Goal: Task Accomplishment & Management: Manage account settings

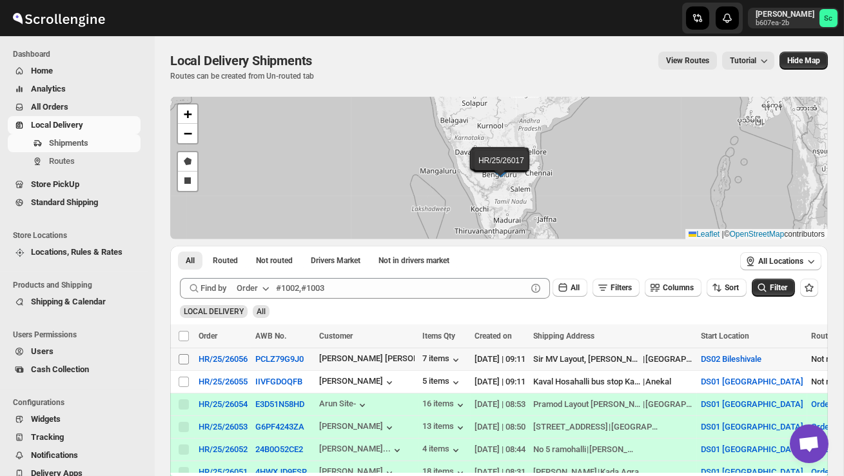
click at [179, 359] on input "Select shipment" at bounding box center [184, 359] width 10 height 10
checkbox input "true"
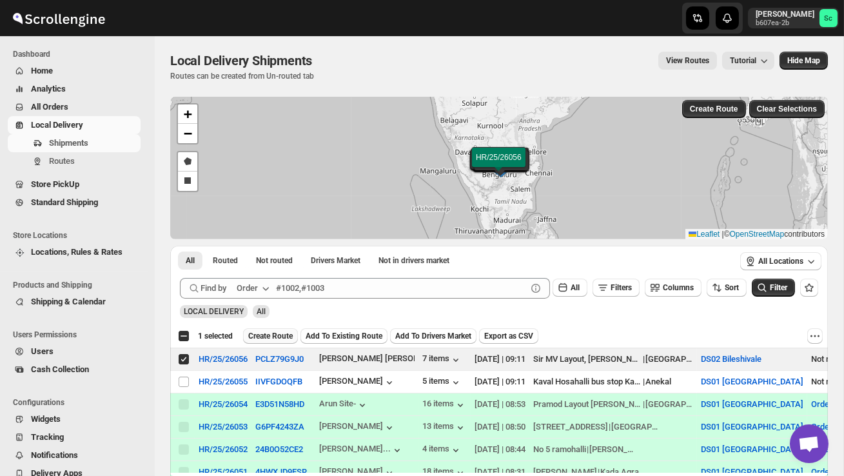
click at [279, 333] on span "Create Route" at bounding box center [270, 336] width 45 height 10
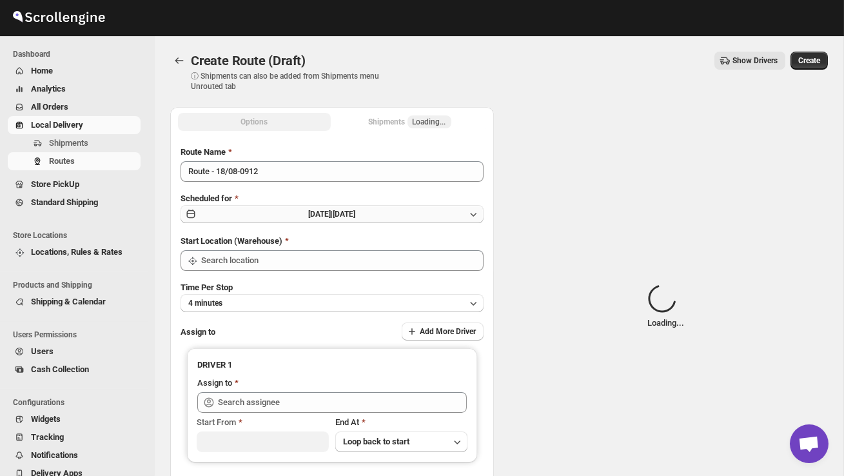
type input "DS02 Bileshivale"
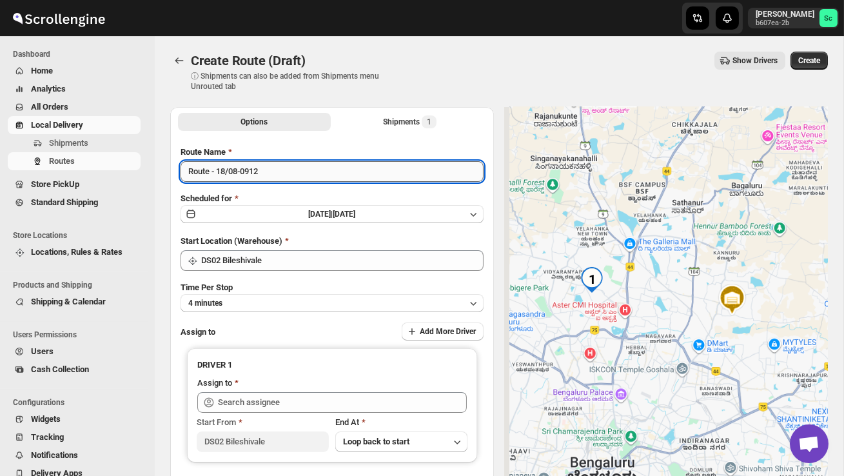
click at [278, 181] on input "Route - 18/08-0912" at bounding box center [332, 171] width 303 height 21
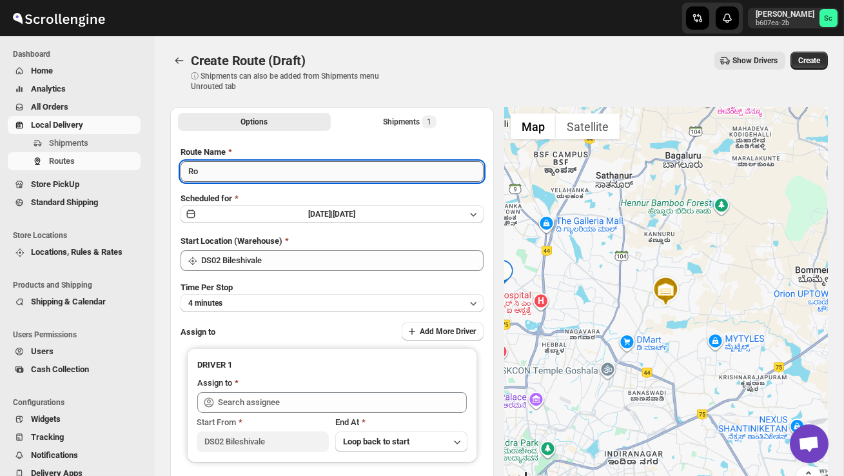
type input "R"
type input "Order no 26056"
click at [308, 305] on button "4 minutes" at bounding box center [332, 303] width 303 height 18
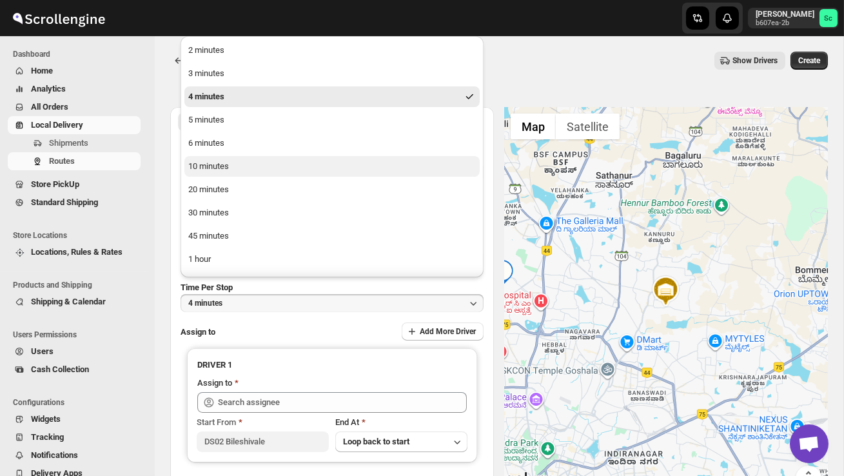
click at [263, 168] on button "10 minutes" at bounding box center [331, 166] width 295 height 21
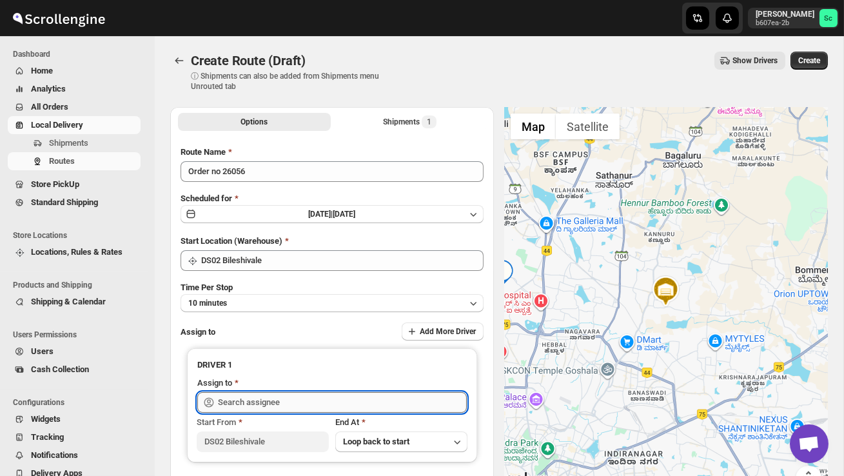
click at [272, 393] on input "text" at bounding box center [342, 402] width 249 height 21
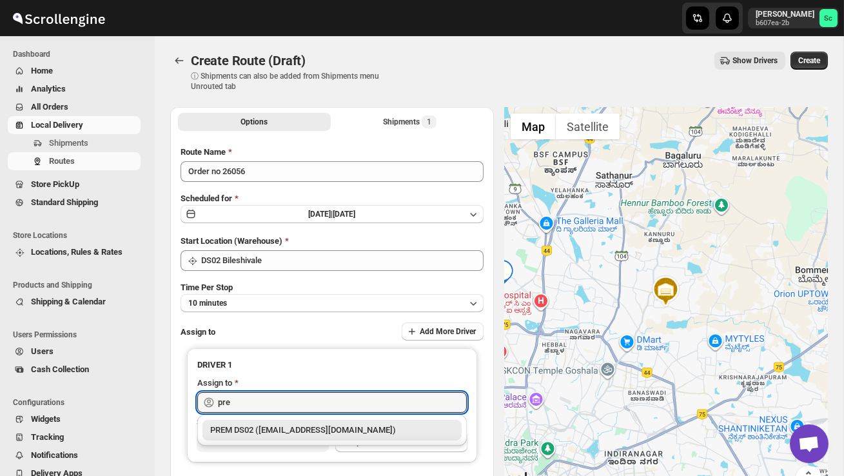
click at [291, 426] on div "PREM DS02 ([EMAIL_ADDRESS][DOMAIN_NAME])" at bounding box center [332, 430] width 244 height 13
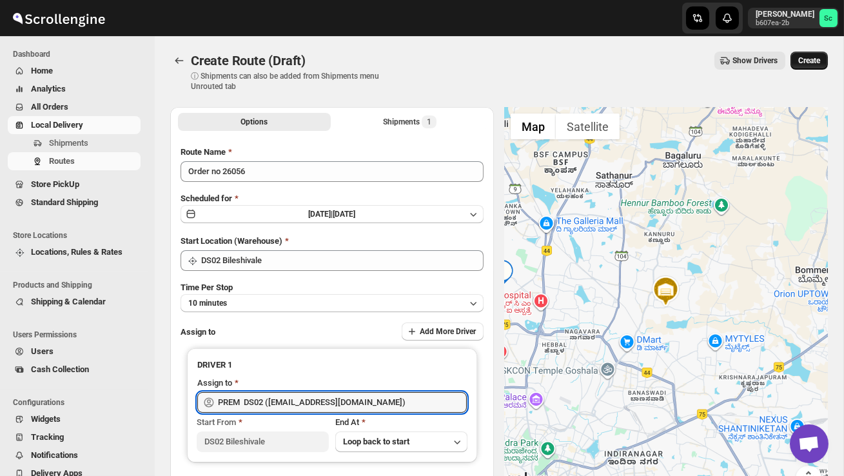
type input "PREM DS02 ([EMAIL_ADDRESS][DOMAIN_NAME])"
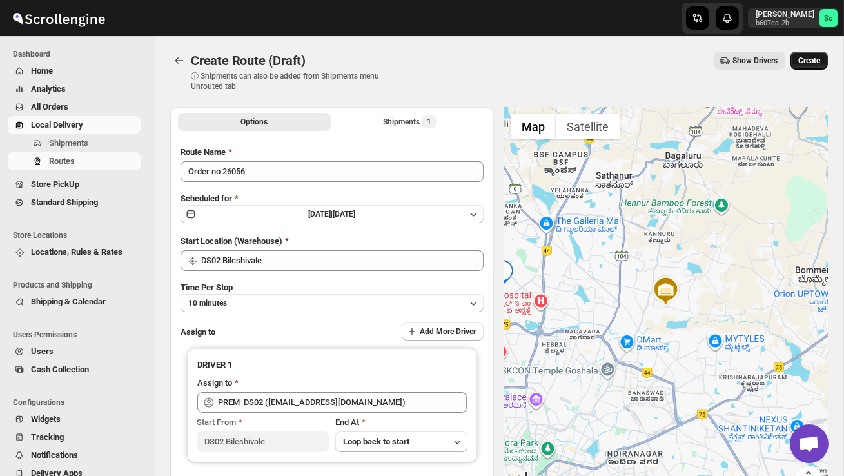
click at [811, 57] on span "Create" at bounding box center [810, 60] width 22 height 10
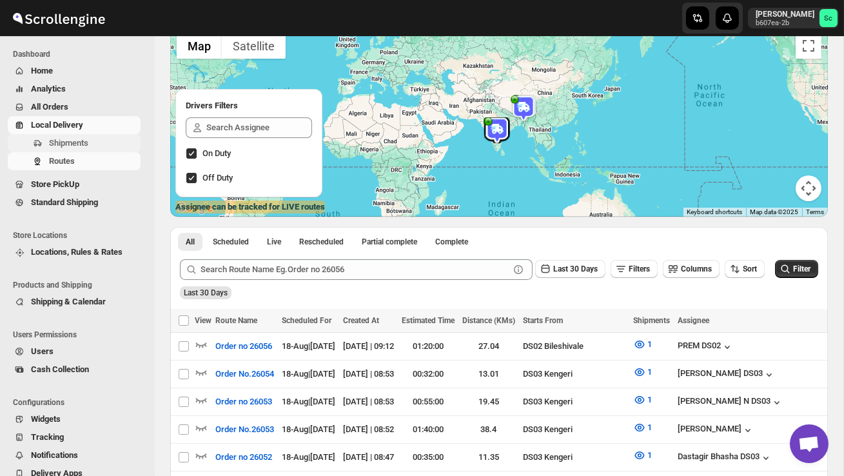
click at [96, 143] on span "Shipments" at bounding box center [93, 143] width 89 height 13
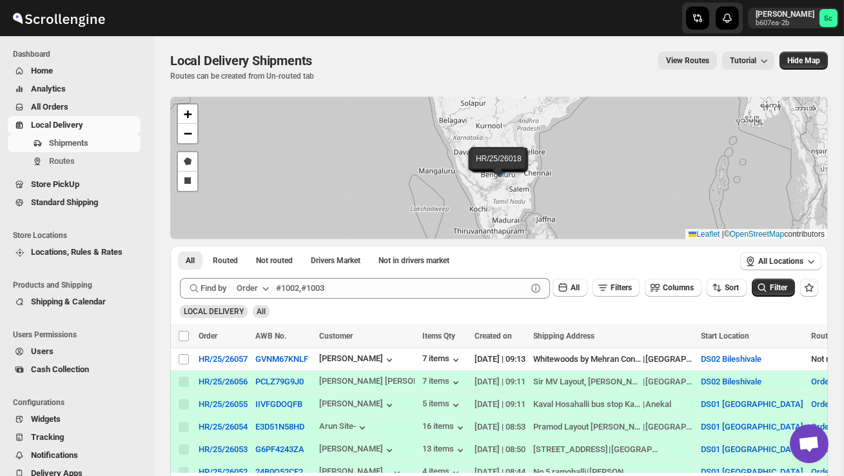
click at [94, 172] on div "Shipments Routes" at bounding box center [74, 154] width 148 height 41
click at [97, 165] on span "Routes" at bounding box center [93, 161] width 89 height 13
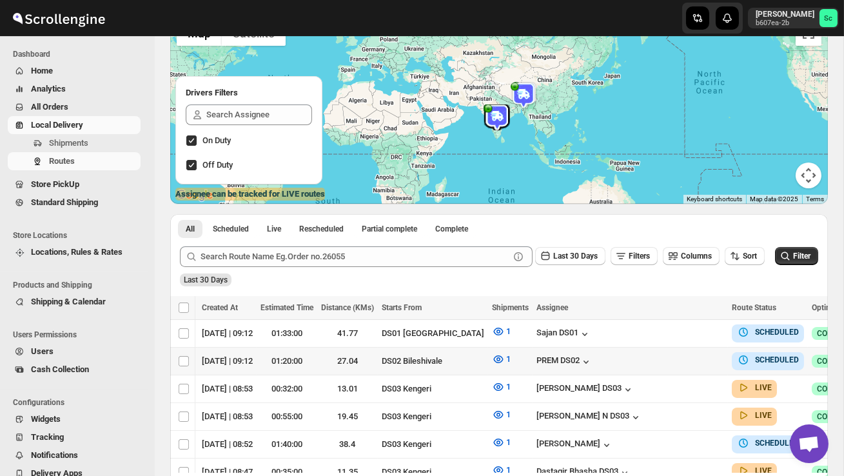
scroll to position [0, 185]
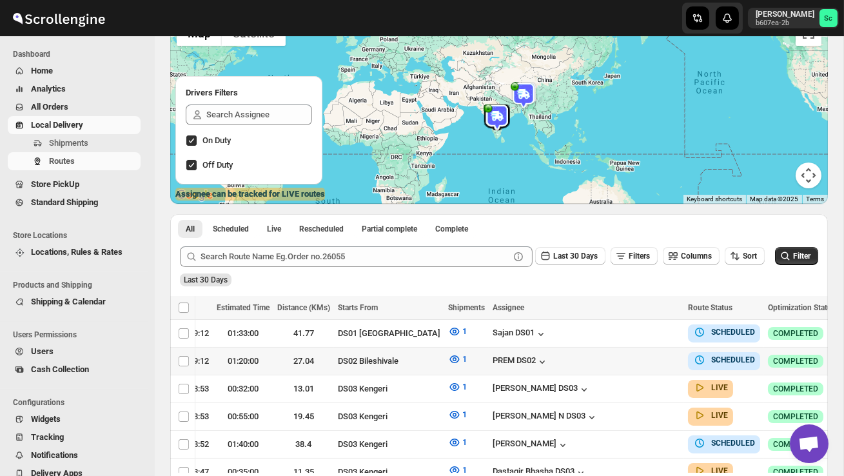
click at [844, 359] on icon "button" at bounding box center [852, 360] width 13 height 13
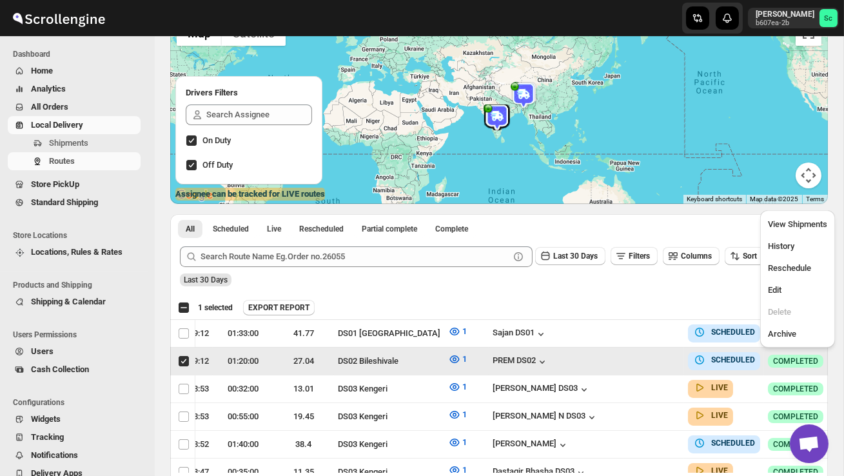
scroll to position [0, 1]
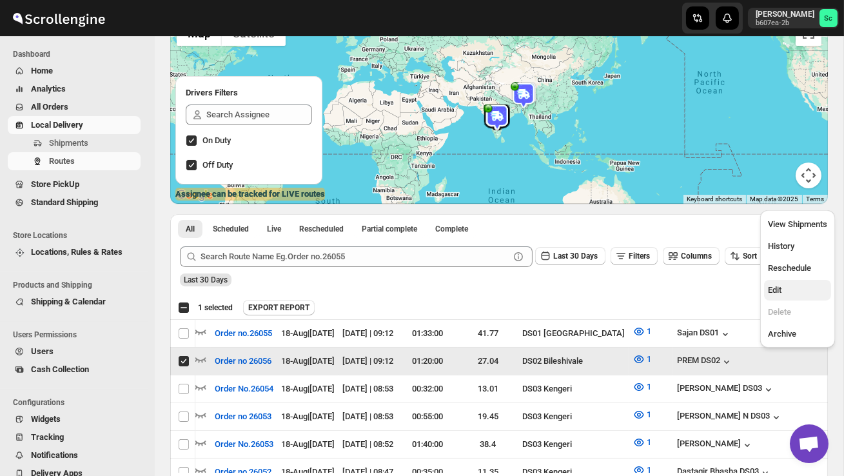
click at [792, 292] on span "Edit" at bounding box center [797, 290] width 59 height 13
checkbox input "false"
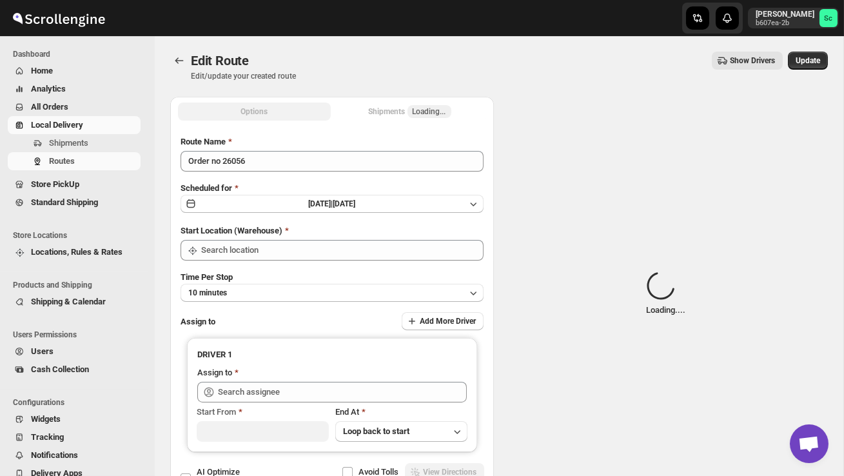
type input "Order no 26056"
type input "DS02 Bileshivale"
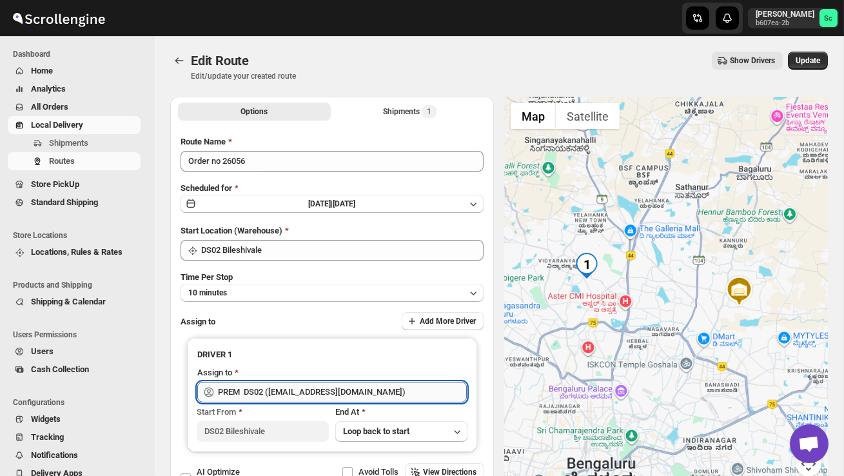
click at [379, 392] on input "PREM DS02 (norola7159@fursee.com)" at bounding box center [342, 392] width 249 height 21
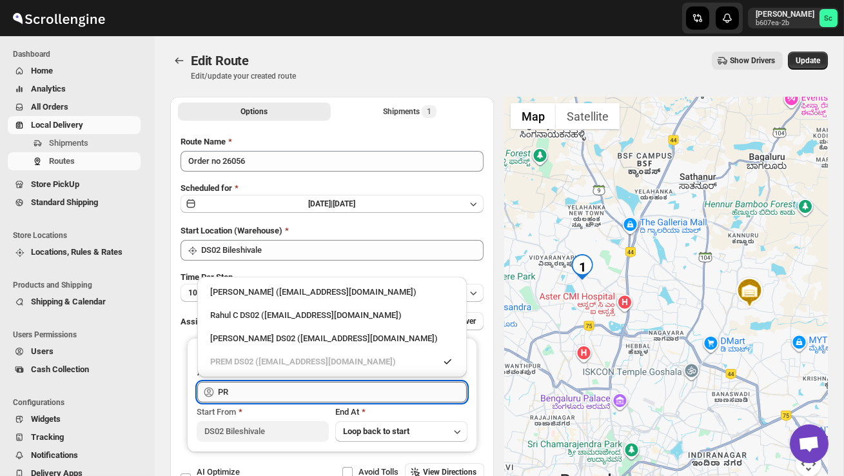
type input "P"
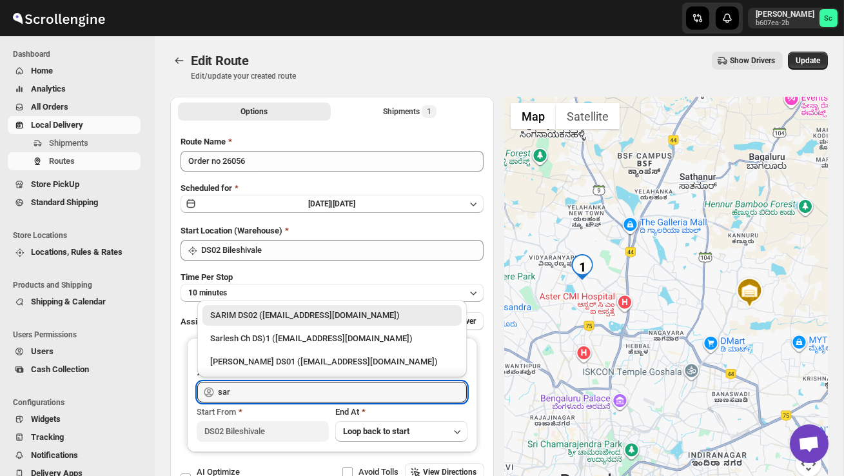
click at [386, 317] on div "SARIM DS02 (xititor414@owlny.com)" at bounding box center [332, 315] width 244 height 13
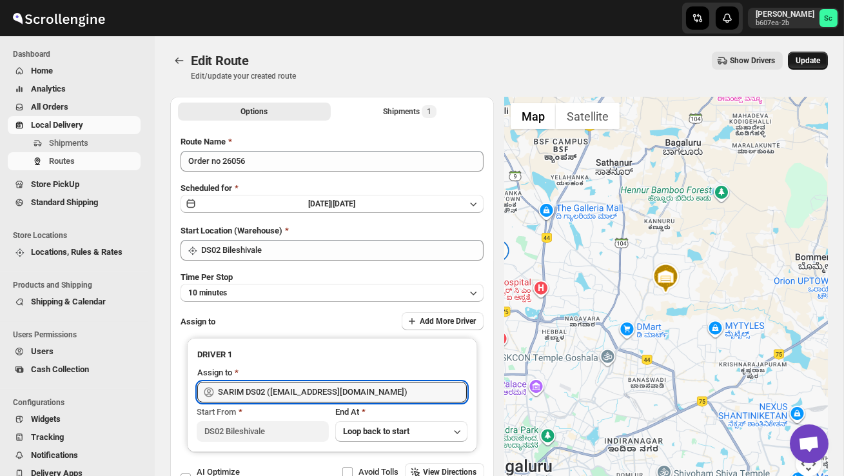
type input "SARIM DS02 (xititor414@owlny.com)"
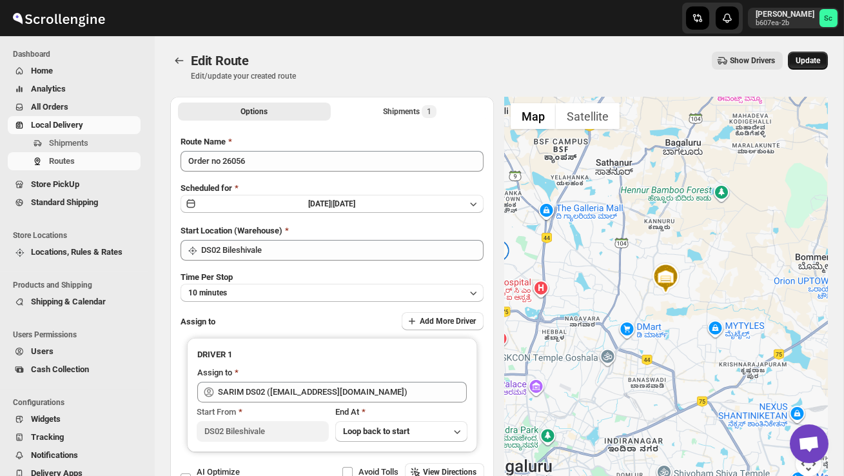
click at [813, 61] on span "Update" at bounding box center [808, 60] width 25 height 10
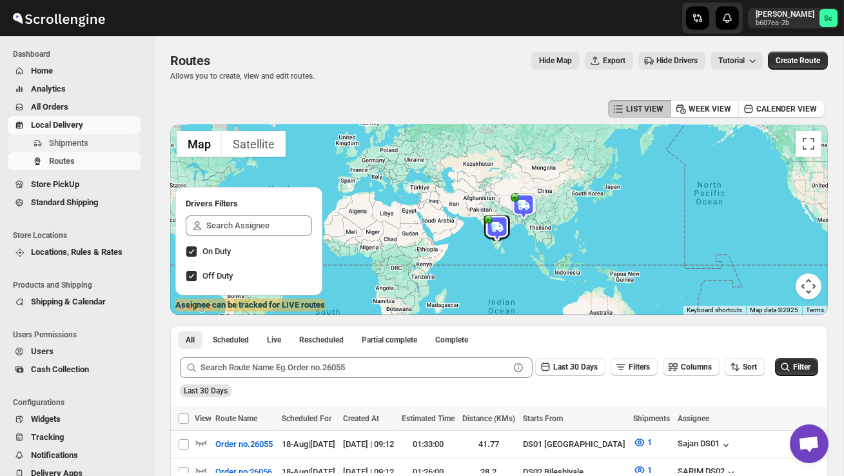
click at [99, 141] on span "Shipments" at bounding box center [93, 143] width 89 height 13
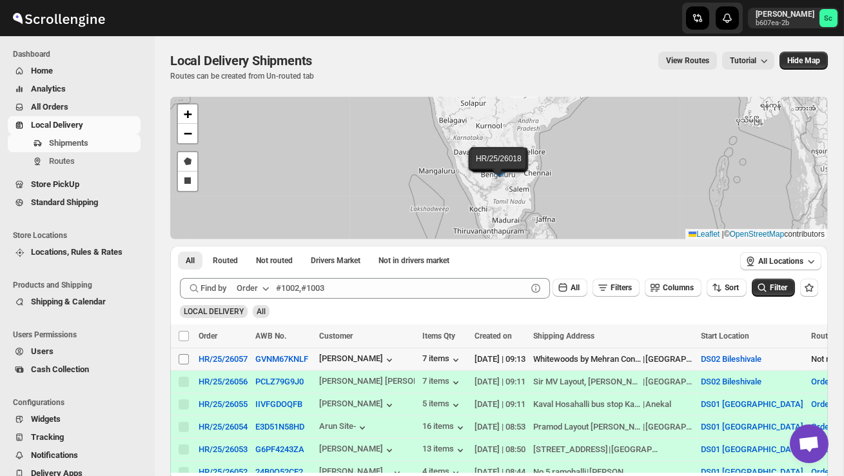
click at [186, 363] on input "Select shipment" at bounding box center [184, 359] width 10 height 10
checkbox input "true"
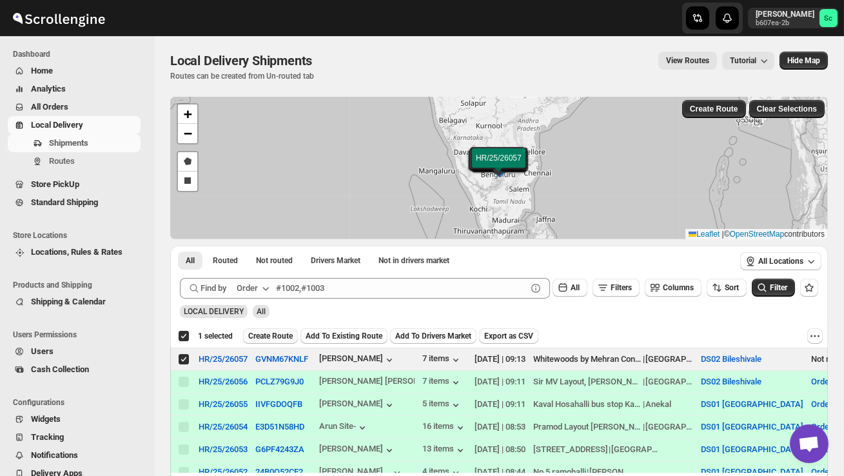
click at [290, 333] on span "Create Route" at bounding box center [270, 336] width 45 height 10
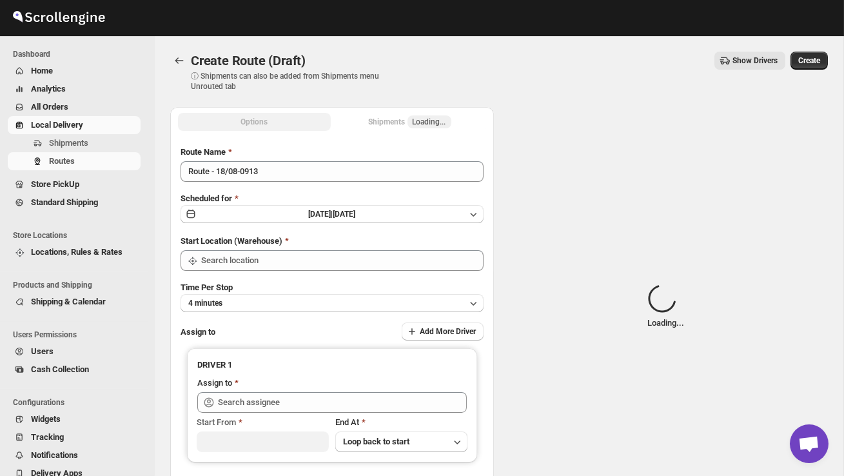
type input "DS02 Bileshivale"
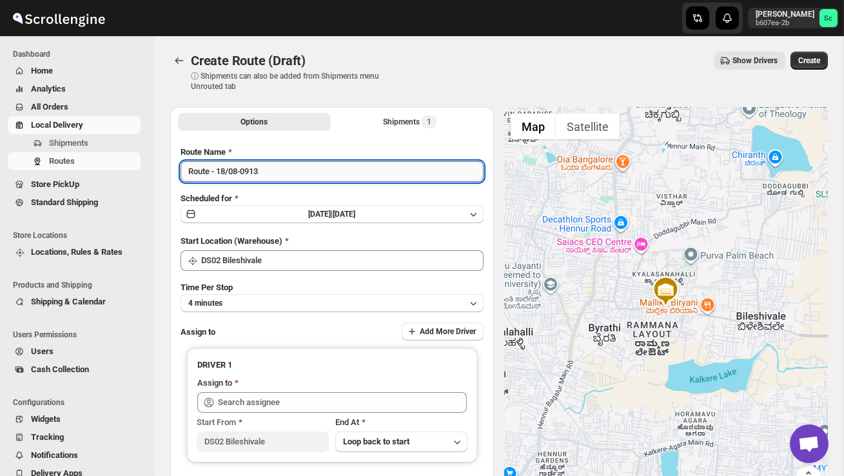
click at [282, 177] on input "Route - 18/08-0913" at bounding box center [332, 171] width 303 height 21
type input "R"
type input "Order no 26057"
click at [280, 301] on button "4 minutes" at bounding box center [332, 303] width 303 height 18
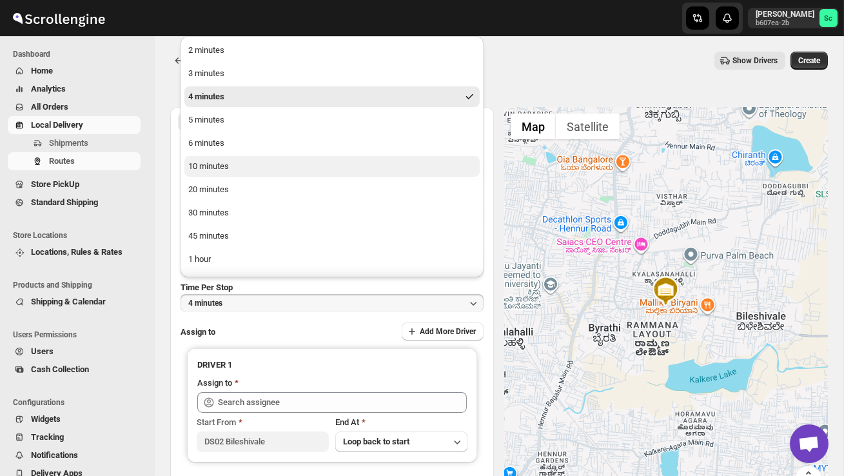
click at [232, 170] on button "10 minutes" at bounding box center [331, 166] width 295 height 21
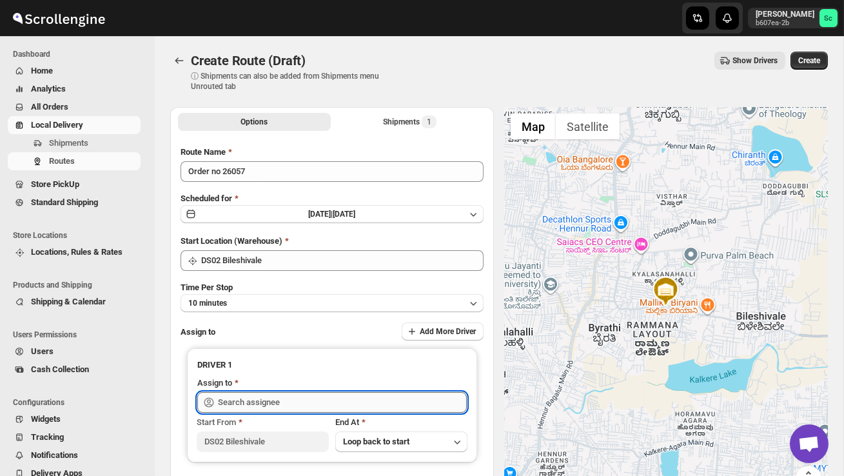
click at [266, 395] on input "text" at bounding box center [342, 402] width 249 height 21
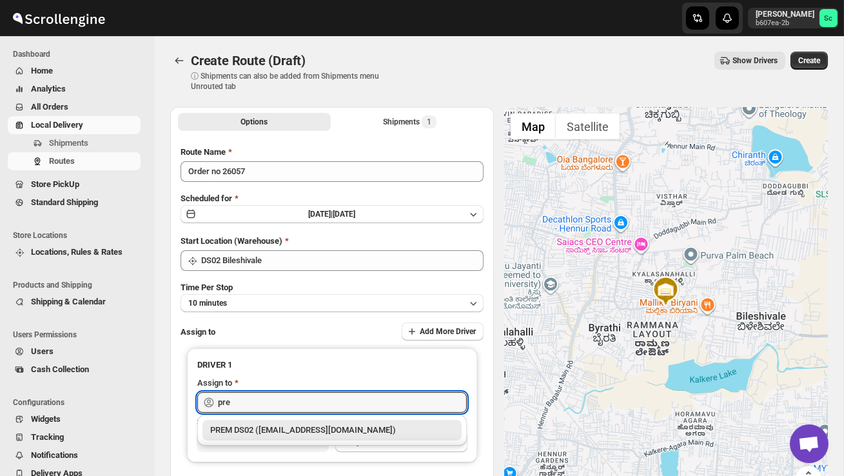
click at [289, 433] on div "PREM DS02 (norola7159@fursee.com)" at bounding box center [332, 430] width 244 height 13
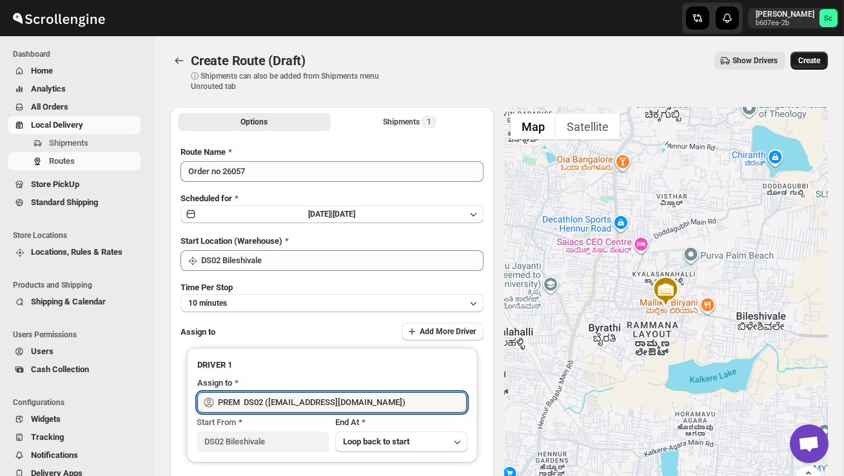
type input "PREM DS02 (norola7159@fursee.com)"
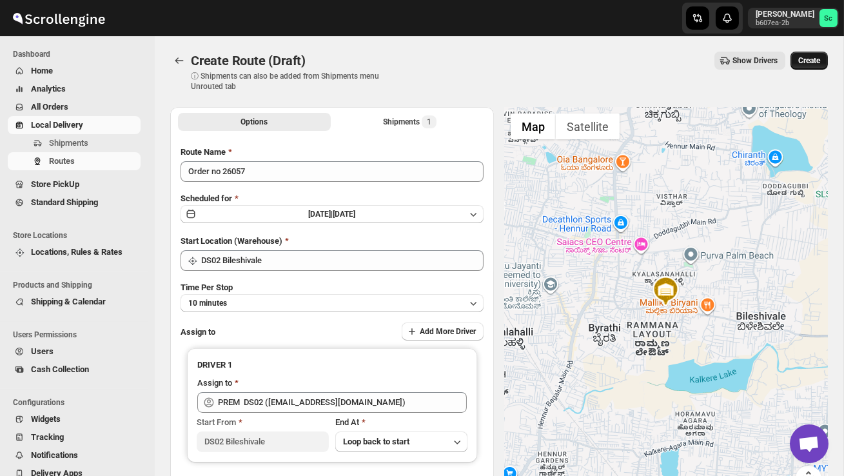
click at [808, 53] on button "Create" at bounding box center [809, 61] width 37 height 18
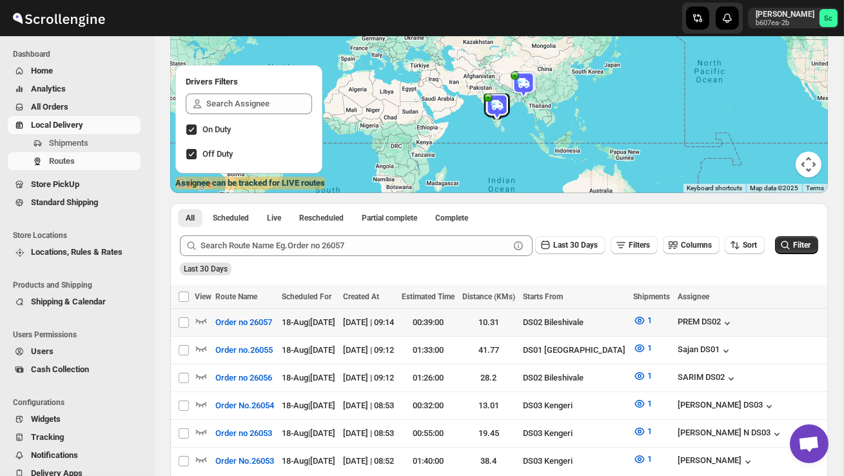
scroll to position [123, 0]
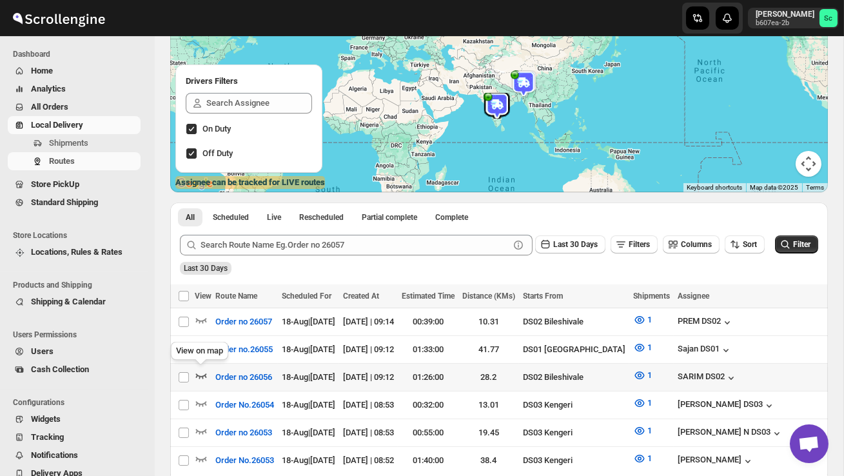
click at [201, 374] on icon "button" at bounding box center [201, 375] width 13 height 13
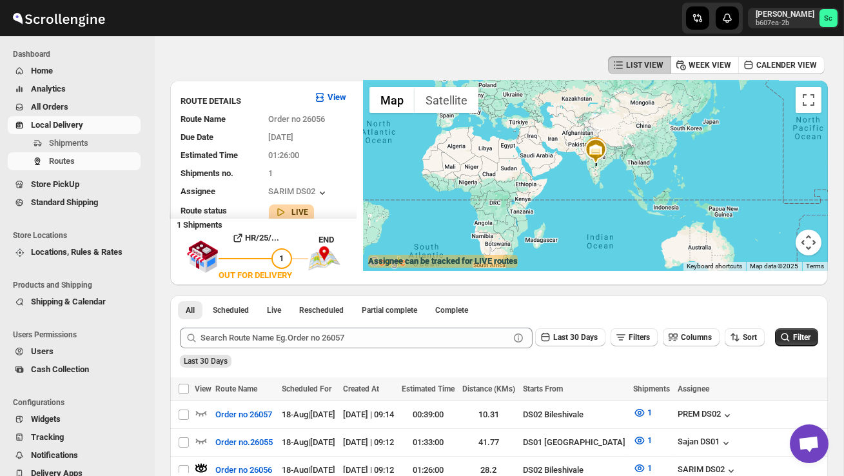
scroll to position [0, 0]
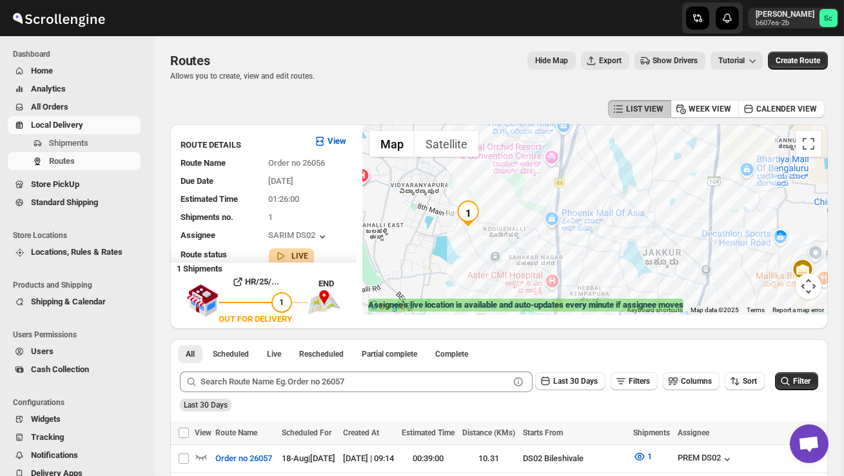
drag, startPoint x: 438, startPoint y: 217, endPoint x: 481, endPoint y: 251, distance: 54.7
click at [481, 251] on div at bounding box center [595, 219] width 465 height 190
click at [478, 210] on img "1" at bounding box center [471, 215] width 26 height 26
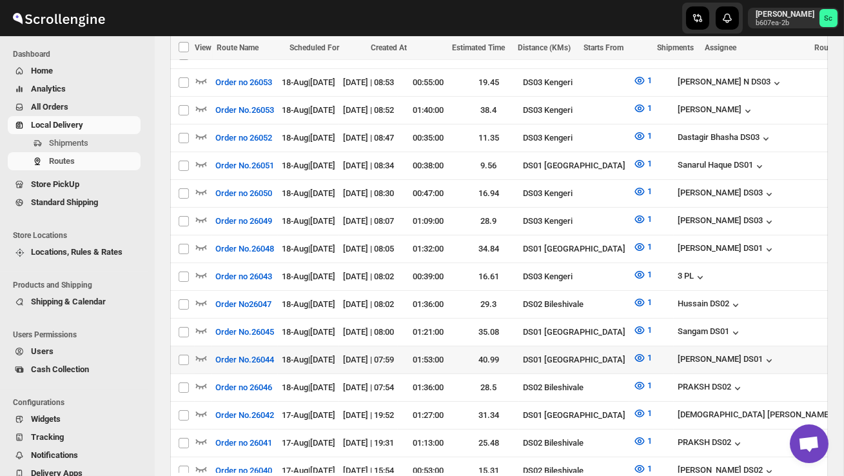
scroll to position [490, 0]
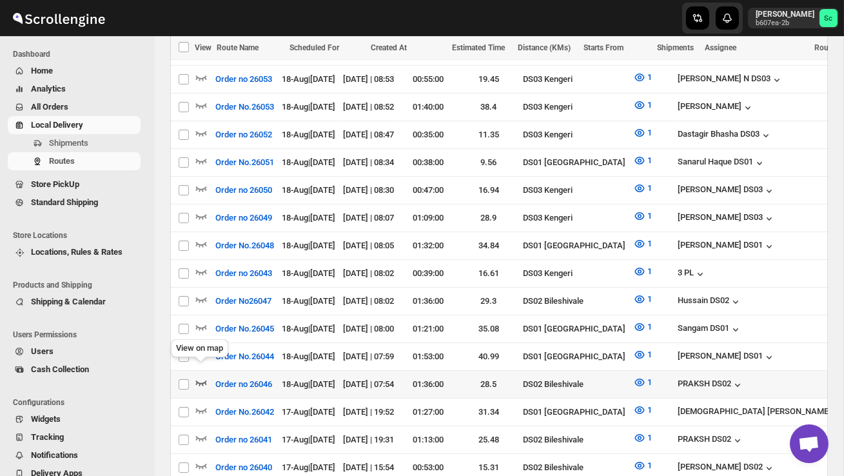
click at [207, 376] on icon "button" at bounding box center [201, 382] width 13 height 13
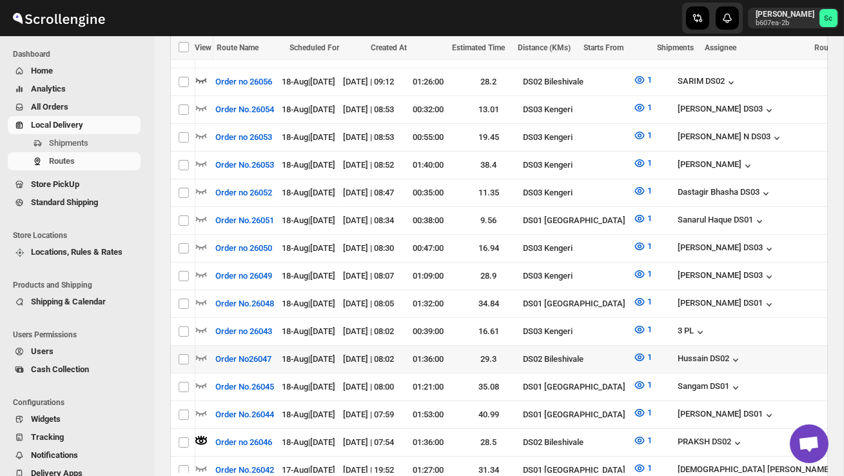
scroll to position [0, 0]
click at [199, 351] on icon "button" at bounding box center [201, 357] width 13 height 13
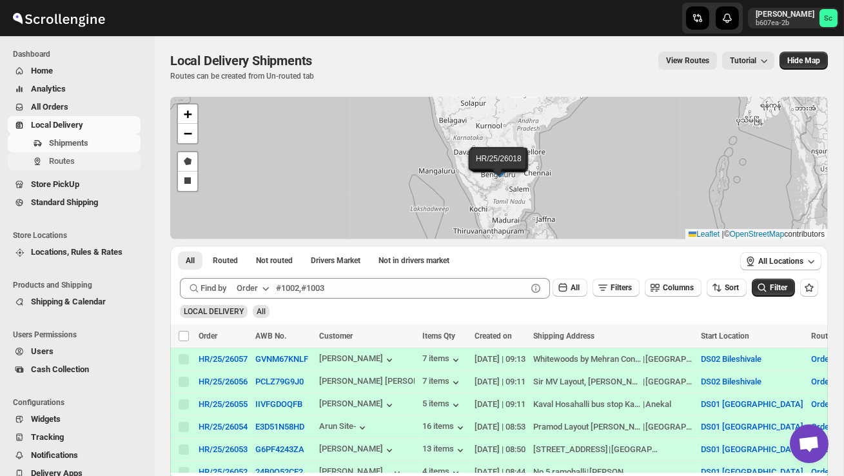
click at [96, 168] on button "Routes" at bounding box center [74, 161] width 133 height 18
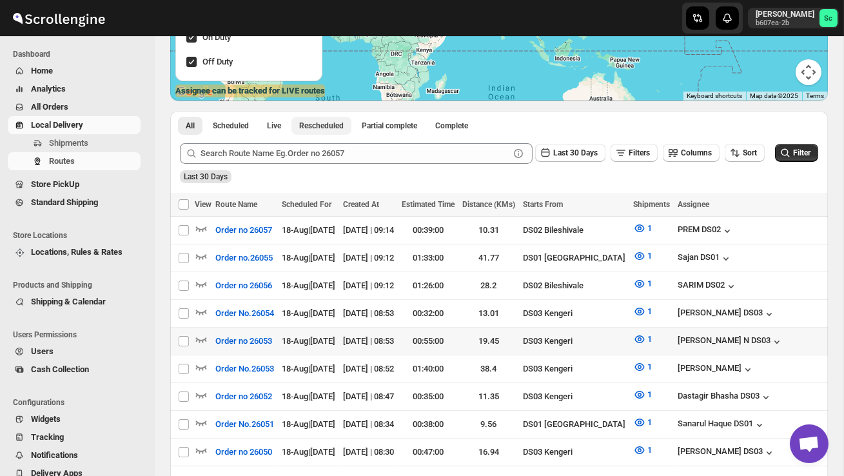
scroll to position [224, 0]
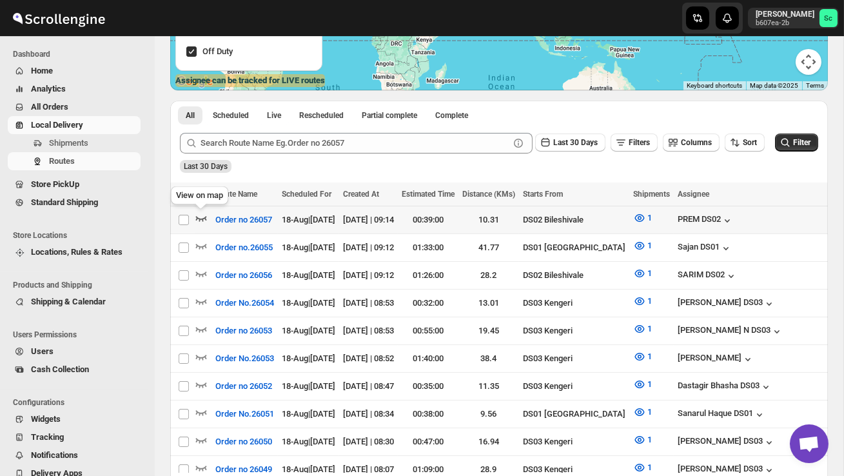
click at [199, 217] on icon "button" at bounding box center [201, 218] width 13 height 13
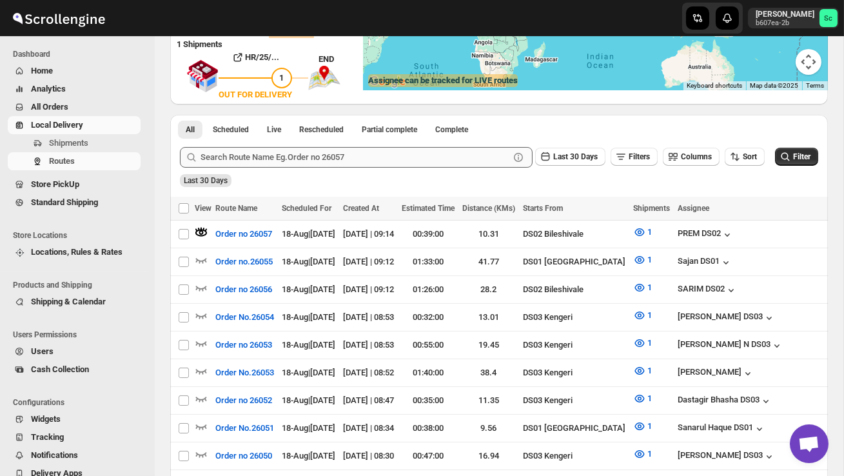
scroll to position [0, 0]
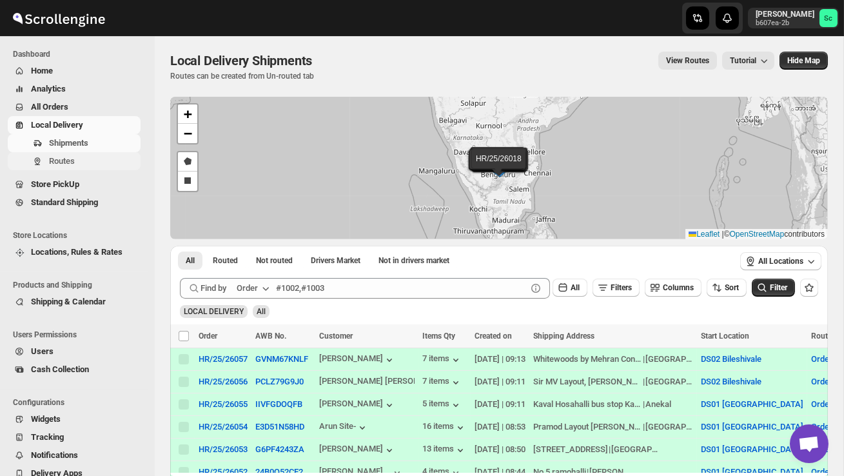
click at [91, 161] on span "Routes" at bounding box center [93, 161] width 89 height 13
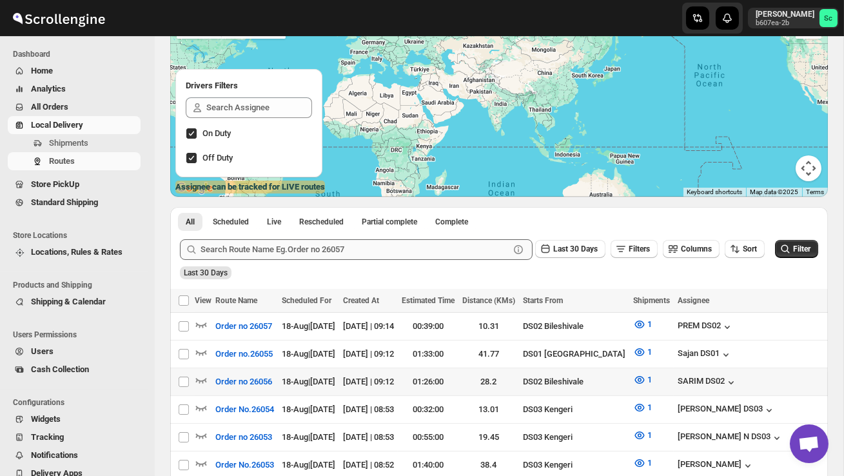
scroll to position [125, 0]
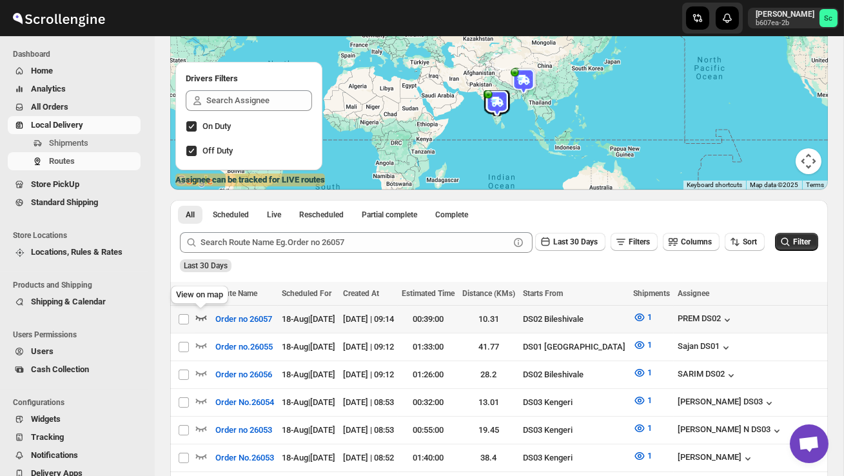
click at [200, 313] on icon "button" at bounding box center [201, 317] width 13 height 13
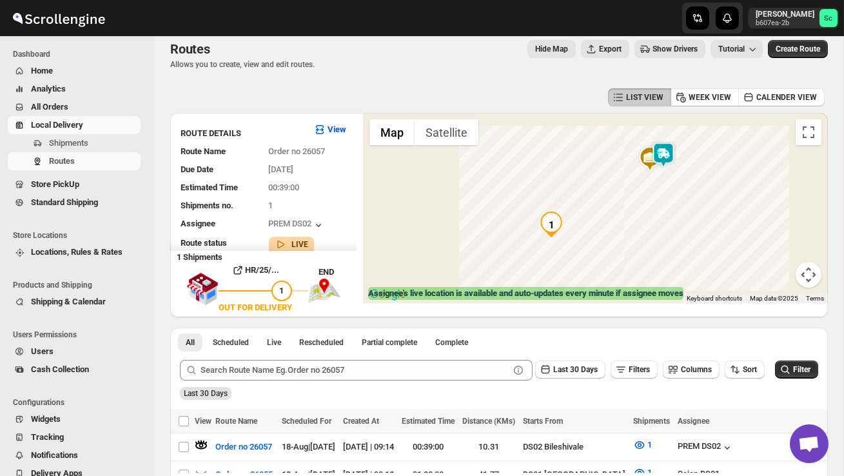
scroll to position [0, 0]
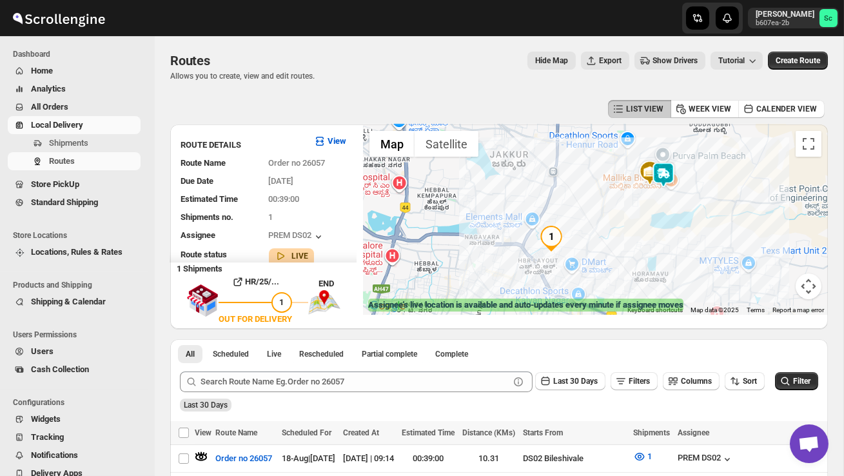
click at [668, 165] on img at bounding box center [664, 175] width 26 height 26
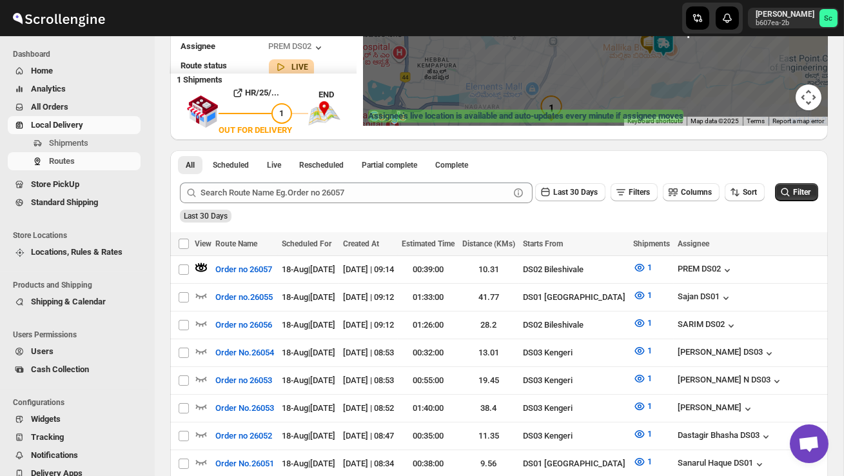
scroll to position [191, 0]
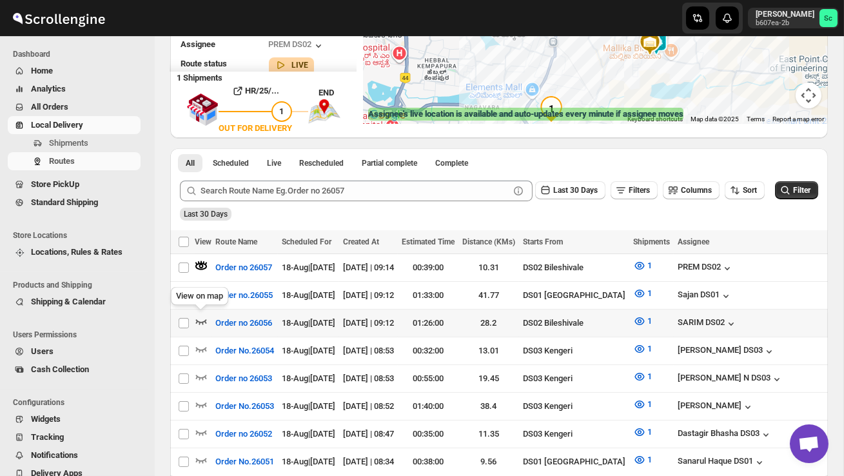
click at [201, 319] on icon "button" at bounding box center [201, 321] width 13 height 13
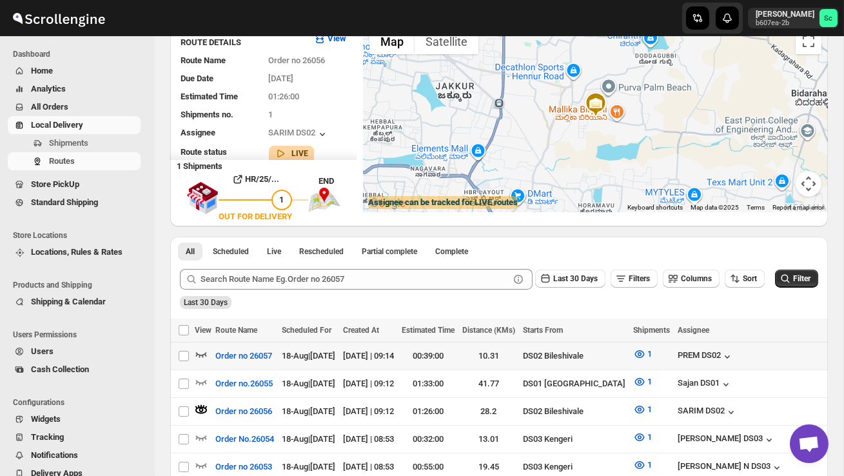
scroll to position [0, 0]
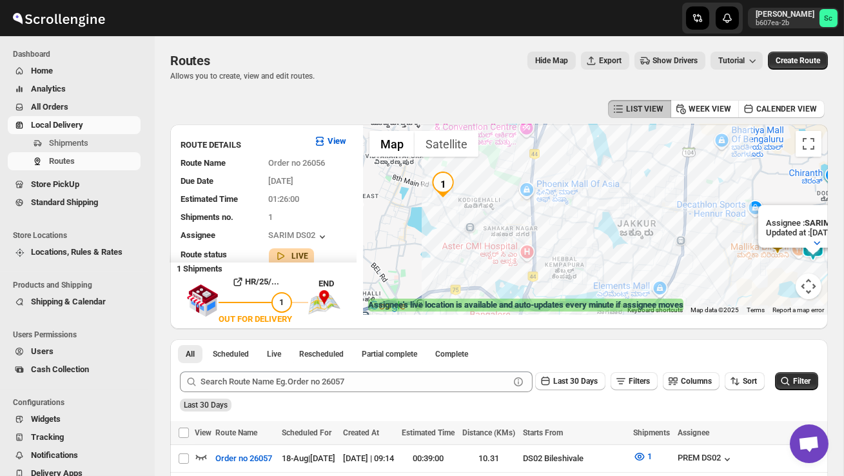
drag, startPoint x: 517, startPoint y: 283, endPoint x: 616, endPoint y: 283, distance: 98.7
click at [616, 284] on div "Assignee : SARIM DS02 Updated at : 18/08/2025, 09:25:01 Duty mode Enabled Batte…" at bounding box center [595, 219] width 465 height 190
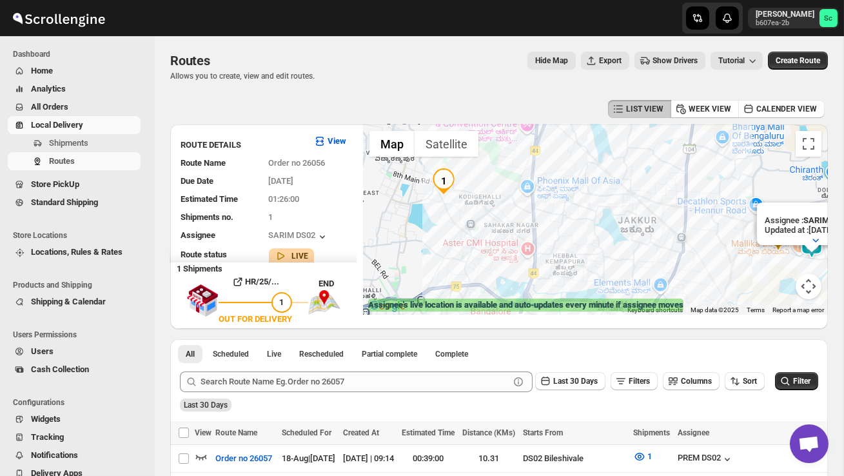
scroll to position [1, 0]
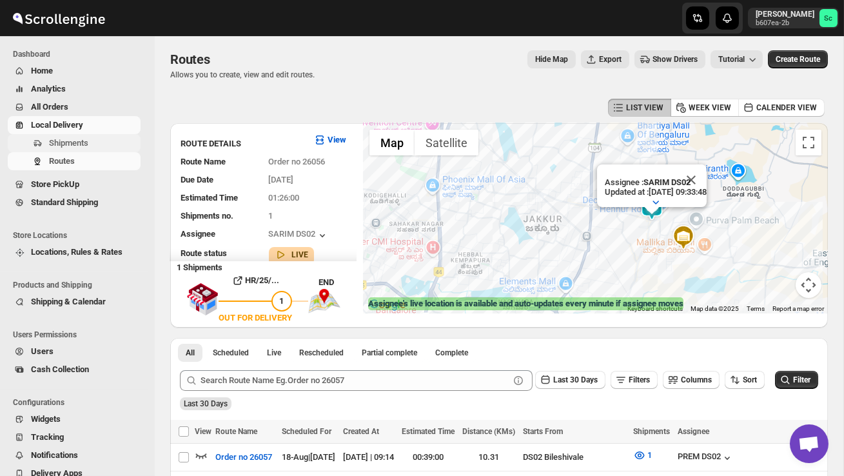
click at [88, 142] on span "Shipments" at bounding box center [68, 143] width 39 height 10
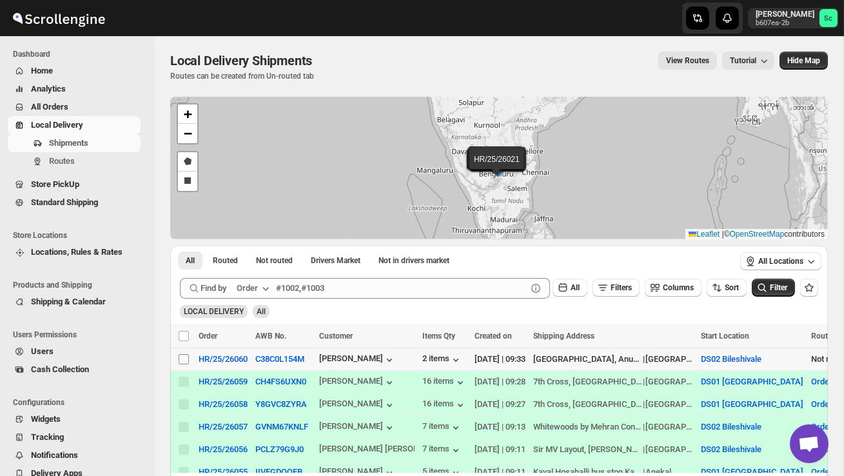
click at [181, 363] on input "Select shipment" at bounding box center [184, 359] width 10 height 10
checkbox input "true"
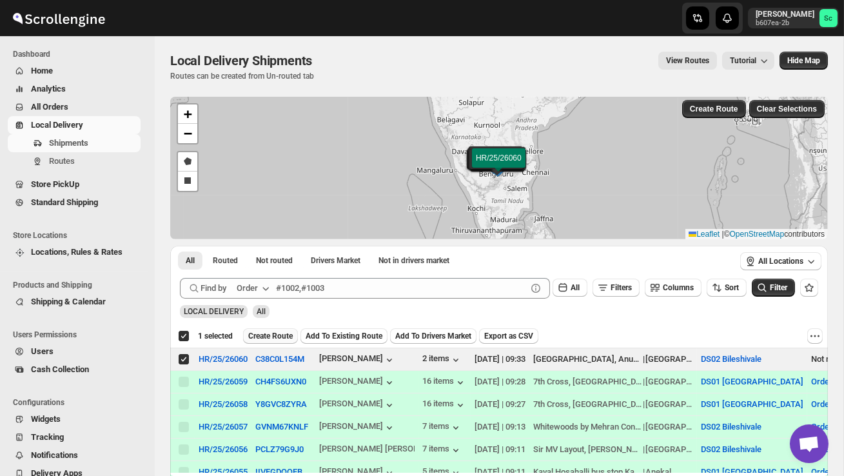
click at [272, 337] on span "Create Route" at bounding box center [270, 336] width 45 height 10
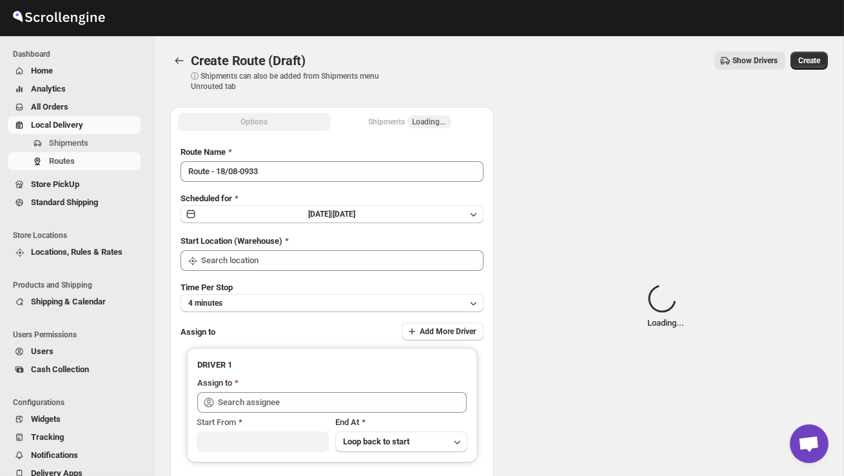
type input "DS02 Bileshivale"
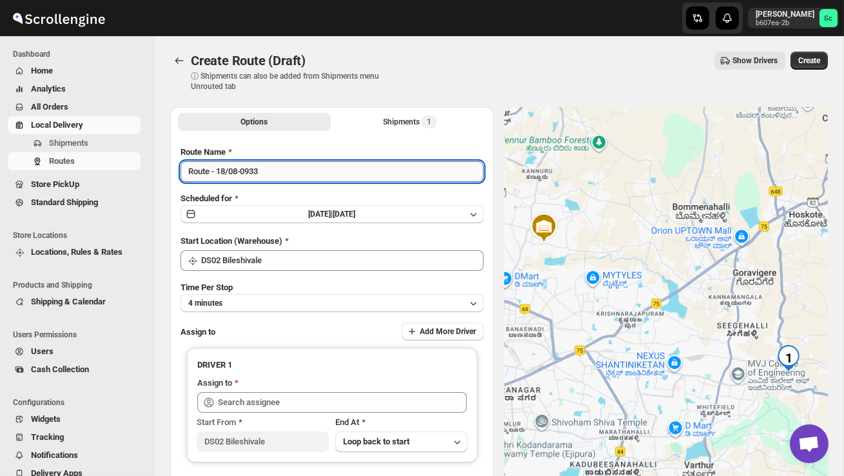
click at [276, 175] on input "Route - 18/08-0933" at bounding box center [332, 171] width 303 height 21
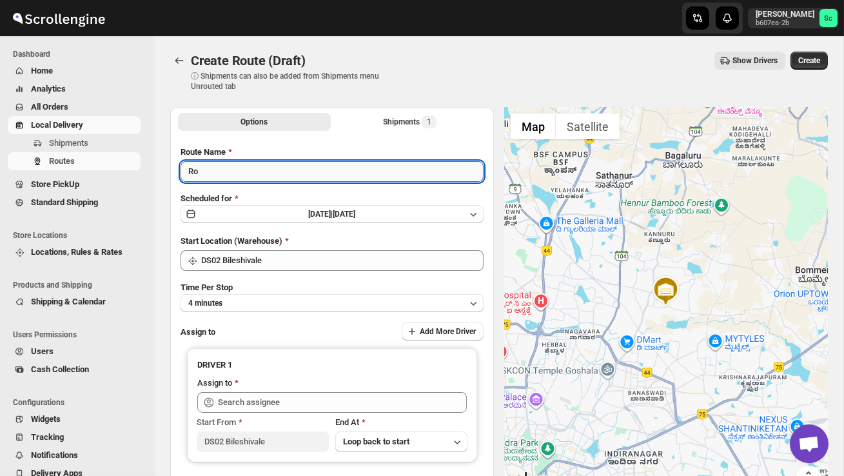
type input "R"
type input "Order no 26060"
click at [309, 307] on button "4 minutes" at bounding box center [332, 303] width 303 height 18
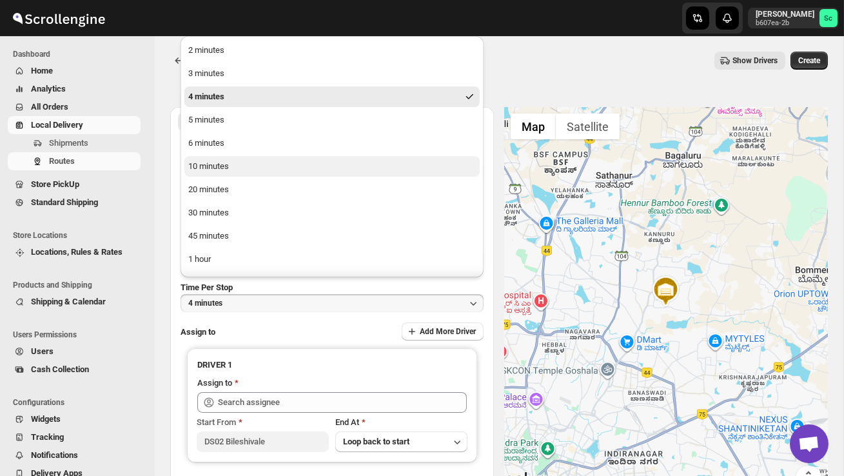
click at [245, 164] on button "10 minutes" at bounding box center [331, 166] width 295 height 21
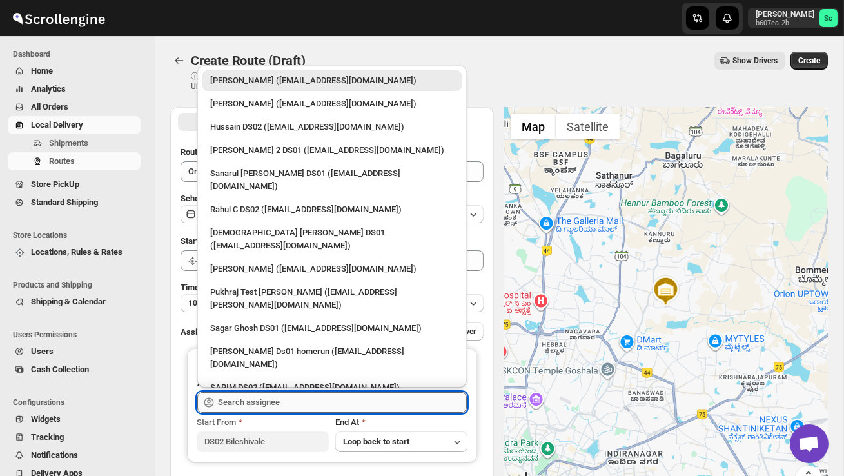
click at [268, 395] on input "text" at bounding box center [342, 402] width 249 height 21
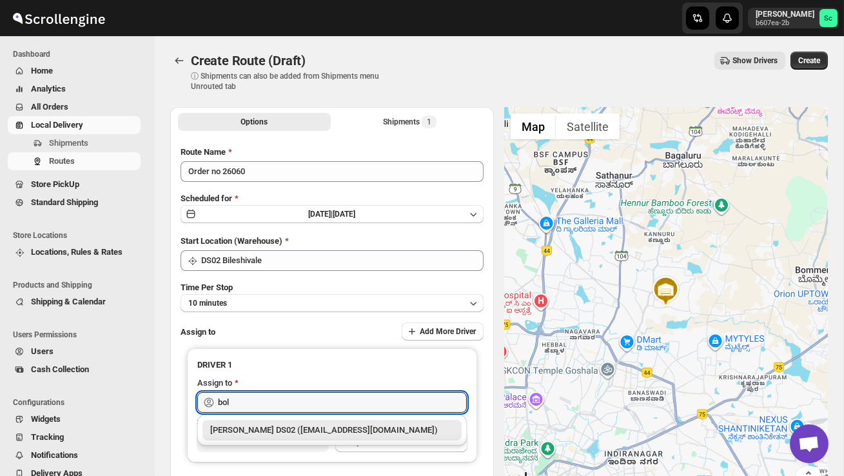
click at [296, 433] on div "[PERSON_NAME] DS02 ([EMAIL_ADDRESS][DOMAIN_NAME])" at bounding box center [332, 430] width 244 height 13
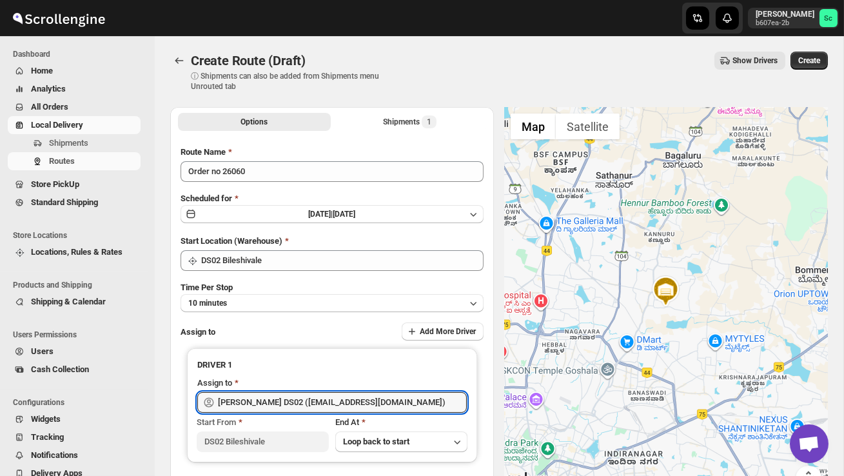
type input "[PERSON_NAME] DS02 ([EMAIL_ADDRESS][DOMAIN_NAME])"
click at [812, 60] on span "Create" at bounding box center [810, 60] width 22 height 10
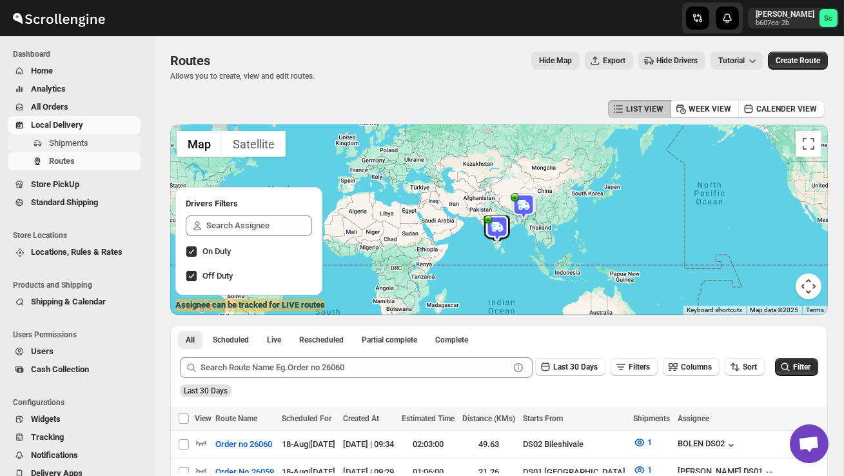
click at [92, 141] on span "Shipments" at bounding box center [93, 143] width 89 height 13
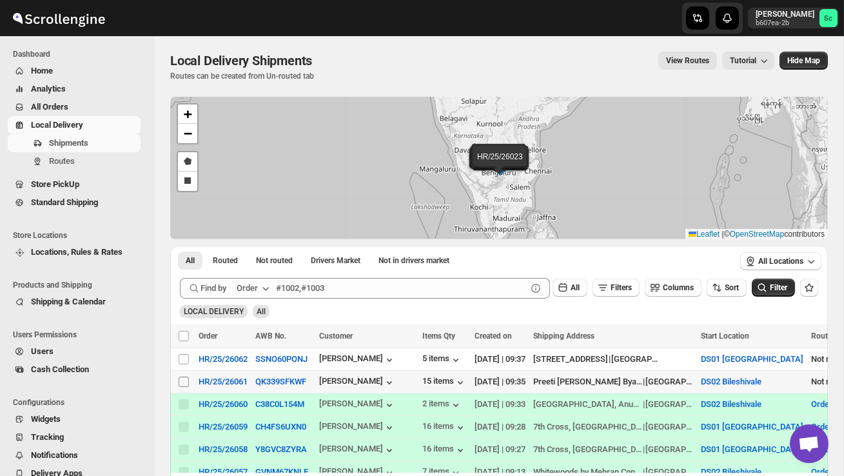
click at [181, 380] on input "Select shipment" at bounding box center [184, 382] width 10 height 10
checkbox input "true"
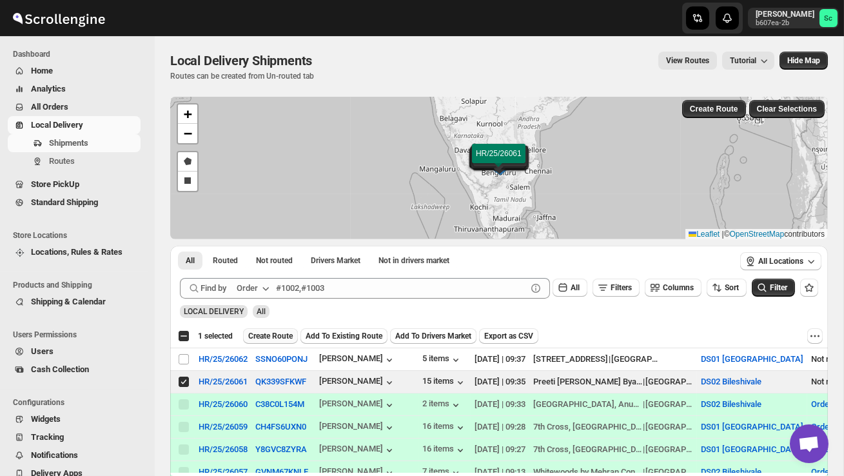
click at [277, 332] on span "Create Route" at bounding box center [270, 336] width 45 height 10
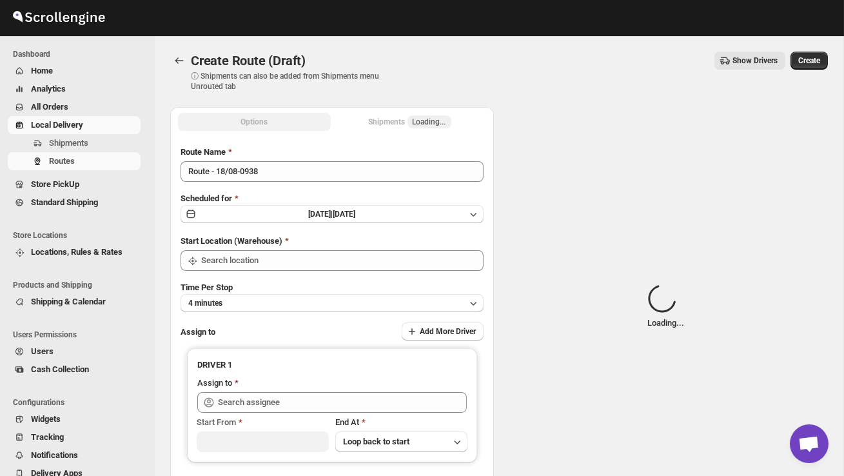
type input "DS02 Bileshivale"
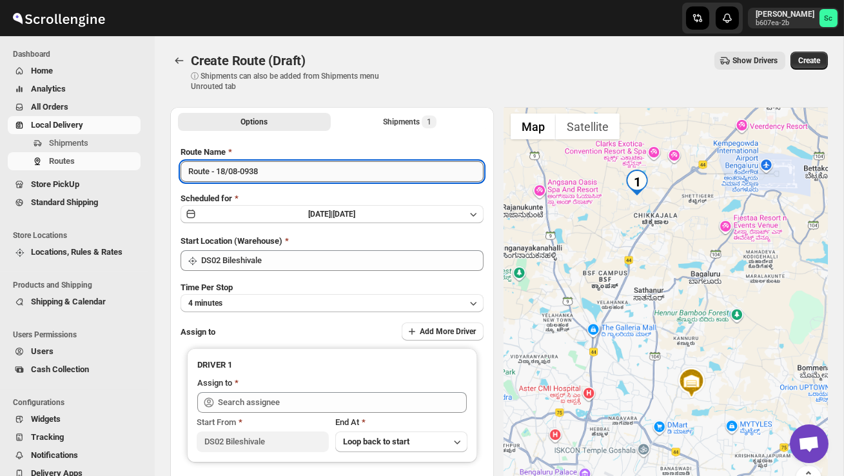
click at [274, 174] on input "Route - 18/08-0938" at bounding box center [332, 171] width 303 height 21
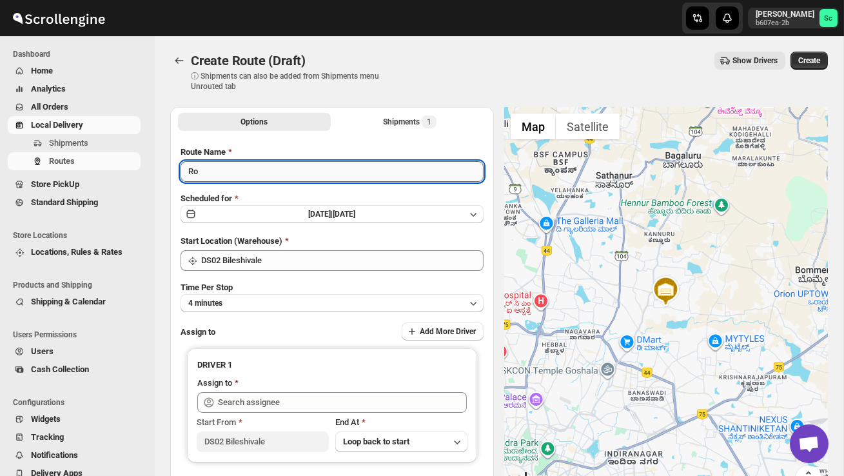
type input "R"
type input "Order no"
type input "Order no 26061"
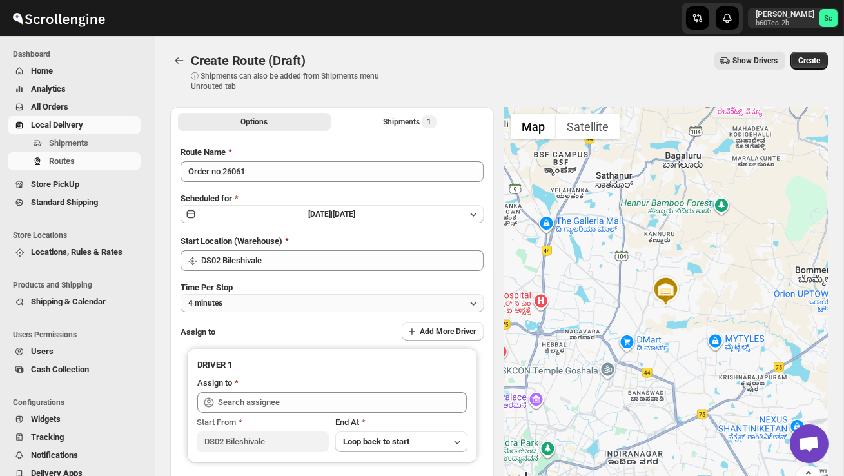
click at [299, 297] on button "4 minutes" at bounding box center [332, 303] width 303 height 18
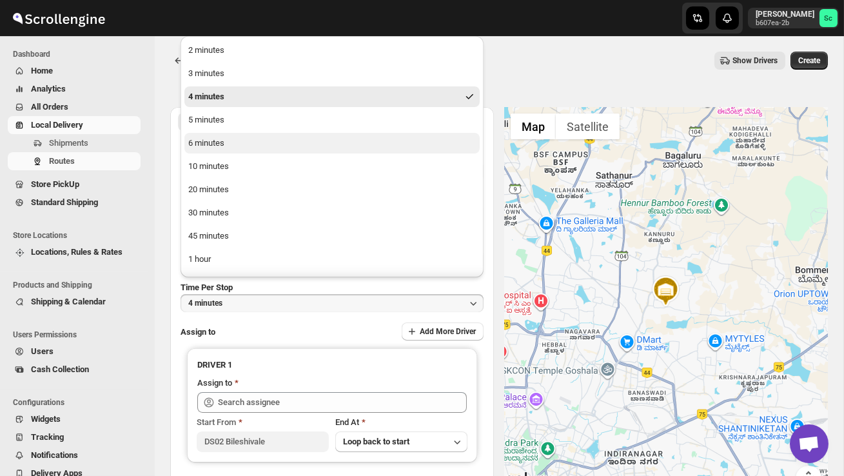
click at [235, 149] on button "6 minutes" at bounding box center [331, 143] width 295 height 21
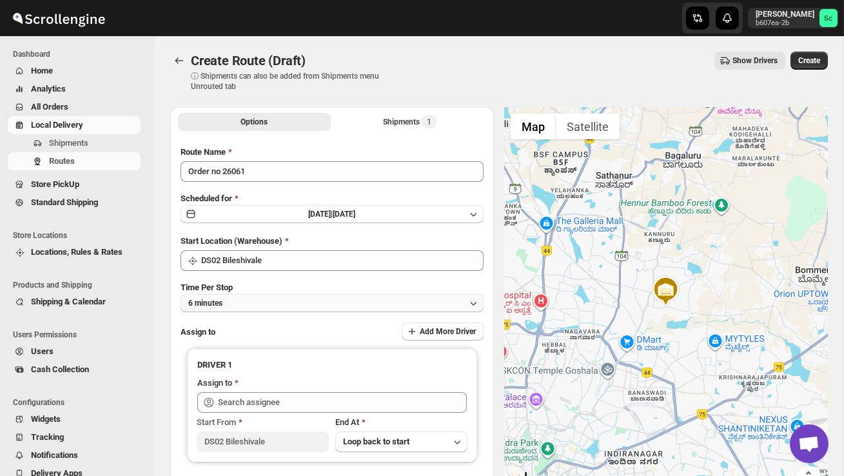
click at [261, 302] on button "6 minutes" at bounding box center [332, 303] width 303 height 18
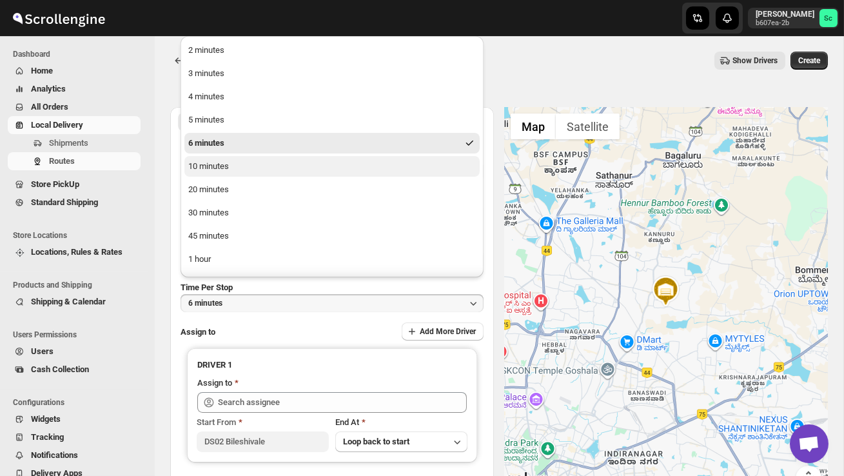
click at [223, 170] on div "10 minutes" at bounding box center [208, 166] width 41 height 13
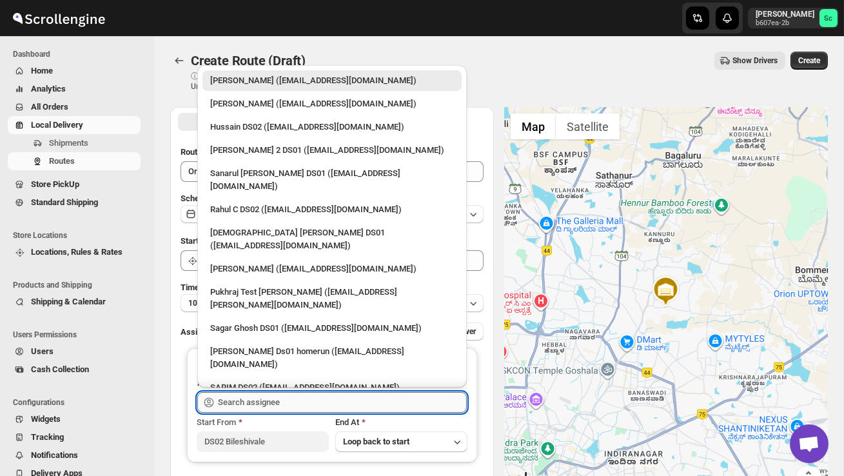
click at [262, 397] on input "text" at bounding box center [342, 402] width 249 height 21
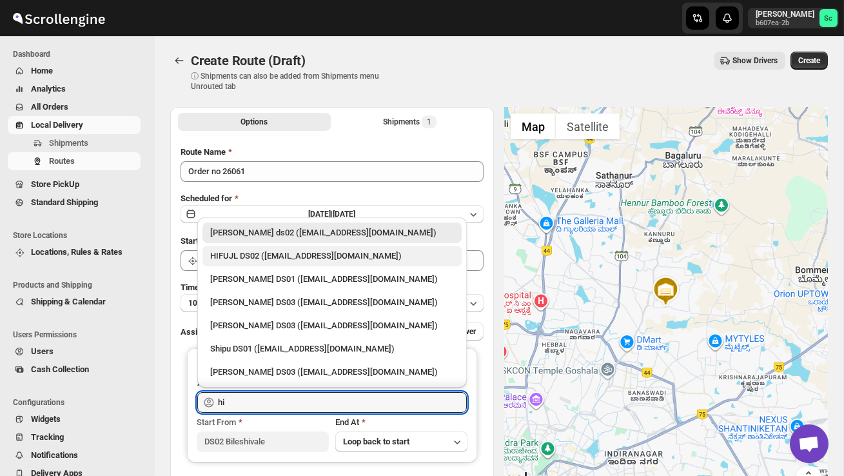
click at [259, 265] on div "HIFUJL DS02 ([EMAIL_ADDRESS][DOMAIN_NAME])" at bounding box center [332, 256] width 259 height 21
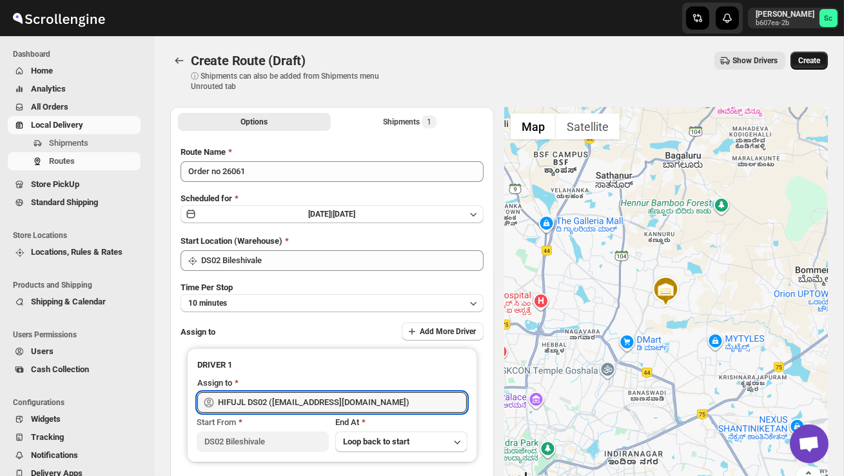
type input "HIFUJL DS02 ([EMAIL_ADDRESS][DOMAIN_NAME])"
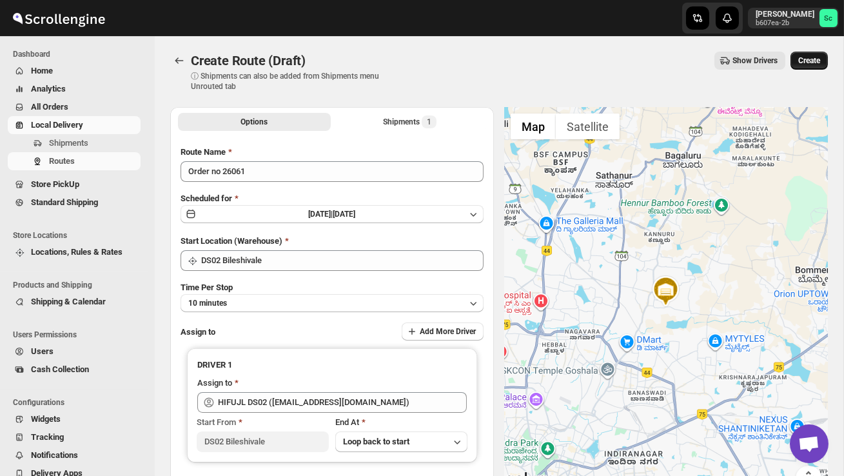
click at [803, 63] on span "Create" at bounding box center [810, 60] width 22 height 10
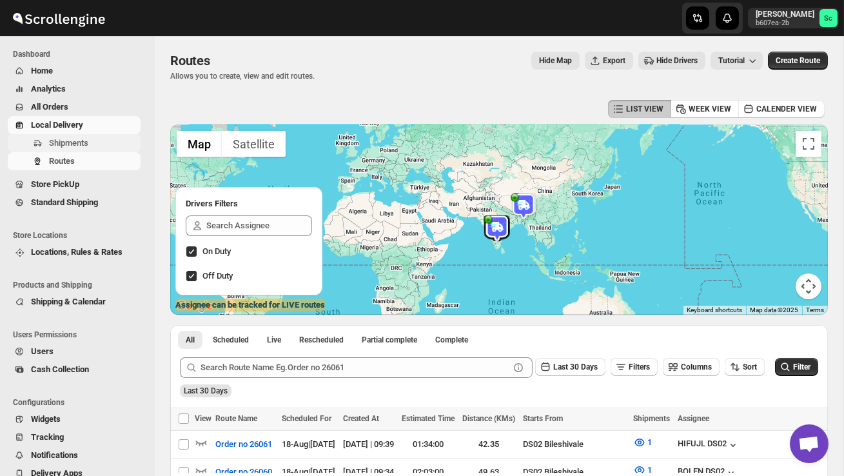
click at [72, 145] on span "Shipments" at bounding box center [68, 143] width 39 height 10
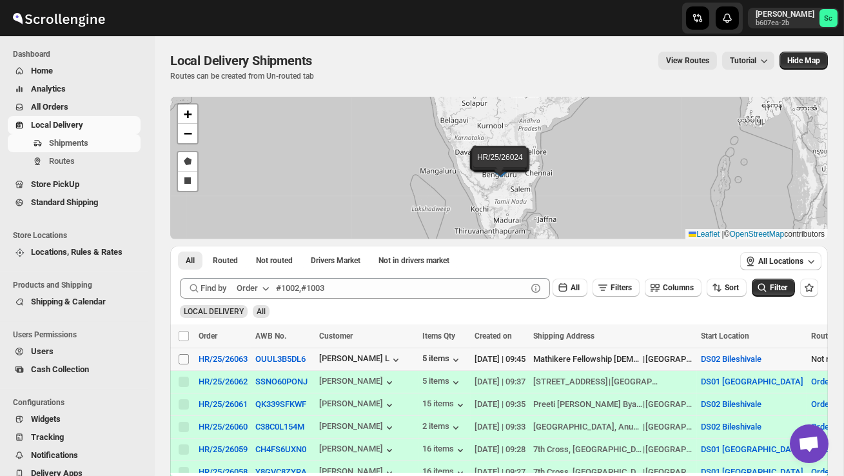
click at [183, 360] on input "Select shipment" at bounding box center [184, 359] width 10 height 10
checkbox input "true"
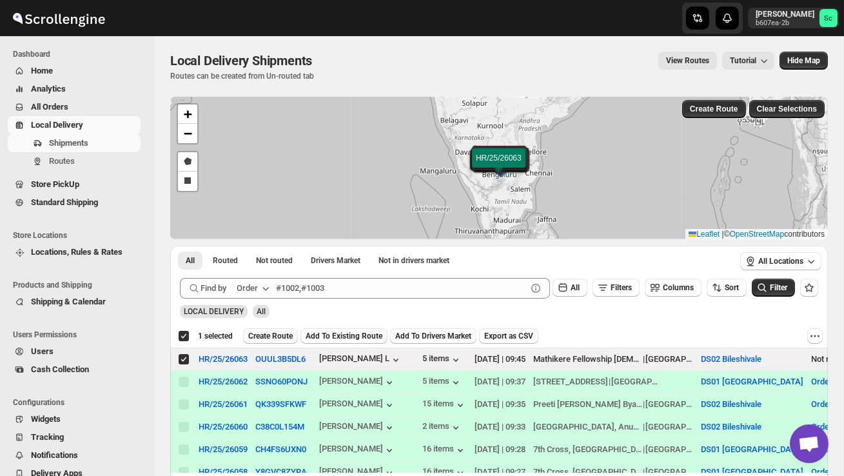
click at [284, 331] on button "Create Route" at bounding box center [270, 335] width 55 height 15
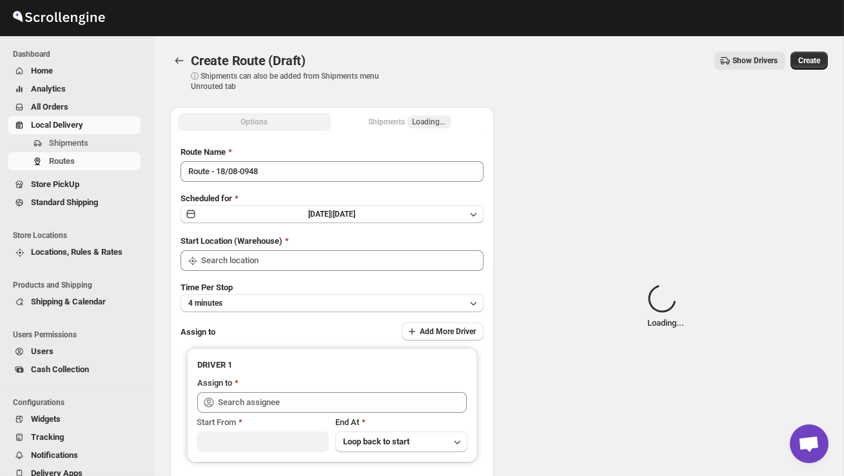
type input "DS02 Bileshivale"
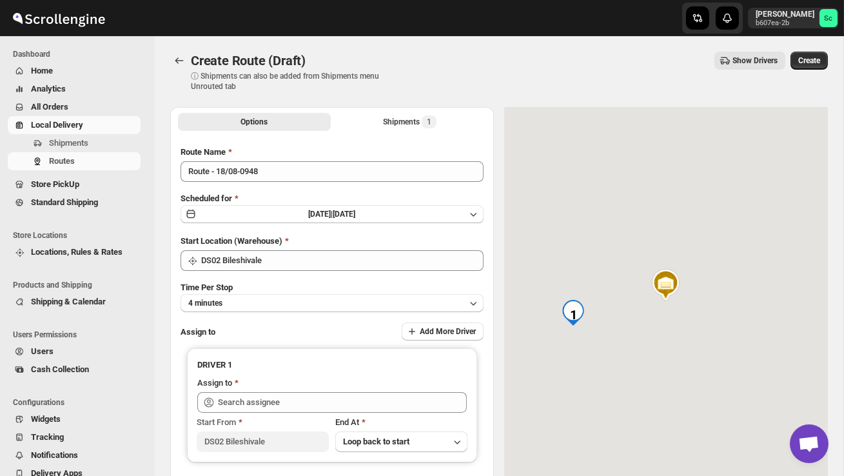
click at [286, 184] on div "Route Name Route - 18/08-0948 Scheduled for Mon Aug 18 2025 | Today Start Locat…" at bounding box center [332, 322] width 303 height 353
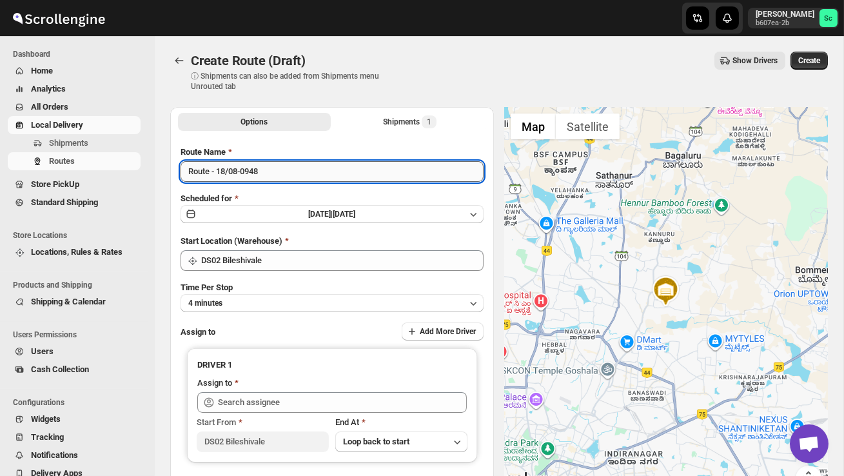
click at [282, 171] on input "Route - 18/08-0948" at bounding box center [332, 171] width 303 height 21
type input "R"
type input "Order no 26063"
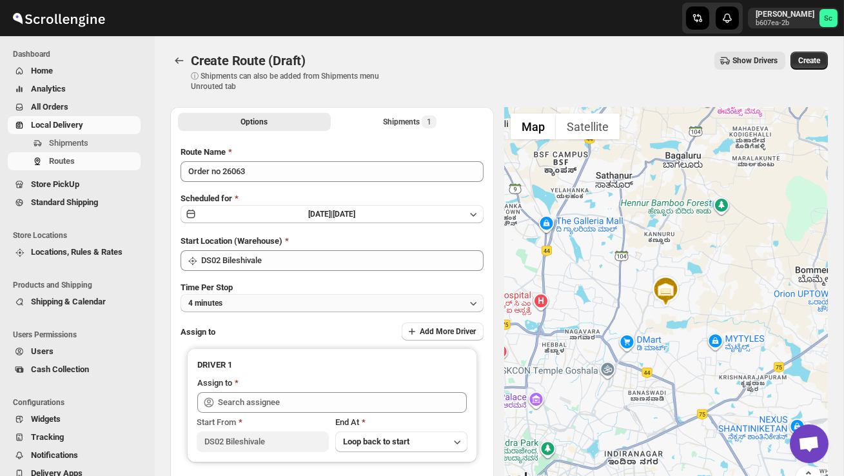
click at [399, 306] on button "4 minutes" at bounding box center [332, 303] width 303 height 18
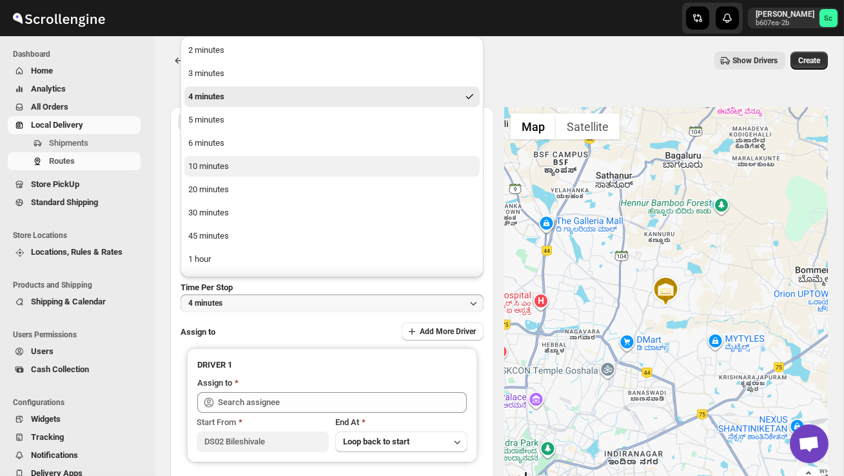
click at [272, 170] on button "10 minutes" at bounding box center [331, 166] width 295 height 21
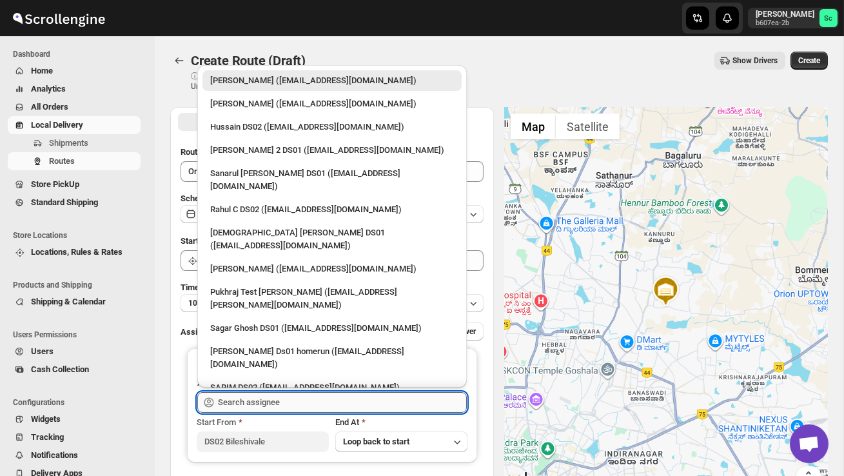
click at [255, 398] on input "text" at bounding box center [342, 402] width 249 height 21
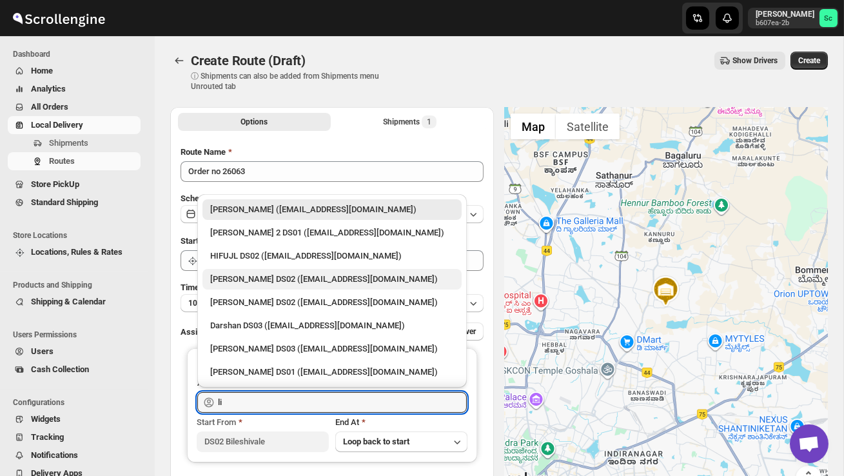
click at [292, 284] on div "ELION DAIMAIRI DS02 (cirecaw311@nutrv.com)" at bounding box center [332, 279] width 244 height 13
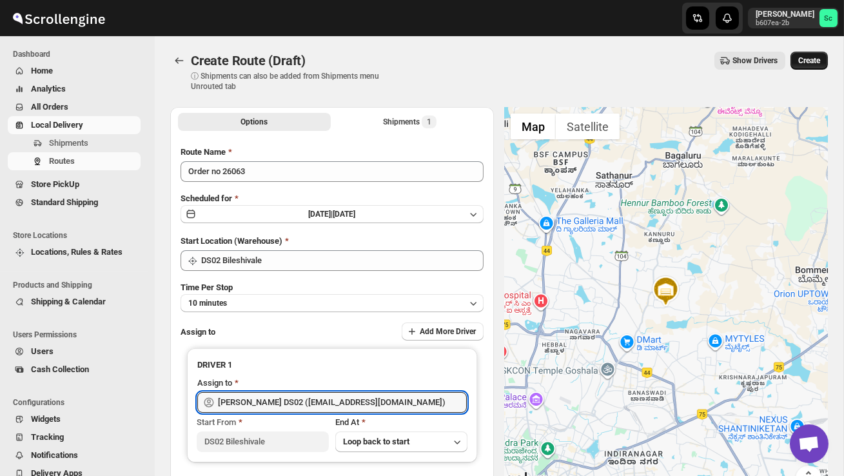
type input "ELION DAIMAIRI DS02 (cirecaw311@nutrv.com)"
click at [806, 62] on span "Create" at bounding box center [810, 60] width 22 height 10
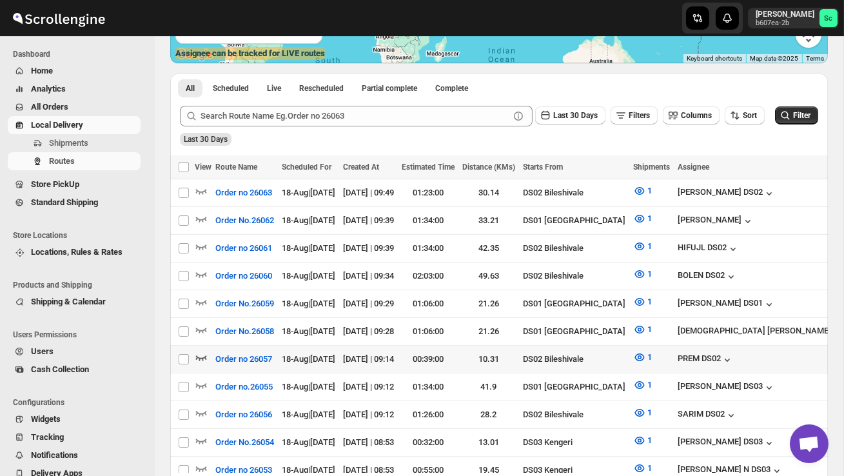
click at [204, 355] on icon "button" at bounding box center [201, 357] width 13 height 13
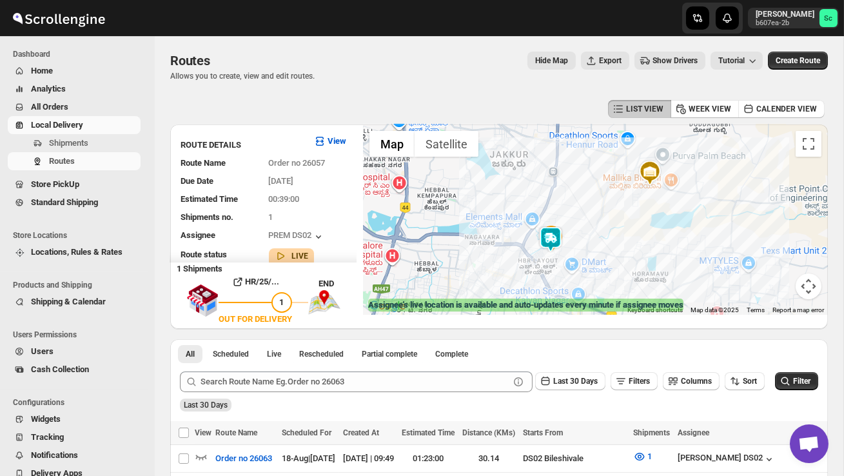
click at [608, 247] on div at bounding box center [595, 219] width 465 height 190
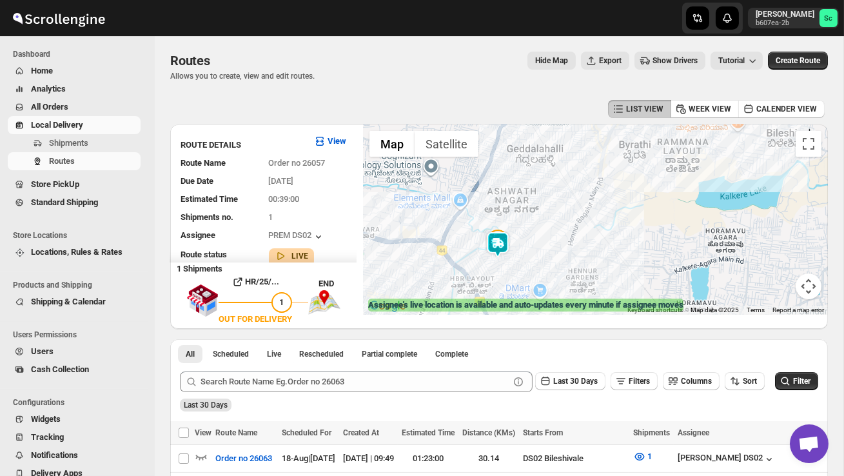
click at [608, 247] on div at bounding box center [595, 219] width 465 height 190
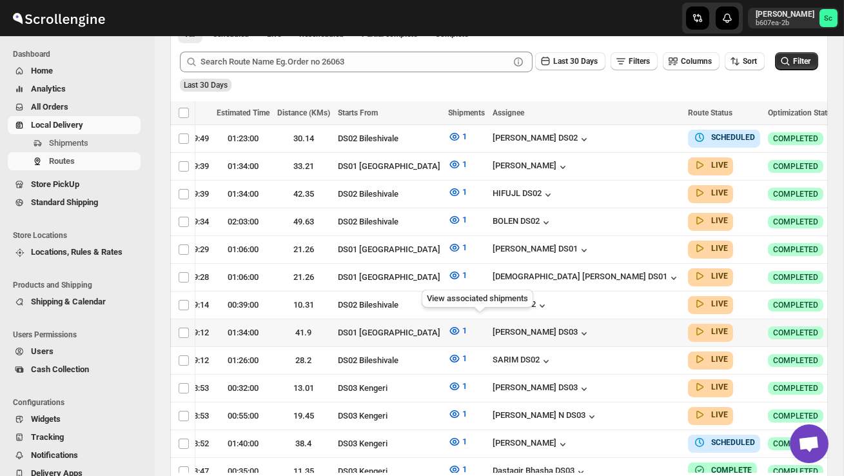
scroll to position [322, 0]
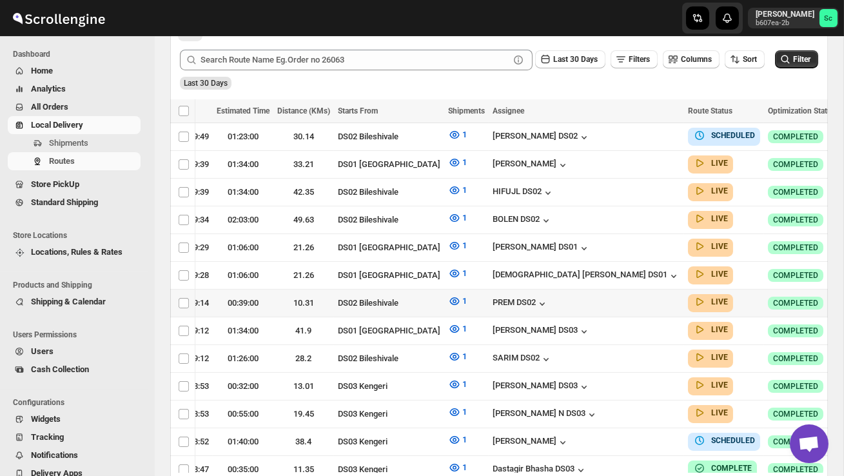
click at [844, 297] on icon "button" at bounding box center [852, 302] width 13 height 13
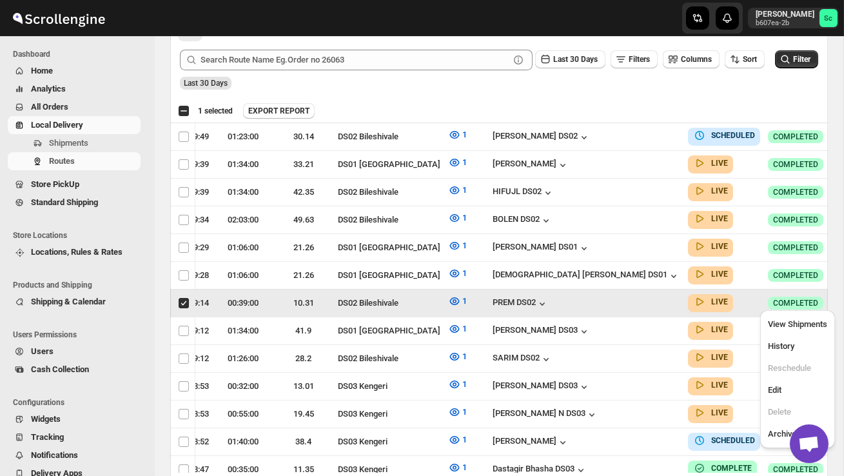
scroll to position [0, 1]
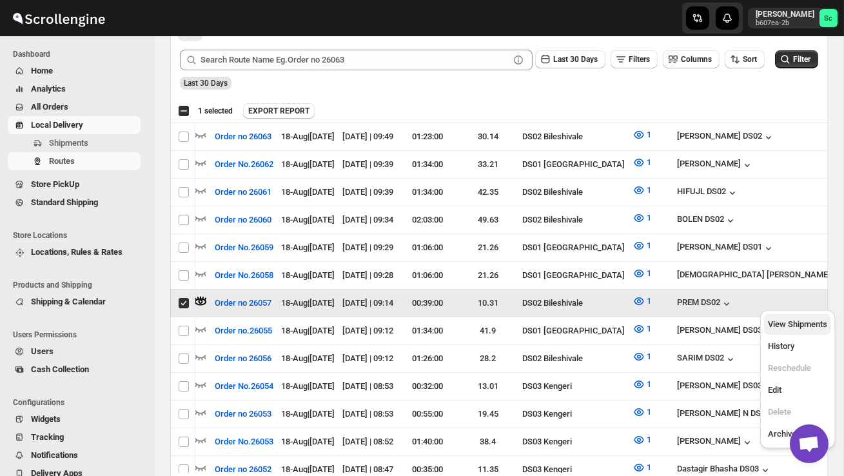
click at [803, 326] on span "View Shipments" at bounding box center [797, 324] width 59 height 10
checkbox input "false"
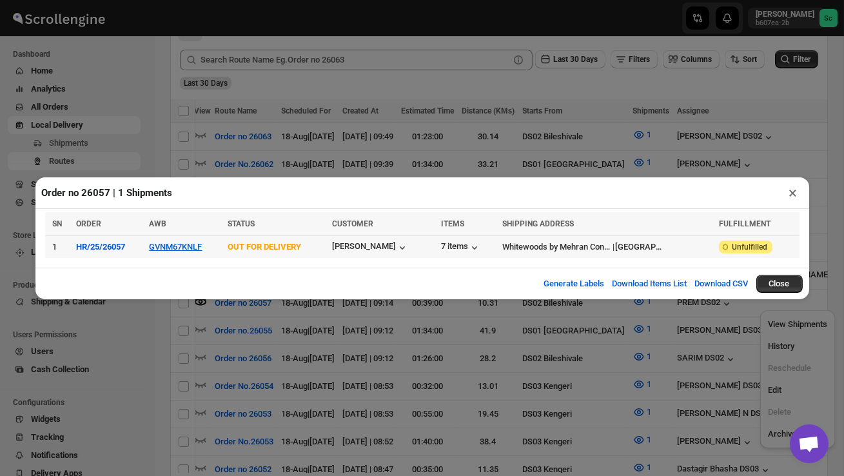
click at [195, 241] on td "GVNM67KNLF" at bounding box center [184, 246] width 78 height 23
click at [190, 250] on button "GVNM67KNLF" at bounding box center [175, 247] width 53 height 10
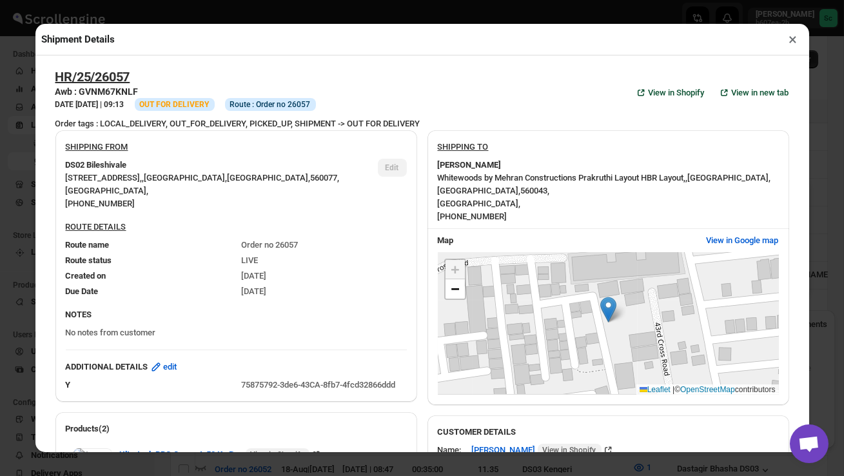
scroll to position [588, 0]
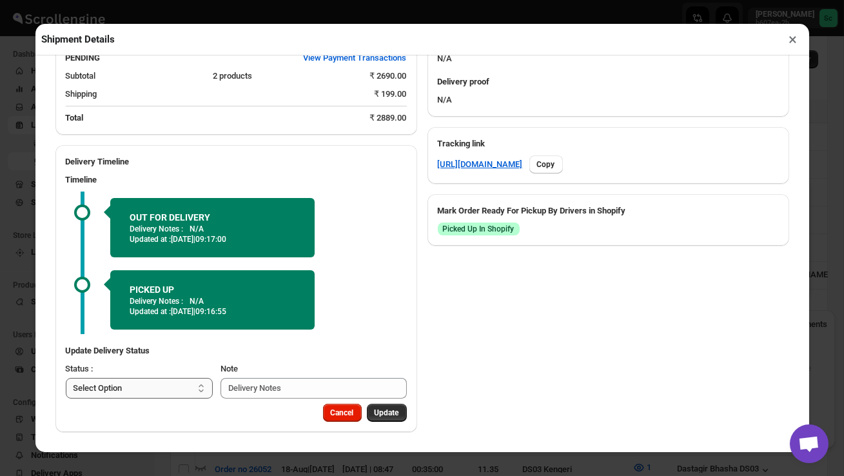
click at [164, 390] on select "Select Option PICKED UP OUT FOR DELIVERY RESCHEDULE DELIVERED CANCELLED" at bounding box center [140, 388] width 148 height 21
select select "DELIVERED"
click at [385, 408] on button "Update" at bounding box center [387, 413] width 40 height 18
select select
click at [795, 37] on button "×" at bounding box center [793, 39] width 19 height 18
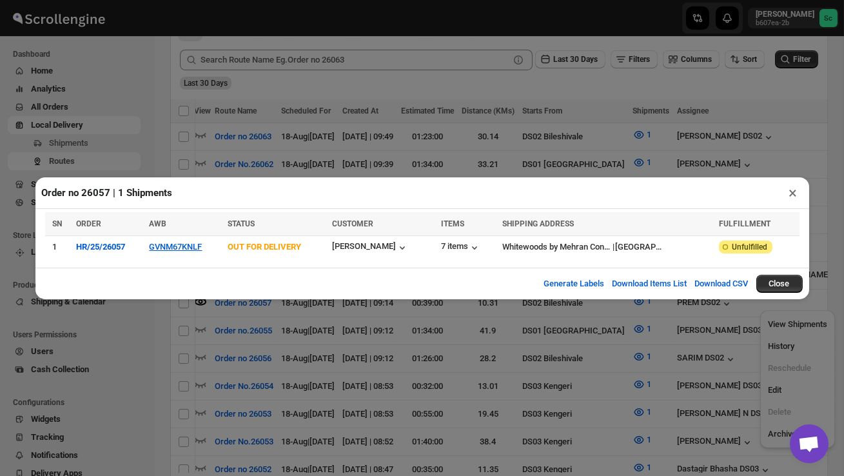
click at [795, 192] on button "×" at bounding box center [793, 193] width 19 height 18
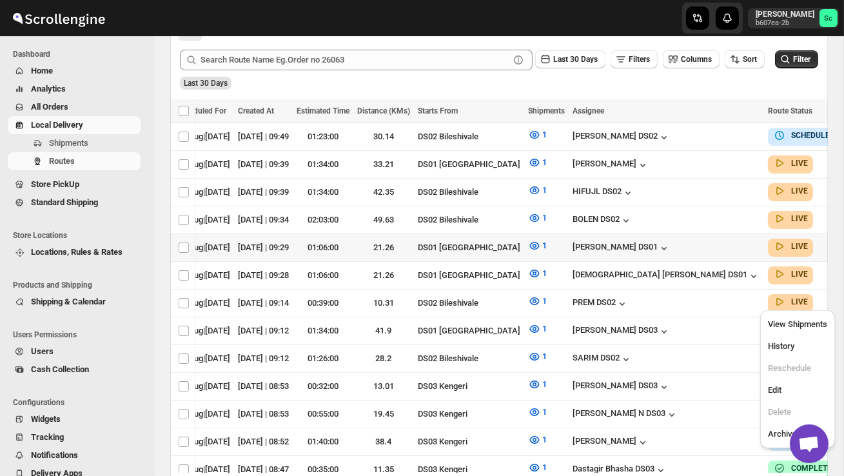
scroll to position [0, 0]
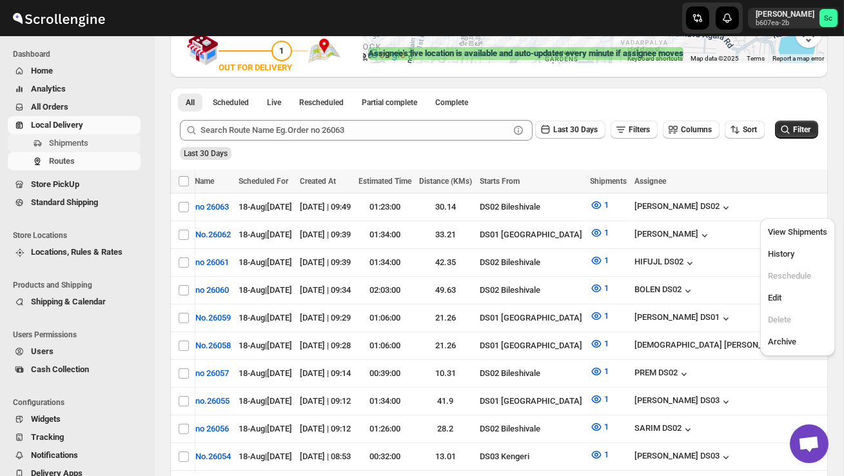
click at [86, 140] on span "Shipments" at bounding box center [68, 143] width 39 height 10
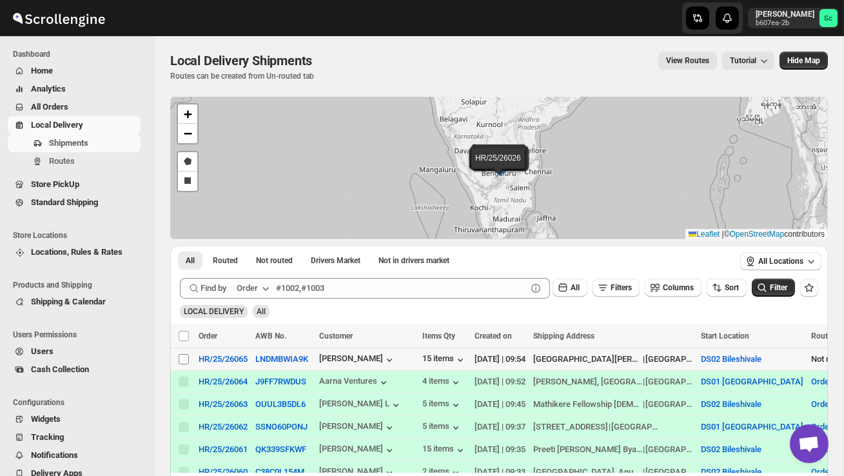
click at [188, 357] on input "Select shipment" at bounding box center [184, 359] width 10 height 10
checkbox input "true"
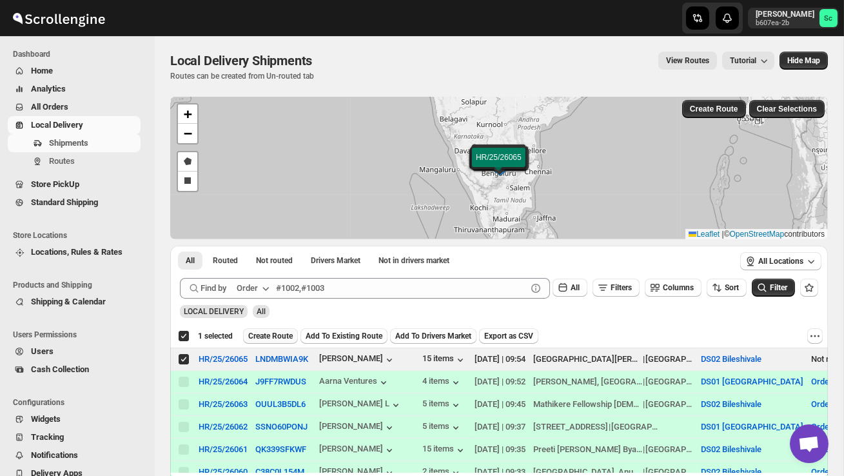
click at [274, 337] on span "Create Route" at bounding box center [270, 336] width 45 height 10
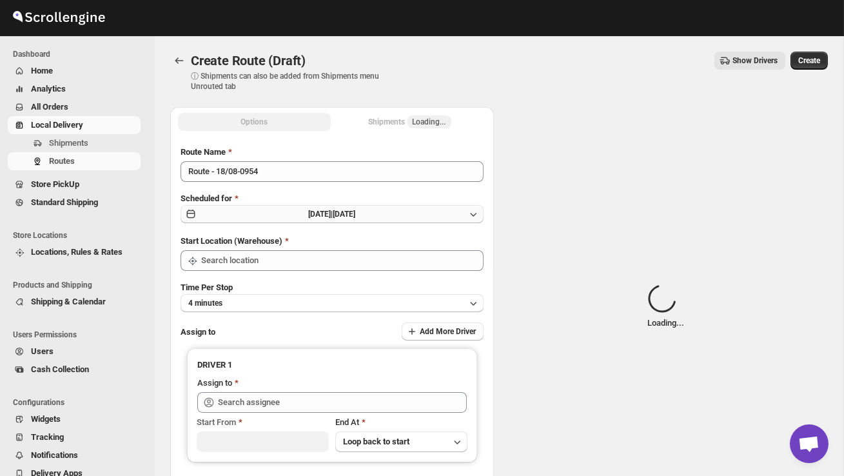
type input "DS02 Bileshivale"
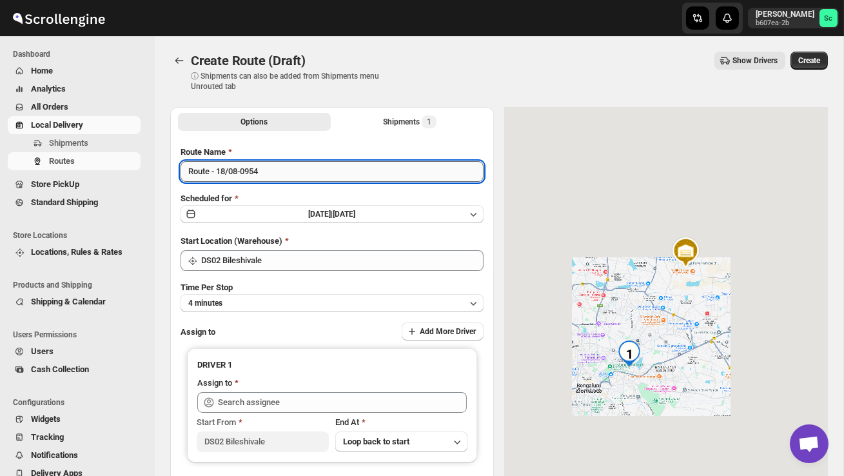
click at [291, 180] on input "Route - 18/08-0954" at bounding box center [332, 171] width 303 height 21
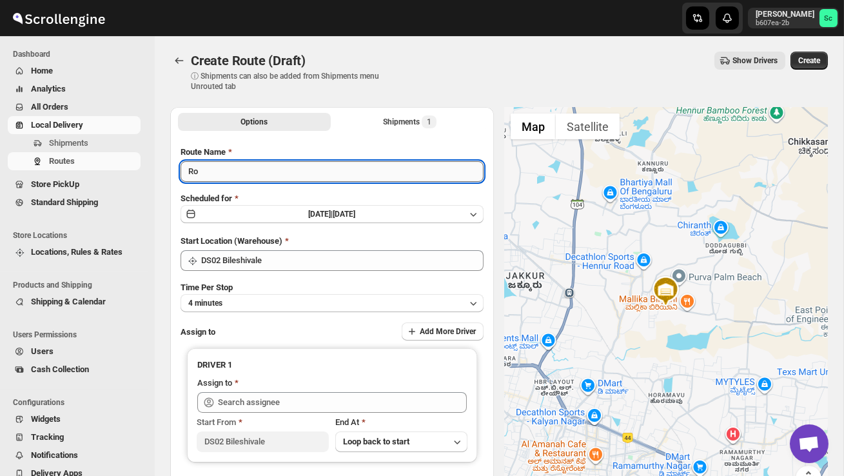
type input "R"
type input "Order no 26065"
click at [328, 304] on button "4 minutes" at bounding box center [332, 303] width 303 height 18
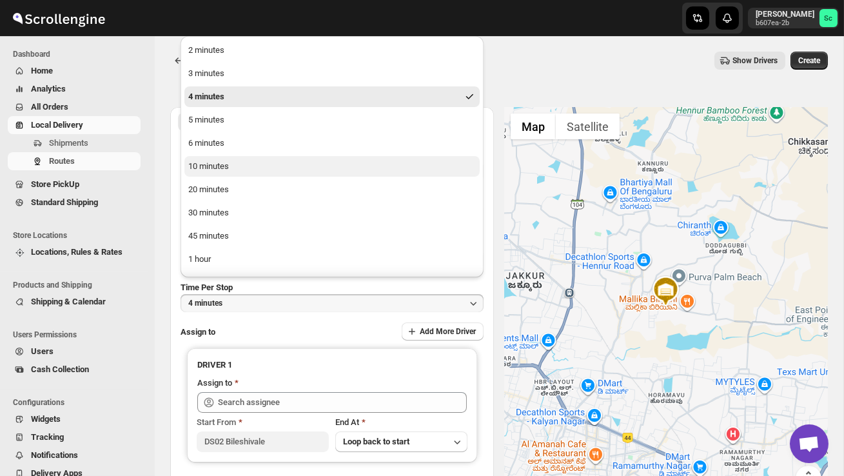
click at [251, 156] on button "10 minutes" at bounding box center [331, 166] width 295 height 21
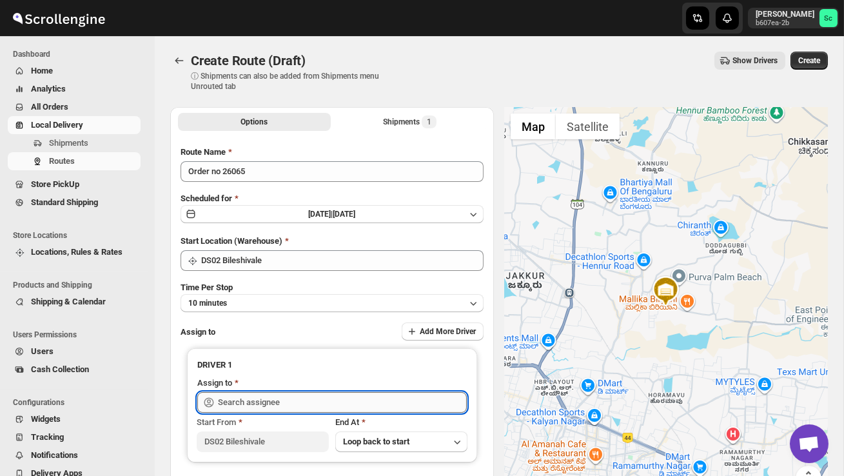
click at [271, 398] on input "text" at bounding box center [342, 402] width 249 height 21
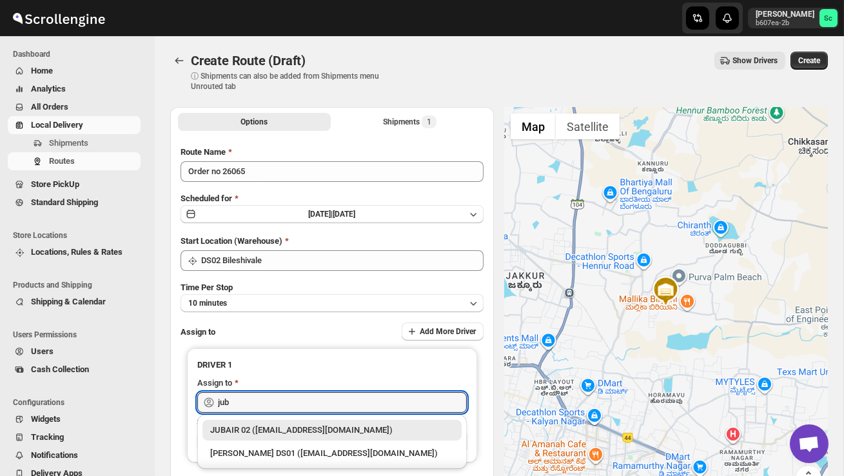
click at [295, 428] on div "JUBAIR 02 ([EMAIL_ADDRESS][DOMAIN_NAME])" at bounding box center [332, 430] width 244 height 13
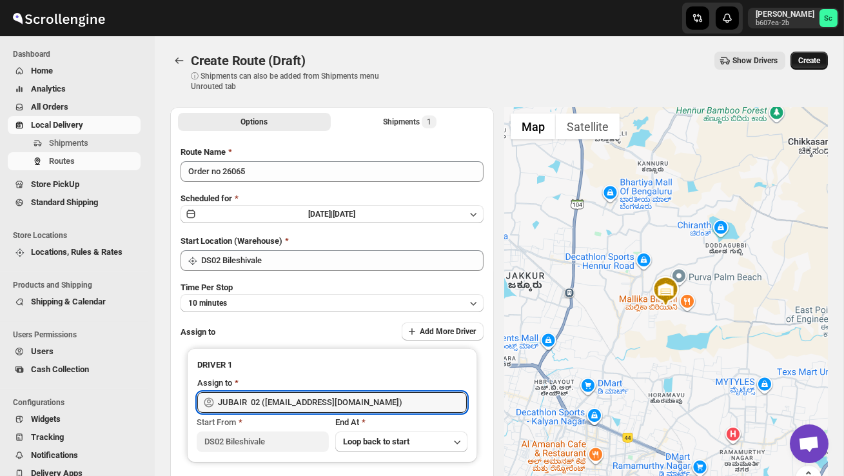
type input "JUBAIR 02 ([EMAIL_ADDRESS][DOMAIN_NAME])"
click at [811, 59] on span "Create" at bounding box center [810, 60] width 22 height 10
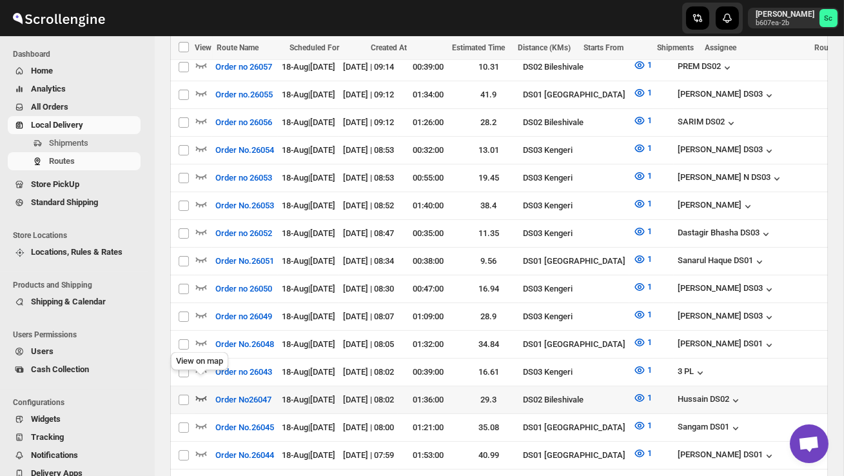
click at [199, 392] on icon "button" at bounding box center [201, 398] width 13 height 13
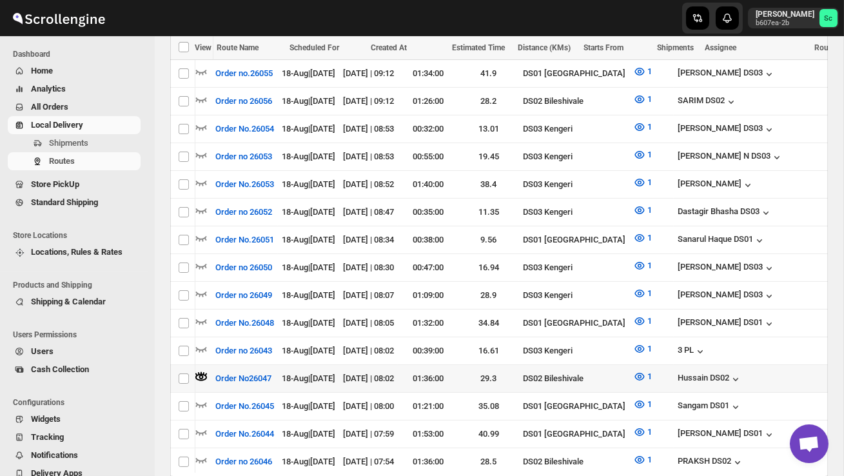
scroll to position [0, 185]
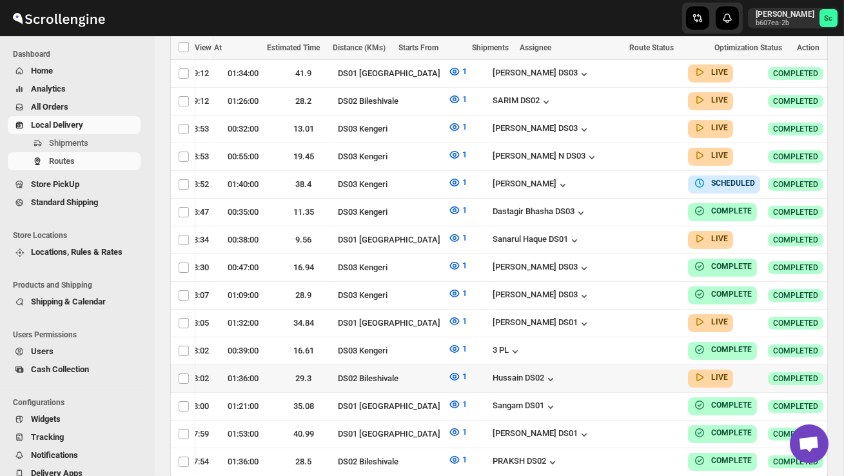
click at [844, 372] on icon "button" at bounding box center [852, 378] width 13 height 13
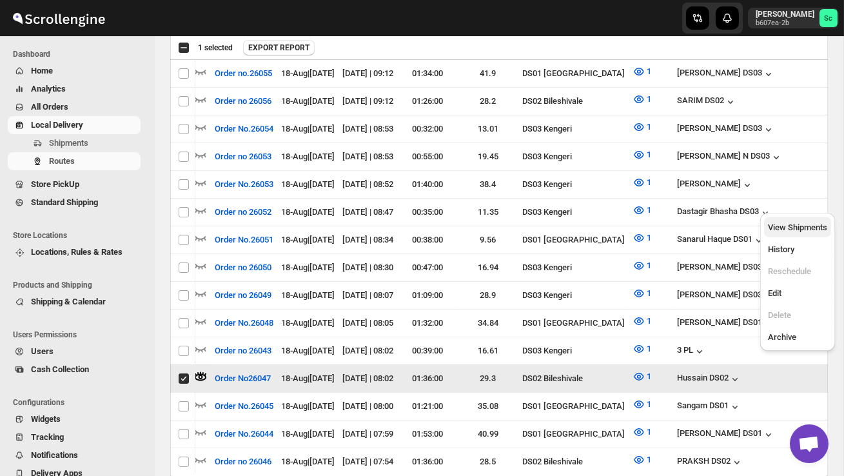
click at [804, 228] on span "View Shipments" at bounding box center [797, 228] width 59 height 10
checkbox input "false"
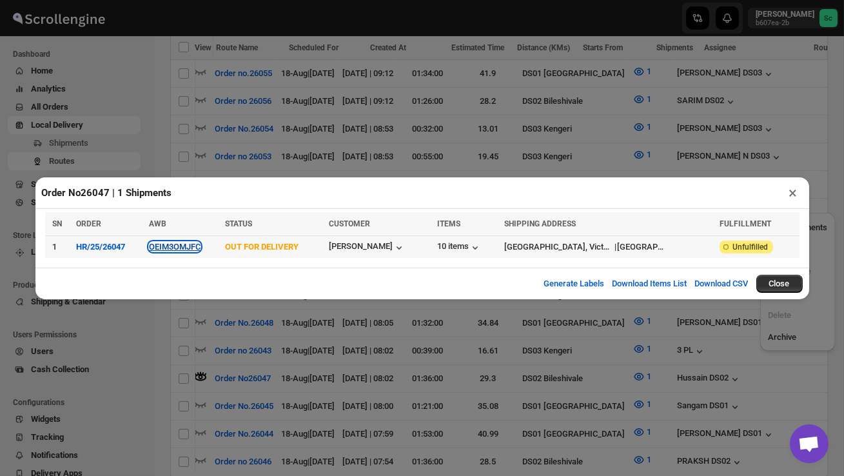
click at [195, 244] on button "OEIM3OMJFC" at bounding box center [175, 247] width 52 height 10
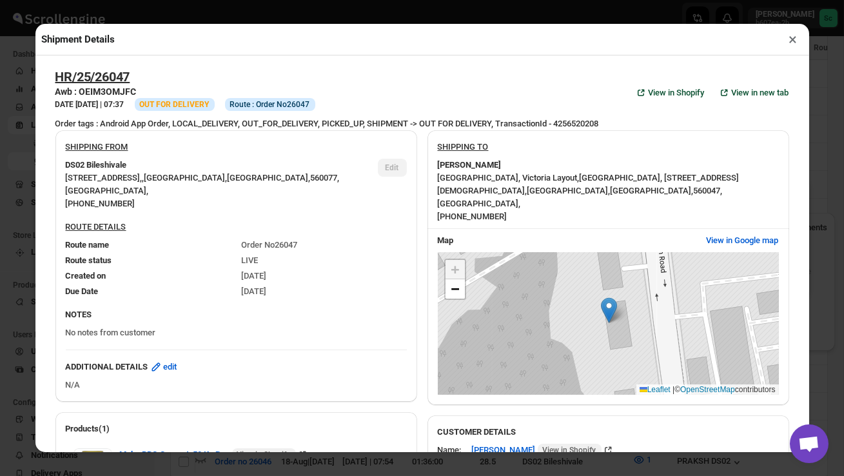
scroll to position [504, 0]
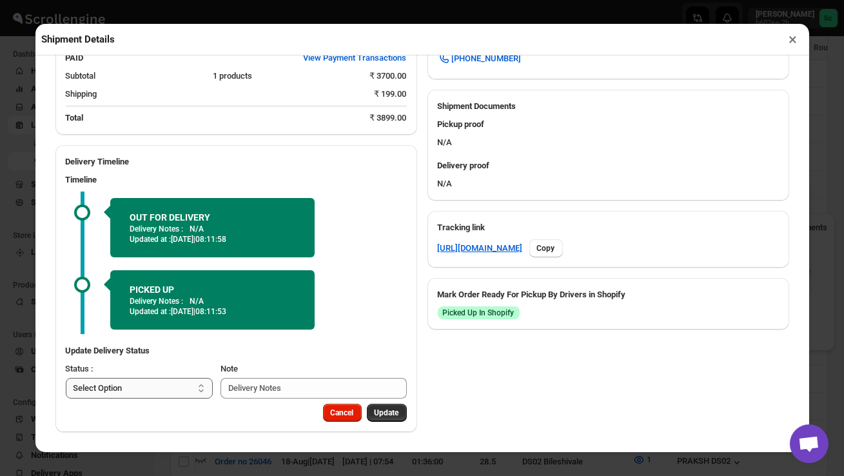
click at [177, 388] on select "Select Option PICKED UP OUT FOR DELIVERY RESCHEDULE DELIVERED CANCELLED" at bounding box center [140, 388] width 148 height 21
select select "DELIVERED"
click at [399, 414] on span "Update" at bounding box center [387, 413] width 25 height 10
select select
click at [794, 38] on button "×" at bounding box center [793, 39] width 19 height 18
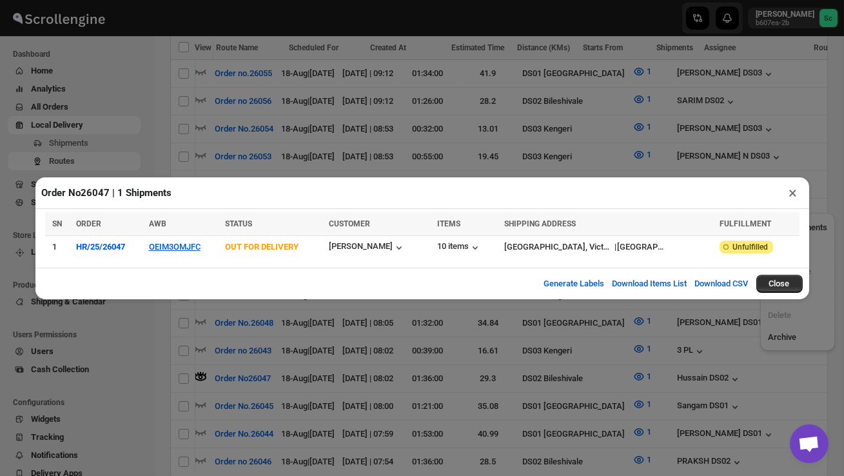
click at [797, 192] on button "×" at bounding box center [793, 193] width 19 height 18
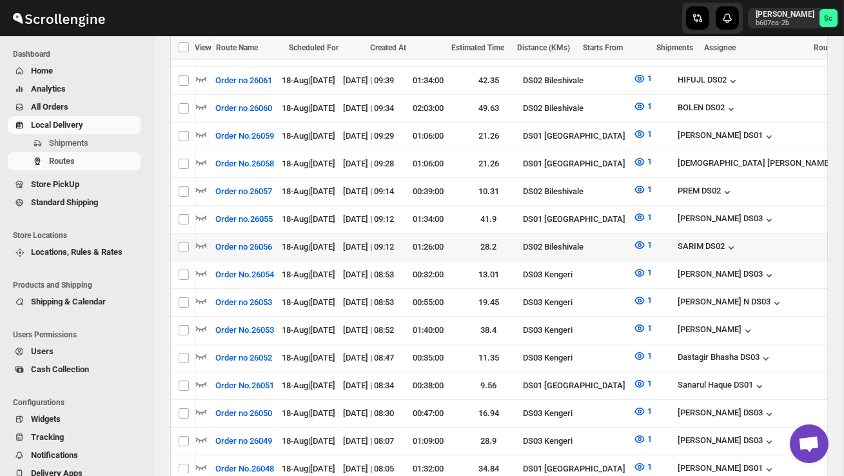
scroll to position [0, 0]
click at [202, 243] on icon "button" at bounding box center [201, 245] width 11 height 5
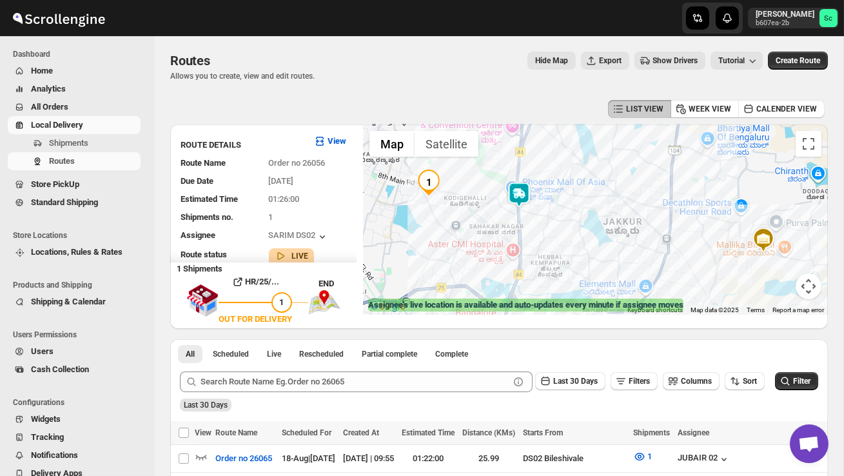
click at [525, 195] on img at bounding box center [519, 195] width 26 height 26
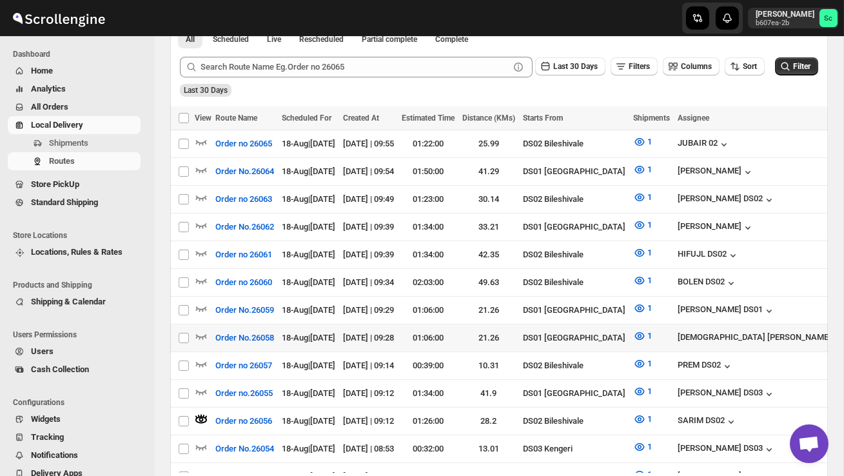
scroll to position [290, 0]
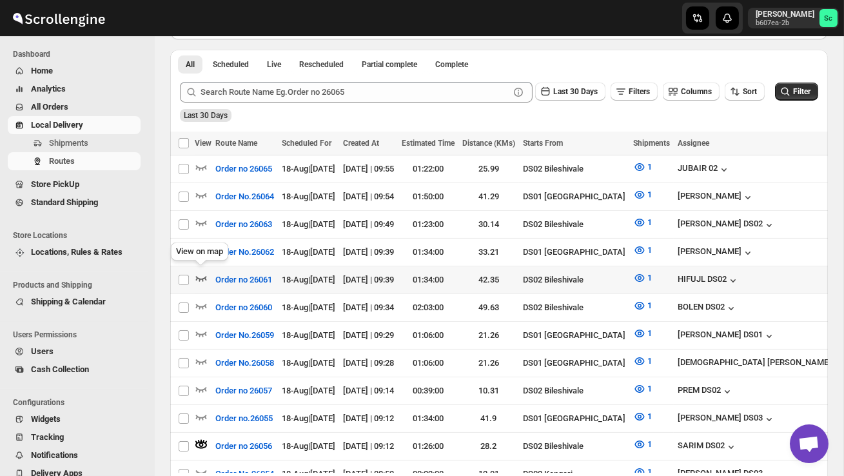
click at [204, 275] on icon "button" at bounding box center [201, 278] width 13 height 13
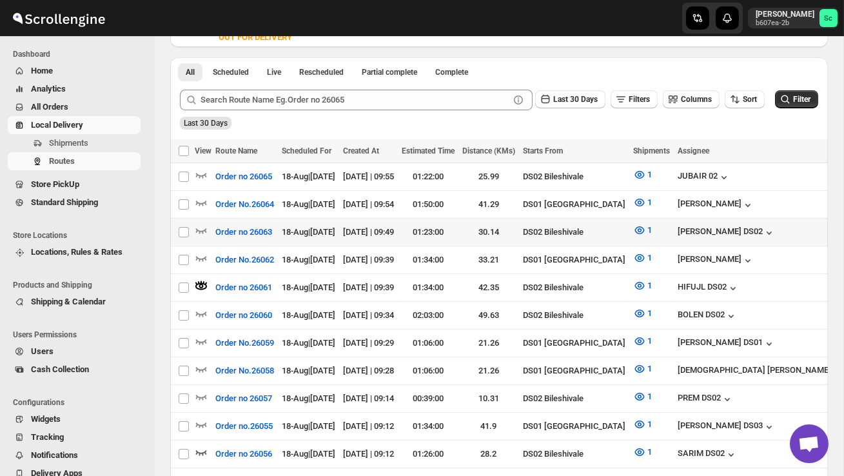
scroll to position [0, 0]
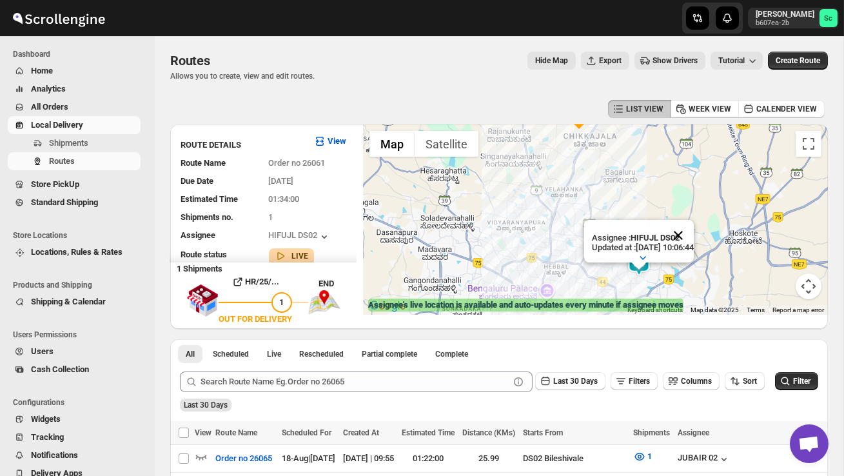
click at [694, 235] on button "Close" at bounding box center [678, 235] width 31 height 31
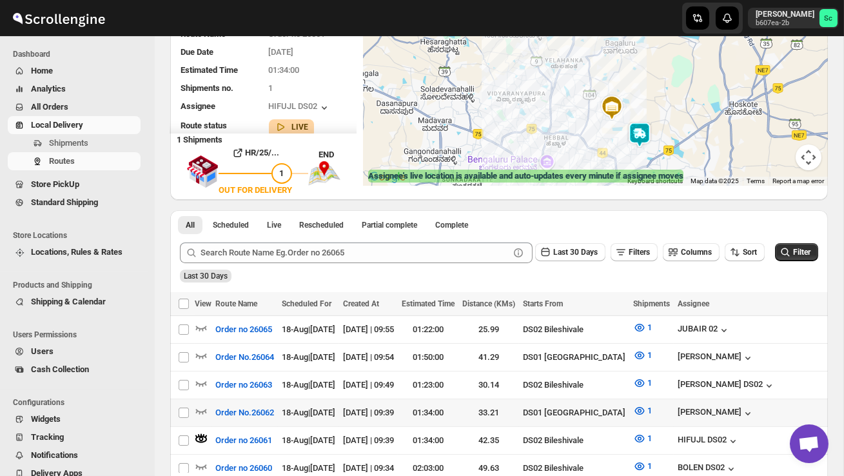
scroll to position [143, 0]
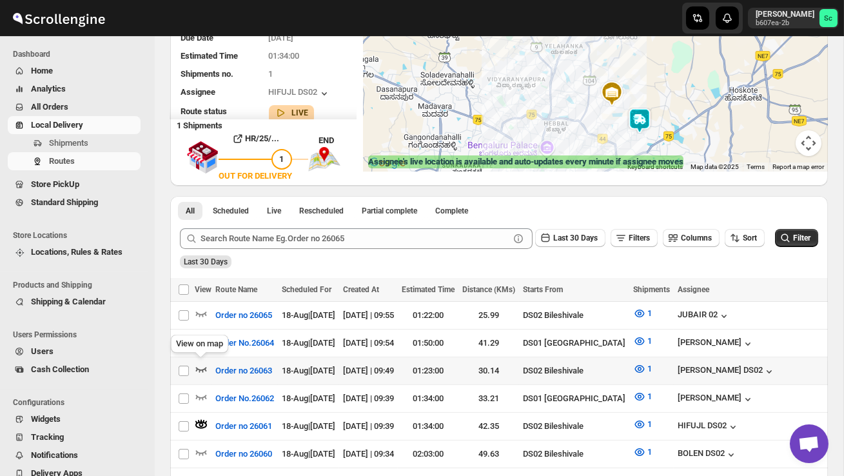
click at [199, 364] on icon "button" at bounding box center [201, 369] width 13 height 13
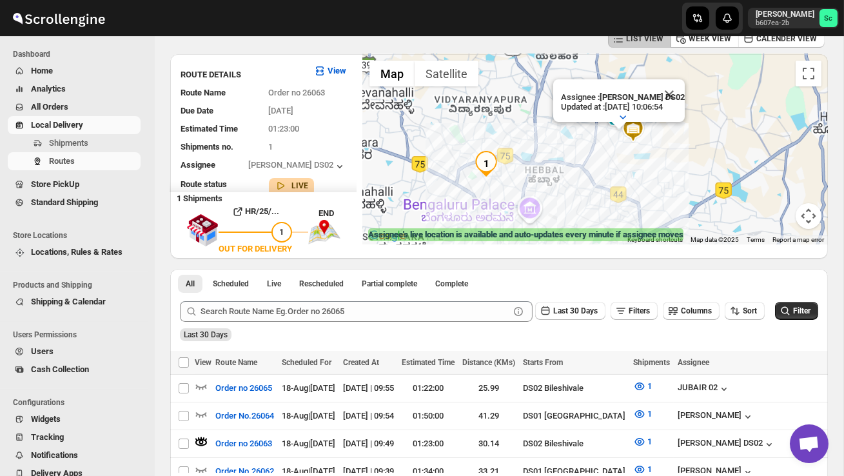
scroll to position [0, 0]
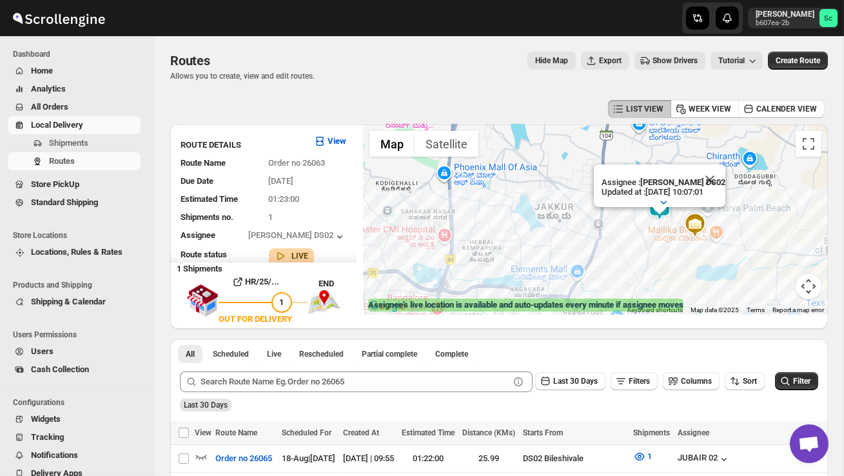
drag, startPoint x: 601, startPoint y: 255, endPoint x: 506, endPoint y: 313, distance: 110.6
click at [506, 313] on div "Assignee : ELION DAIMAIRI DS02 Updated at : 18/08/2025, 10:07:01 Duty mode Enab…" at bounding box center [595, 219] width 465 height 190
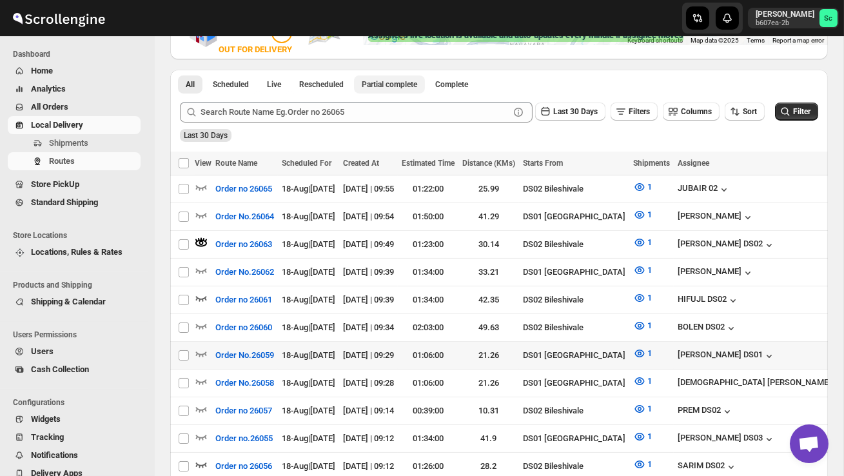
scroll to position [280, 0]
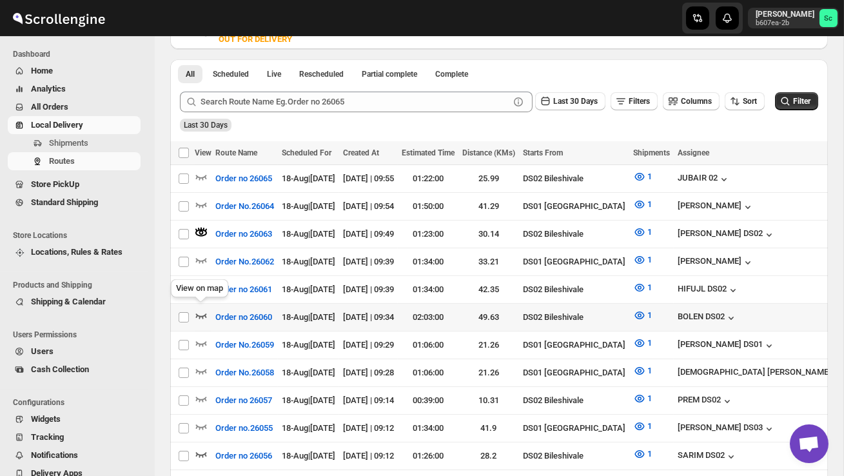
click at [201, 313] on icon "button" at bounding box center [201, 315] width 13 height 13
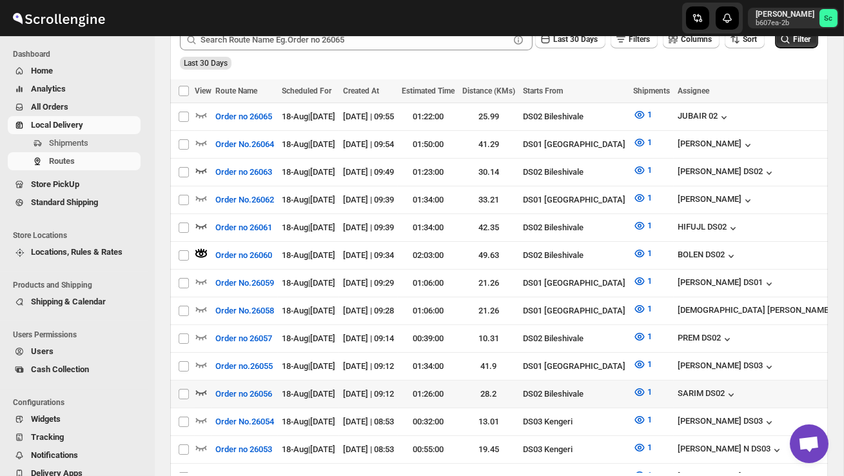
scroll to position [343, 0]
click at [213, 384] on button "Order no 26056" at bounding box center [244, 393] width 72 height 21
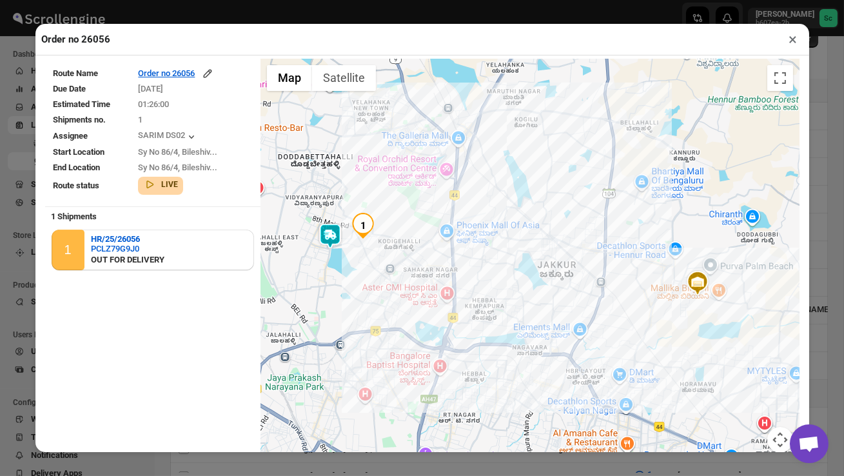
click at [790, 45] on button "×" at bounding box center [793, 39] width 19 height 18
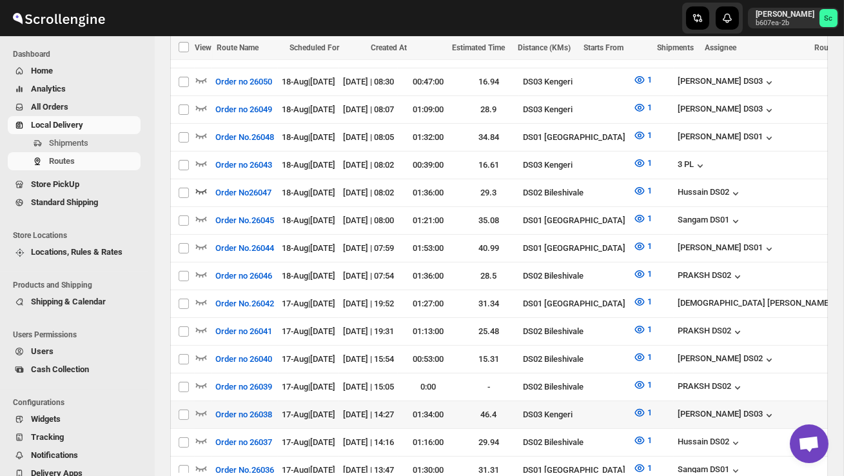
scroll to position [815, 0]
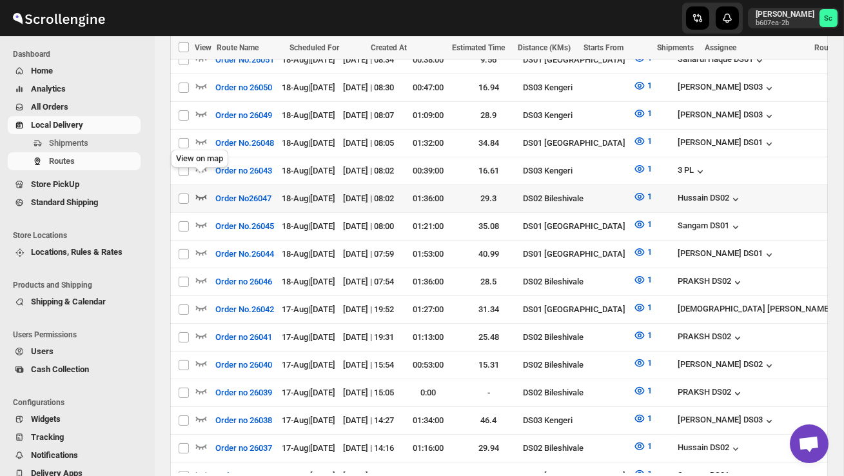
click at [204, 190] on icon "button" at bounding box center [201, 196] width 13 height 13
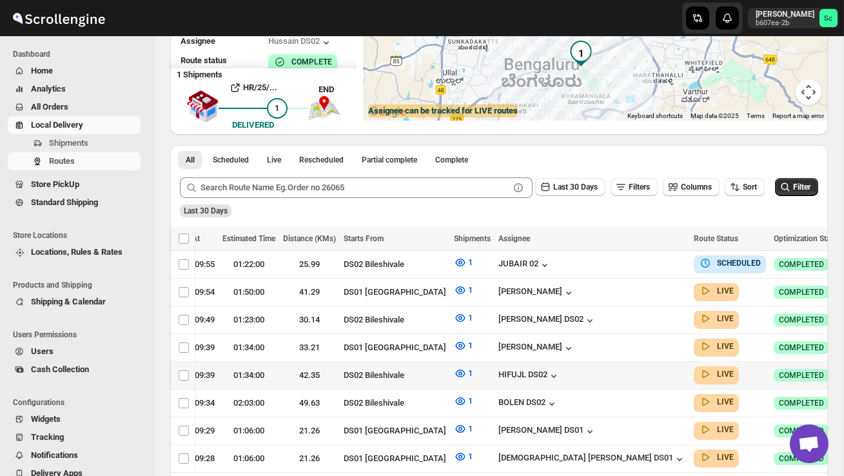
scroll to position [196, 0]
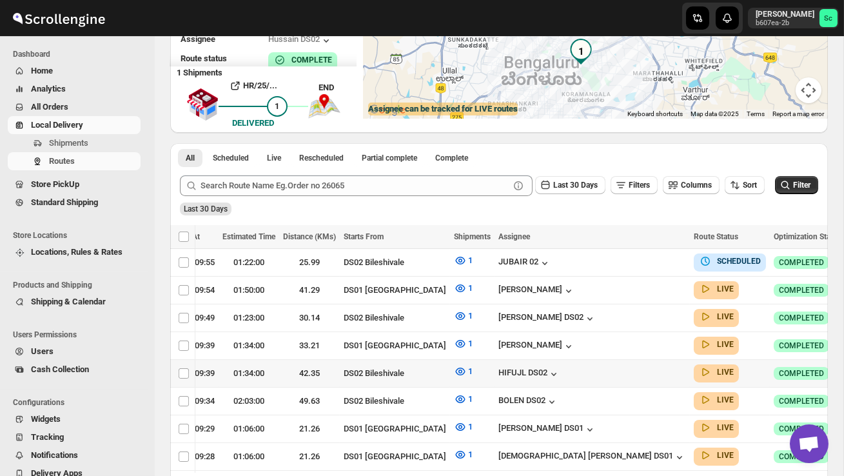
click at [336, 371] on div "42.35" at bounding box center [309, 373] width 53 height 13
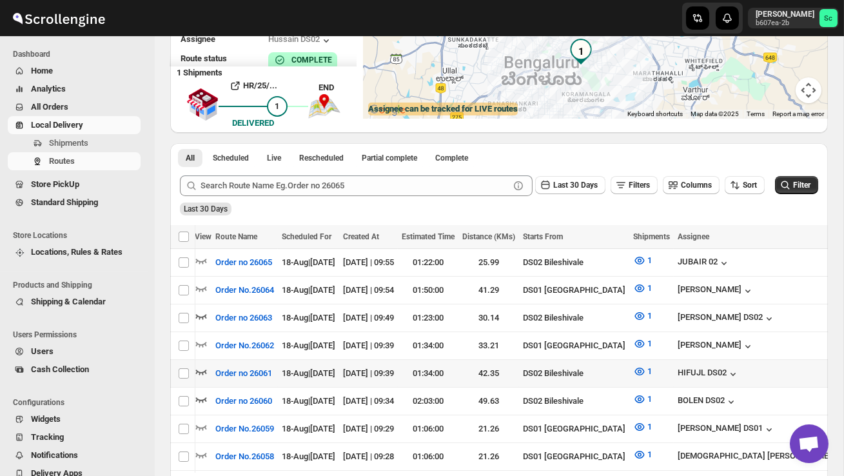
scroll to position [0, 0]
click at [204, 370] on icon "button" at bounding box center [201, 372] width 11 height 5
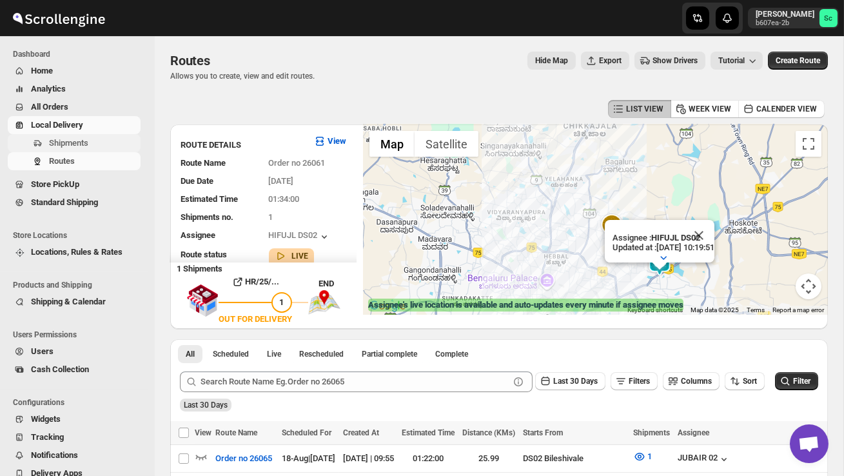
click at [75, 146] on span "Shipments" at bounding box center [68, 143] width 39 height 10
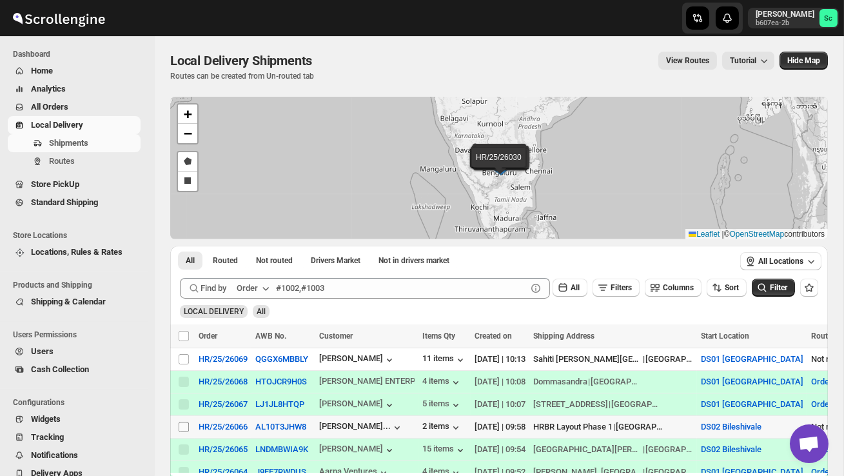
click at [183, 427] on input "Select shipment" at bounding box center [184, 427] width 10 height 10
checkbox input "true"
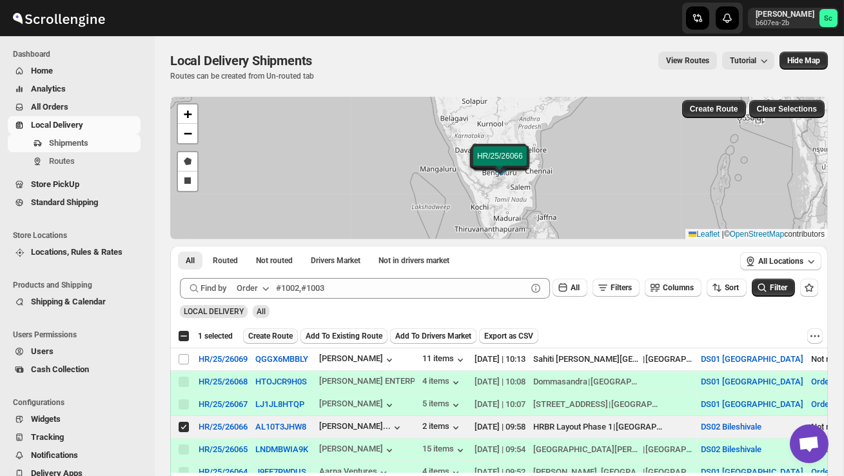
click at [279, 331] on span "Create Route" at bounding box center [270, 336] width 45 height 10
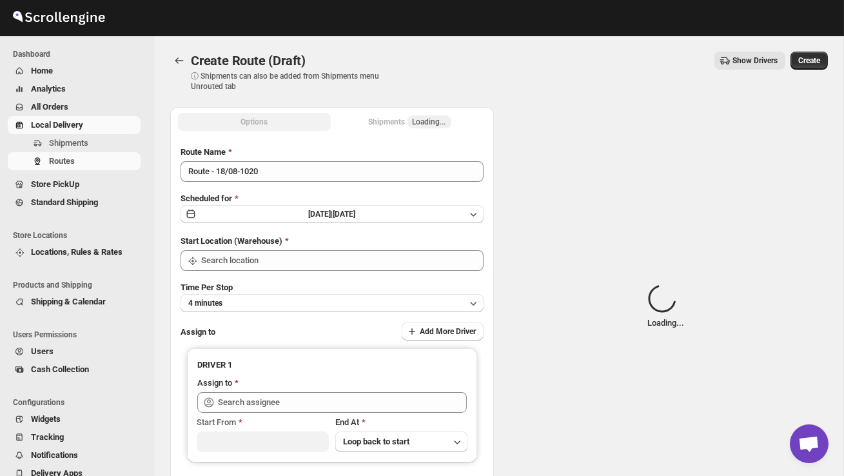
type input "DS02 Bileshivale"
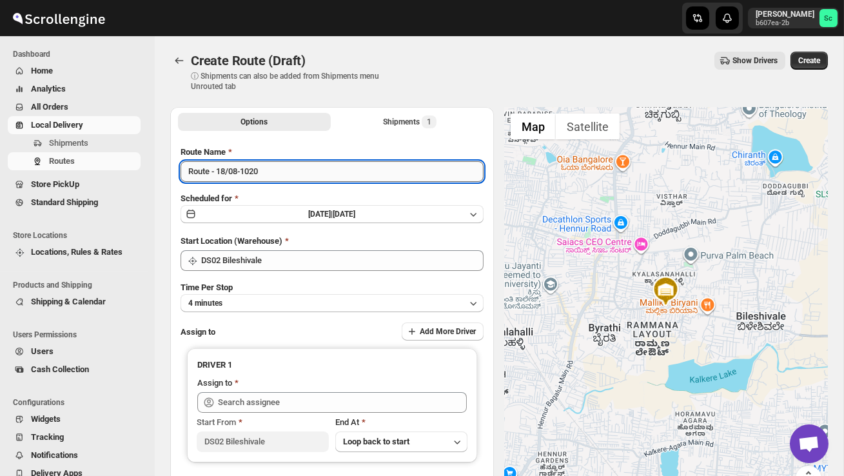
click at [284, 177] on input "Route - 18/08-1020" at bounding box center [332, 171] width 303 height 21
type input "R"
type input "Order no 26066"
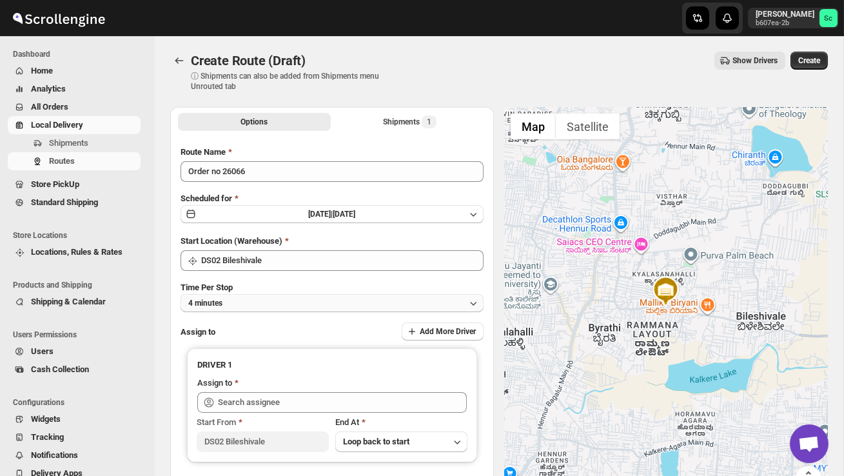
click at [301, 299] on button "4 minutes" at bounding box center [332, 303] width 303 height 18
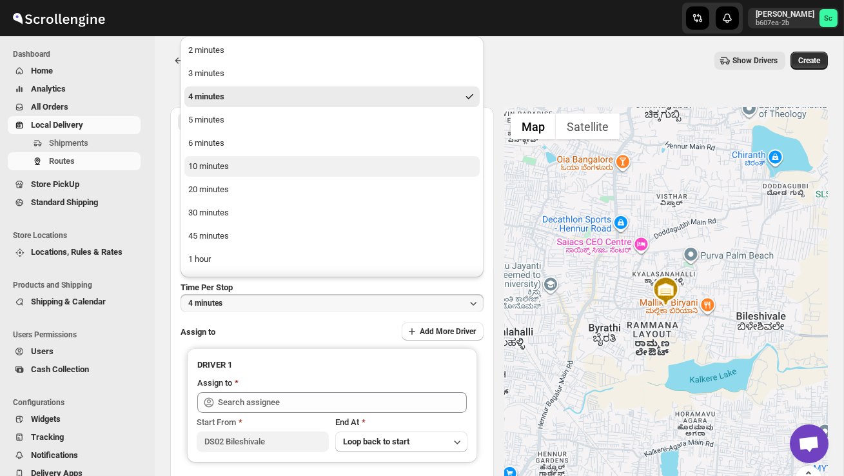
click at [235, 162] on button "10 minutes" at bounding box center [331, 166] width 295 height 21
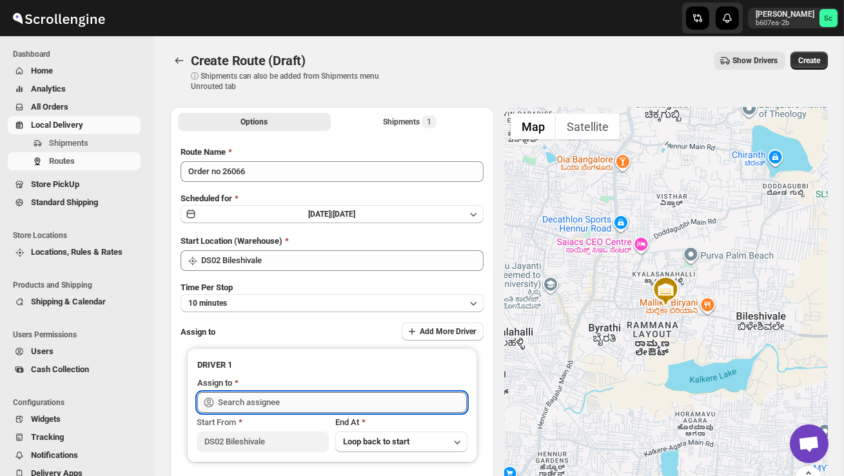
click at [261, 395] on input "text" at bounding box center [342, 402] width 249 height 21
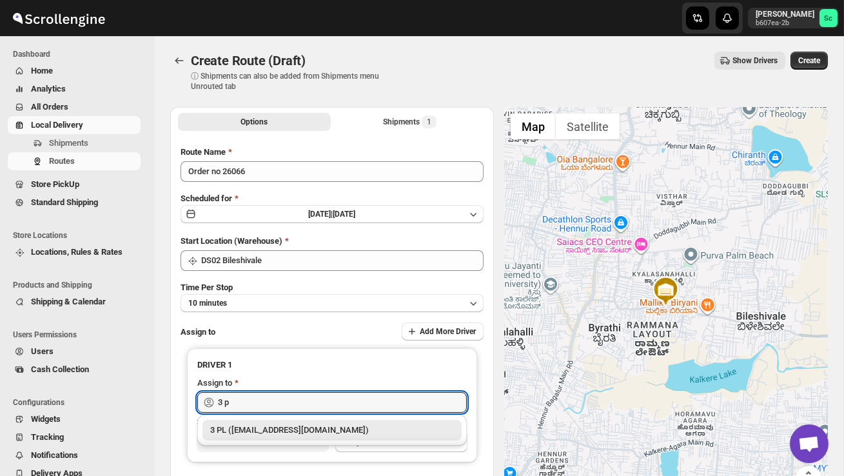
click at [269, 438] on div "3 PL ([EMAIL_ADDRESS][DOMAIN_NAME])" at bounding box center [332, 430] width 259 height 21
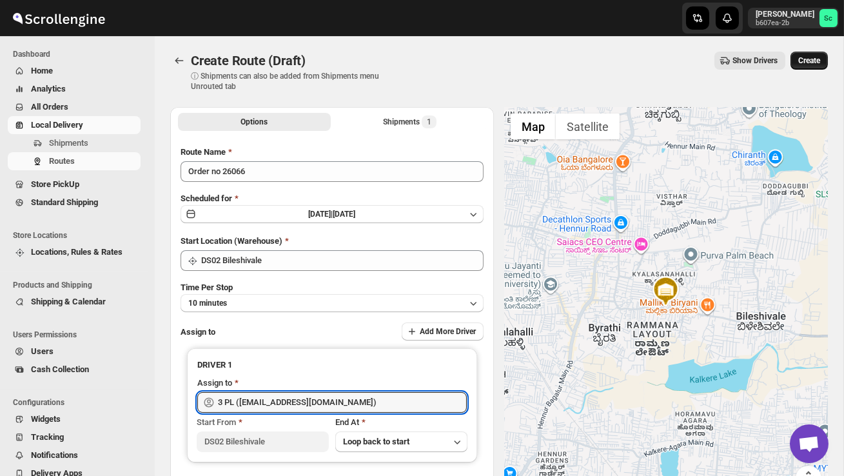
type input "3 PL ([EMAIL_ADDRESS][DOMAIN_NAME])"
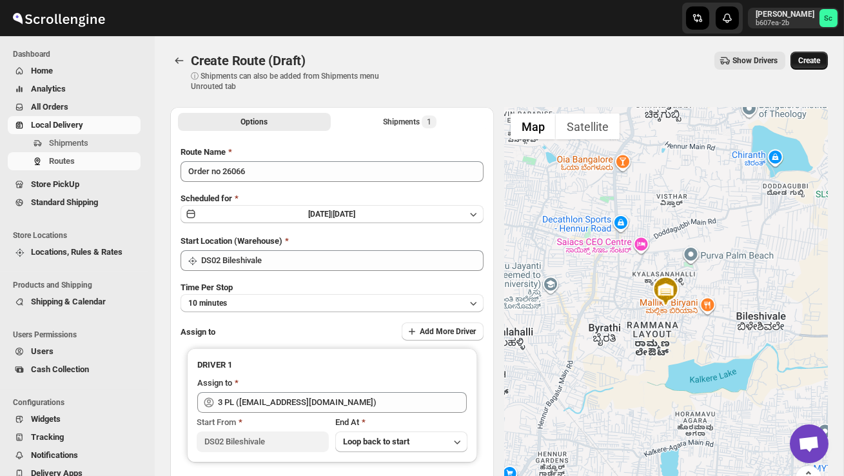
click at [805, 55] on span "Create" at bounding box center [810, 60] width 22 height 10
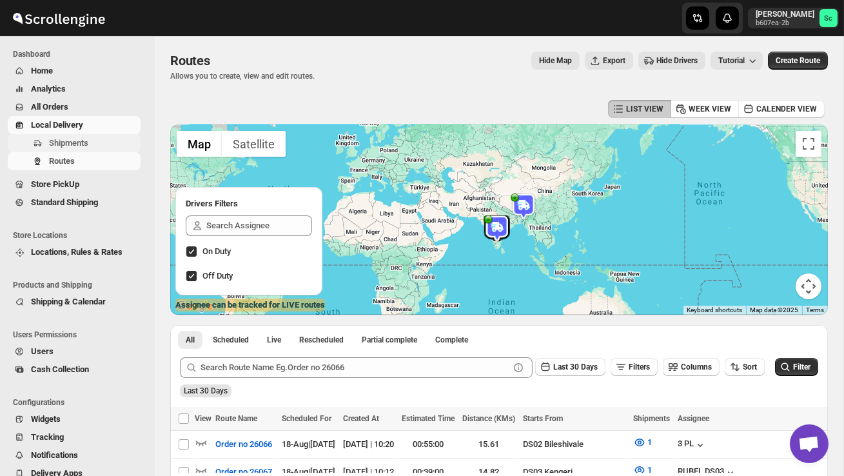
click at [75, 139] on span "Shipments" at bounding box center [68, 143] width 39 height 10
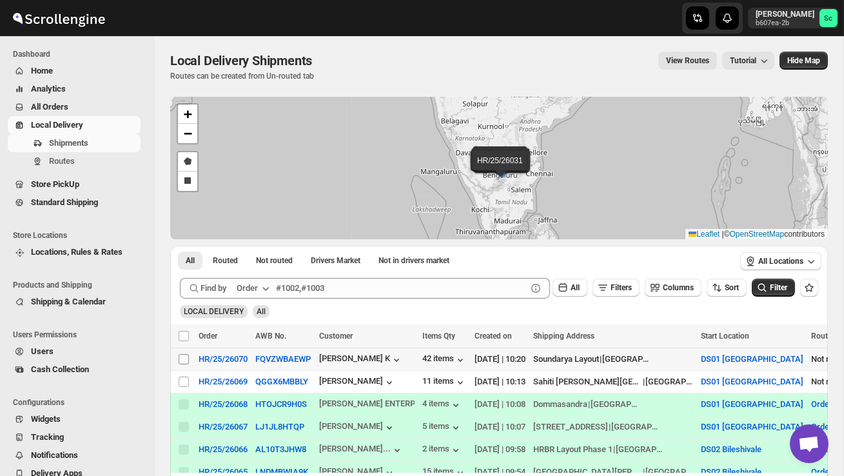
click at [182, 359] on input "Select shipment" at bounding box center [184, 359] width 10 height 10
checkbox input "true"
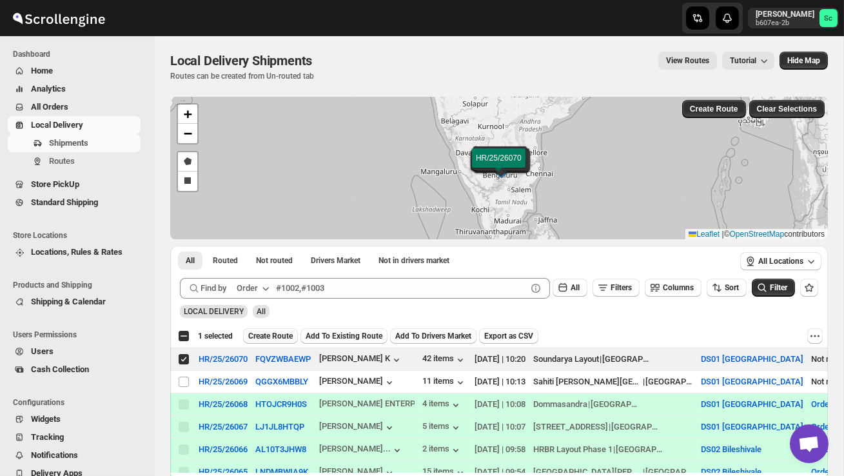
click at [283, 337] on span "Create Route" at bounding box center [270, 336] width 45 height 10
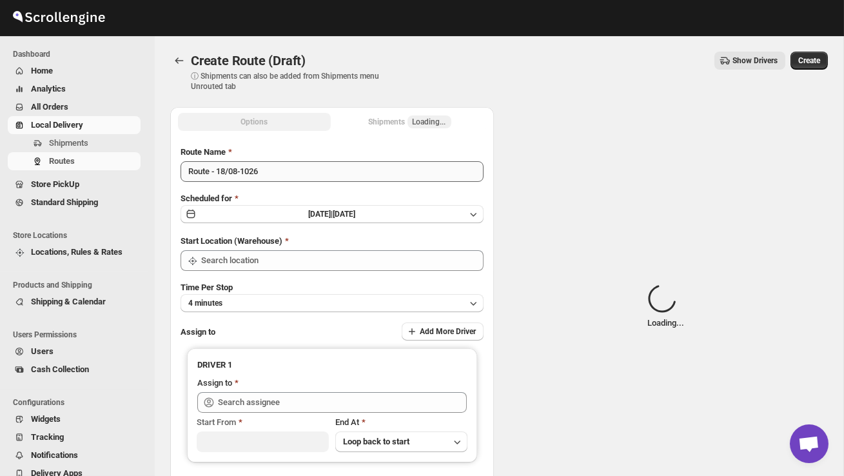
type input "DS01 [GEOGRAPHIC_DATA]"
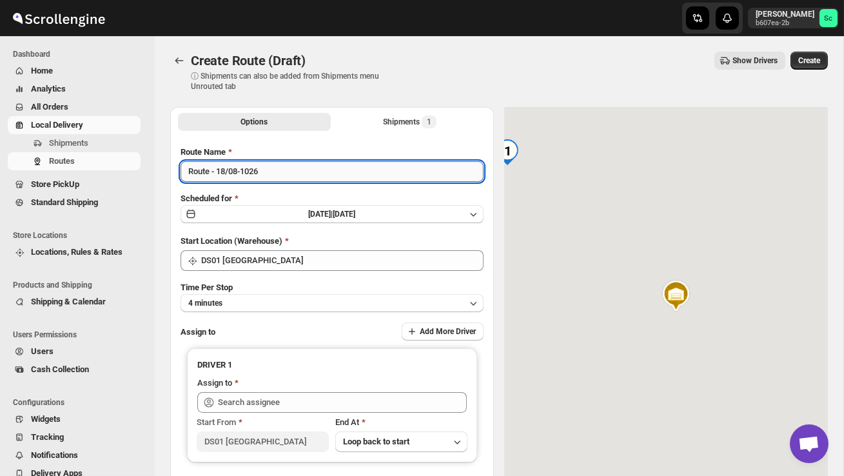
click at [293, 177] on input "Route - 18/08-1026" at bounding box center [332, 171] width 303 height 21
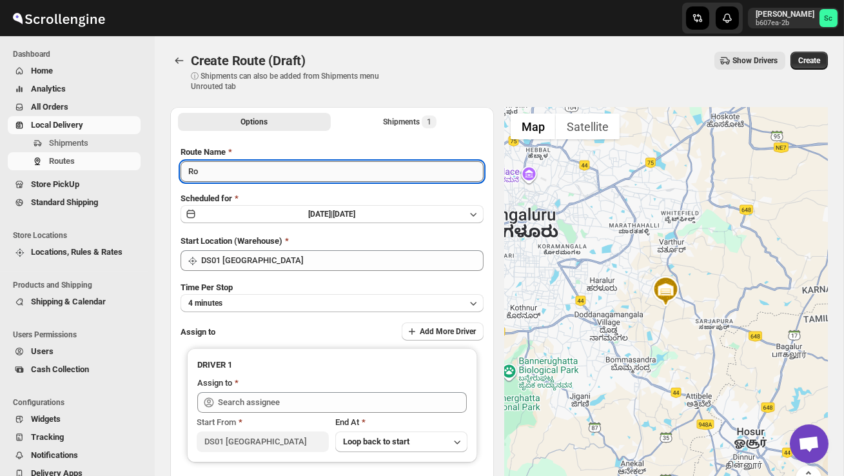
type input "R"
type input "Order no 26070"
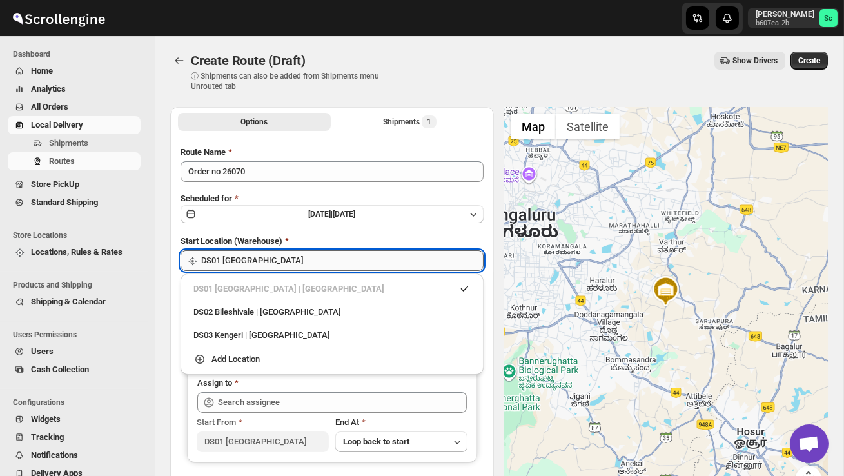
click at [319, 260] on input "DS01 [GEOGRAPHIC_DATA]" at bounding box center [342, 260] width 283 height 21
click at [293, 317] on div "DS02 Bileshivale | Bangalore" at bounding box center [332, 312] width 277 height 13
type input "DS02 Bileshivale"
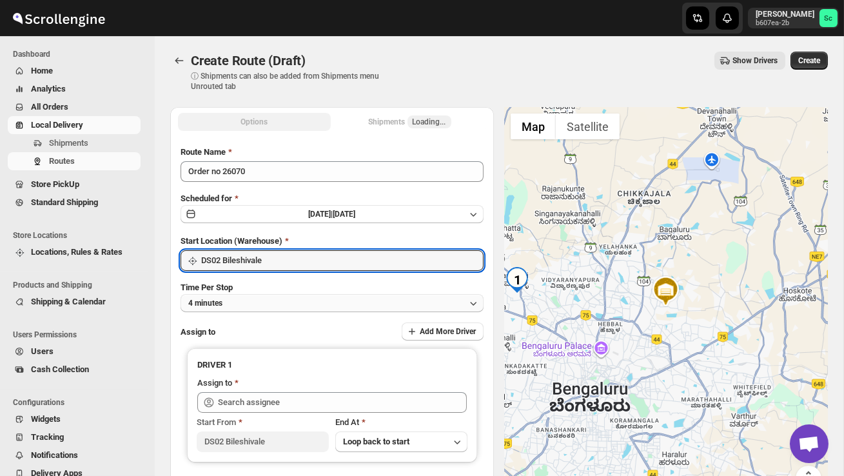
click at [279, 303] on button "4 minutes" at bounding box center [332, 303] width 303 height 18
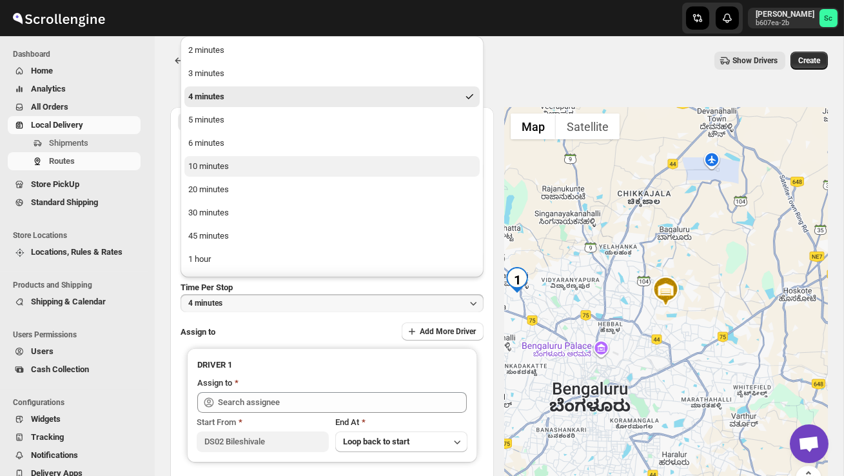
click at [234, 160] on button "10 minutes" at bounding box center [331, 166] width 295 height 21
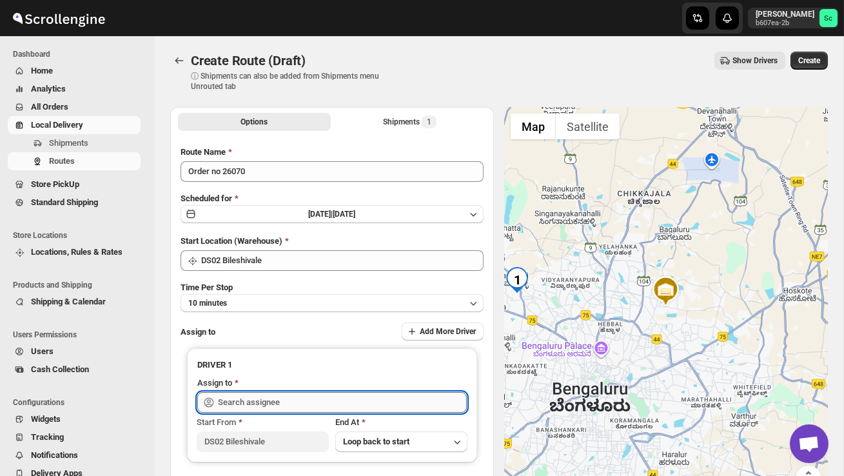
click at [244, 403] on input "text" at bounding box center [342, 402] width 249 height 21
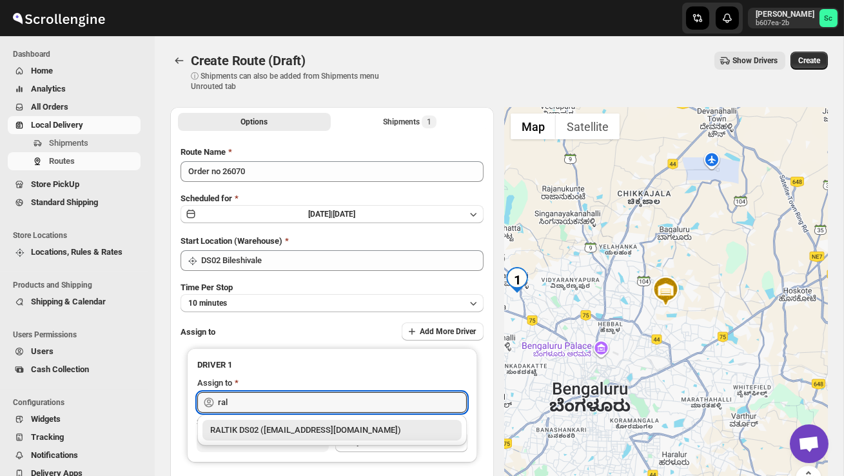
click at [265, 427] on div "RALTIK DS02 ([EMAIL_ADDRESS][DOMAIN_NAME])" at bounding box center [332, 430] width 244 height 13
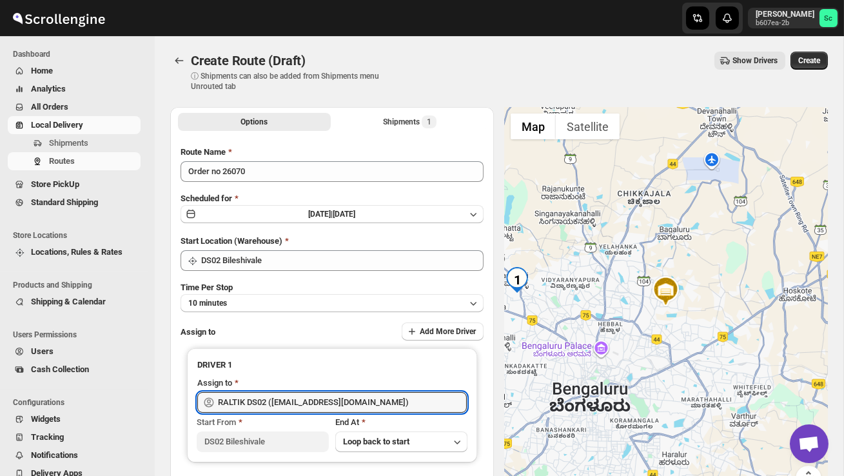
type input "RALTIK DS02 ([EMAIL_ADDRESS][DOMAIN_NAME])"
click at [812, 61] on span "Create" at bounding box center [810, 60] width 22 height 10
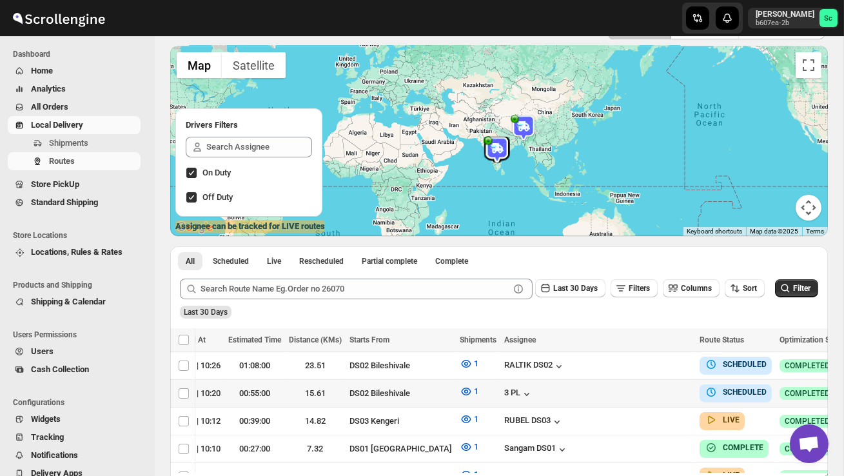
scroll to position [0, 185]
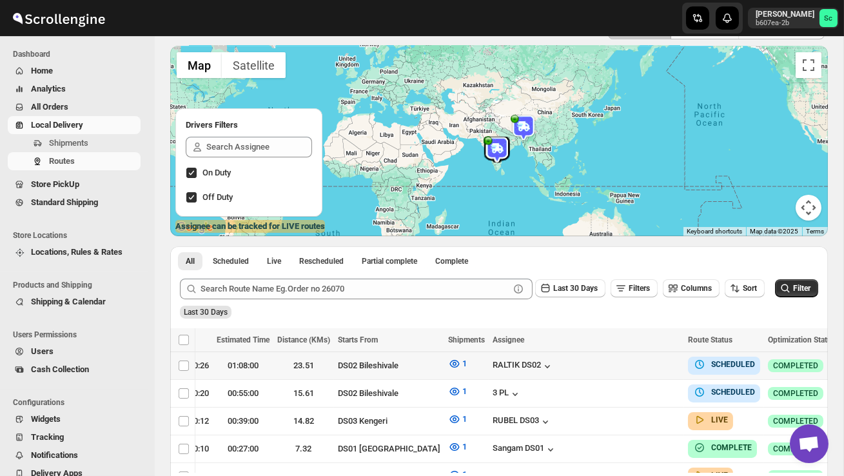
click at [844, 359] on icon "button" at bounding box center [852, 365] width 13 height 13
checkbox input "true"
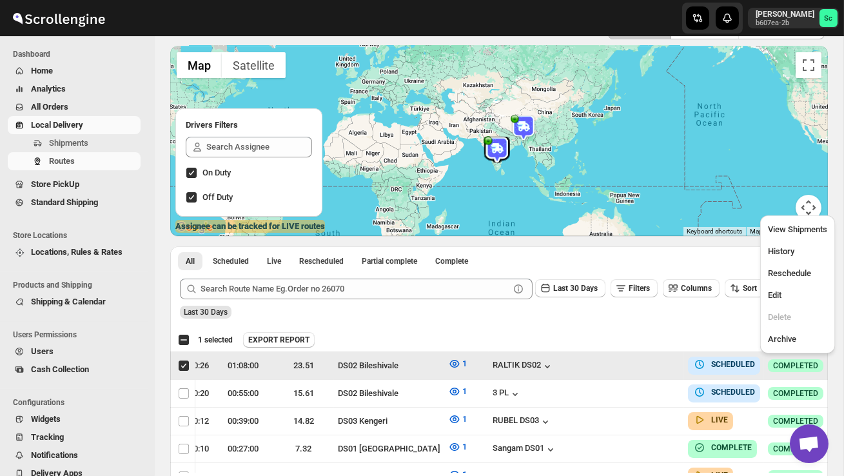
scroll to position [0, 1]
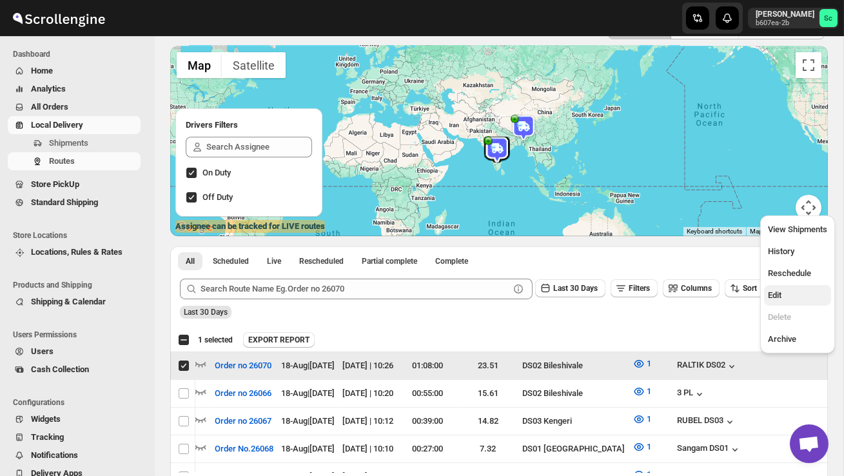
click at [788, 286] on button "Edit" at bounding box center [797, 295] width 67 height 21
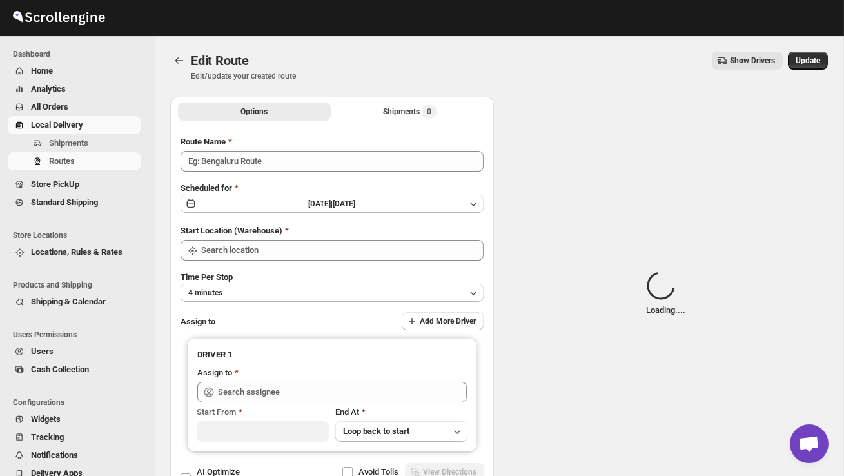
type input "Order no 26070"
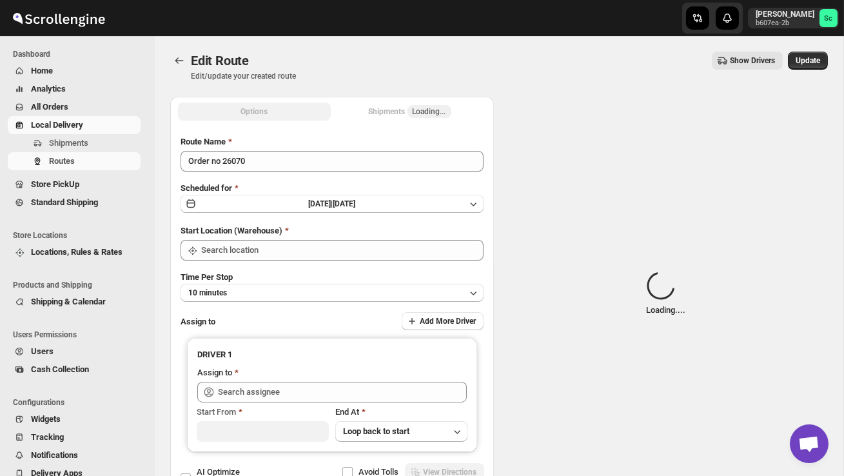
type input "DS02 Bileshivale"
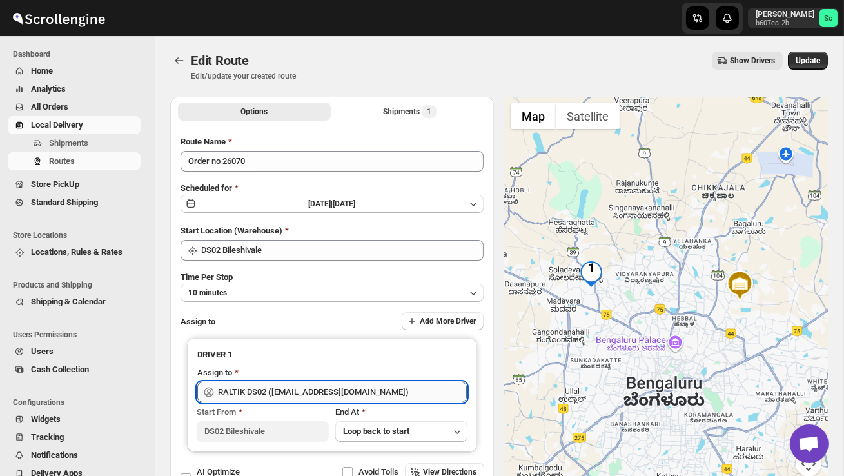
click at [383, 394] on input "RALTIK DS02 ([EMAIL_ADDRESS][DOMAIN_NAME])" at bounding box center [342, 392] width 249 height 21
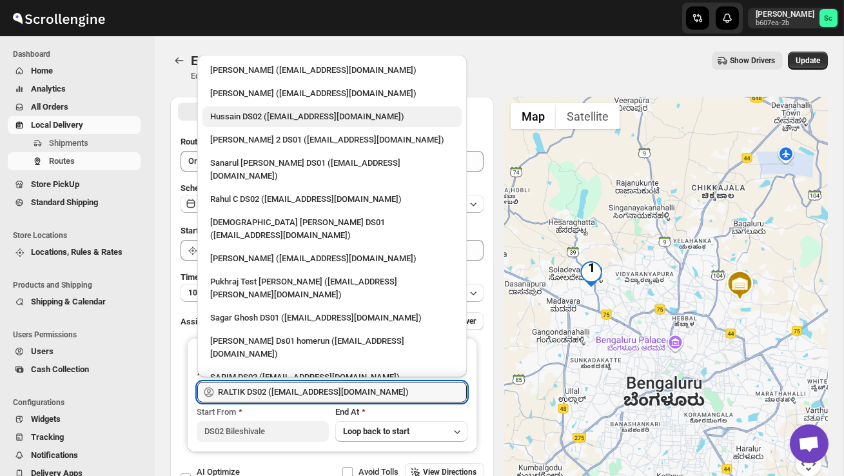
click at [285, 121] on div "Hussain DS02 ([EMAIL_ADDRESS][DOMAIN_NAME])" at bounding box center [332, 116] width 244 height 13
type input "Hussain DS02 ([EMAIL_ADDRESS][DOMAIN_NAME])"
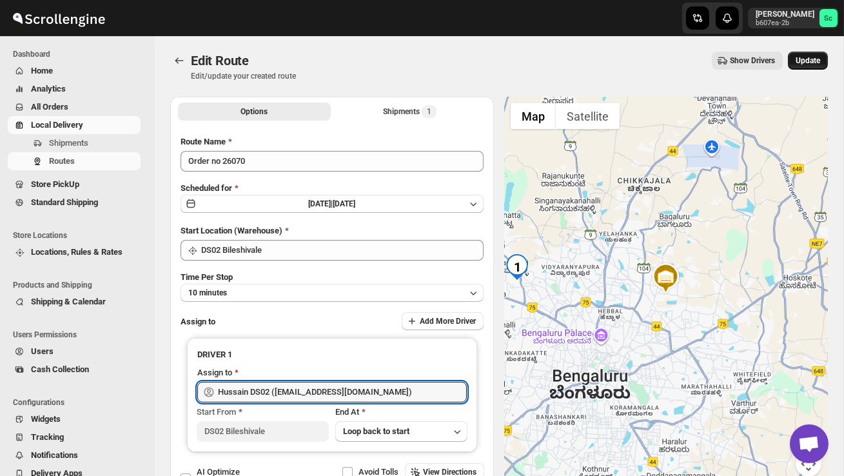
click at [815, 57] on span "Update" at bounding box center [808, 60] width 25 height 10
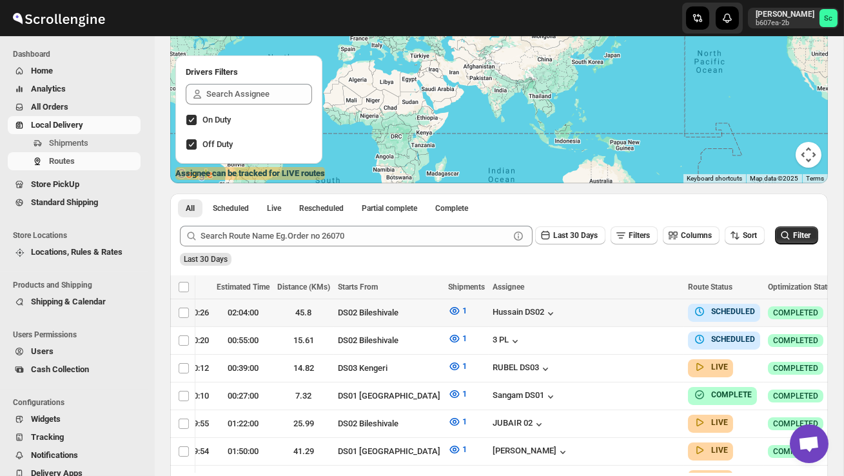
scroll to position [0, 185]
click at [844, 312] on icon "button" at bounding box center [852, 312] width 13 height 13
checkbox input "true"
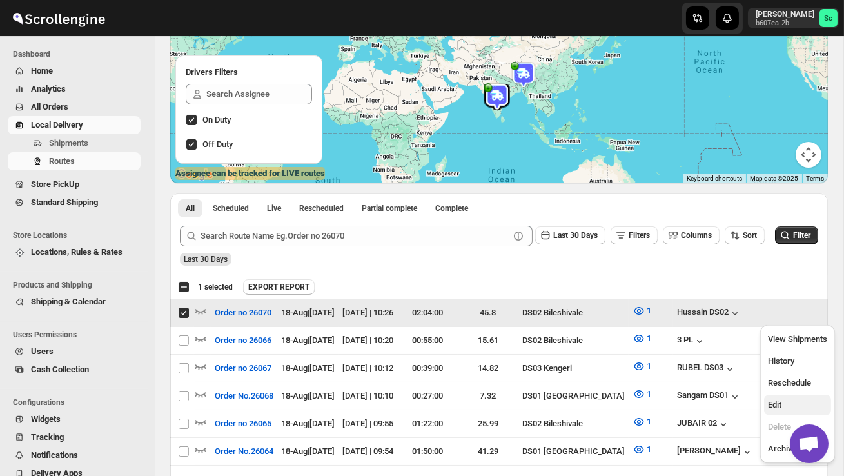
click at [793, 399] on span "Edit" at bounding box center [797, 405] width 59 height 13
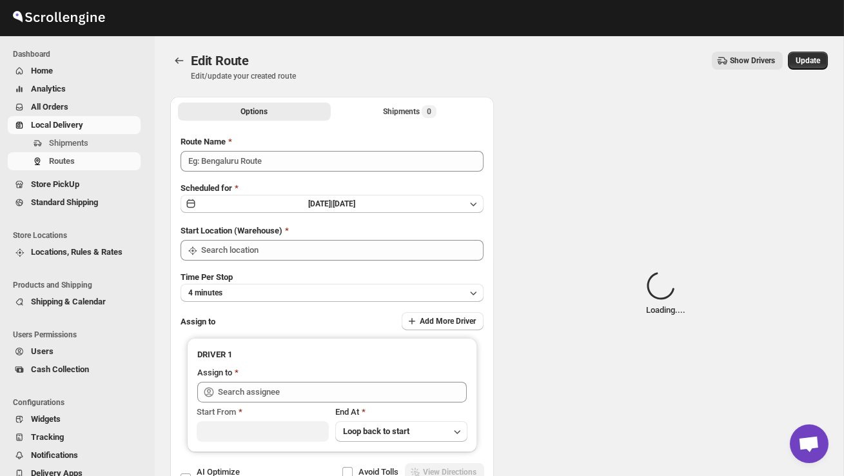
type input "Order no 26070"
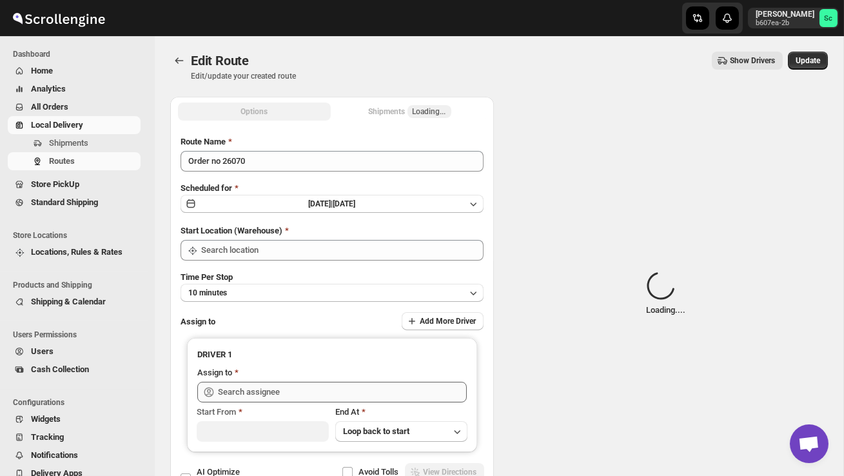
type input "DS02 Bileshivale"
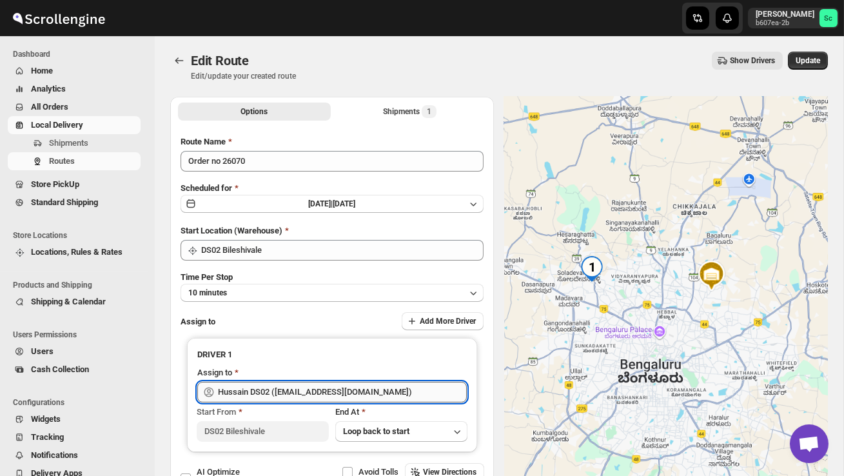
click at [400, 391] on input "Hussain DS02 ([EMAIL_ADDRESS][DOMAIN_NAME])" at bounding box center [342, 392] width 249 height 21
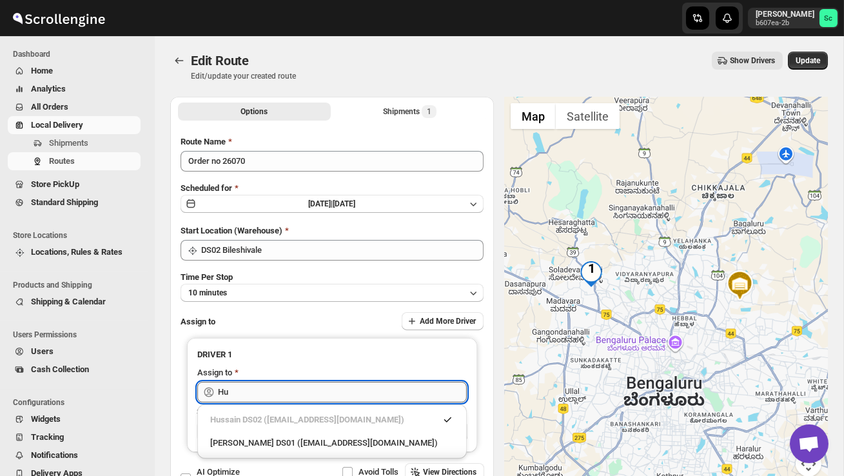
type input "H"
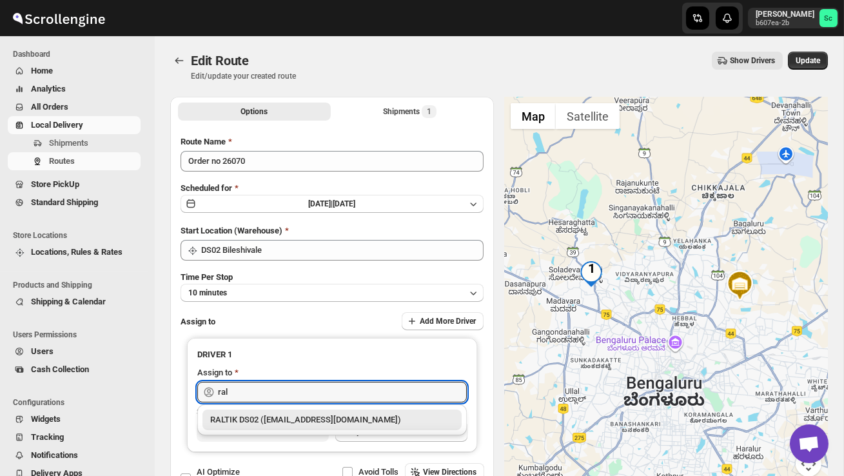
click at [386, 421] on div "RALTIK DS02 ([EMAIL_ADDRESS][DOMAIN_NAME])" at bounding box center [332, 419] width 244 height 13
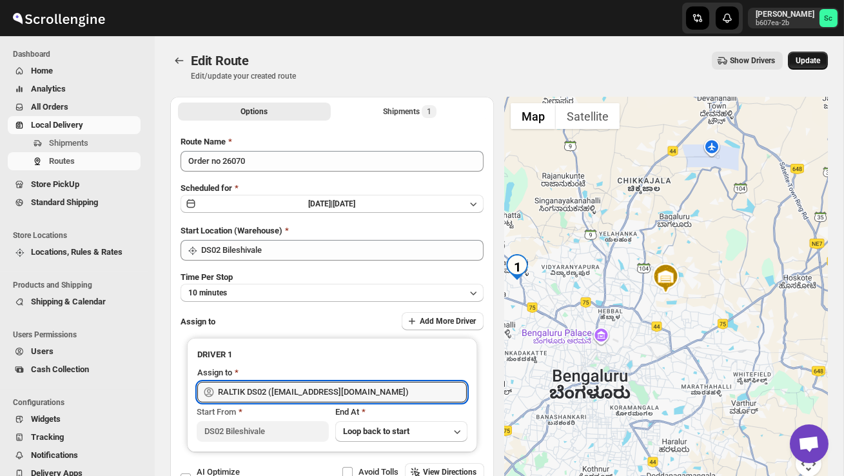
type input "RALTIK DS02 ([EMAIL_ADDRESS][DOMAIN_NAME])"
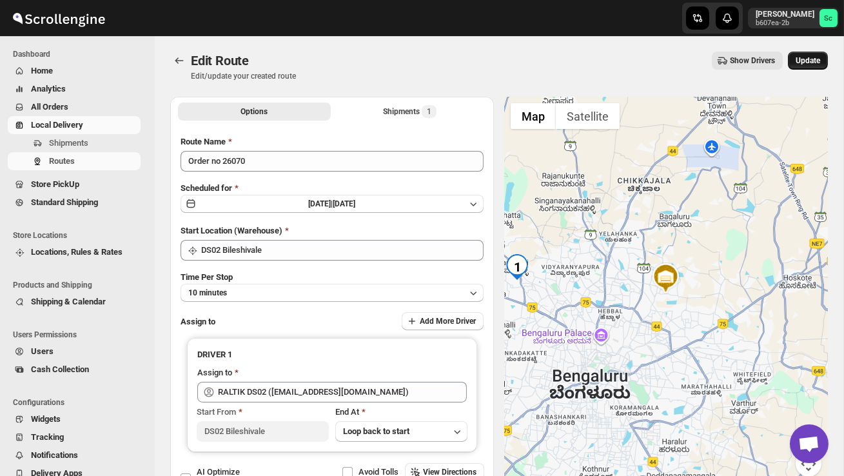
click at [816, 62] on span "Update" at bounding box center [808, 60] width 25 height 10
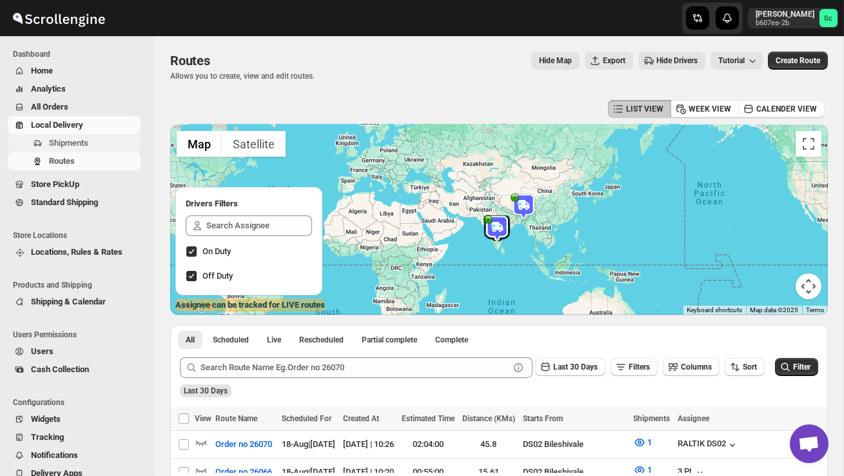
click at [96, 141] on span "Shipments" at bounding box center [93, 143] width 89 height 13
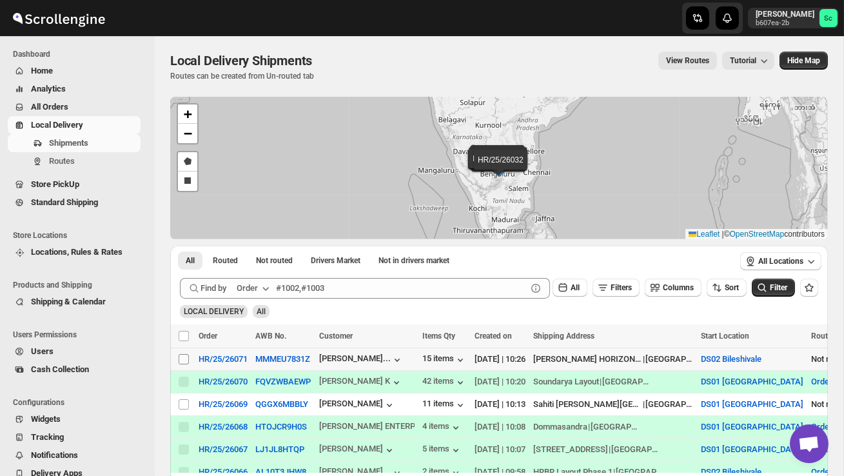
click at [184, 357] on input "Select shipment" at bounding box center [184, 359] width 10 height 10
checkbox input "true"
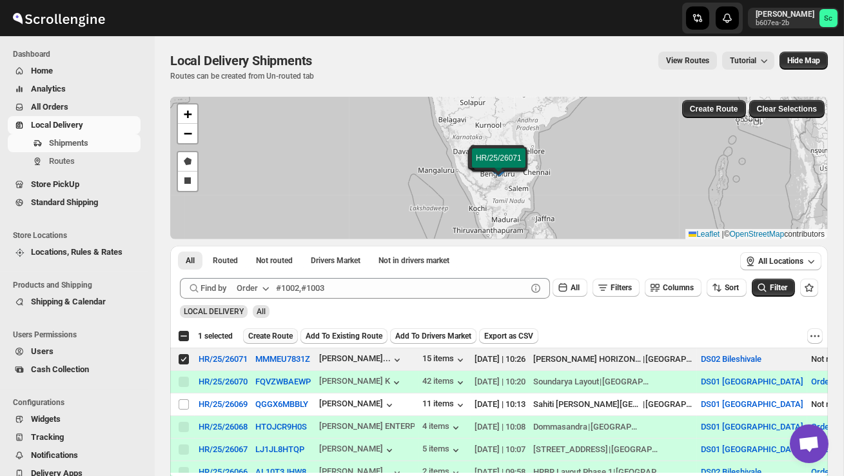
click at [268, 333] on span "Create Route" at bounding box center [270, 336] width 45 height 10
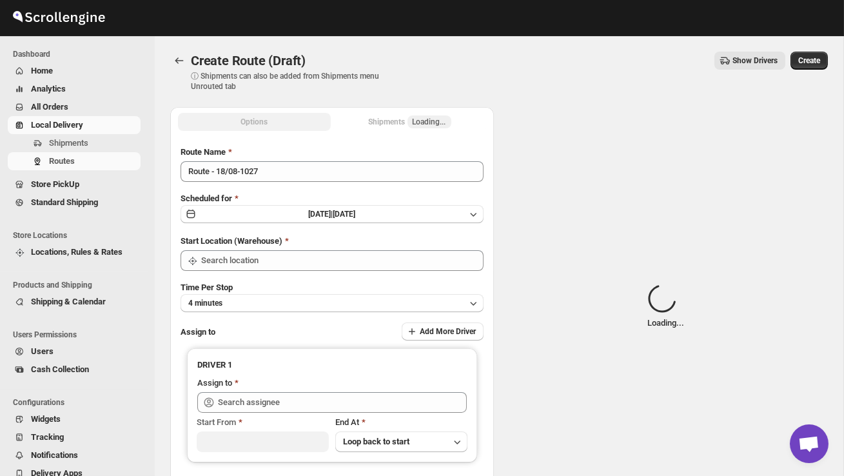
type input "DS02 Bileshivale"
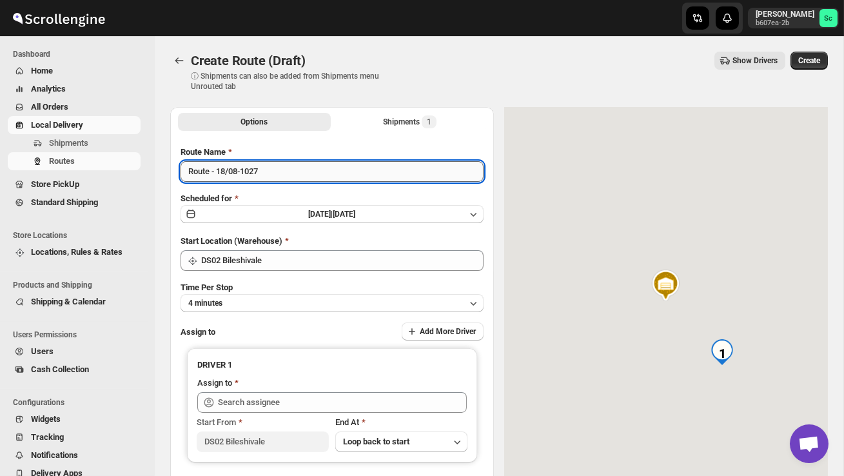
click at [275, 172] on input "Route - 18/08-1027" at bounding box center [332, 171] width 303 height 21
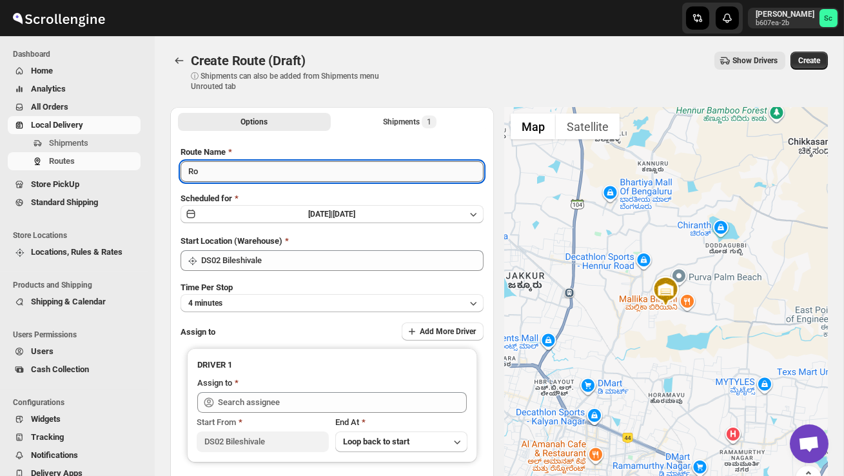
type input "R"
type input "Order no 26071"
click at [324, 301] on button "4 minutes" at bounding box center [332, 303] width 303 height 18
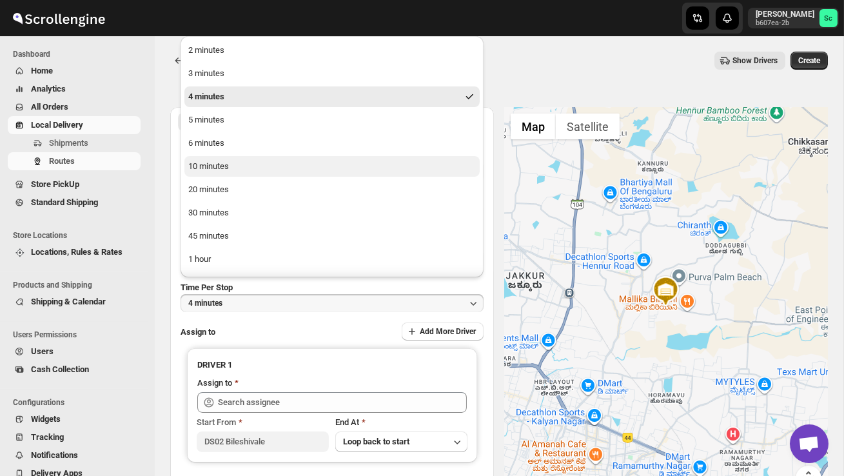
click at [281, 169] on button "10 minutes" at bounding box center [331, 166] width 295 height 21
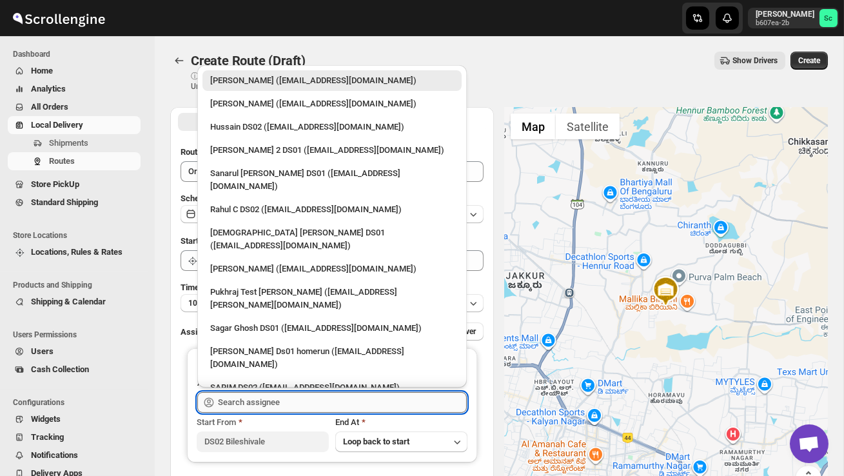
click at [268, 398] on input "text" at bounding box center [342, 402] width 249 height 21
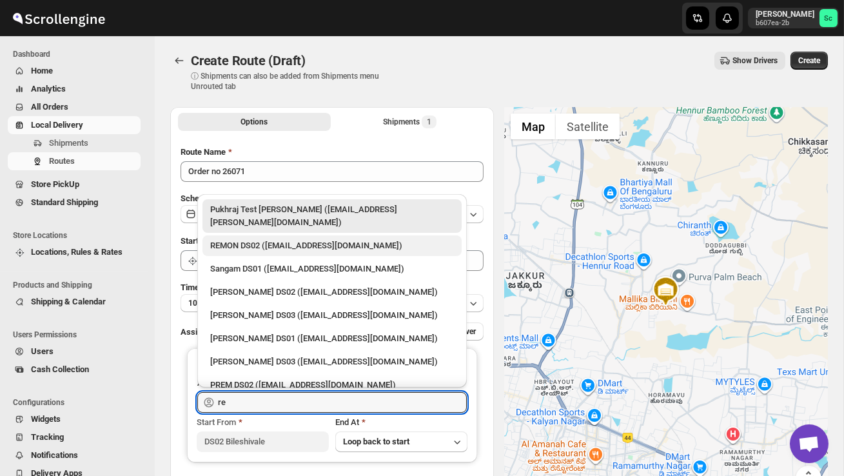
click at [297, 239] on div "REMON DS02 ([EMAIL_ADDRESS][DOMAIN_NAME])" at bounding box center [332, 245] width 244 height 13
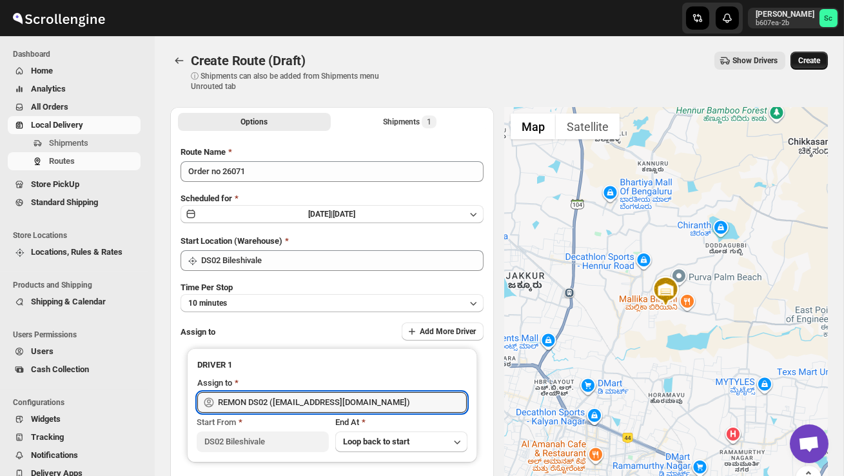
type input "REMON DS02 ([EMAIL_ADDRESS][DOMAIN_NAME])"
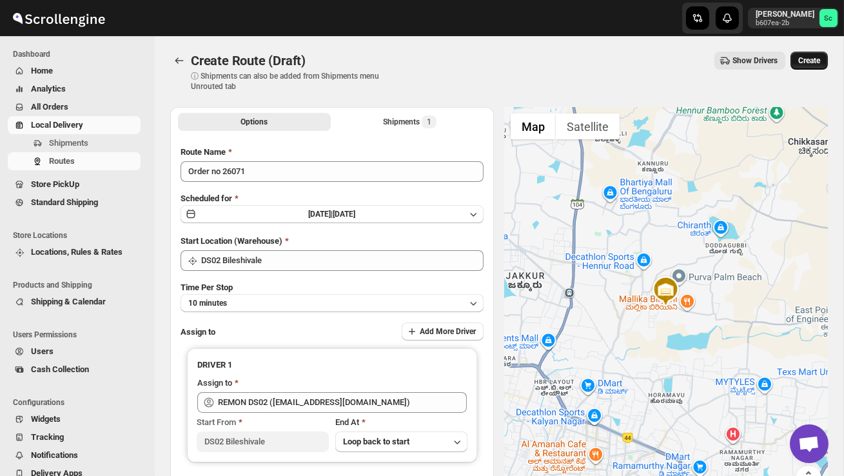
click at [808, 63] on span "Create" at bounding box center [810, 60] width 22 height 10
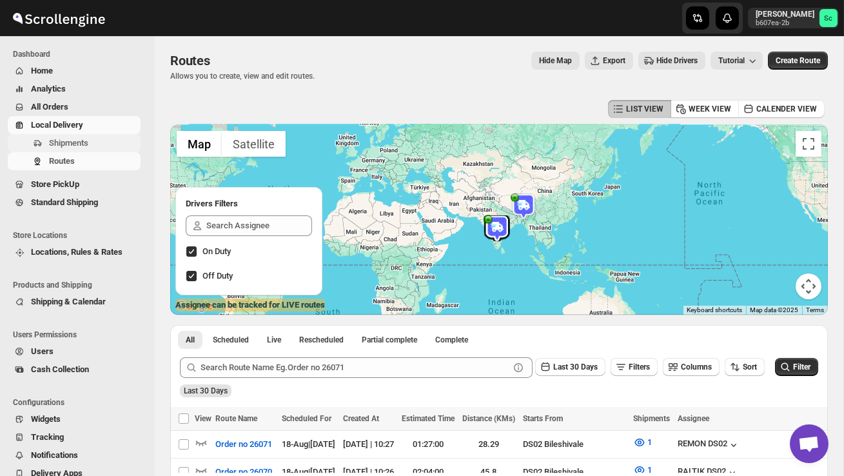
click at [75, 142] on span "Shipments" at bounding box center [68, 143] width 39 height 10
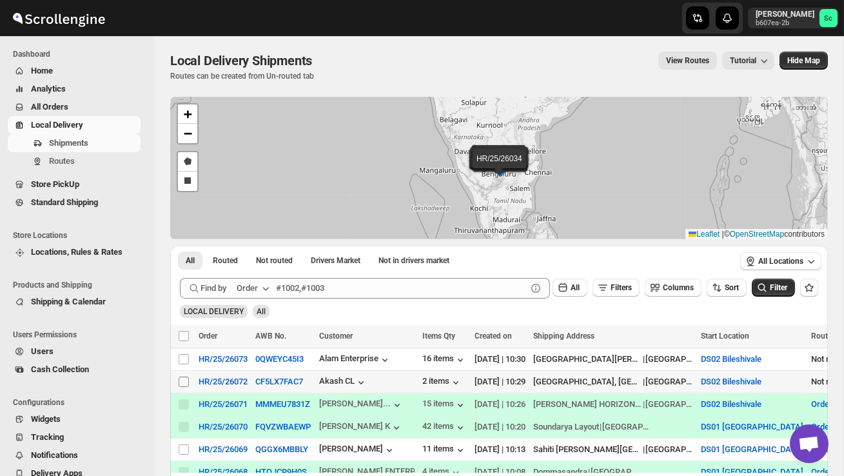
click at [188, 381] on input "Select shipment" at bounding box center [184, 382] width 10 height 10
checkbox input "true"
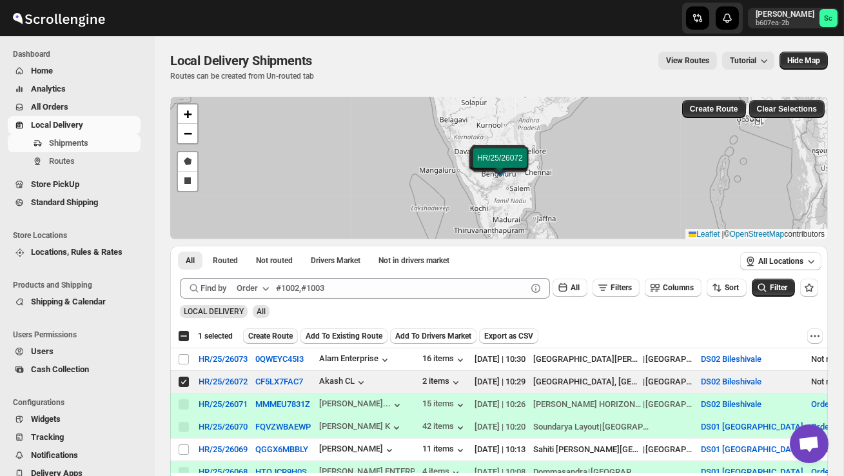
click at [274, 333] on span "Create Route" at bounding box center [270, 336] width 45 height 10
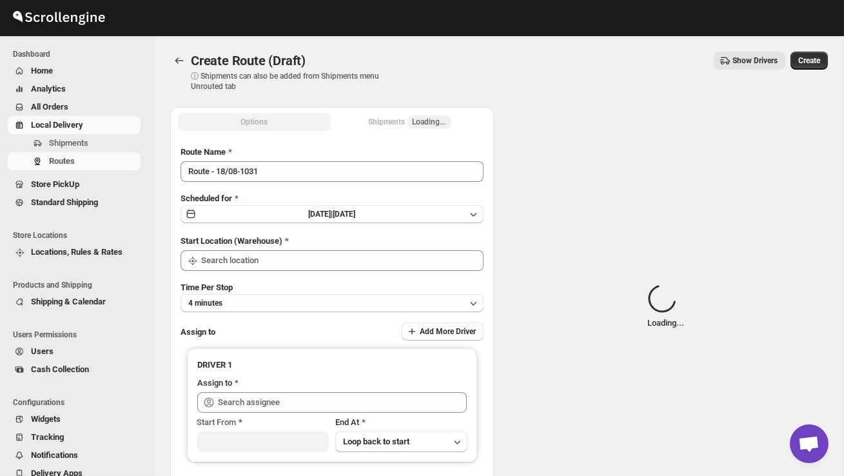
type input "DS02 Bileshivale"
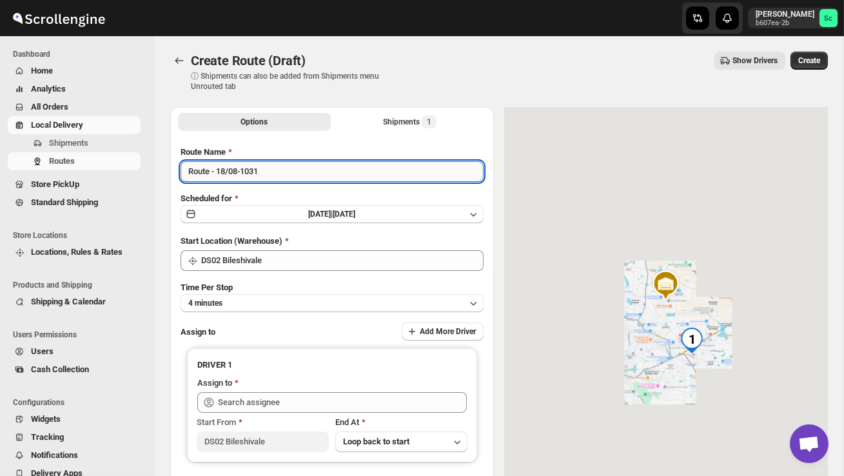
click at [269, 177] on input "Route - 18/08-1031" at bounding box center [332, 171] width 303 height 21
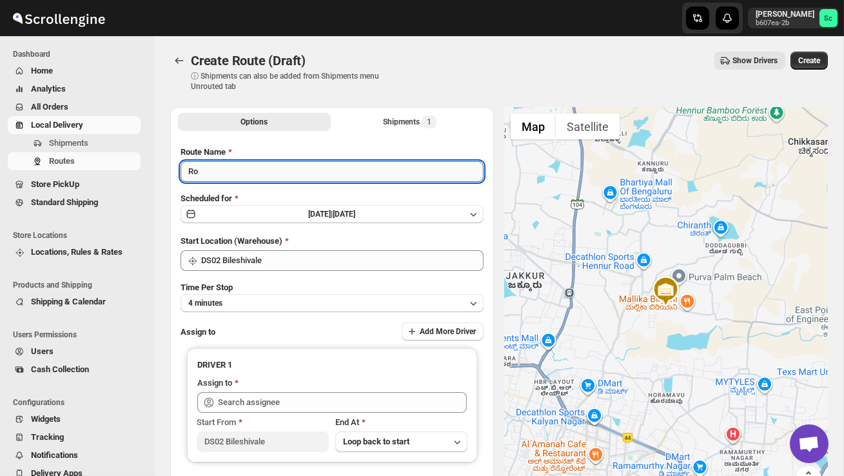
type input "R"
type input "Order no 26072"
click at [277, 312] on div "Route Name Order no 26072 Scheduled for Mon Aug 18 2025 | Today Start Location …" at bounding box center [332, 322] width 303 height 353
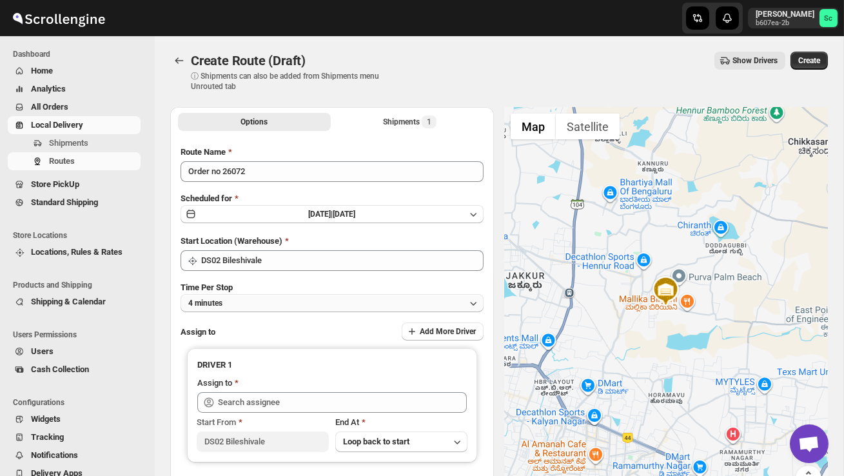
click at [283, 298] on button "4 minutes" at bounding box center [332, 303] width 303 height 18
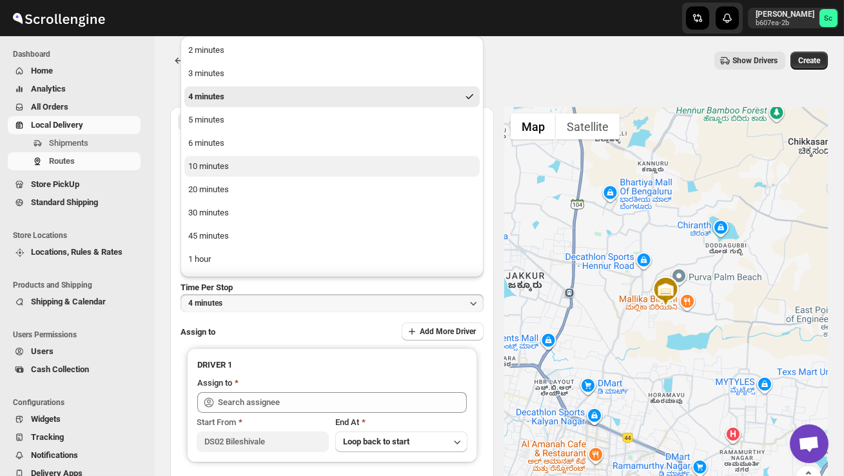
click at [217, 164] on div "10 minutes" at bounding box center [208, 166] width 41 height 13
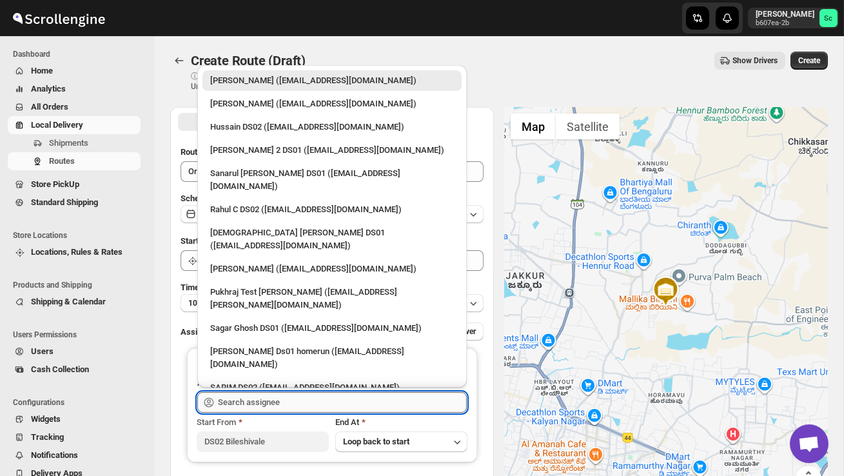
click at [248, 397] on input "text" at bounding box center [342, 402] width 249 height 21
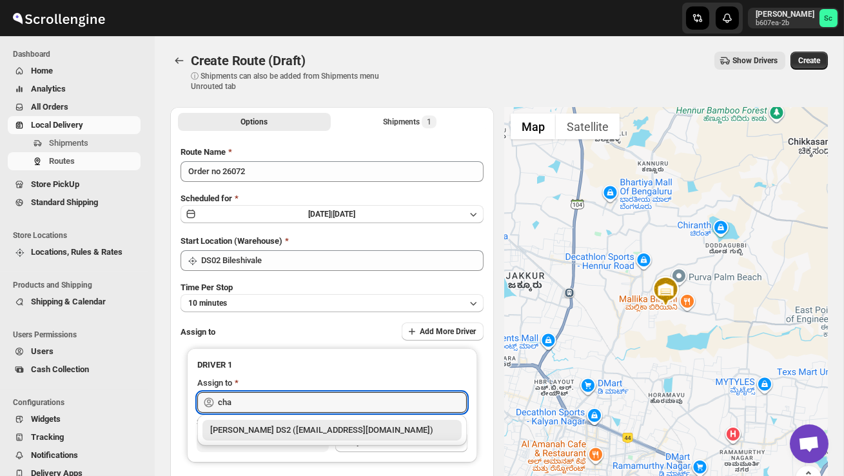
click at [277, 426] on div "[PERSON_NAME] DS2 ([EMAIL_ADDRESS][DOMAIN_NAME])" at bounding box center [332, 430] width 244 height 13
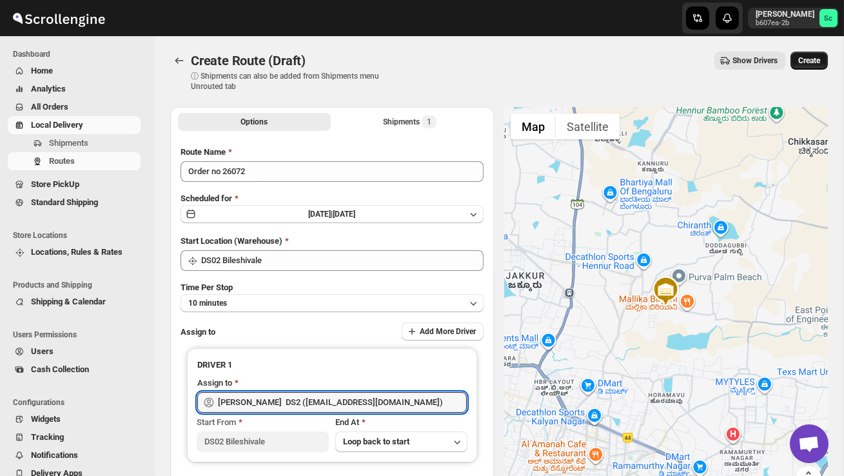
type input "[PERSON_NAME] DS2 ([EMAIL_ADDRESS][DOMAIN_NAME])"
click at [818, 57] on span "Create" at bounding box center [810, 60] width 22 height 10
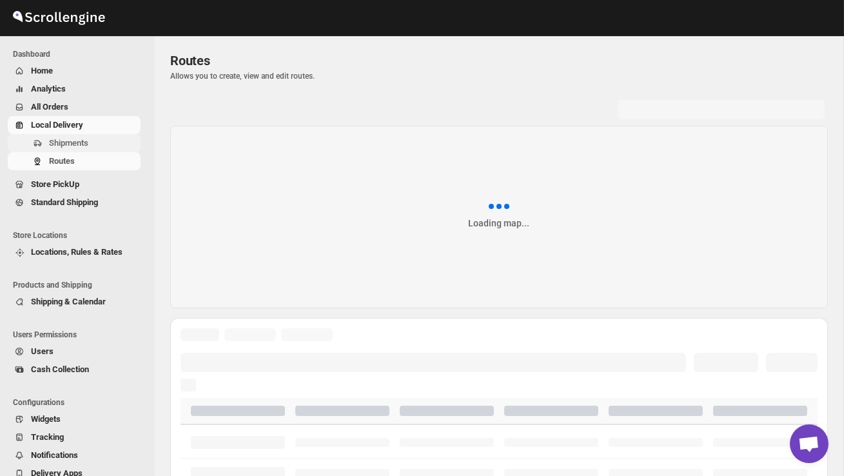
click at [97, 139] on span "Shipments" at bounding box center [93, 143] width 89 height 13
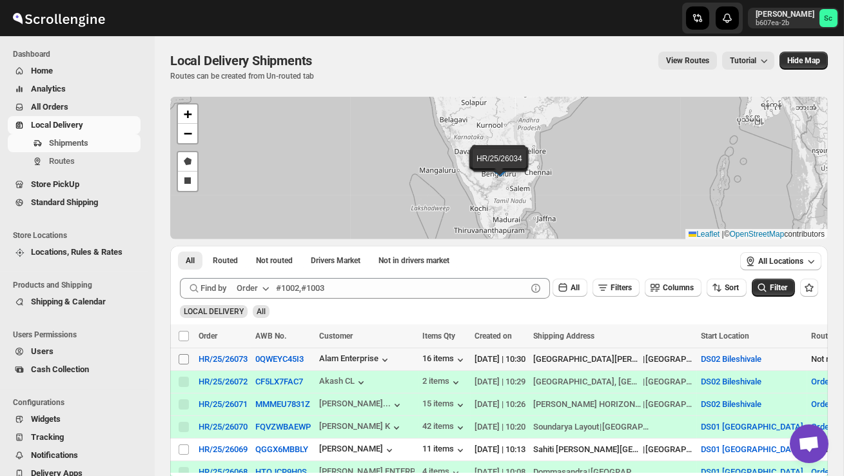
click at [183, 355] on input "Select shipment" at bounding box center [184, 359] width 10 height 10
checkbox input "true"
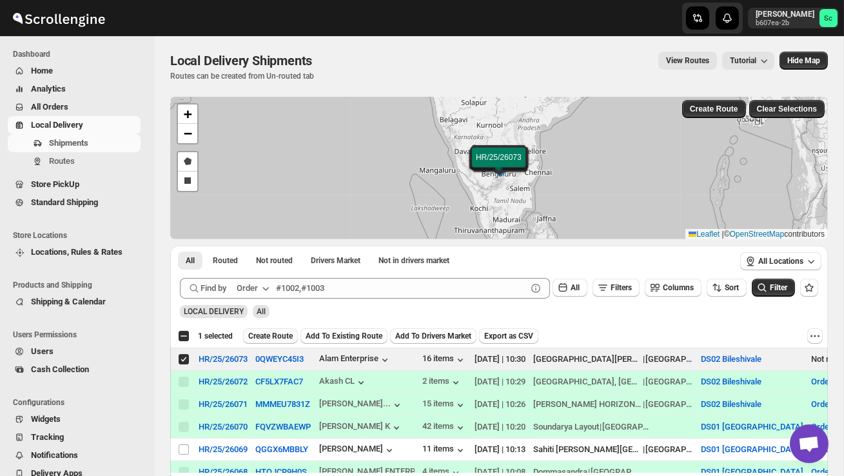
click at [261, 334] on span "Create Route" at bounding box center [270, 336] width 45 height 10
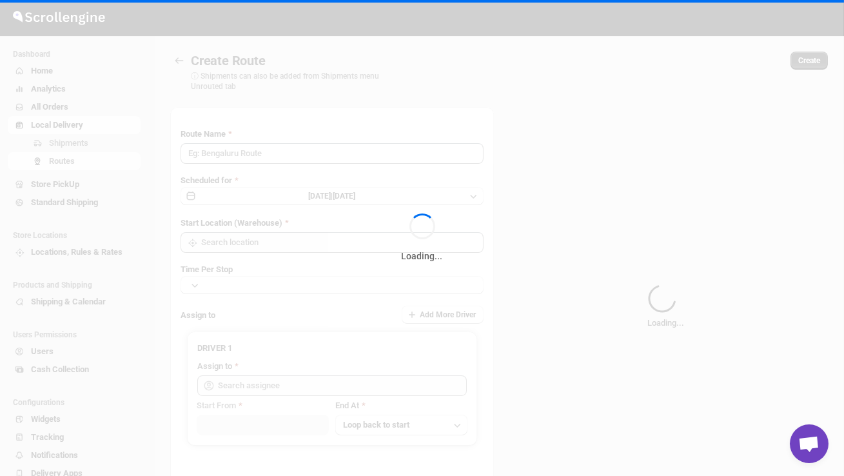
type input "Route - 18/08-1032"
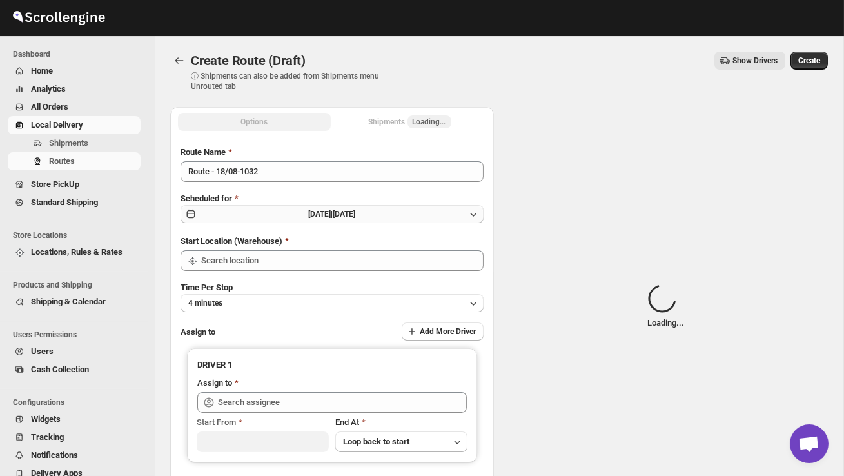
type input "DS02 Bileshivale"
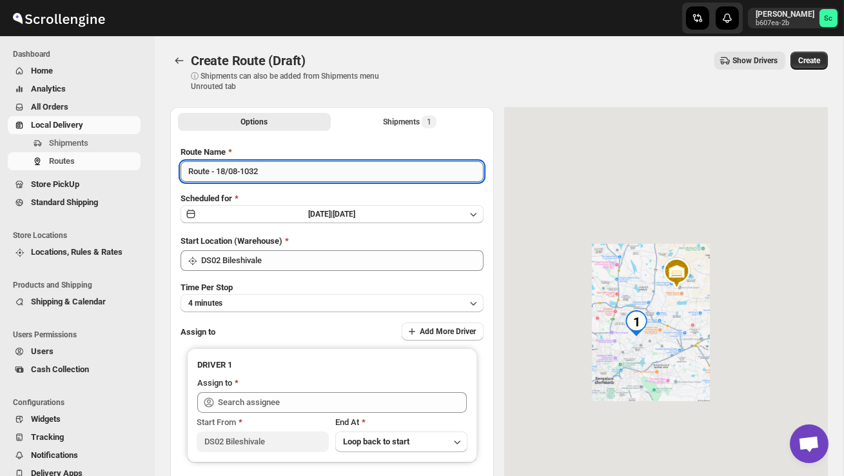
click at [270, 174] on input "Route - 18/08-1032" at bounding box center [332, 171] width 303 height 21
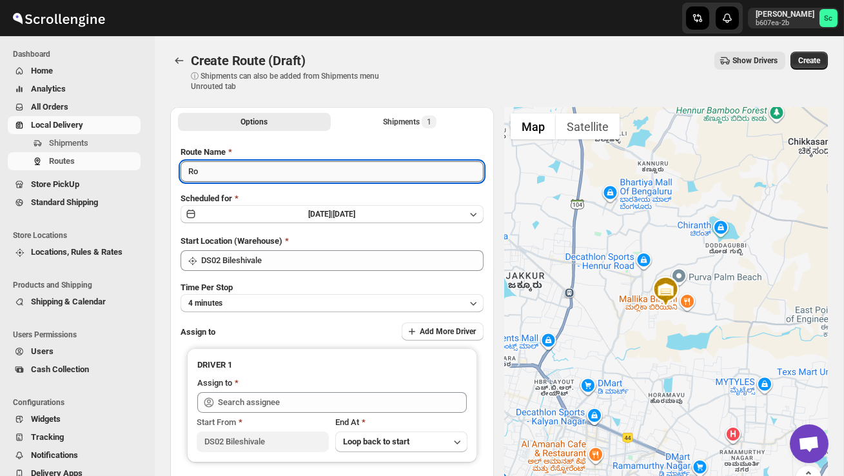
type input "R"
type input "Order no 26073"
click at [319, 299] on button "4 minutes" at bounding box center [332, 303] width 303 height 18
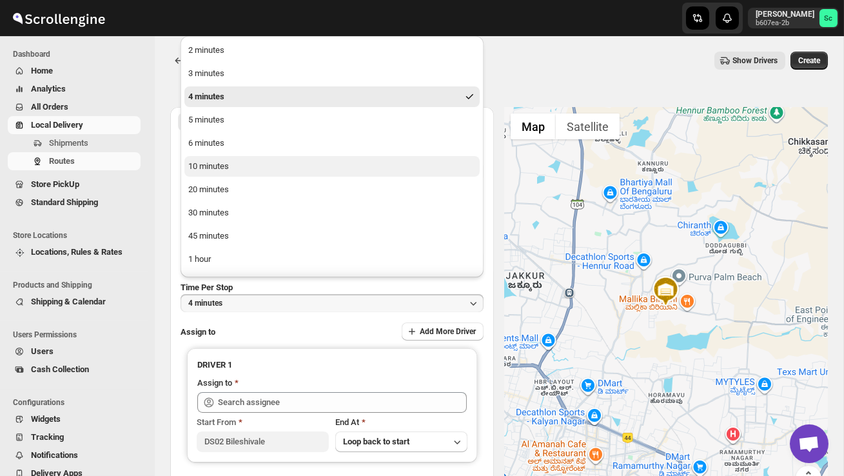
click at [254, 168] on button "10 minutes" at bounding box center [331, 166] width 295 height 21
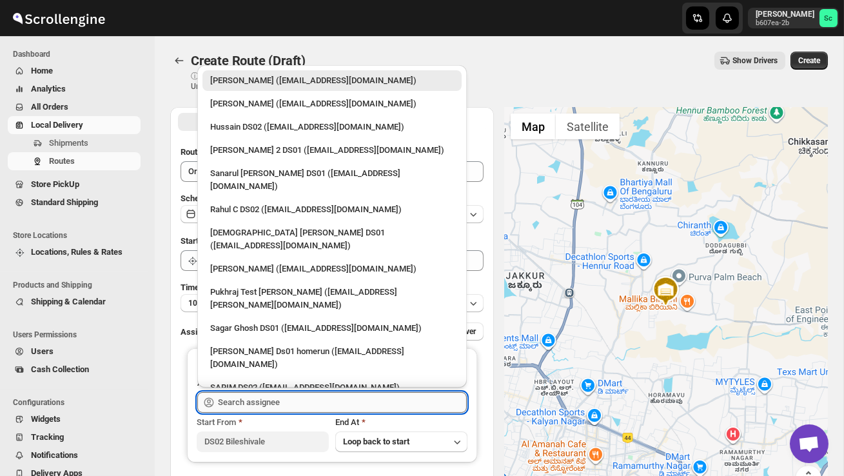
click at [275, 397] on input "text" at bounding box center [342, 402] width 249 height 21
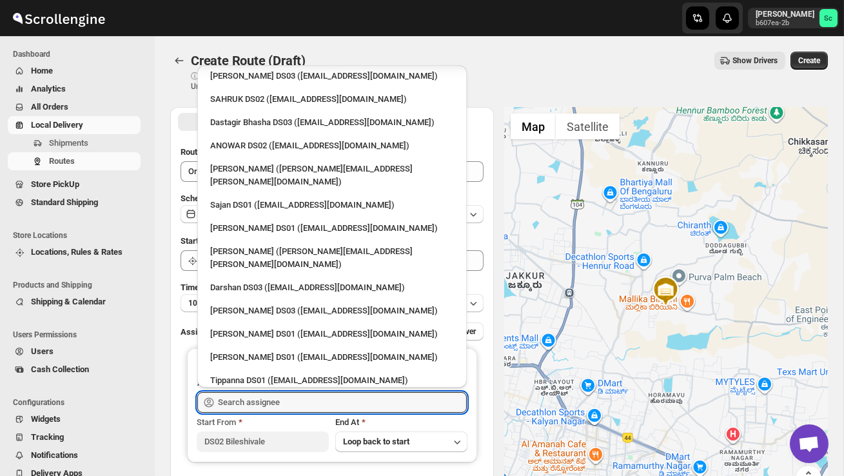
scroll to position [1101, 0]
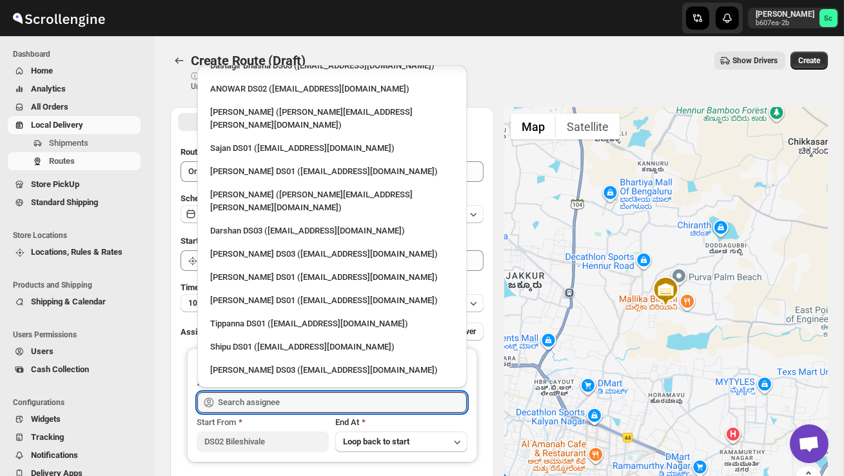
click at [277, 457] on div "[PERSON_NAME] DS02 ([EMAIL_ADDRESS][DOMAIN_NAME])" at bounding box center [332, 463] width 244 height 13
type input "[PERSON_NAME] DS02 ([EMAIL_ADDRESS][DOMAIN_NAME])"
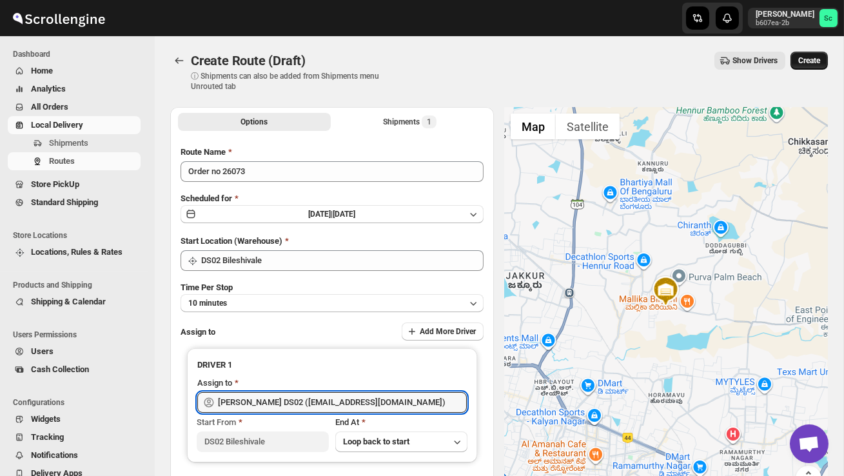
click at [809, 63] on span "Create" at bounding box center [810, 60] width 22 height 10
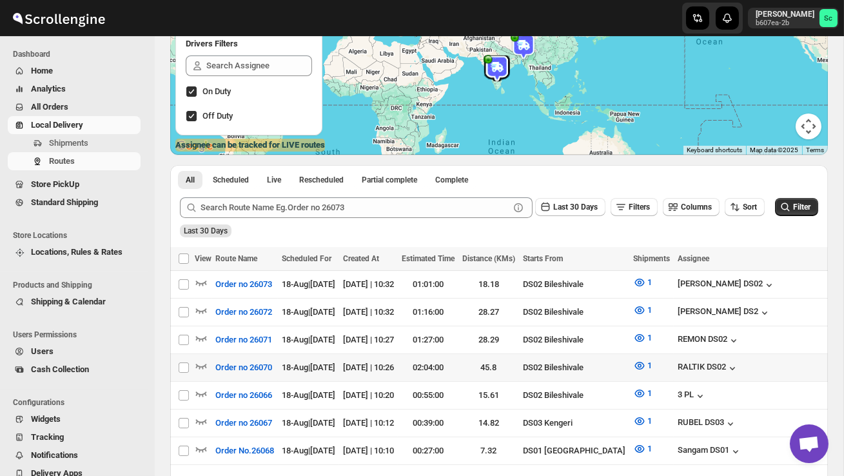
scroll to position [161, 0]
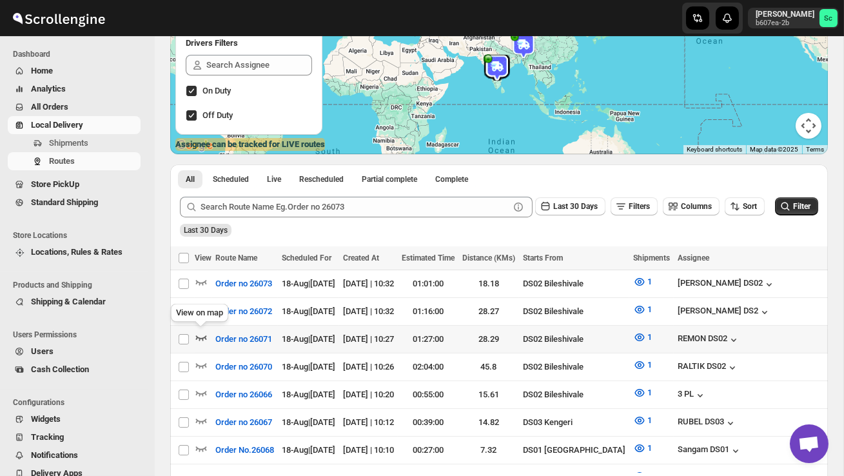
click at [199, 332] on icon "button" at bounding box center [201, 337] width 13 height 13
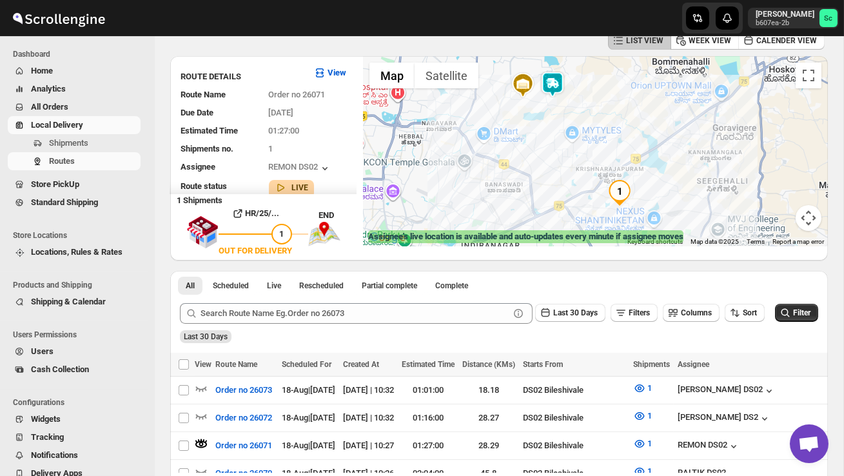
scroll to position [0, 0]
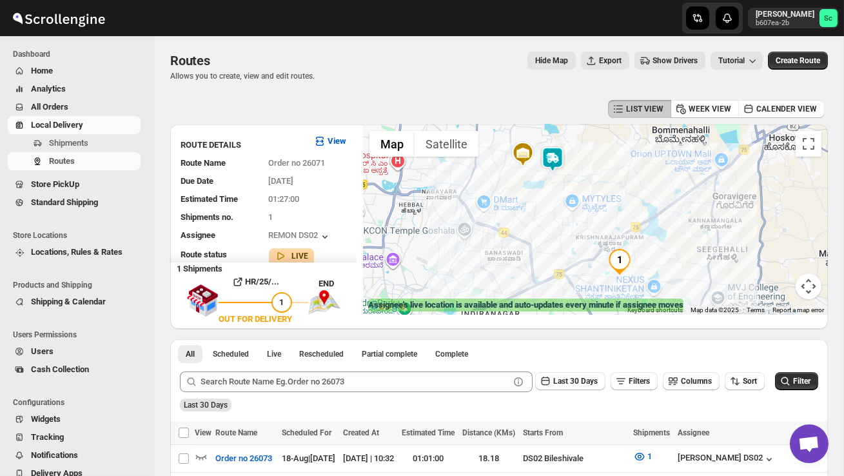
click at [631, 265] on img "1" at bounding box center [620, 262] width 26 height 26
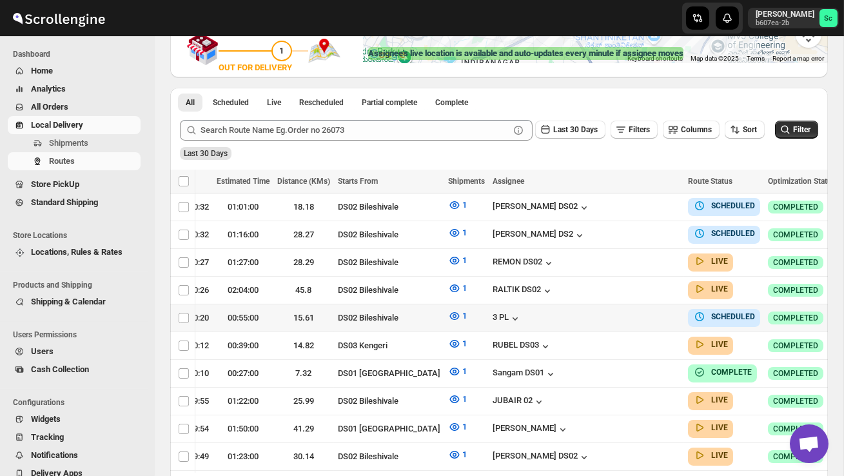
scroll to position [0, 185]
click at [844, 314] on icon "button" at bounding box center [852, 317] width 13 height 13
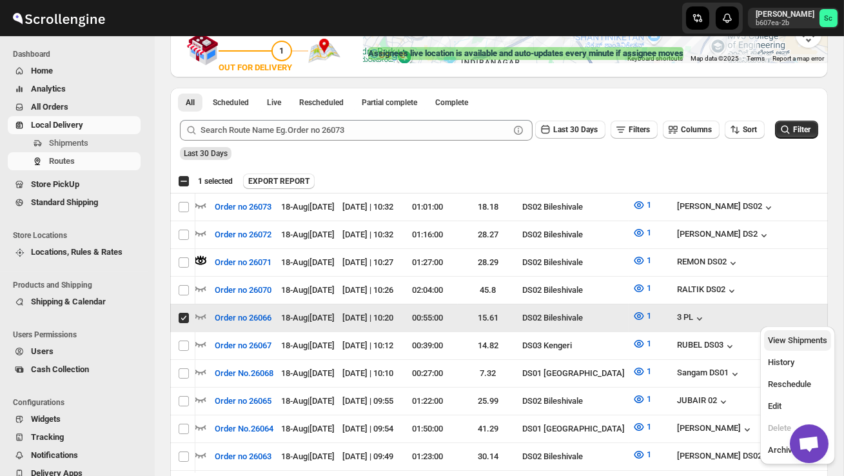
click at [805, 341] on span "View Shipments" at bounding box center [797, 340] width 59 height 10
checkbox input "false"
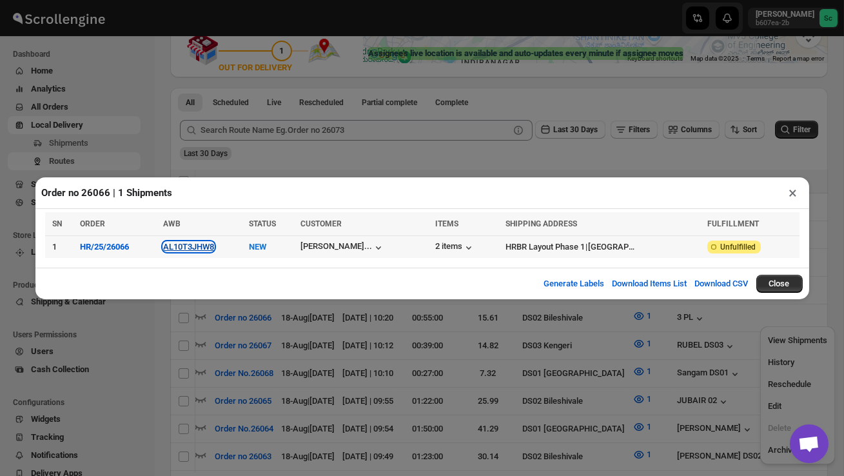
click at [205, 247] on button "AL10T3JHW8" at bounding box center [188, 247] width 51 height 10
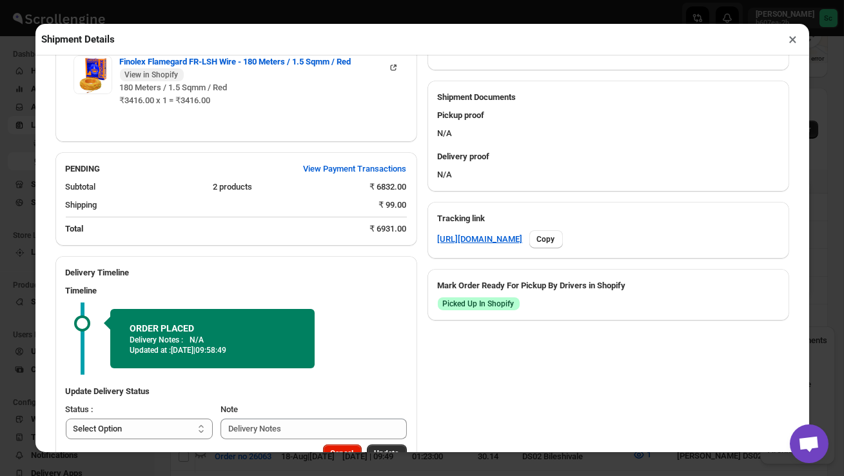
scroll to position [517, 0]
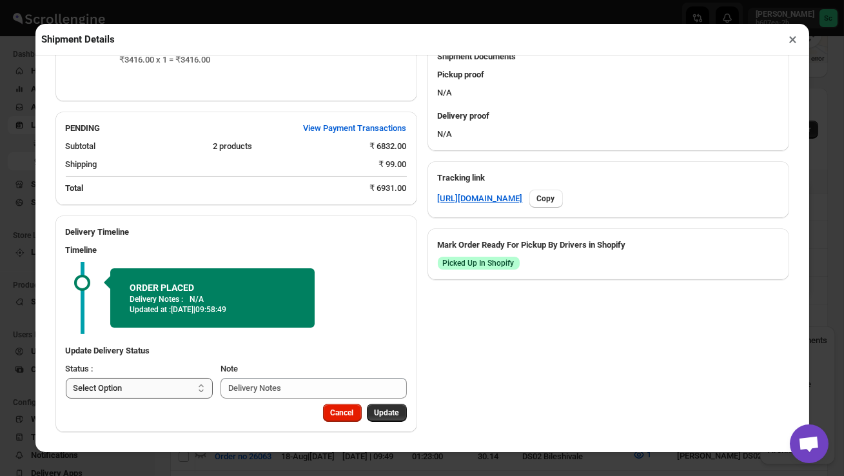
click at [155, 384] on select "Select Option PICKED UP OUT FOR DELIVERY RESCHEDULE DELIVERED CANCELLED" at bounding box center [140, 388] width 148 height 21
select select "PICKED_UP"
click at [381, 412] on span "Pick Products" at bounding box center [375, 413] width 48 height 10
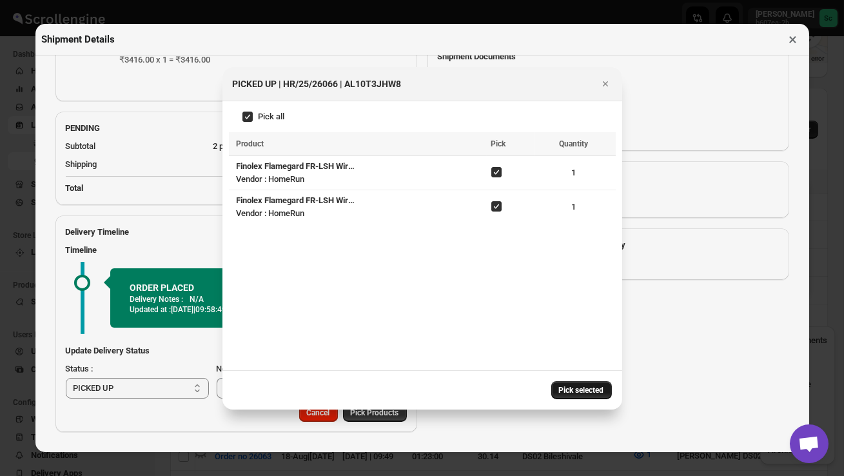
click at [581, 385] on button "Pick selected" at bounding box center [582, 390] width 61 height 18
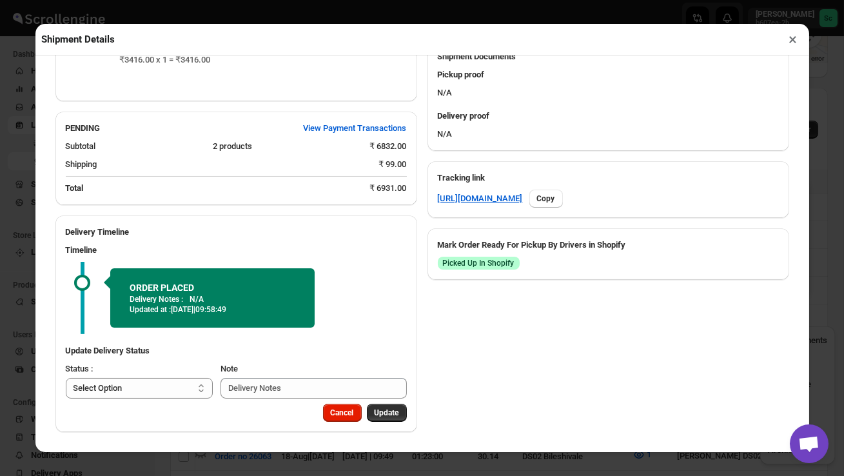
scroll to position [502, 0]
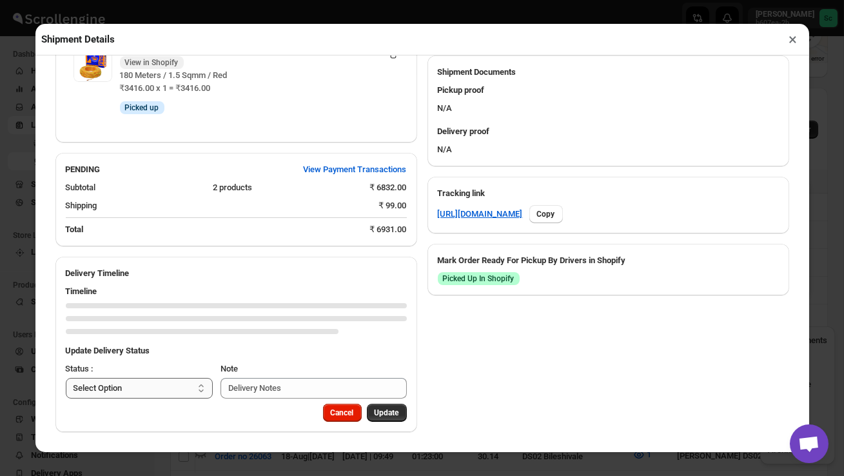
click at [179, 384] on select "Select Option PICKED UP OUT FOR DELIVERY RESCHEDULE DELIVERED CANCELLED" at bounding box center [140, 388] width 148 height 21
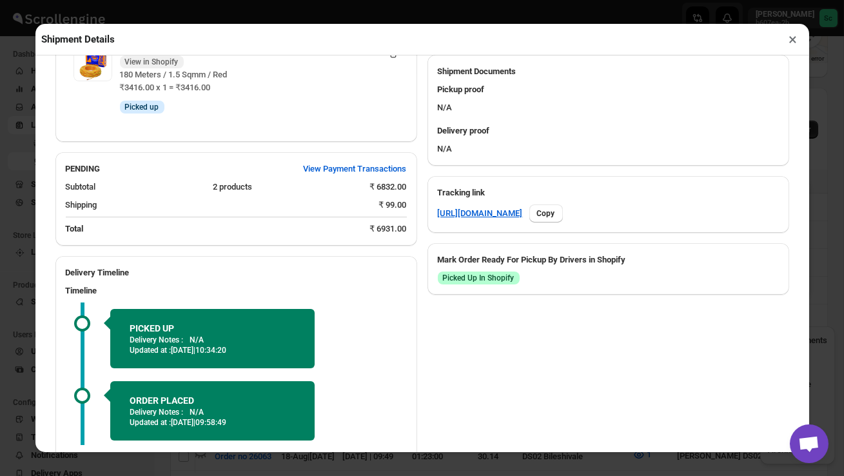
select select "OUT_FOR_DELIVERY"
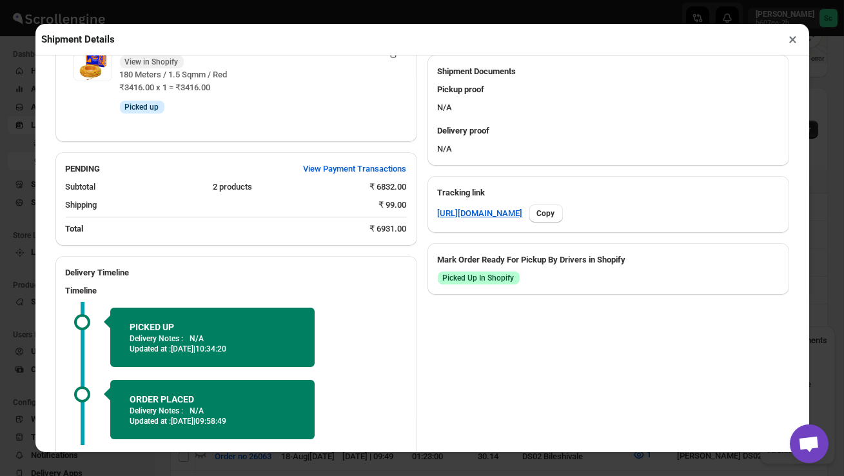
scroll to position [614, 0]
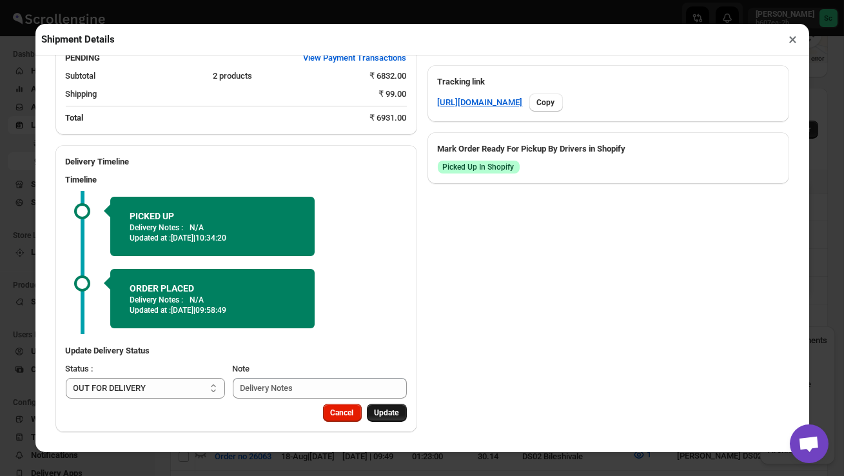
click at [394, 406] on button "Update" at bounding box center [387, 413] width 40 height 18
select select
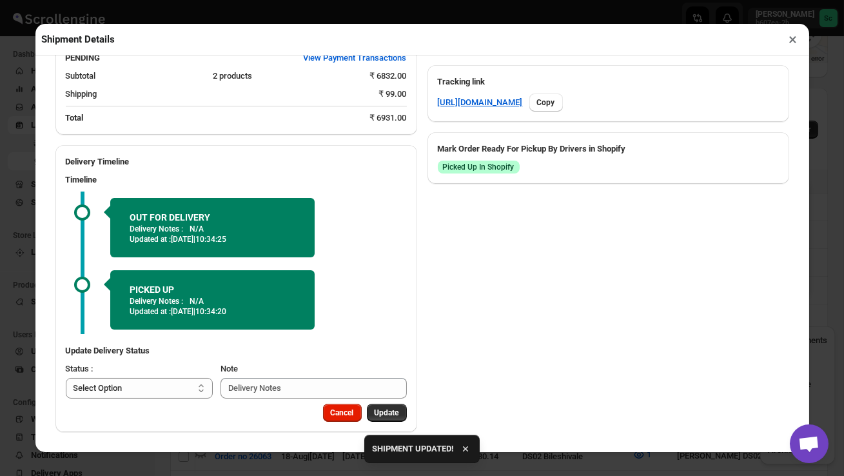
click at [799, 36] on button "×" at bounding box center [793, 39] width 19 height 18
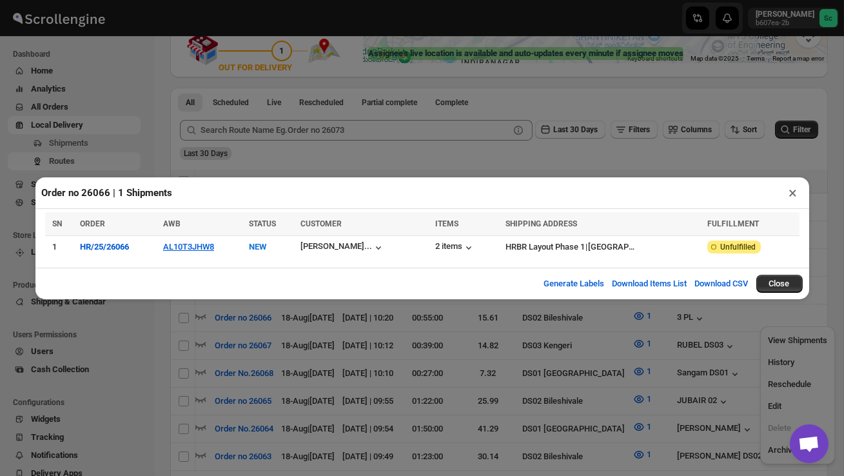
click at [800, 195] on button "×" at bounding box center [793, 193] width 19 height 18
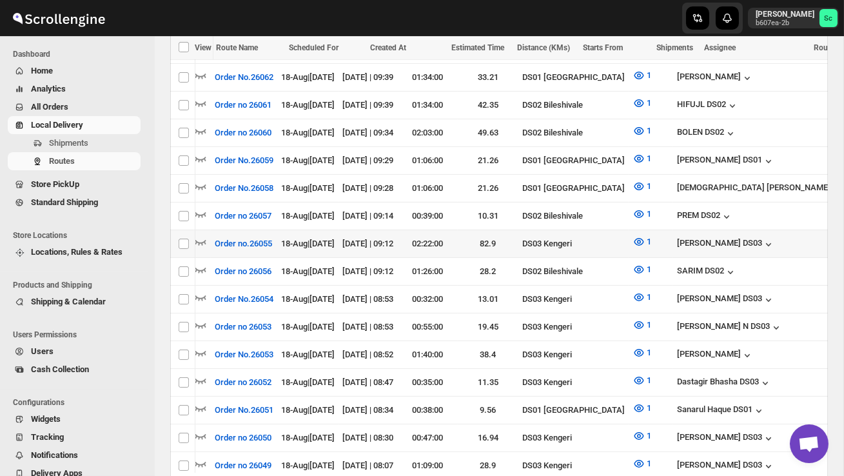
scroll to position [661, 0]
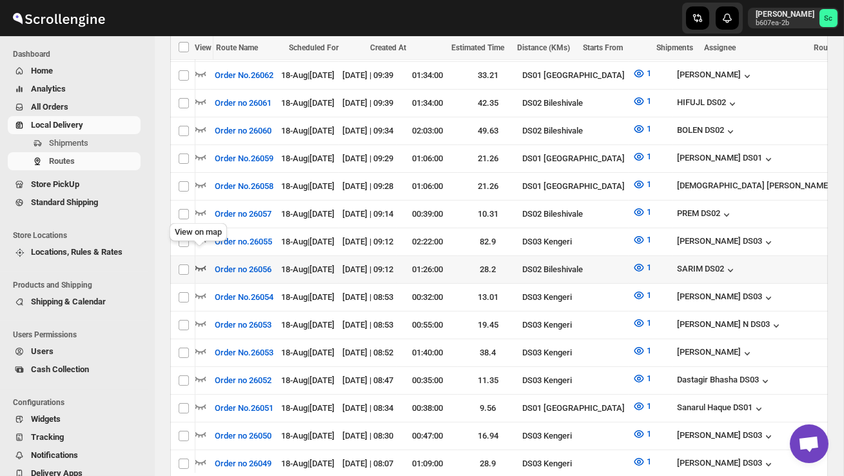
click at [203, 266] on icon "button" at bounding box center [200, 268] width 11 height 5
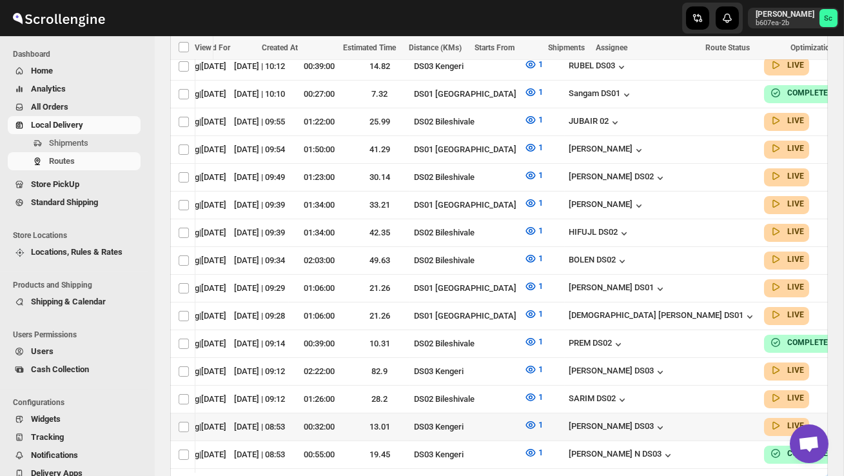
scroll to position [0, 185]
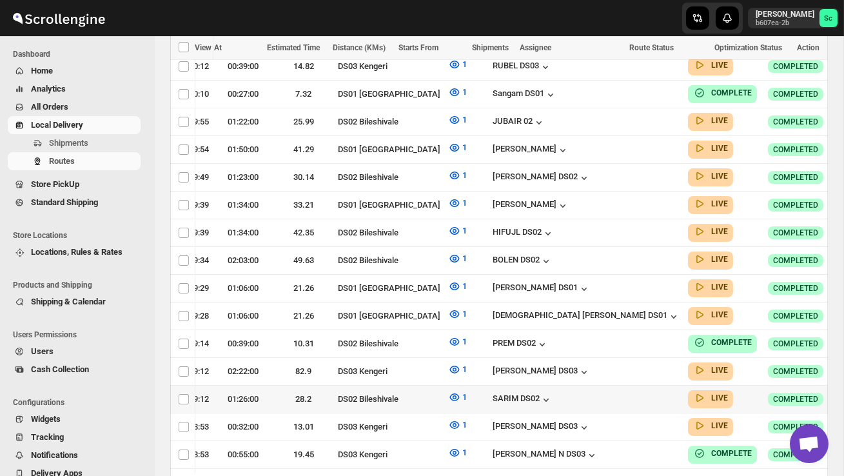
click at [844, 392] on icon "button" at bounding box center [852, 398] width 13 height 13
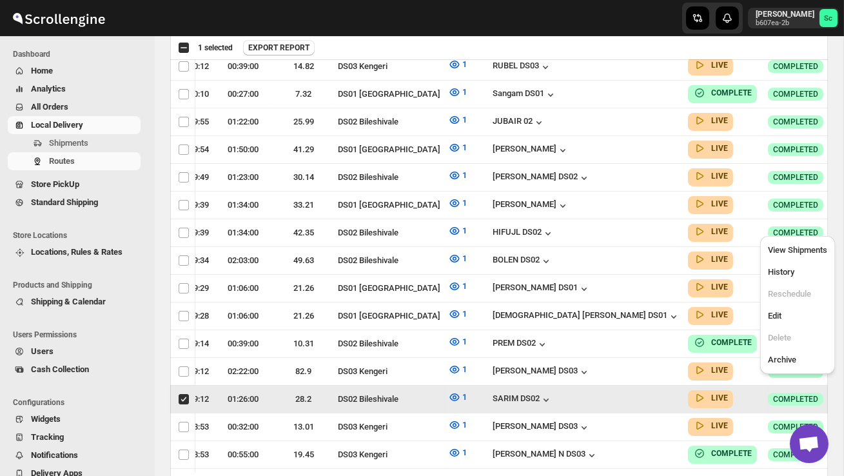
scroll to position [0, 1]
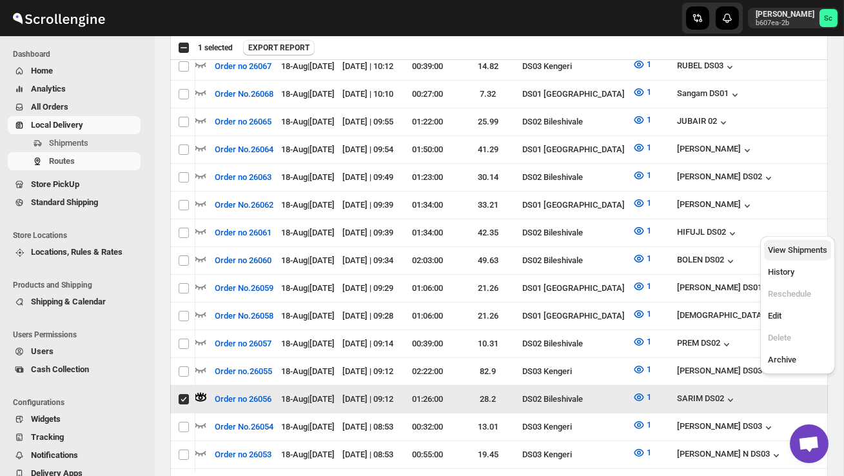
click at [806, 254] on span "View Shipments" at bounding box center [797, 250] width 59 height 10
checkbox input "false"
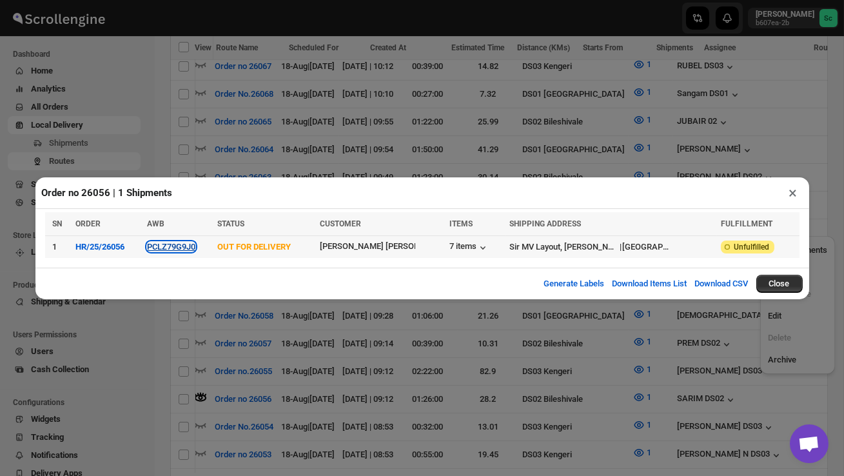
click at [188, 250] on button "PCLZ79G9J0" at bounding box center [171, 247] width 48 height 10
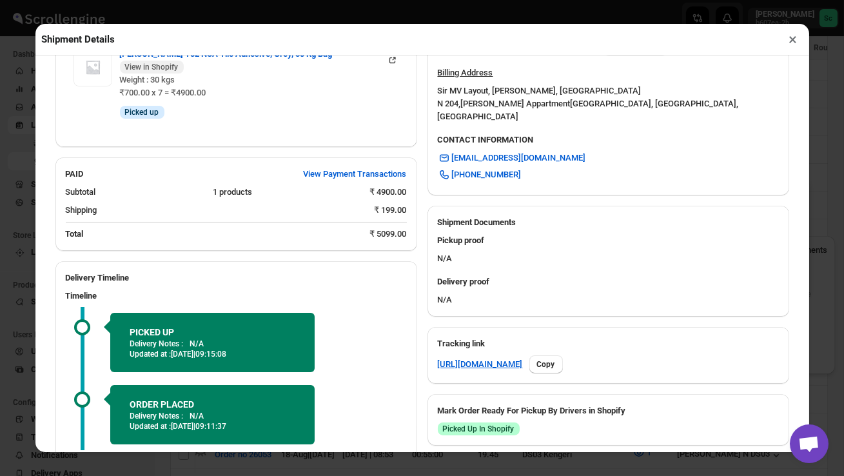
scroll to position [504, 0]
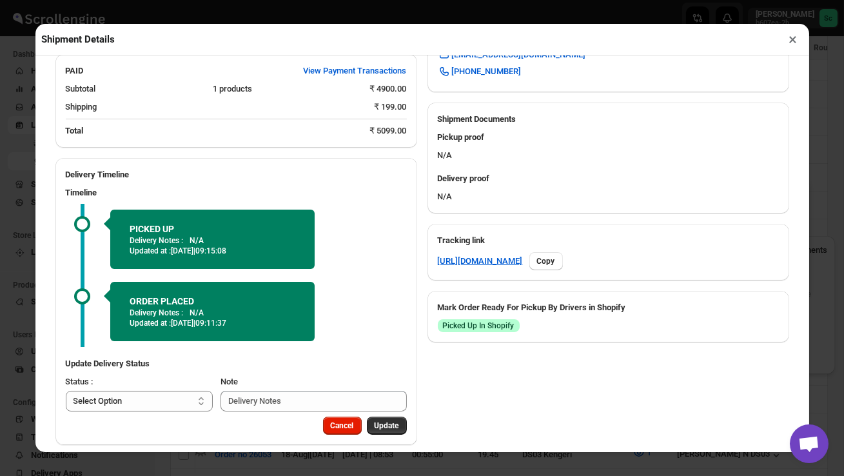
click at [171, 391] on select "Select Option PICKED UP OUT FOR DELIVERY RESCHEDULE DELIVERED CANCELLED" at bounding box center [140, 401] width 148 height 21
select select "DELIVERED"
click at [397, 421] on span "Update" at bounding box center [387, 426] width 25 height 10
select select
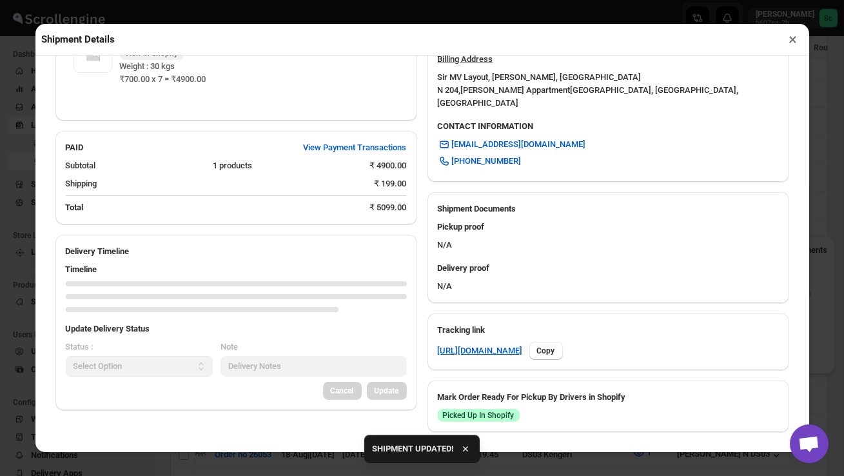
scroll to position [401, 0]
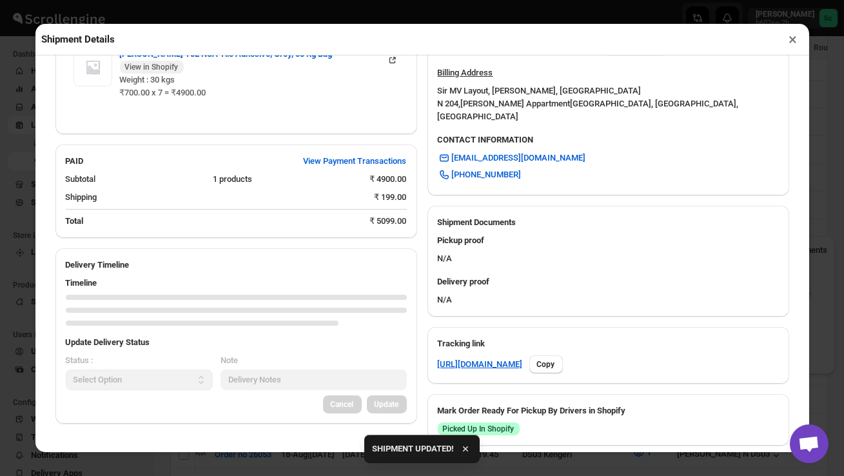
click at [793, 41] on button "×" at bounding box center [793, 39] width 19 height 18
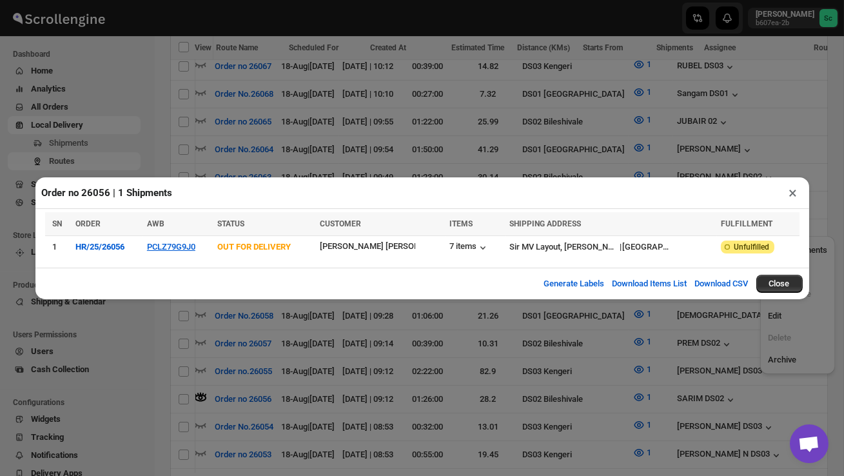
click at [794, 191] on button "×" at bounding box center [793, 193] width 19 height 18
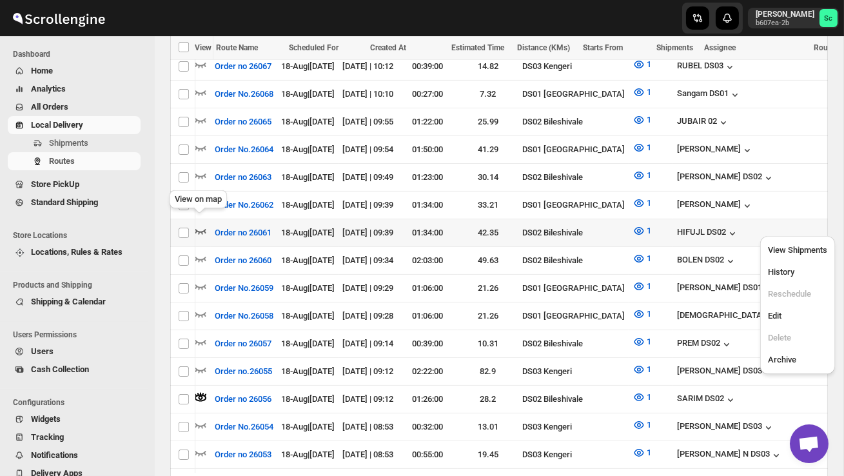
click at [199, 224] on icon "button" at bounding box center [200, 230] width 13 height 13
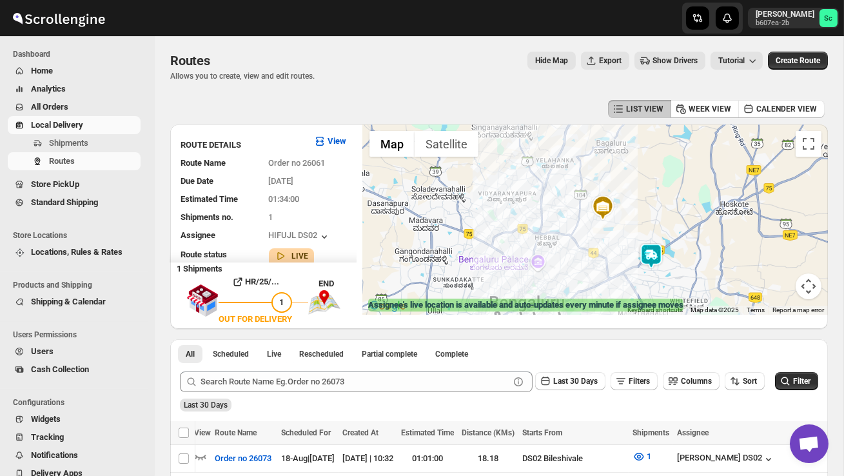
drag, startPoint x: 541, startPoint y: 248, endPoint x: 540, endPoint y: 157, distance: 91.0
click at [536, 164] on div "HR/25/26061 | QK339SFKWF | OUT FOR DELIVERY Preeti Iksa Ville Menukunte Byanaha…" at bounding box center [595, 219] width 465 height 190
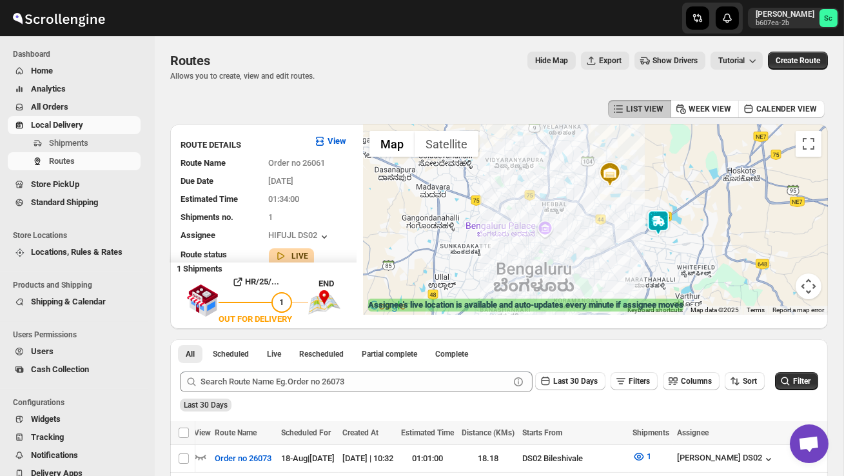
drag, startPoint x: 611, startPoint y: 239, endPoint x: 610, endPoint y: 257, distance: 17.4
click at [610, 257] on div "HR/25/26061 | QK339SFKWF | OUT FOR DELIVERY Preeti Iksa Ville Menukunte Byanaha…" at bounding box center [595, 219] width 465 height 190
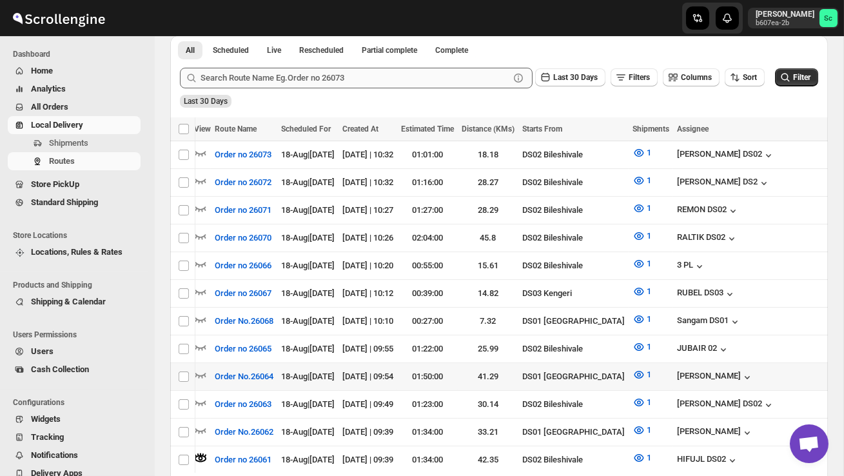
scroll to position [308, 0]
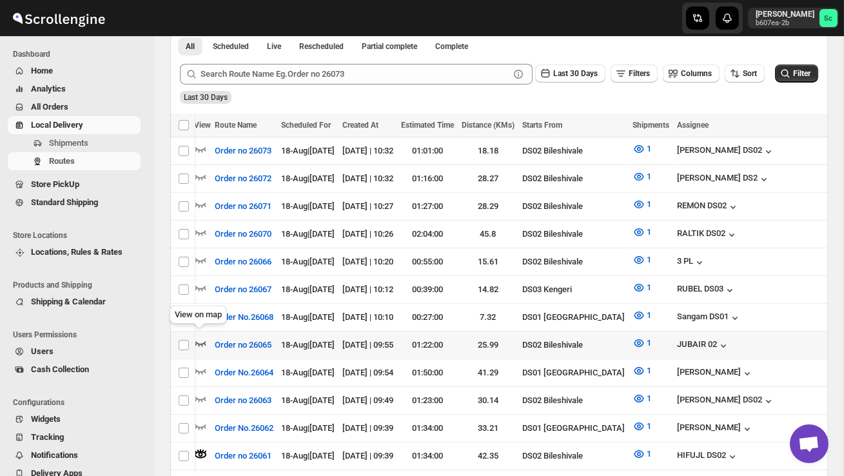
click at [204, 337] on icon "button" at bounding box center [200, 343] width 13 height 13
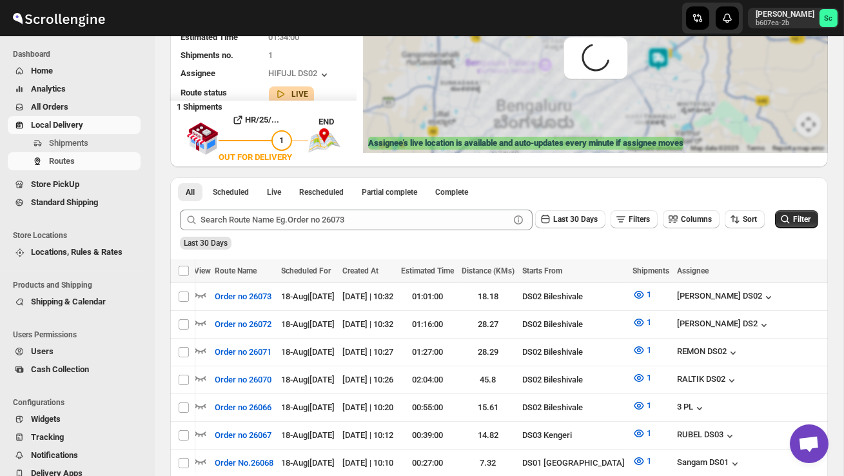
scroll to position [0, 0]
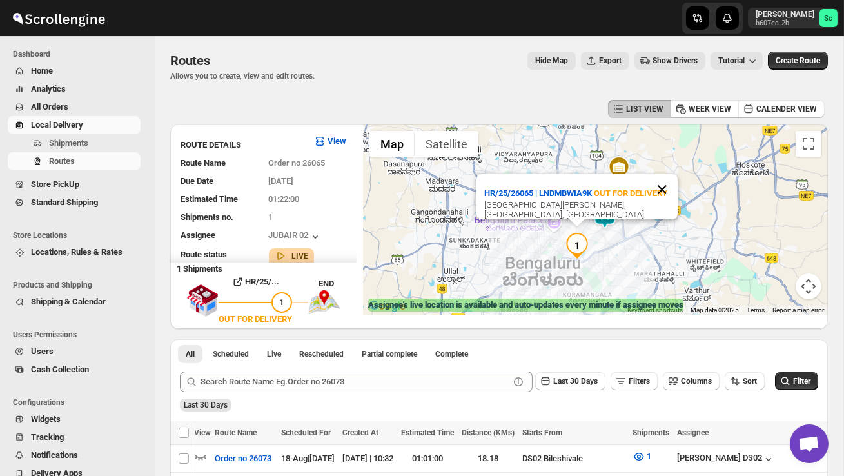
click at [664, 174] on button "Close" at bounding box center [662, 189] width 31 height 31
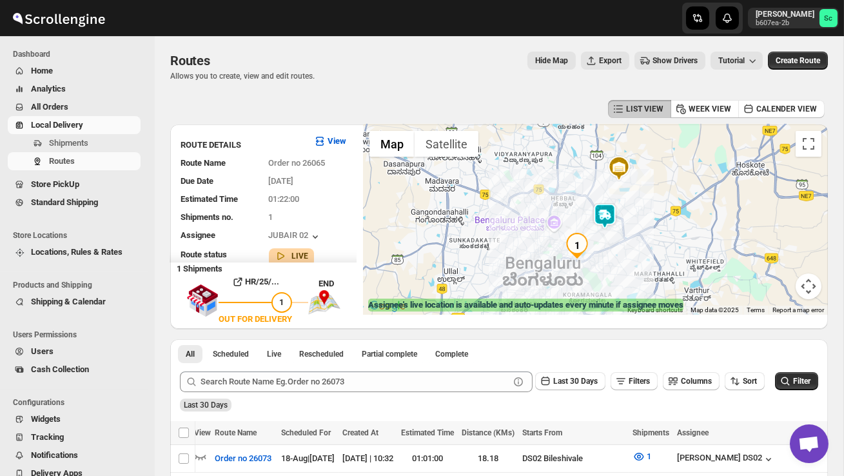
click at [617, 204] on img at bounding box center [605, 216] width 26 height 26
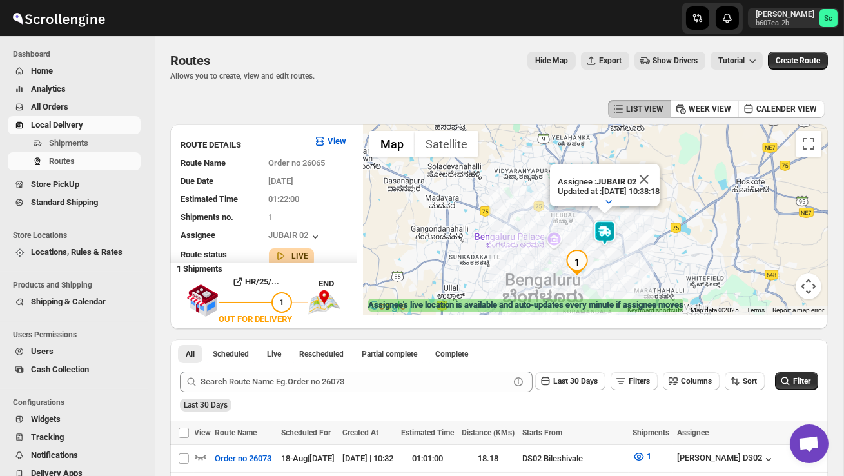
click at [586, 264] on img "1" at bounding box center [577, 263] width 26 height 26
click at [581, 251] on img "1" at bounding box center [577, 263] width 26 height 26
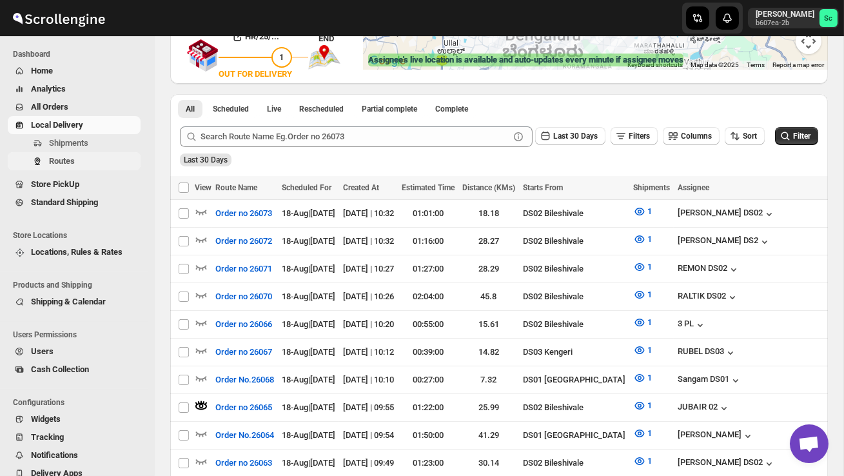
click at [72, 155] on span "Routes" at bounding box center [93, 161] width 89 height 13
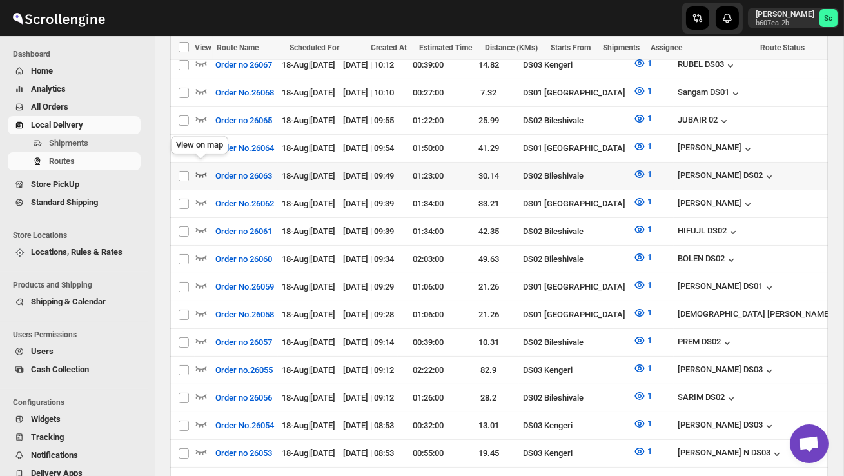
click at [201, 168] on icon "button" at bounding box center [201, 174] width 13 height 13
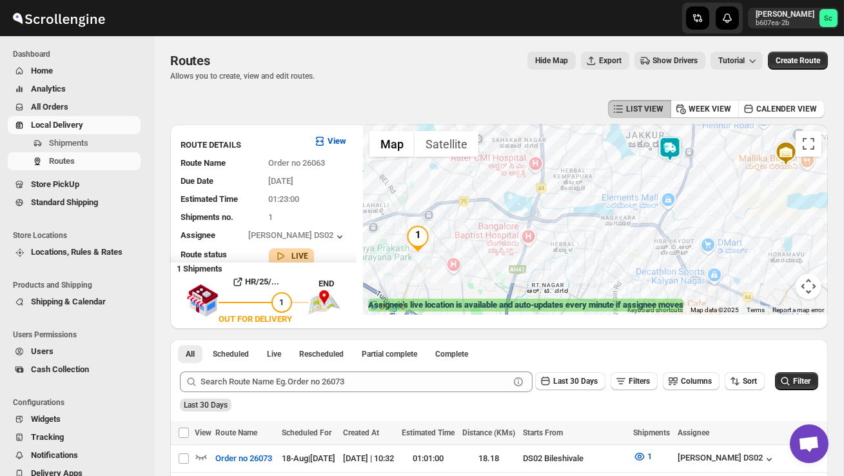
drag, startPoint x: 592, startPoint y: 186, endPoint x: 592, endPoint y: 228, distance: 41.9
click at [592, 228] on div at bounding box center [595, 219] width 465 height 190
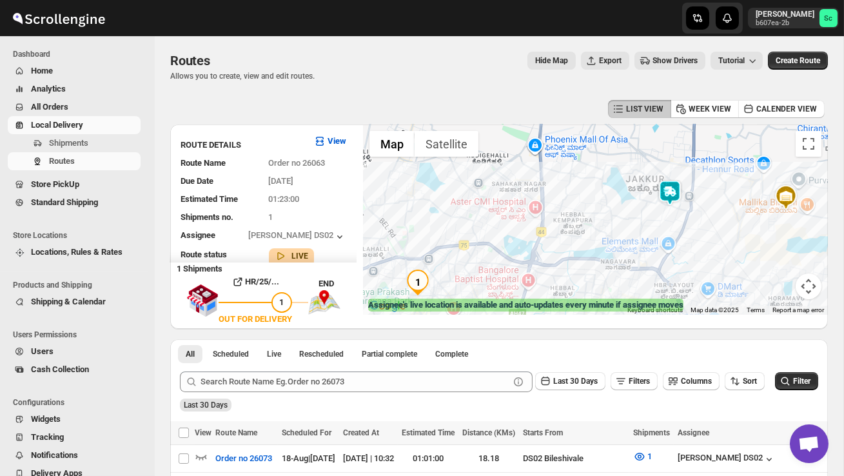
click at [673, 186] on img at bounding box center [670, 193] width 26 height 26
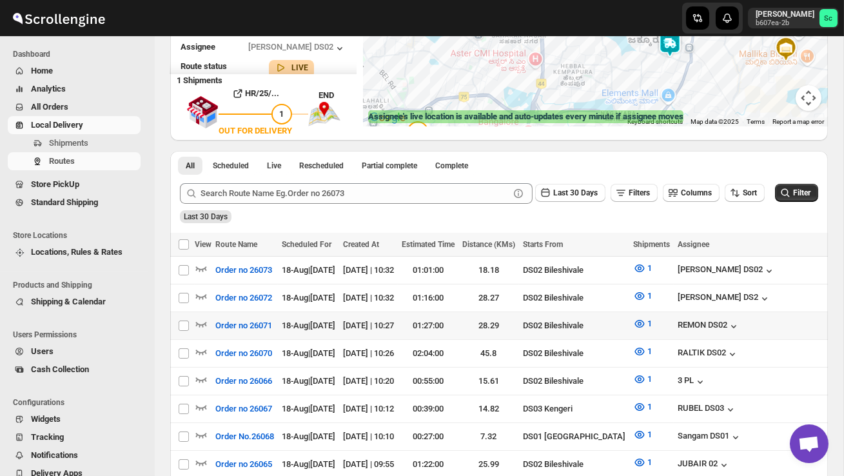
scroll to position [189, 0]
click at [202, 321] on icon "button" at bounding box center [201, 323] width 11 height 5
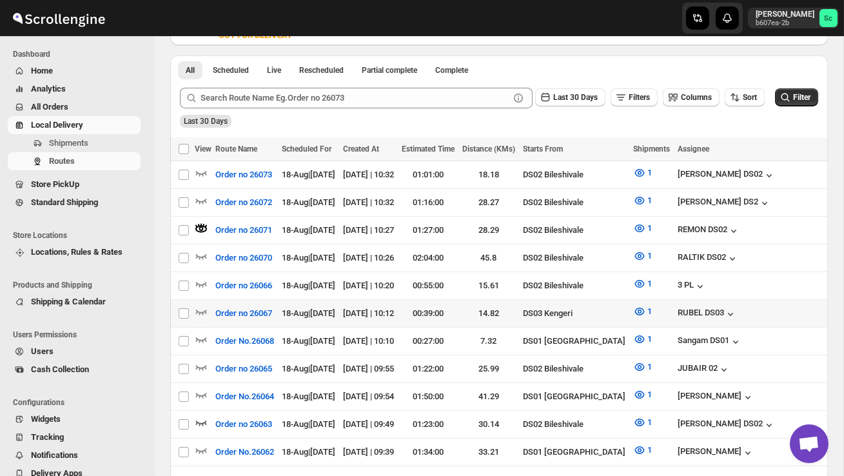
scroll to position [272, 0]
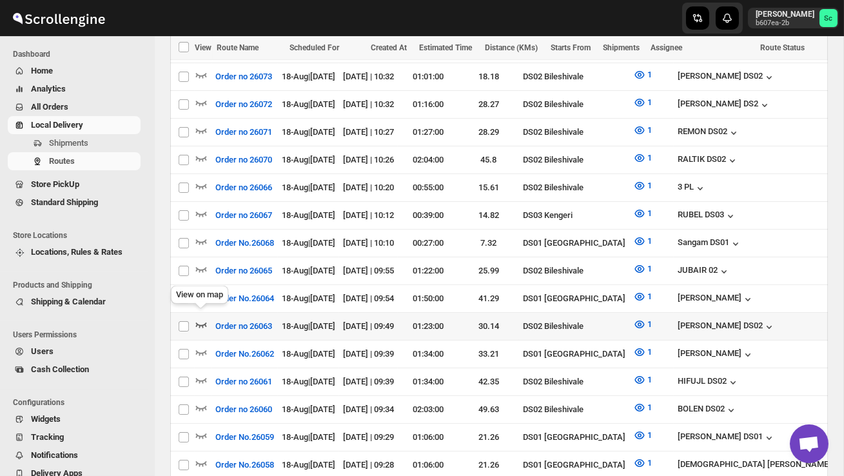
click at [203, 318] on icon "button" at bounding box center [201, 324] width 13 height 13
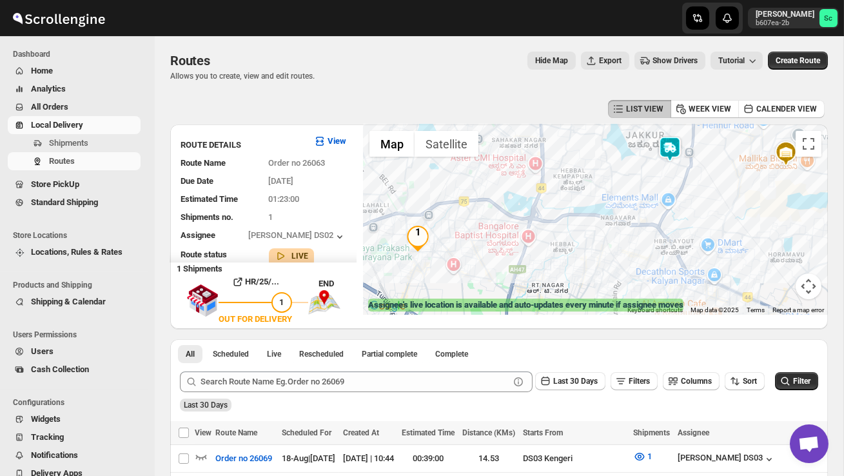
click at [658, 182] on div at bounding box center [595, 219] width 465 height 190
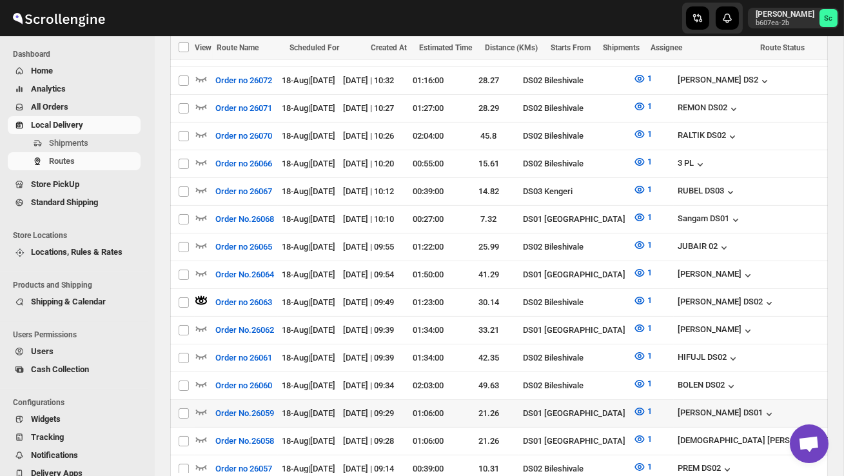
scroll to position [450, 0]
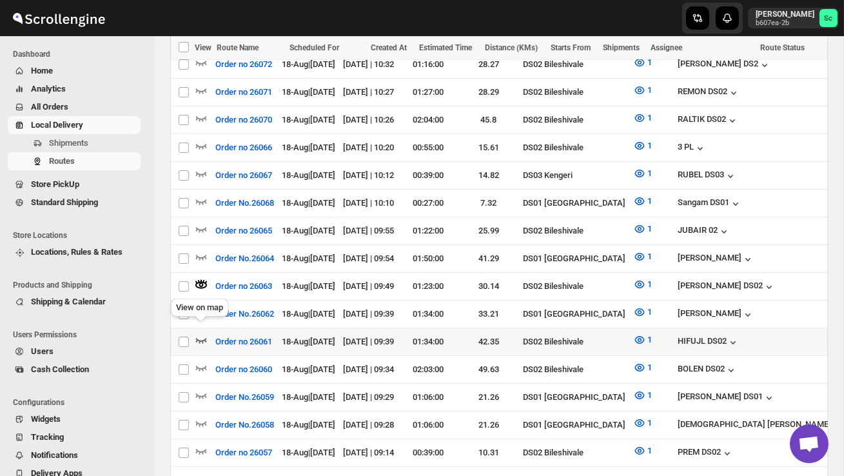
click at [200, 333] on icon "button" at bounding box center [201, 339] width 13 height 13
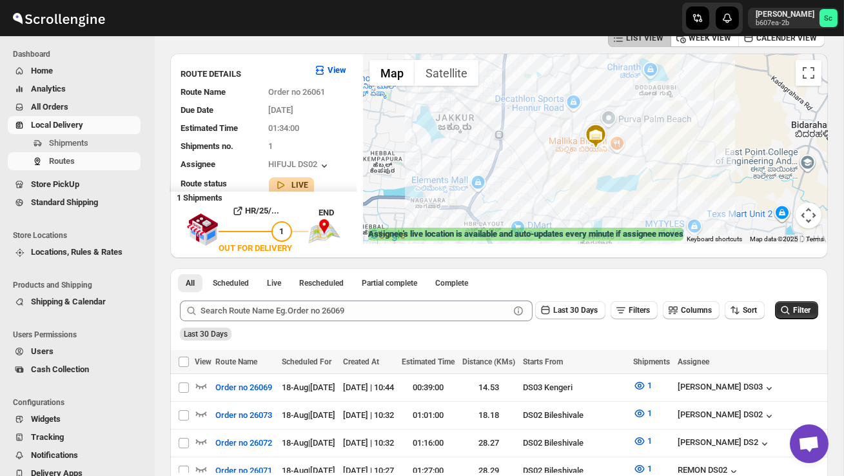
scroll to position [0, 0]
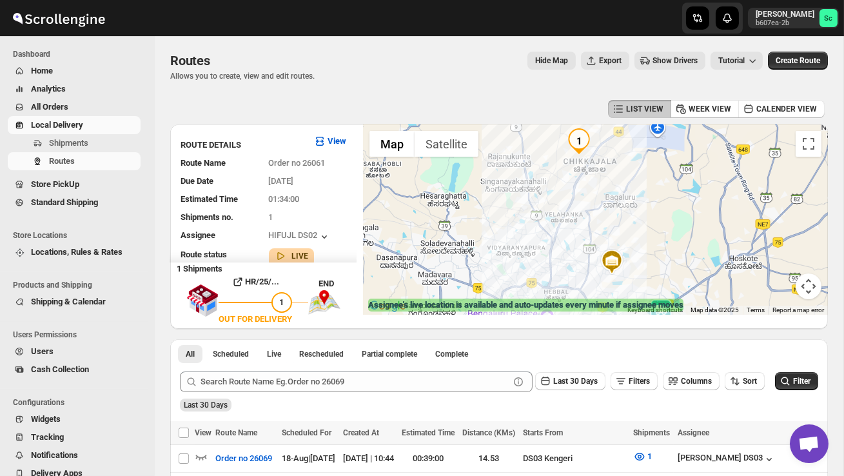
drag, startPoint x: 597, startPoint y: 252, endPoint x: 593, endPoint y: 198, distance: 54.3
click at [593, 204] on div at bounding box center [595, 219] width 465 height 190
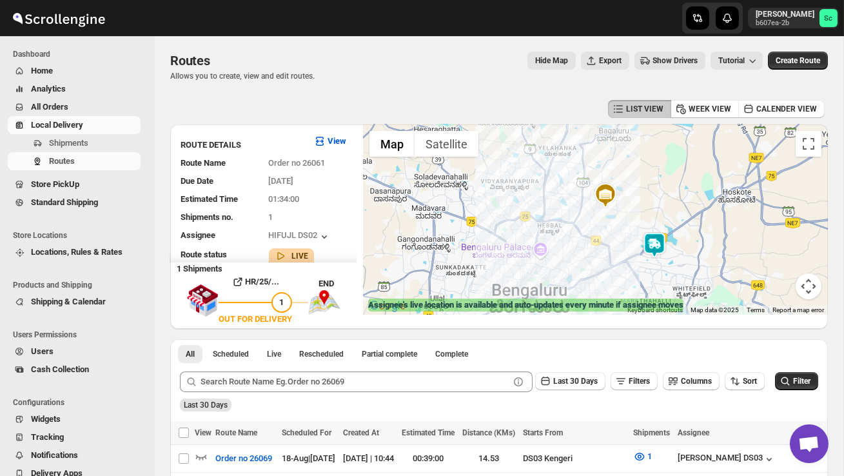
click at [666, 265] on div at bounding box center [595, 219] width 465 height 190
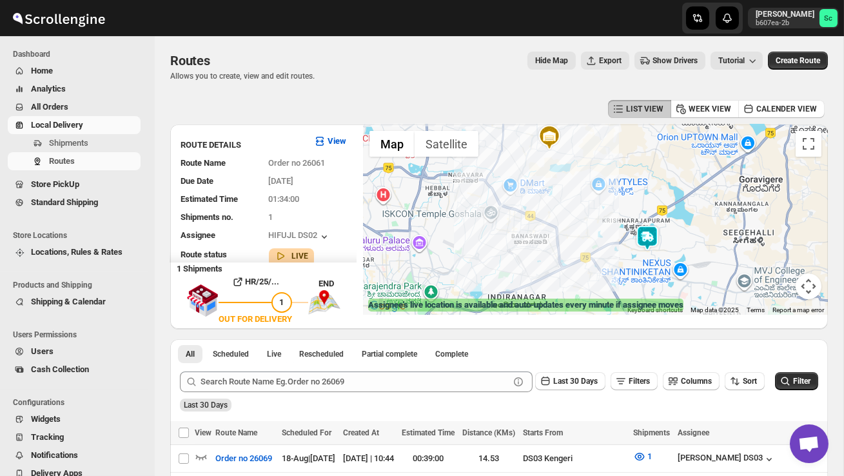
click at [666, 265] on div at bounding box center [595, 219] width 465 height 190
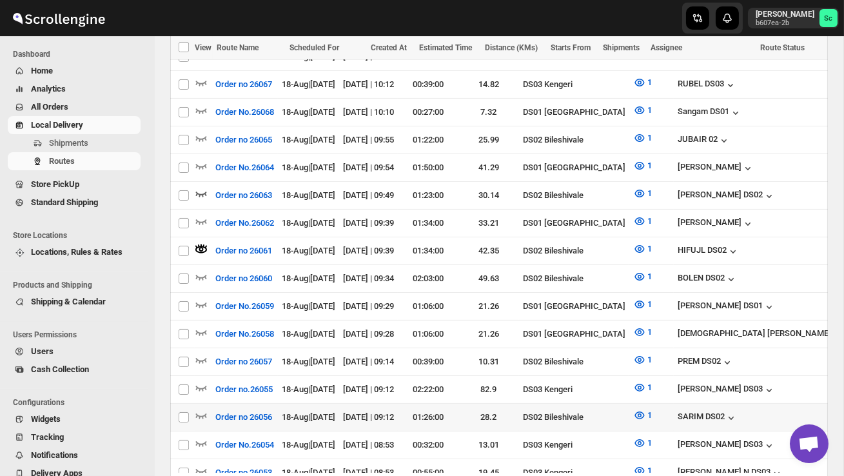
scroll to position [536, 0]
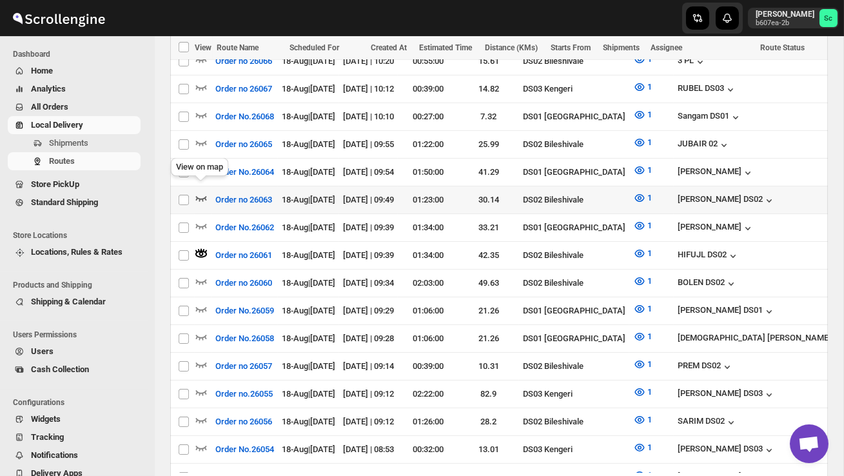
click at [201, 196] on icon "button" at bounding box center [201, 198] width 11 height 5
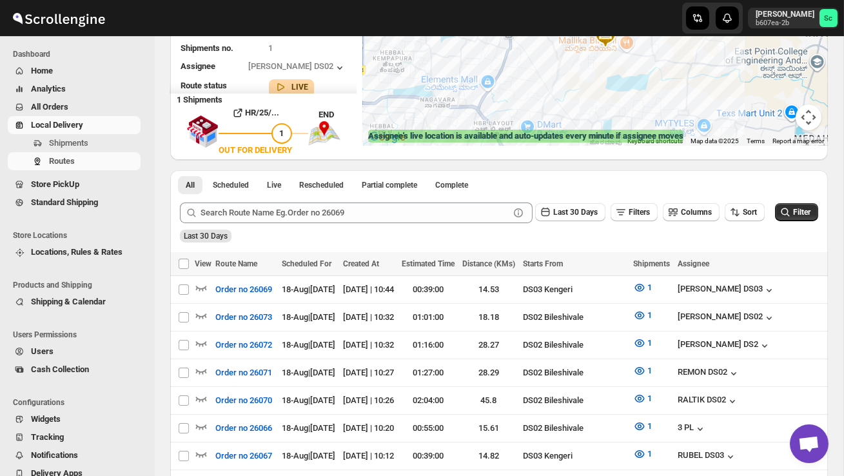
scroll to position [0, 0]
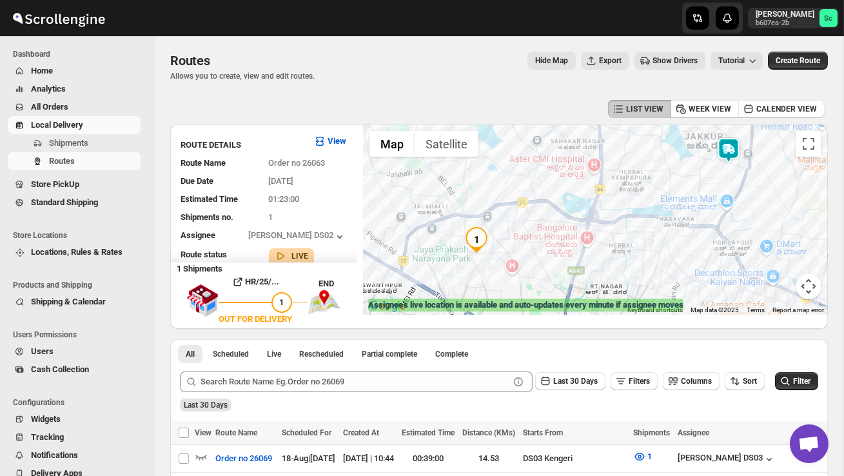
drag, startPoint x: 573, startPoint y: 251, endPoint x: 635, endPoint y: 252, distance: 61.9
click at [635, 252] on div at bounding box center [595, 219] width 465 height 190
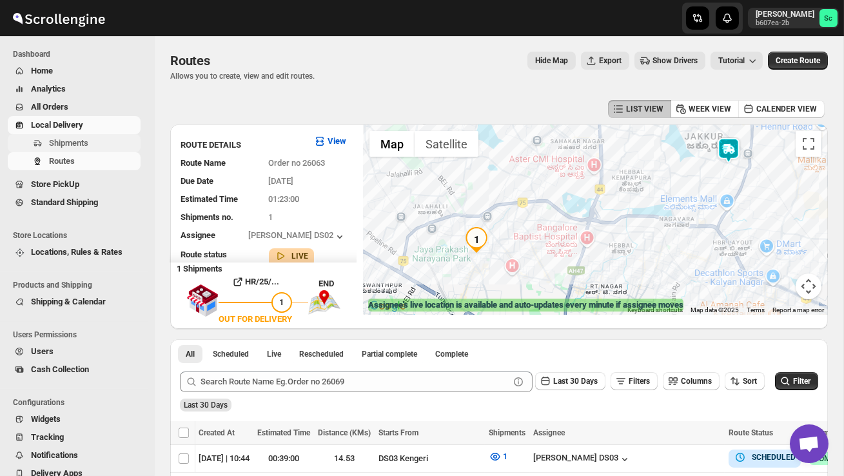
click at [81, 141] on span "Shipments" at bounding box center [68, 143] width 39 height 10
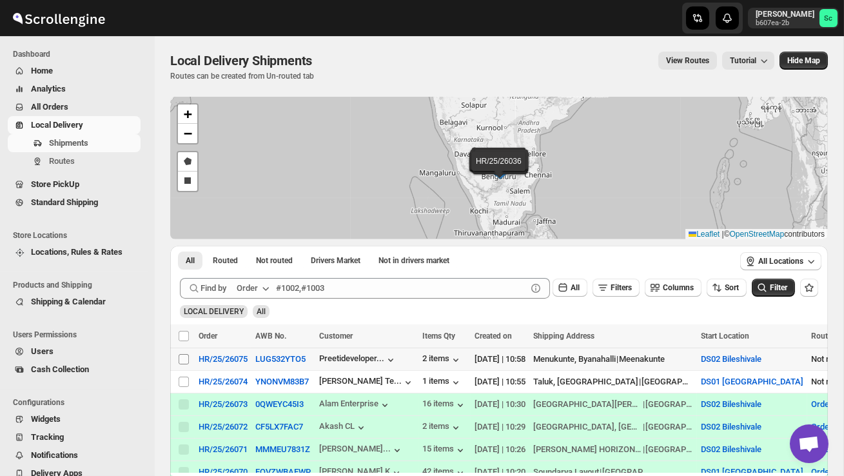
click at [181, 357] on input "Select shipment" at bounding box center [184, 359] width 10 height 10
checkbox input "true"
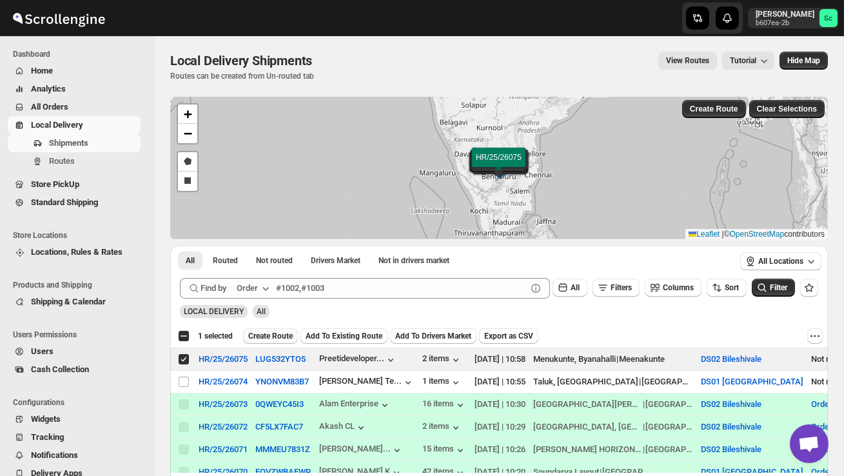
click at [264, 338] on span "Create Route" at bounding box center [270, 336] width 45 height 10
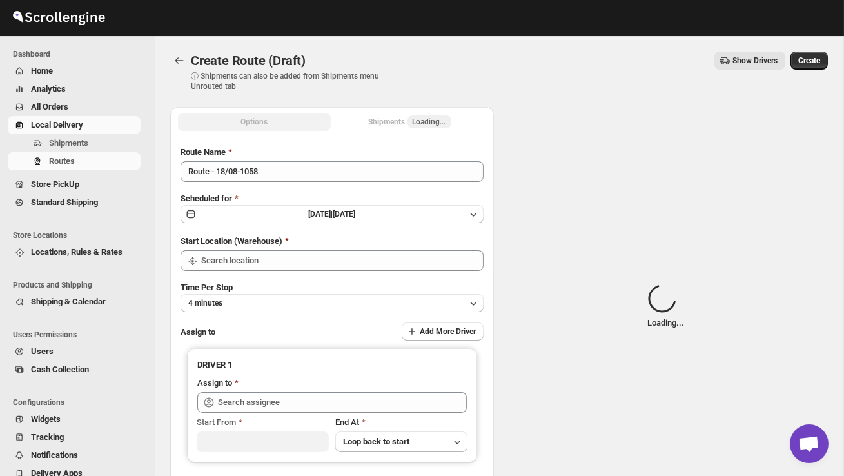
type input "DS02 Bileshivale"
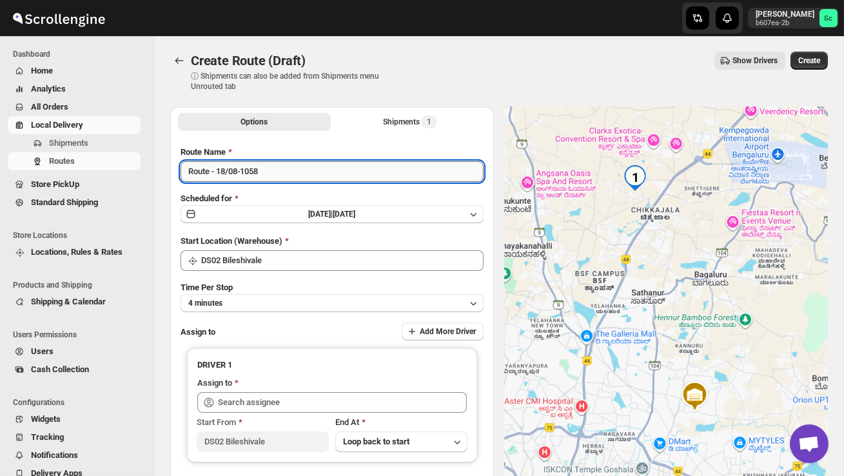
click at [271, 179] on input "Route - 18/08-1058" at bounding box center [332, 171] width 303 height 21
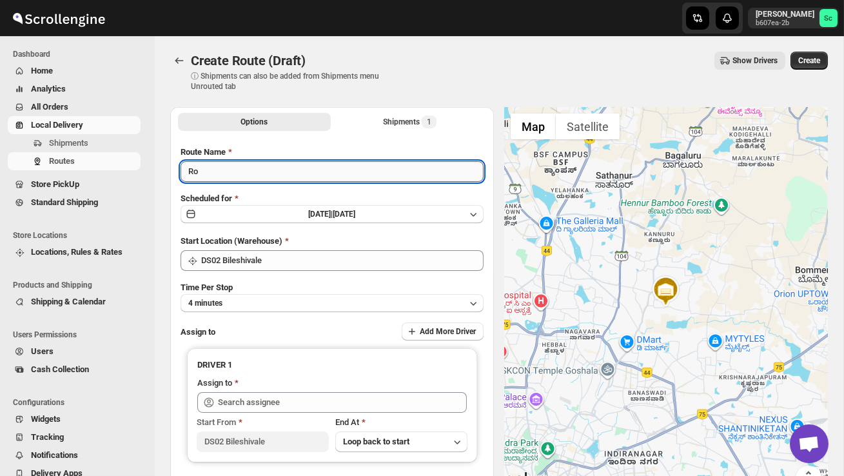
type input "R"
type input "Order no 26075"
click at [308, 292] on div "Time Per Stop 4 minutes" at bounding box center [332, 296] width 303 height 31
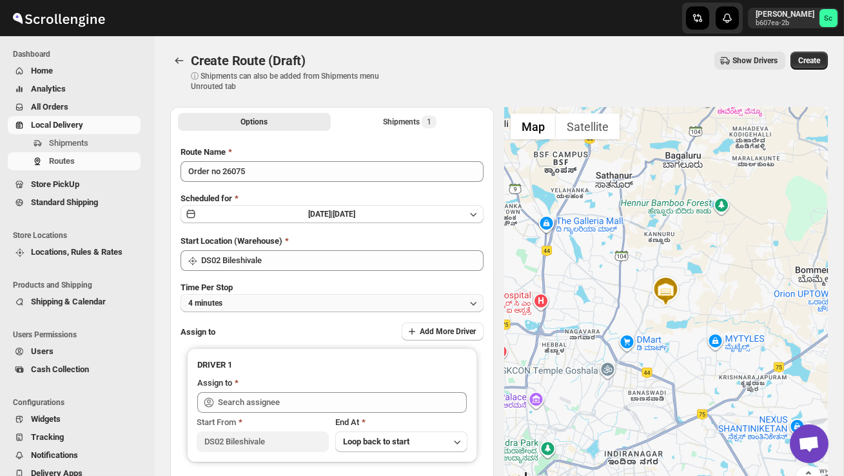
click at [311, 299] on button "4 minutes" at bounding box center [332, 303] width 303 height 18
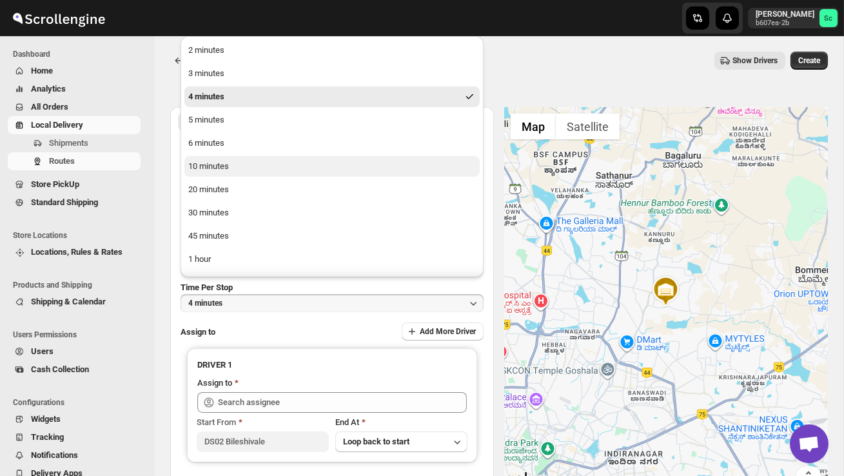
click at [224, 163] on div "10 minutes" at bounding box center [208, 166] width 41 height 13
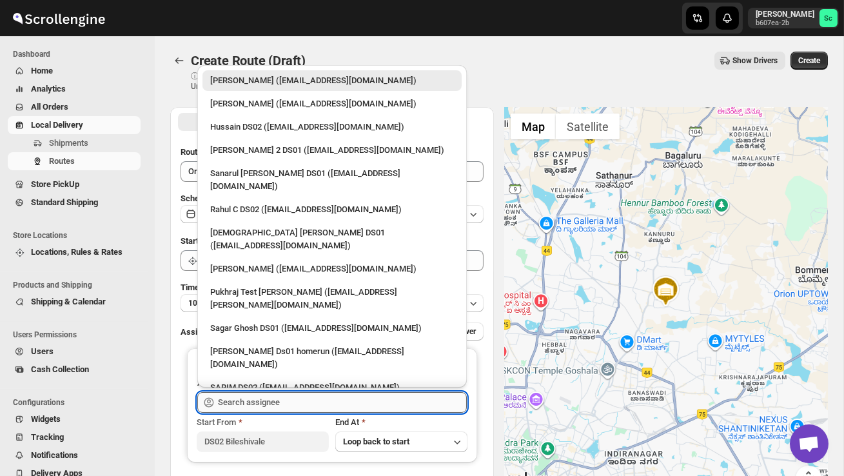
click at [274, 401] on input "text" at bounding box center [342, 402] width 249 height 21
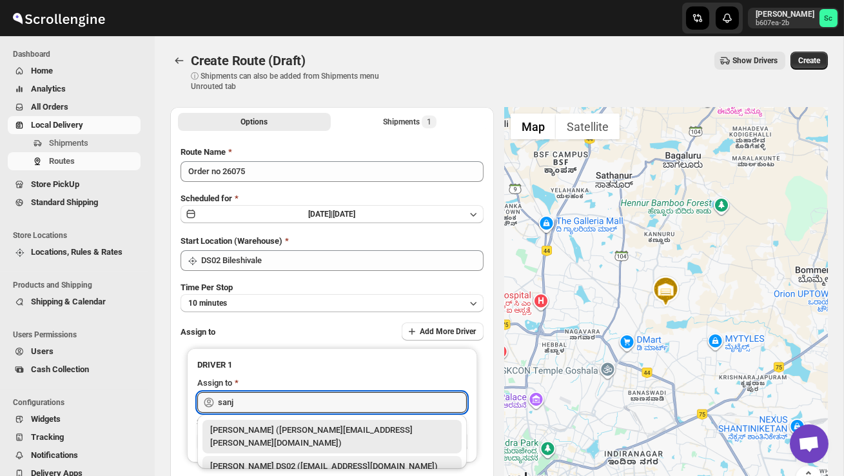
click at [298, 460] on div "[PERSON_NAME] DS02 ([EMAIL_ADDRESS][DOMAIN_NAME])" at bounding box center [332, 466] width 244 height 13
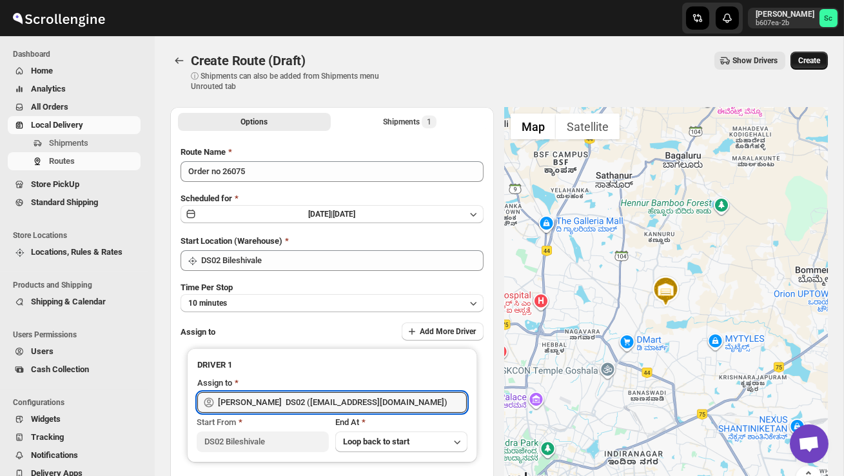
type input "[PERSON_NAME] DS02 ([EMAIL_ADDRESS][DOMAIN_NAME])"
click at [804, 61] on span "Create" at bounding box center [810, 60] width 22 height 10
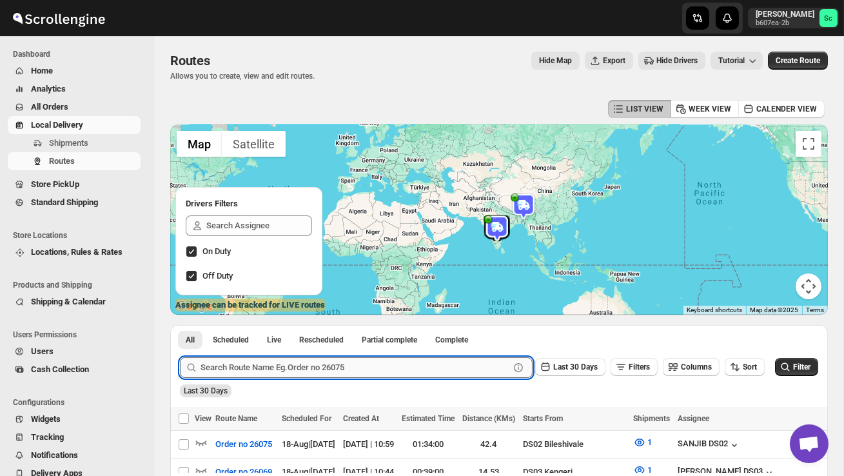
click at [242, 372] on input "text" at bounding box center [355, 367] width 309 height 21
paste input "23184"
type input "23184"
click button "Submit" at bounding box center [198, 332] width 37 height 14
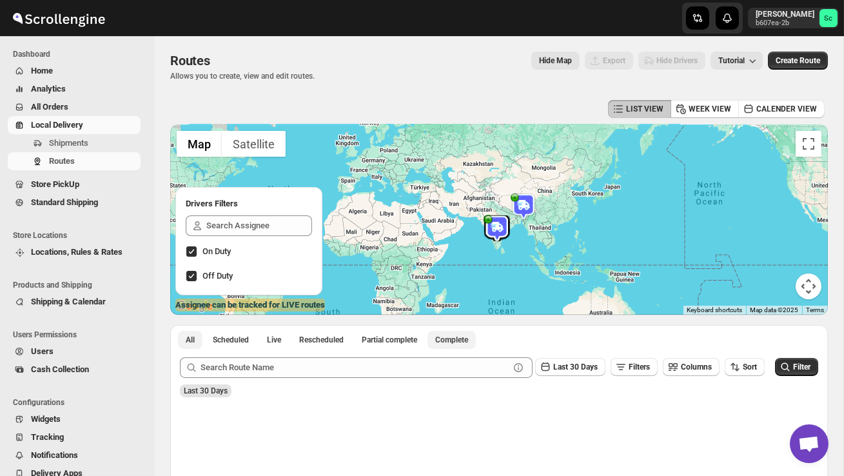
click at [468, 341] on span "Complete" at bounding box center [451, 340] width 33 height 10
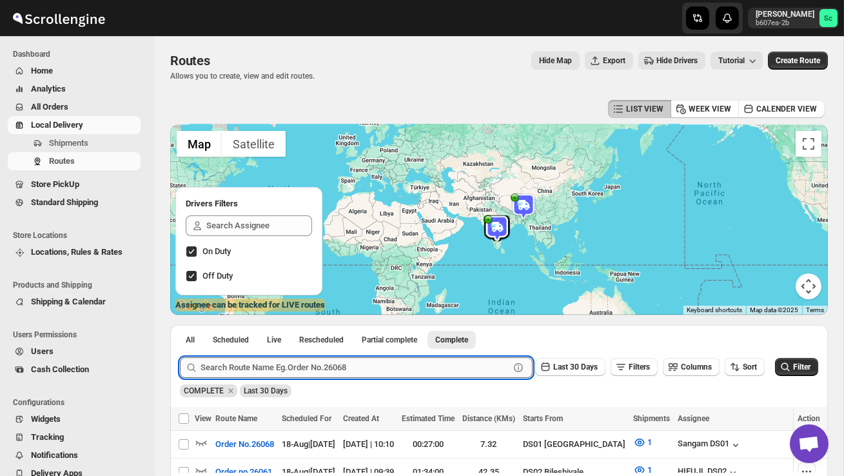
click at [239, 366] on input "text" at bounding box center [355, 367] width 309 height 21
paste input "23184"
type input "23184"
click button "Submit" at bounding box center [198, 332] width 37 height 14
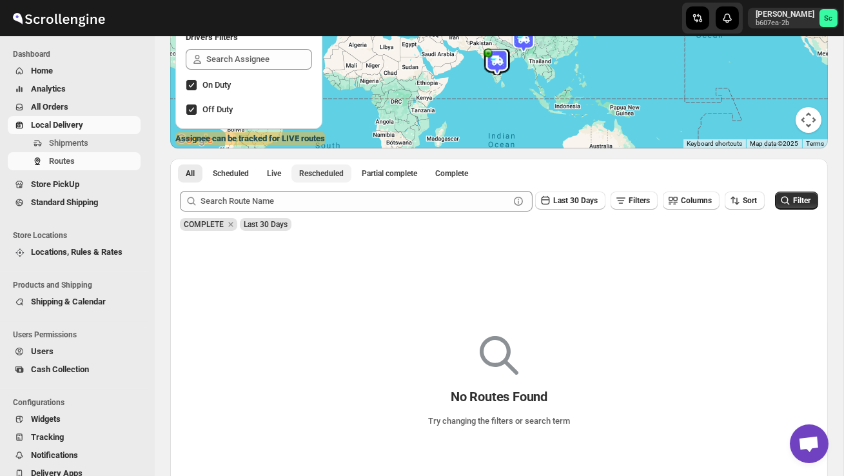
scroll to position [191, 0]
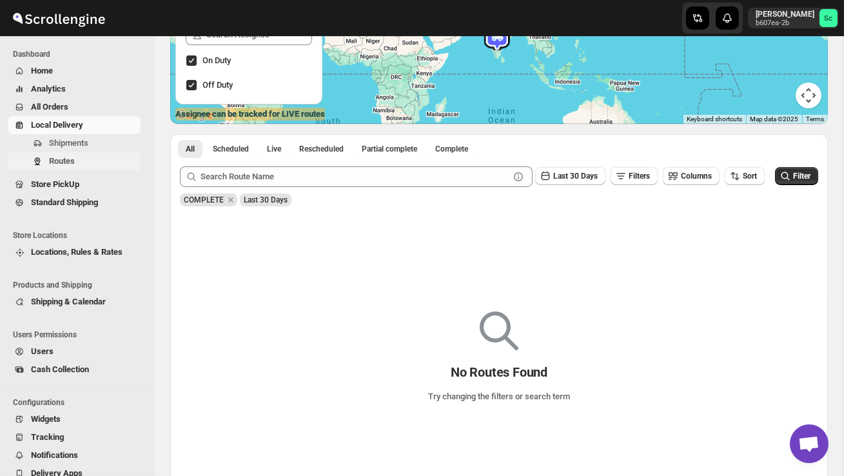
click at [52, 164] on span "Routes" at bounding box center [62, 161] width 26 height 10
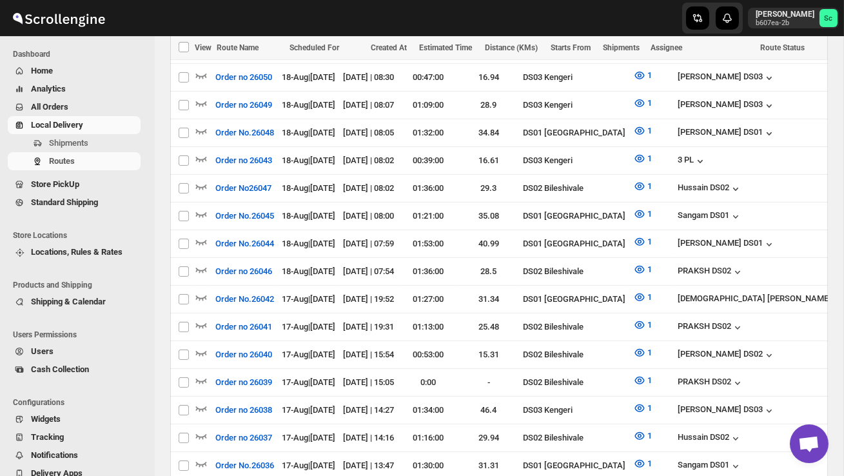
scroll to position [1142, 0]
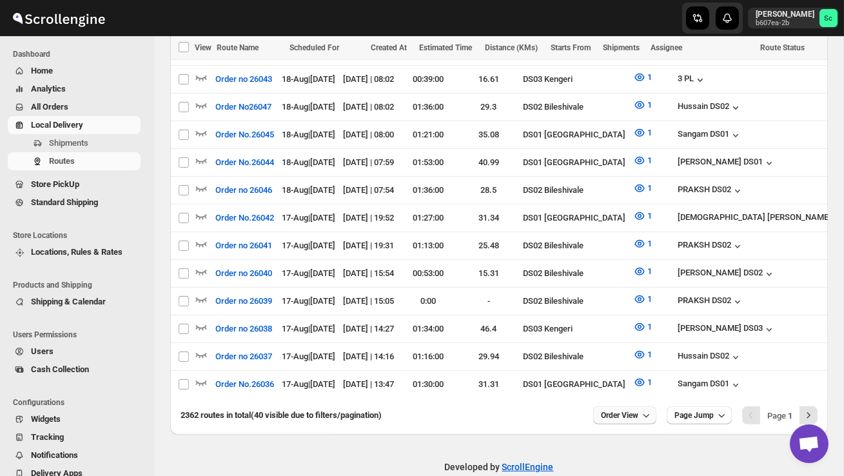
click at [642, 409] on icon "button" at bounding box center [646, 415] width 13 height 13
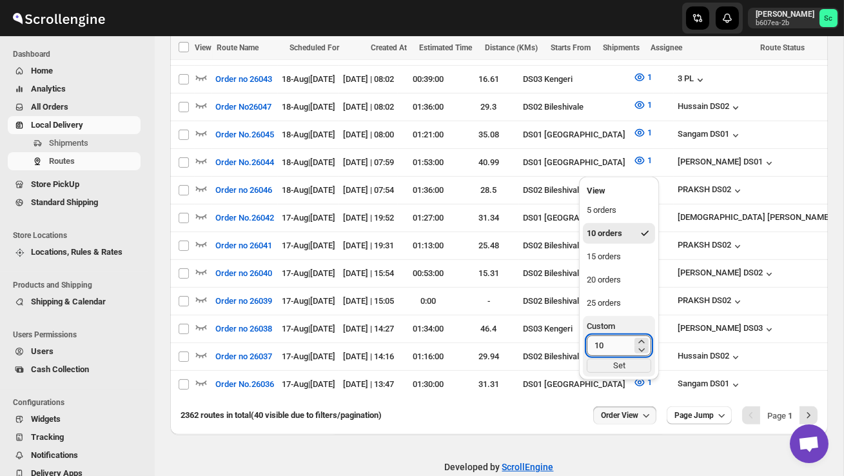
click at [611, 348] on input "10" at bounding box center [609, 345] width 45 height 21
type input "1"
type input "40"
click at [615, 359] on div "Set" at bounding box center [619, 366] width 65 height 14
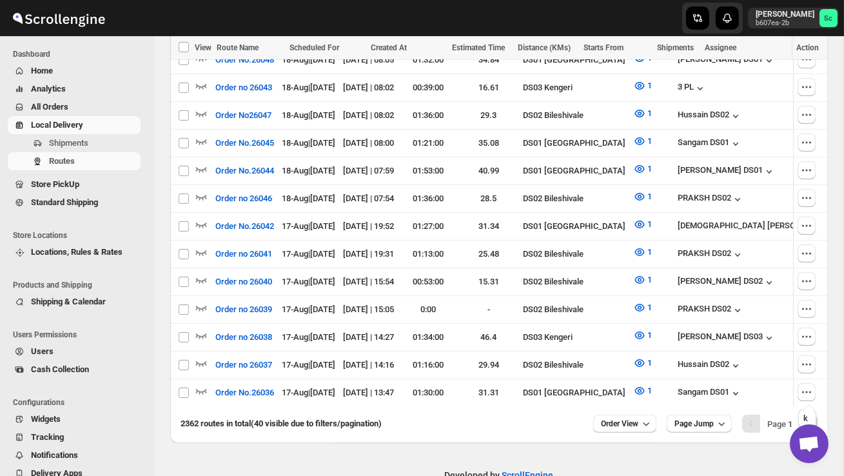
click at [806, 415] on button "Next" at bounding box center [809, 424] width 18 height 18
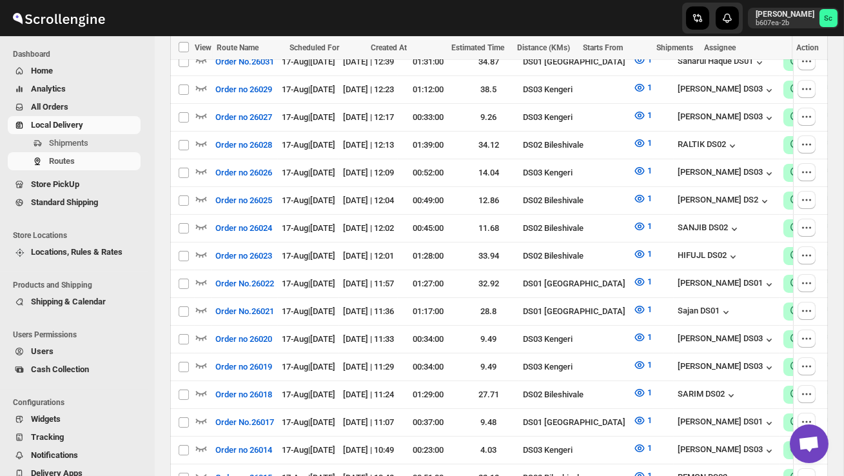
scroll to position [1133, 0]
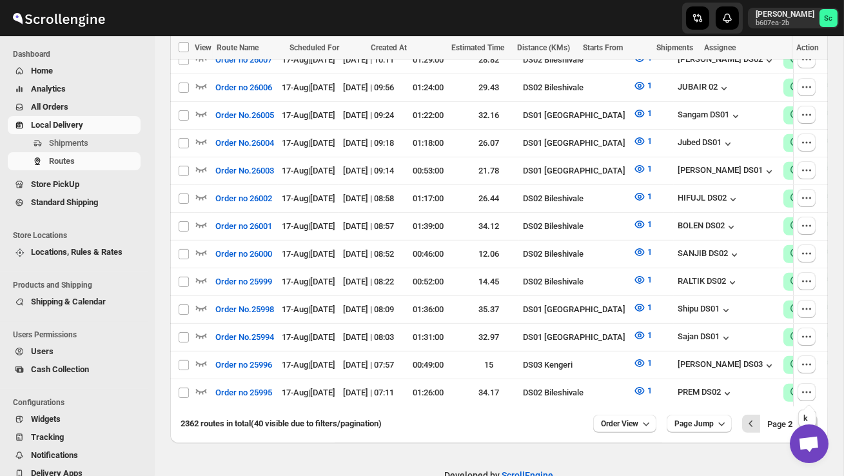
click at [808, 417] on icon "Next" at bounding box center [808, 423] width 13 height 13
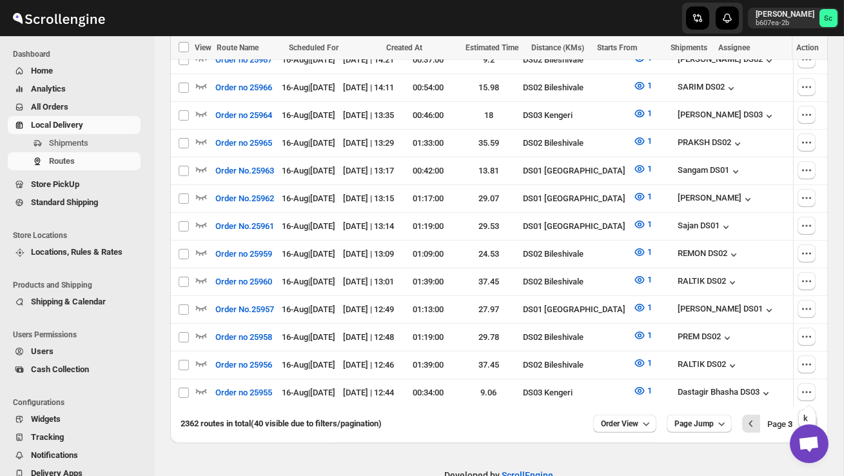
click at [808, 417] on icon "Next" at bounding box center [808, 423] width 13 height 13
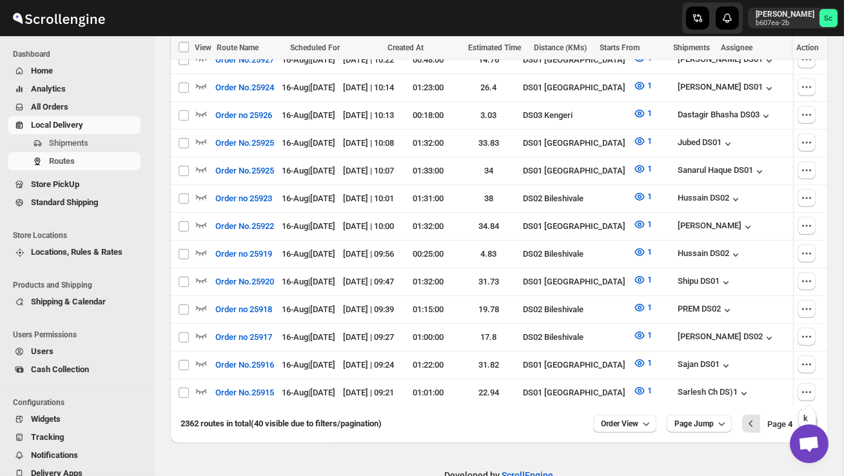
click at [808, 417] on icon "Next" at bounding box center [808, 423] width 13 height 13
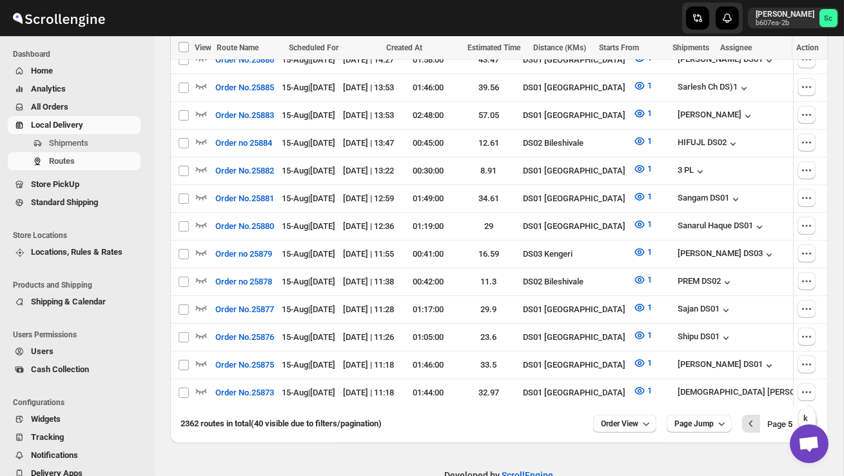
click at [808, 417] on icon "Next" at bounding box center [808, 423] width 13 height 13
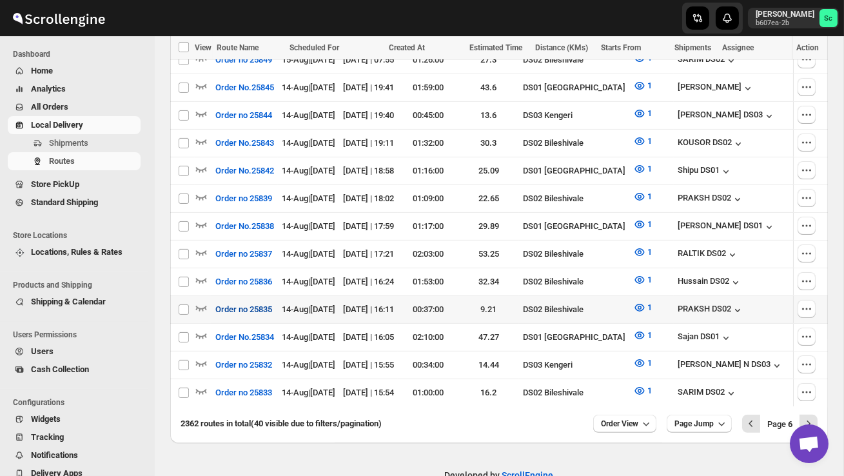
scroll to position [1142, 0]
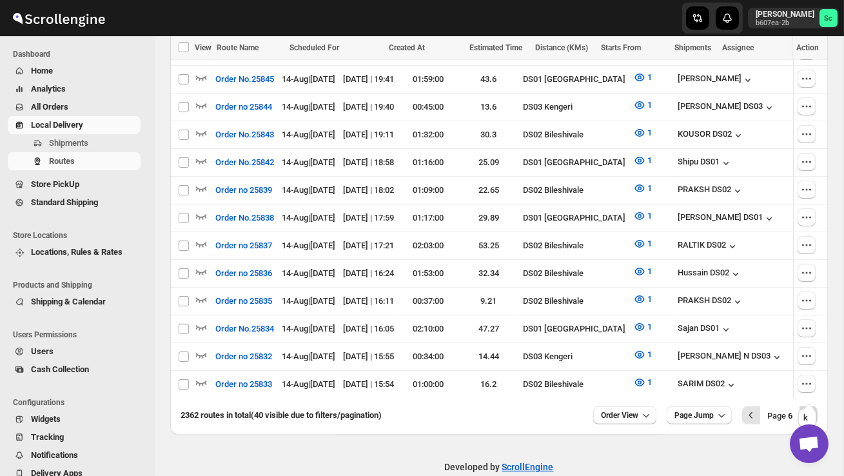
click at [810, 409] on icon "Next" at bounding box center [808, 415] width 13 height 13
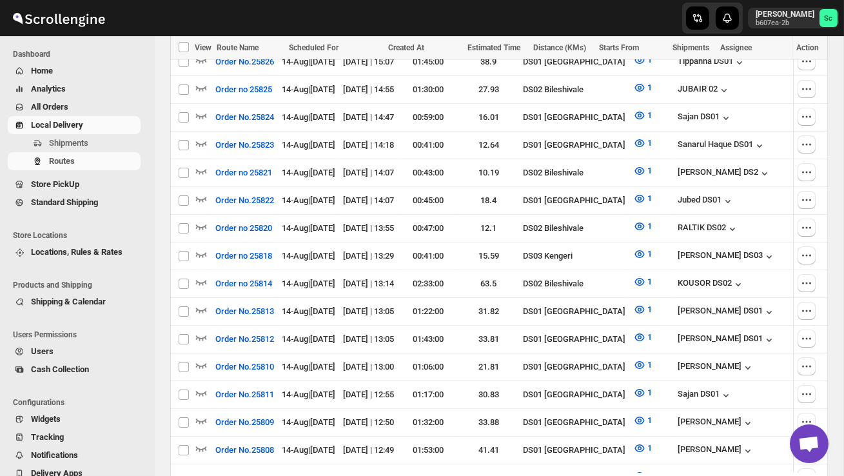
scroll to position [1133, 0]
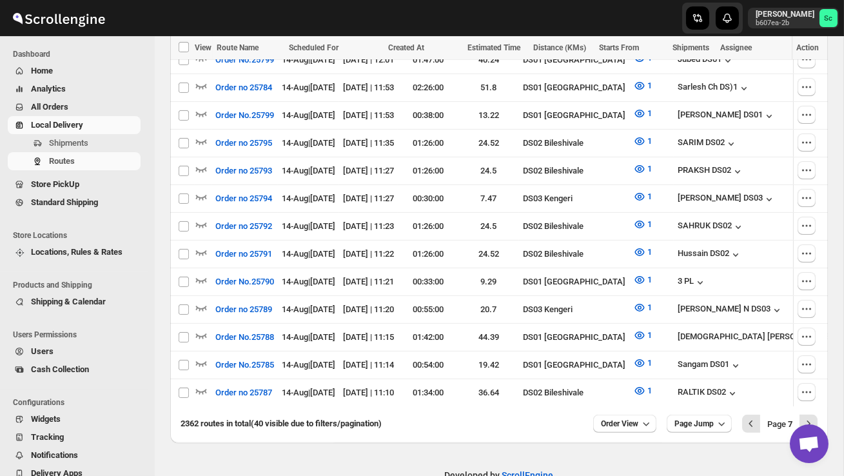
click at [810, 404] on div "2362 routes in total (40 visible due to filters/pagination) Order View Page Jum…" at bounding box center [494, 418] width 648 height 28
click at [810, 417] on icon "Next" at bounding box center [808, 423] width 13 height 13
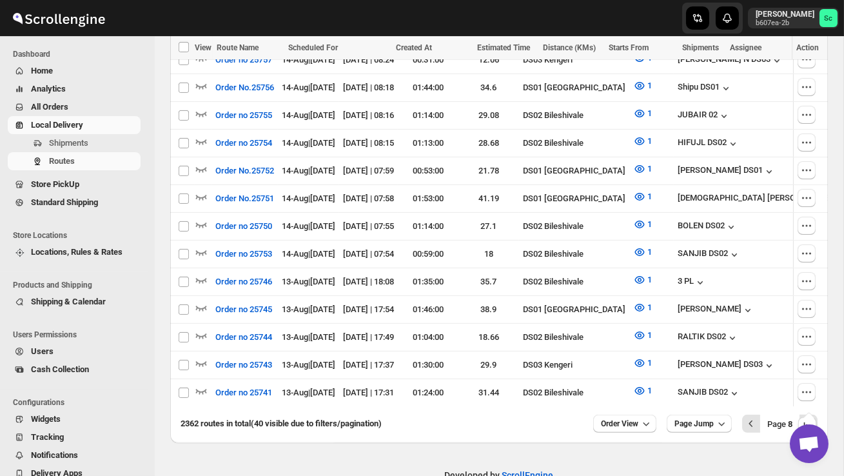
click at [810, 417] on icon "Next" at bounding box center [808, 423] width 13 height 13
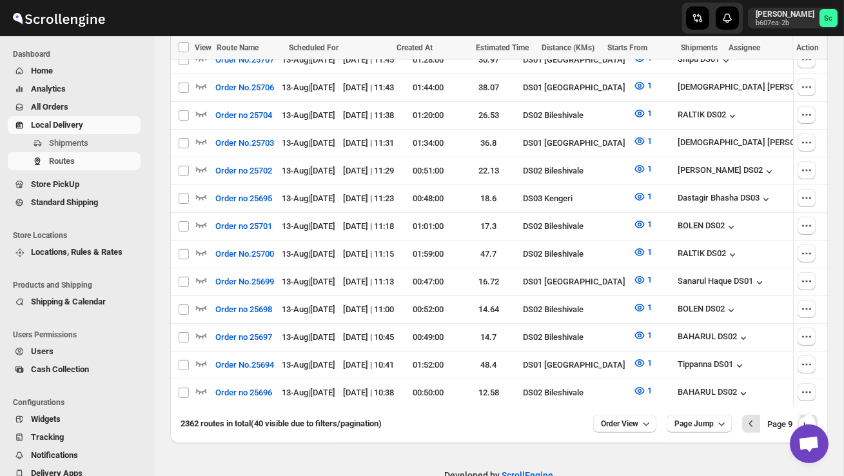
click at [810, 417] on icon "Next" at bounding box center [808, 423] width 13 height 13
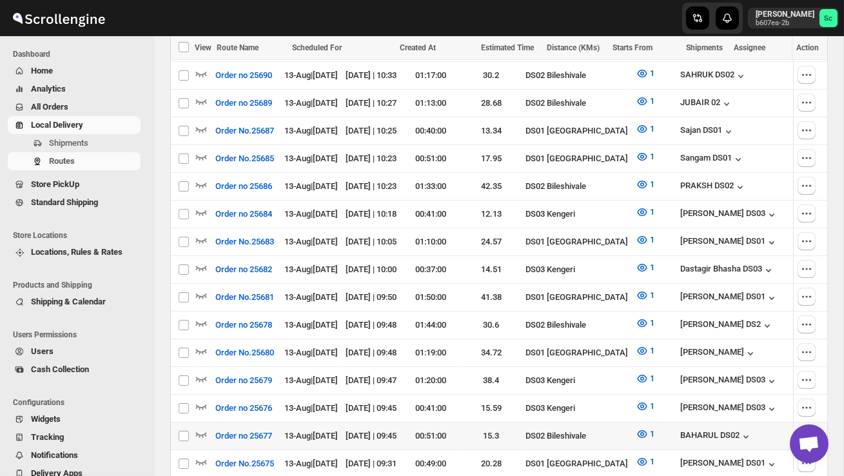
scroll to position [286, 0]
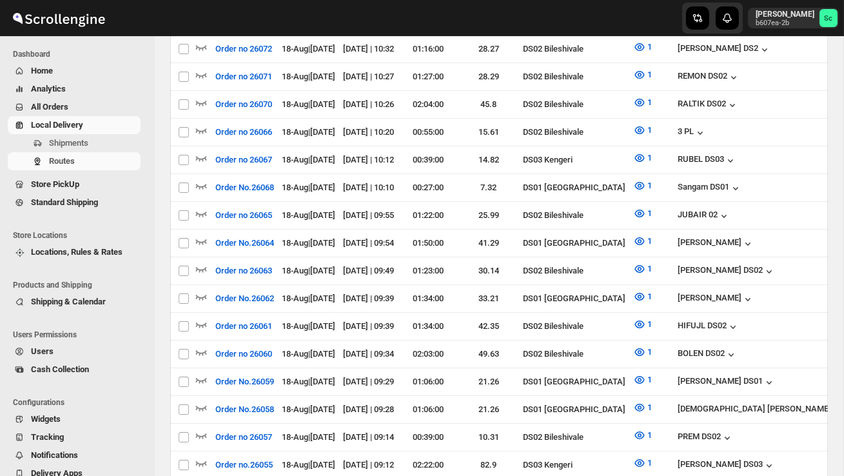
scroll to position [286, 0]
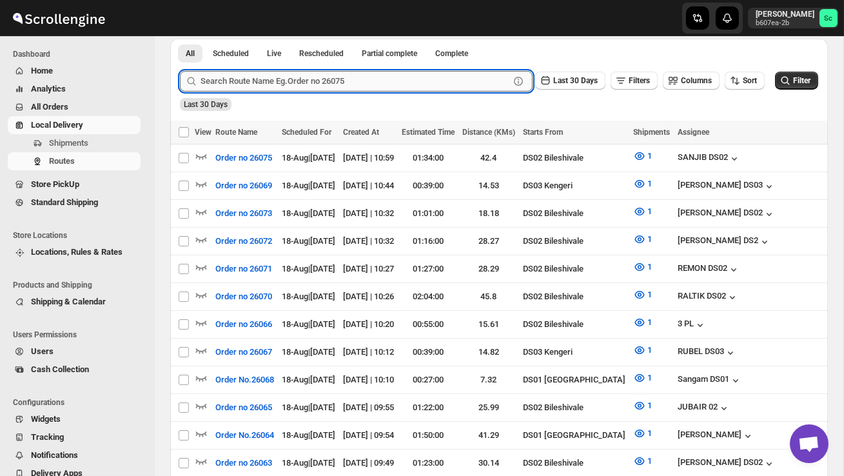
click at [346, 76] on input "text" at bounding box center [355, 81] width 309 height 21
paste input "23184"
type input "23184"
click button "Submit" at bounding box center [198, 46] width 37 height 14
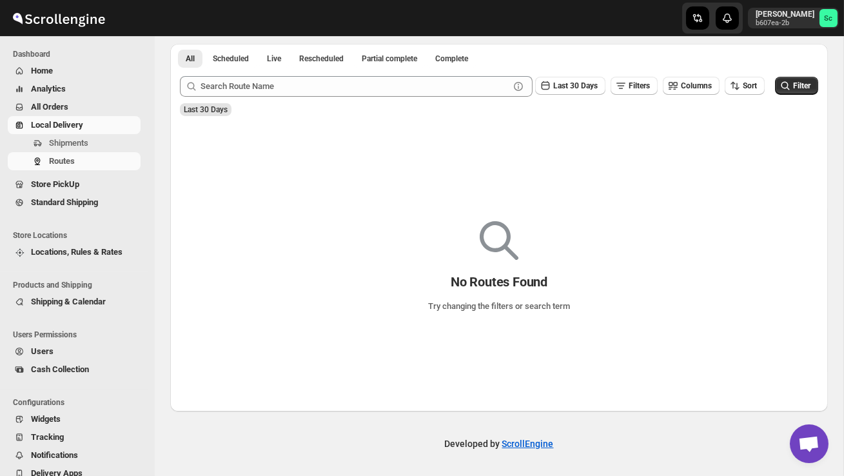
scroll to position [281, 0]
click at [467, 68] on div "All Scheduled Live Rescheduled Partial complete Complete More views All Schedul…" at bounding box center [350, 58] width 361 height 28
click at [468, 61] on span "Complete" at bounding box center [451, 59] width 33 height 10
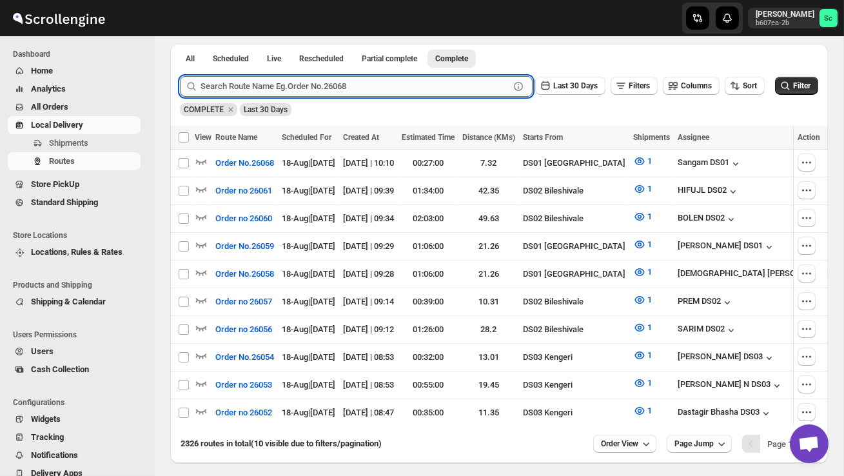
click at [223, 85] on input "text" at bounding box center [355, 86] width 309 height 21
paste input "23184"
type input "23184"
click button "Submit" at bounding box center [198, 51] width 37 height 14
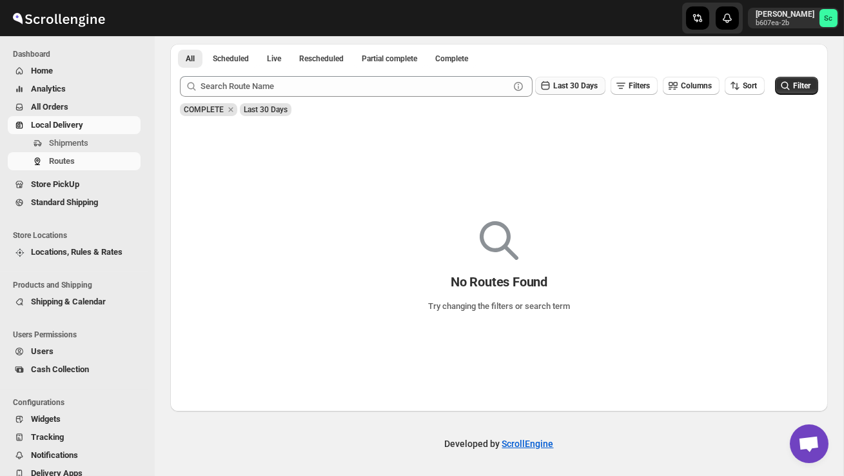
click at [561, 87] on span "Last 30 Days" at bounding box center [575, 85] width 45 height 9
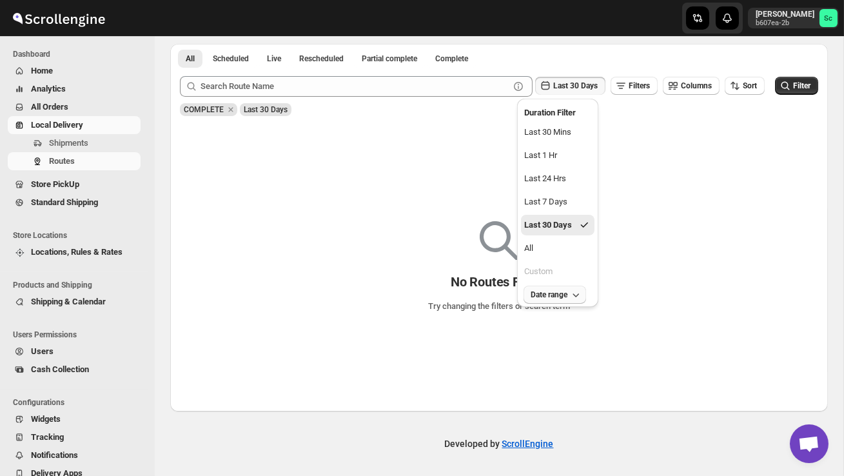
click at [554, 294] on span "Date range" at bounding box center [550, 295] width 37 height 10
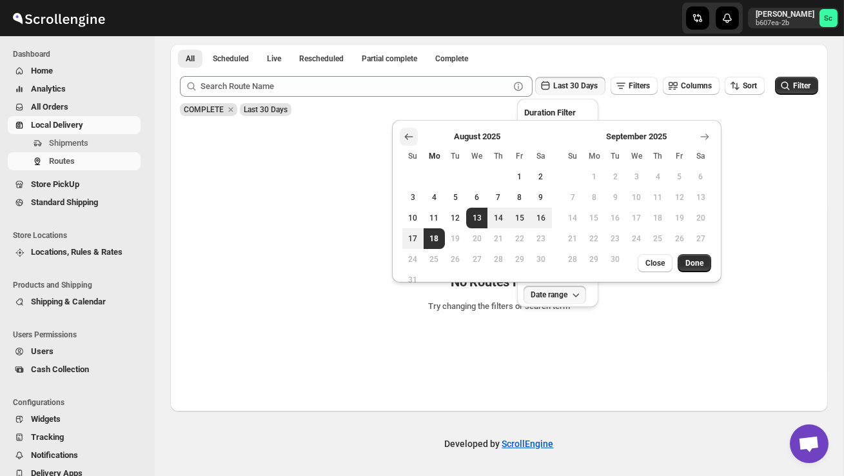
click at [407, 140] on icon "Show previous month, July 2025" at bounding box center [409, 136] width 13 height 13
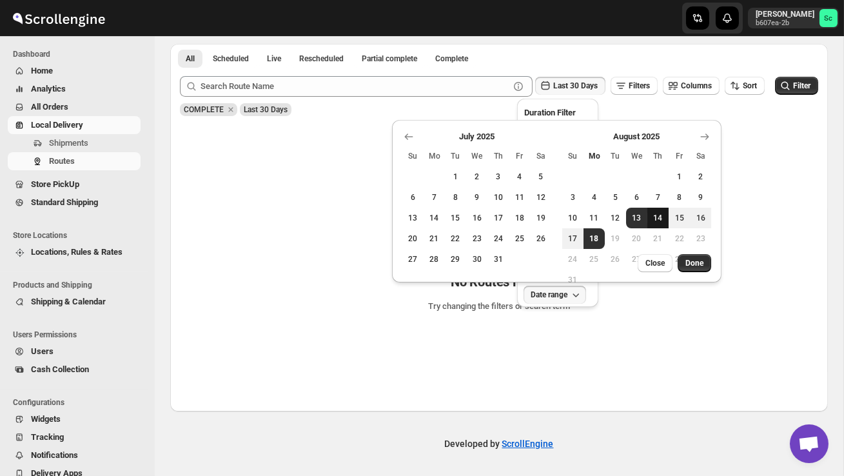
click at [659, 225] on button "14" at bounding box center [658, 218] width 21 height 21
click at [702, 262] on span "Done" at bounding box center [695, 263] width 18 height 10
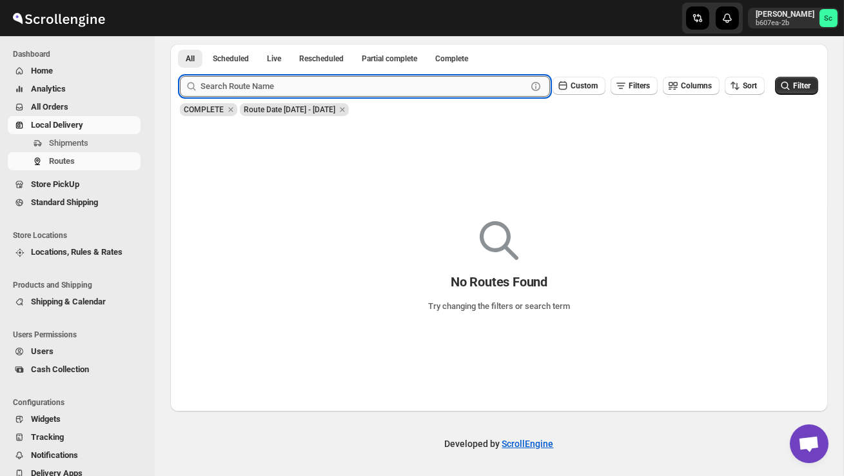
click at [233, 85] on input "text" at bounding box center [364, 86] width 326 height 21
paste input "23184"
type input "23184"
click button "Submit" at bounding box center [198, 51] width 37 height 14
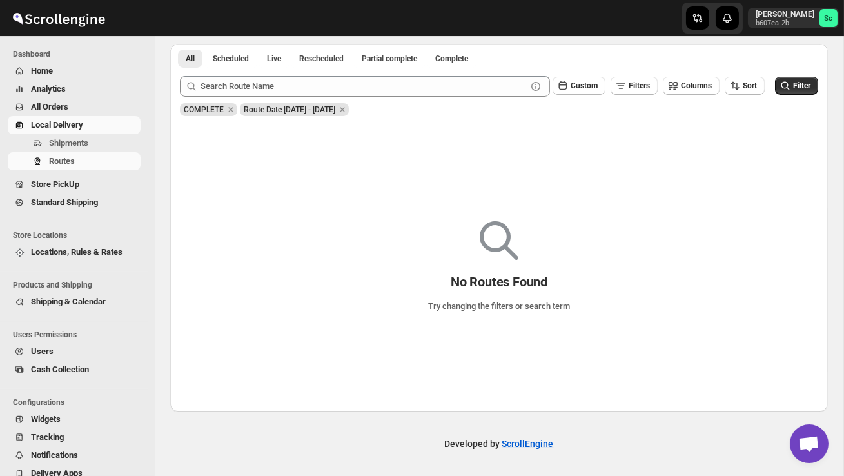
click at [335, 109] on span "Route Date [DATE] - [DATE]" at bounding box center [290, 109] width 92 height 9
click at [349, 118] on div "Submit Custom Filters Columns Sort Filter COMPLETE Route Date [DATE] - [DATE]" at bounding box center [499, 95] width 658 height 59
click at [468, 57] on span "Complete" at bounding box center [451, 59] width 33 height 10
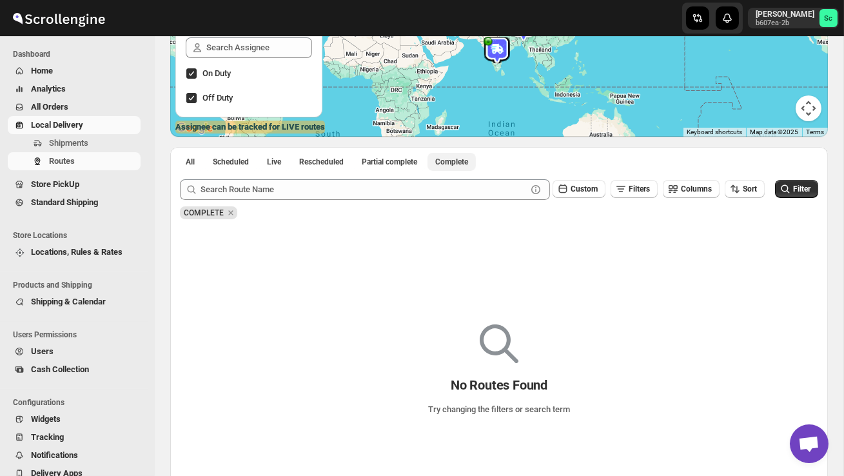
scroll to position [168, 0]
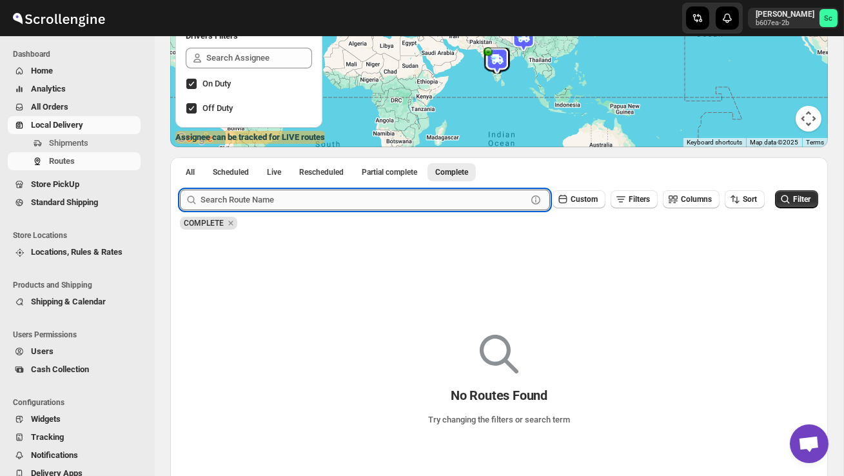
click at [433, 194] on input "text" at bounding box center [364, 200] width 326 height 21
paste input "23184"
type input "23184"
click at [629, 195] on span "Filters" at bounding box center [639, 199] width 21 height 9
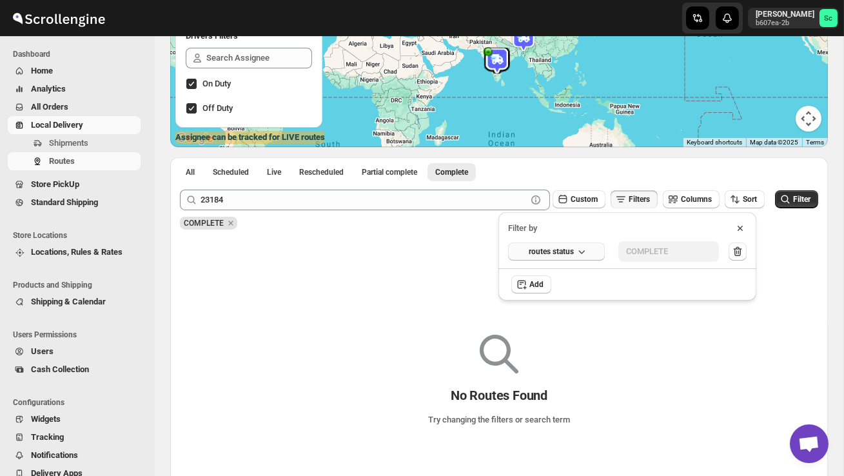
click at [579, 253] on icon "button" at bounding box center [581, 251] width 13 height 13
click at [684, 344] on div "No Routes Found Try changing the filters or search term" at bounding box center [499, 375] width 658 height 102
click at [681, 197] on span "Columns" at bounding box center [696, 199] width 31 height 9
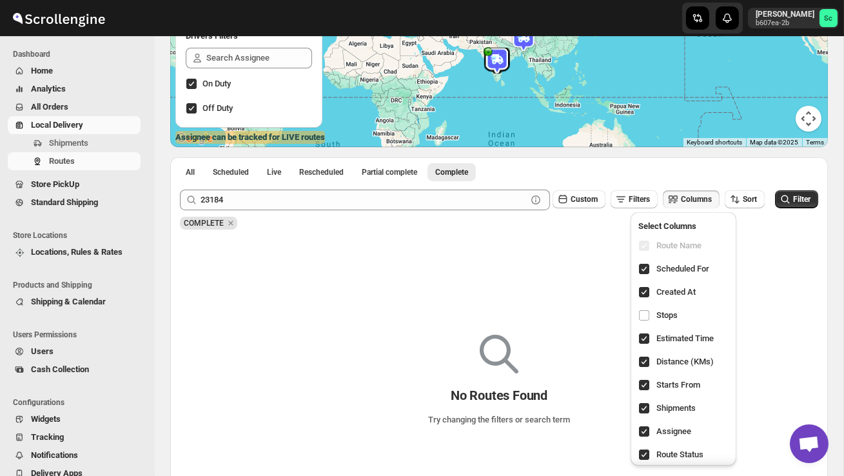
click at [782, 284] on div "No Routes Found Try changing the filters or search term" at bounding box center [499, 382] width 658 height 286
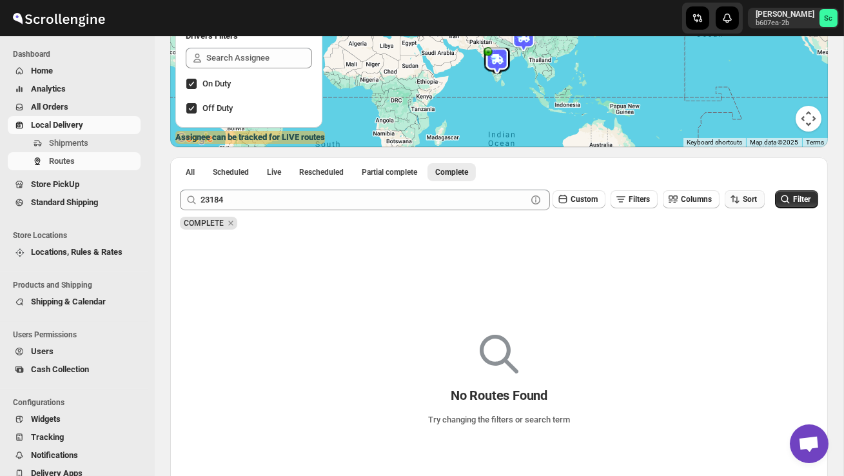
click at [746, 201] on span "Sort" at bounding box center [750, 199] width 14 height 9
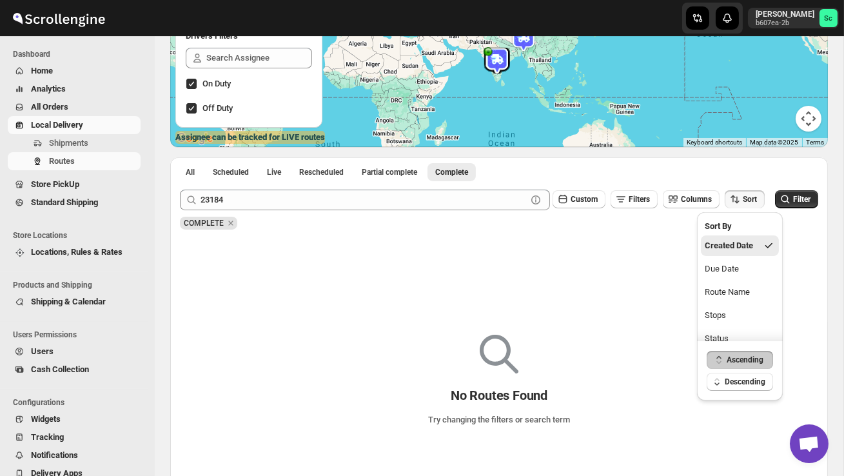
click at [640, 310] on div "No Routes Found Try changing the filters or search term" at bounding box center [499, 382] width 658 height 286
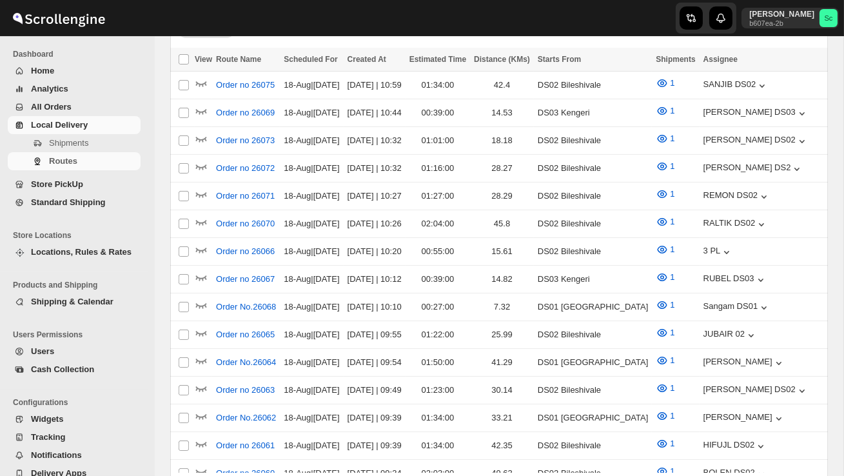
scroll to position [168, 0]
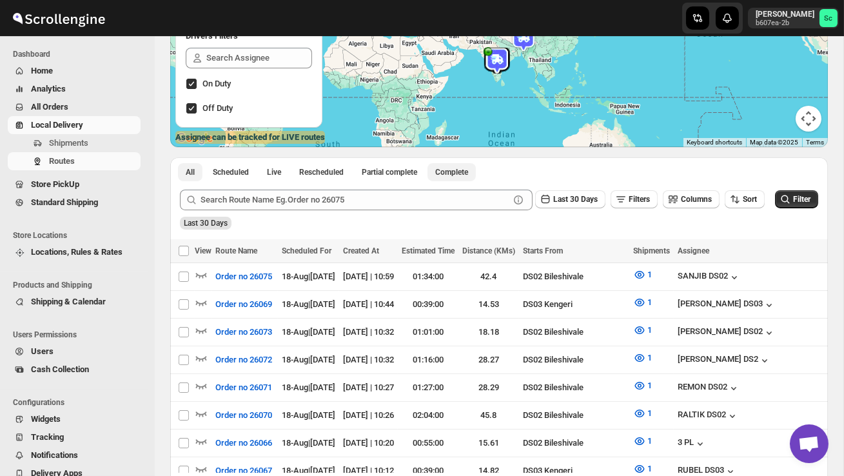
click at [462, 170] on span "Complete" at bounding box center [451, 172] width 33 height 10
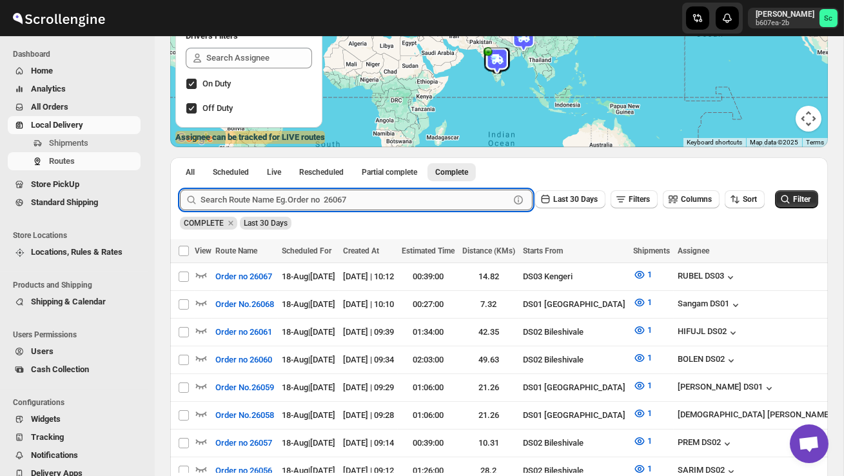
click at [360, 197] on input "text" at bounding box center [355, 200] width 309 height 21
click at [281, 223] on span "Last 30 Days" at bounding box center [266, 223] width 44 height 9
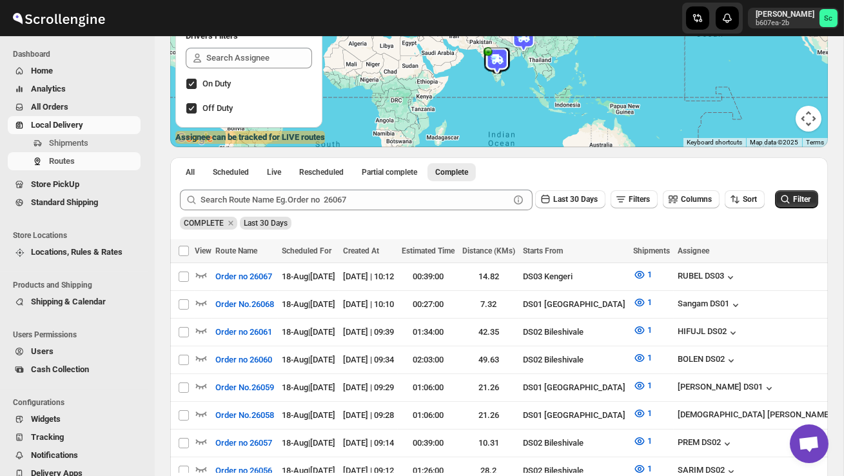
click at [263, 226] on span "Last 30 Days" at bounding box center [266, 223] width 44 height 9
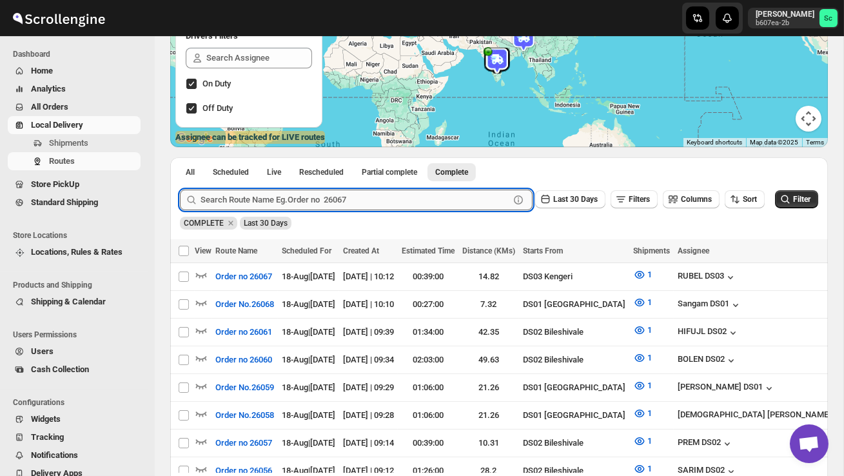
click at [281, 201] on input "text" at bounding box center [355, 200] width 309 height 21
click at [568, 198] on span "Last 30 Days" at bounding box center [575, 199] width 45 height 9
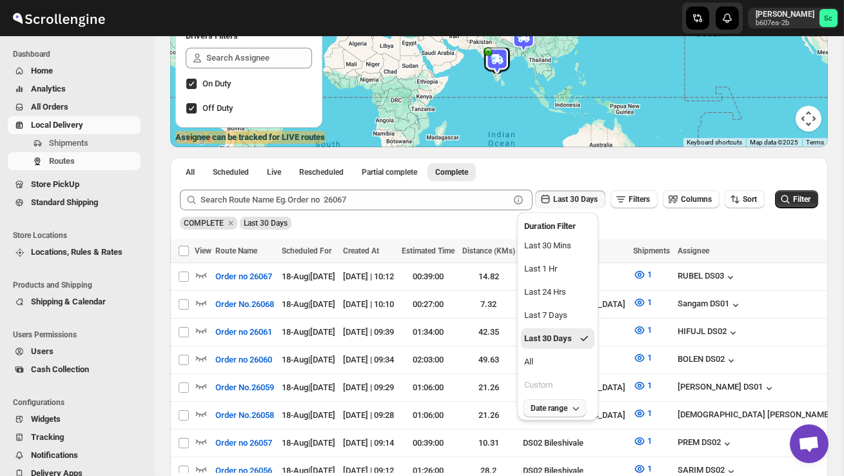
click at [566, 404] on span "Date range" at bounding box center [550, 408] width 37 height 10
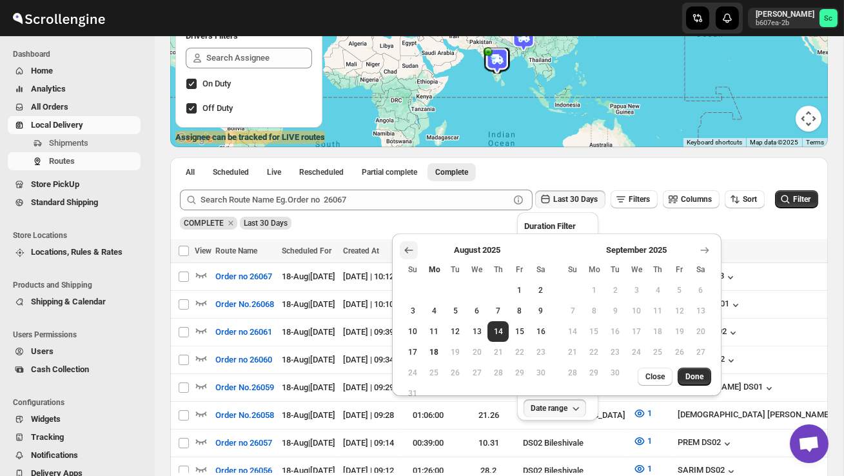
click at [404, 257] on button "Show previous month, July 2025" at bounding box center [409, 250] width 18 height 18
click at [405, 257] on button "Show previous month, June 2025" at bounding box center [409, 250] width 18 height 18
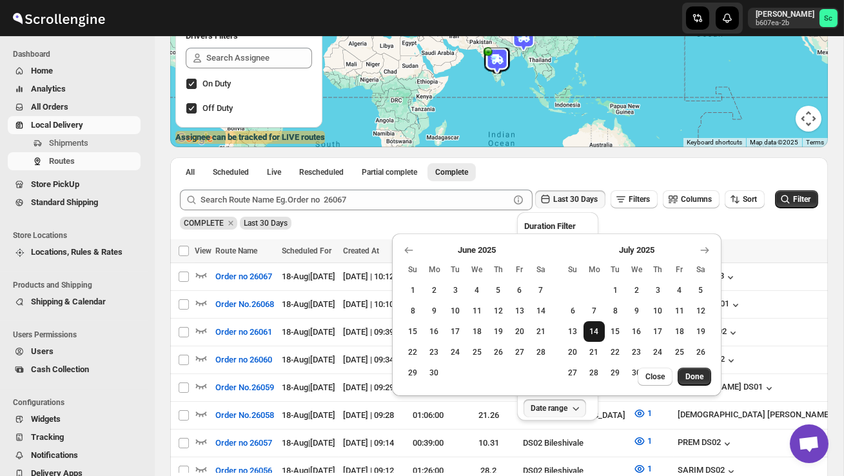
click at [595, 328] on span "14" at bounding box center [594, 331] width 11 height 10
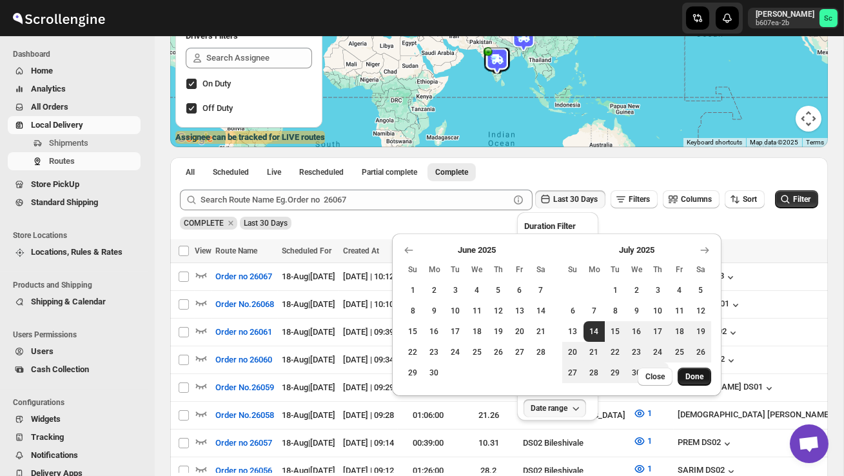
click at [695, 371] on button "Done" at bounding box center [695, 377] width 34 height 18
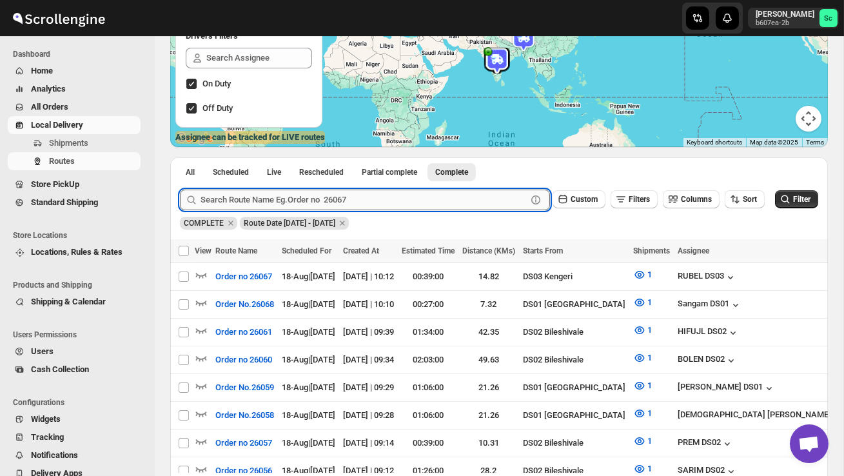
click at [381, 204] on input "text" at bounding box center [364, 200] width 326 height 21
paste input "23184"
type input "23184"
click button "Submit" at bounding box center [198, 164] width 37 height 14
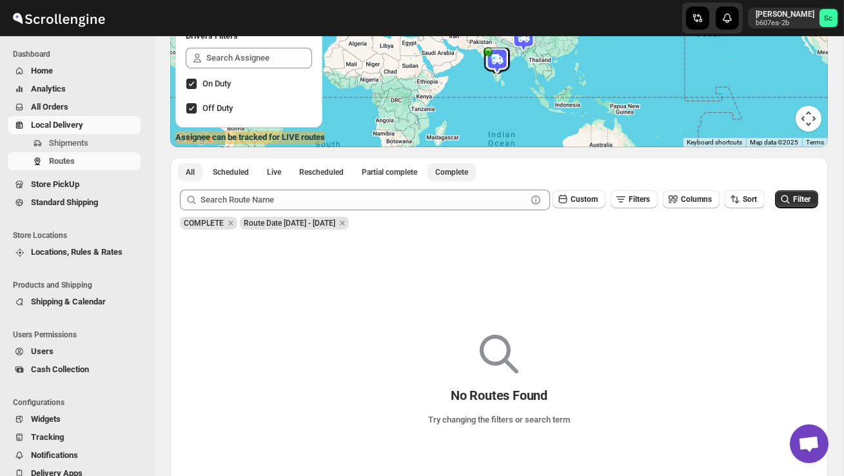
click at [468, 177] on button "Complete" at bounding box center [452, 172] width 48 height 18
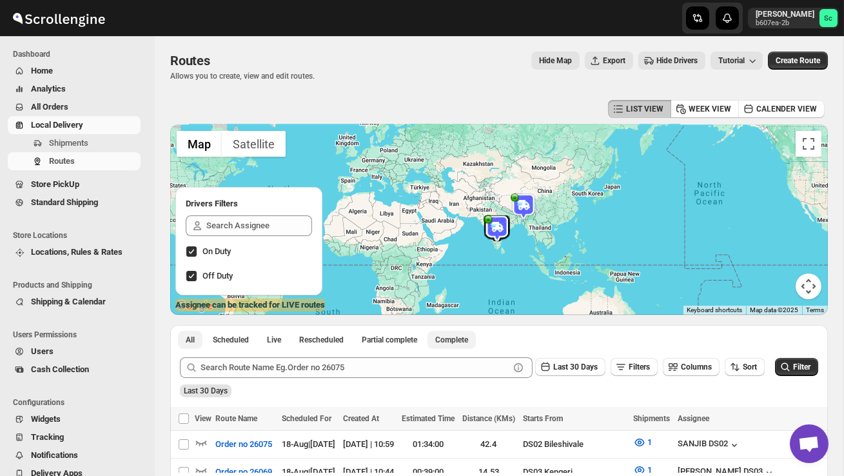
click at [468, 341] on span "Complete" at bounding box center [451, 340] width 33 height 10
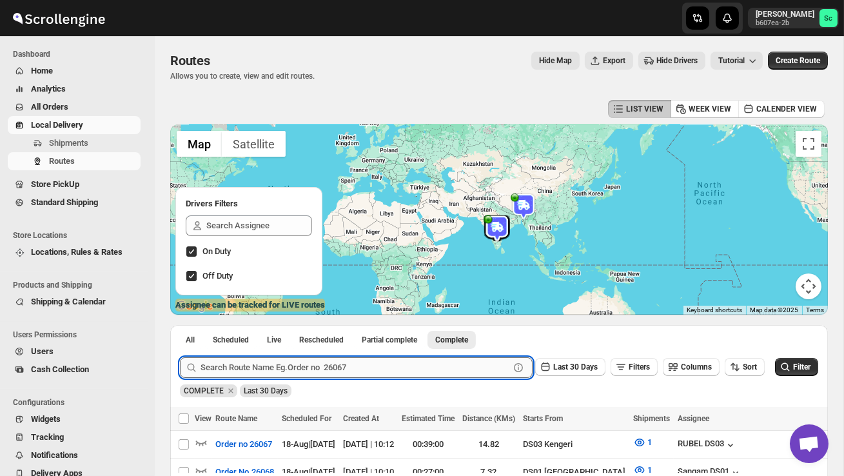
click at [404, 375] on input "text" at bounding box center [355, 367] width 309 height 21
click at [554, 369] on span "Last 30 Days" at bounding box center [575, 367] width 45 height 9
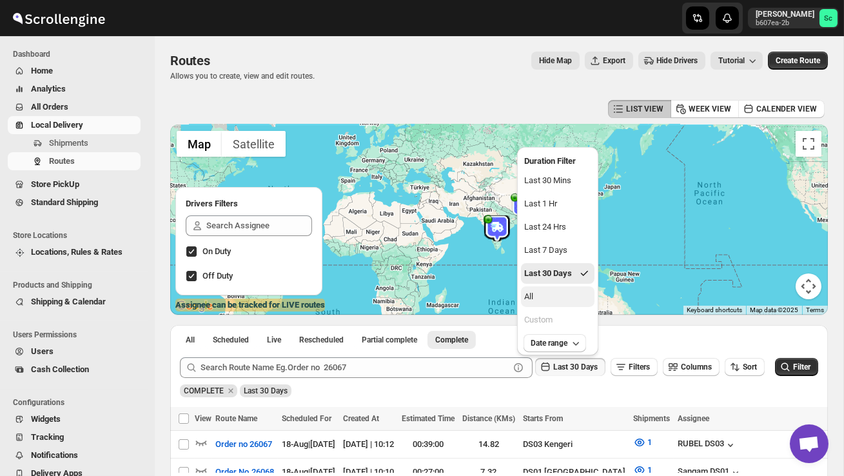
click at [541, 303] on button "All" at bounding box center [558, 296] width 74 height 21
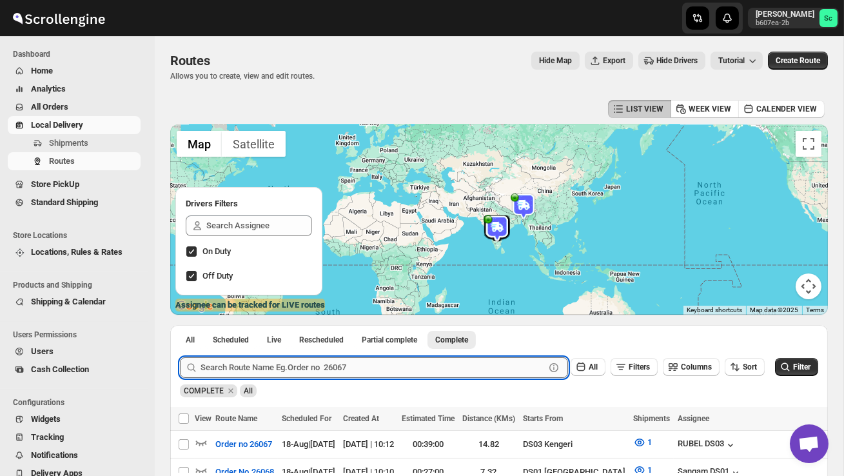
click at [281, 372] on input "text" at bounding box center [373, 367] width 344 height 21
paste input "23184"
type input "23184"
click button "Submit" at bounding box center [198, 332] width 37 height 14
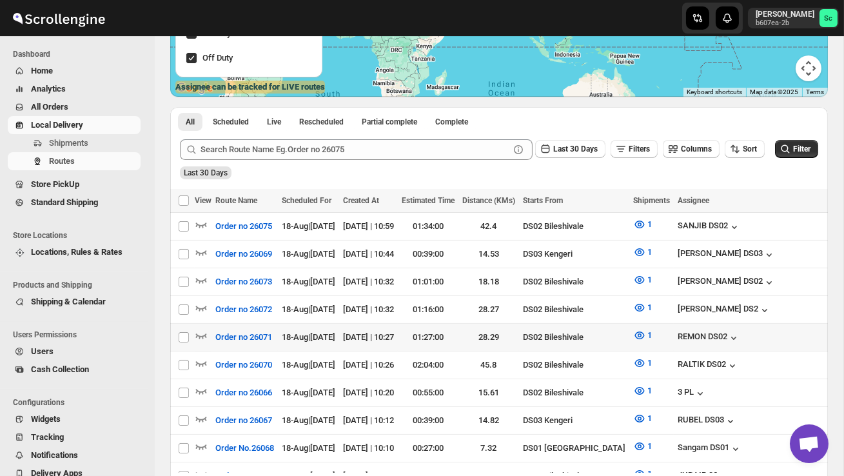
scroll to position [219, 0]
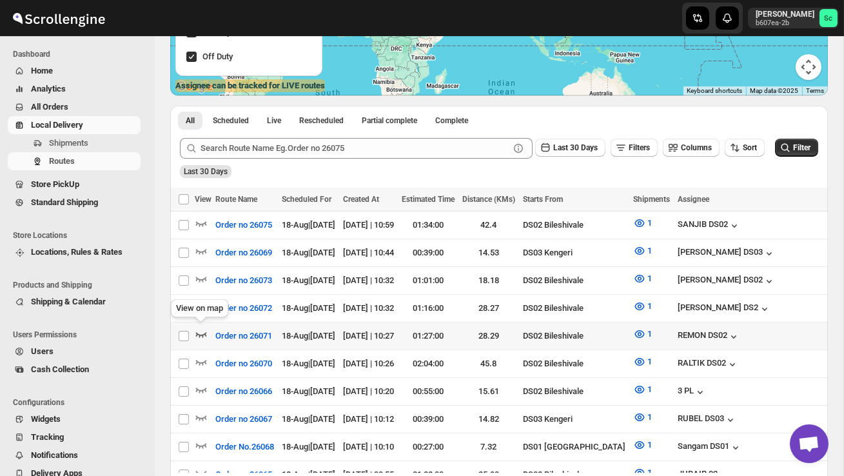
click at [202, 328] on icon "button" at bounding box center [201, 334] width 13 height 13
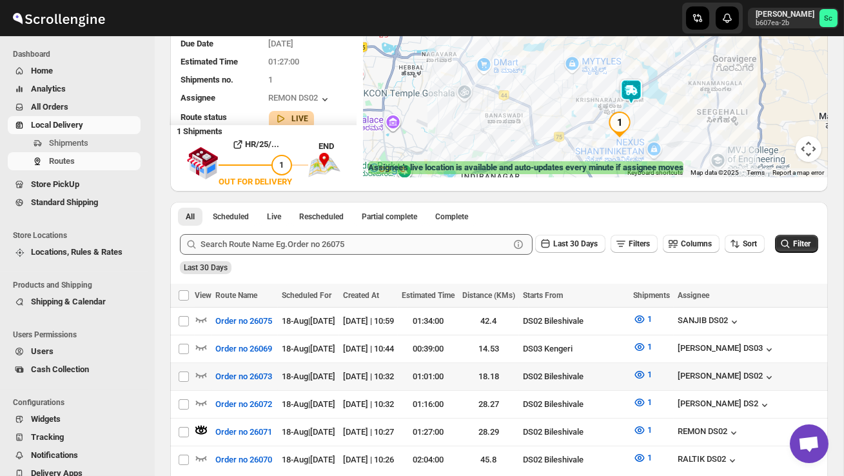
scroll to position [141, 0]
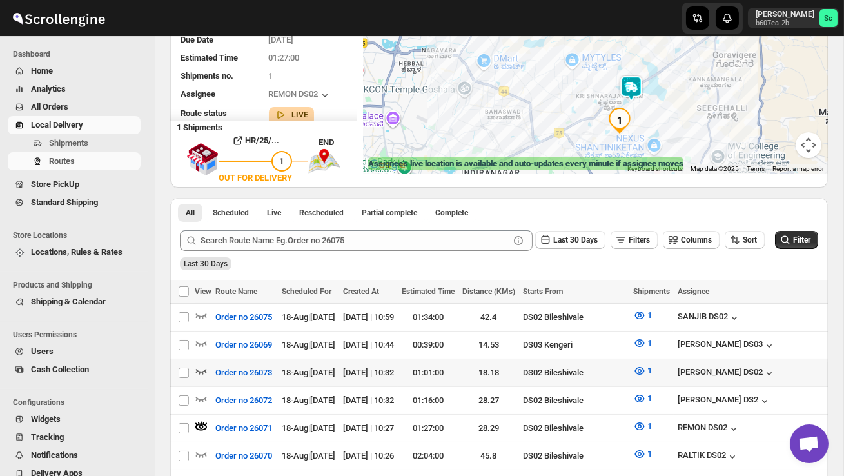
click at [197, 366] on icon "button" at bounding box center [201, 370] width 13 height 13
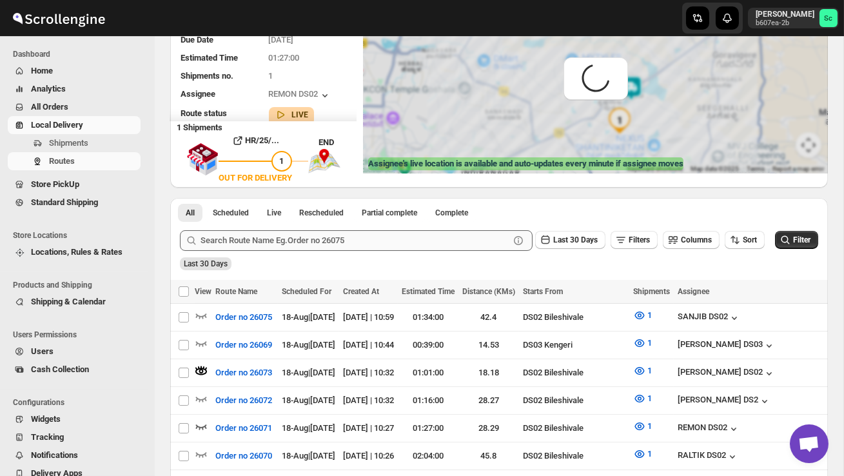
scroll to position [0, 0]
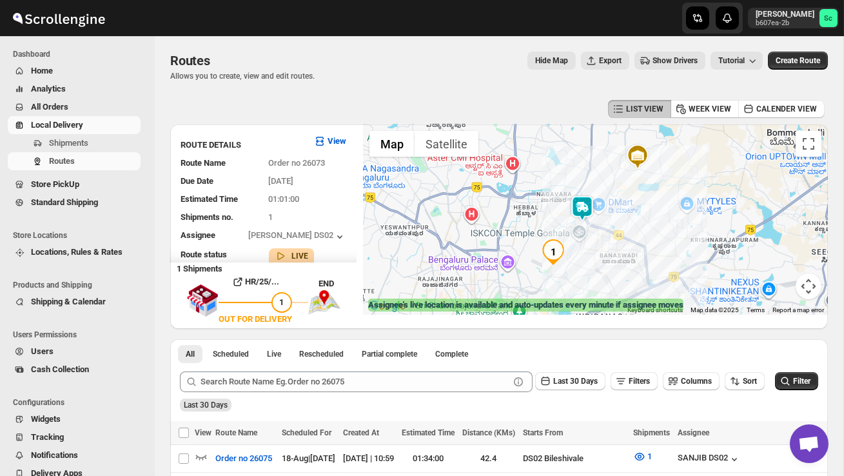
click at [586, 200] on img at bounding box center [583, 208] width 26 height 26
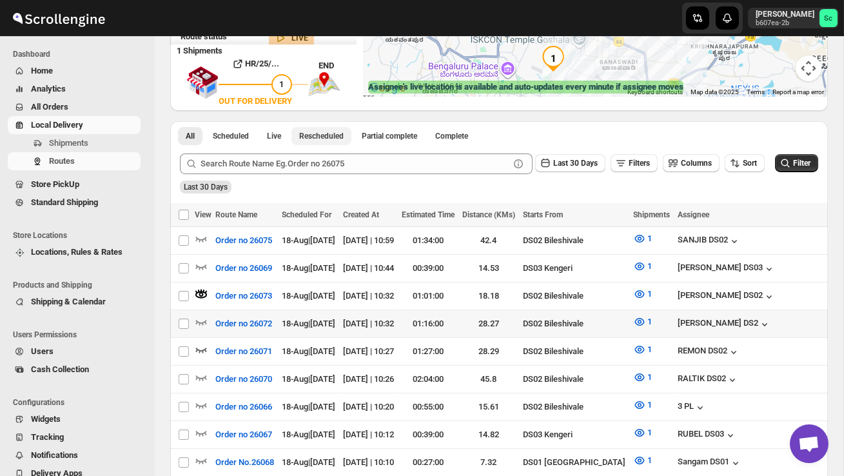
scroll to position [222, 0]
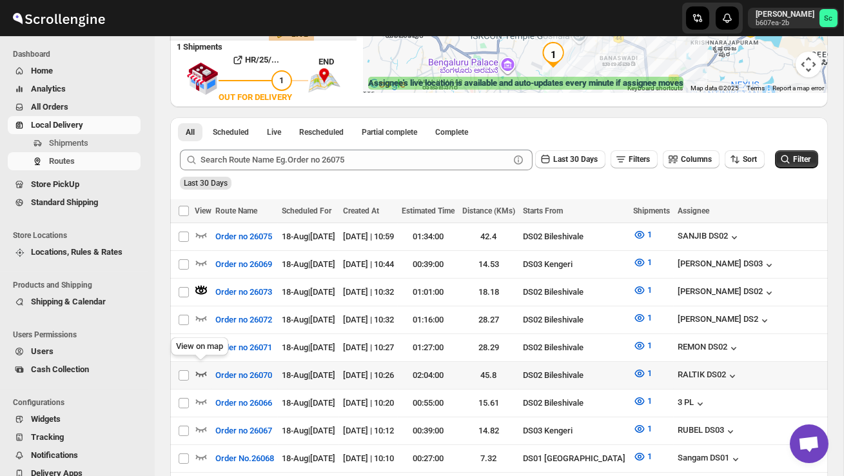
click at [205, 367] on icon "button" at bounding box center [201, 373] width 13 height 13
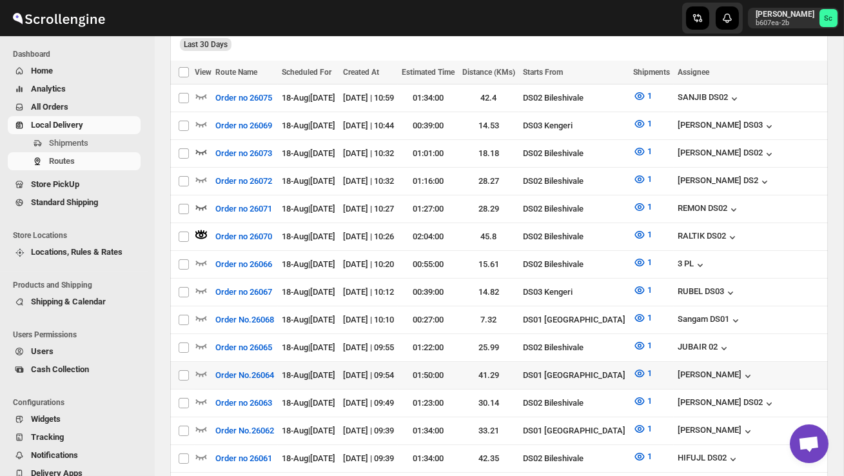
scroll to position [361, 0]
click at [202, 399] on icon "button" at bounding box center [201, 401] width 11 height 5
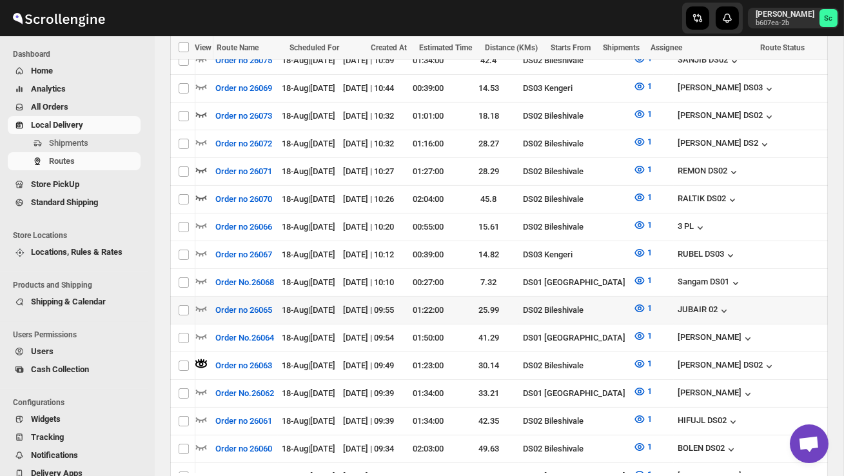
scroll to position [0, 0]
click at [201, 302] on icon "button" at bounding box center [201, 308] width 13 height 13
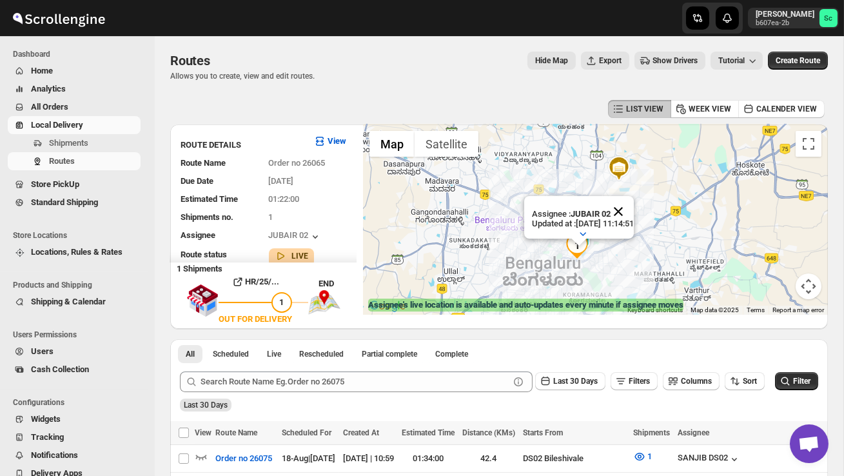
click at [634, 208] on button "Close" at bounding box center [618, 211] width 31 height 31
click at [86, 144] on span "Shipments" at bounding box center [68, 143] width 39 height 10
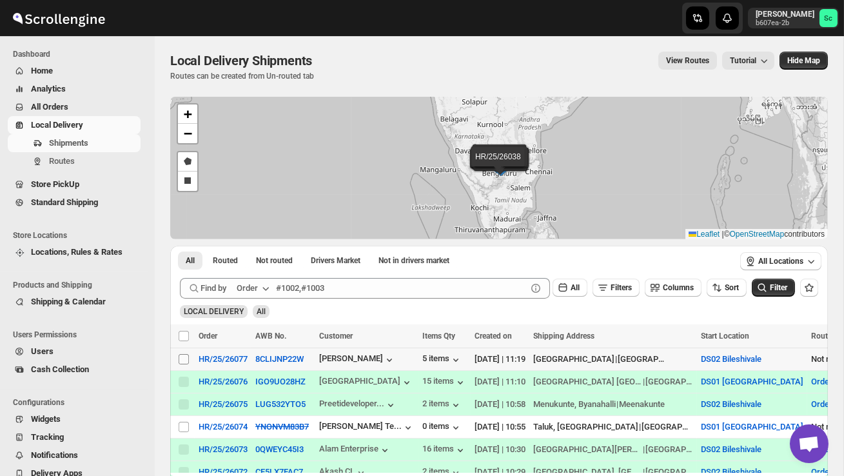
click at [181, 359] on input "Select shipment" at bounding box center [184, 359] width 10 height 10
checkbox input "true"
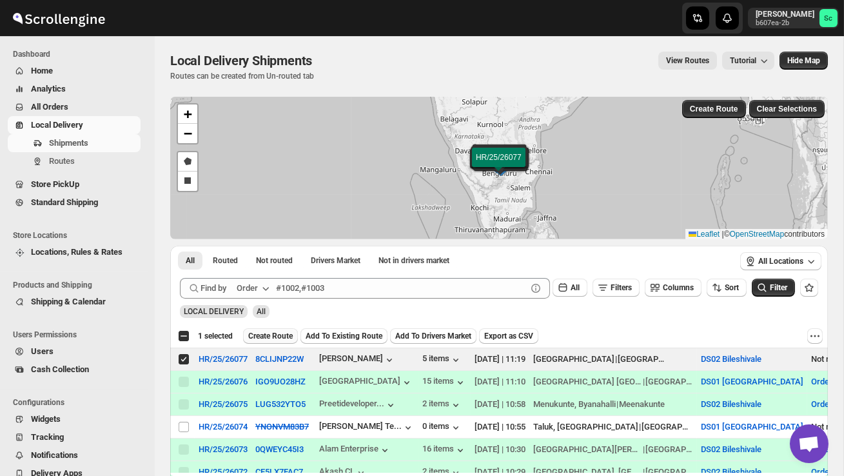
click at [272, 334] on span "Create Route" at bounding box center [270, 336] width 45 height 10
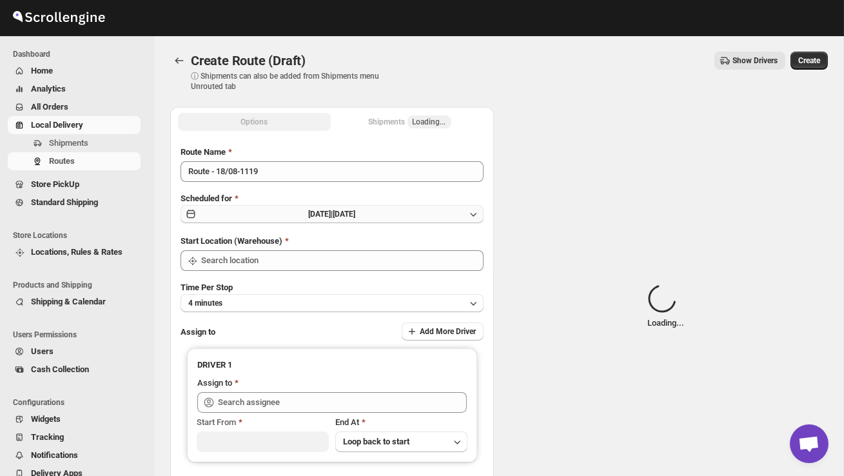
type input "DS02 Bileshivale"
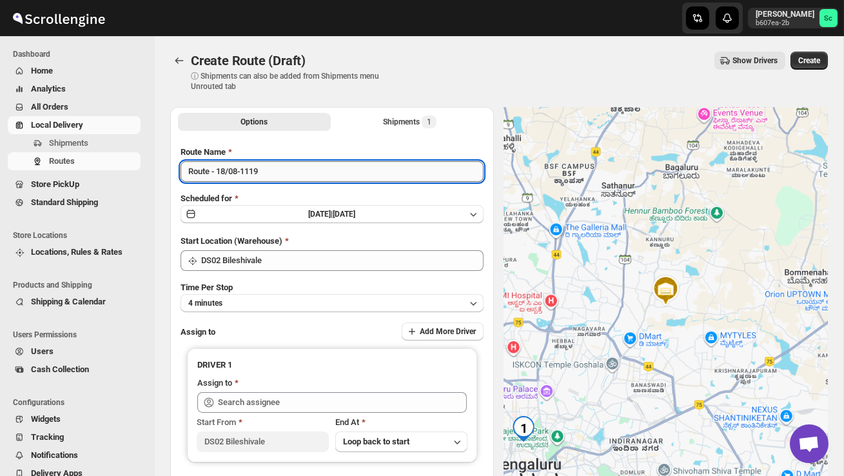
click at [272, 180] on input "Route - 18/08-1119" at bounding box center [332, 171] width 303 height 21
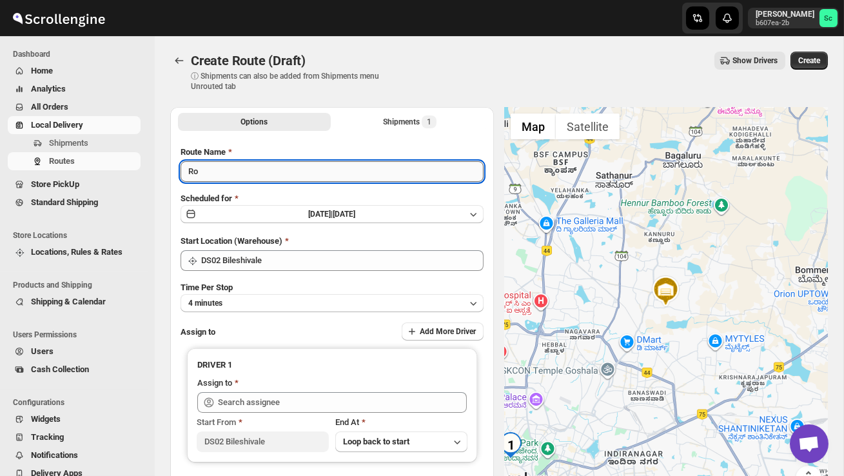
type input "R"
type input "Order no 26077"
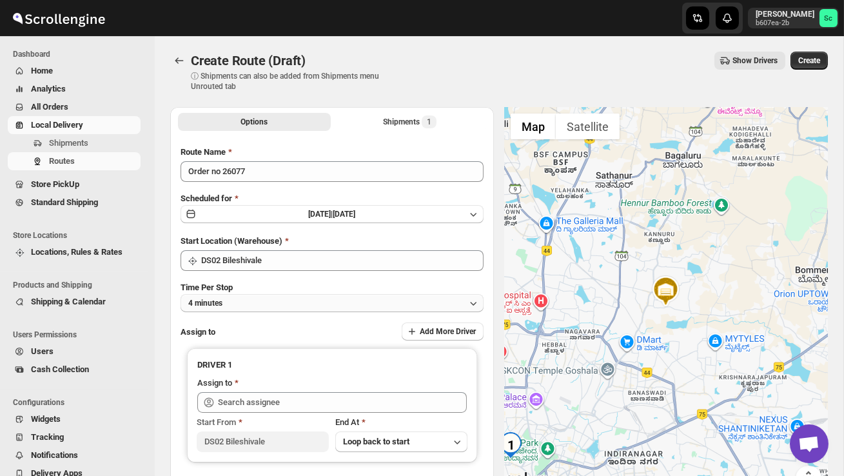
click at [276, 308] on button "4 minutes" at bounding box center [332, 303] width 303 height 18
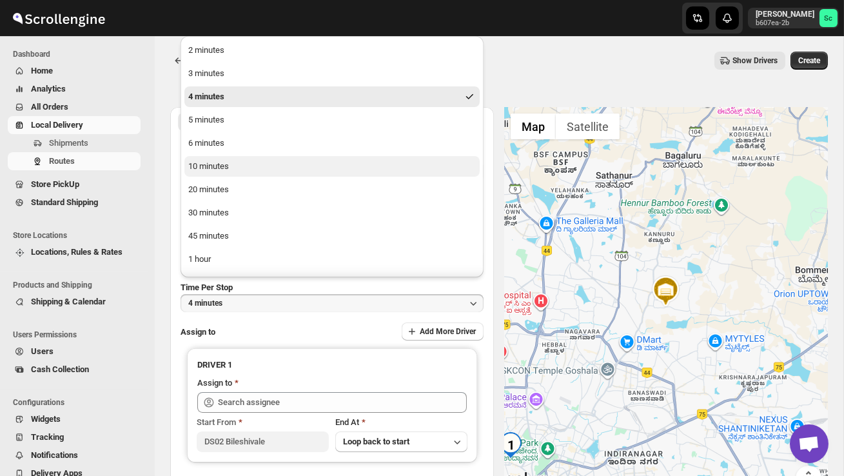
click at [200, 161] on div "10 minutes" at bounding box center [208, 166] width 41 height 13
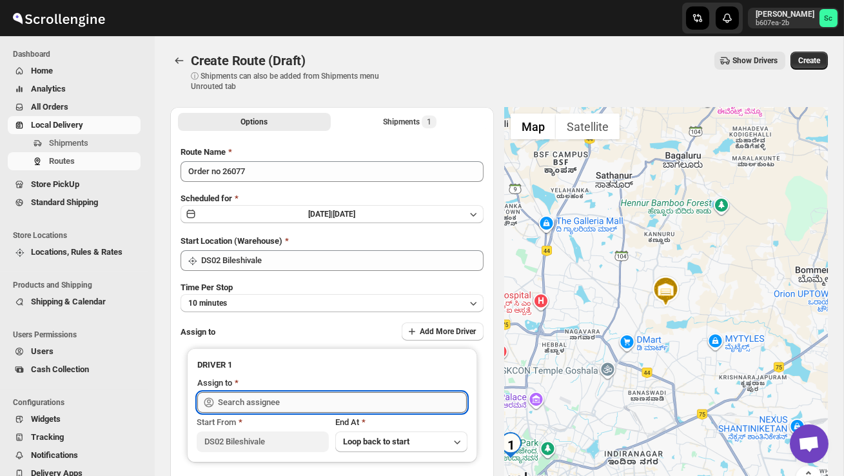
click at [248, 404] on input "text" at bounding box center [342, 402] width 249 height 21
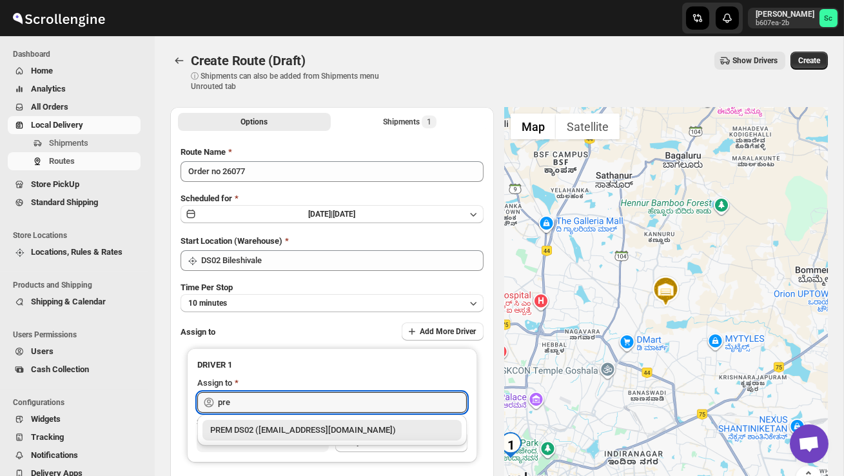
click at [244, 428] on div "PREM DS02 ([EMAIL_ADDRESS][DOMAIN_NAME])" at bounding box center [332, 430] width 244 height 13
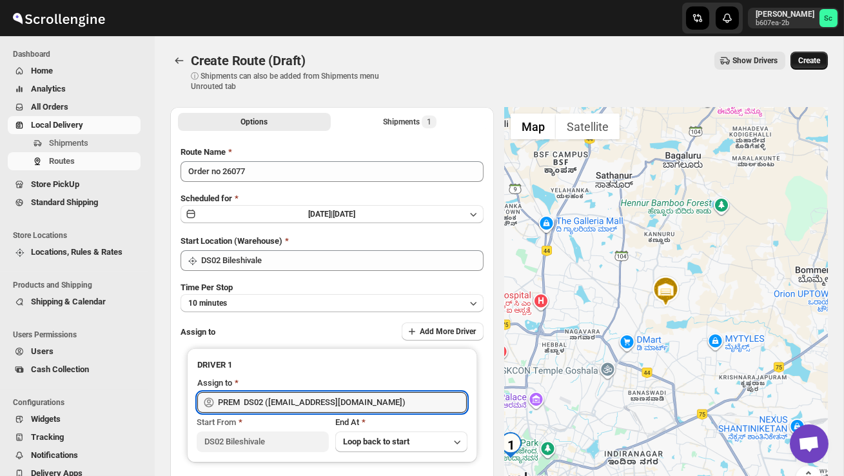
type input "PREM DS02 ([EMAIL_ADDRESS][DOMAIN_NAME])"
click at [811, 58] on span "Create" at bounding box center [810, 60] width 22 height 10
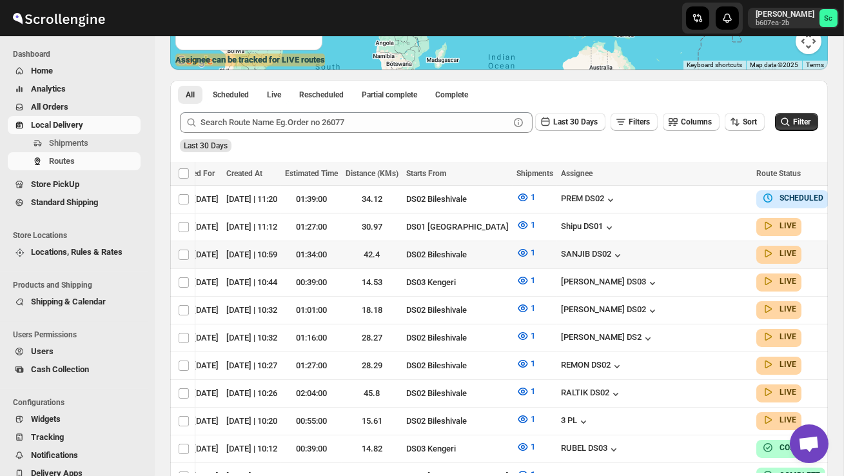
scroll to position [0, 179]
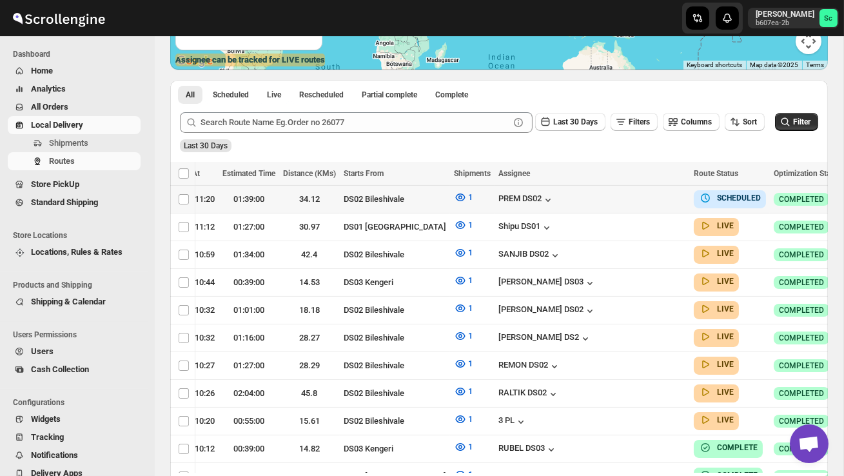
click at [844, 201] on icon "button" at bounding box center [858, 198] width 13 height 13
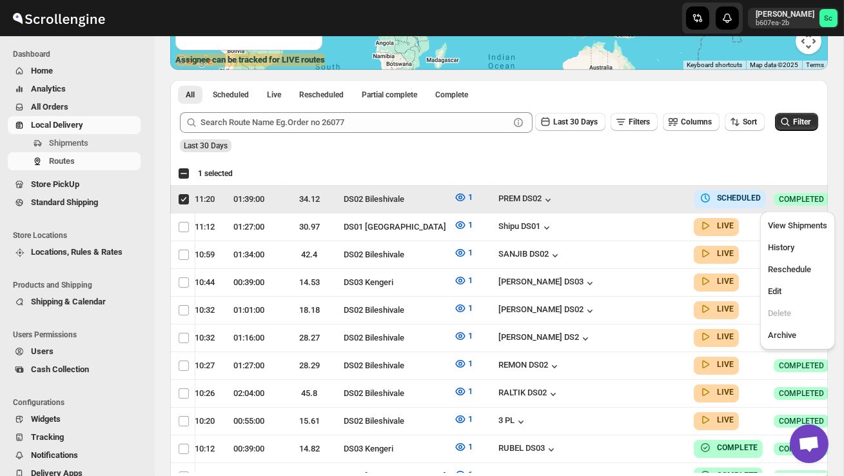
scroll to position [0, 1]
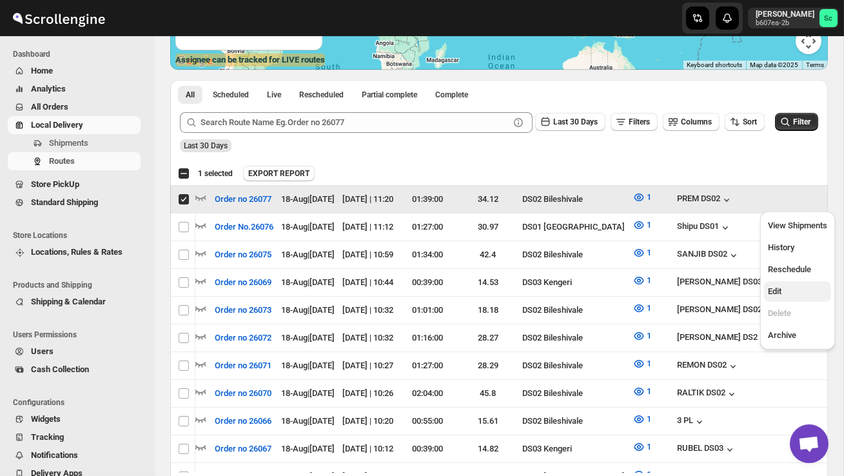
click at [803, 290] on span "Edit" at bounding box center [797, 291] width 59 height 13
checkbox input "false"
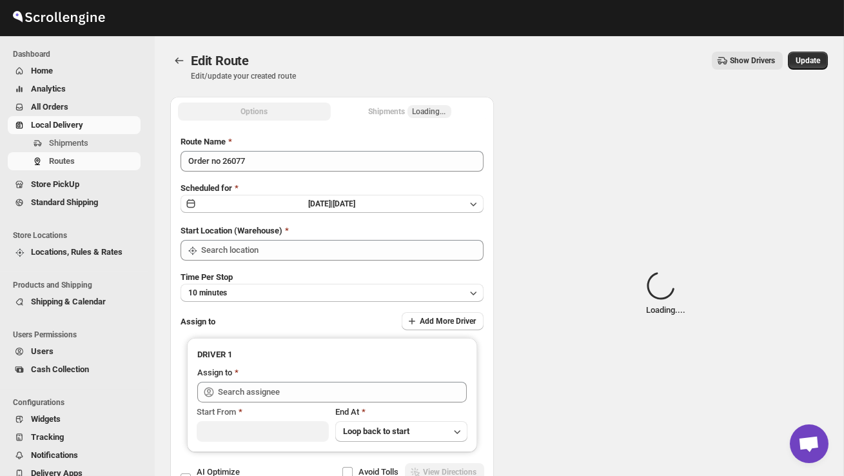
type input "Order no 26077"
type input "DS02 Bileshivale"
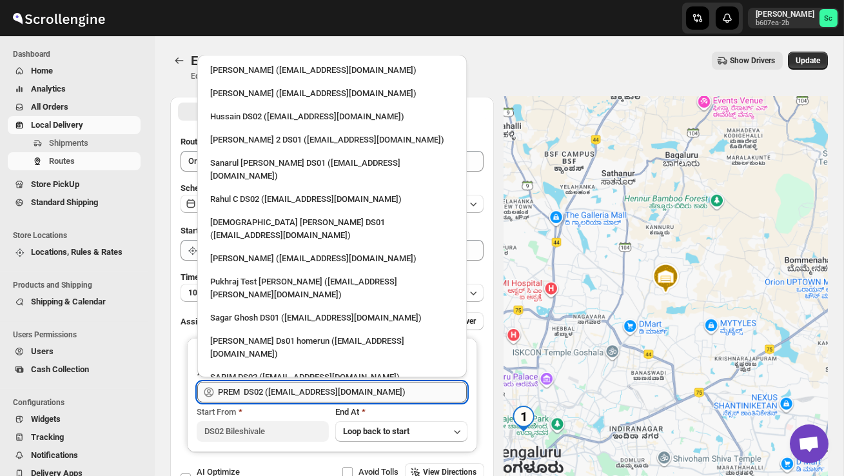
click at [387, 386] on input "PREM DS02 ([EMAIL_ADDRESS][DOMAIN_NAME])" at bounding box center [342, 392] width 249 height 21
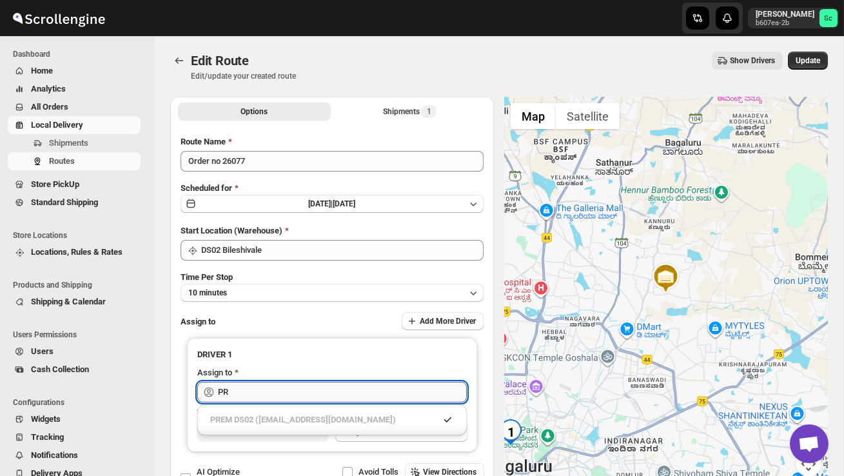
type input "P"
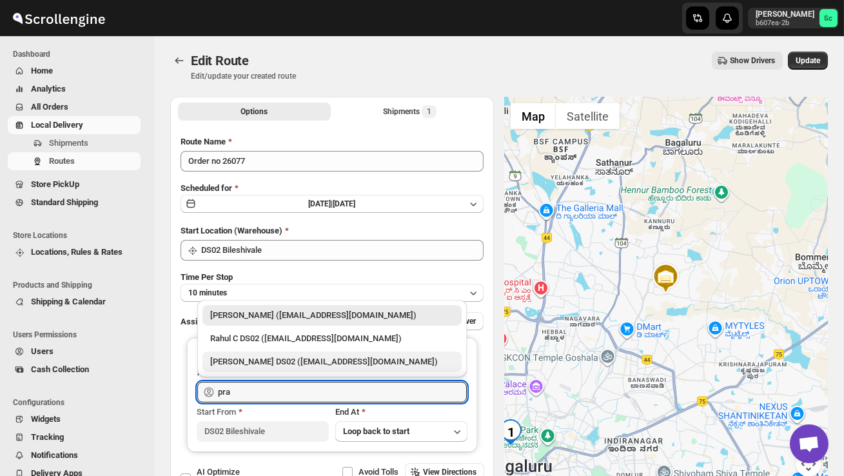
click at [382, 359] on div "[PERSON_NAME] DS02 ([EMAIL_ADDRESS][DOMAIN_NAME])" at bounding box center [332, 361] width 244 height 13
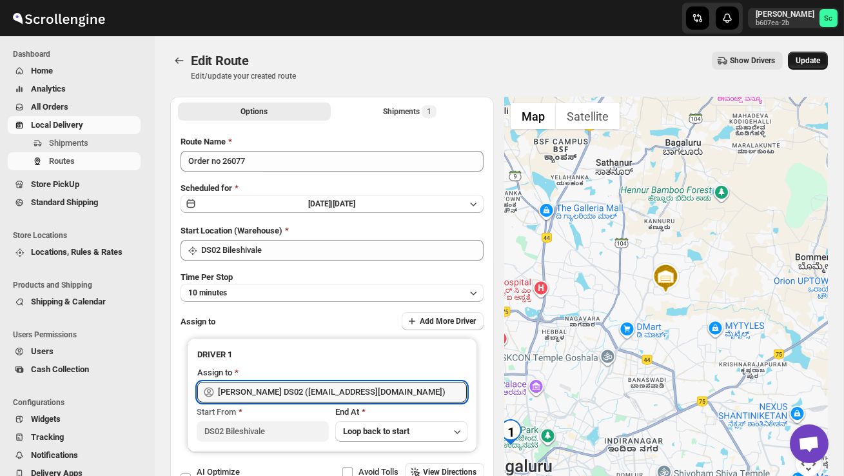
type input "[PERSON_NAME] DS02 ([EMAIL_ADDRESS][DOMAIN_NAME])"
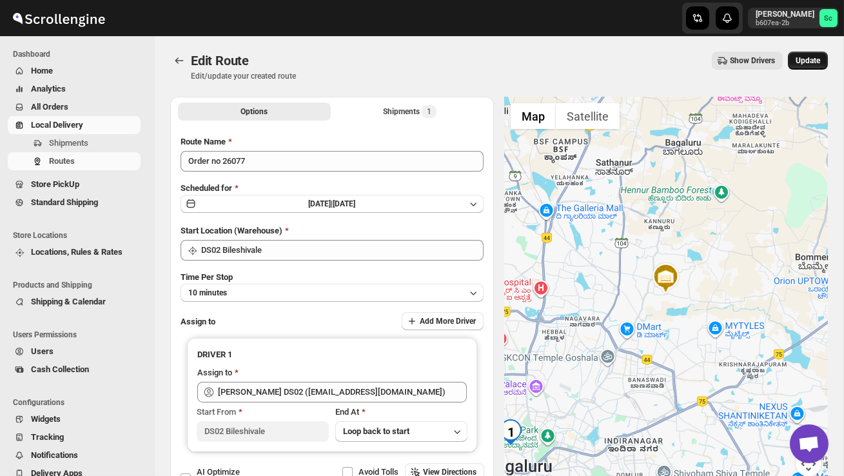
click at [810, 58] on span "Update" at bounding box center [808, 60] width 25 height 10
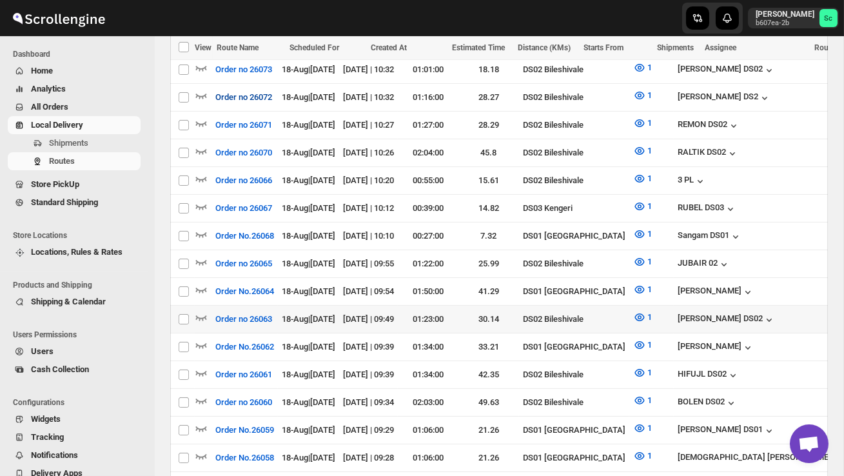
scroll to position [495, 0]
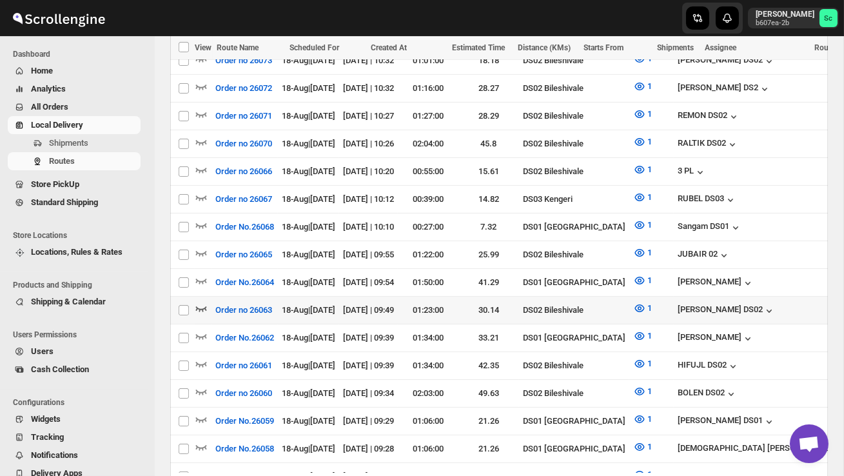
click at [201, 302] on icon "button" at bounding box center [201, 308] width 13 height 13
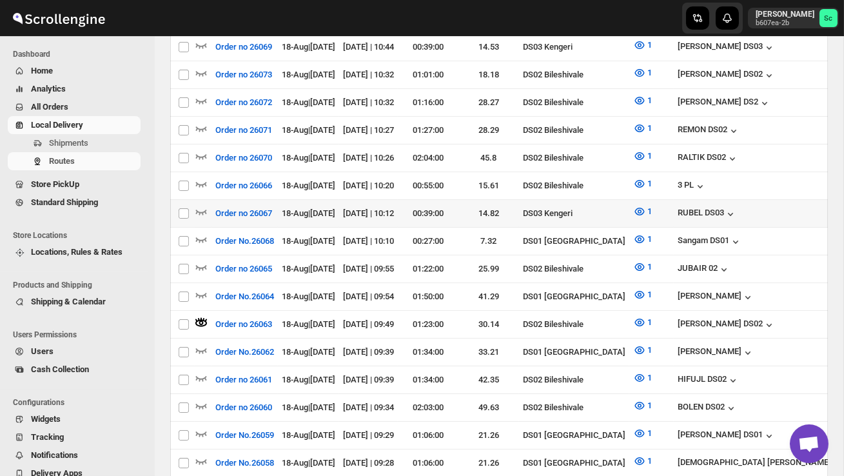
scroll to position [0, 0]
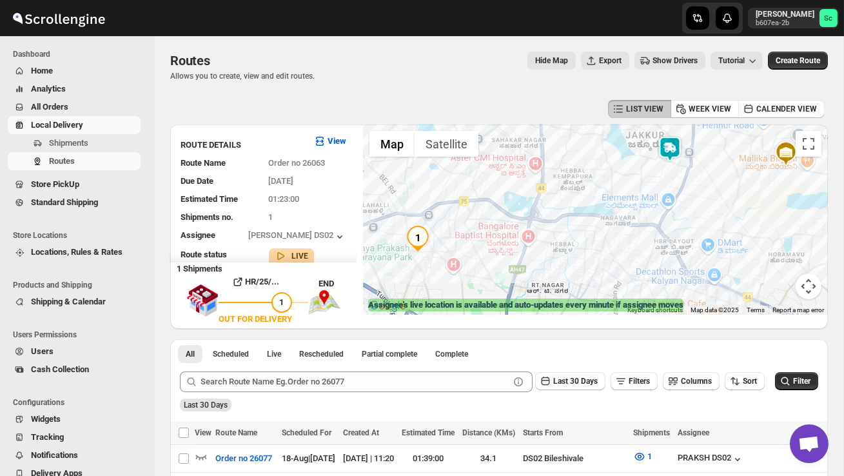
drag, startPoint x: 479, startPoint y: 259, endPoint x: 510, endPoint y: 259, distance: 31.0
click at [510, 259] on div at bounding box center [595, 219] width 465 height 190
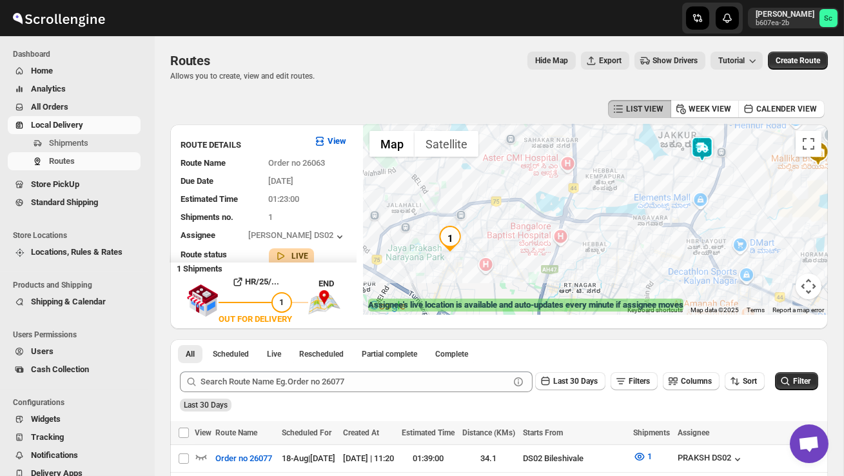
click at [452, 226] on img "1" at bounding box center [450, 239] width 26 height 26
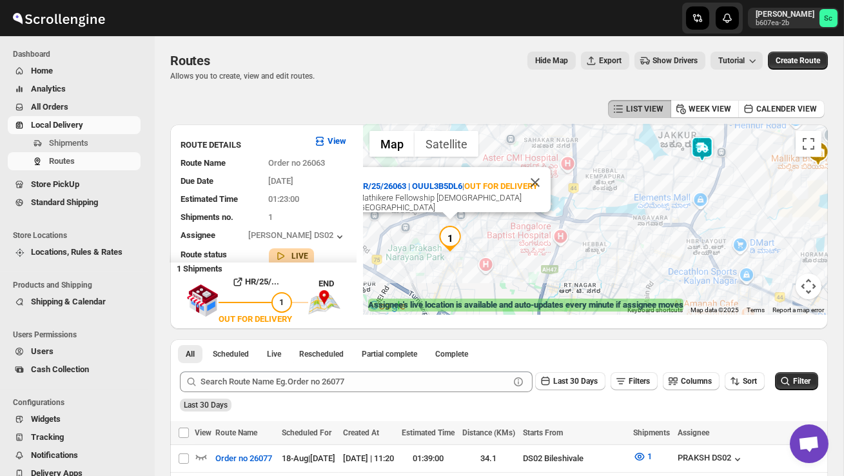
click at [709, 144] on img at bounding box center [703, 149] width 26 height 26
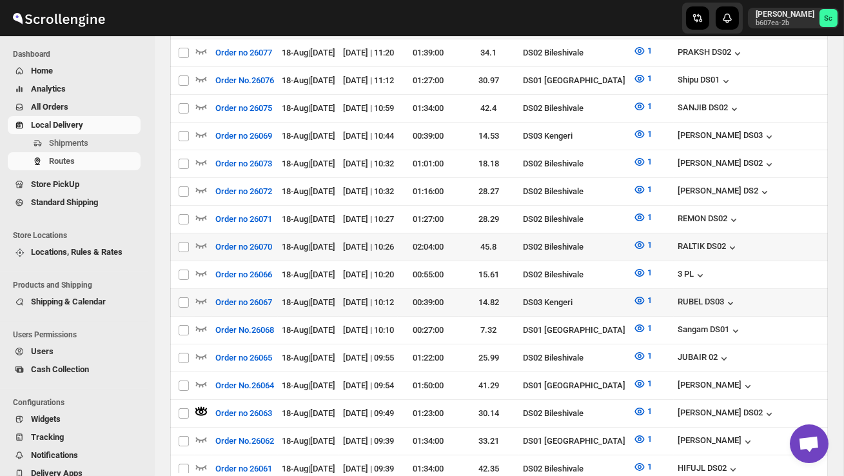
scroll to position [415, 0]
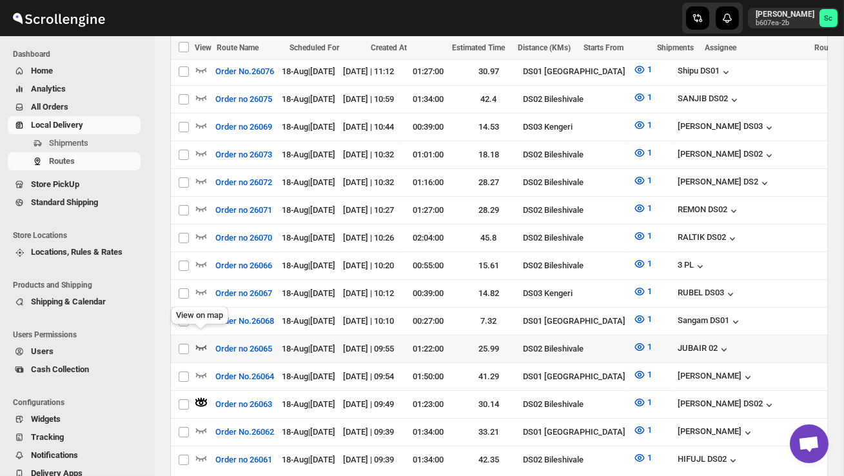
click at [199, 341] on icon "button" at bounding box center [201, 347] width 13 height 13
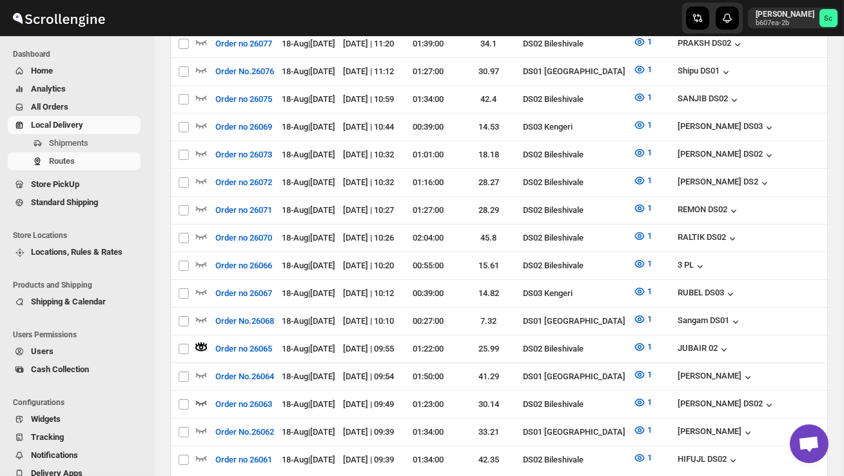
scroll to position [0, 0]
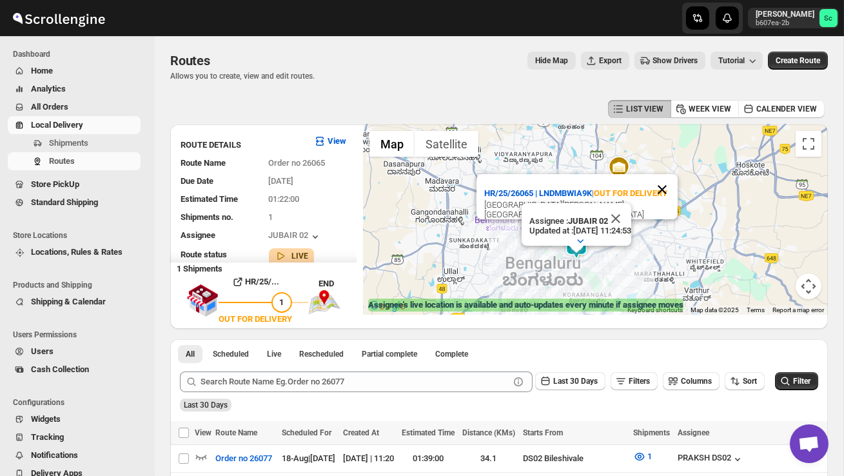
click at [668, 174] on button "Close" at bounding box center [662, 189] width 31 height 31
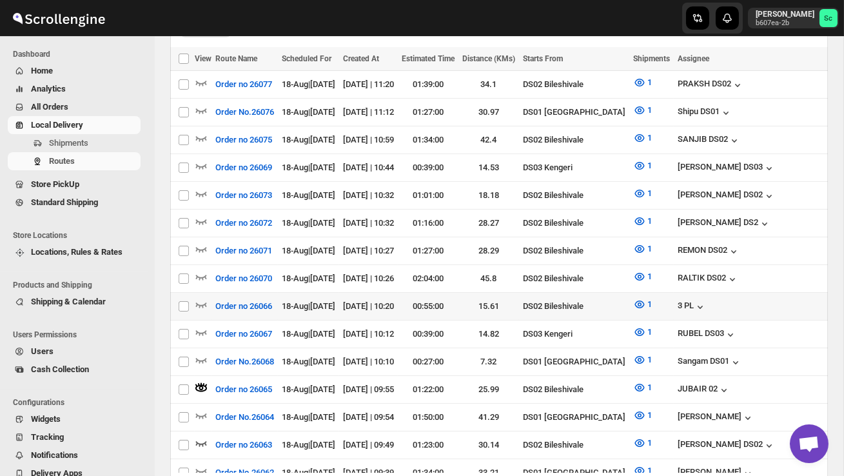
scroll to position [377, 0]
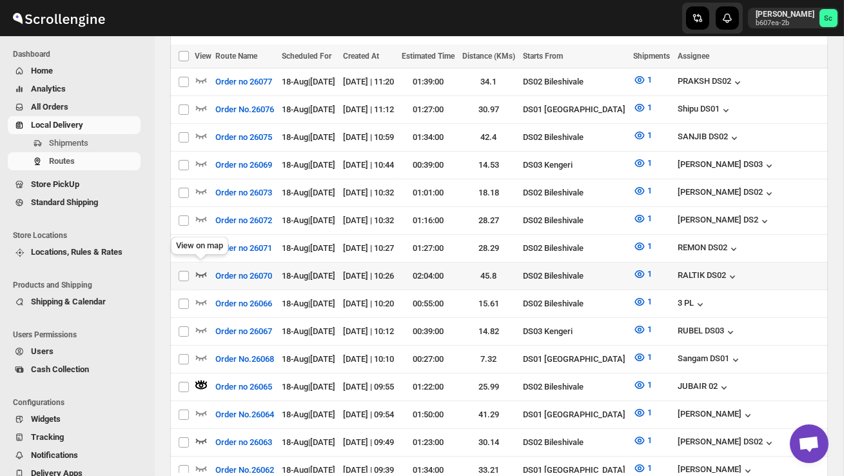
click at [203, 268] on icon "button" at bounding box center [201, 274] width 13 height 13
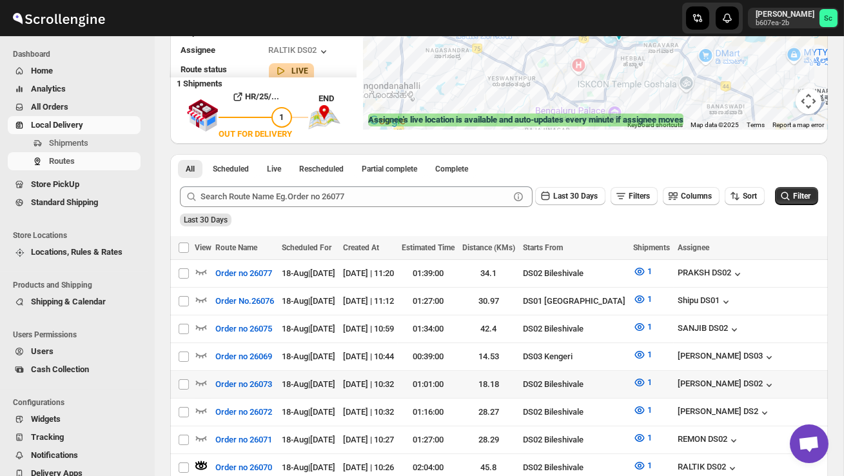
scroll to position [239, 0]
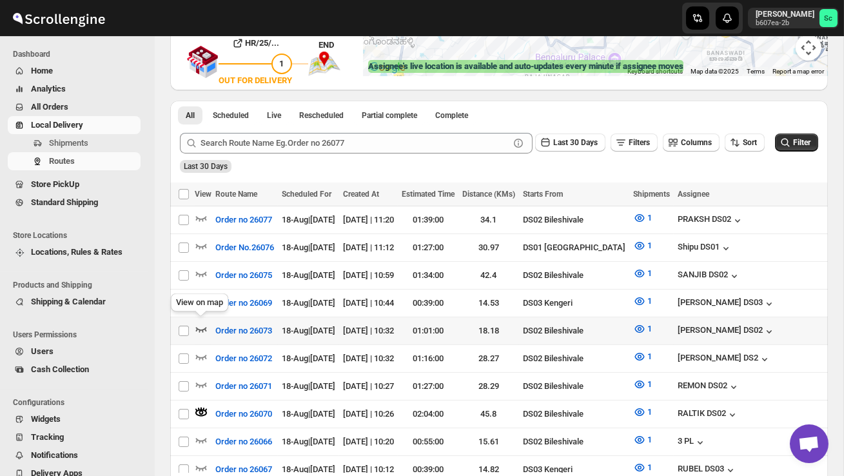
click at [203, 324] on icon "button" at bounding box center [201, 329] width 13 height 13
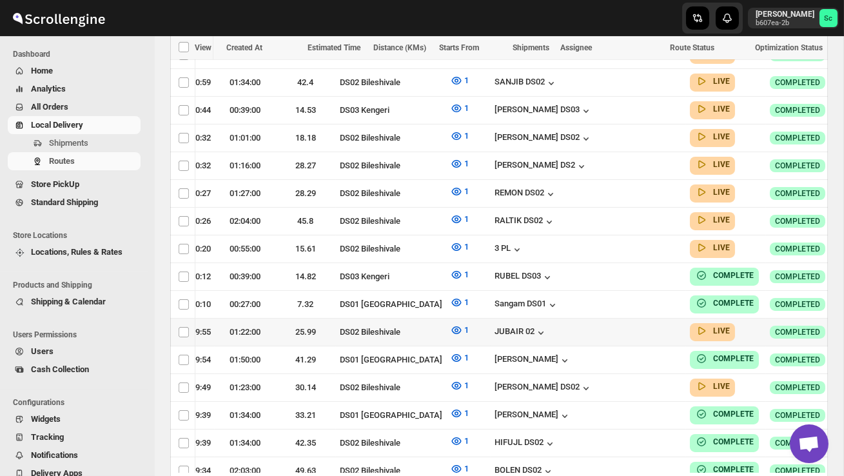
scroll to position [0, 185]
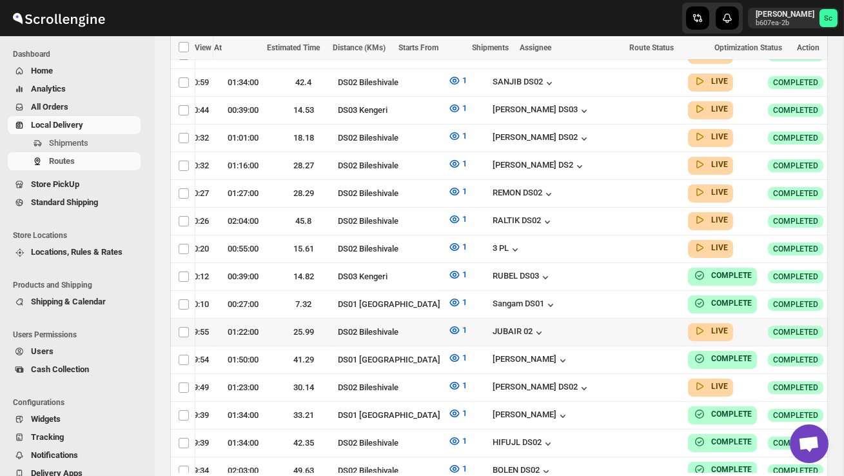
click at [844, 325] on icon "button" at bounding box center [852, 331] width 13 height 13
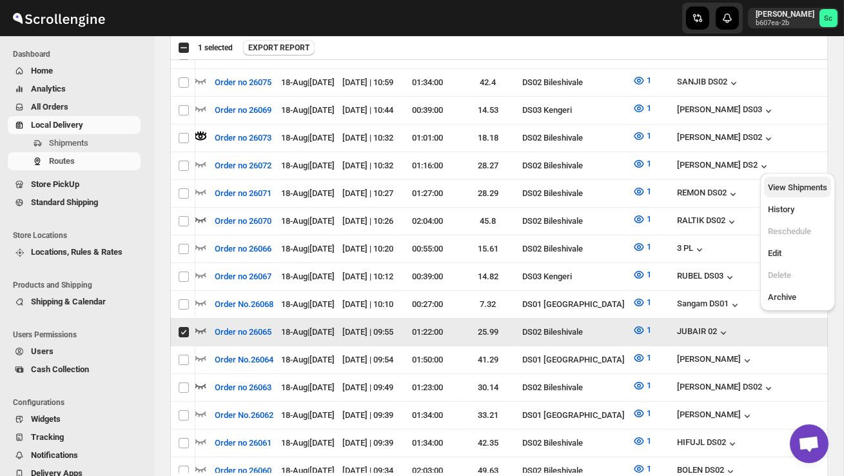
click at [810, 195] on button "View Shipments" at bounding box center [797, 187] width 67 height 21
checkbox input "false"
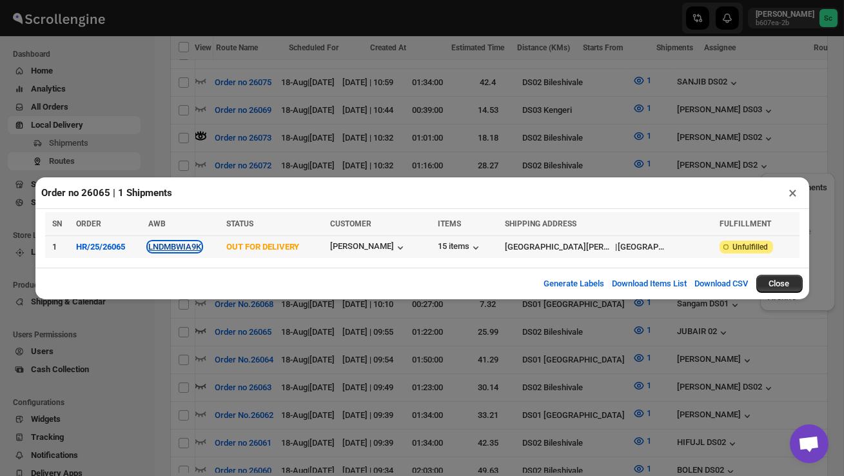
click at [194, 243] on button "LNDMBWIA9K" at bounding box center [174, 247] width 53 height 10
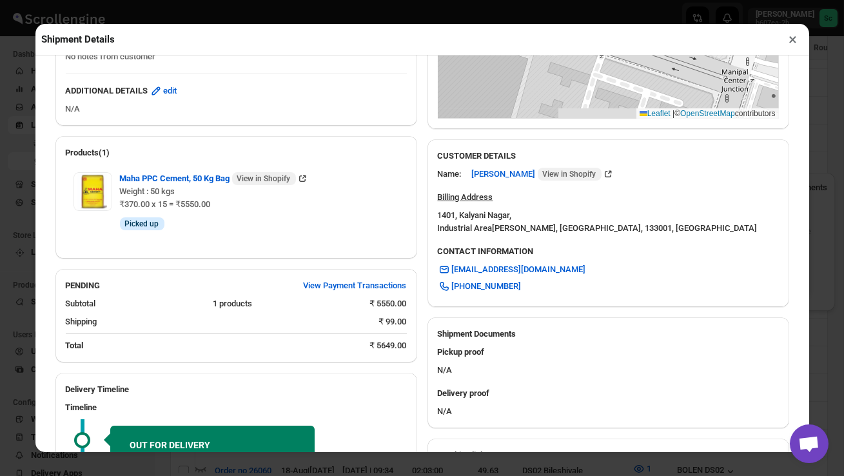
scroll to position [504, 0]
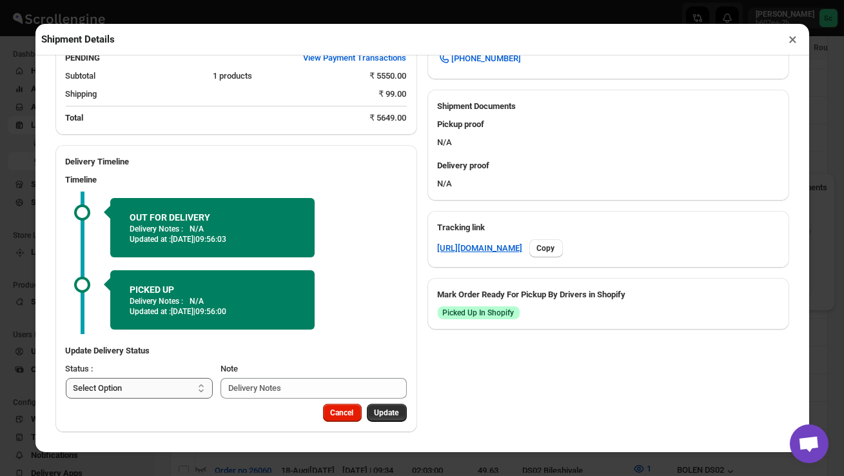
click at [182, 384] on select "Select Option PICKED UP OUT FOR DELIVERY RESCHEDULE DELIVERED CANCELLED" at bounding box center [140, 388] width 148 height 21
select select "DELIVERED"
click at [386, 412] on span "Update" at bounding box center [387, 413] width 25 height 10
select select
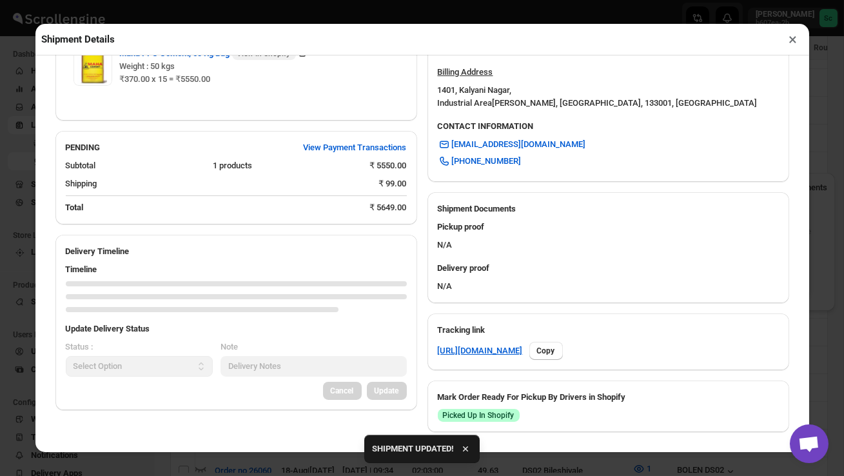
scroll to position [401, 0]
click at [794, 39] on button "×" at bounding box center [793, 39] width 19 height 18
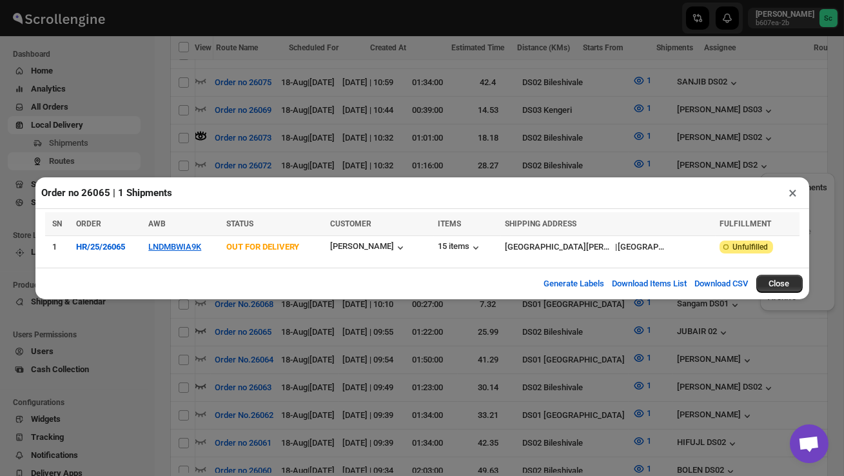
click at [795, 196] on button "×" at bounding box center [793, 193] width 19 height 18
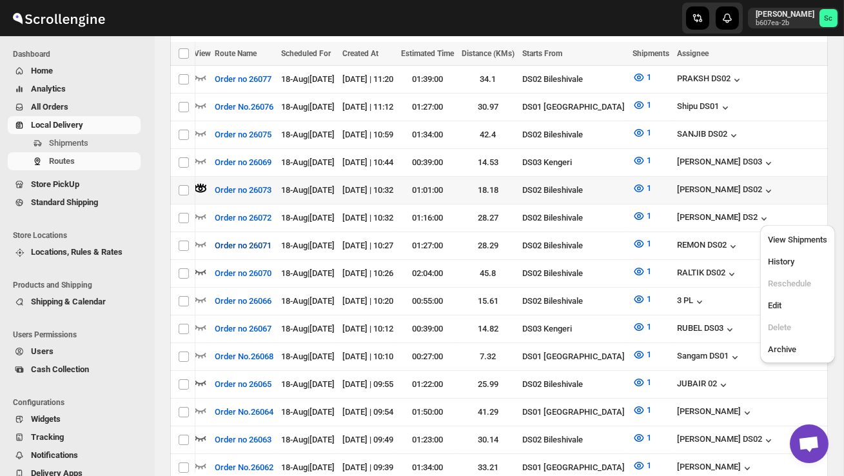
scroll to position [359, 0]
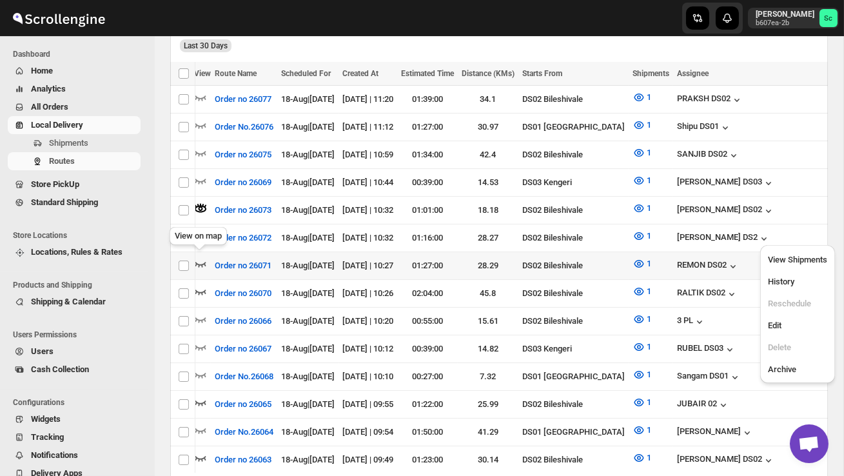
click at [202, 257] on icon "button" at bounding box center [200, 263] width 13 height 13
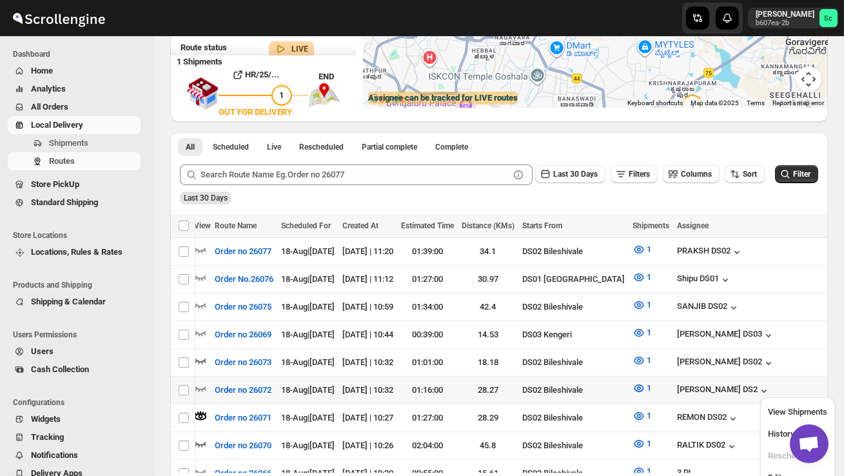
scroll to position [0, 0]
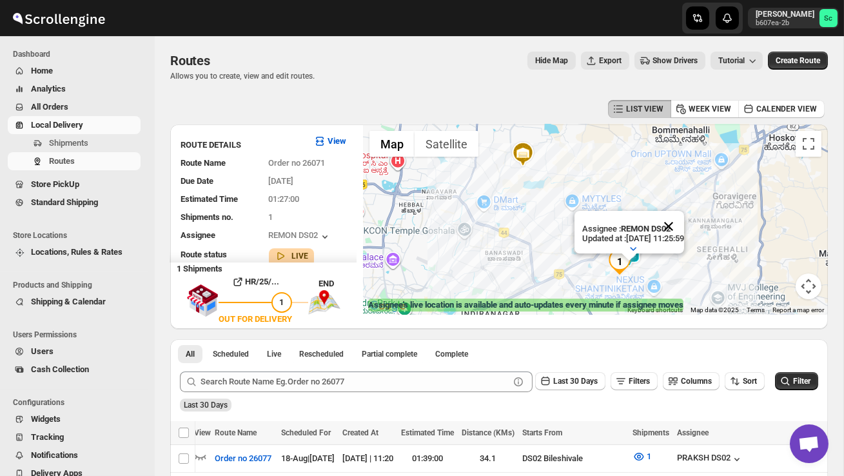
click at [684, 228] on button "Close" at bounding box center [668, 226] width 31 height 31
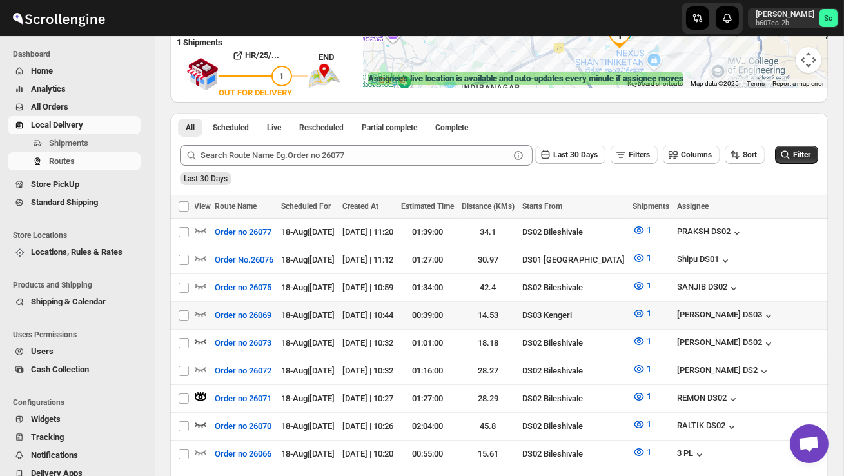
scroll to position [231, 0]
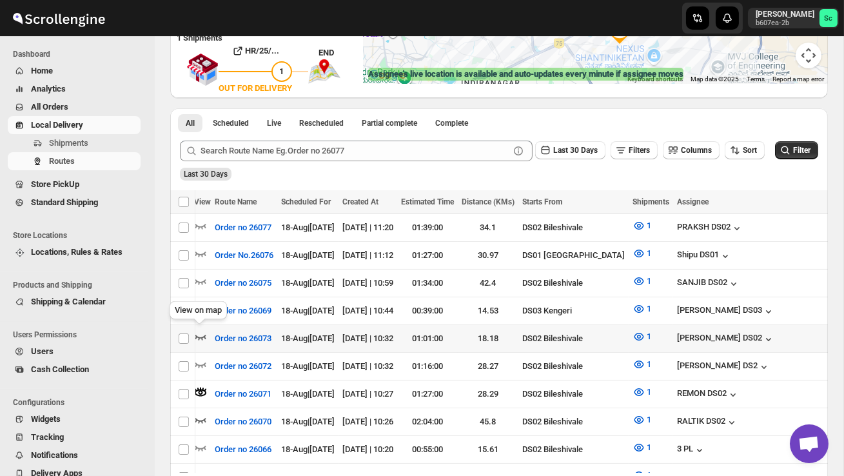
click at [202, 331] on icon "button" at bounding box center [200, 336] width 13 height 13
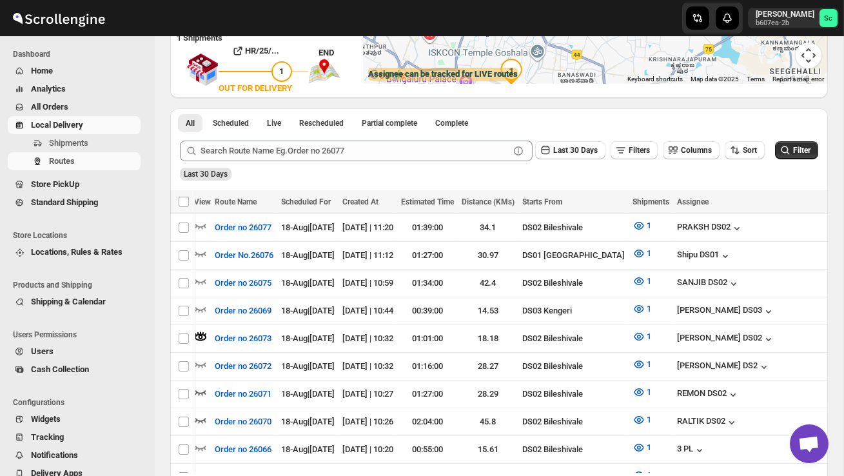
scroll to position [0, 0]
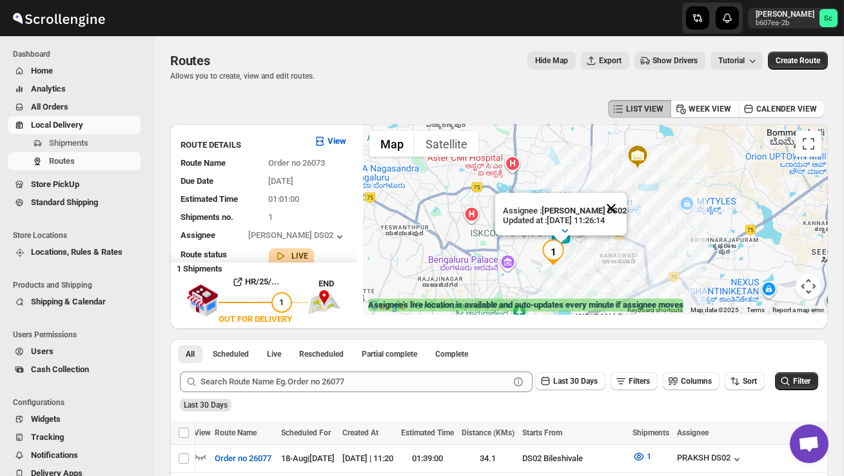
click at [617, 210] on button "Close" at bounding box center [611, 208] width 31 height 31
click at [582, 274] on div at bounding box center [595, 219] width 465 height 190
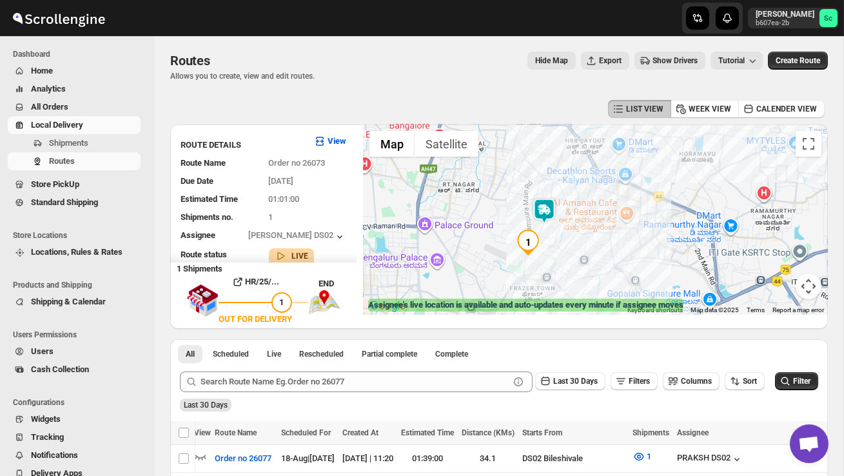
click at [582, 265] on div at bounding box center [595, 219] width 465 height 190
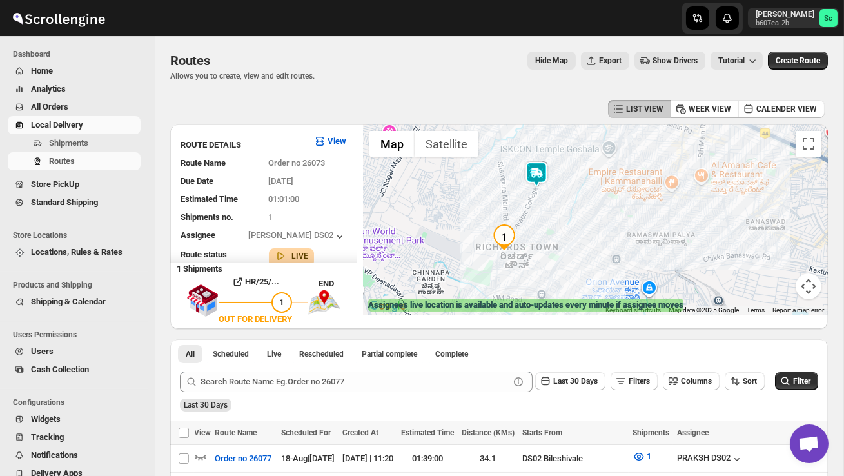
drag, startPoint x: 531, startPoint y: 214, endPoint x: 604, endPoint y: 240, distance: 77.3
click at [602, 240] on div at bounding box center [595, 219] width 465 height 190
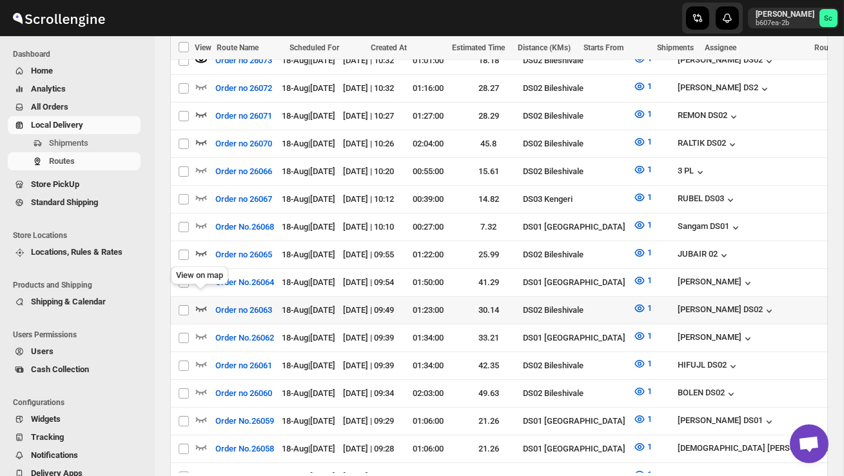
click at [203, 302] on icon "button" at bounding box center [201, 308] width 13 height 13
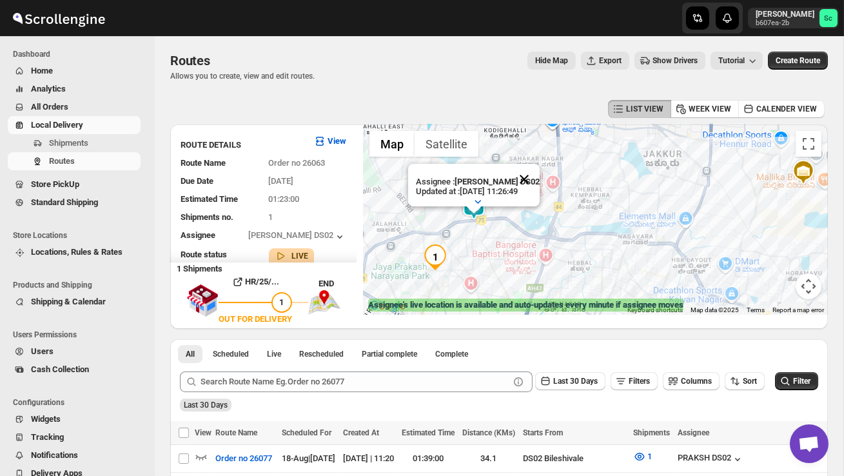
click at [532, 172] on button "Close" at bounding box center [524, 179] width 31 height 31
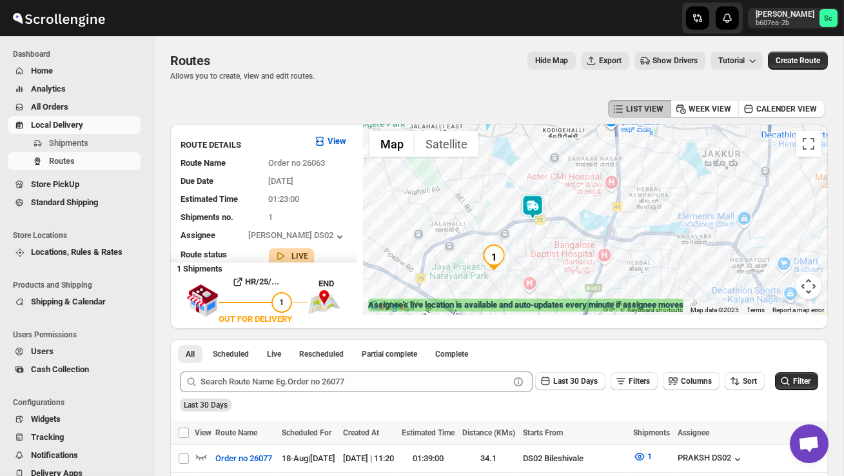
drag, startPoint x: 489, startPoint y: 249, endPoint x: 551, endPoint y: 247, distance: 62.0
click at [551, 248] on div at bounding box center [595, 219] width 465 height 190
click at [551, 247] on div at bounding box center [595, 219] width 465 height 190
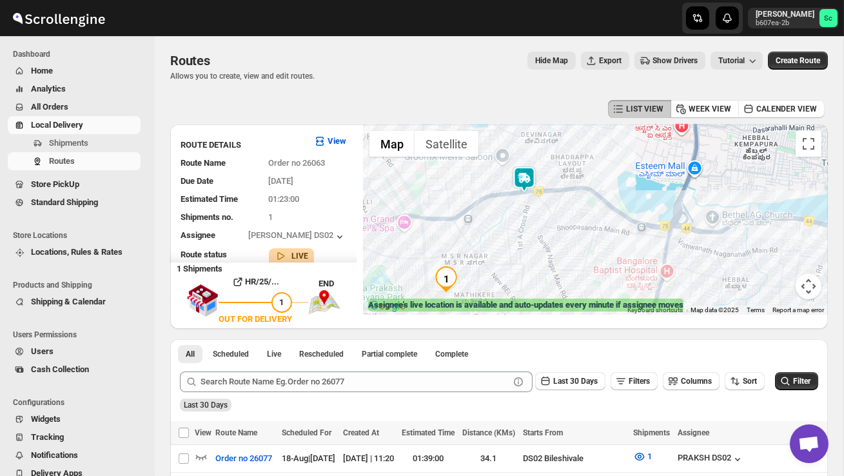
drag, startPoint x: 521, startPoint y: 250, endPoint x: 601, endPoint y: 247, distance: 80.1
click at [600, 247] on div at bounding box center [595, 219] width 465 height 190
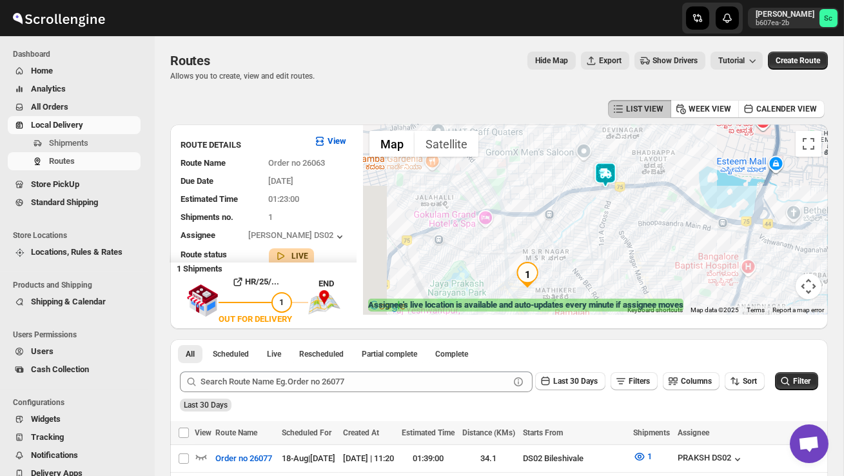
click at [601, 247] on div at bounding box center [595, 219] width 465 height 190
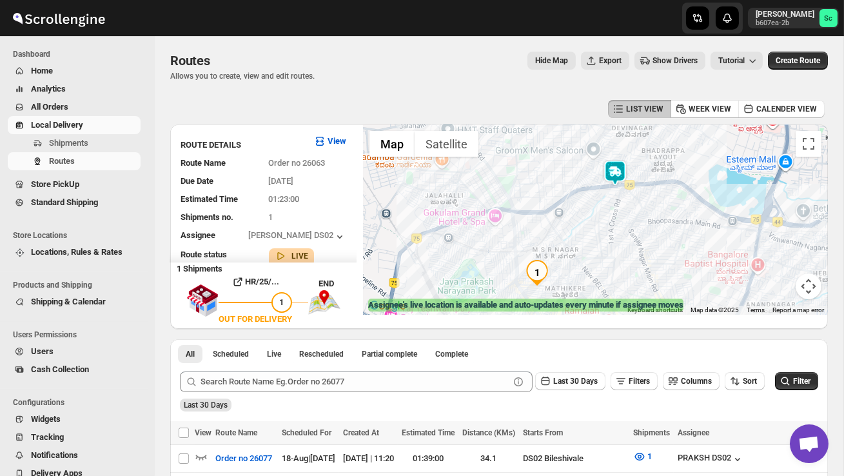
click at [601, 247] on div at bounding box center [595, 219] width 465 height 190
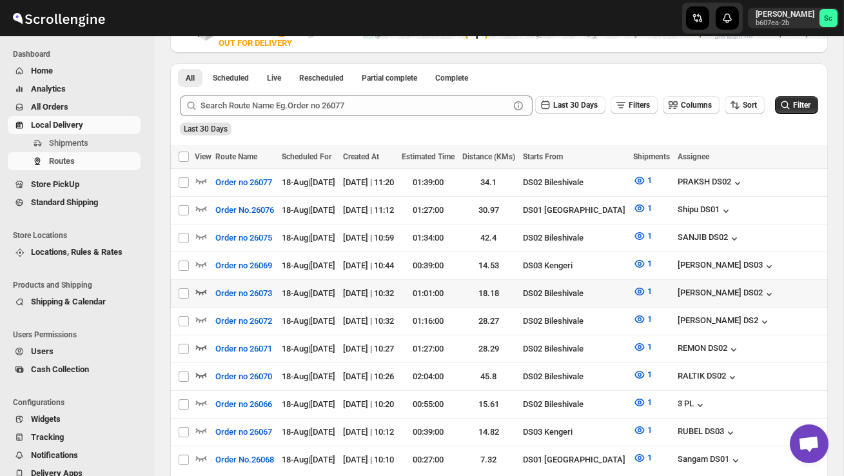
scroll to position [277, 0]
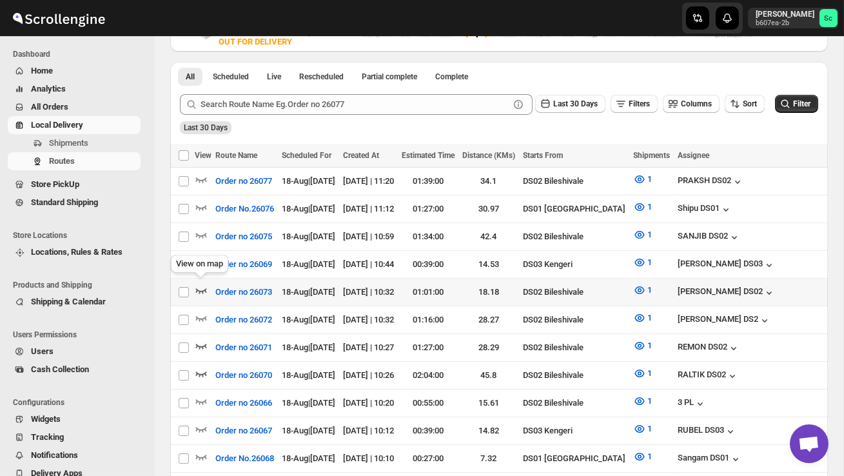
click at [205, 288] on icon "button" at bounding box center [201, 290] width 11 height 5
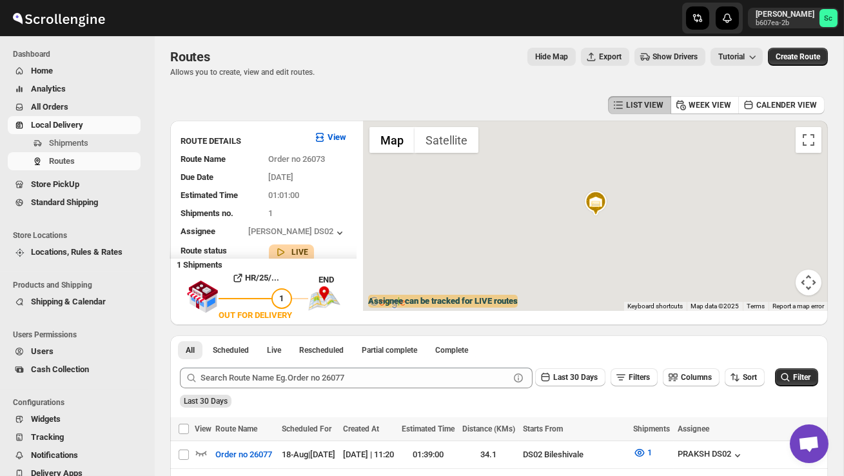
scroll to position [0, 0]
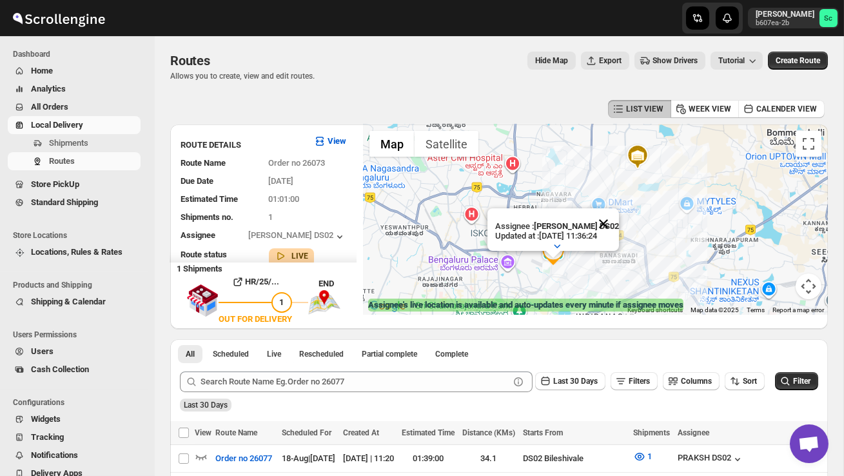
click at [612, 216] on button "Close" at bounding box center [603, 223] width 31 height 31
click at [589, 274] on div at bounding box center [595, 219] width 465 height 190
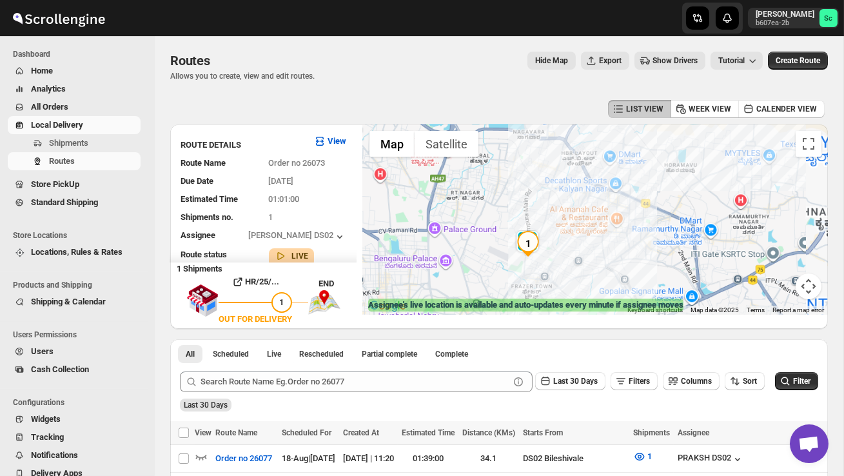
click at [589, 274] on div at bounding box center [595, 219] width 465 height 190
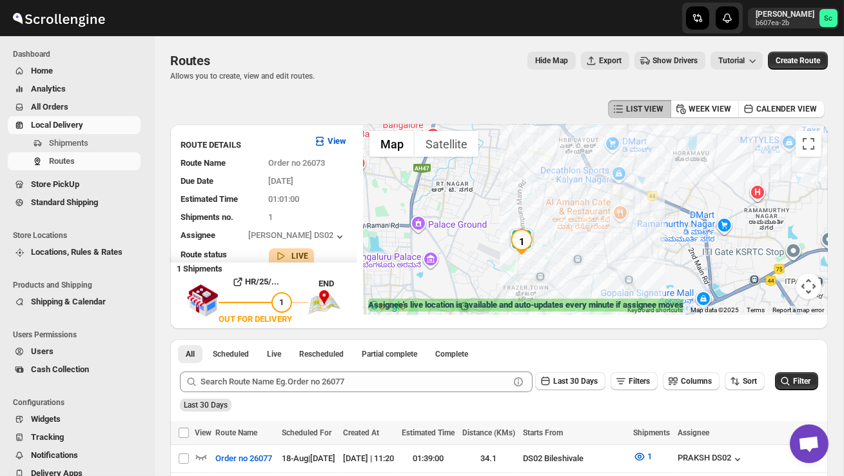
click at [589, 274] on div at bounding box center [595, 219] width 465 height 190
click at [566, 273] on div at bounding box center [595, 219] width 465 height 190
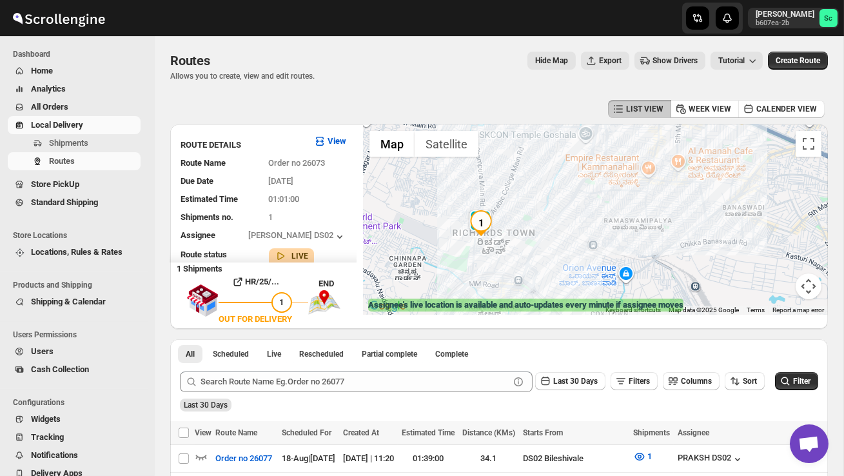
click at [544, 263] on div at bounding box center [595, 219] width 465 height 190
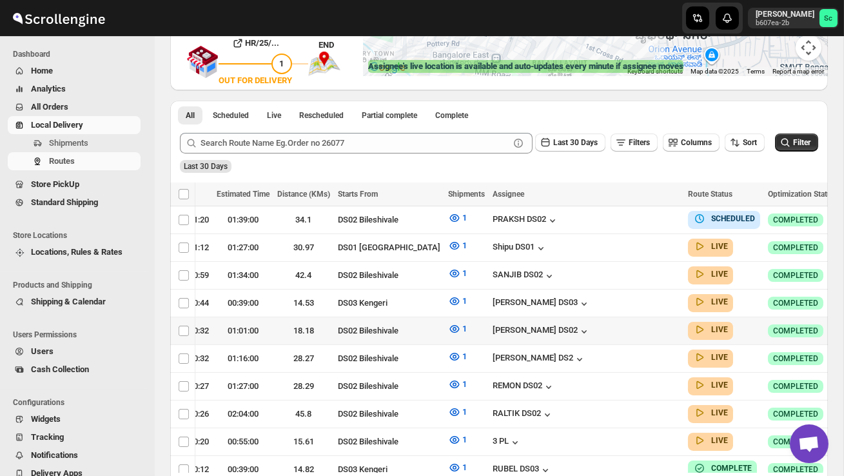
scroll to position [0, 185]
click at [844, 324] on icon "button" at bounding box center [852, 330] width 13 height 13
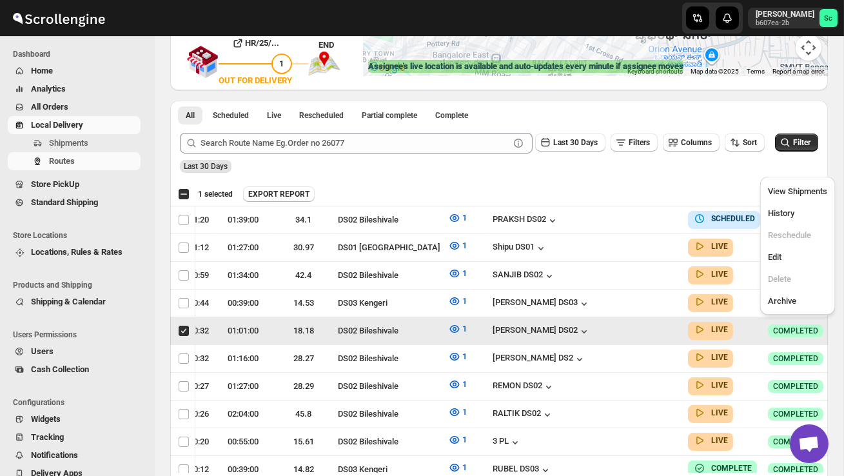
scroll to position [0, 1]
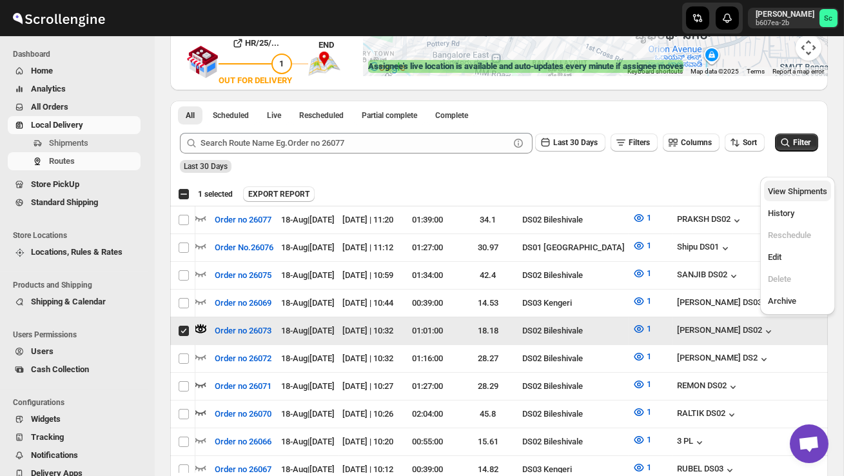
click at [811, 188] on span "View Shipments" at bounding box center [797, 191] width 59 height 10
checkbox input "false"
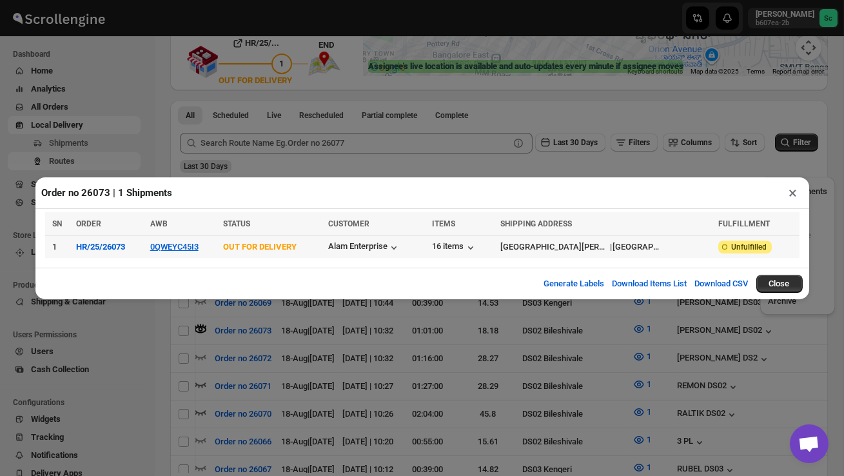
click at [187, 239] on td "0QWEYC45I3" at bounding box center [182, 246] width 73 height 23
click at [179, 250] on button "0QWEYC45I3" at bounding box center [174, 247] width 48 height 10
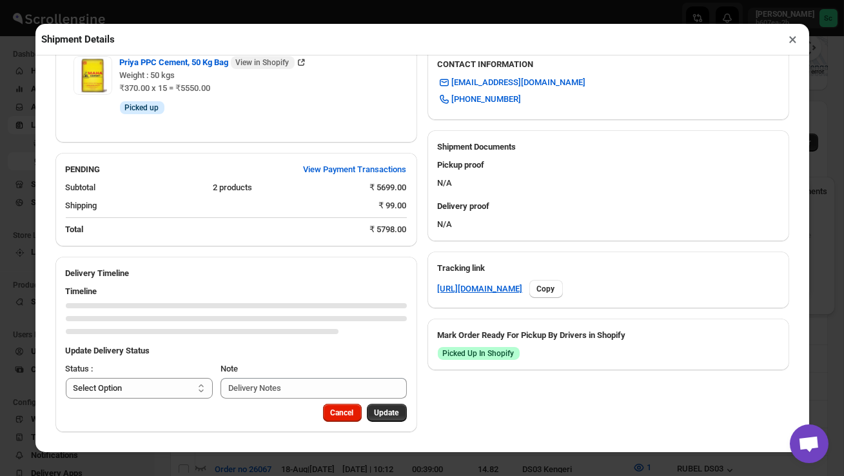
scroll to position [575, 0]
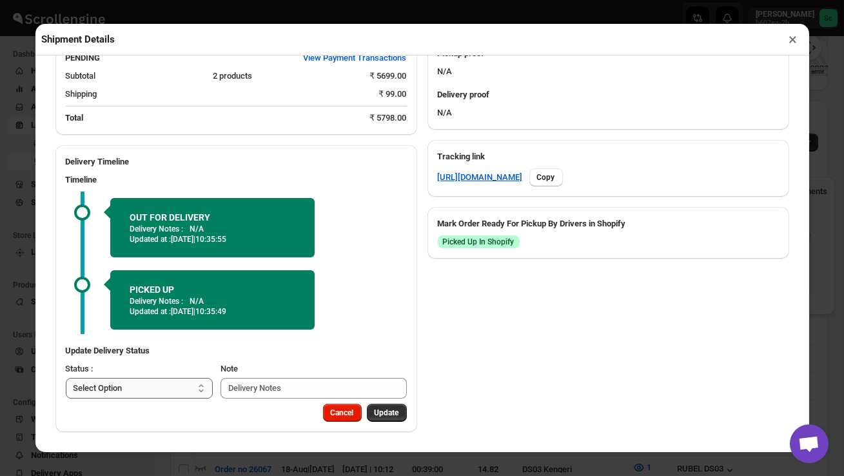
click at [163, 384] on select "Select Option PICKED UP OUT FOR DELIVERY RESCHEDULE DELIVERED CANCELLED" at bounding box center [140, 388] width 148 height 21
select select "DELIVERED"
click at [390, 410] on span "Update" at bounding box center [387, 413] width 25 height 10
select select
click at [792, 39] on button "×" at bounding box center [793, 39] width 19 height 18
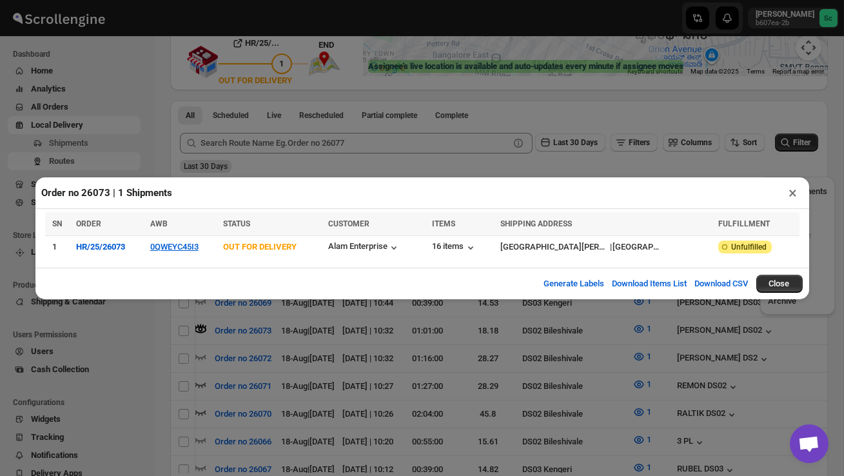
click at [797, 194] on button "×" at bounding box center [793, 193] width 19 height 18
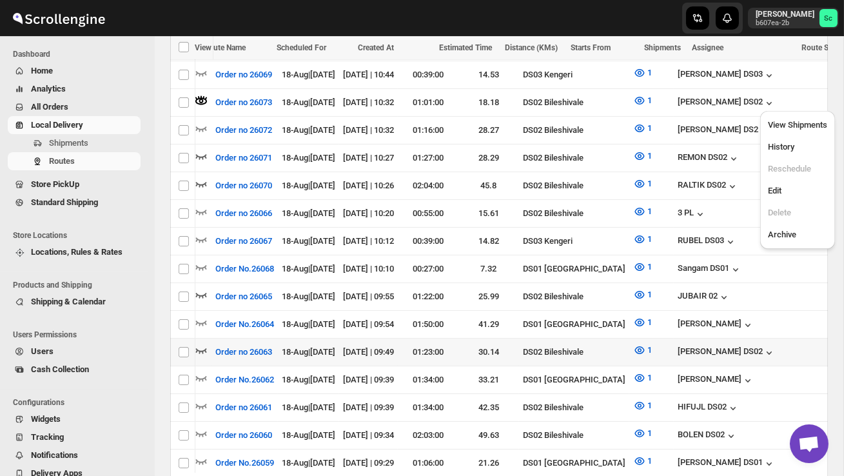
scroll to position [0, 0]
click at [212, 342] on button "Order no 26063" at bounding box center [244, 352] width 72 height 21
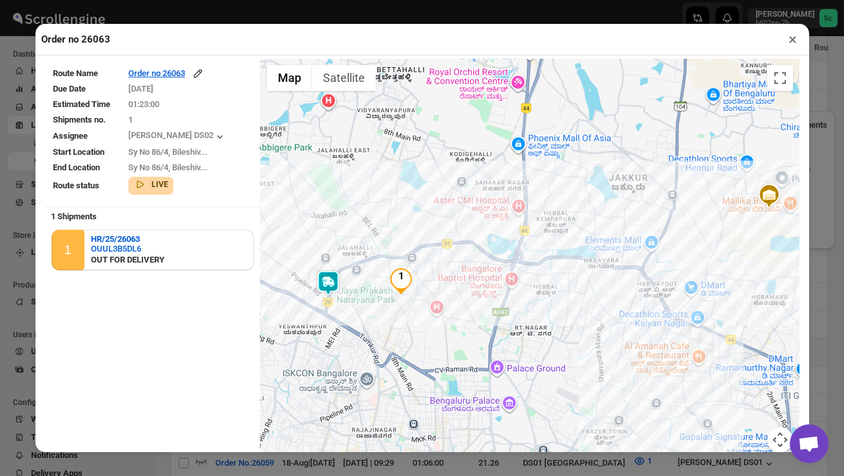
drag, startPoint x: 369, startPoint y: 323, endPoint x: 457, endPoint y: 321, distance: 88.4
click at [457, 321] on div at bounding box center [530, 264] width 539 height 410
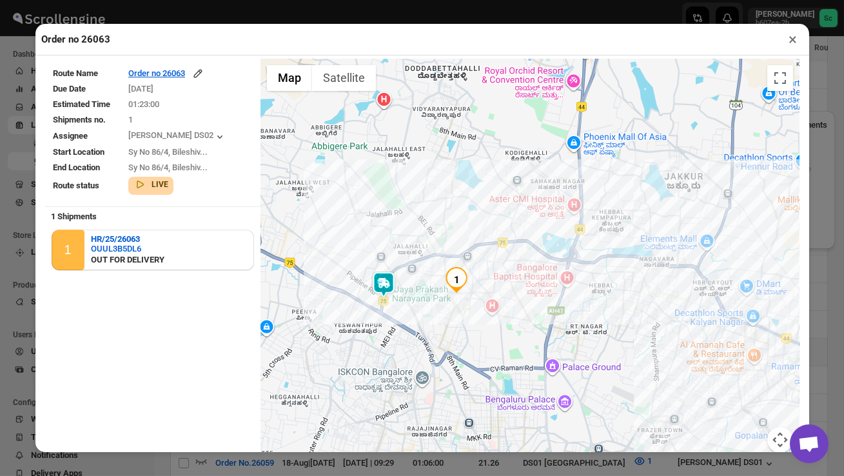
click at [795, 38] on button "×" at bounding box center [793, 39] width 19 height 18
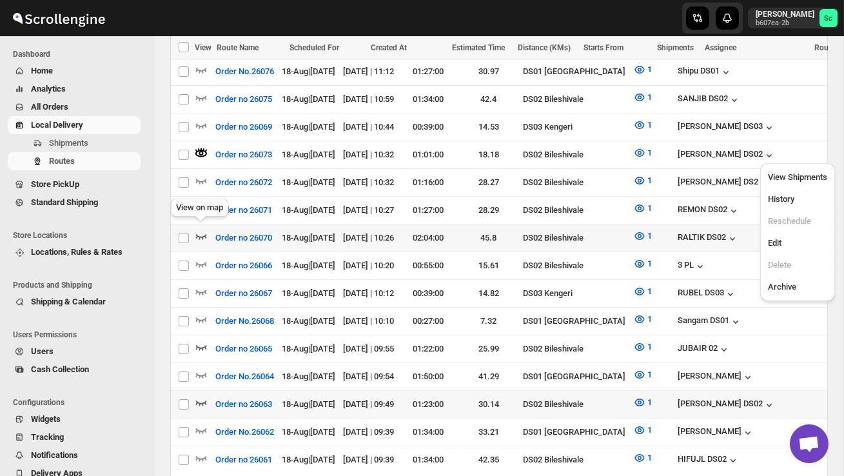
click at [206, 234] on icon "button" at bounding box center [201, 236] width 13 height 13
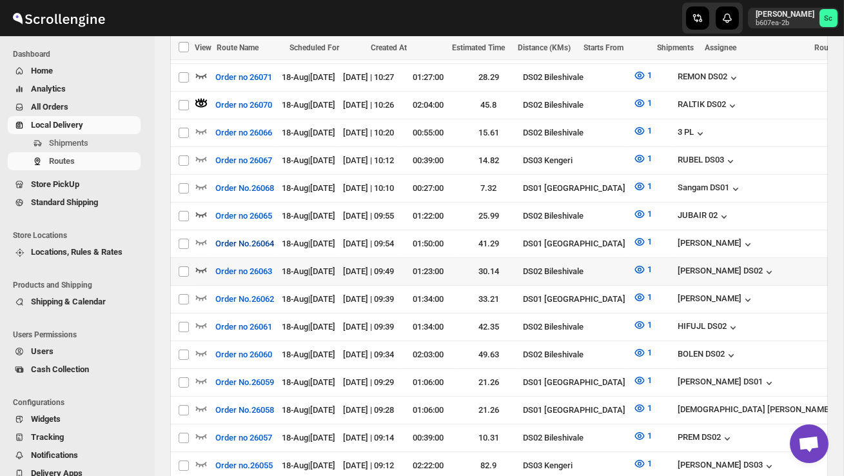
scroll to position [549, 0]
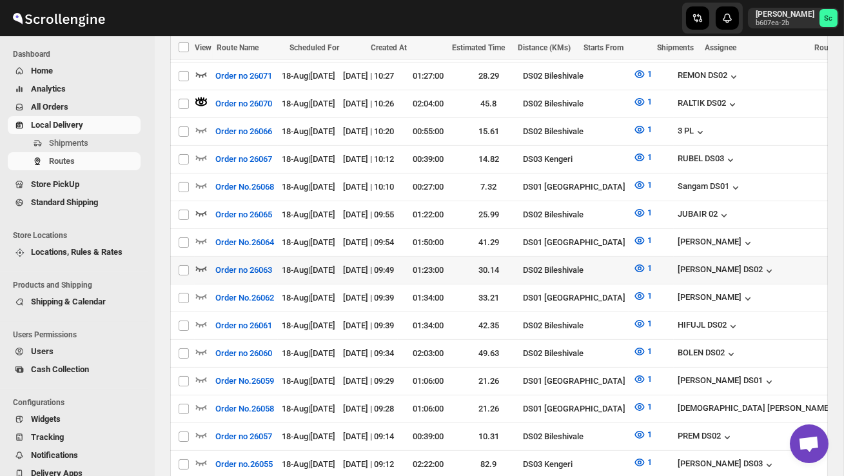
click at [201, 262] on icon "button" at bounding box center [201, 268] width 13 height 13
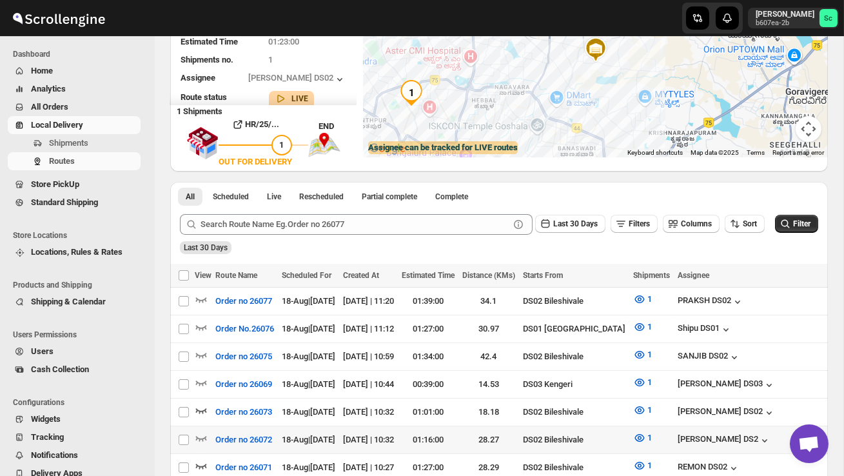
scroll to position [0, 0]
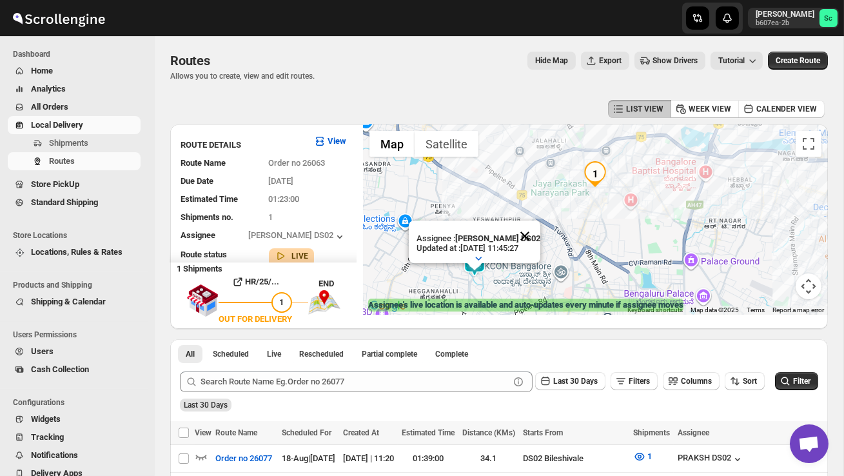
click at [530, 232] on button "Close" at bounding box center [525, 236] width 31 height 31
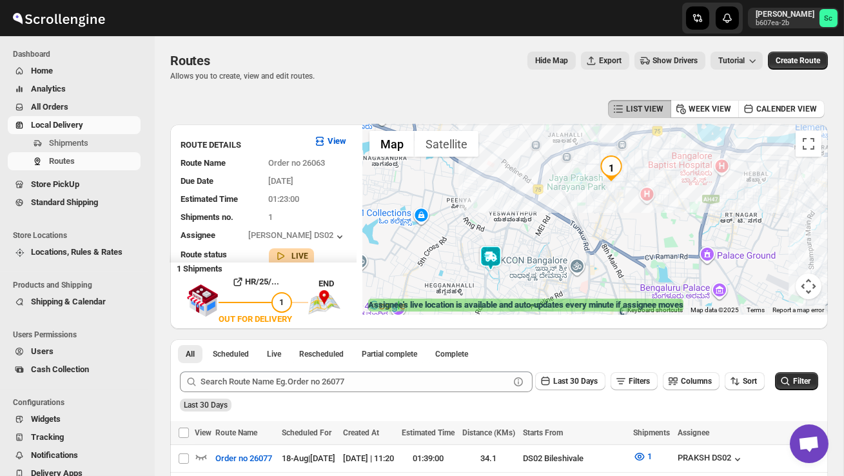
drag, startPoint x: 495, startPoint y: 279, endPoint x: 514, endPoint y: 270, distance: 20.8
click at [515, 270] on div at bounding box center [595, 219] width 465 height 190
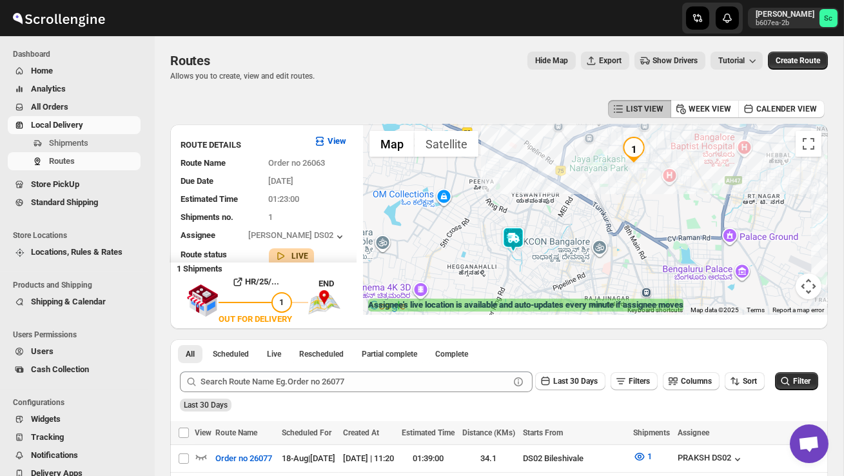
drag, startPoint x: 502, startPoint y: 285, endPoint x: 525, endPoint y: 265, distance: 30.6
click at [525, 265] on div at bounding box center [595, 219] width 465 height 190
click at [81, 141] on span "Shipments" at bounding box center [68, 143] width 39 height 10
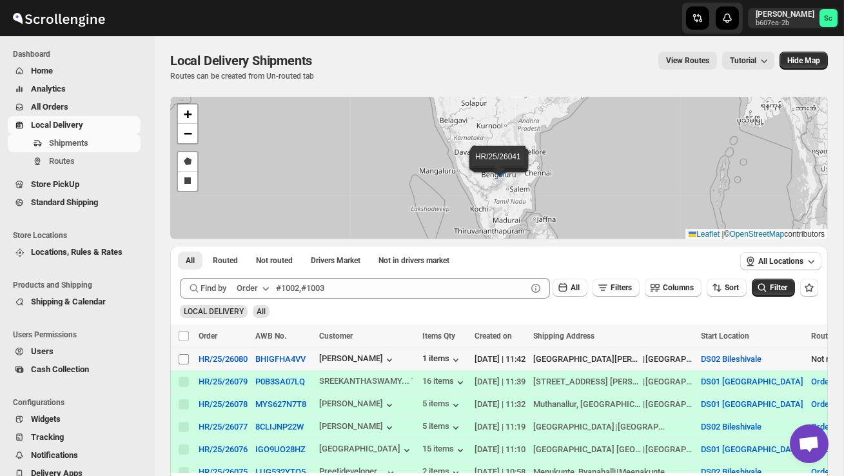
click at [182, 359] on input "Select shipment" at bounding box center [184, 359] width 10 height 10
checkbox input "true"
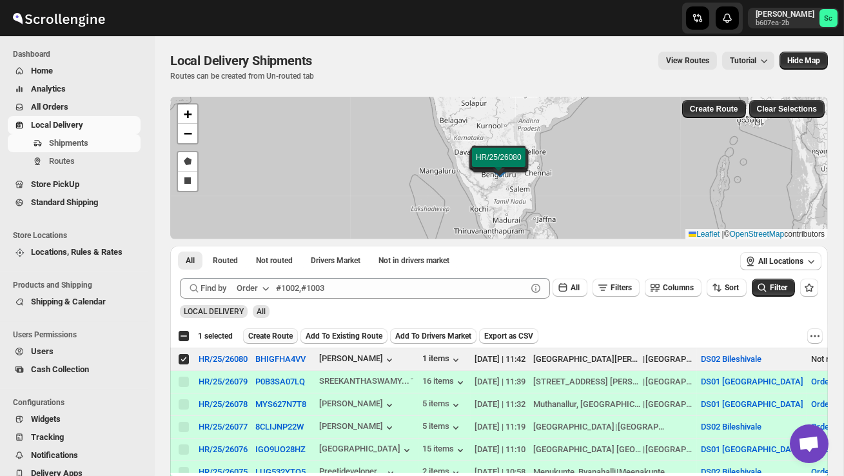
click at [272, 334] on span "Create Route" at bounding box center [270, 336] width 45 height 10
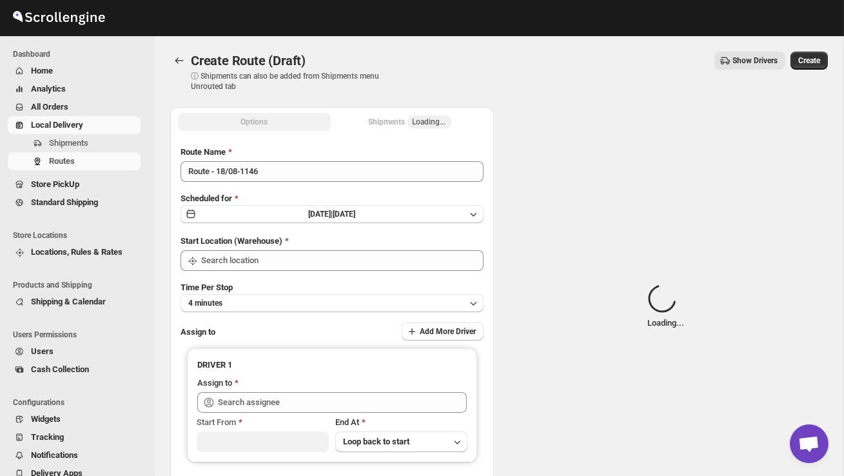
type input "DS02 Bileshivale"
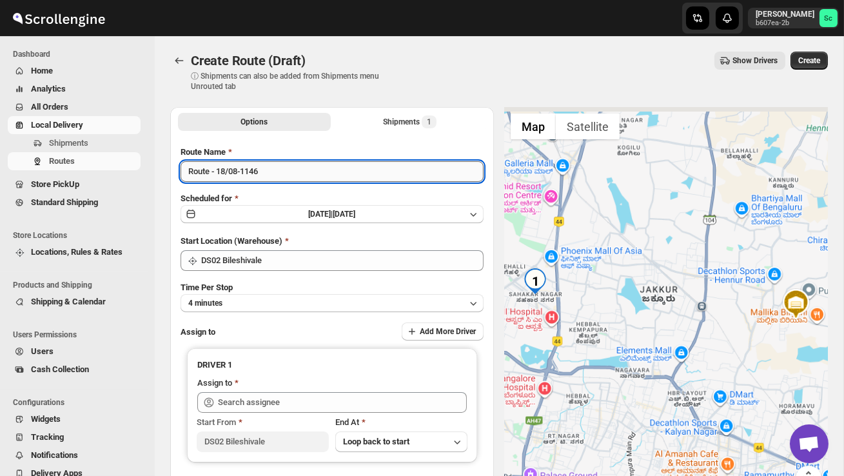
click at [269, 173] on input "Route - 18/08-1146" at bounding box center [332, 171] width 303 height 21
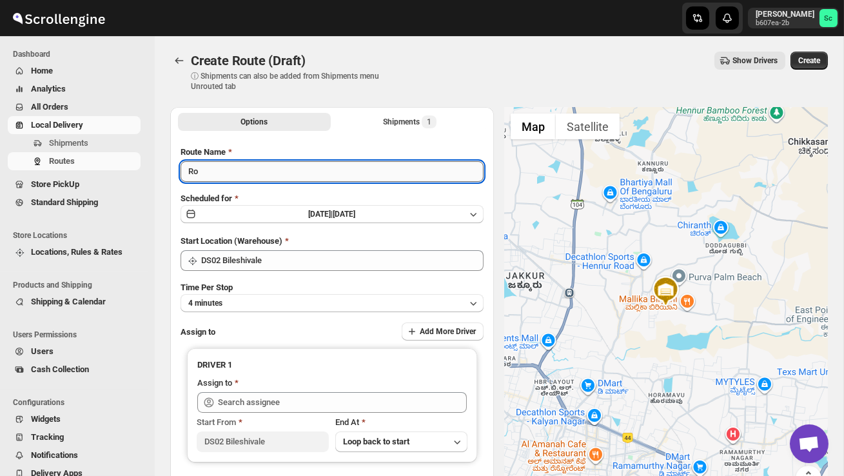
type input "R"
type input "Order no 26080"
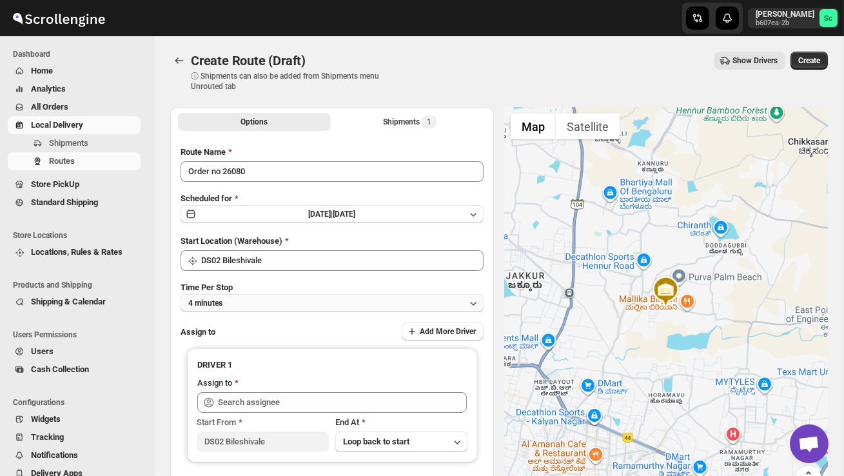
click at [315, 301] on button "4 minutes" at bounding box center [332, 303] width 303 height 18
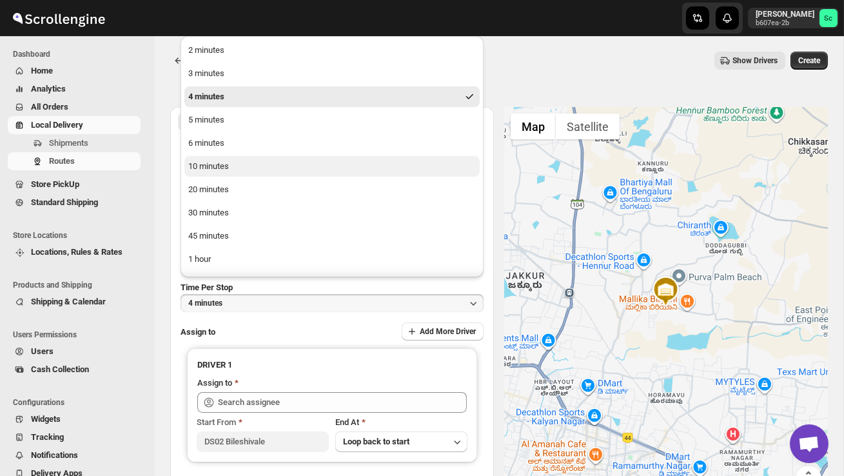
click at [249, 165] on button "10 minutes" at bounding box center [331, 166] width 295 height 21
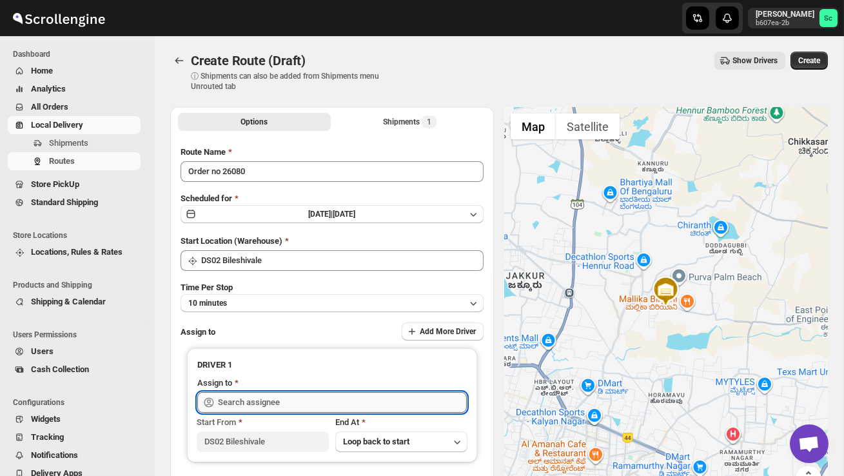
click at [244, 400] on input "text" at bounding box center [342, 402] width 249 height 21
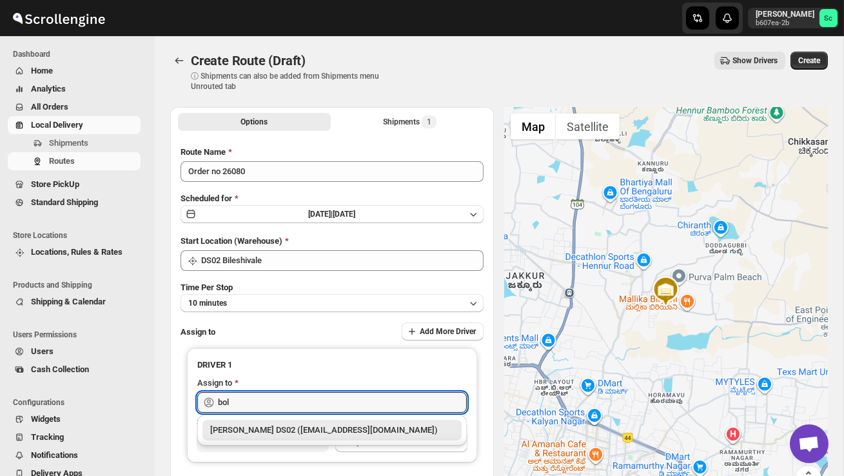
click at [281, 427] on div "BOLEN DS02 (wihof21751@coasah.com)" at bounding box center [332, 430] width 244 height 13
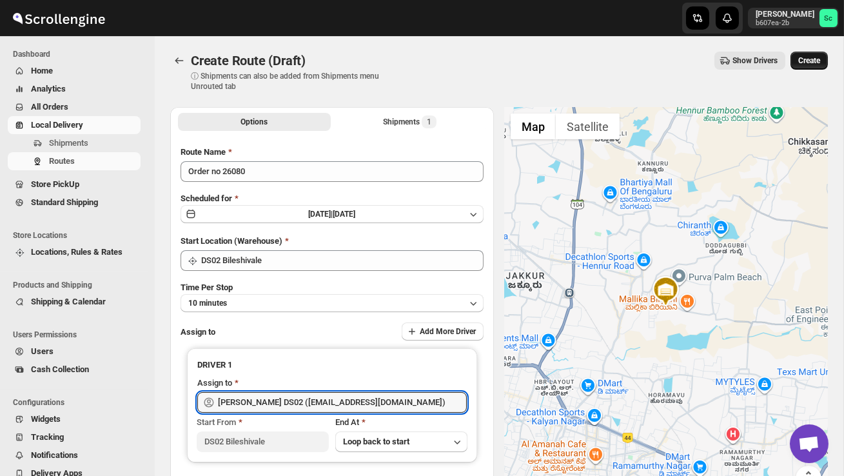
type input "[PERSON_NAME] DS02 ([EMAIL_ADDRESS][DOMAIN_NAME])"
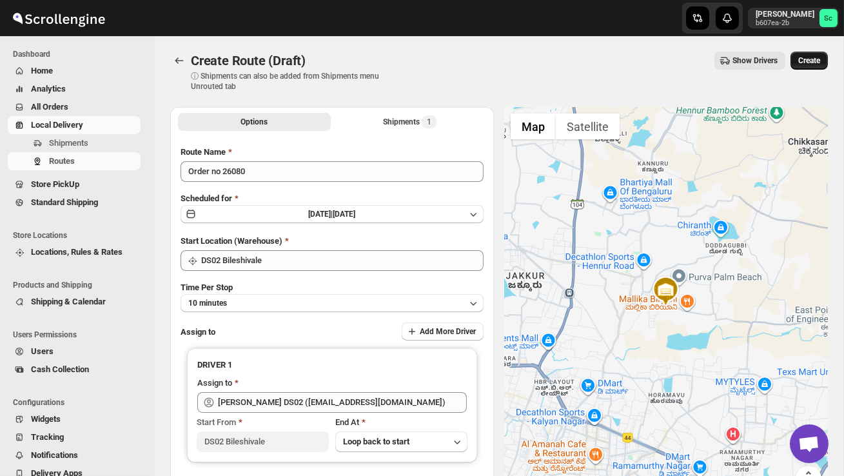
click at [811, 61] on span "Create" at bounding box center [810, 60] width 22 height 10
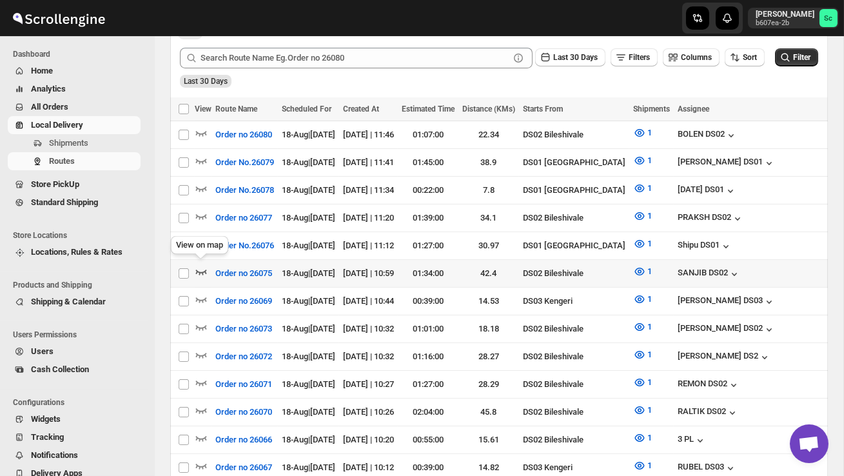
click at [201, 266] on icon "button" at bounding box center [201, 271] width 13 height 13
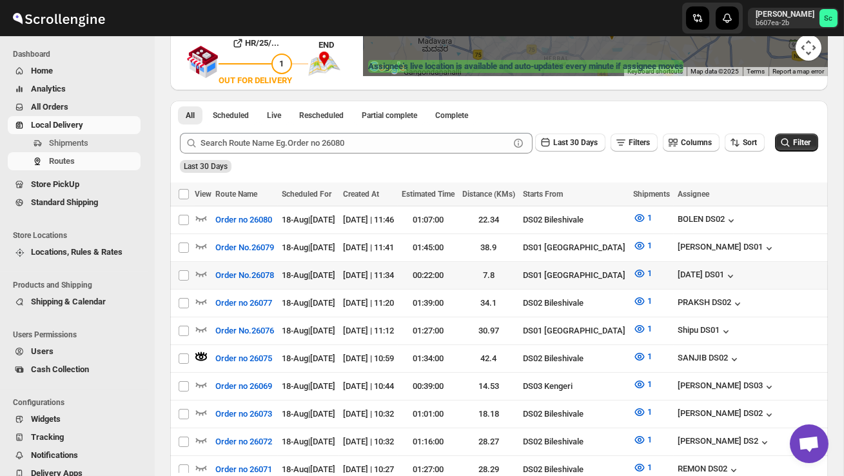
scroll to position [244, 0]
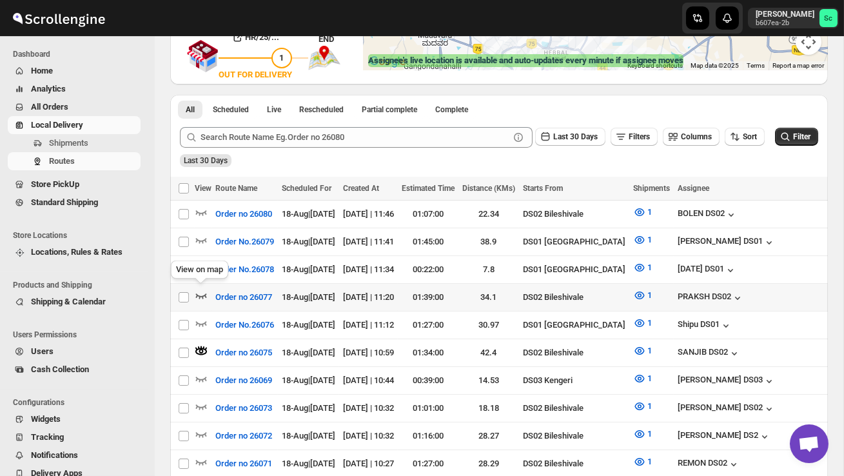
click at [206, 290] on icon "button" at bounding box center [201, 295] width 13 height 13
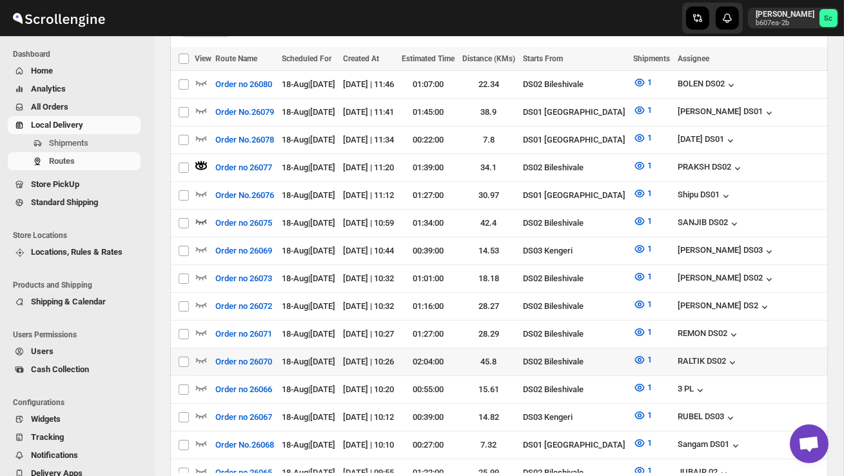
scroll to position [375, 0]
click at [201, 353] on icon "button" at bounding box center [201, 359] width 13 height 13
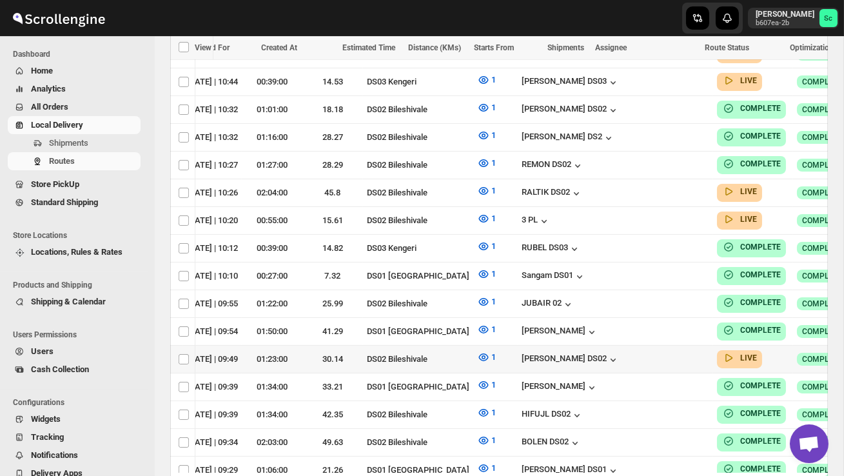
scroll to position [0, 185]
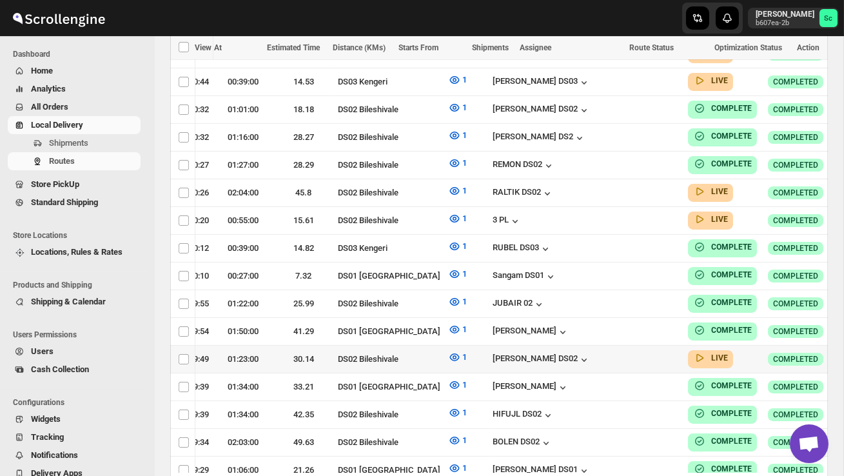
click at [844, 352] on icon "button" at bounding box center [852, 358] width 13 height 13
checkbox input "true"
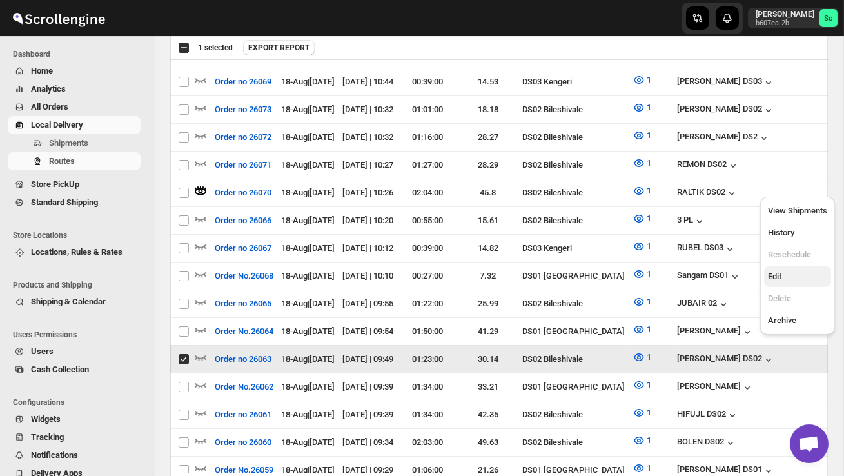
click at [797, 279] on span "Edit" at bounding box center [797, 276] width 59 height 13
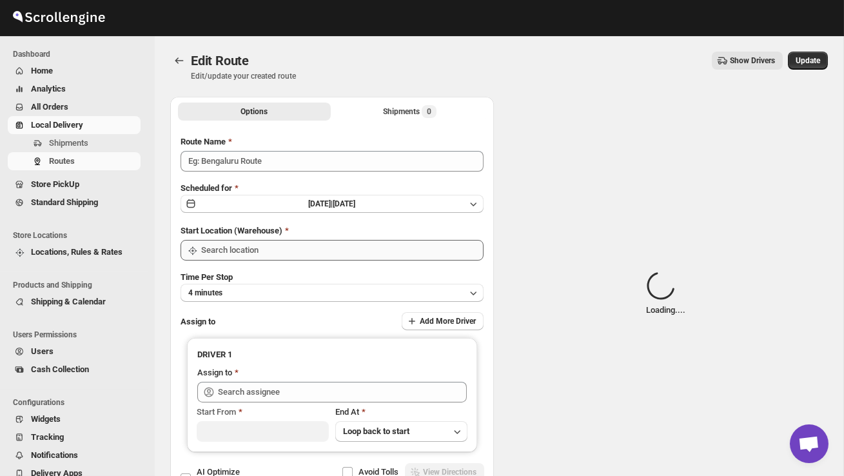
type input "Order no 26063"
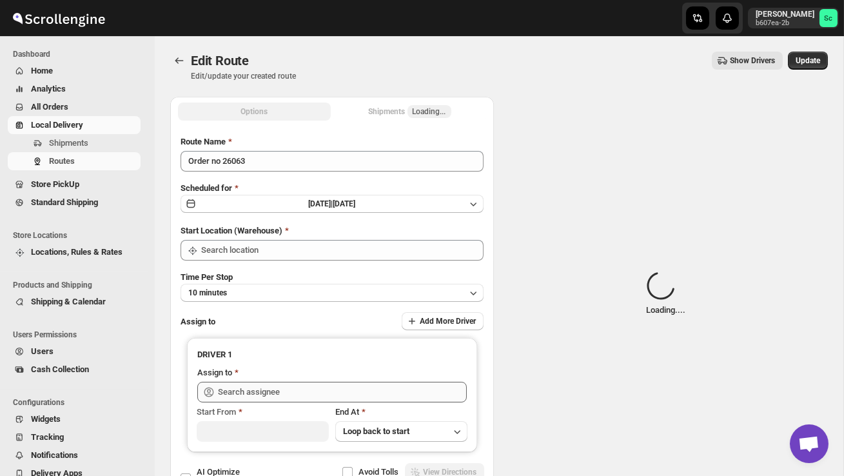
type input "DS02 Bileshivale"
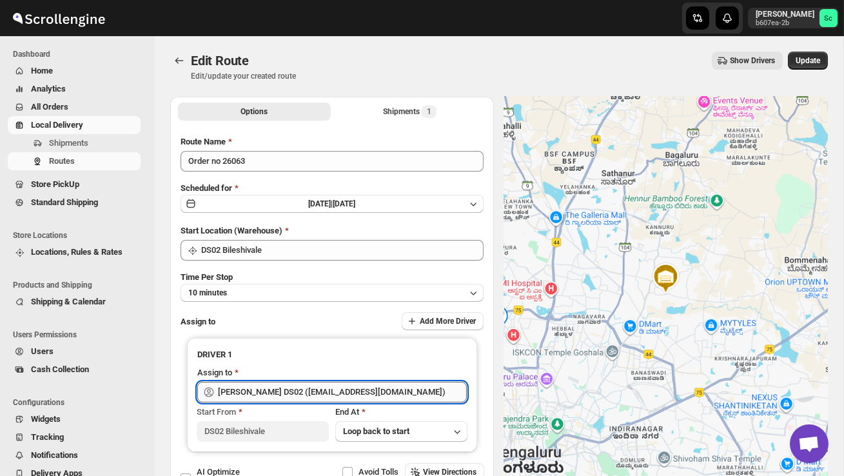
click at [373, 390] on input "[PERSON_NAME] DS02 ([EMAIL_ADDRESS][DOMAIN_NAME])" at bounding box center [342, 392] width 249 height 21
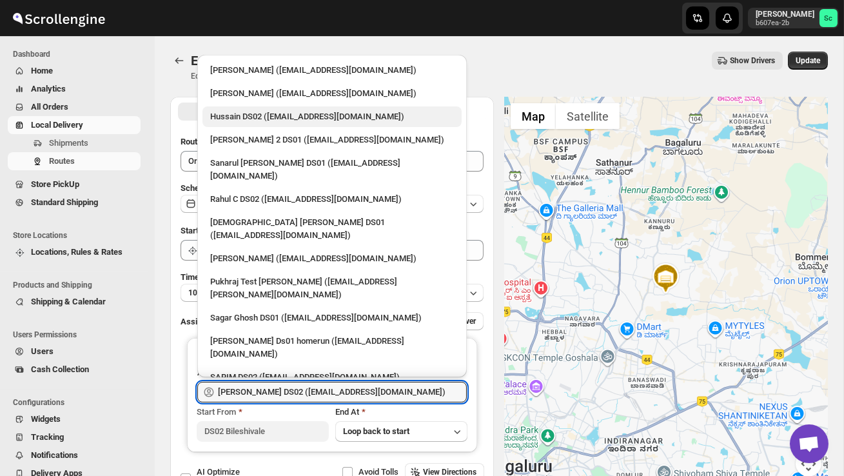
click at [265, 121] on div "Hussain DS02 ([EMAIL_ADDRESS][DOMAIN_NAME])" at bounding box center [332, 116] width 244 height 13
type input "Hussain DS02 ([EMAIL_ADDRESS][DOMAIN_NAME])"
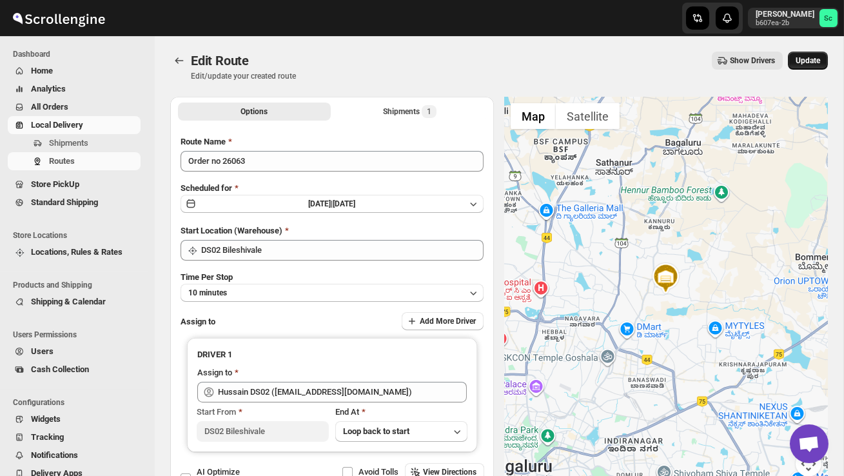
click at [809, 59] on span "Update" at bounding box center [808, 60] width 25 height 10
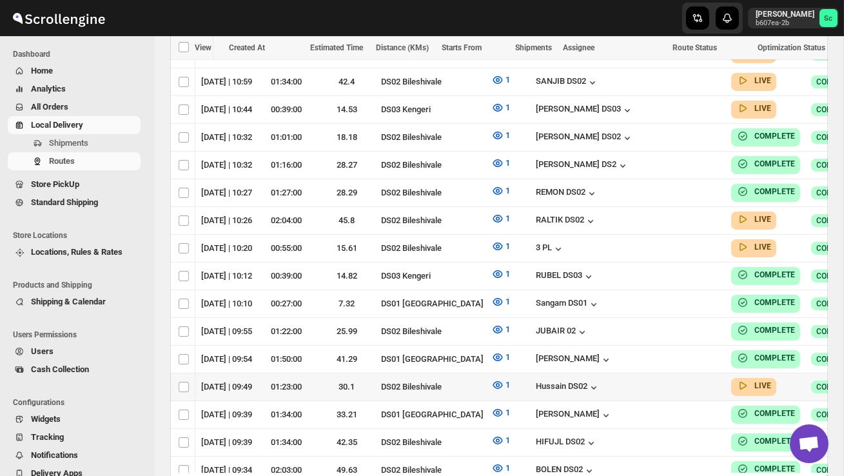
scroll to position [0, 185]
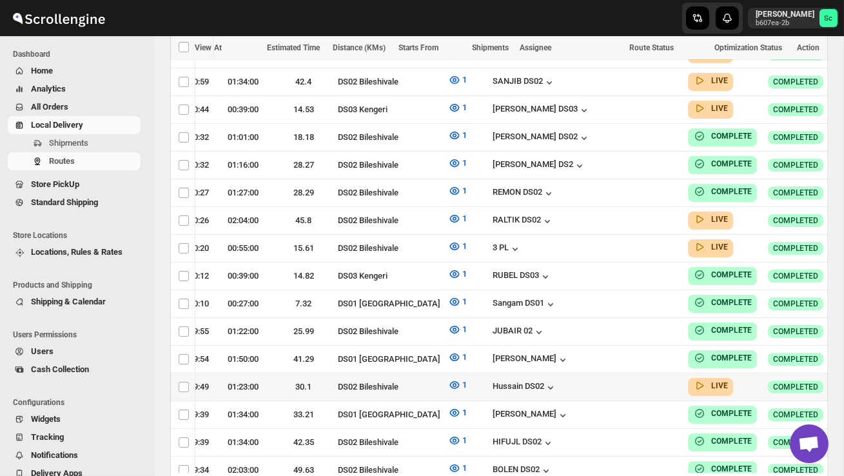
click at [844, 380] on icon "button" at bounding box center [852, 386] width 13 height 13
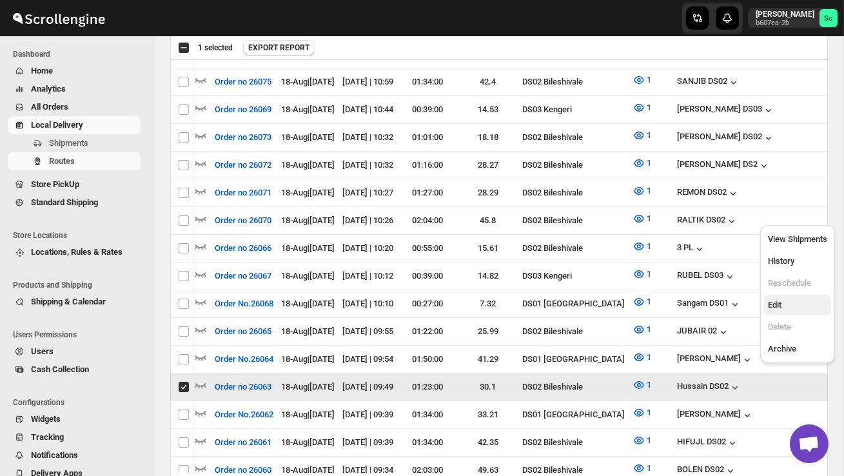
click at [792, 302] on span "Edit" at bounding box center [797, 305] width 59 height 13
checkbox input "false"
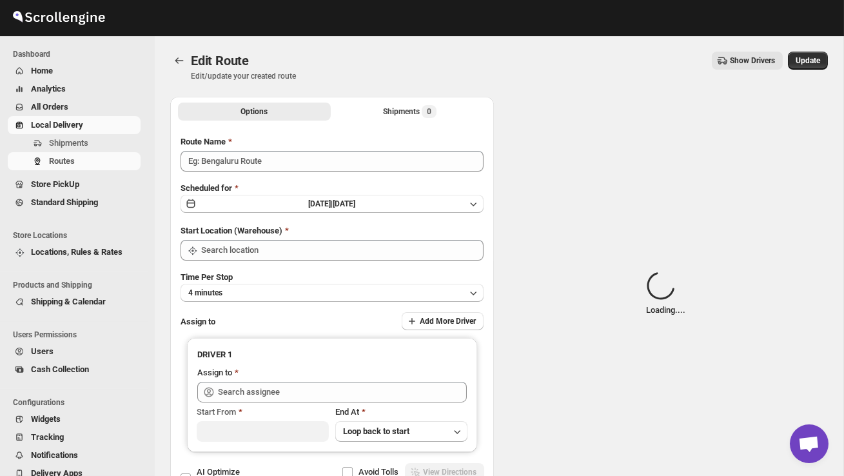
type input "Order no 26063"
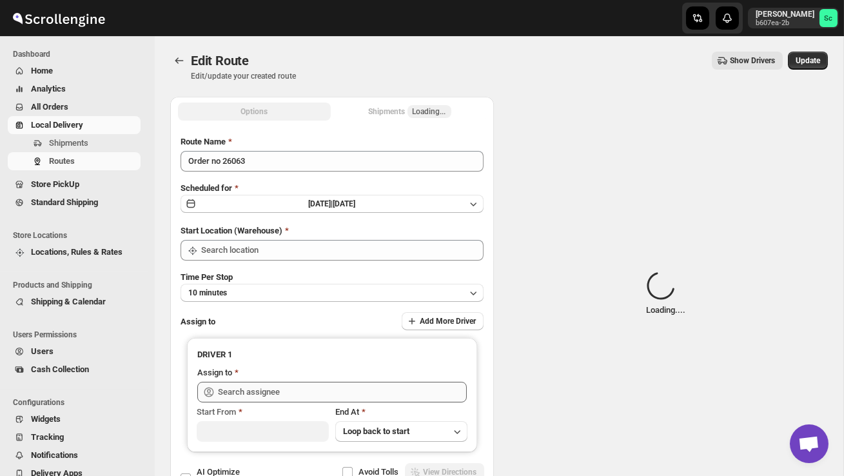
type input "DS02 Bileshivale"
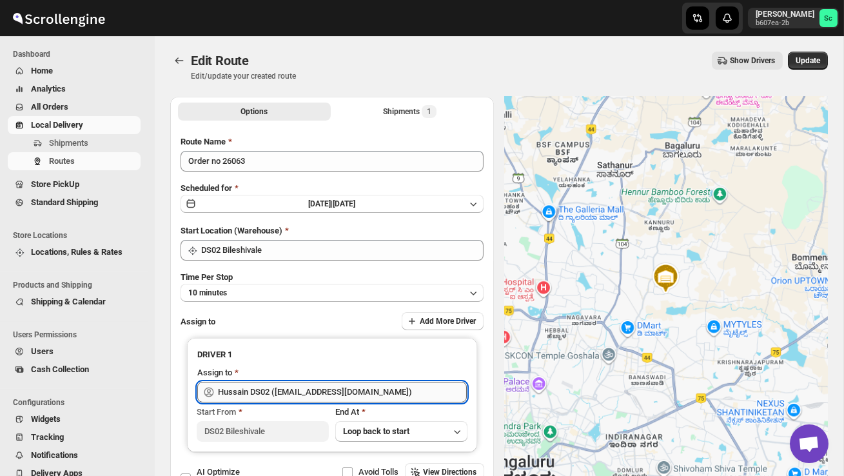
click at [394, 389] on input "Hussain DS02 ([EMAIL_ADDRESS][DOMAIN_NAME])" at bounding box center [342, 392] width 249 height 21
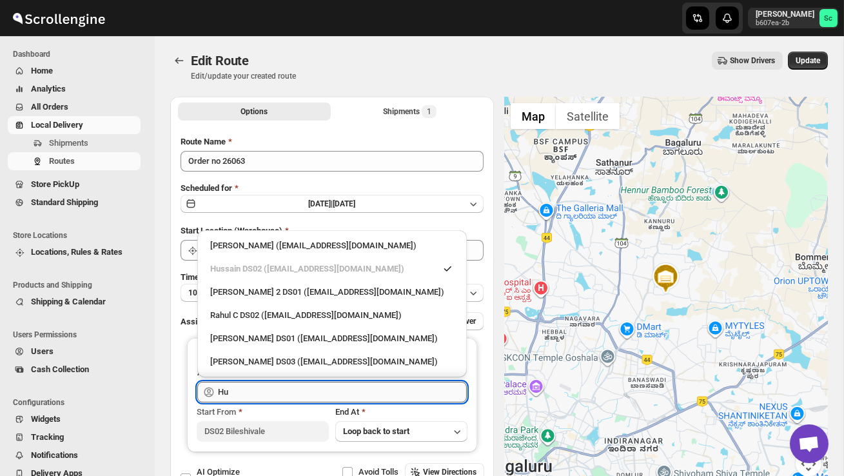
type input "H"
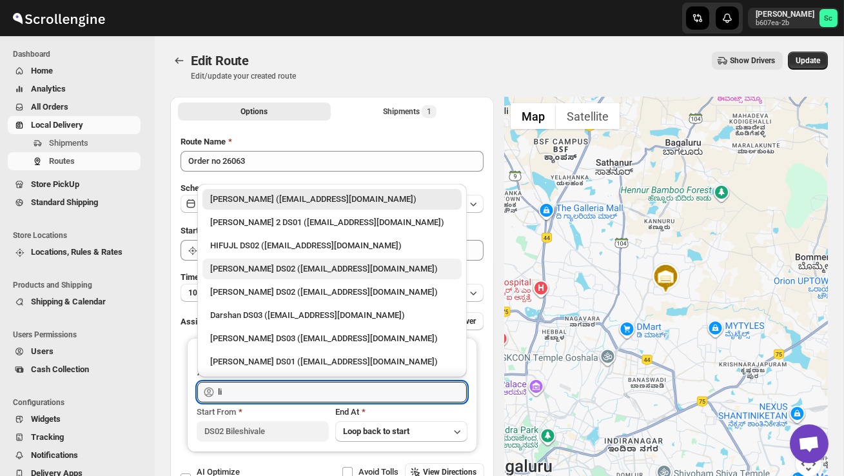
click at [376, 262] on div "[PERSON_NAME] DS02 ([EMAIL_ADDRESS][DOMAIN_NAME])" at bounding box center [332, 269] width 259 height 21
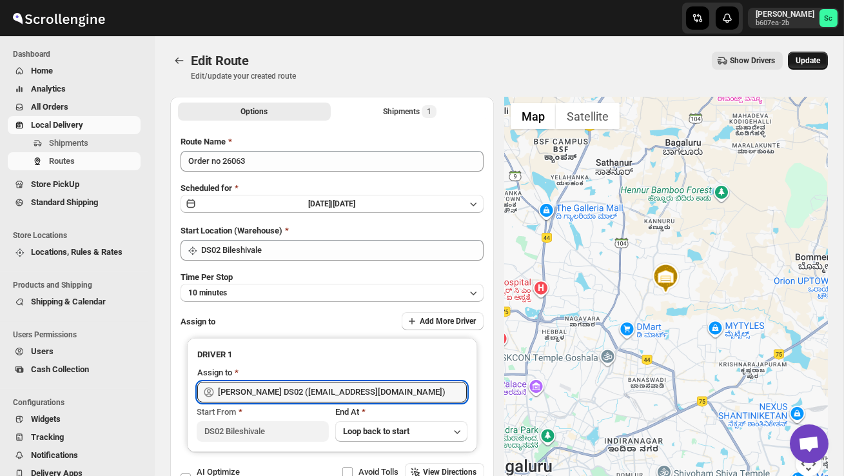
type input "[PERSON_NAME] DS02 ([EMAIL_ADDRESS][DOMAIN_NAME])"
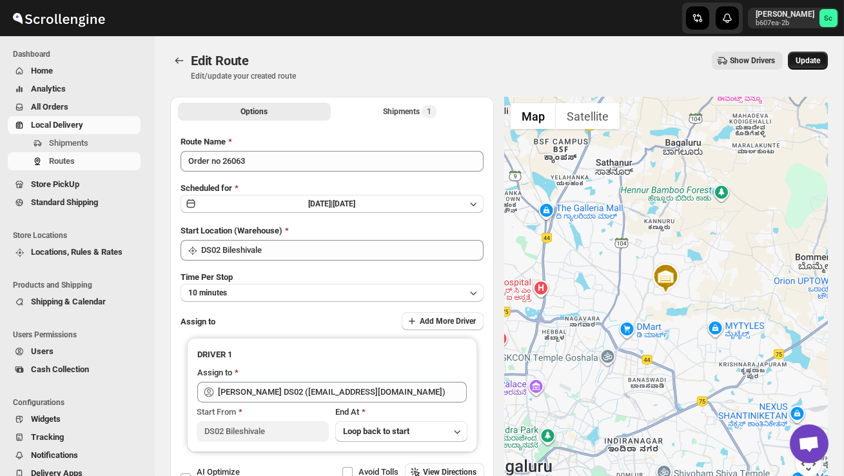
click at [808, 60] on span "Update" at bounding box center [808, 60] width 25 height 10
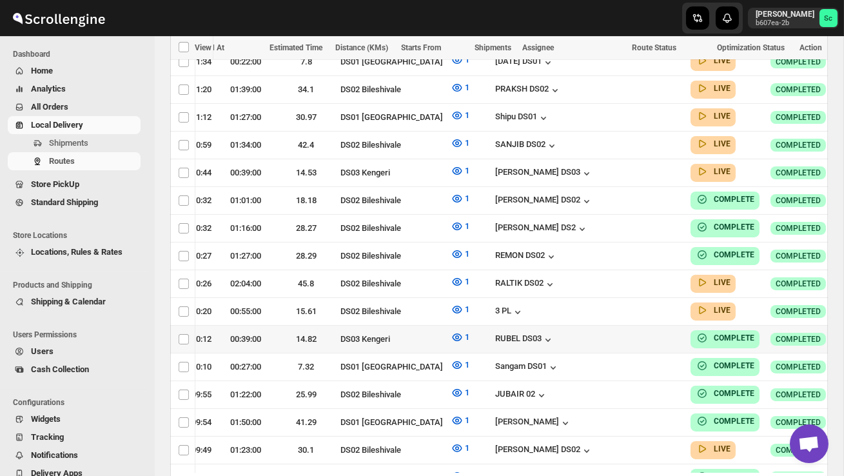
scroll to position [439, 0]
click at [844, 305] on icon "button" at bounding box center [855, 310] width 13 height 13
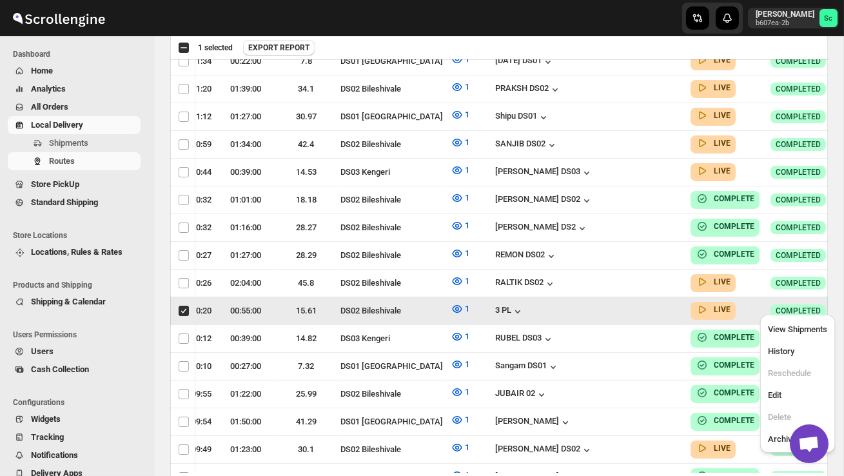
scroll to position [0, 1]
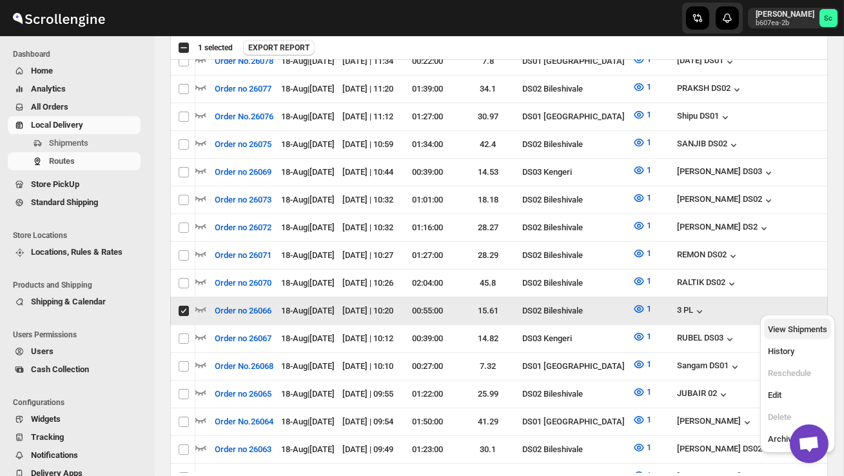
click at [804, 331] on span "View Shipments" at bounding box center [797, 329] width 59 height 10
checkbox input "false"
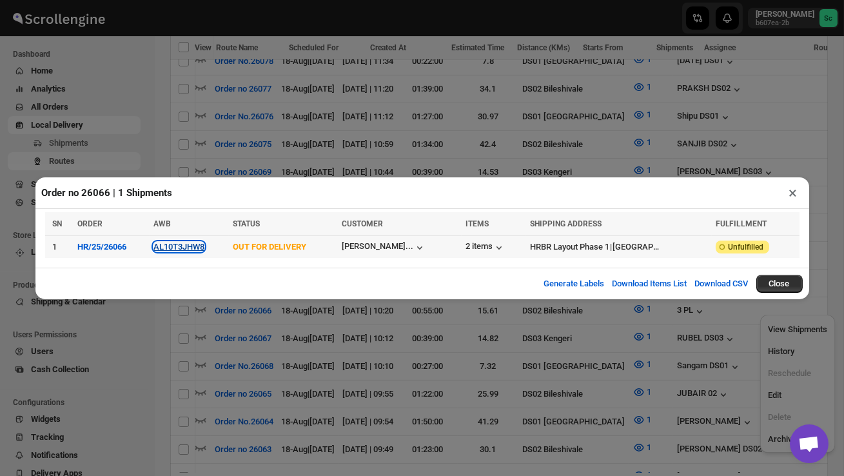
click at [179, 250] on button "AL10T3JHW8" at bounding box center [179, 247] width 51 height 10
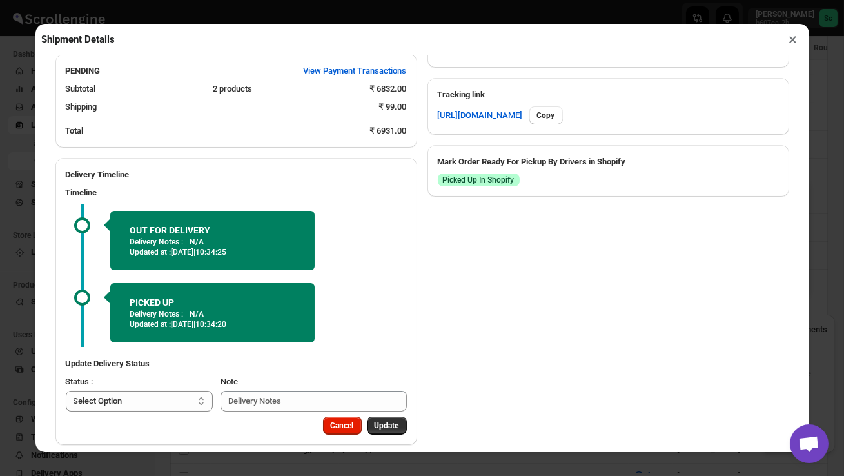
scroll to position [614, 0]
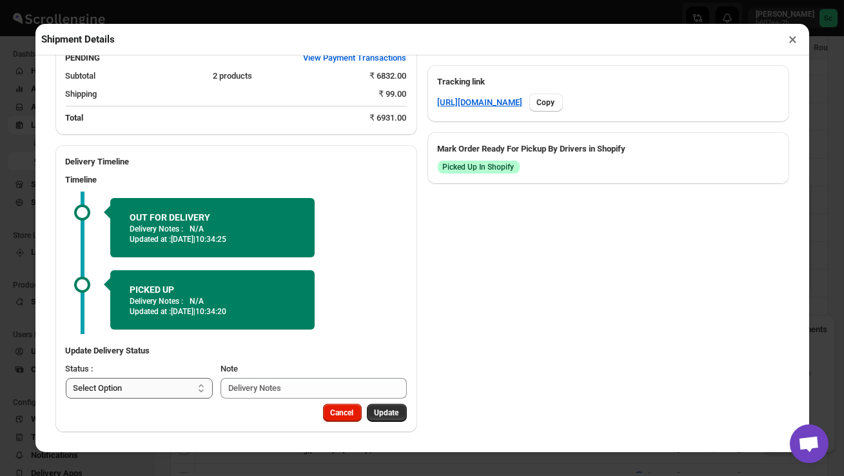
click at [139, 389] on select "Select Option PICKED UP OUT FOR DELIVERY RESCHEDULE DELIVERED CANCELLED" at bounding box center [140, 388] width 148 height 21
select select "DELIVERED"
click at [393, 414] on span "Update" at bounding box center [387, 413] width 25 height 10
select select
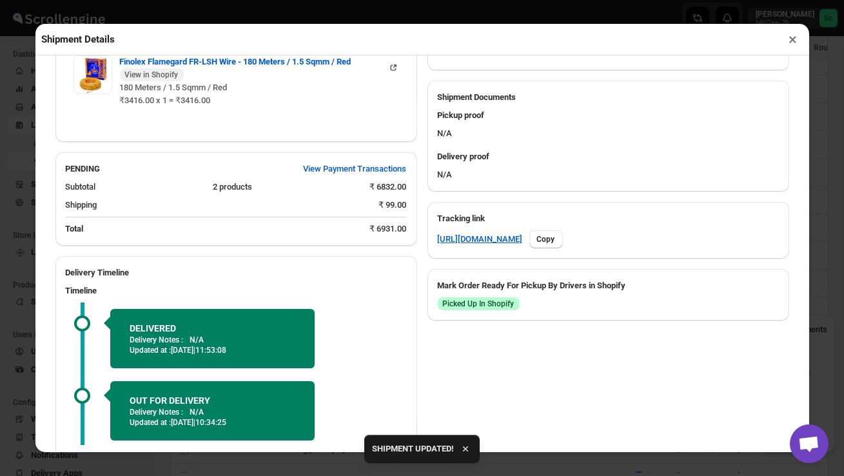
scroll to position [588, 0]
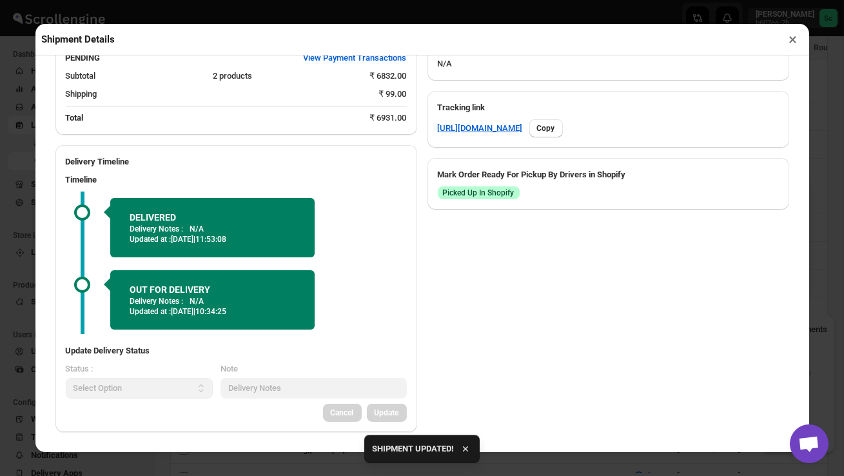
click at [795, 42] on button "×" at bounding box center [793, 39] width 19 height 18
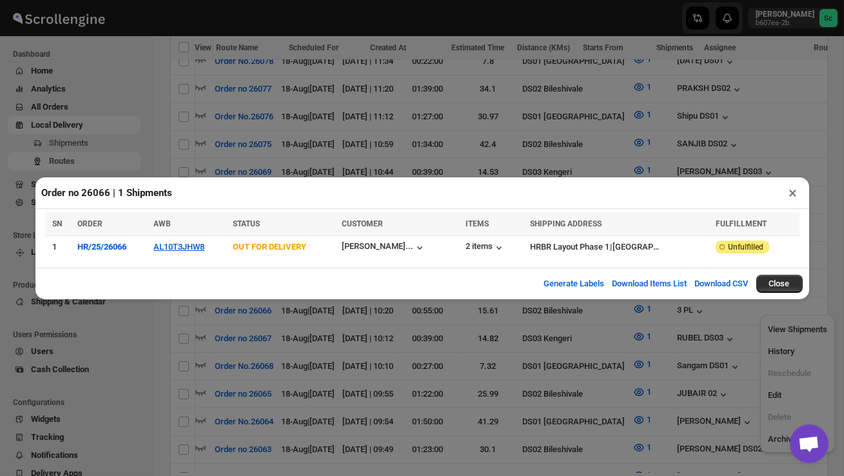
click at [793, 190] on button "×" at bounding box center [793, 193] width 19 height 18
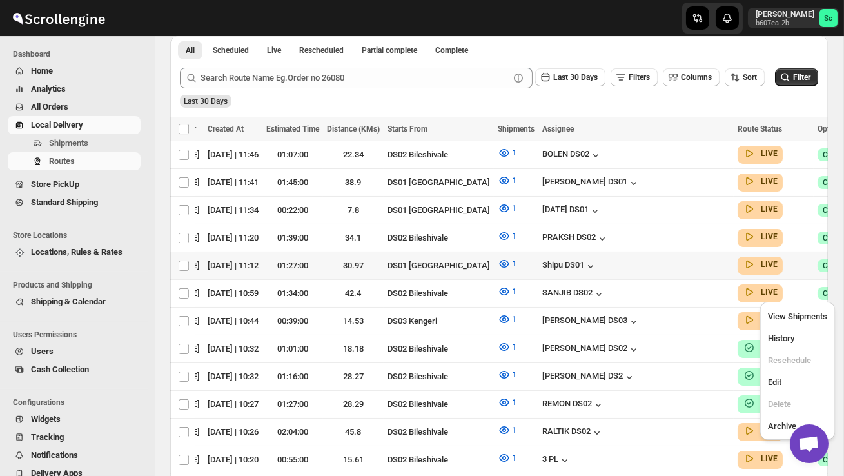
scroll to position [277, 0]
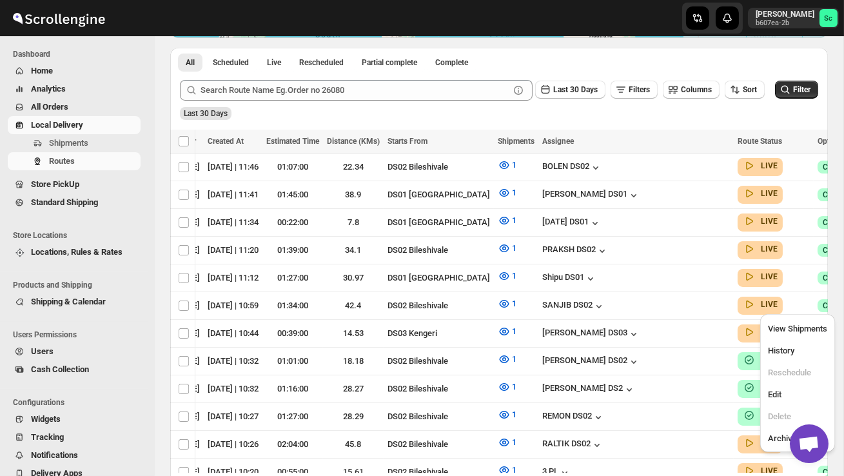
click at [608, 119] on div "Last 30 Days" at bounding box center [497, 109] width 641 height 22
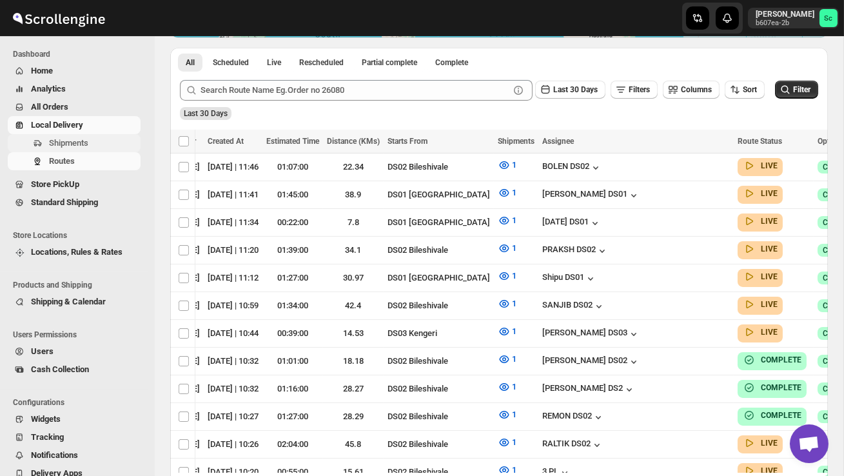
click at [83, 139] on span "Shipments" at bounding box center [68, 143] width 39 height 10
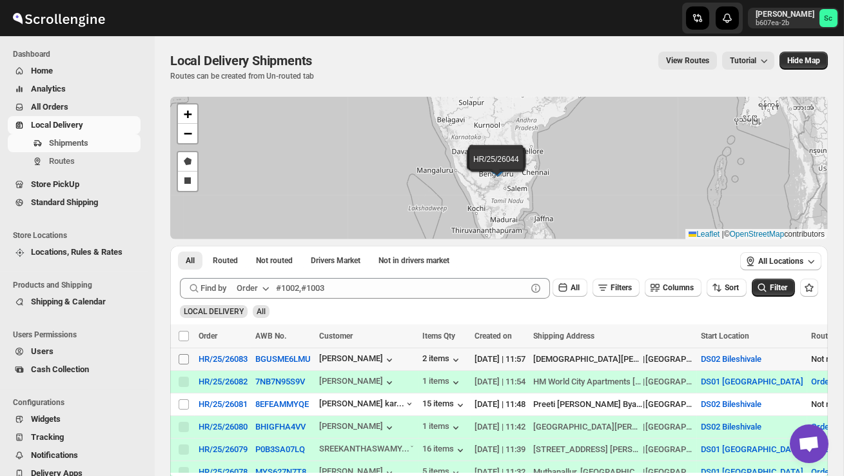
click at [183, 357] on input "Select shipment" at bounding box center [184, 359] width 10 height 10
checkbox input "true"
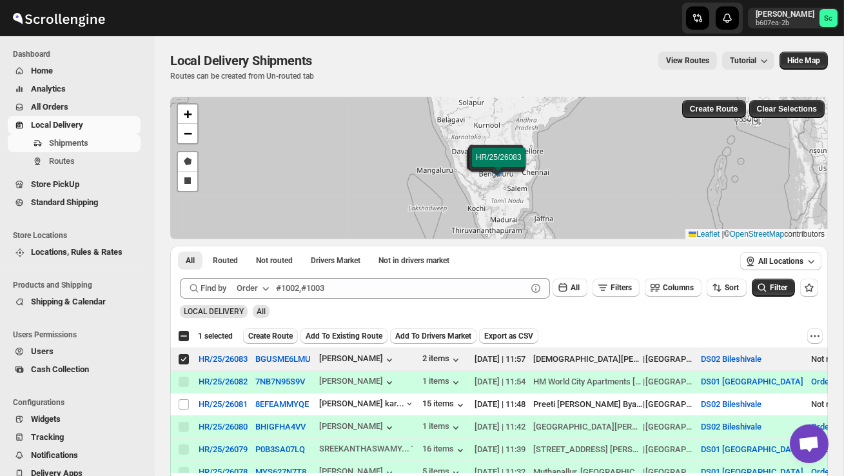
click at [285, 333] on span "Create Route" at bounding box center [270, 336] width 45 height 10
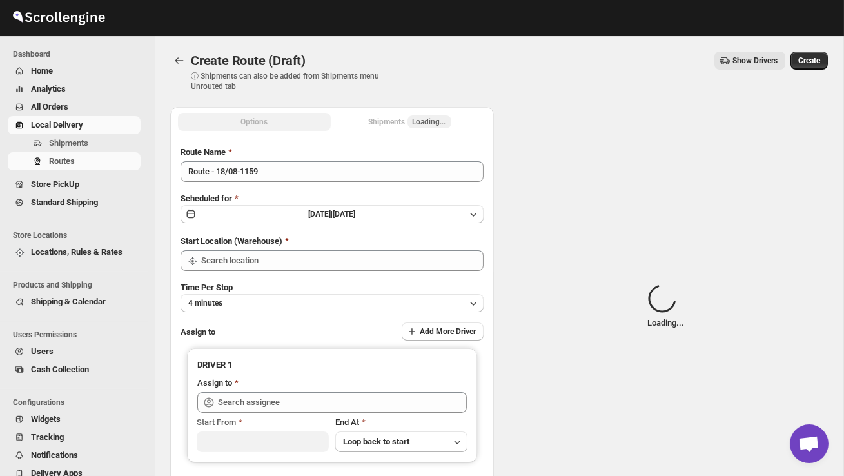
type input "DS02 Bileshivale"
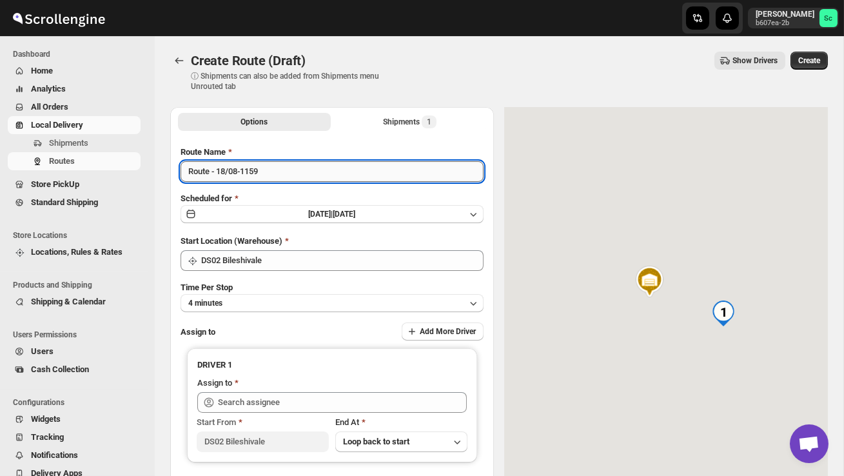
click at [274, 170] on input "Route - 18/08-1159" at bounding box center [332, 171] width 303 height 21
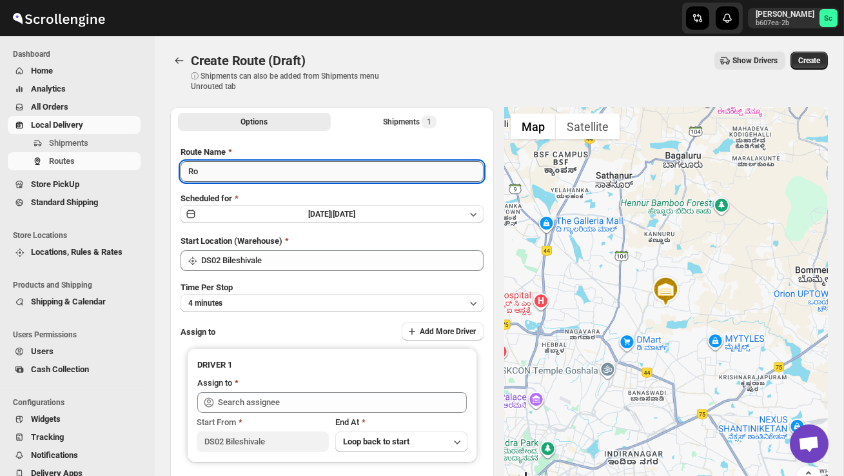
type input "R"
type input "Order no 26083"
click at [324, 305] on button "4 minutes" at bounding box center [332, 303] width 303 height 18
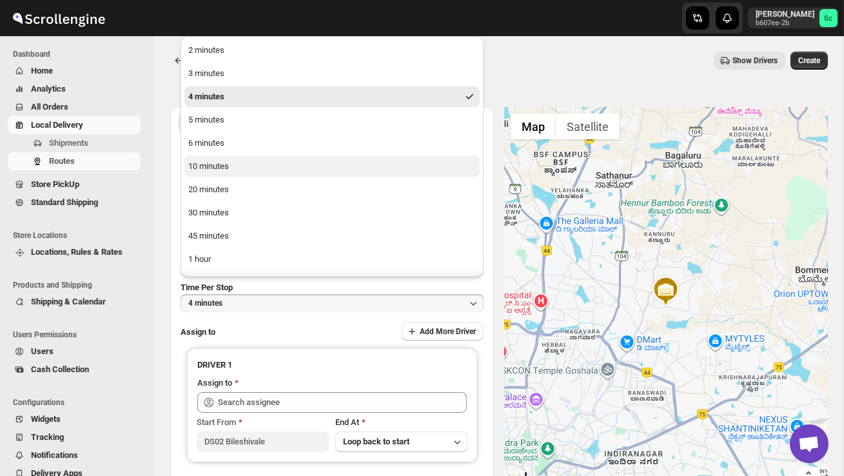
click at [256, 166] on button "10 minutes" at bounding box center [331, 166] width 295 height 21
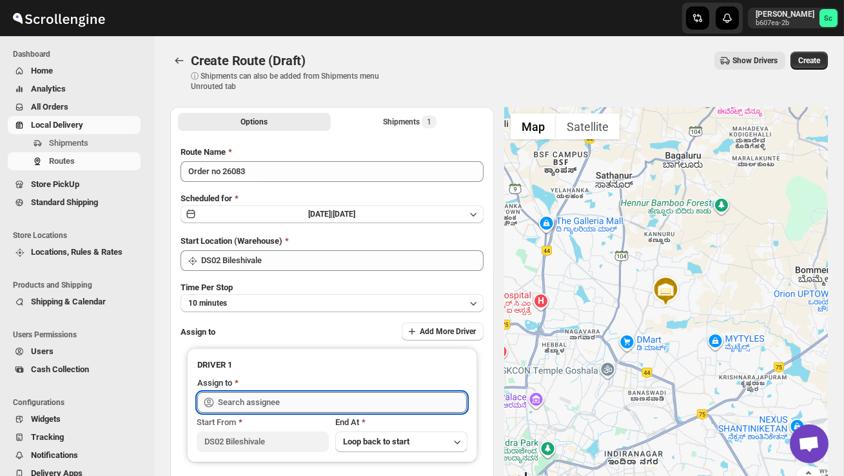
click at [251, 397] on input "text" at bounding box center [342, 402] width 249 height 21
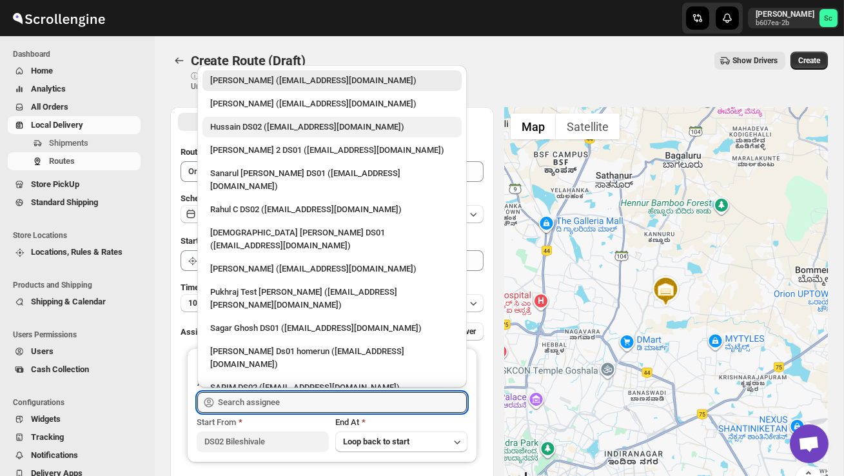
click at [246, 127] on div "Hussain DS02 ([EMAIL_ADDRESS][DOMAIN_NAME])" at bounding box center [332, 127] width 244 height 13
type input "Hussain DS02 ([EMAIL_ADDRESS][DOMAIN_NAME])"
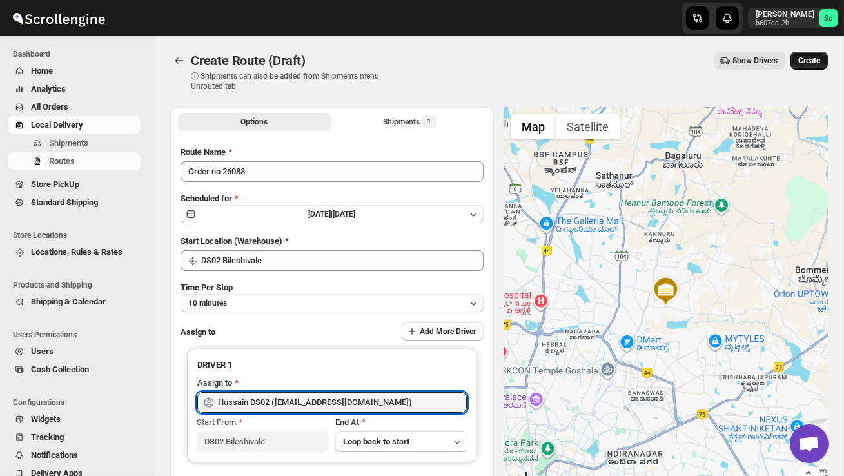
click at [813, 59] on span "Create" at bounding box center [810, 60] width 22 height 10
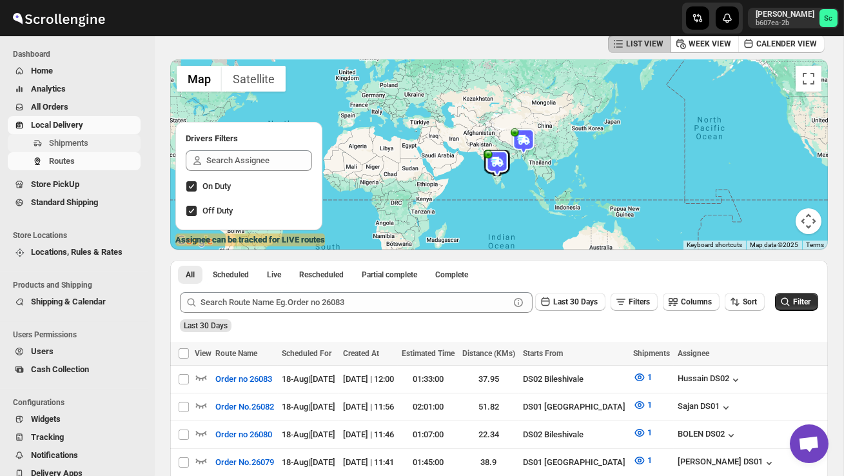
click at [86, 141] on span "Shipments" at bounding box center [68, 143] width 39 height 10
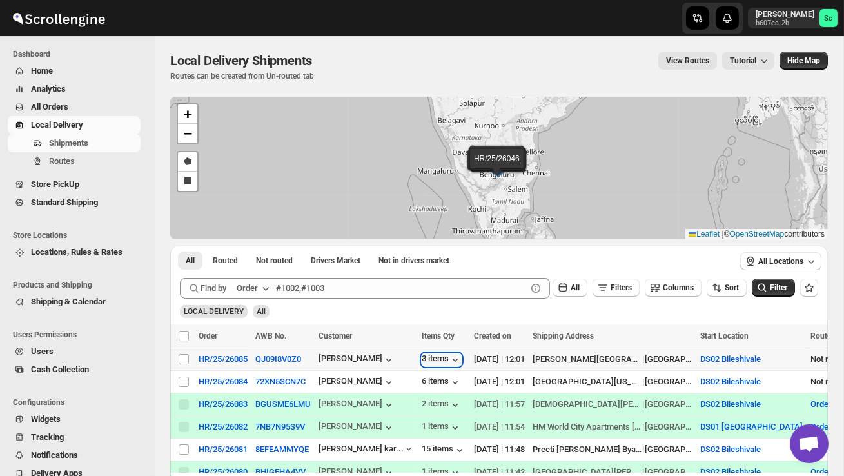
click at [444, 358] on div "3 items" at bounding box center [442, 359] width 40 height 13
click at [184, 380] on input "Select shipment" at bounding box center [184, 382] width 10 height 10
checkbox input "true"
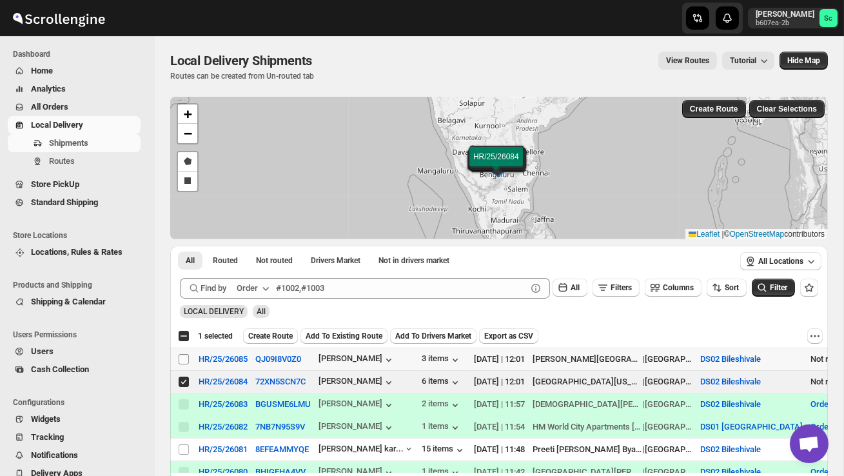
click at [181, 360] on input "Select shipment" at bounding box center [184, 359] width 10 height 10
checkbox input "true"
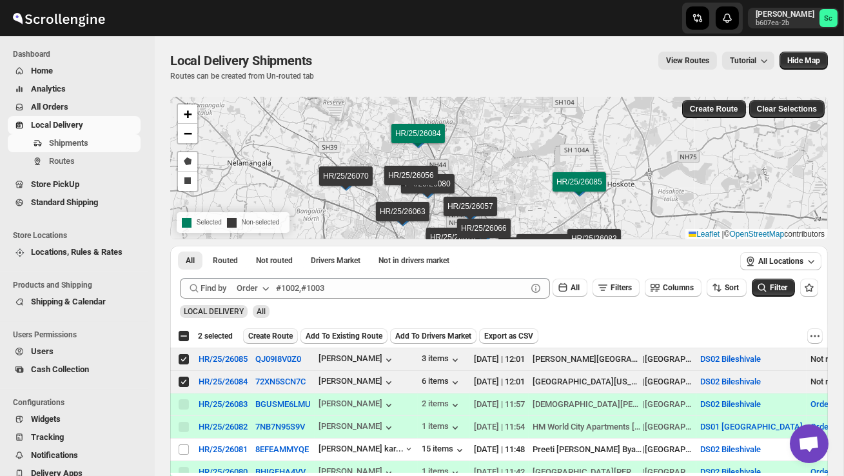
click at [286, 337] on span "Create Route" at bounding box center [270, 336] width 45 height 10
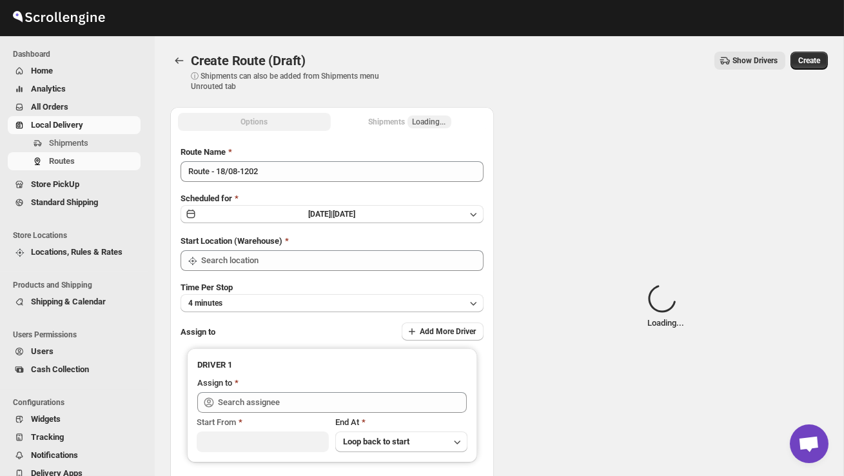
type input "DS02 Bileshivale"
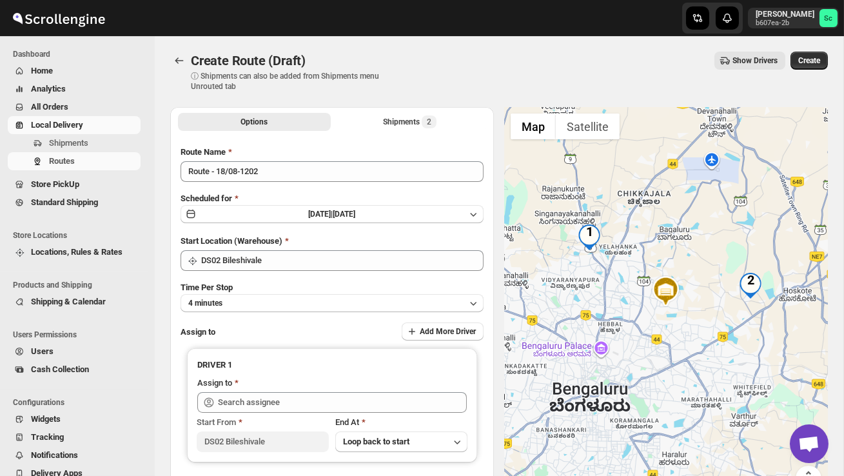
click at [595, 323] on div at bounding box center [666, 307] width 324 height 400
click at [83, 144] on span "Shipments" at bounding box center [68, 143] width 39 height 10
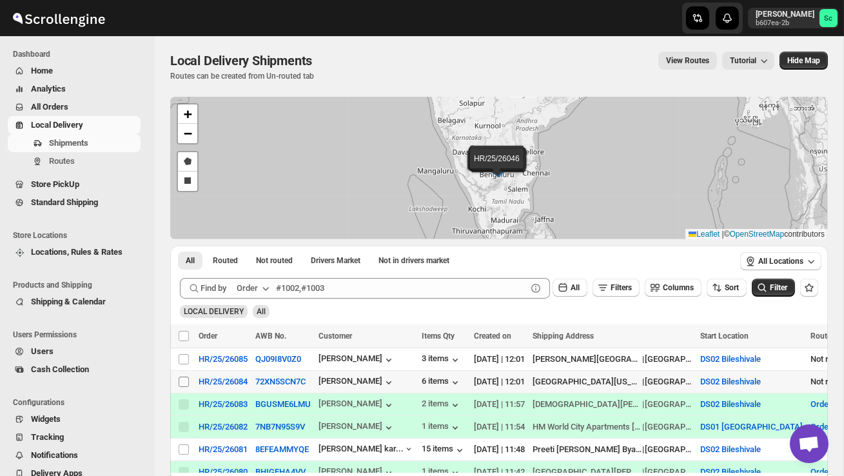
click at [181, 379] on input "Select shipment" at bounding box center [184, 382] width 10 height 10
checkbox input "true"
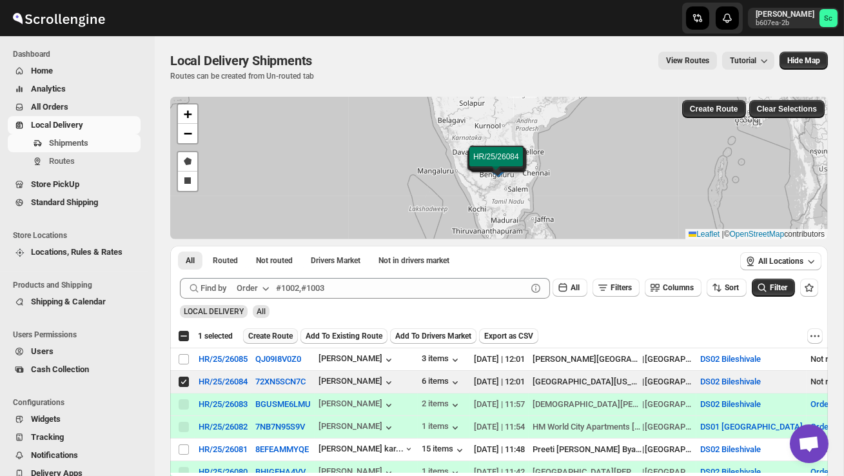
click at [267, 333] on span "Create Route" at bounding box center [270, 336] width 45 height 10
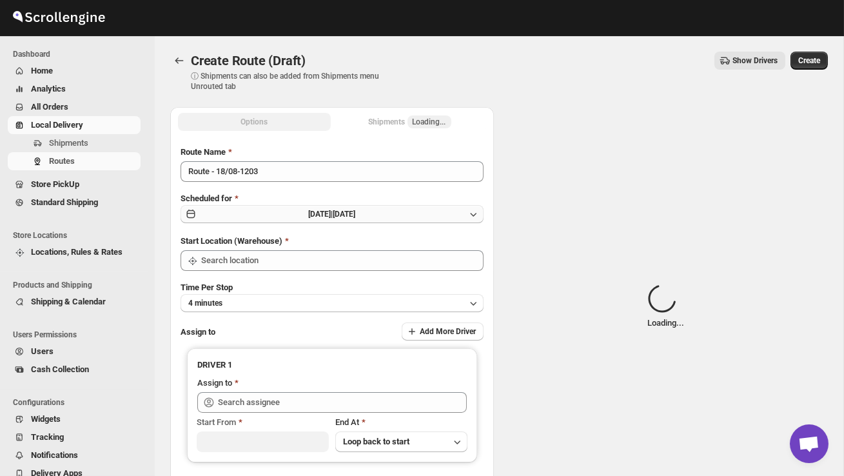
type input "DS02 Bileshivale"
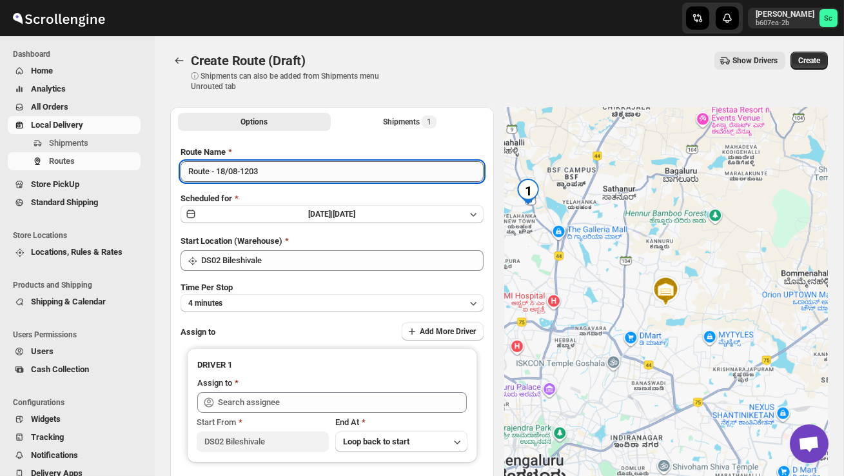
click at [275, 177] on input "Route - 18/08-1203" at bounding box center [332, 171] width 303 height 21
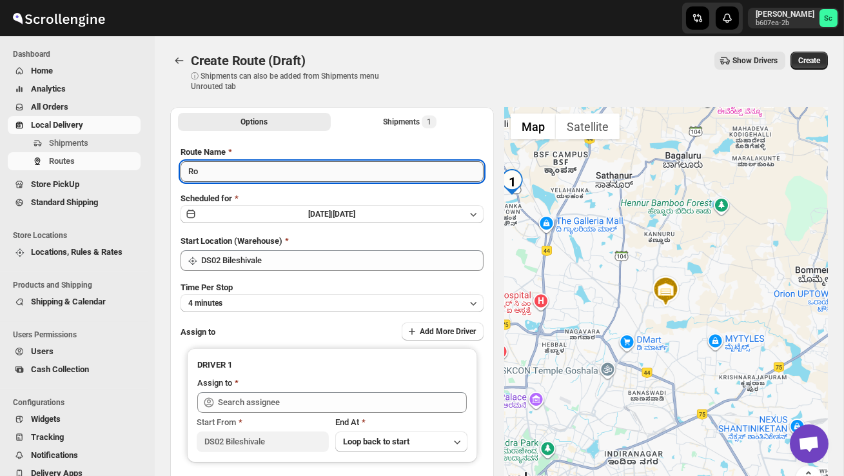
type input "R"
type input "Order no 26084"
click at [310, 299] on button "4 minutes" at bounding box center [332, 303] width 303 height 18
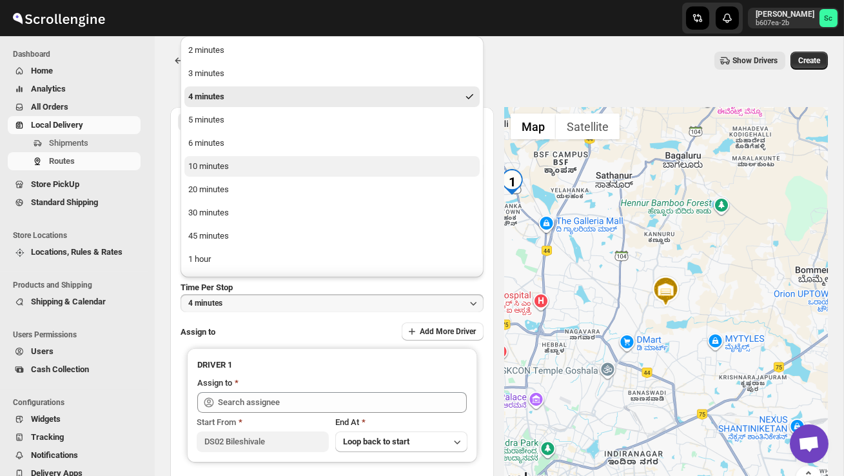
click at [238, 164] on button "10 minutes" at bounding box center [331, 166] width 295 height 21
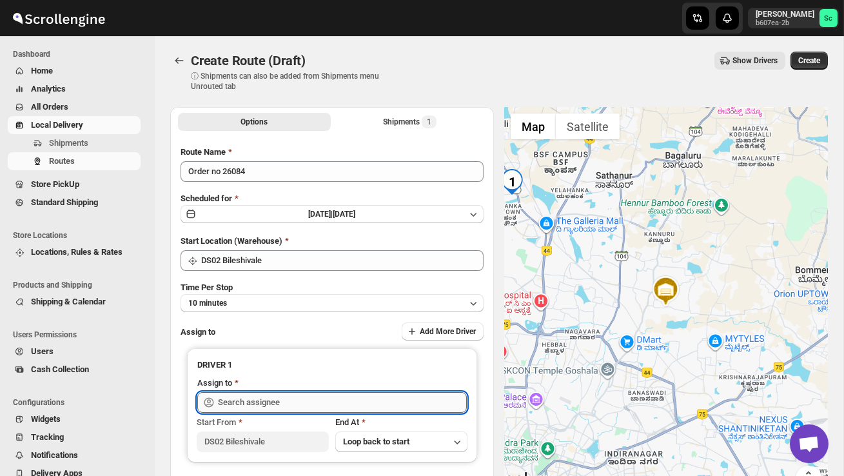
click at [270, 403] on input "text" at bounding box center [342, 402] width 249 height 21
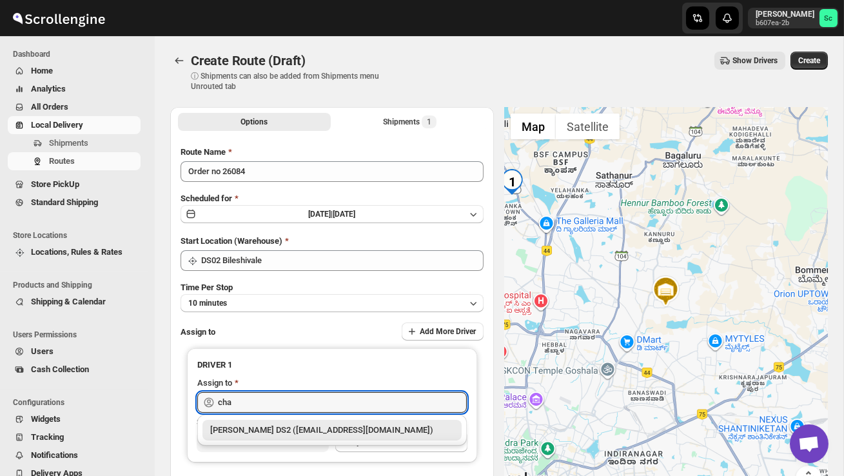
click at [292, 431] on div "[PERSON_NAME] DS2 ([EMAIL_ADDRESS][DOMAIN_NAME])" at bounding box center [332, 430] width 244 height 13
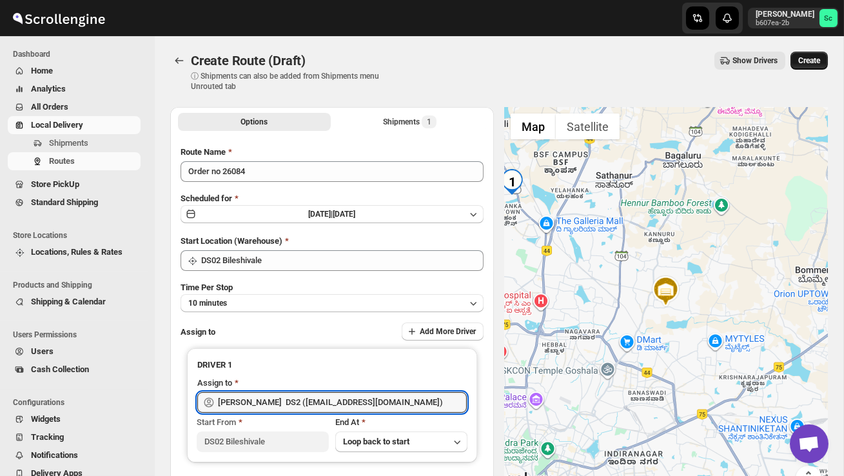
type input "[PERSON_NAME] DS2 ([EMAIL_ADDRESS][DOMAIN_NAME])"
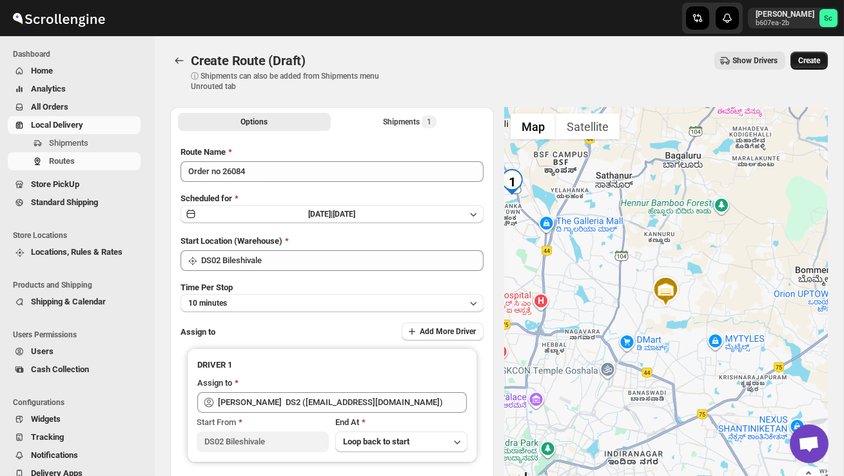
click at [808, 59] on span "Create" at bounding box center [810, 60] width 22 height 10
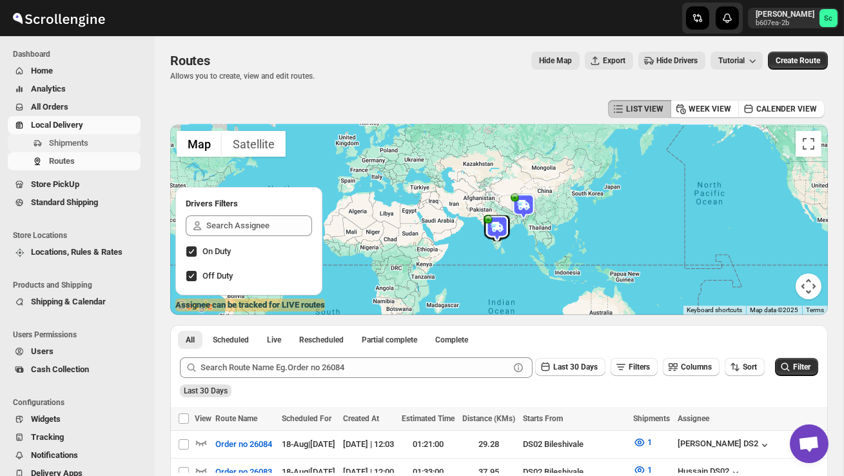
click at [97, 149] on span "Shipments" at bounding box center [93, 143] width 89 height 13
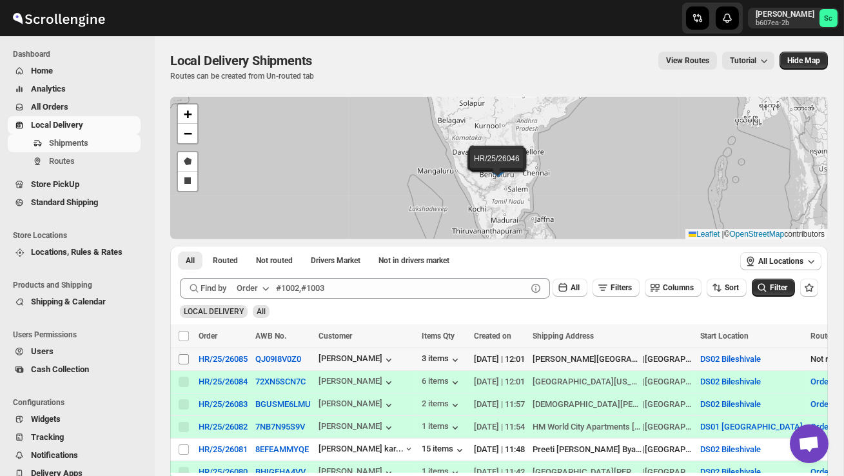
click at [182, 359] on input "Select shipment" at bounding box center [184, 359] width 10 height 10
checkbox input "true"
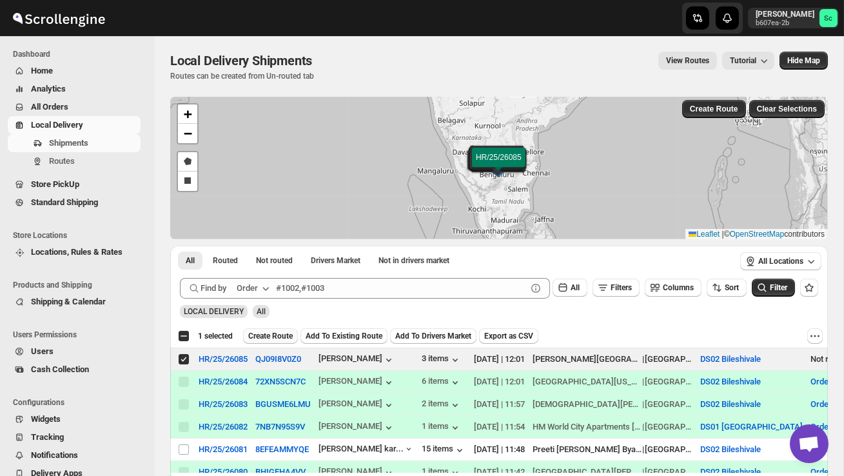
click at [282, 333] on span "Create Route" at bounding box center [270, 336] width 45 height 10
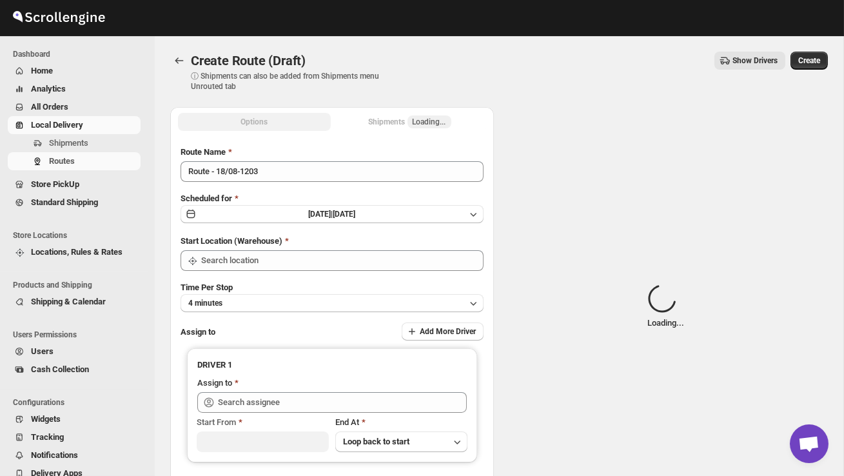
type input "DS02 Bileshivale"
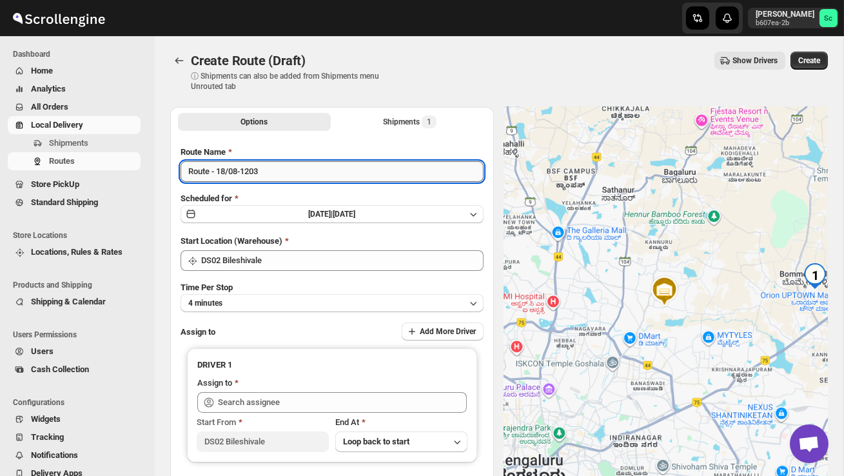
click at [276, 177] on input "Route - 18/08-1203" at bounding box center [332, 171] width 303 height 21
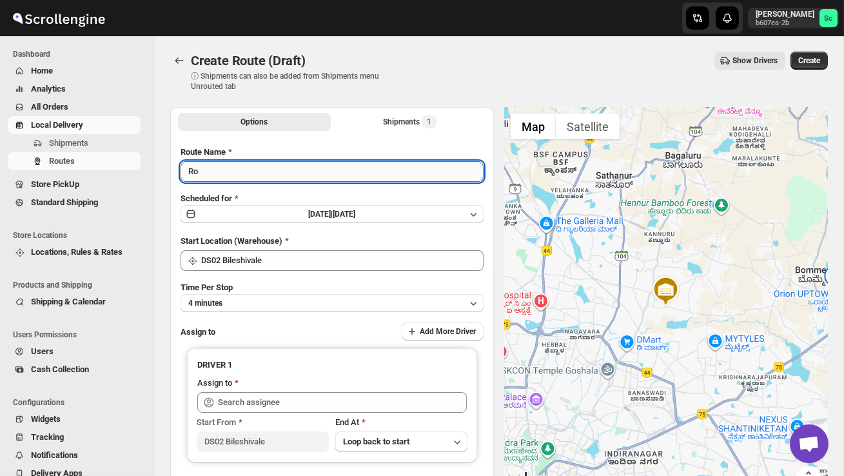
type input "R"
type input "Order no 26085"
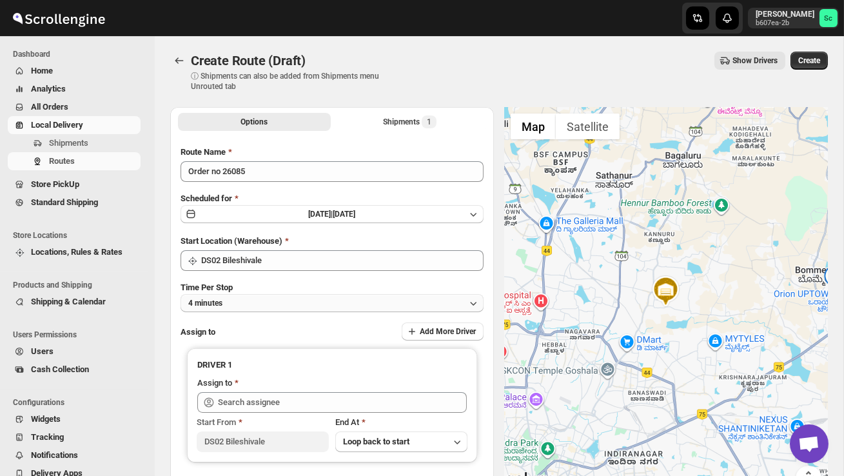
click at [287, 297] on button "4 minutes" at bounding box center [332, 303] width 303 height 18
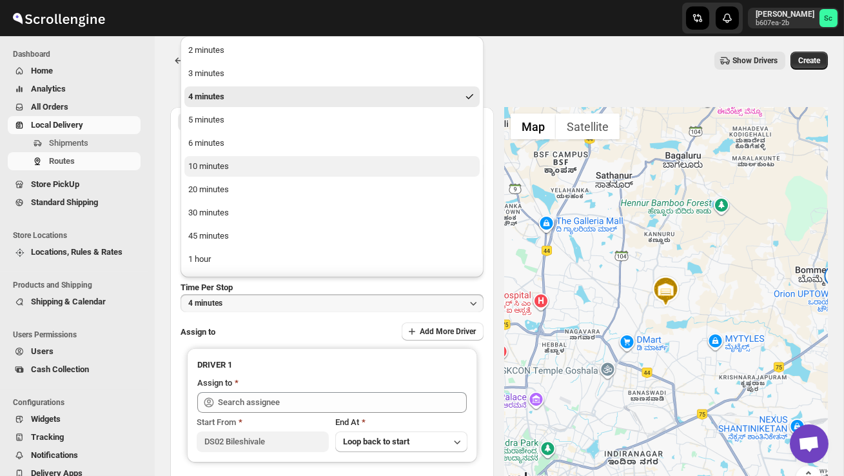
click at [224, 159] on button "10 minutes" at bounding box center [331, 166] width 295 height 21
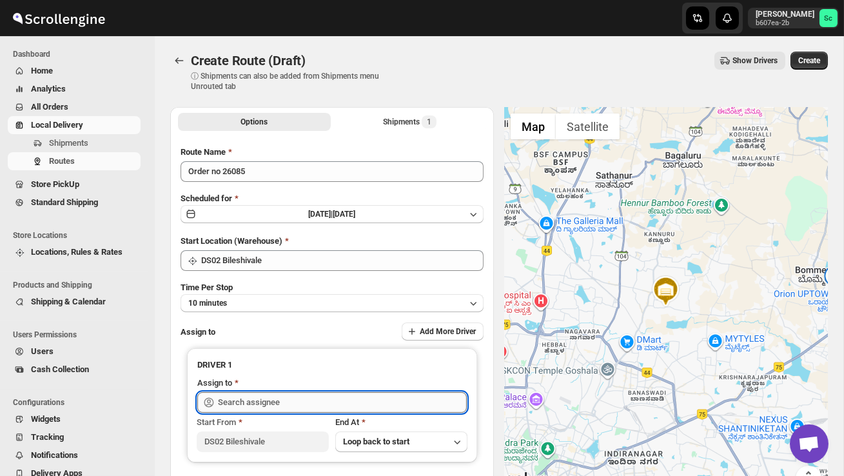
click at [249, 403] on input "text" at bounding box center [342, 402] width 249 height 21
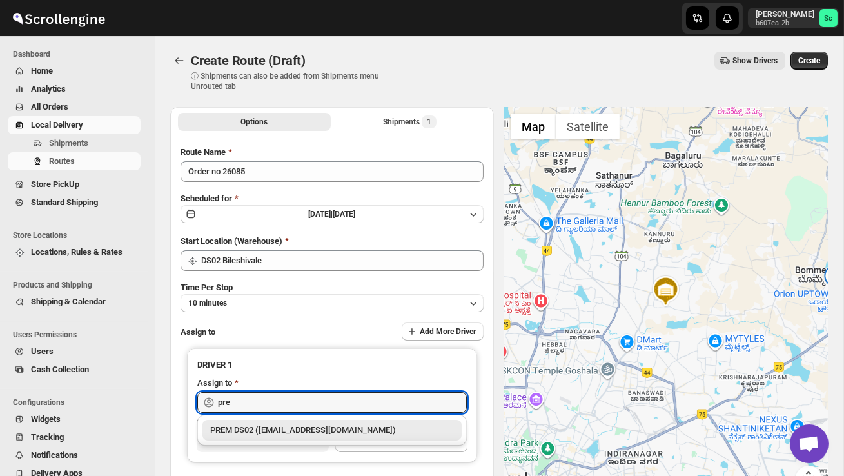
click at [284, 428] on div "PREM DS02 ([EMAIL_ADDRESS][DOMAIN_NAME])" at bounding box center [332, 430] width 244 height 13
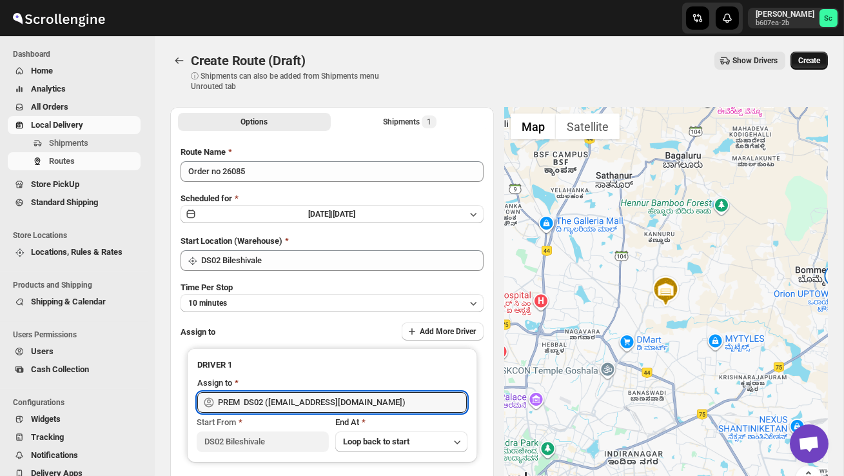
type input "PREM DS02 ([EMAIL_ADDRESS][DOMAIN_NAME])"
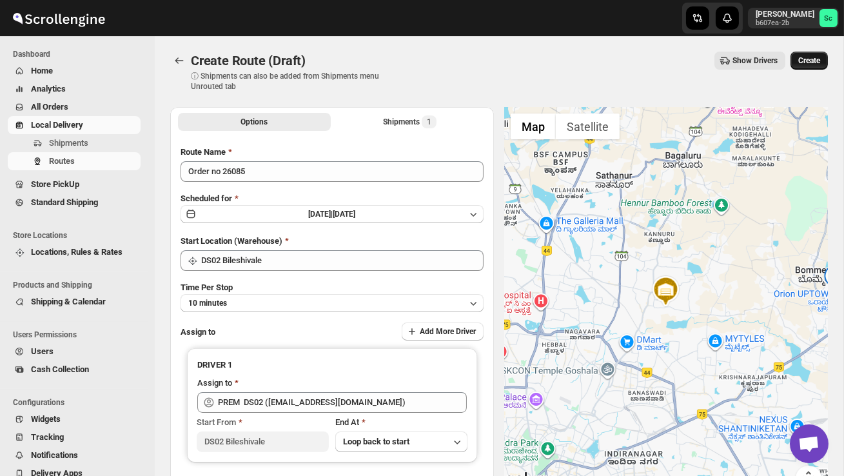
click at [807, 65] on span "Create" at bounding box center [810, 60] width 22 height 10
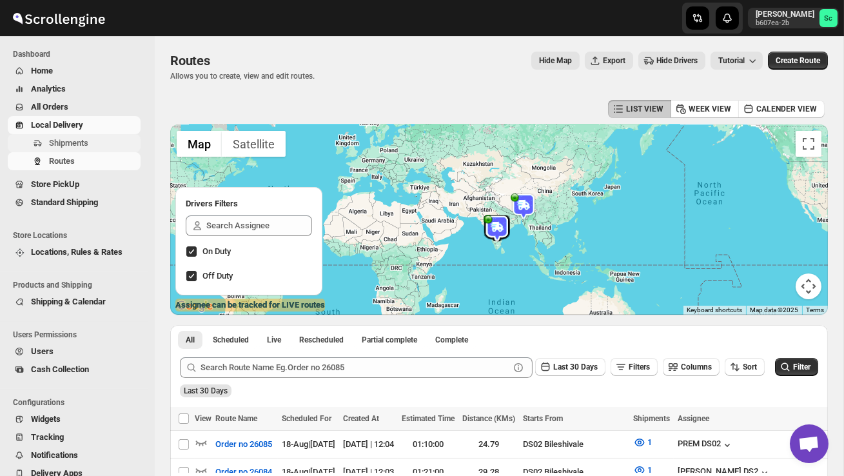
click at [77, 135] on button "Shipments" at bounding box center [74, 143] width 133 height 18
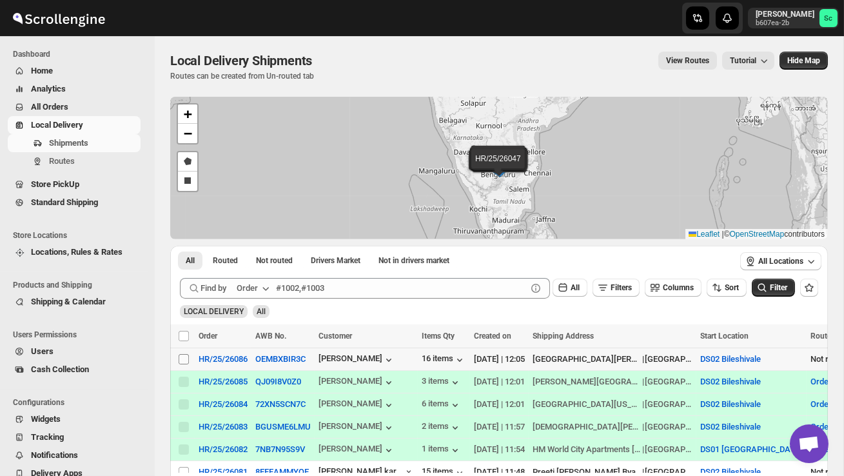
click at [180, 360] on input "Select shipment" at bounding box center [184, 359] width 10 height 10
checkbox input "true"
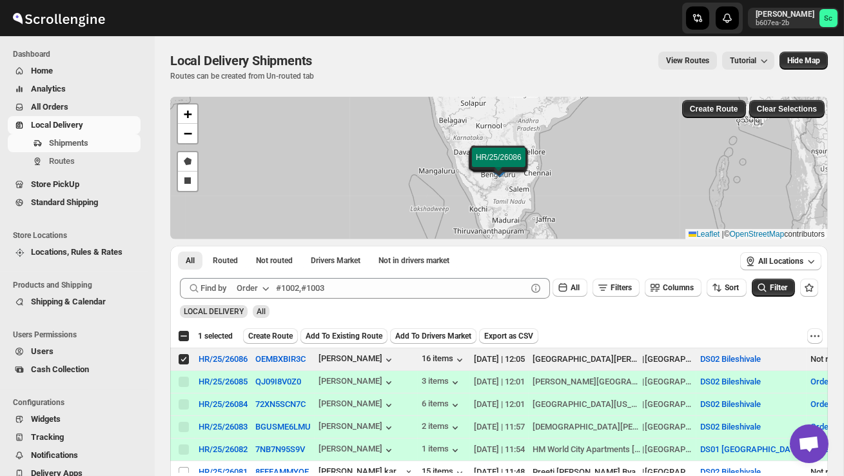
click at [284, 335] on span "Create Route" at bounding box center [270, 336] width 45 height 10
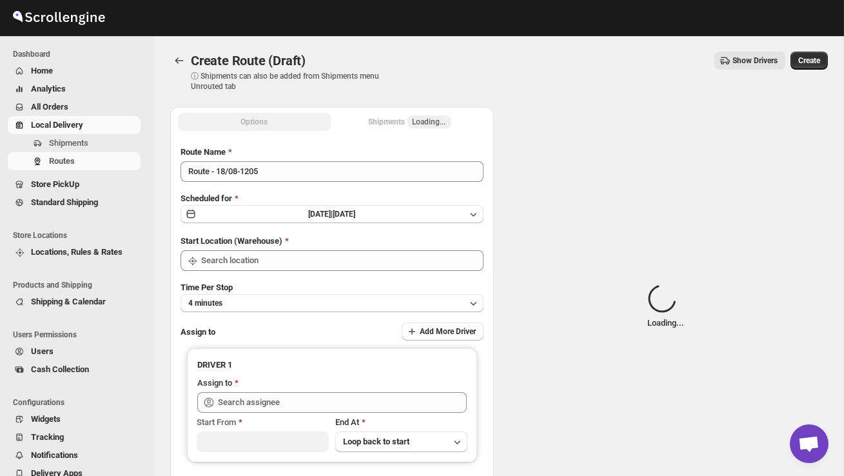
type input "DS02 Bileshivale"
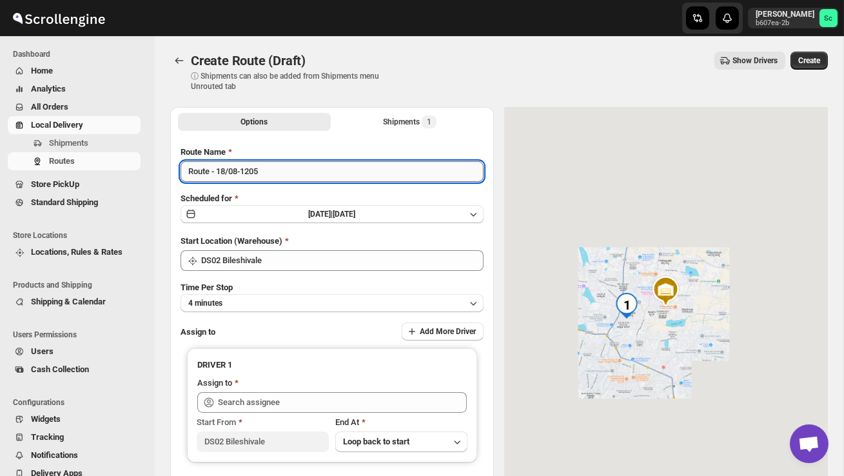
click at [273, 169] on input "Route - 18/08-1205" at bounding box center [332, 171] width 303 height 21
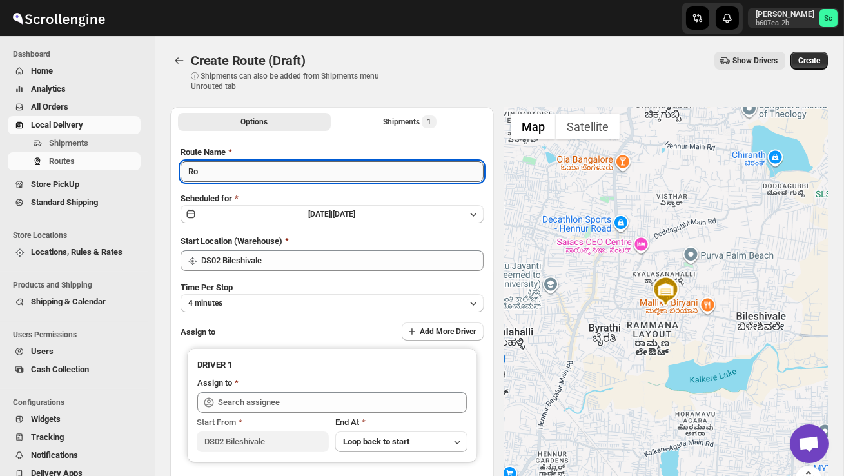
type input "R"
type input "Order no 26086"
click at [333, 300] on button "4 minutes" at bounding box center [332, 303] width 303 height 18
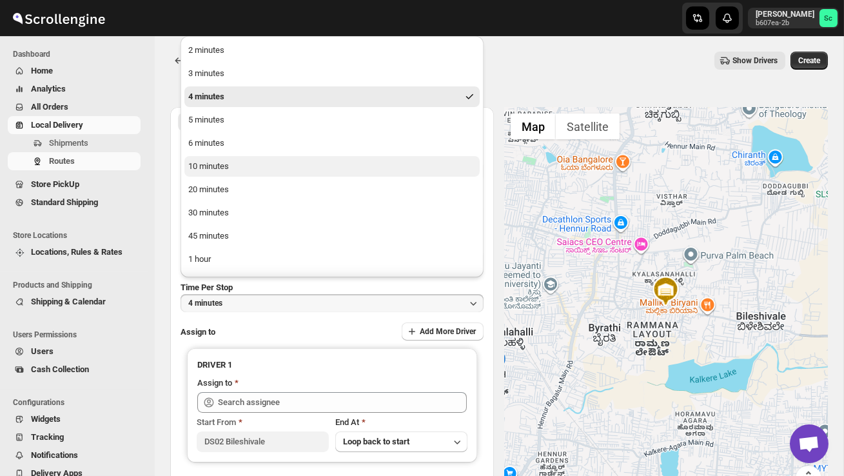
click at [245, 157] on button "10 minutes" at bounding box center [331, 166] width 295 height 21
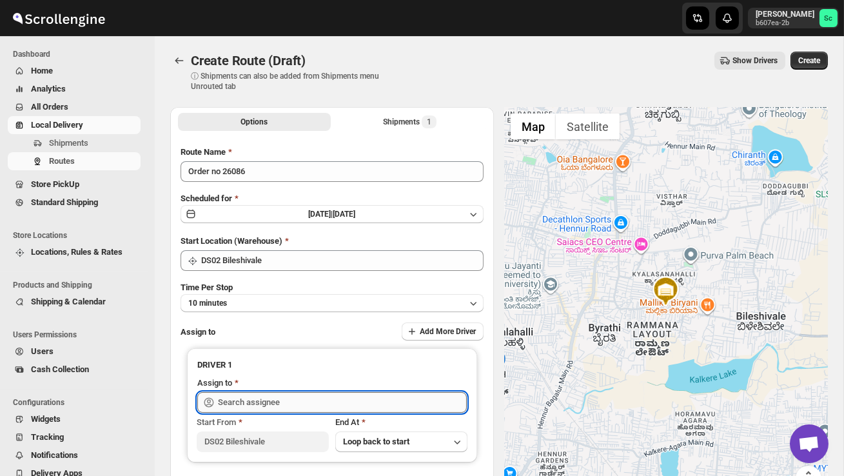
click at [268, 403] on input "text" at bounding box center [342, 402] width 249 height 21
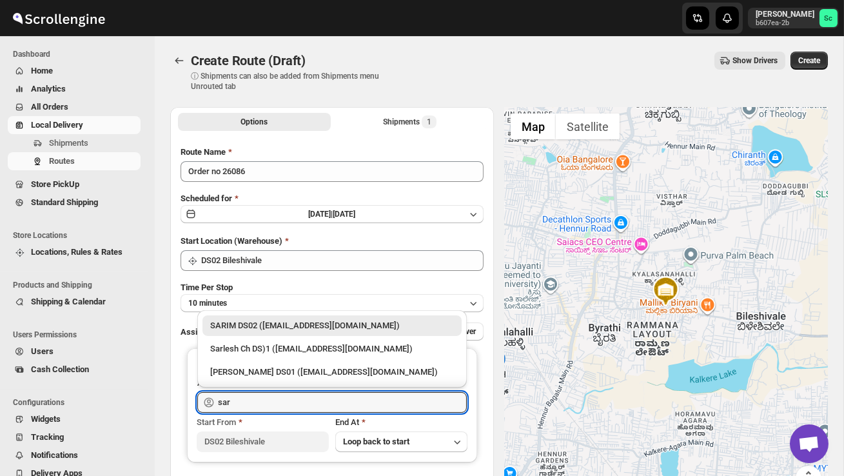
click at [299, 319] on div "SARIM DS02 ([EMAIL_ADDRESS][DOMAIN_NAME])" at bounding box center [332, 325] width 244 height 13
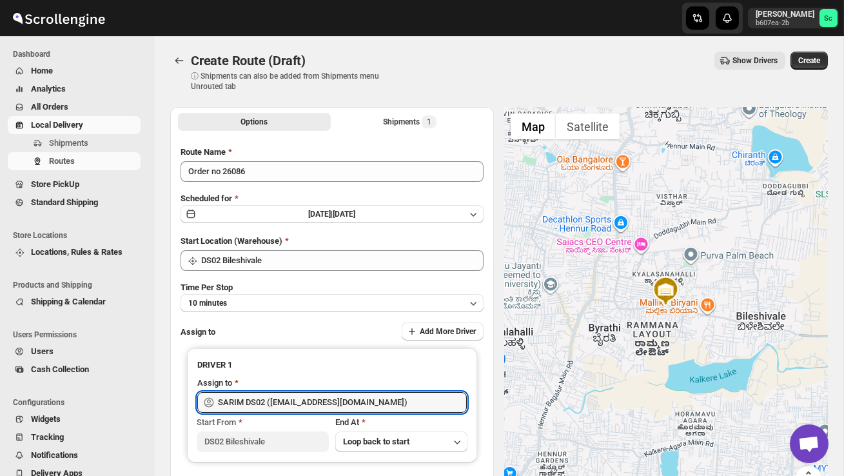
type input "SARIM DS02 ([EMAIL_ADDRESS][DOMAIN_NAME])"
click at [817, 58] on span "Create" at bounding box center [810, 60] width 22 height 10
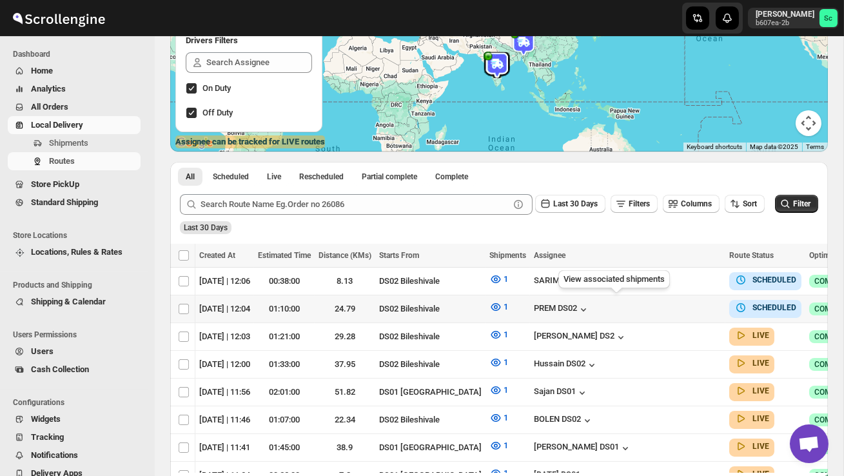
scroll to position [0, 170]
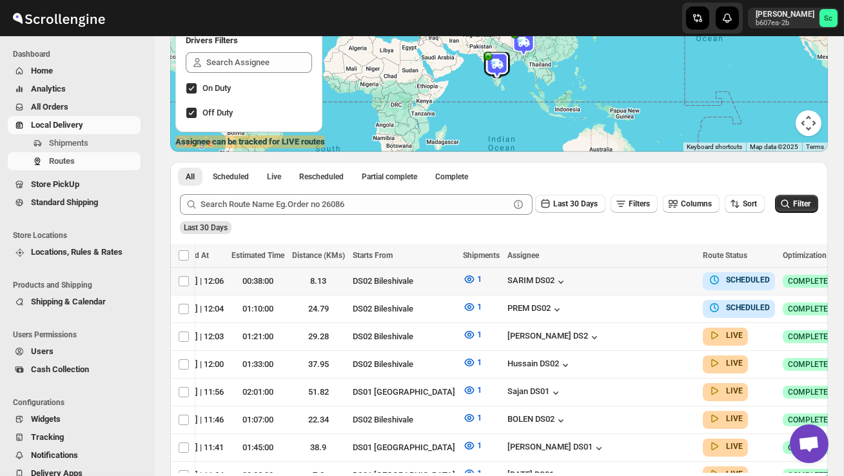
checkbox input "true"
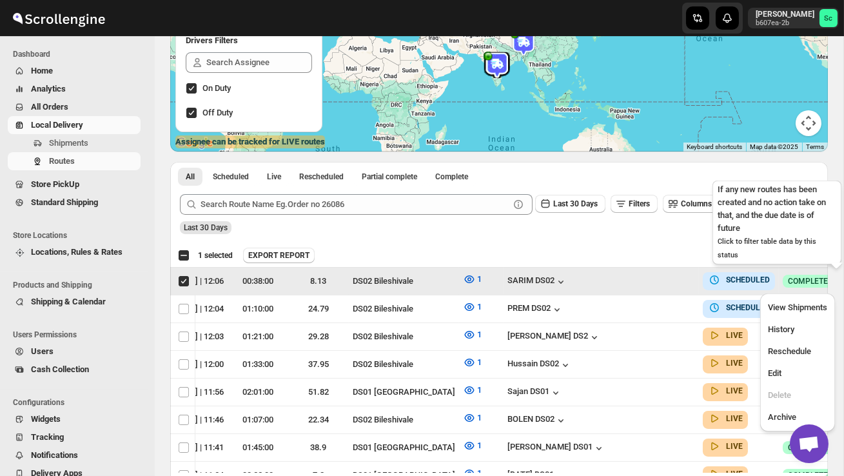
scroll to position [0, 1]
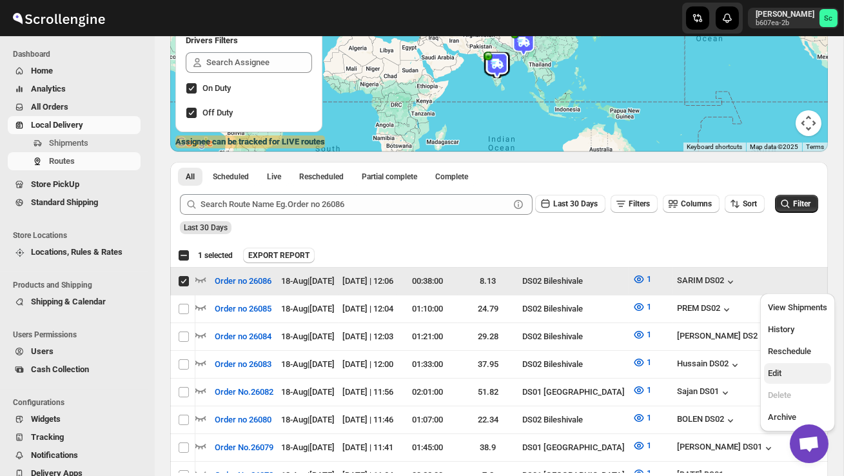
click at [777, 367] on span "Edit" at bounding box center [797, 373] width 59 height 13
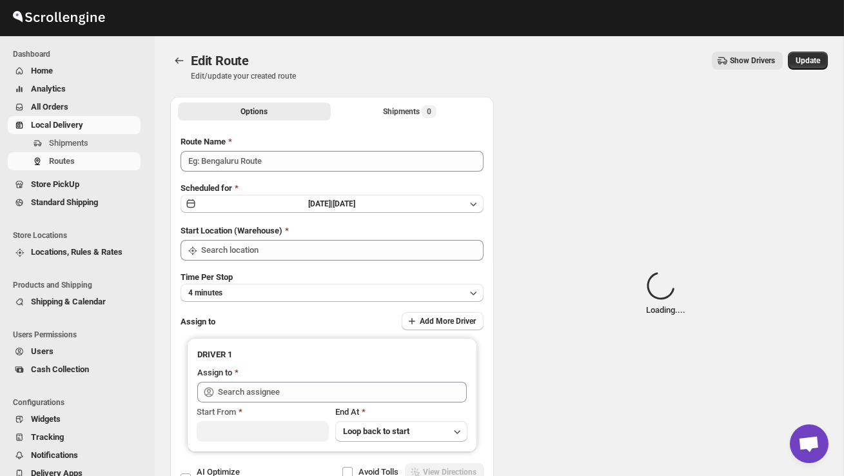
type input "Order no 26086"
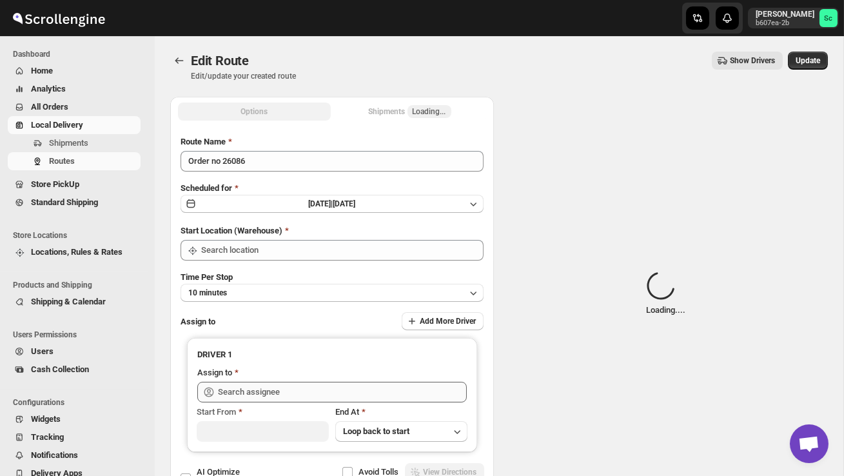
type input "DS02 Bileshivale"
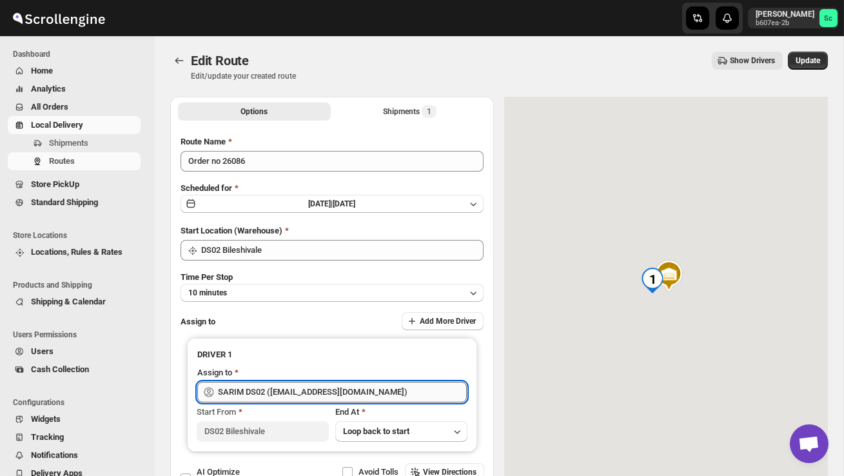
click at [389, 394] on input "SARIM DS02 ([EMAIL_ADDRESS][DOMAIN_NAME])" at bounding box center [342, 392] width 249 height 21
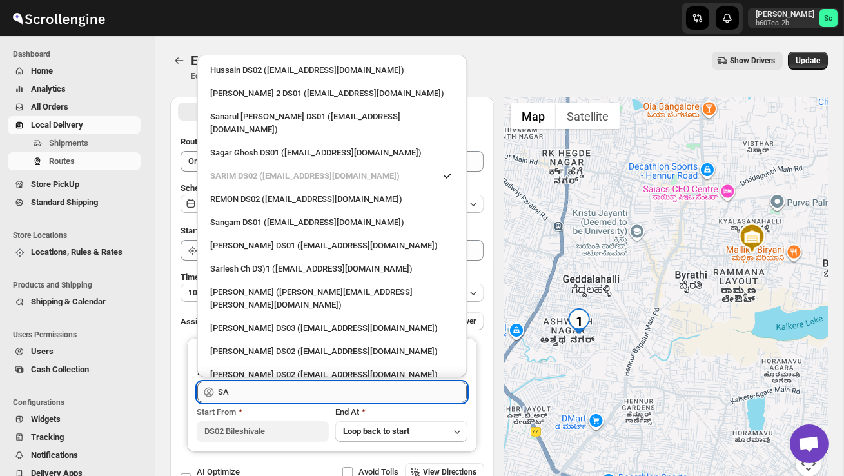
type input "S"
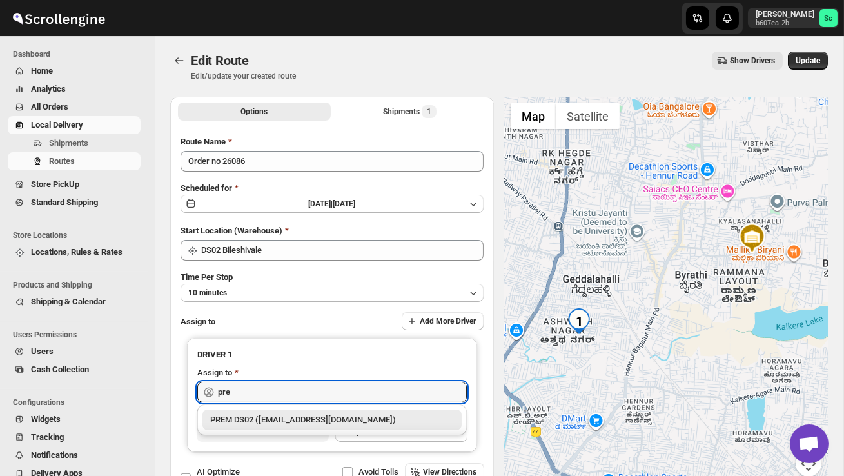
click at [384, 420] on div "PREM DS02 ([EMAIL_ADDRESS][DOMAIN_NAME])" at bounding box center [332, 419] width 244 height 13
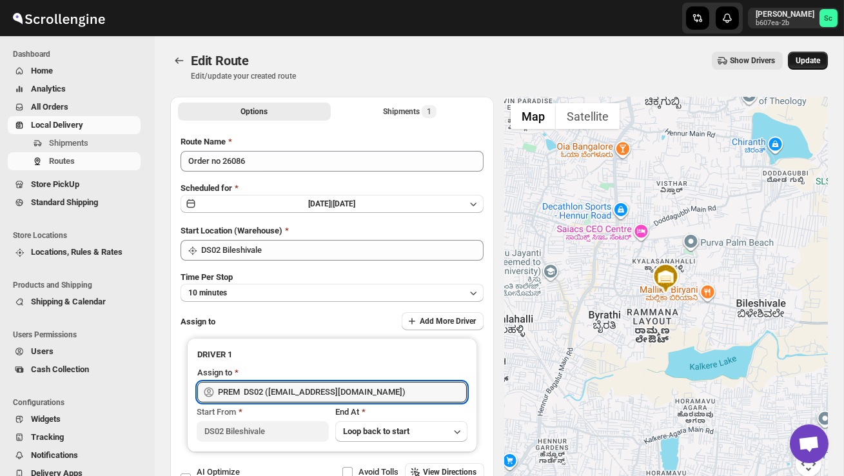
type input "PREM DS02 ([EMAIL_ADDRESS][DOMAIN_NAME])"
click at [813, 57] on span "Update" at bounding box center [808, 60] width 25 height 10
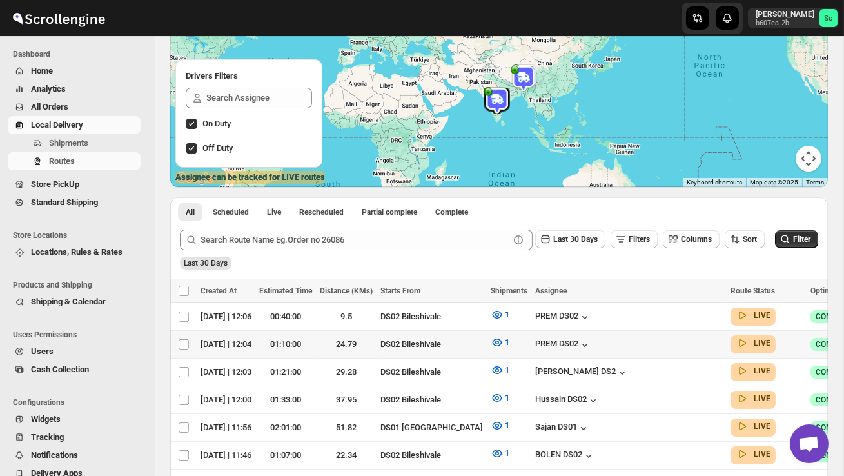
scroll to position [0, 170]
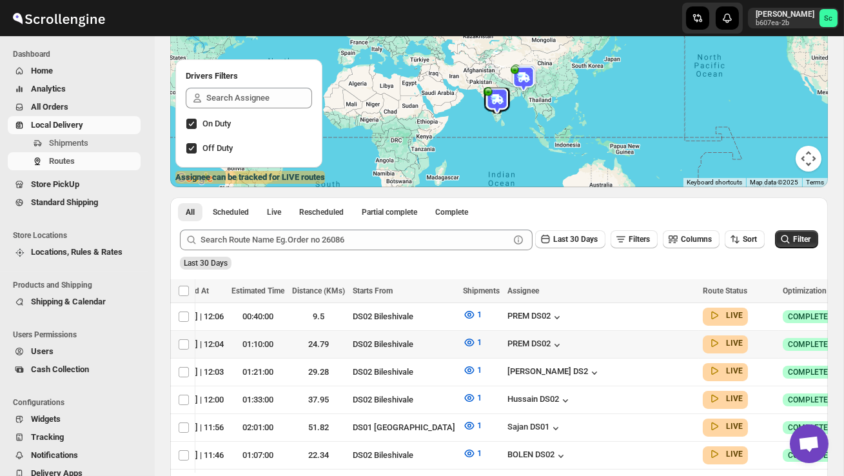
checkbox input "true"
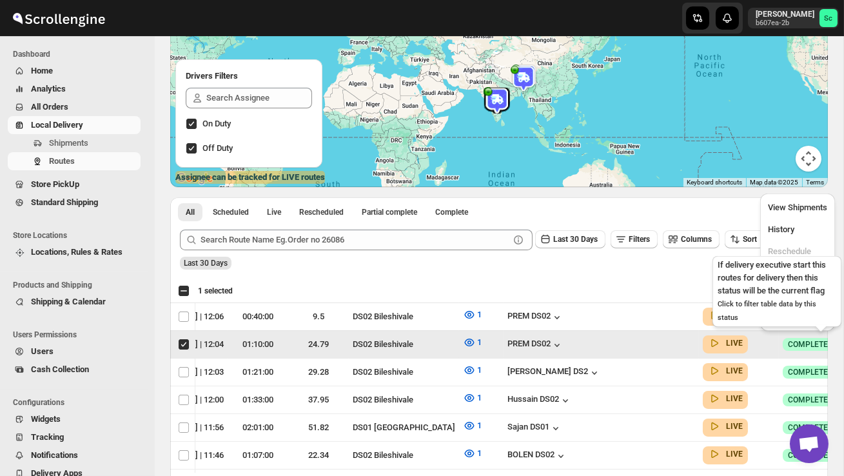
scroll to position [0, 1]
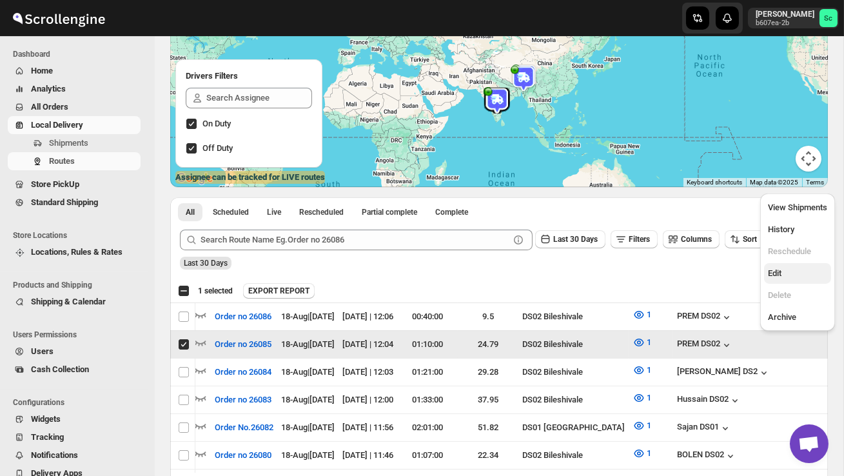
click at [791, 272] on span "Edit" at bounding box center [797, 273] width 59 height 13
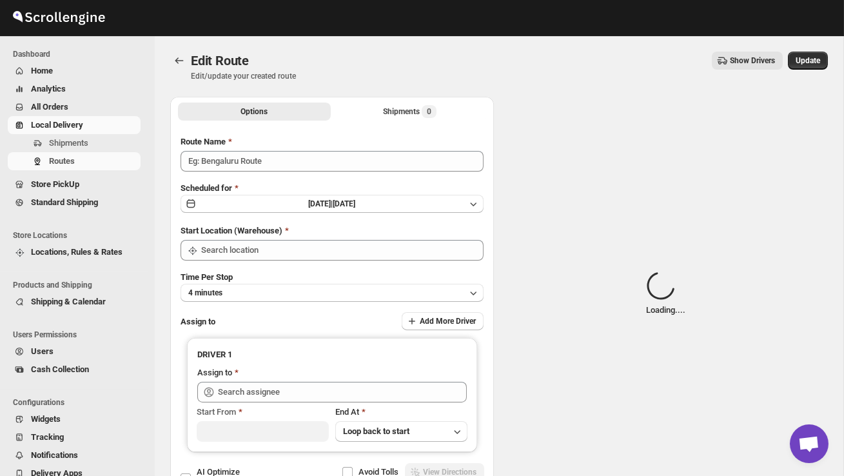
type input "Order no 26085"
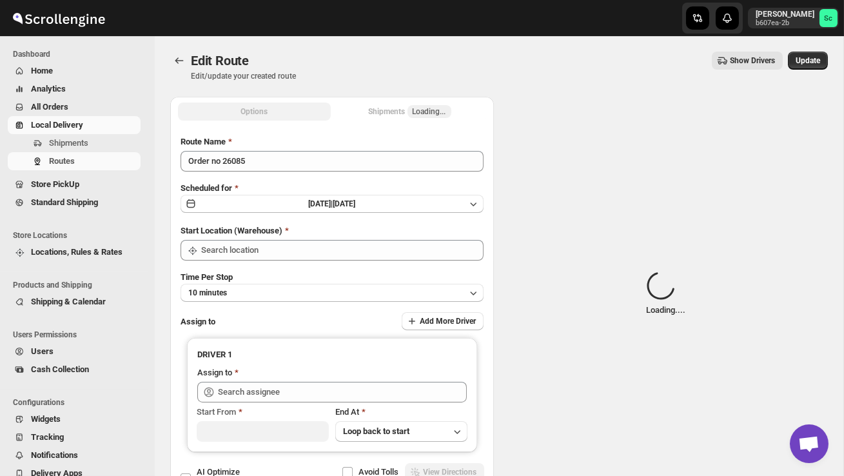
type input "DS02 Bileshivale"
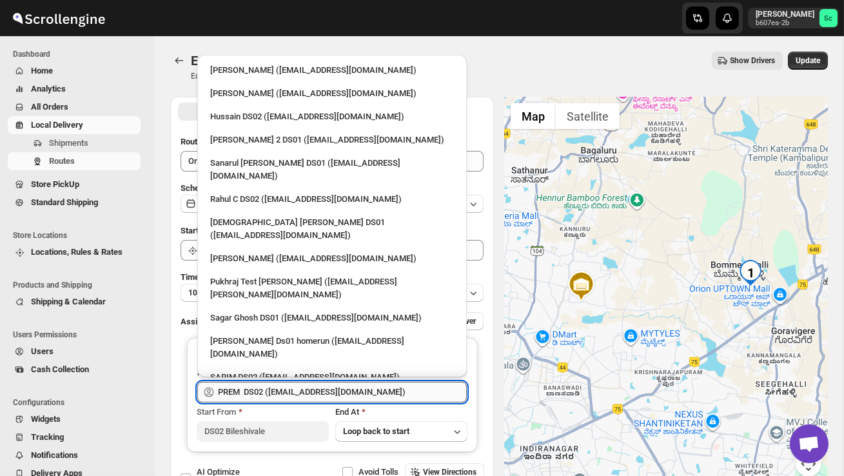
click at [375, 392] on input "PREM DS02 ([EMAIL_ADDRESS][DOMAIN_NAME])" at bounding box center [342, 392] width 249 height 21
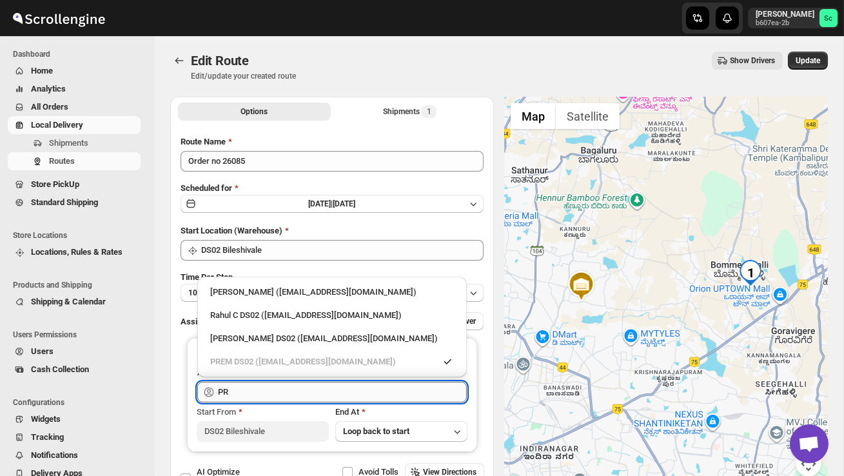
type input "P"
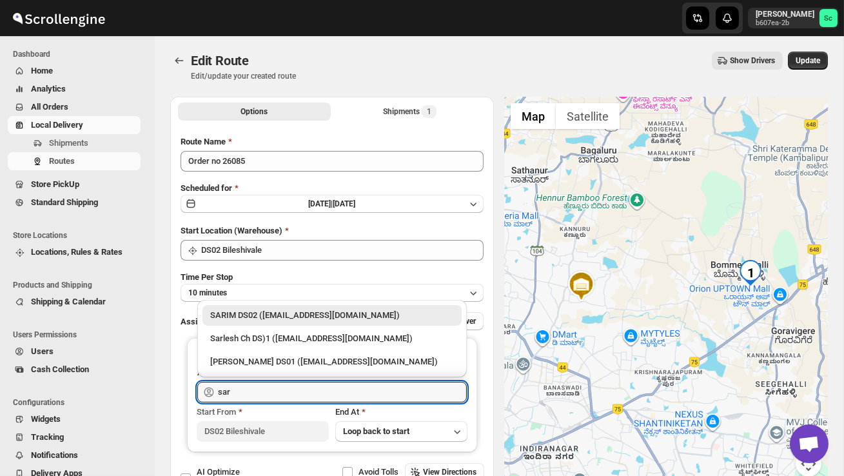
click at [377, 315] on div "SARIM DS02 ([EMAIL_ADDRESS][DOMAIN_NAME])" at bounding box center [332, 315] width 244 height 13
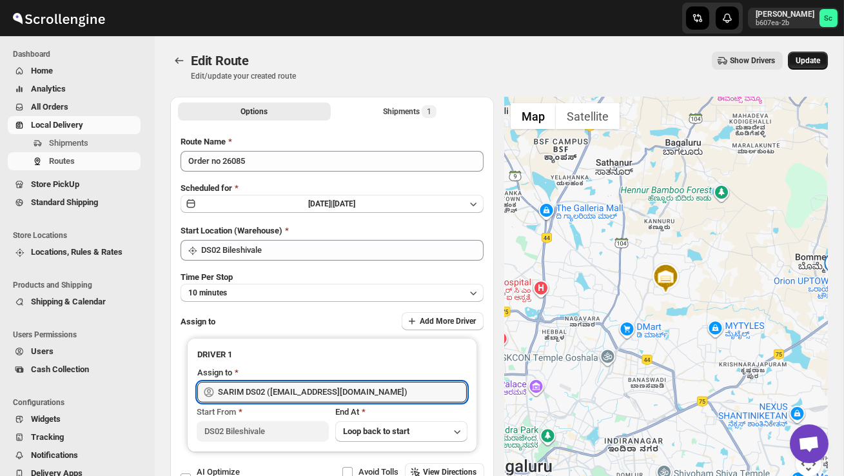
type input "SARIM DS02 ([EMAIL_ADDRESS][DOMAIN_NAME])"
click at [813, 55] on button "Update" at bounding box center [808, 61] width 40 height 18
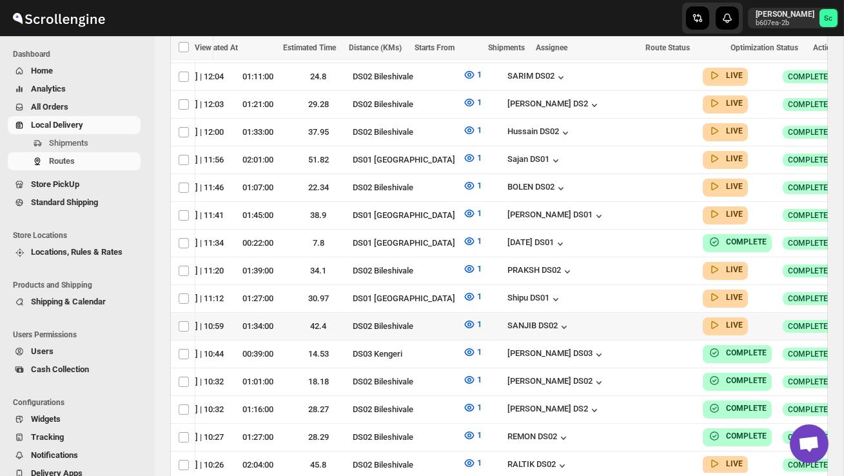
scroll to position [0, 170]
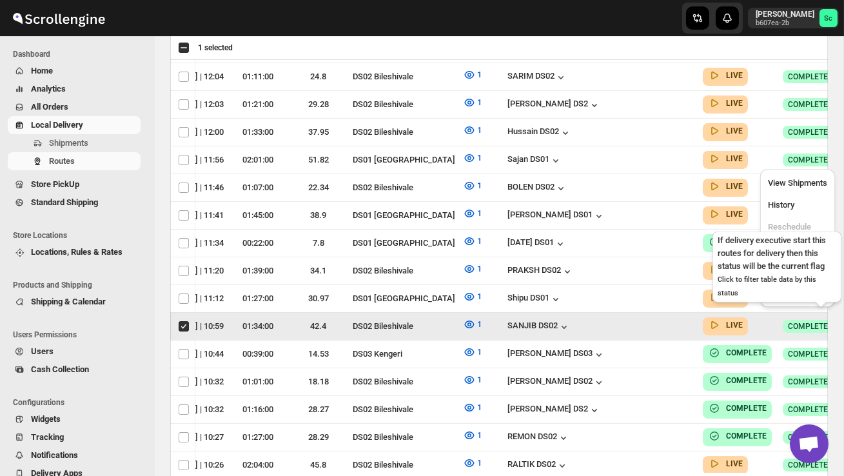
scroll to position [0, 1]
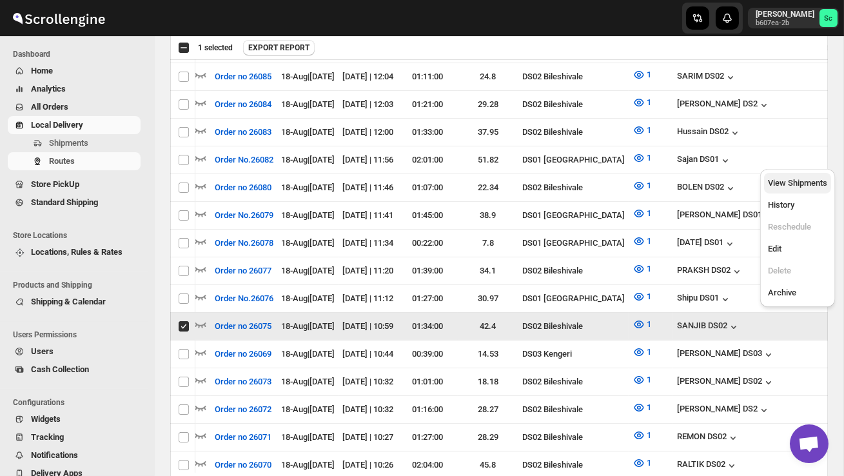
click at [806, 186] on span "View Shipments" at bounding box center [797, 183] width 59 height 10
checkbox input "false"
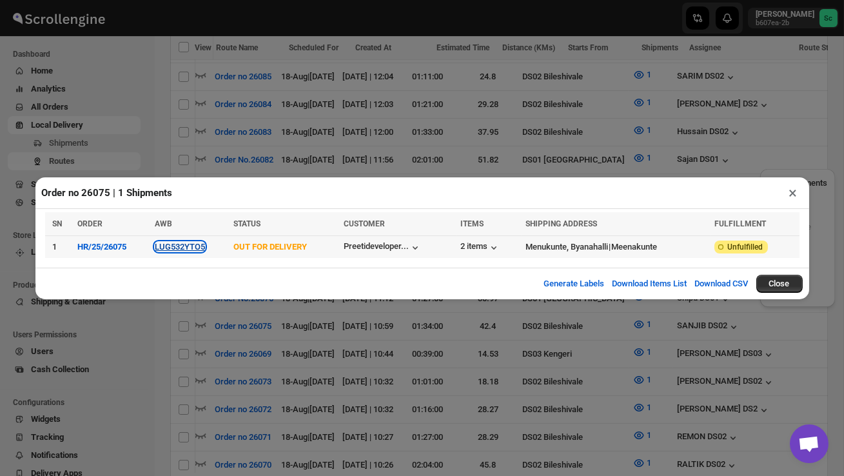
click at [189, 245] on button "LUG532YTO5" at bounding box center [180, 247] width 50 height 10
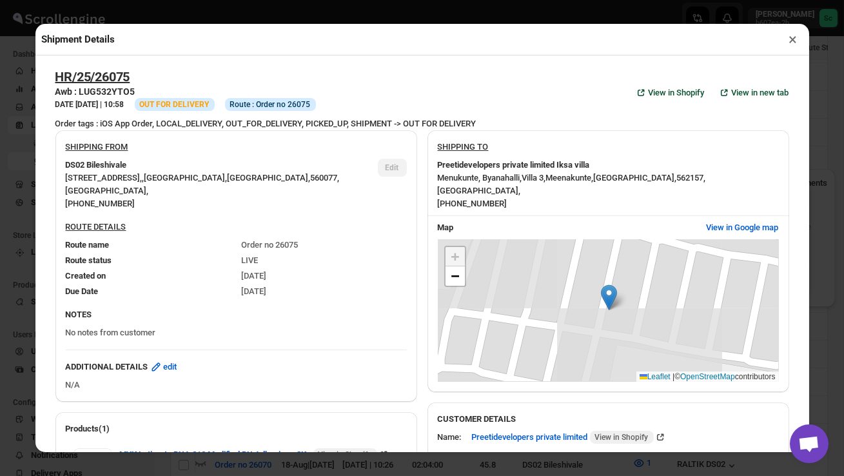
scroll to position [517, 0]
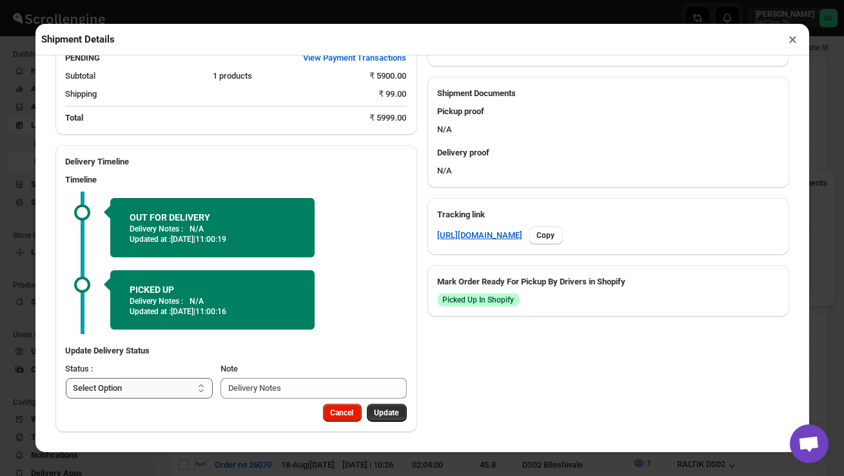
click at [160, 388] on select "Select Option PICKED UP OUT FOR DELIVERY RESCHEDULE DELIVERED CANCELLED" at bounding box center [140, 388] width 148 height 21
select select "DELIVERED"
click at [387, 414] on span "Update" at bounding box center [387, 413] width 25 height 10
select select
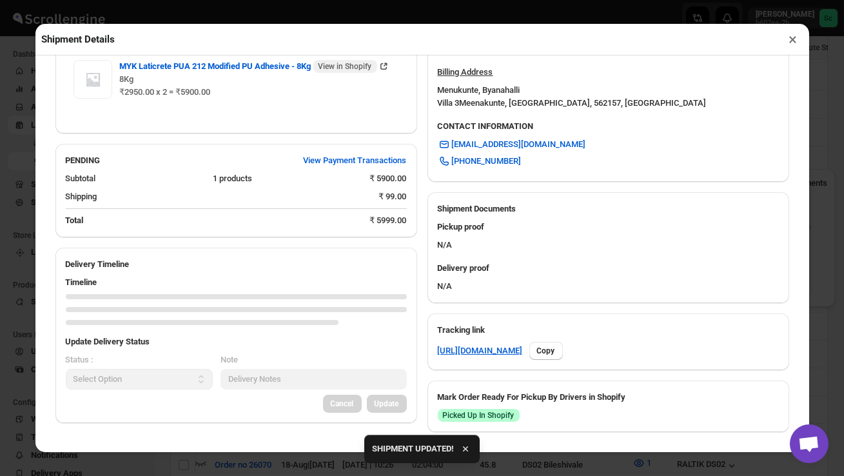
click at [795, 40] on button "×" at bounding box center [793, 39] width 19 height 18
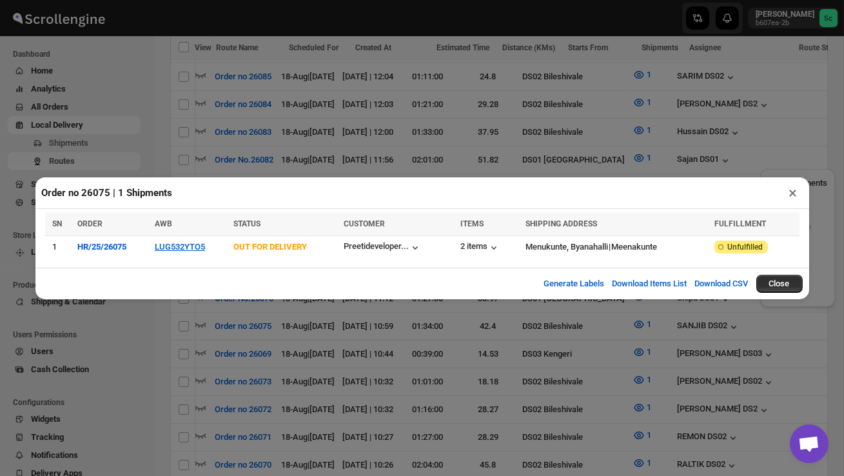
click at [793, 194] on button "×" at bounding box center [793, 193] width 19 height 18
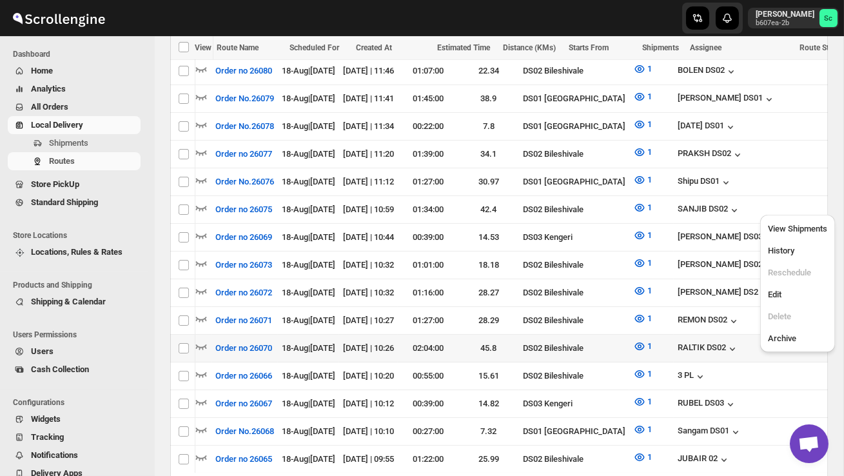
scroll to position [0, 0]
click at [206, 344] on icon "button" at bounding box center [201, 346] width 11 height 5
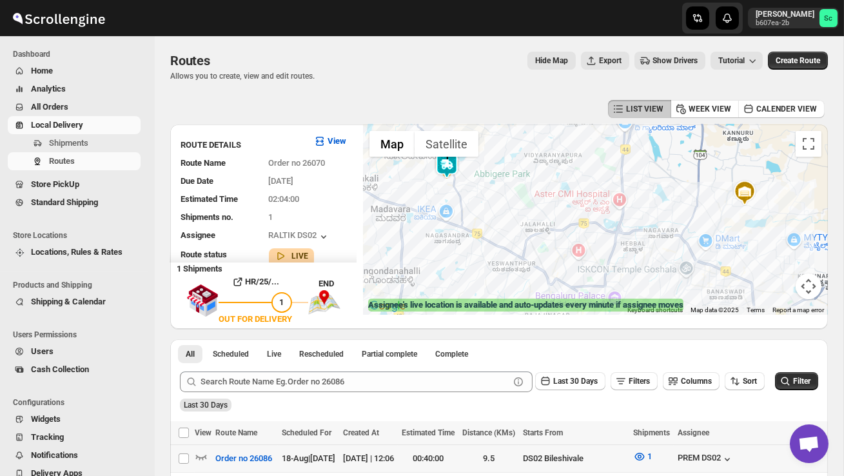
drag, startPoint x: 466, startPoint y: 254, endPoint x: 567, endPoint y: 287, distance: 106.7
click at [561, 284] on div at bounding box center [595, 219] width 465 height 190
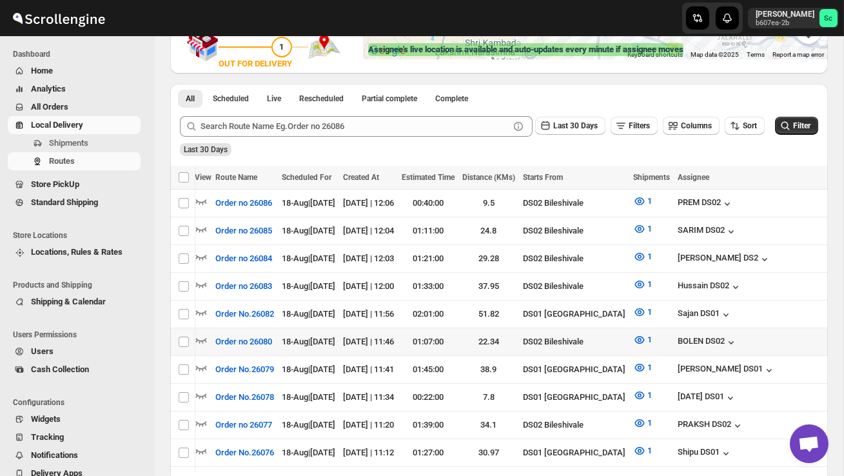
scroll to position [0, 170]
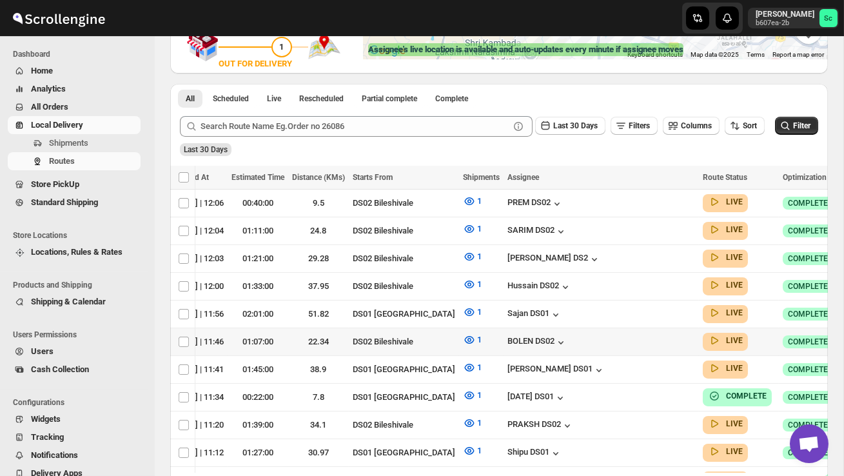
checkbox input "true"
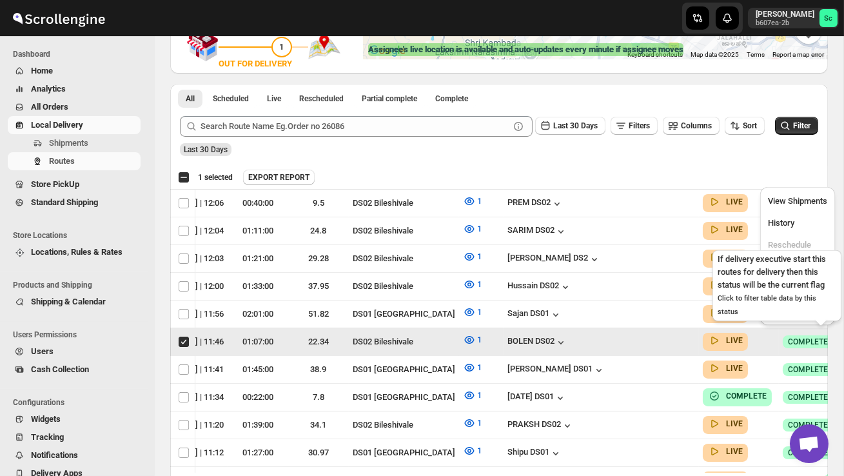
scroll to position [0, 1]
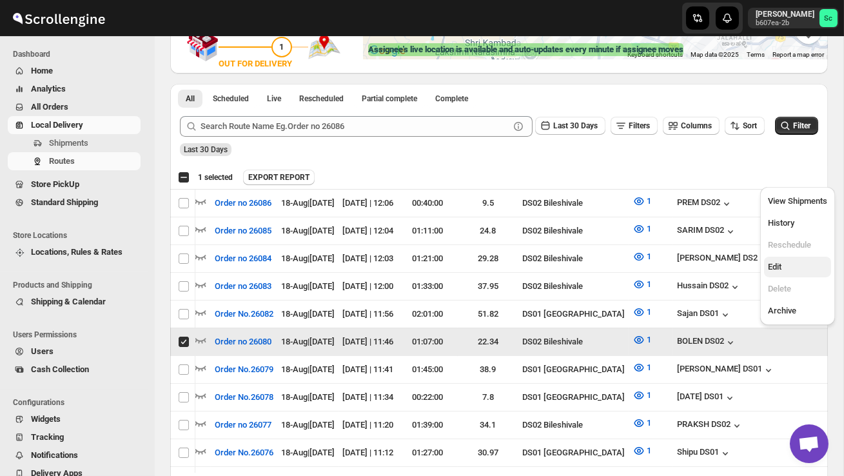
click at [794, 259] on button "Edit" at bounding box center [797, 267] width 67 height 21
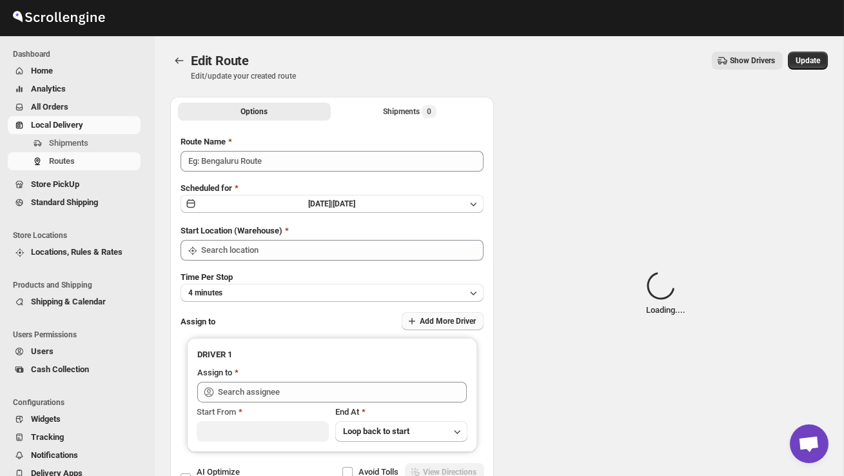
type input "Order no 26080"
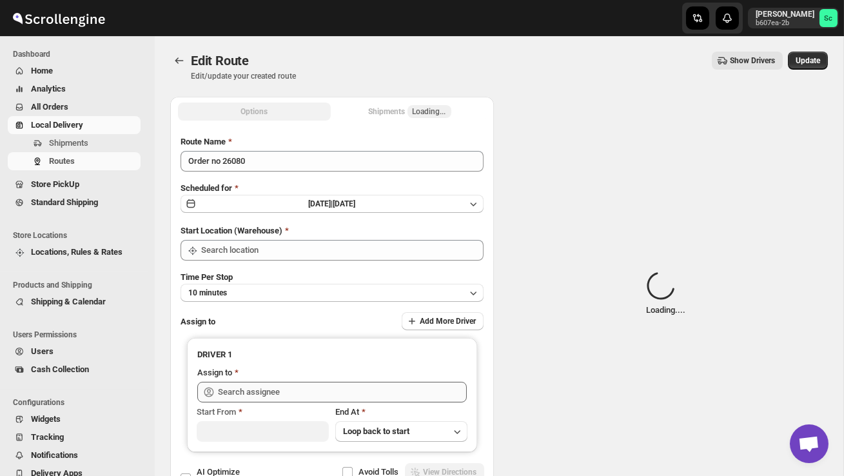
type input "DS02 Bileshivale"
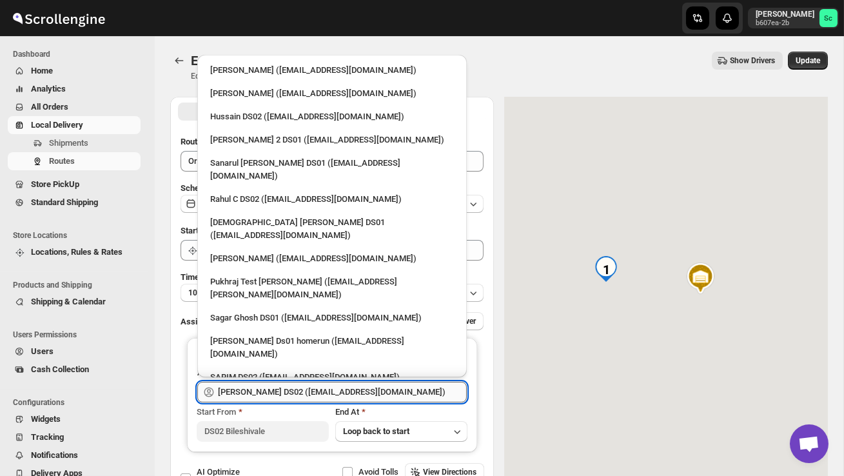
click at [396, 392] on input "[PERSON_NAME] DS02 ([EMAIL_ADDRESS][DOMAIN_NAME])" at bounding box center [342, 392] width 249 height 21
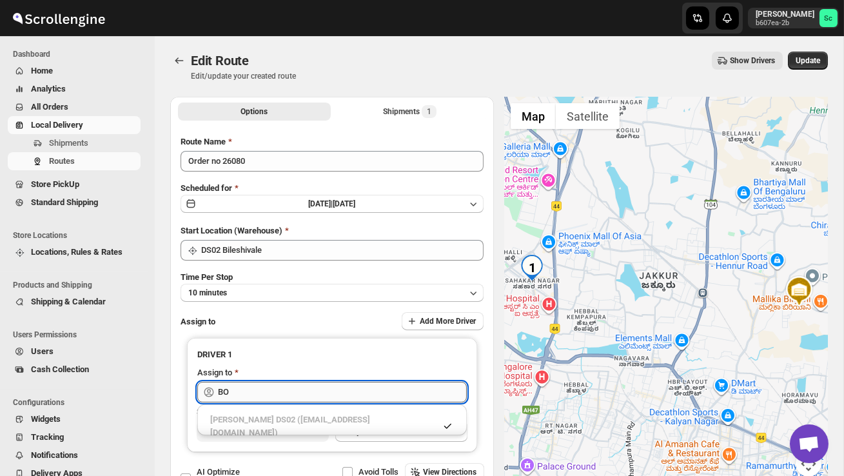
type input "B"
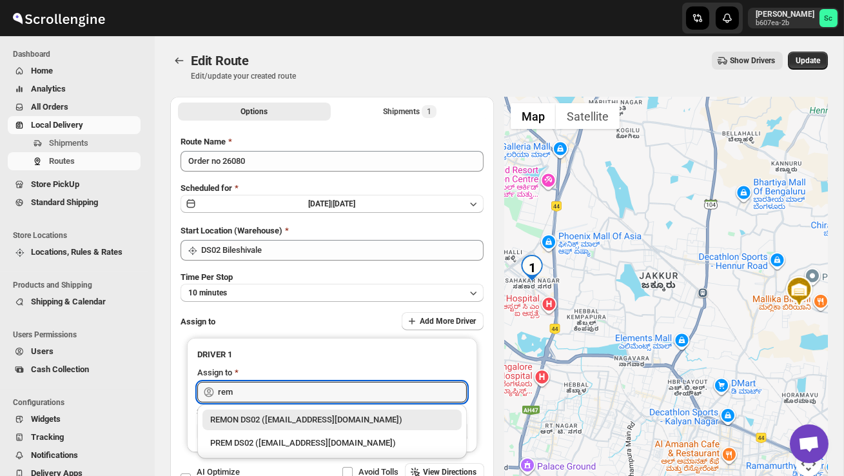
click at [388, 413] on div "REMON DS02 ([EMAIL_ADDRESS][DOMAIN_NAME])" at bounding box center [332, 419] width 244 height 13
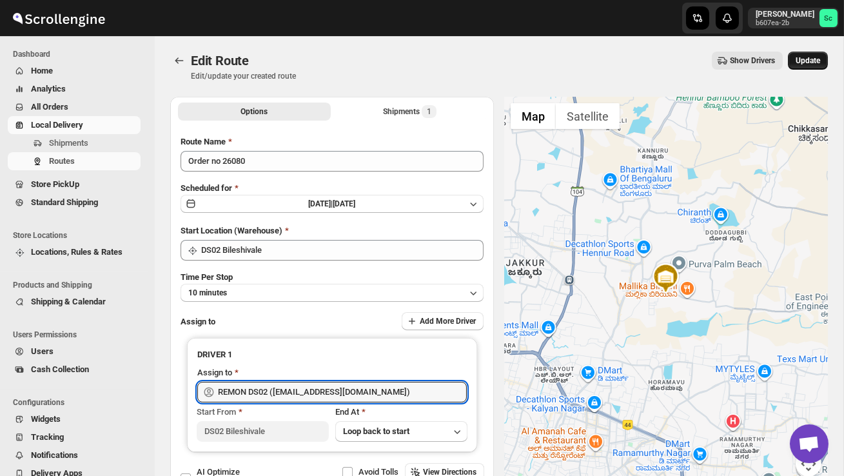
type input "REMON DS02 ([EMAIL_ADDRESS][DOMAIN_NAME])"
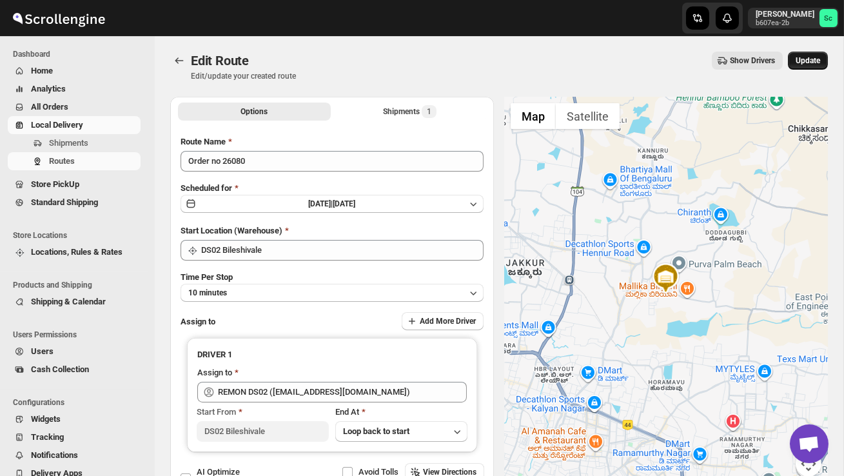
click at [815, 55] on span "Update" at bounding box center [808, 60] width 25 height 10
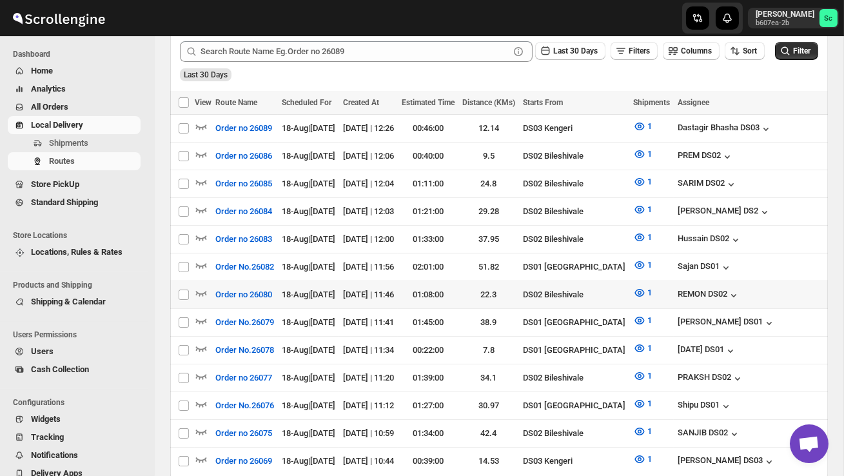
scroll to position [318, 0]
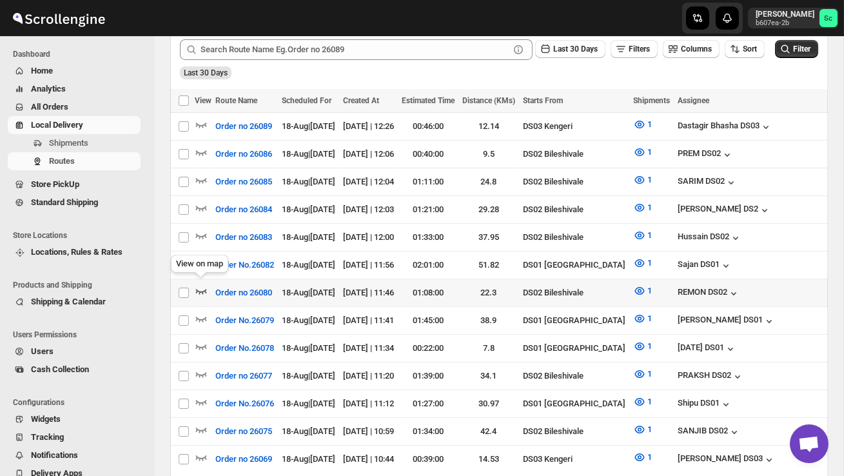
click at [203, 286] on icon "button" at bounding box center [201, 290] width 13 height 13
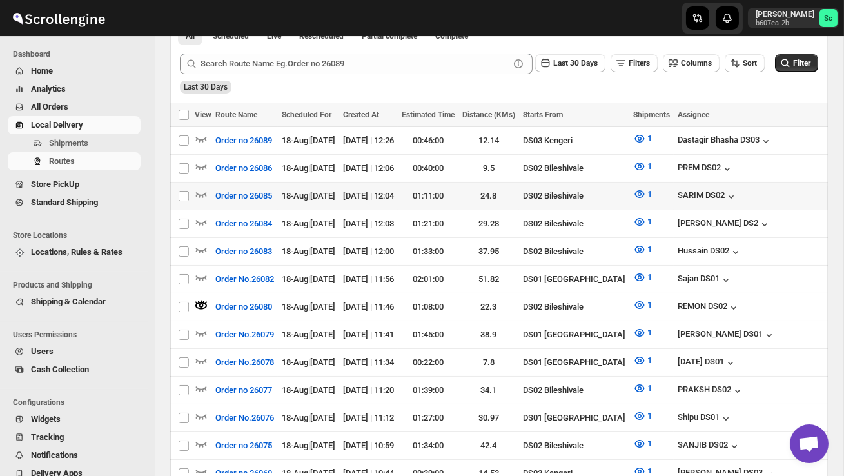
scroll to position [0, 0]
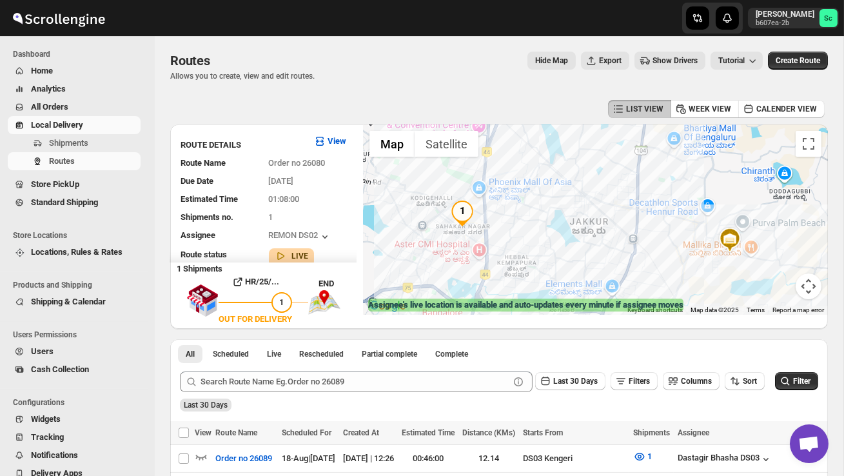
drag, startPoint x: 572, startPoint y: 255, endPoint x: 572, endPoint y: 181, distance: 74.2
click at [572, 182] on div at bounding box center [595, 219] width 465 height 190
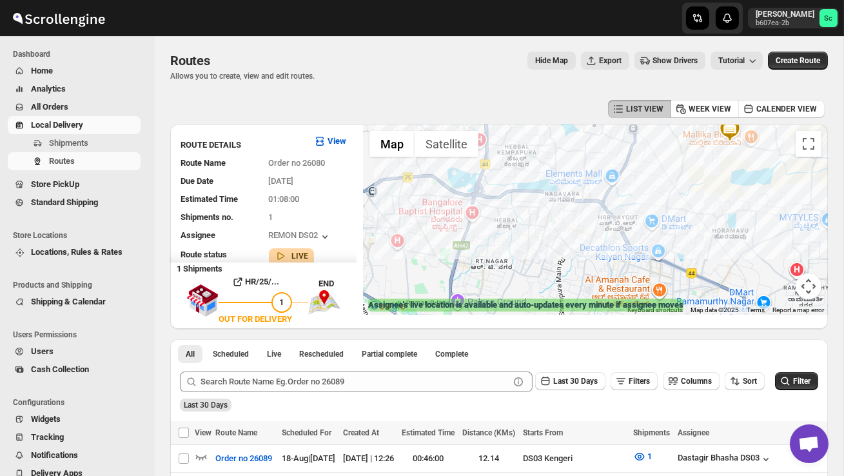
click at [813, 284] on button "Map camera controls" at bounding box center [809, 287] width 26 height 26
click at [787, 287] on button "Zoom out" at bounding box center [777, 287] width 26 height 26
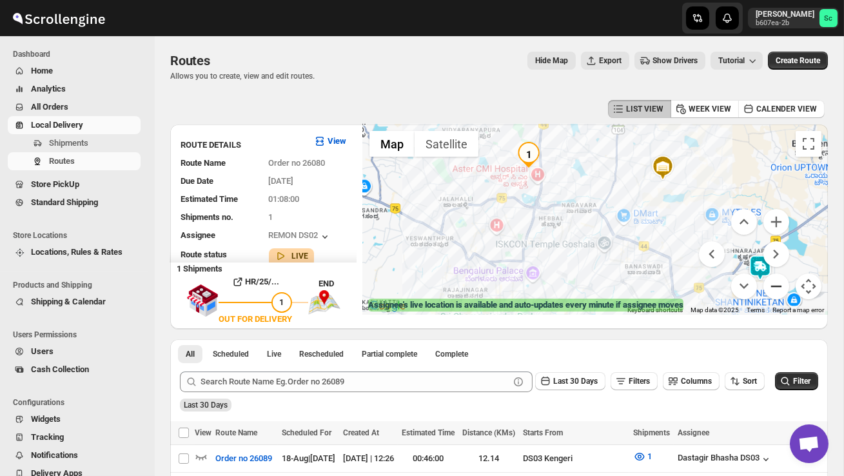
click at [786, 288] on button "Zoom out" at bounding box center [777, 287] width 26 height 26
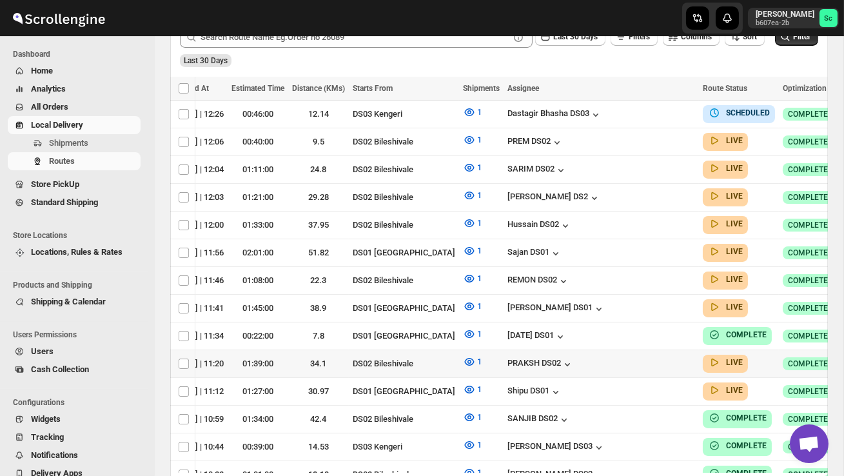
scroll to position [343, 0]
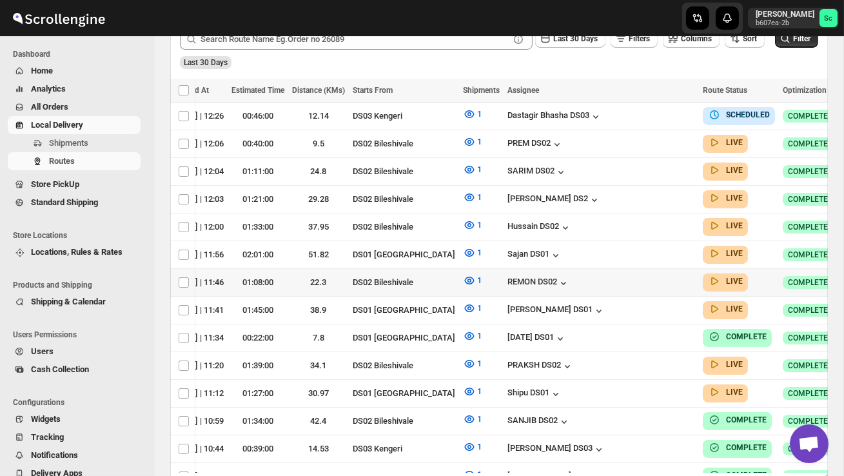
checkbox input "true"
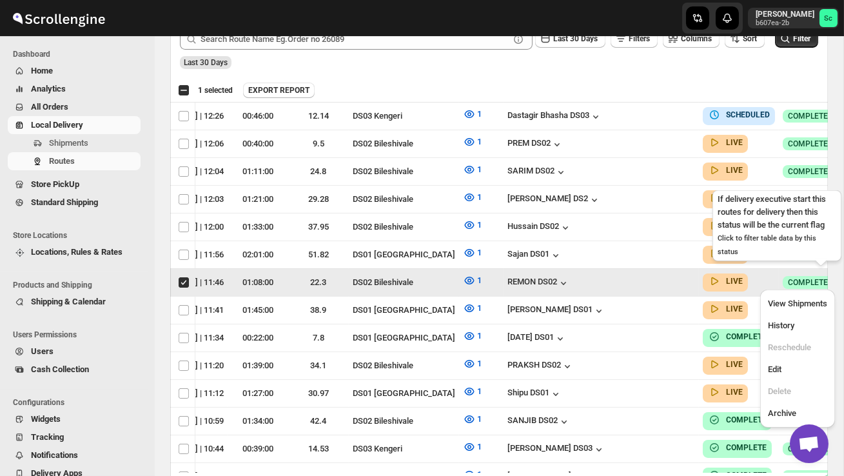
scroll to position [0, 1]
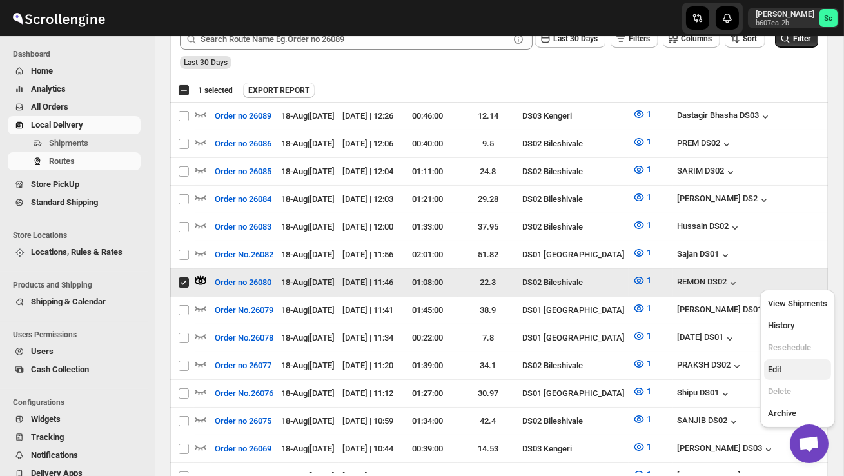
click at [787, 367] on span "Edit" at bounding box center [797, 369] width 59 height 13
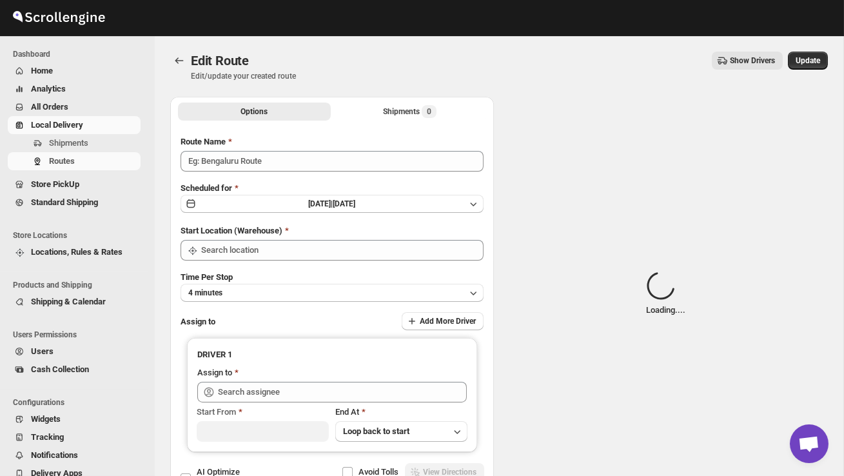
type input "Order no 26080"
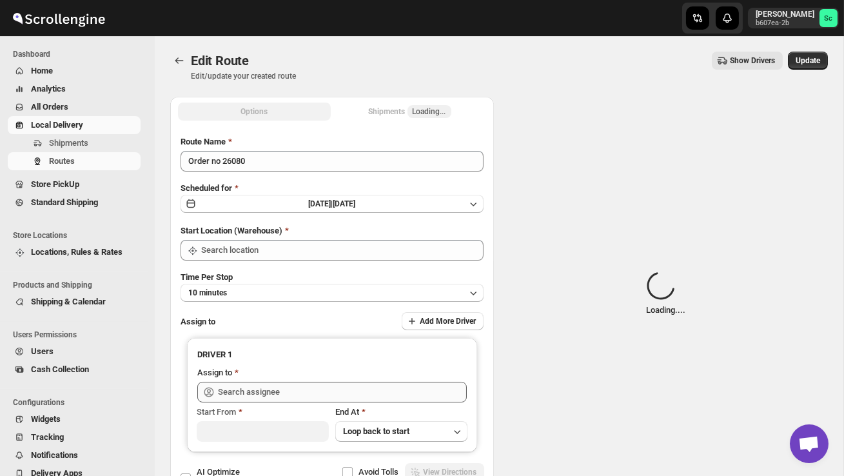
type input "DS02 Bileshivale"
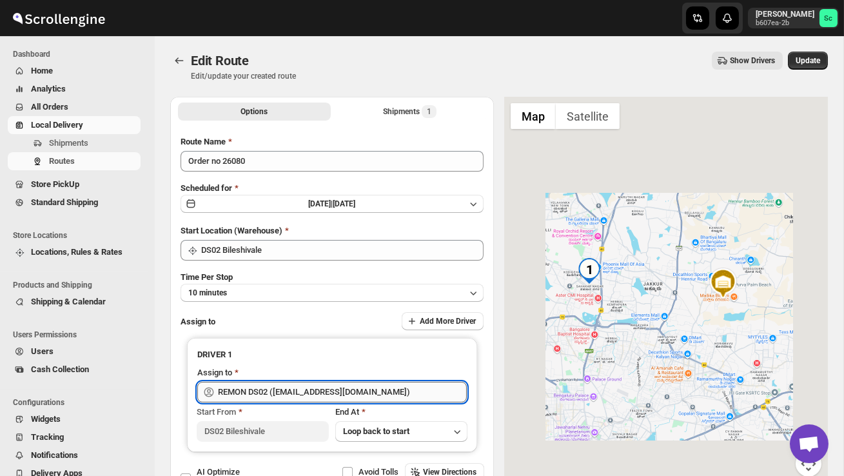
click at [413, 391] on input "REMON DS02 (kesame7468@btcours.com)" at bounding box center [342, 392] width 249 height 21
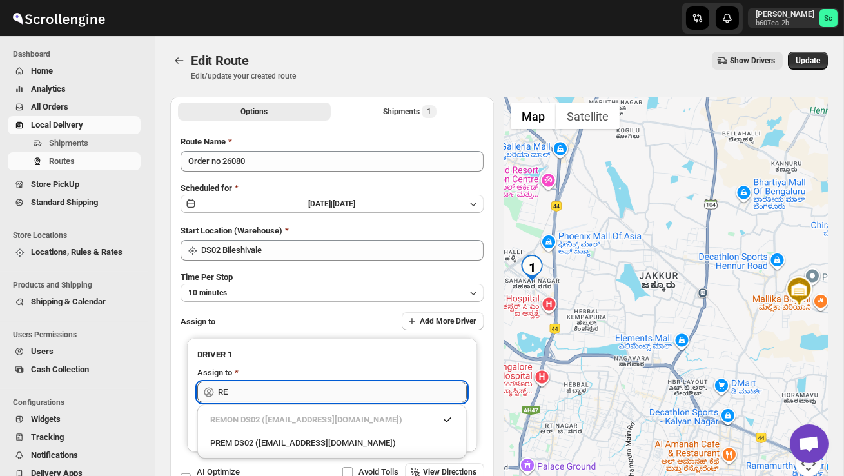
type input "R"
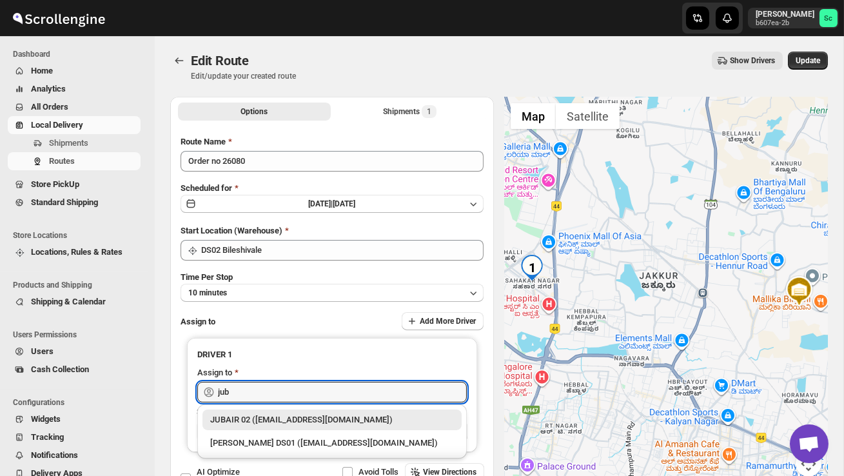
click at [369, 417] on div "JUBAIR 02 (vanafe7637@isorax.com)" at bounding box center [332, 419] width 244 height 13
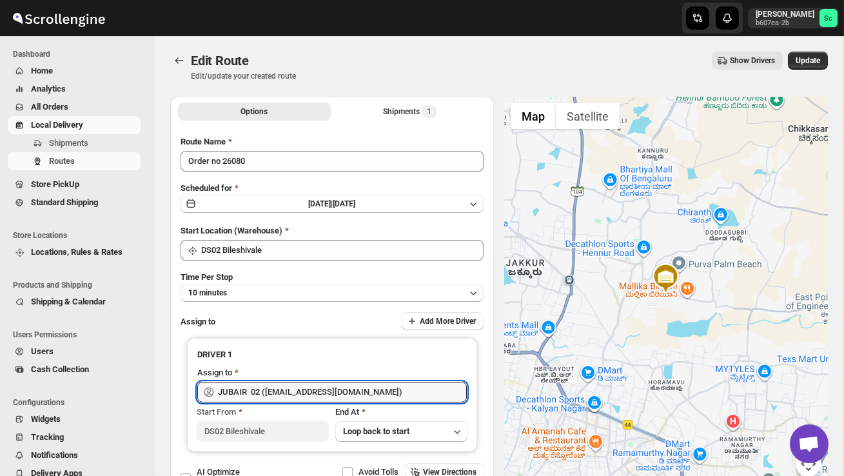
type input "JUBAIR 02 (vanafe7637@isorax.com)"
click at [802, 74] on div "Edit Route Edit/update your created route Show Drivers More actions Show Driver…" at bounding box center [499, 67] width 658 height 30
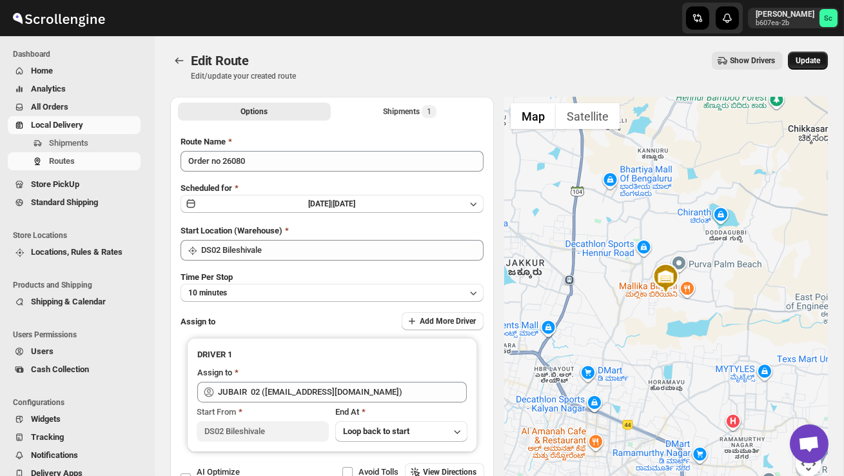
click at [806, 69] on button "Update" at bounding box center [808, 61] width 40 height 18
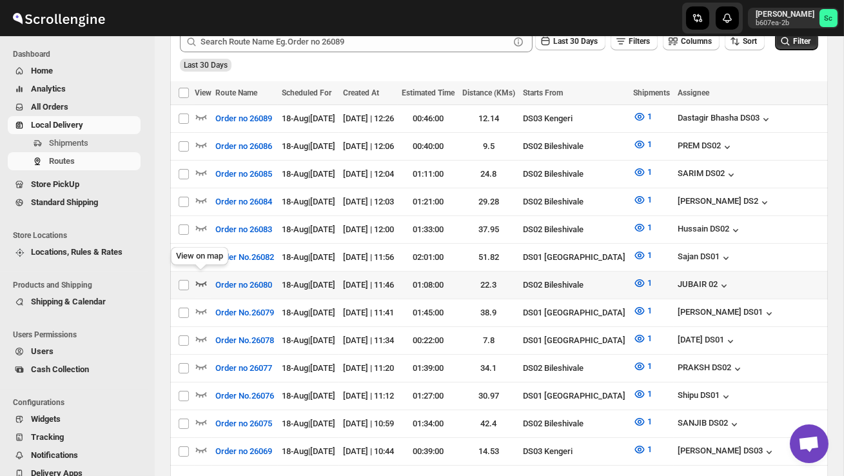
click at [201, 277] on icon "button" at bounding box center [201, 283] width 13 height 13
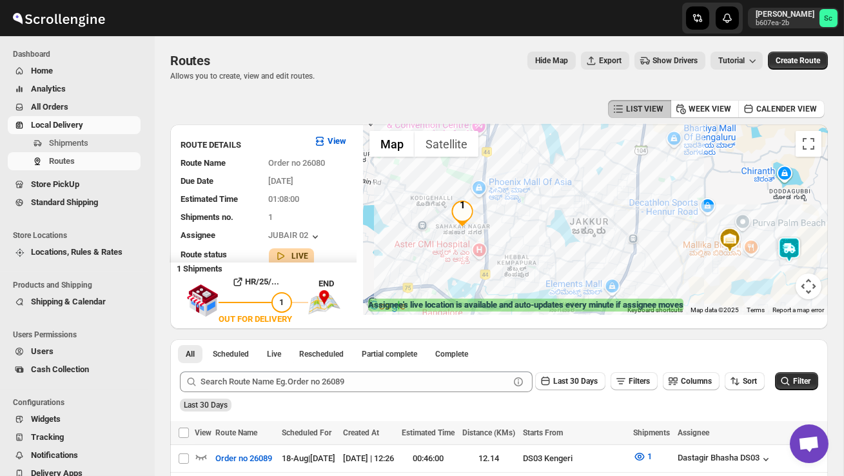
click at [794, 241] on img at bounding box center [790, 250] width 26 height 26
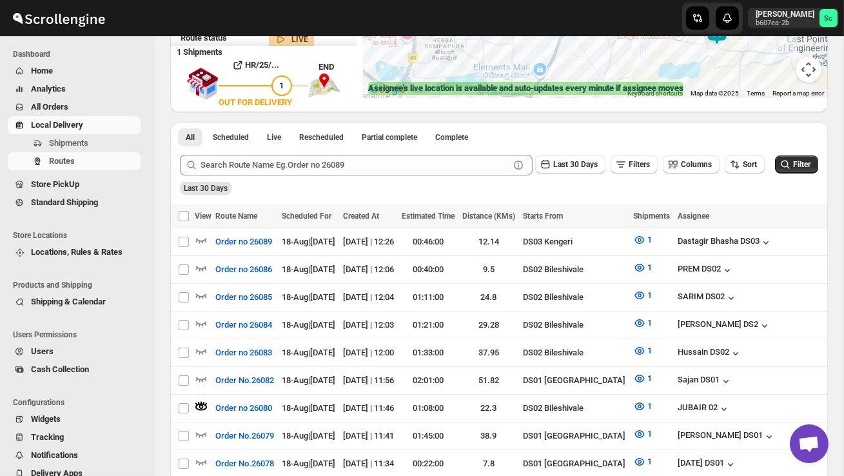
scroll to position [246, 0]
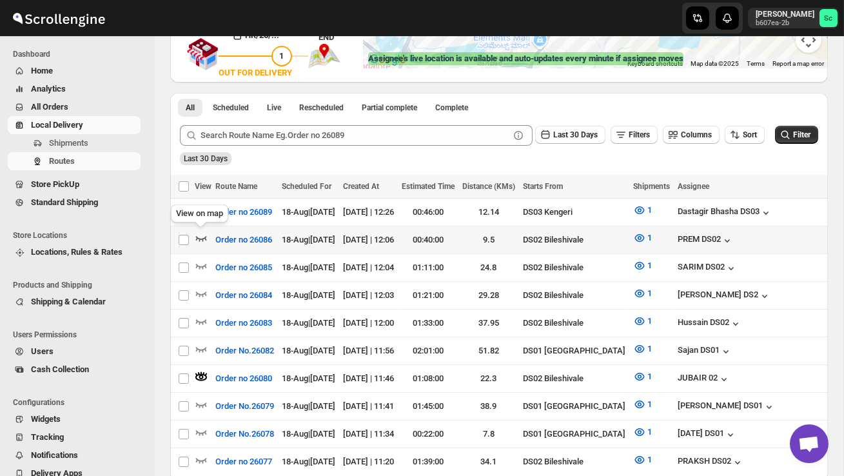
click at [201, 237] on icon "button" at bounding box center [201, 238] width 11 height 5
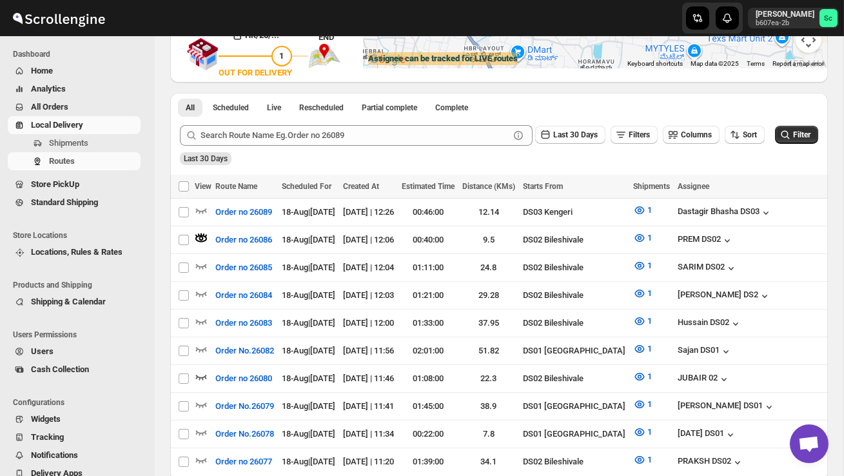
scroll to position [0, 0]
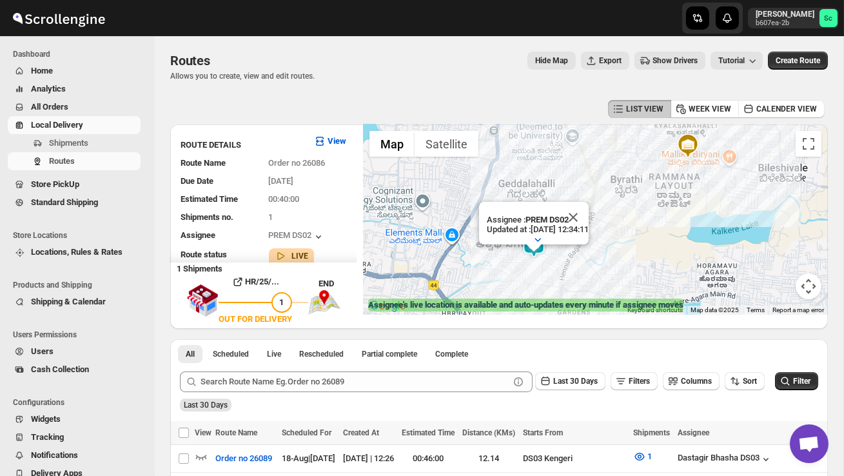
click at [589, 214] on button "Close" at bounding box center [573, 217] width 31 height 31
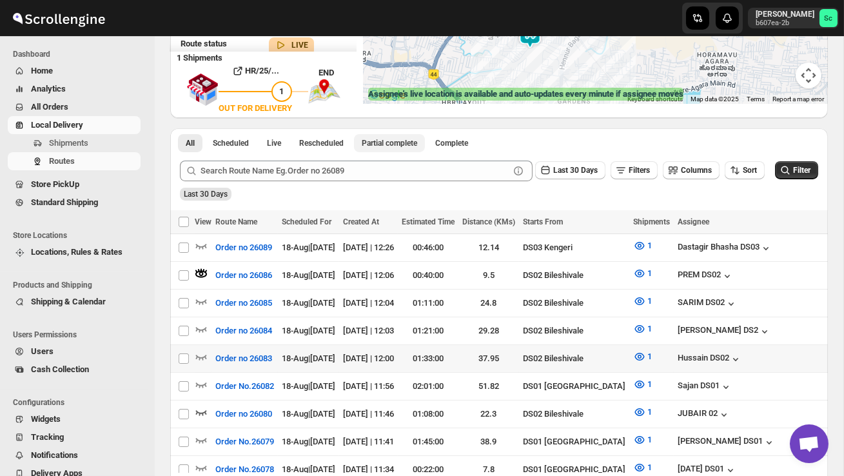
scroll to position [213, 0]
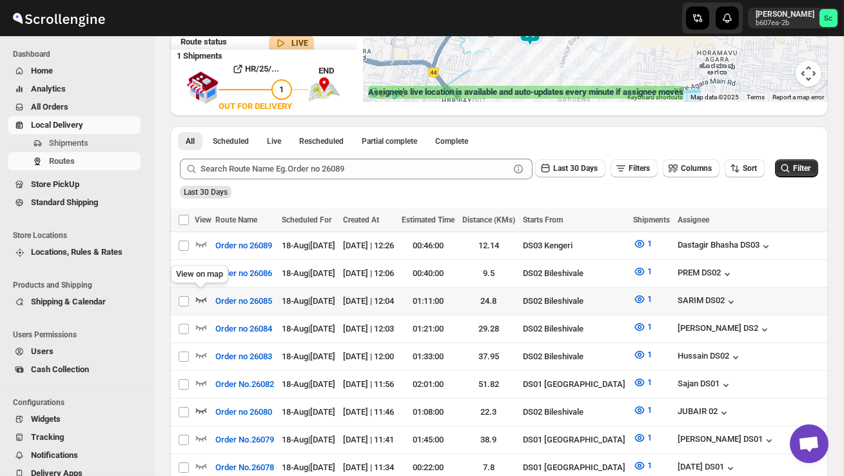
click at [204, 300] on icon "button" at bounding box center [201, 299] width 13 height 13
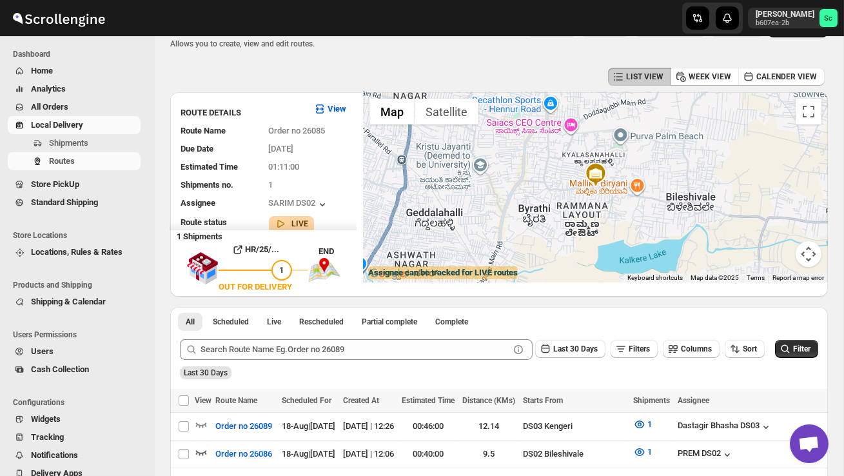
scroll to position [0, 0]
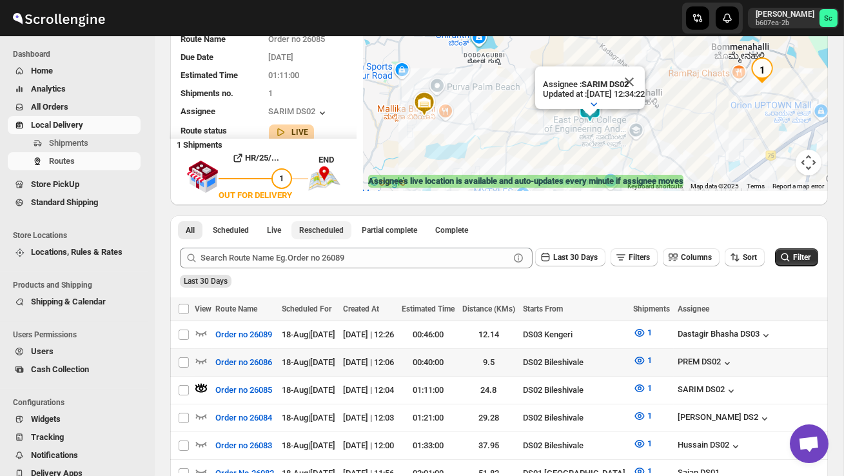
scroll to position [126, 0]
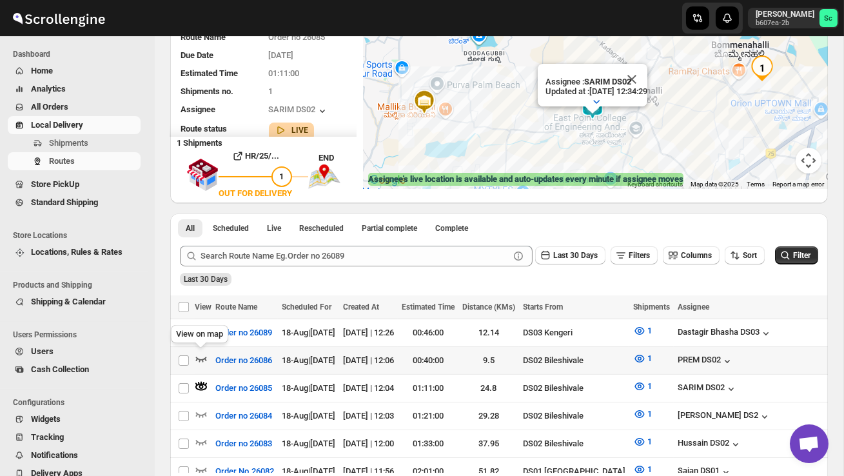
click at [197, 355] on icon "button" at bounding box center [201, 358] width 13 height 13
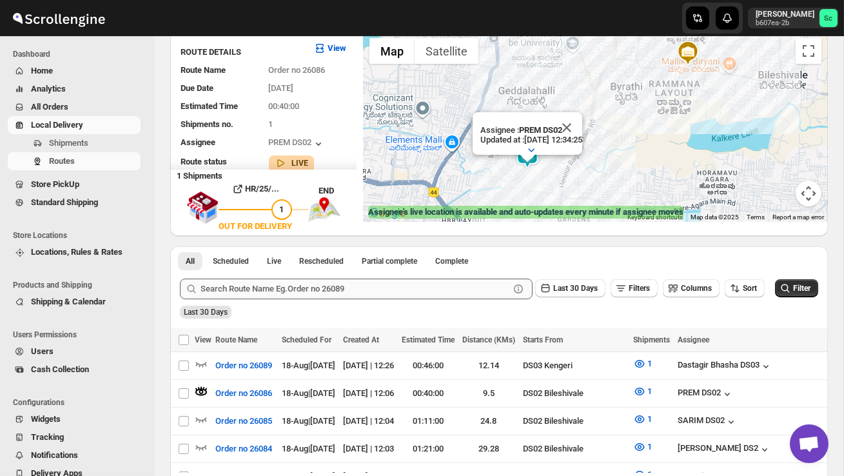
scroll to position [89, 0]
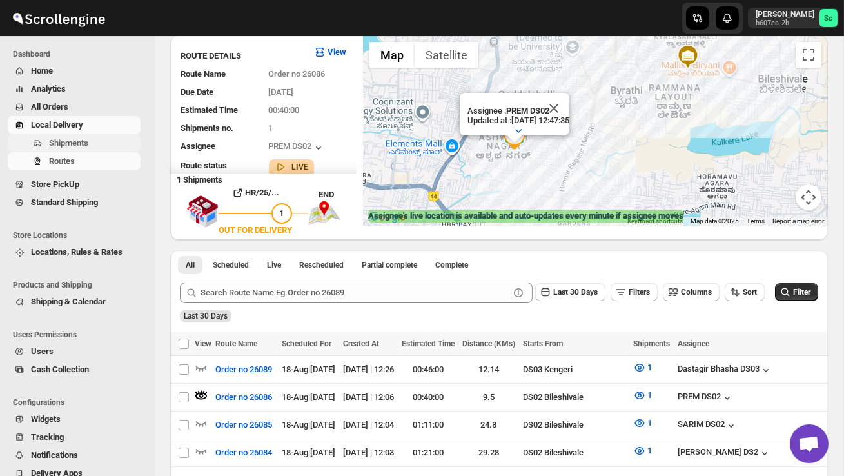
click at [85, 138] on span "Shipments" at bounding box center [68, 143] width 39 height 10
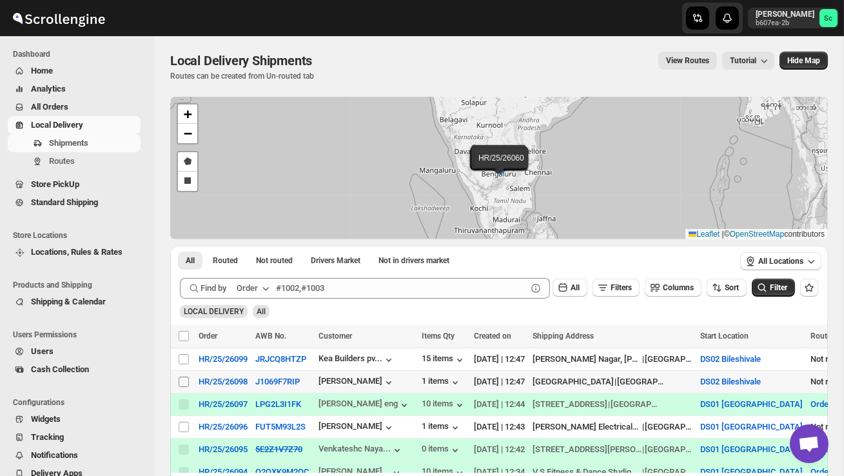
click at [184, 384] on input "Select shipment" at bounding box center [184, 382] width 10 height 10
checkbox input "true"
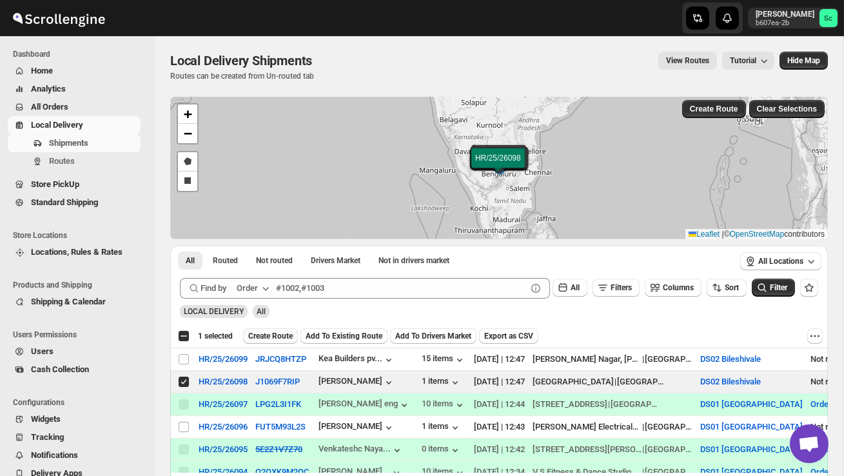
click at [281, 330] on button "Create Route" at bounding box center [270, 335] width 55 height 15
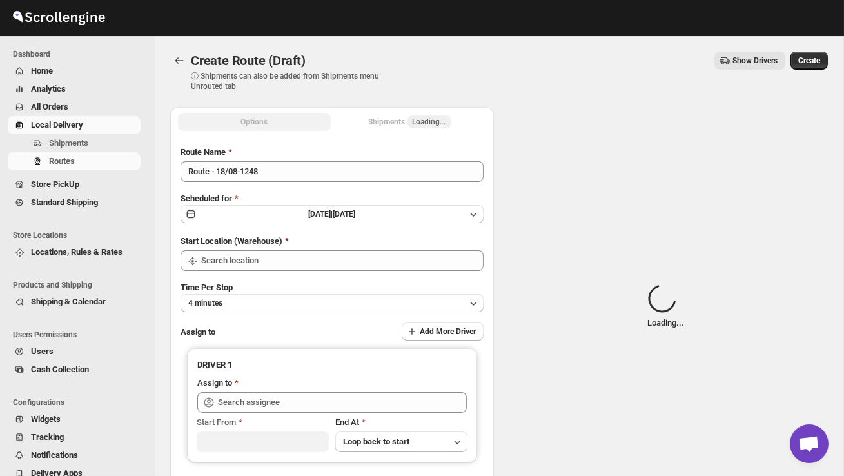
type input "DS02 Bileshivale"
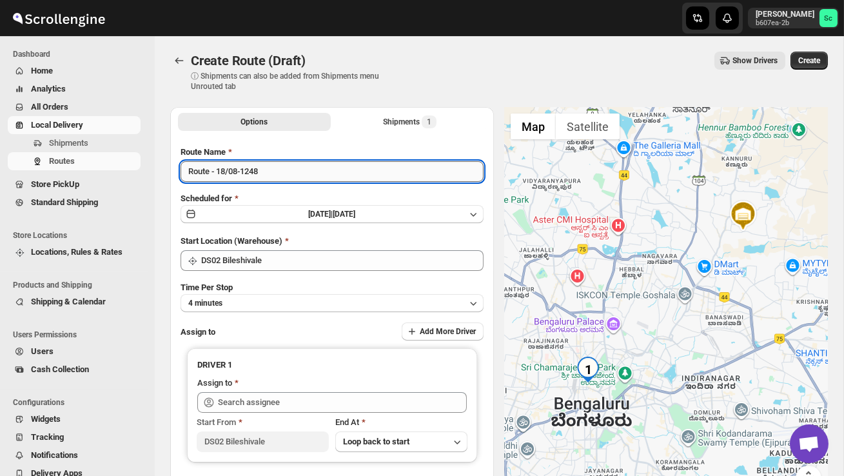
click at [273, 165] on input "Route - 18/08-1248" at bounding box center [332, 171] width 303 height 21
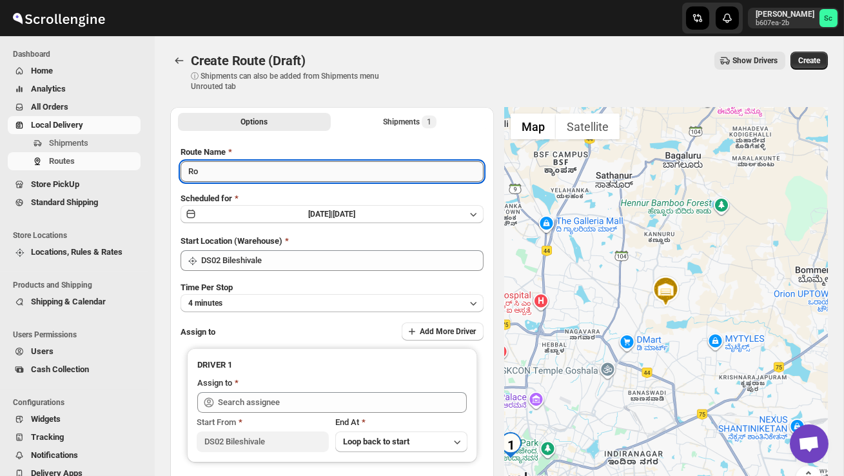
type input "R"
click at [246, 173] on input "Order no 26009" at bounding box center [332, 171] width 303 height 21
type input "Order no 26099"
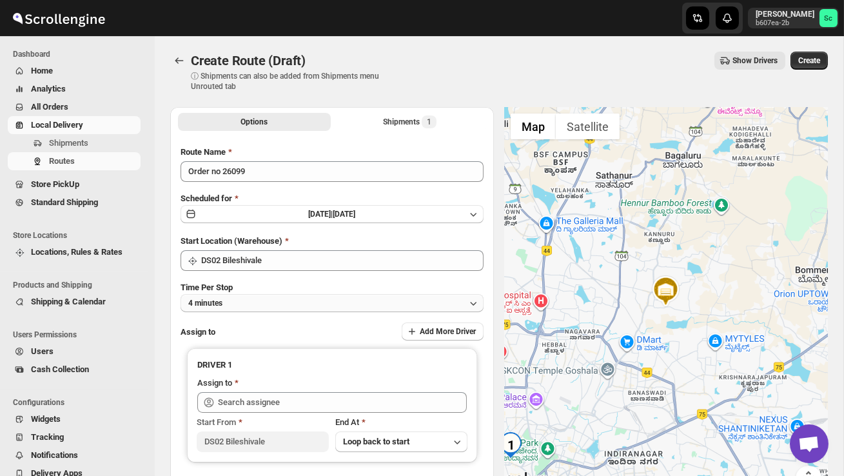
click at [271, 310] on button "4 minutes" at bounding box center [332, 303] width 303 height 18
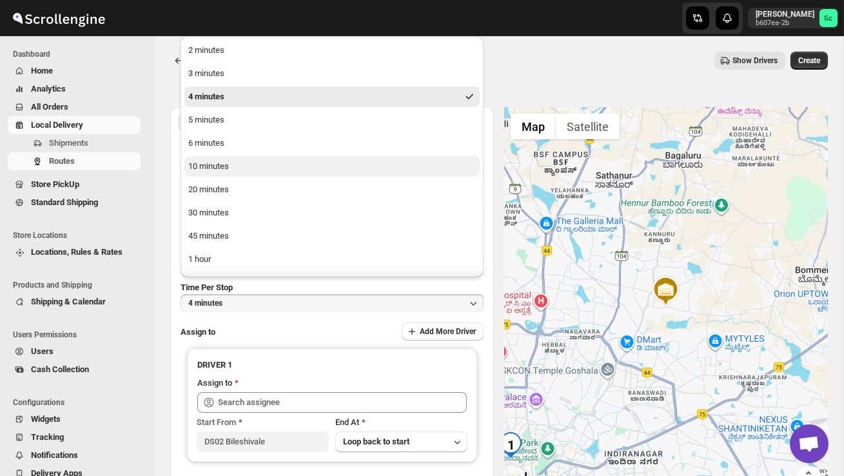
click at [222, 167] on div "10 minutes" at bounding box center [208, 166] width 41 height 13
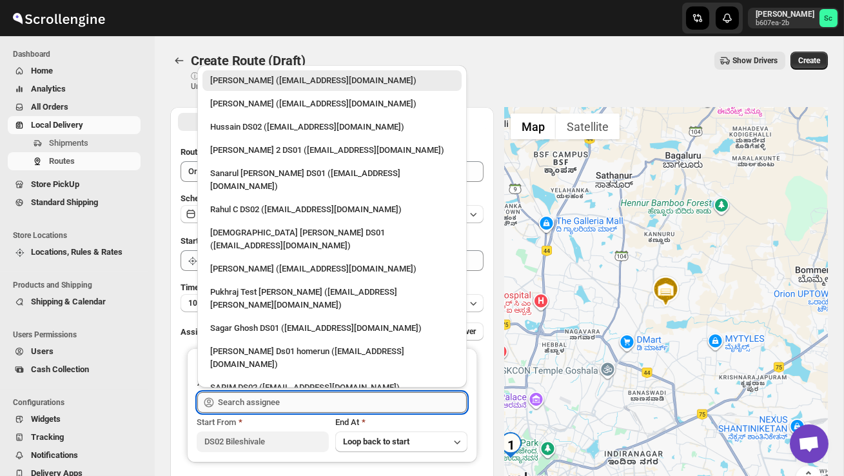
click at [244, 395] on input "text" at bounding box center [342, 402] width 249 height 21
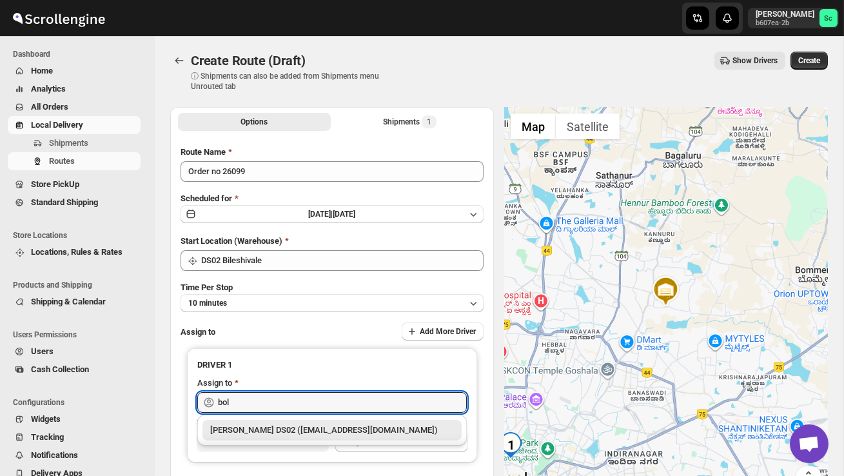
click at [267, 426] on div "[PERSON_NAME] DS02 ([EMAIL_ADDRESS][DOMAIN_NAME])" at bounding box center [332, 430] width 244 height 13
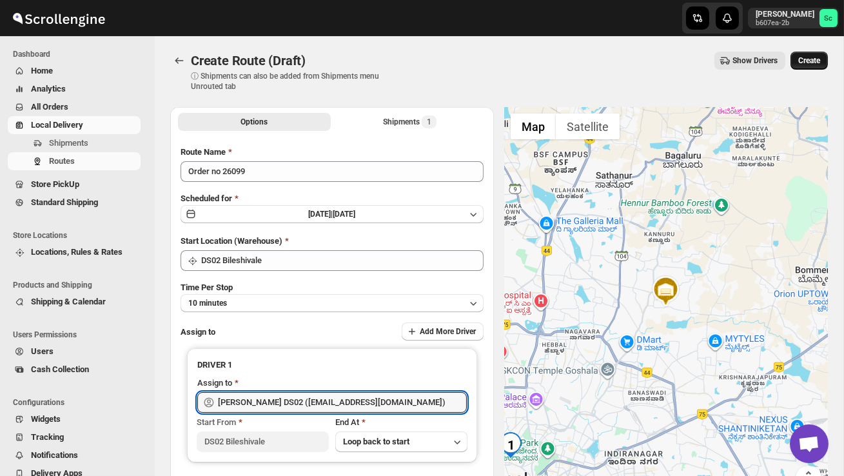
type input "[PERSON_NAME] DS02 ([EMAIL_ADDRESS][DOMAIN_NAME])"
click at [812, 57] on span "Create" at bounding box center [810, 60] width 22 height 10
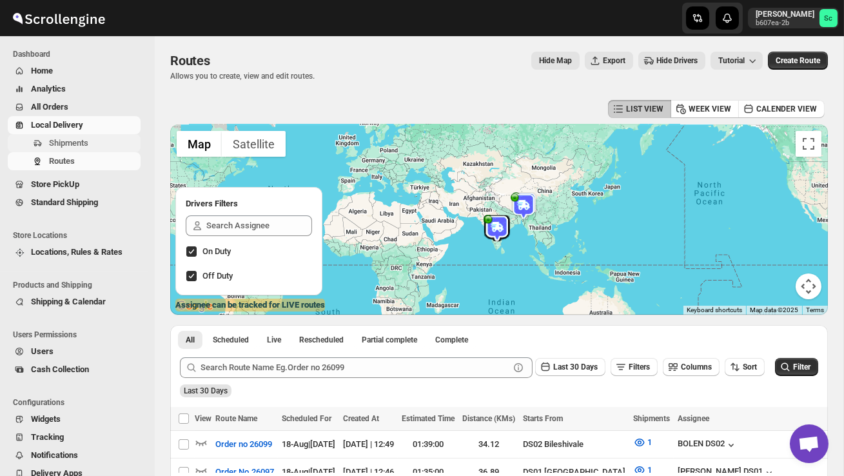
click at [72, 141] on span "Shipments" at bounding box center [68, 143] width 39 height 10
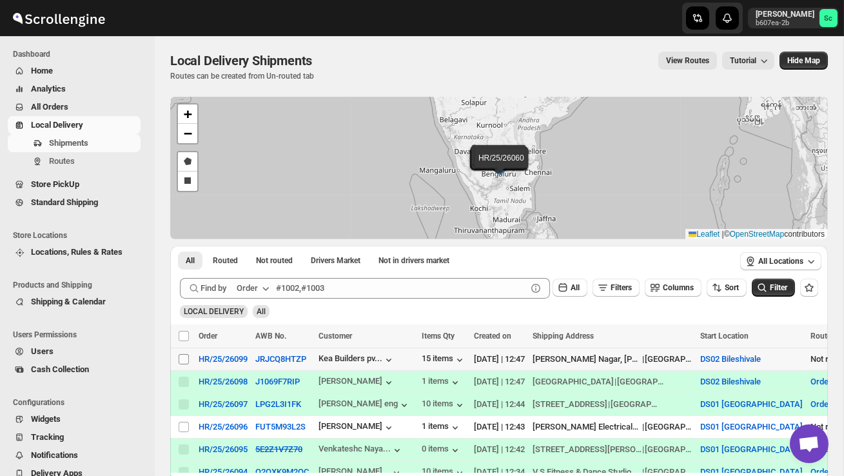
click at [179, 359] on input "Select shipment" at bounding box center [184, 359] width 10 height 10
checkbox input "true"
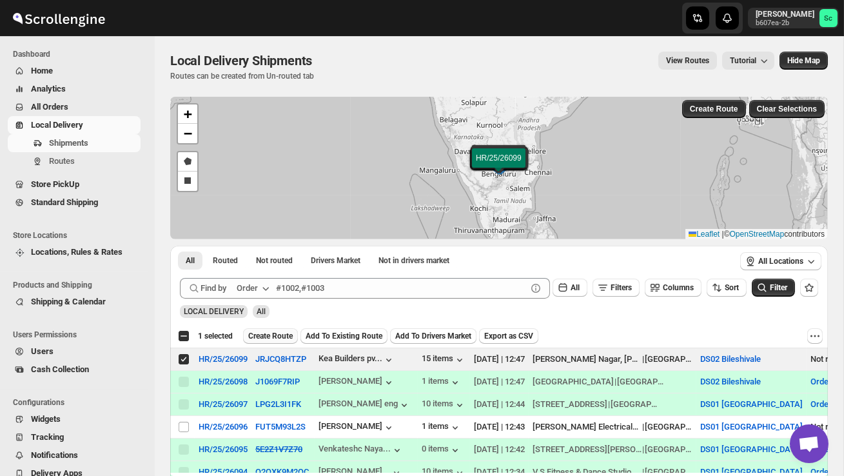
click at [268, 338] on span "Create Route" at bounding box center [270, 336] width 45 height 10
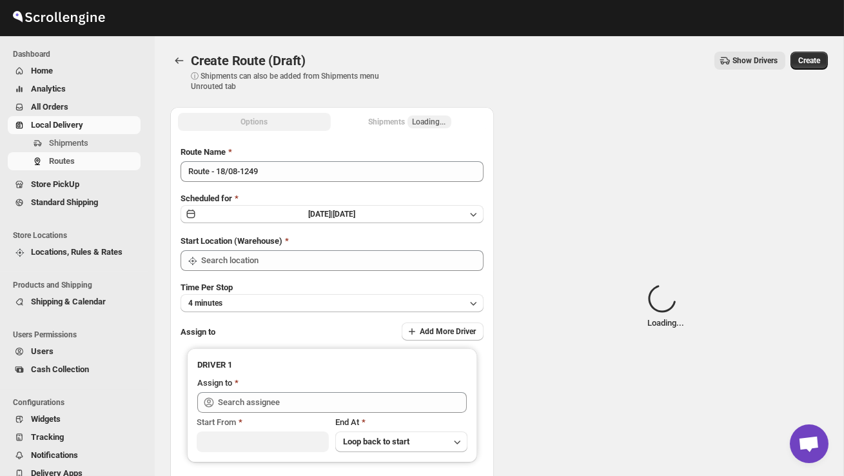
type input "DS02 Bileshivale"
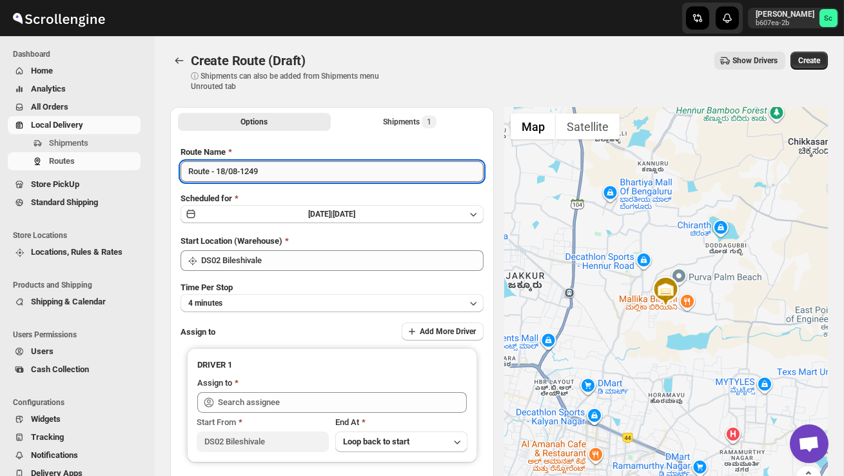
click at [279, 177] on input "Route - 18/08-1249" at bounding box center [332, 171] width 303 height 21
type input "R"
type input "Order no 26099"
click at [245, 302] on button "4 minutes" at bounding box center [332, 303] width 303 height 18
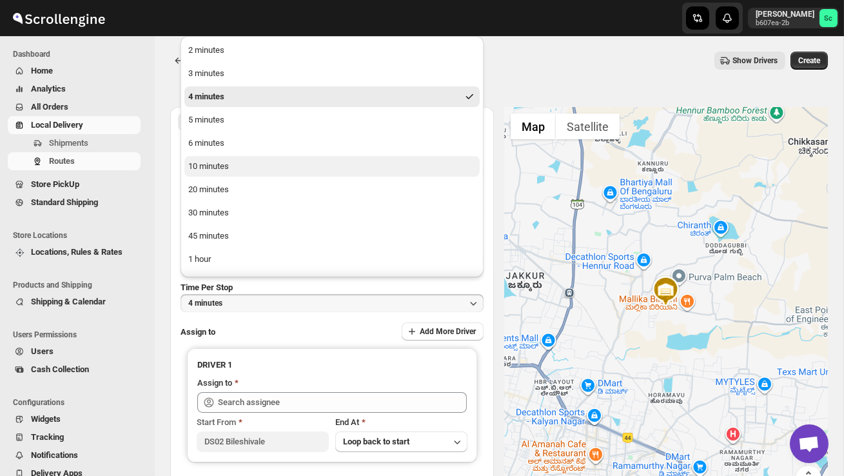
click at [224, 168] on div "10 minutes" at bounding box center [208, 166] width 41 height 13
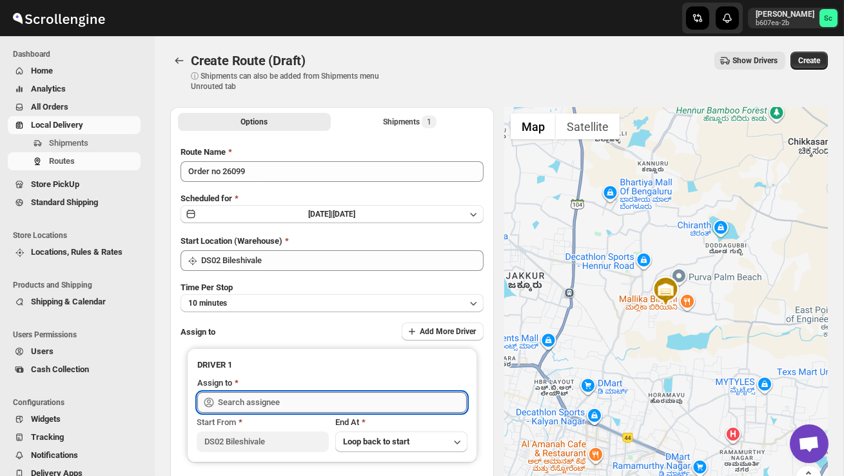
click at [241, 396] on input "text" at bounding box center [342, 402] width 249 height 21
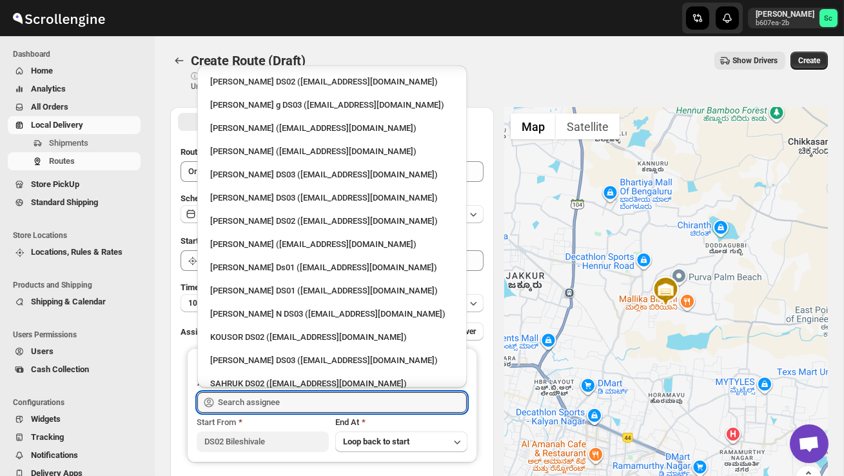
scroll to position [1101, 0]
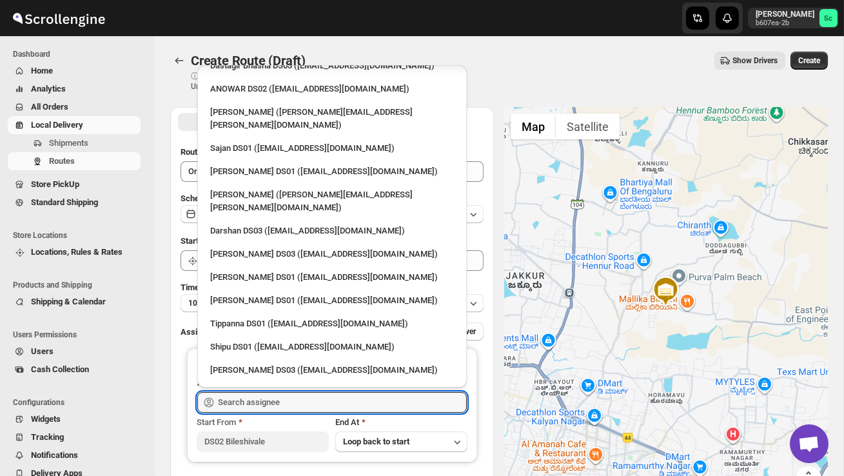
click at [289, 453] on div "[PERSON_NAME] DS02 ([EMAIL_ADDRESS][DOMAIN_NAME])" at bounding box center [332, 463] width 259 height 21
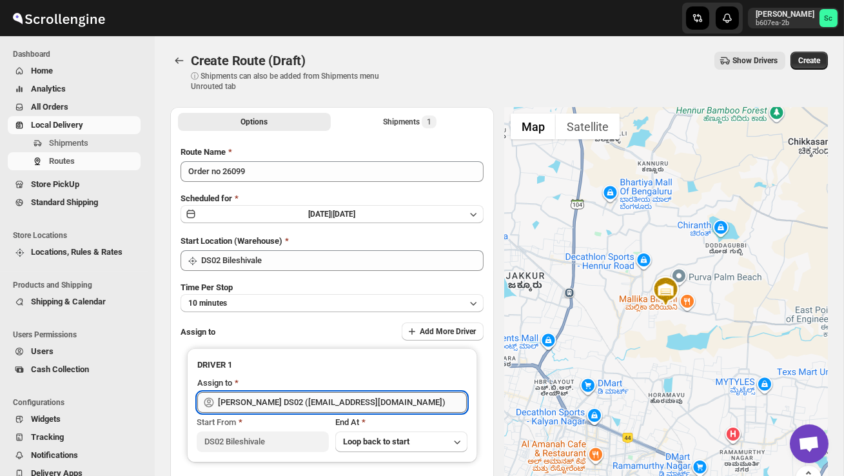
click at [403, 411] on input "[PERSON_NAME] DS02 ([EMAIL_ADDRESS][DOMAIN_NAME])" at bounding box center [342, 402] width 249 height 21
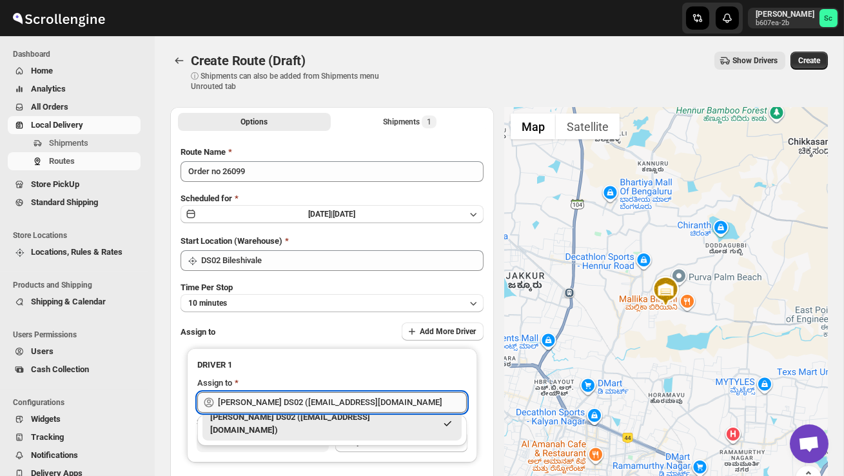
scroll to position [0, 0]
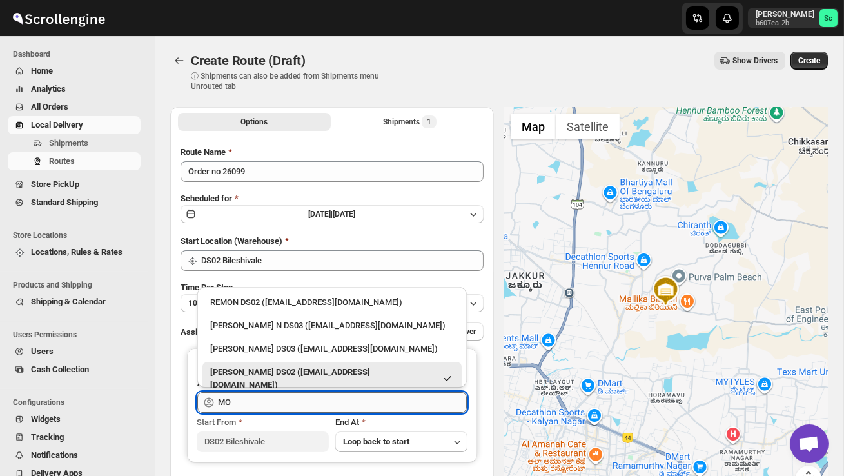
type input "M"
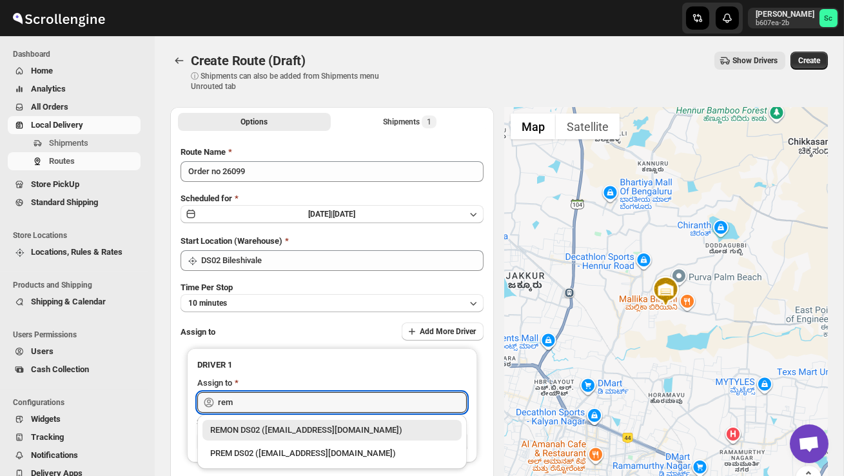
click at [383, 432] on div "REMON DS02 ([EMAIL_ADDRESS][DOMAIN_NAME])" at bounding box center [332, 430] width 244 height 13
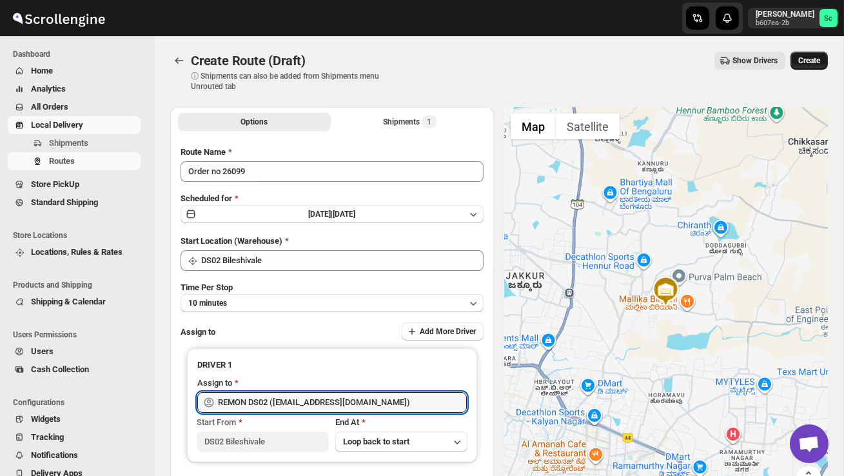
type input "REMON DS02 ([EMAIL_ADDRESS][DOMAIN_NAME])"
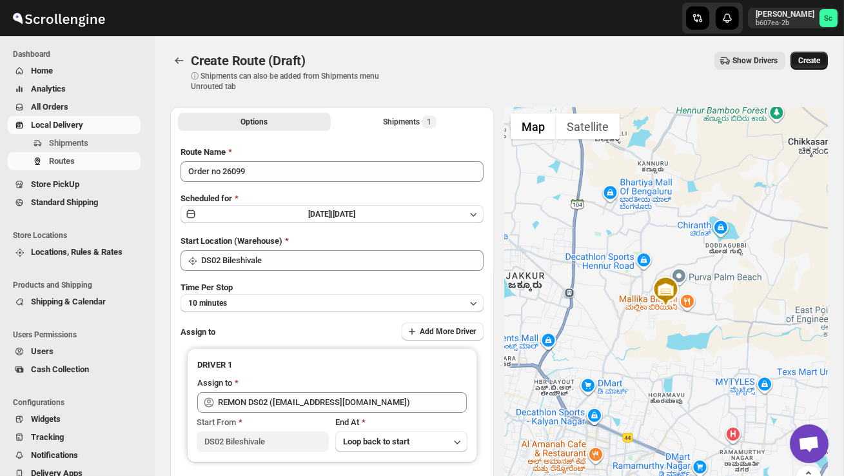
click at [820, 63] on span "Create" at bounding box center [810, 60] width 22 height 10
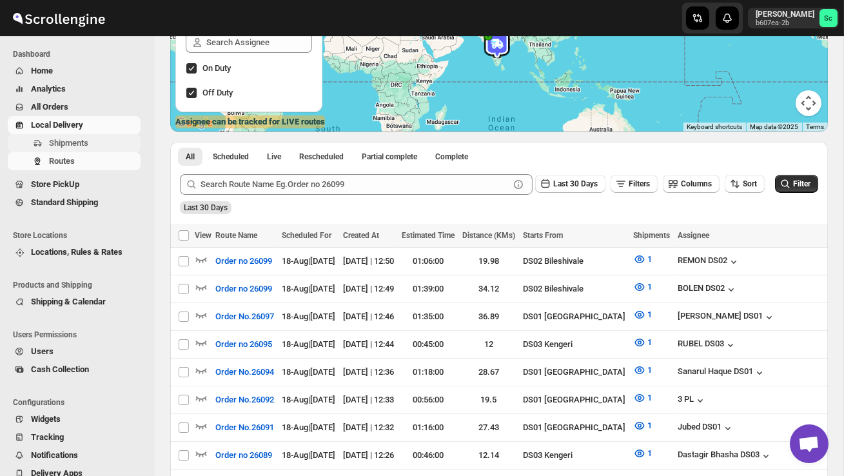
click at [81, 149] on span "Shipments" at bounding box center [93, 143] width 89 height 13
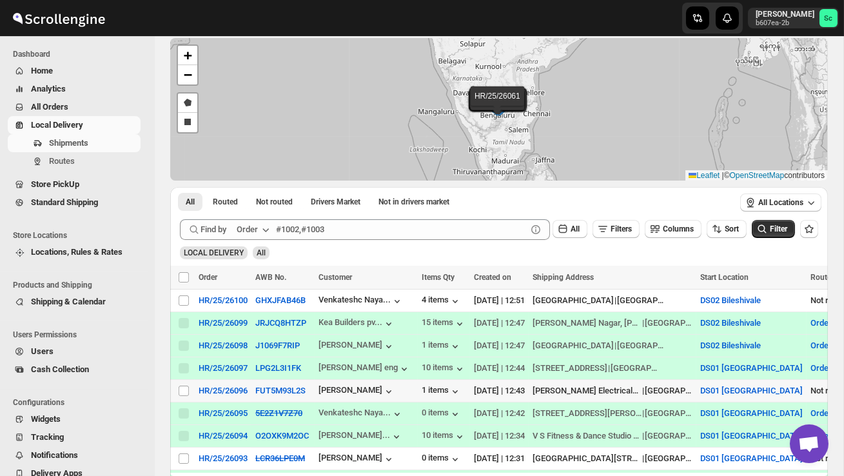
scroll to position [61, 0]
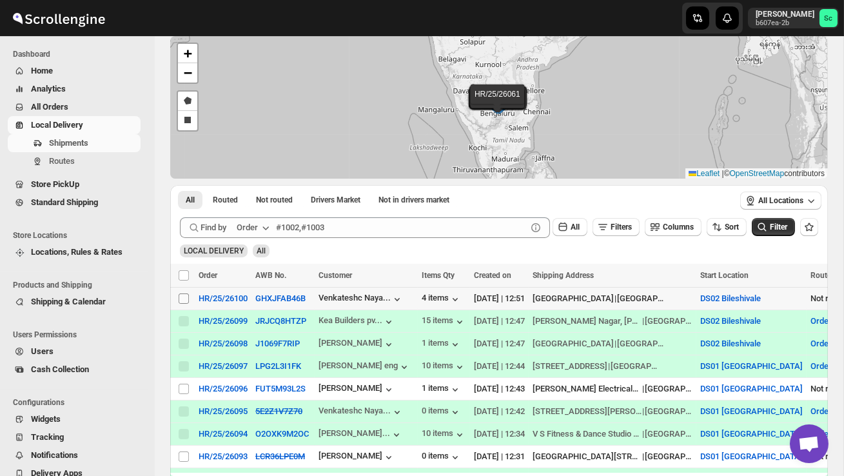
click at [184, 301] on input "Select shipment" at bounding box center [184, 298] width 10 height 10
checkbox input "true"
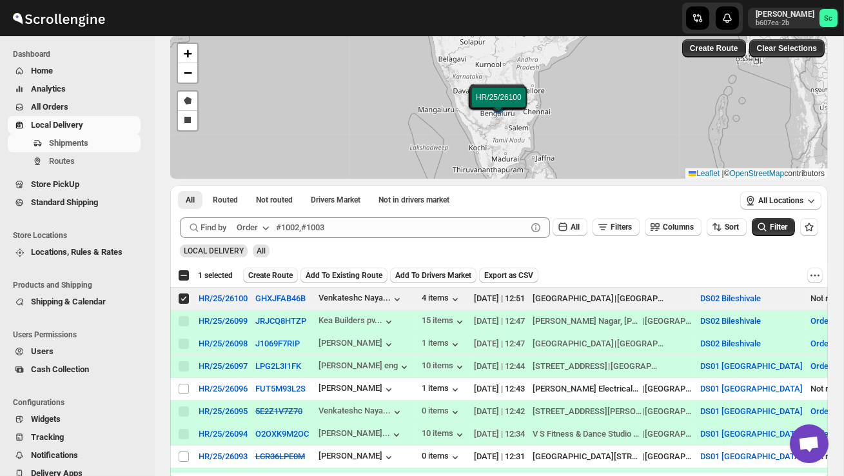
click at [290, 272] on span "Create Route" at bounding box center [270, 275] width 45 height 10
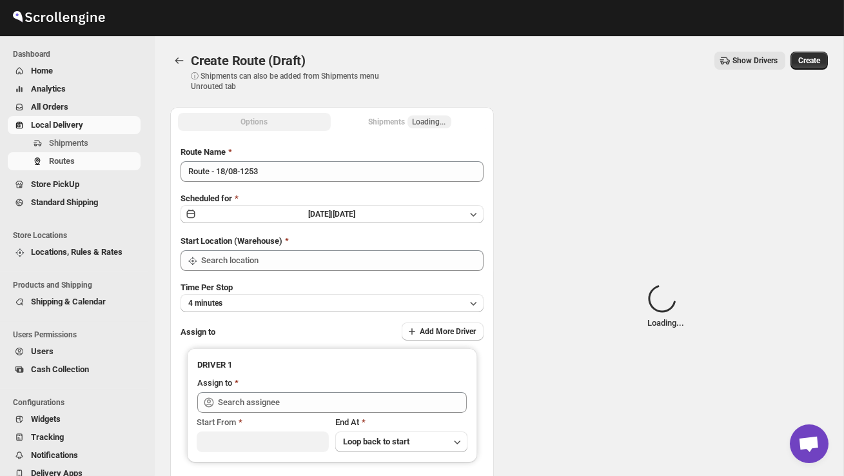
type input "DS02 Bileshivale"
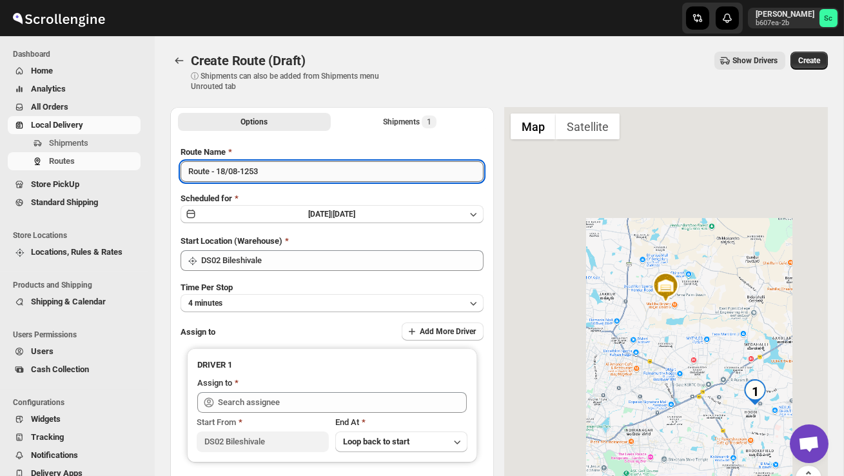
click at [277, 166] on input "Route - 18/08-1253" at bounding box center [332, 171] width 303 height 21
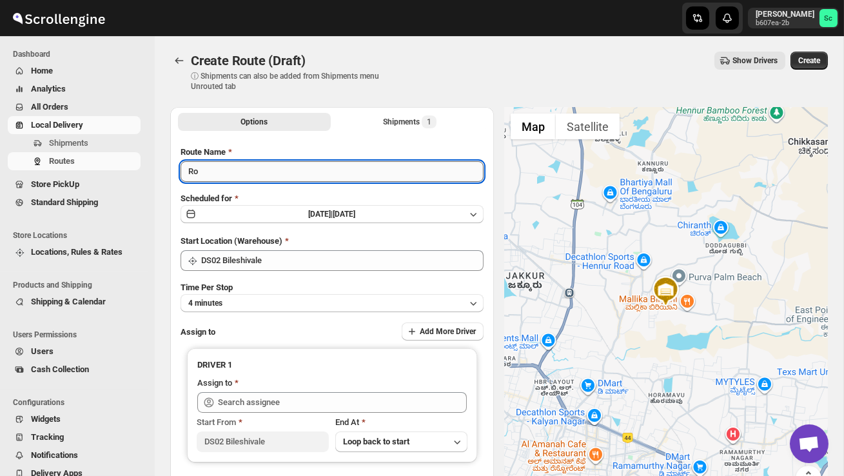
type input "R"
type input "Order no 26100"
click at [311, 299] on button "4 minutes" at bounding box center [332, 303] width 303 height 18
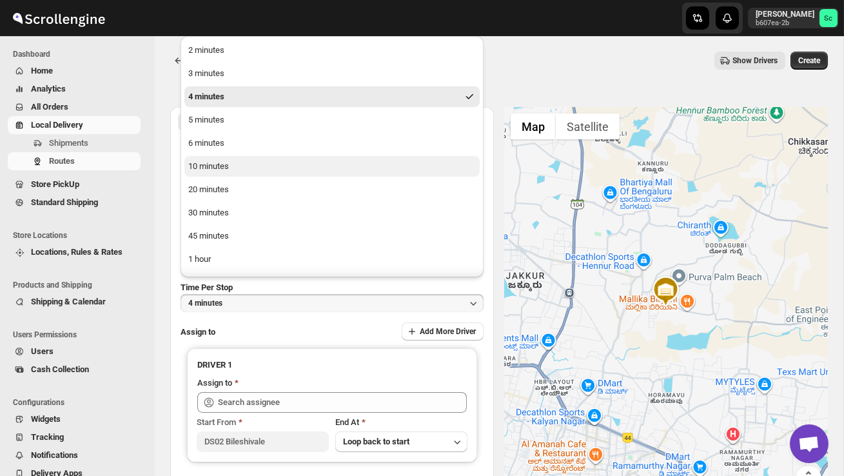
click at [238, 157] on button "10 minutes" at bounding box center [331, 166] width 295 height 21
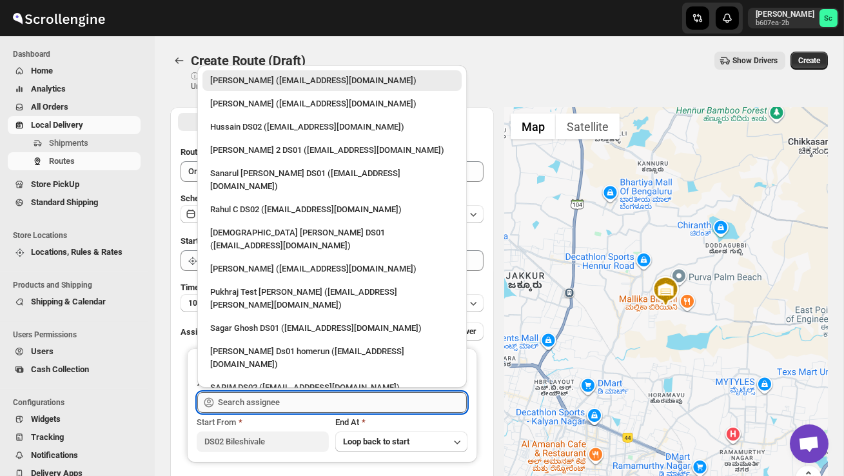
click at [257, 400] on input "text" at bounding box center [342, 402] width 249 height 21
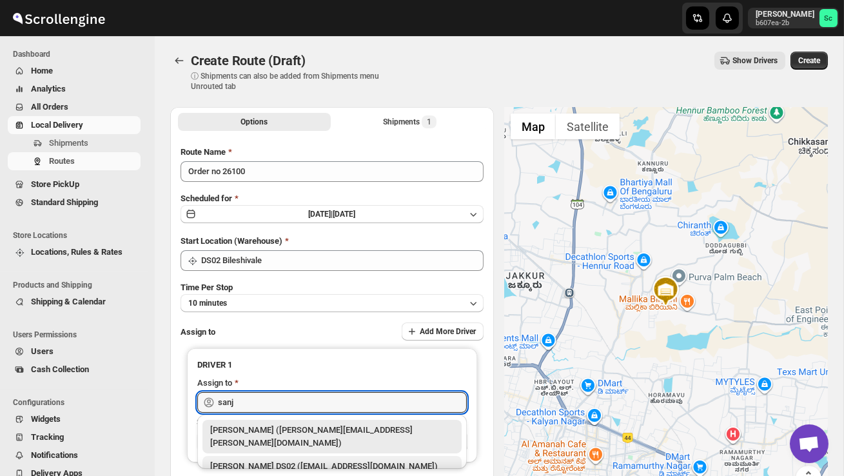
click at [291, 456] on div "[PERSON_NAME] DS02 ([EMAIL_ADDRESS][DOMAIN_NAME])" at bounding box center [332, 466] width 259 height 21
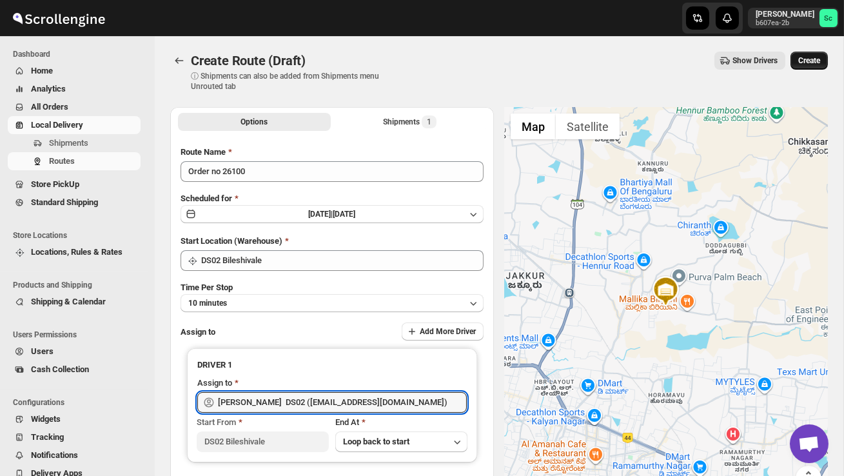
type input "[PERSON_NAME] DS02 ([EMAIL_ADDRESS][DOMAIN_NAME])"
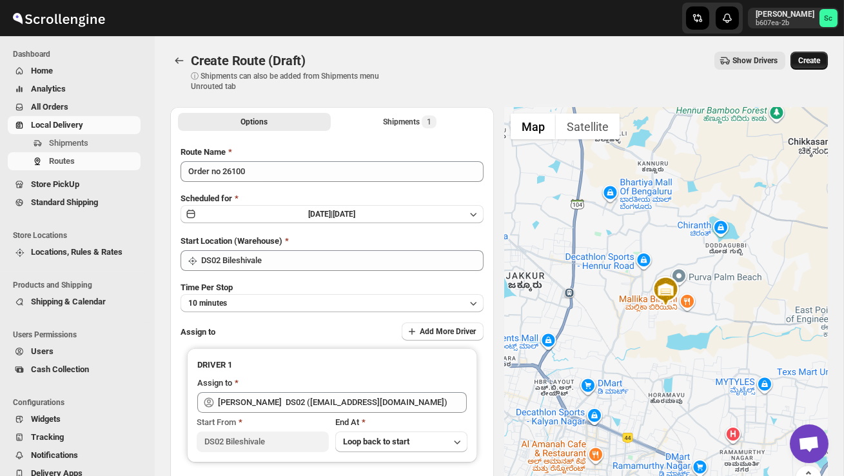
click at [821, 56] on button "Create" at bounding box center [809, 61] width 37 height 18
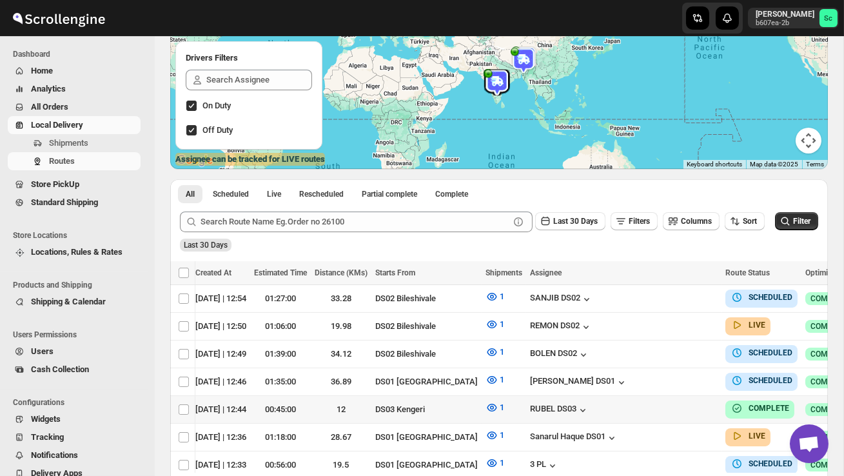
scroll to position [0, 170]
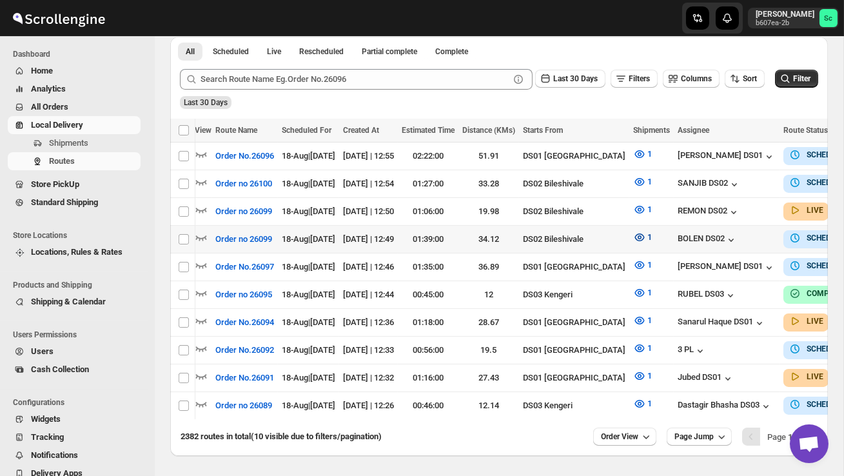
scroll to position [0, 116]
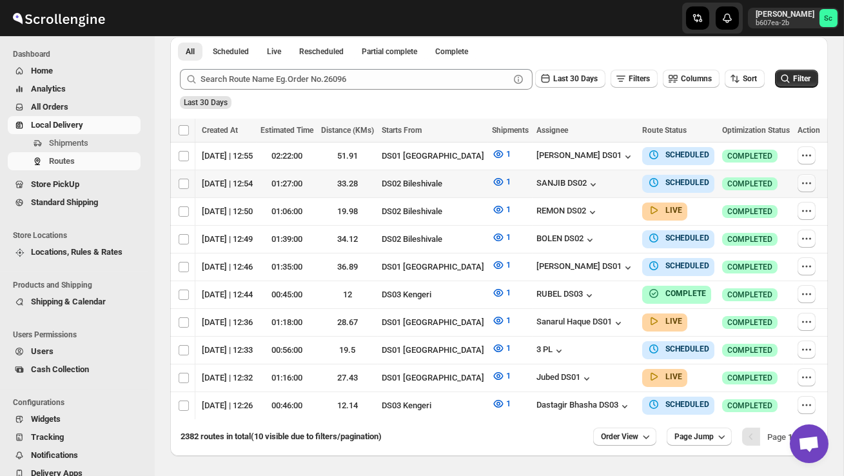
click at [805, 180] on icon "button" at bounding box center [807, 183] width 13 height 13
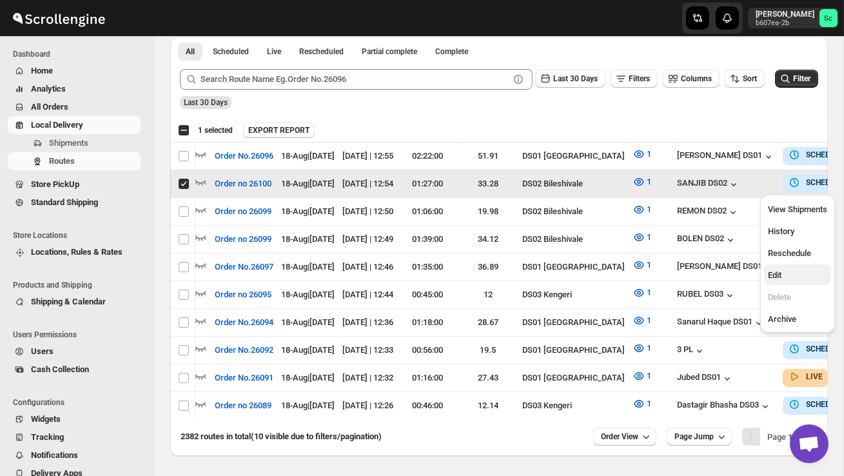
click at [790, 283] on button "Edit" at bounding box center [797, 274] width 67 height 21
checkbox input "false"
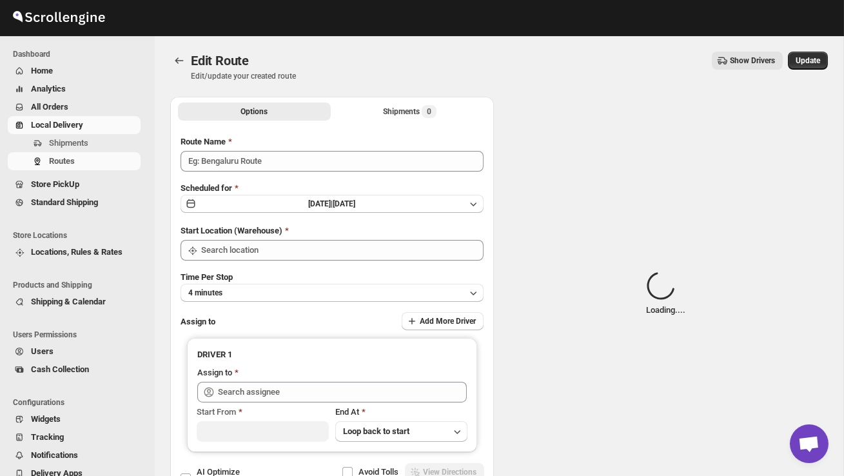
type input "Order no 26100"
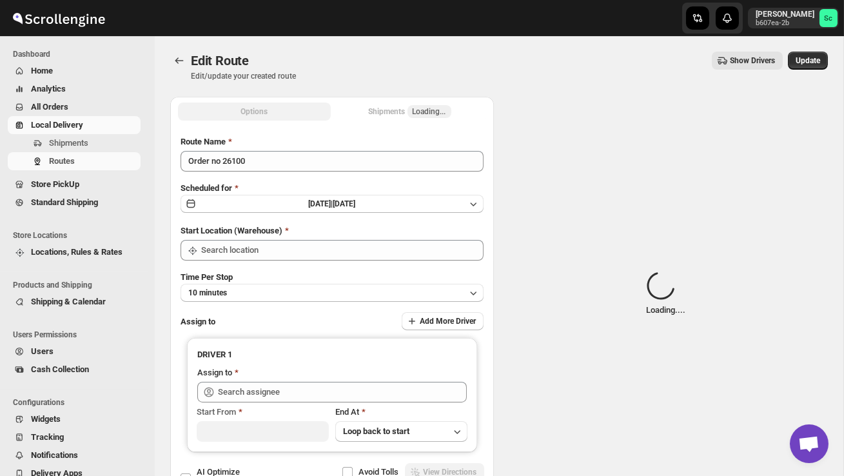
type input "DS02 Bileshivale"
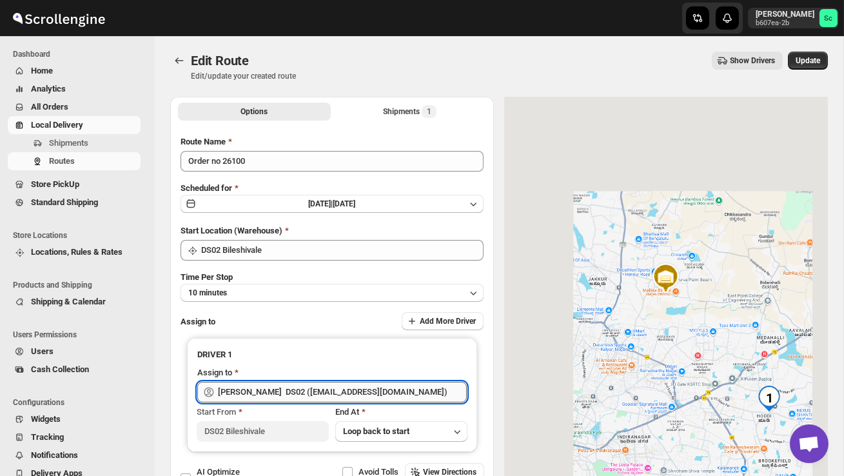
click at [386, 392] on input "[PERSON_NAME] DS02 ([EMAIL_ADDRESS][DOMAIN_NAME])" at bounding box center [342, 392] width 249 height 21
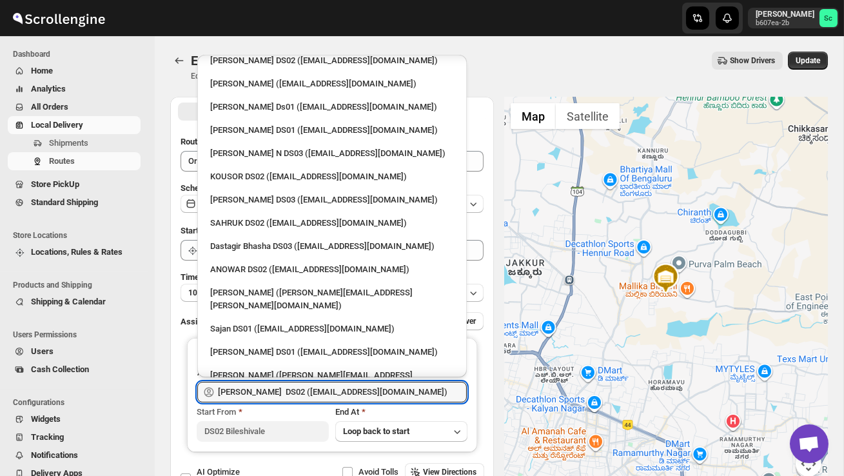
scroll to position [1101, 0]
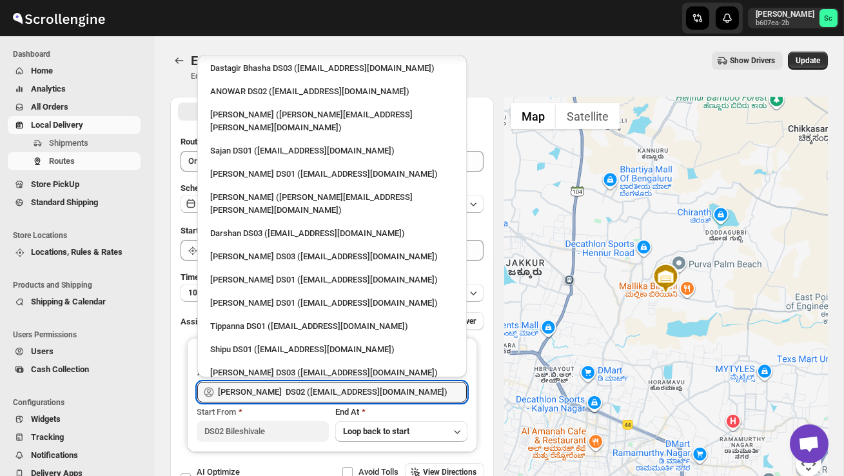
click at [309, 459] on div "[PERSON_NAME] DS02 ([EMAIL_ADDRESS][DOMAIN_NAME])" at bounding box center [332, 465] width 244 height 13
type input "[PERSON_NAME] DS02 ([EMAIL_ADDRESS][DOMAIN_NAME])"
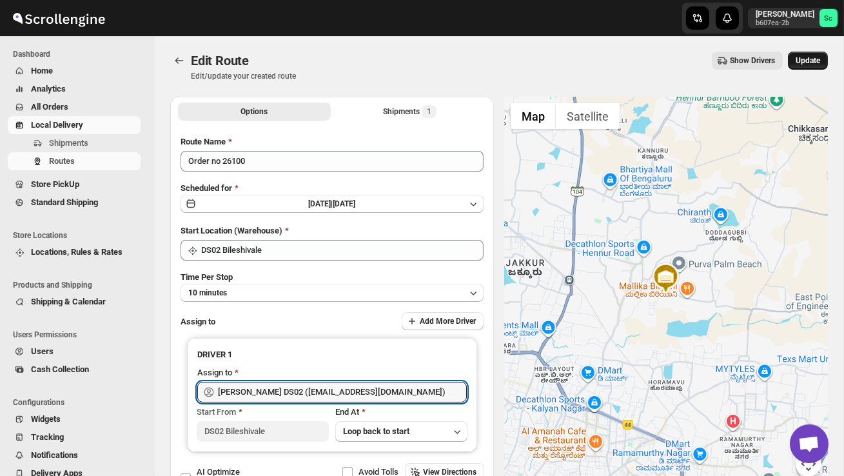
click at [805, 61] on span "Update" at bounding box center [808, 60] width 25 height 10
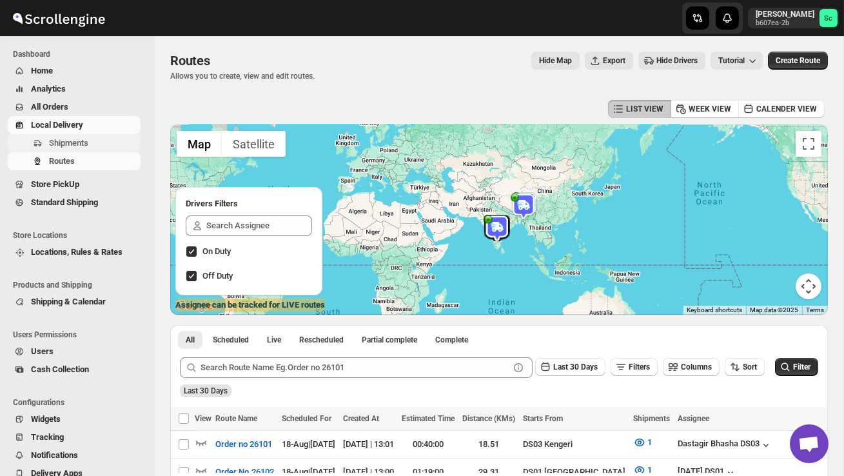
click at [84, 139] on span "Shipments" at bounding box center [68, 143] width 39 height 10
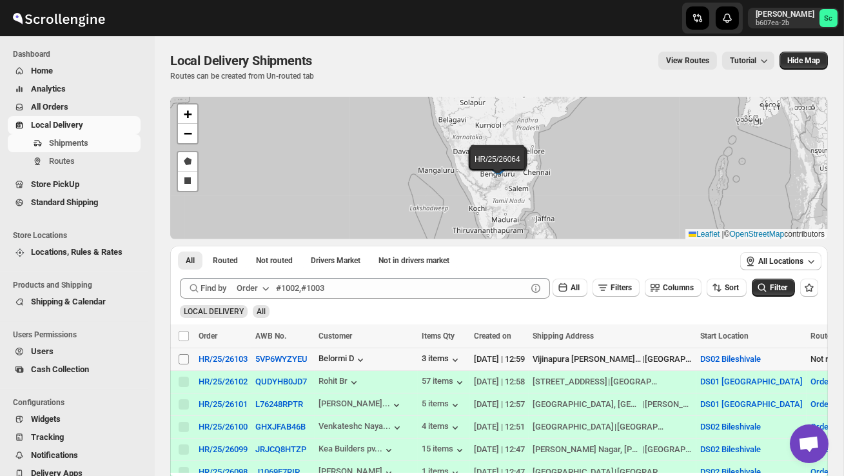
click at [184, 361] on input "Select shipment" at bounding box center [184, 359] width 10 height 10
checkbox input "true"
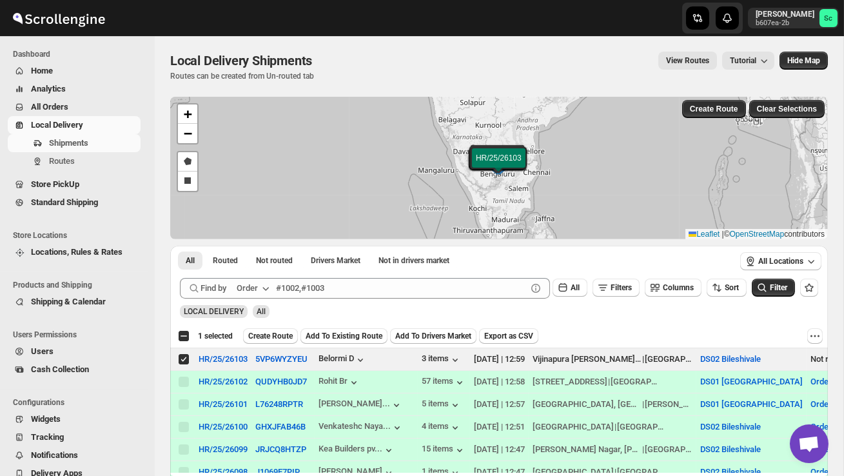
click at [282, 333] on span "Create Route" at bounding box center [270, 336] width 45 height 10
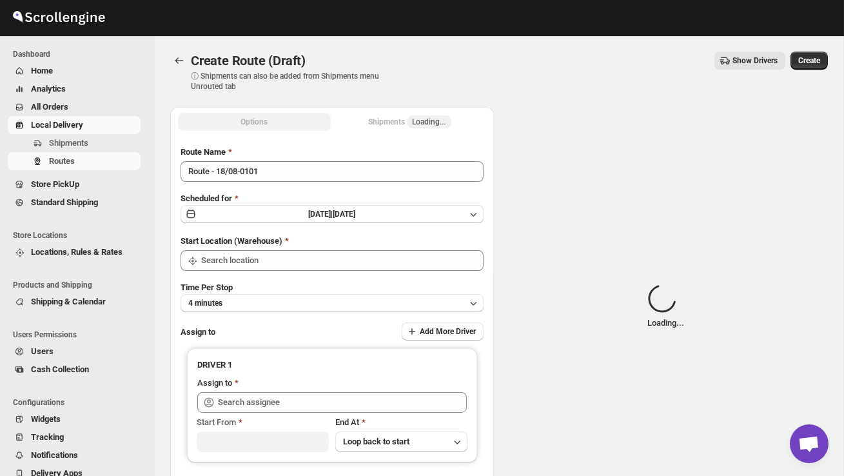
type input "DS02 Bileshivale"
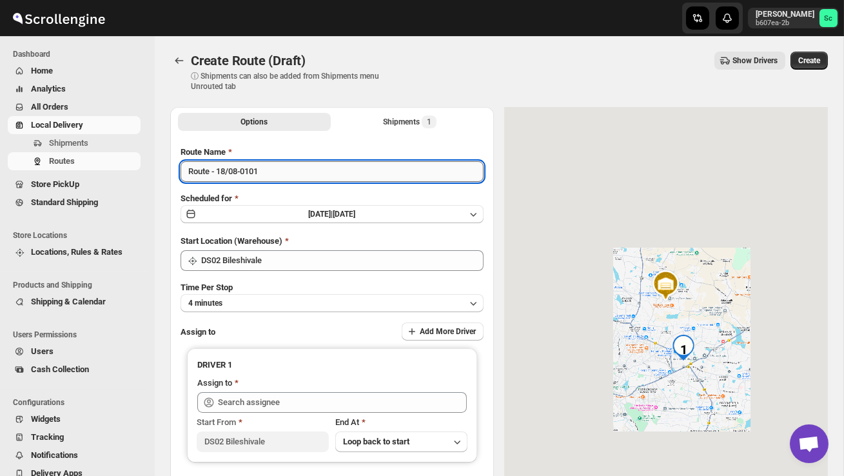
click at [274, 174] on input "Route - 18/08-0101" at bounding box center [332, 171] width 303 height 21
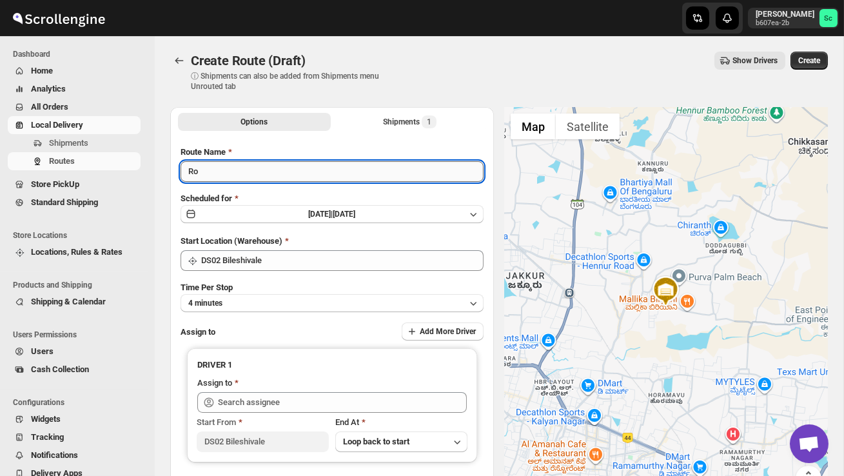
type input "R"
type input "Order no 25103"
click at [312, 301] on button "4 minutes" at bounding box center [332, 303] width 303 height 18
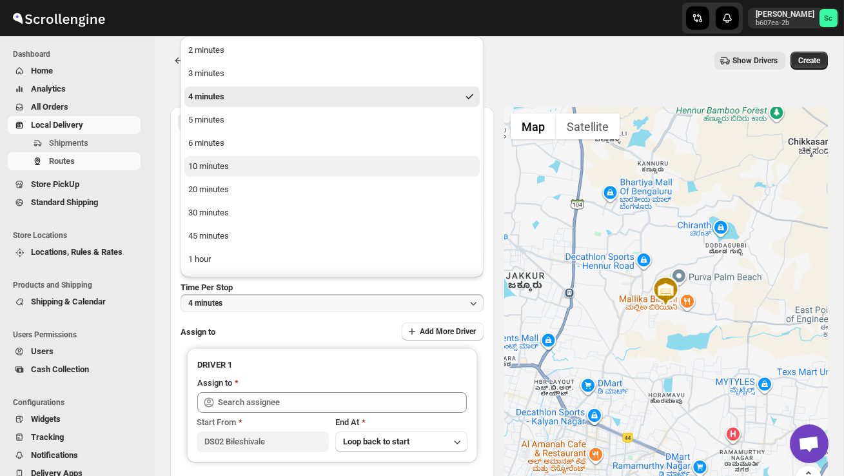
click at [260, 174] on button "10 minutes" at bounding box center [331, 166] width 295 height 21
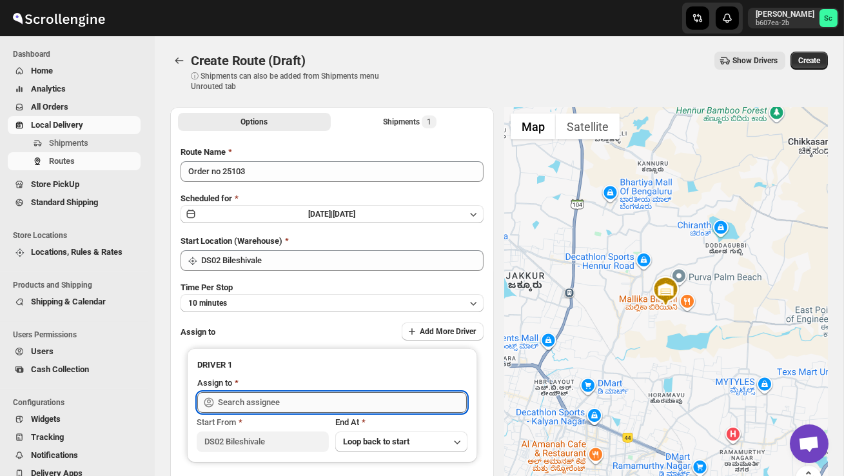
click at [253, 405] on input "text" at bounding box center [342, 402] width 249 height 21
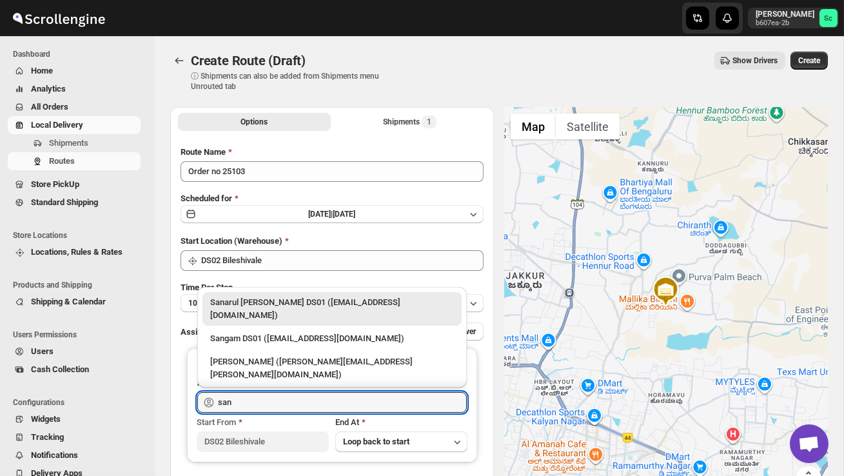
click at [282, 392] on div "[PERSON_NAME] DS02 ([EMAIL_ADDRESS][DOMAIN_NAME])" at bounding box center [332, 398] width 244 height 13
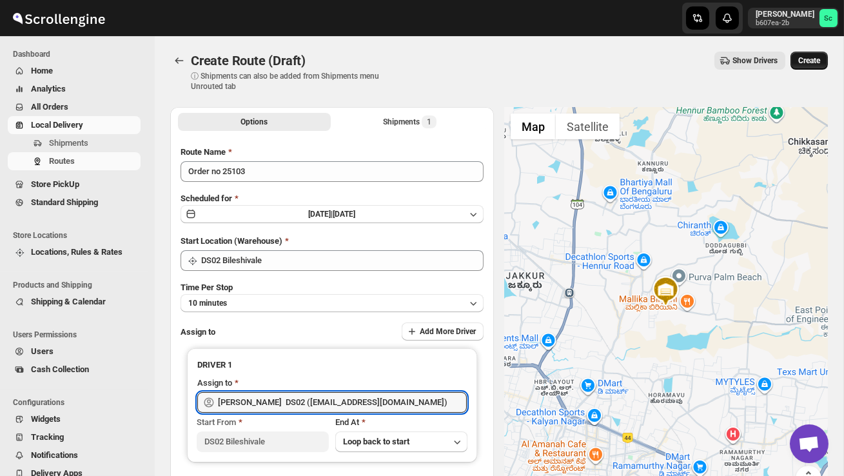
type input "[PERSON_NAME] DS02 ([EMAIL_ADDRESS][DOMAIN_NAME])"
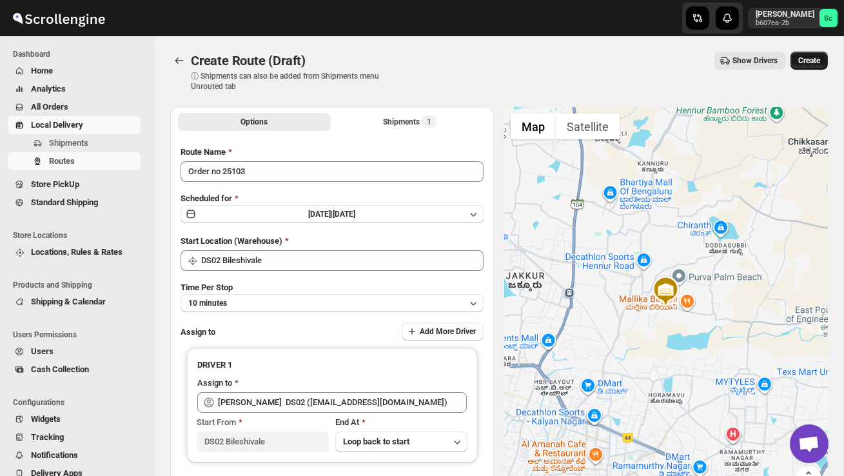
click at [813, 62] on span "Create" at bounding box center [810, 60] width 22 height 10
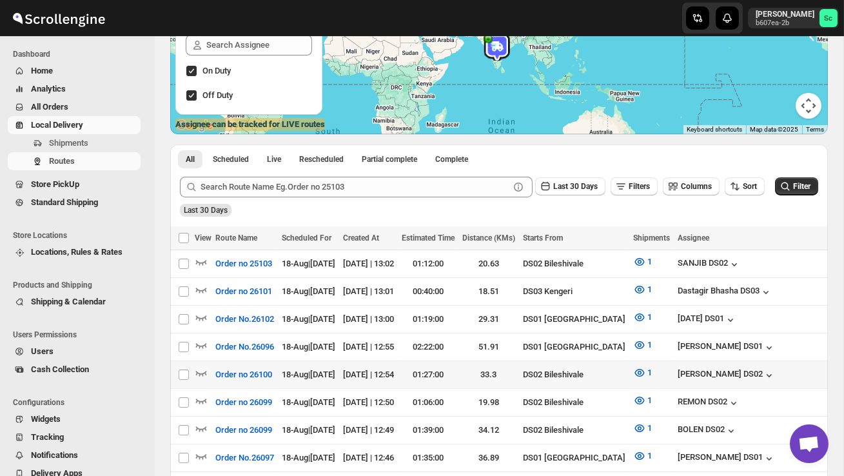
scroll to position [187, 0]
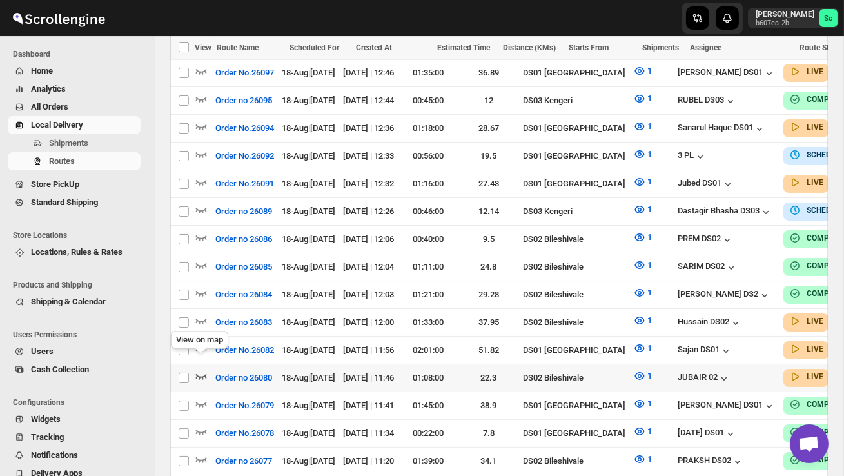
click at [203, 374] on icon "button" at bounding box center [201, 376] width 11 height 5
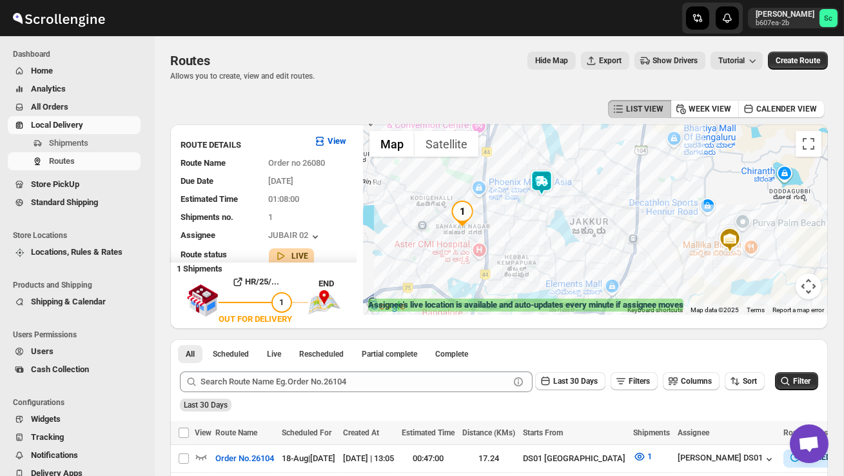
click at [539, 170] on img at bounding box center [542, 183] width 26 height 26
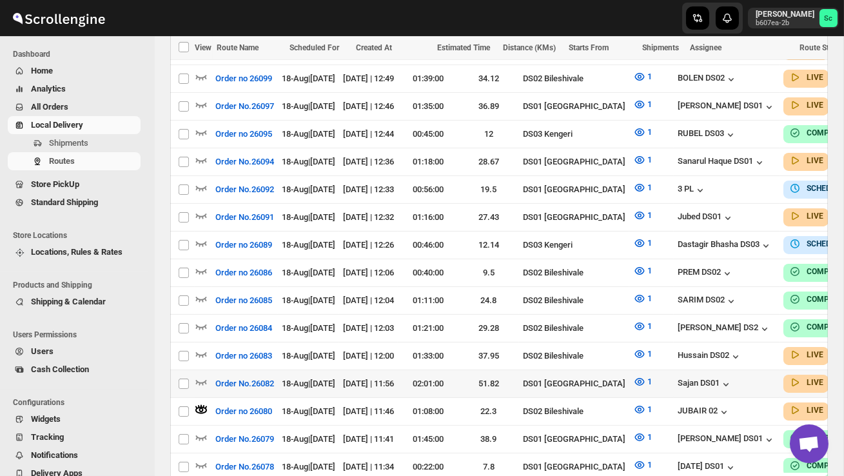
scroll to position [580, 0]
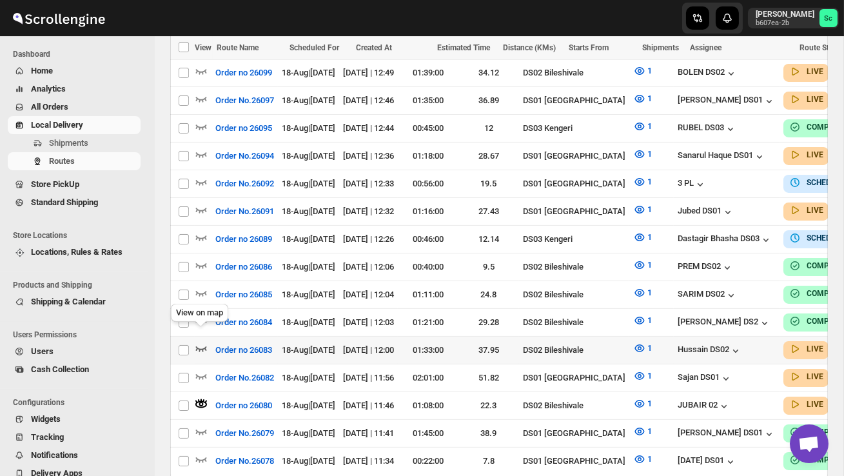
click at [203, 346] on icon "button" at bounding box center [201, 348] width 11 height 5
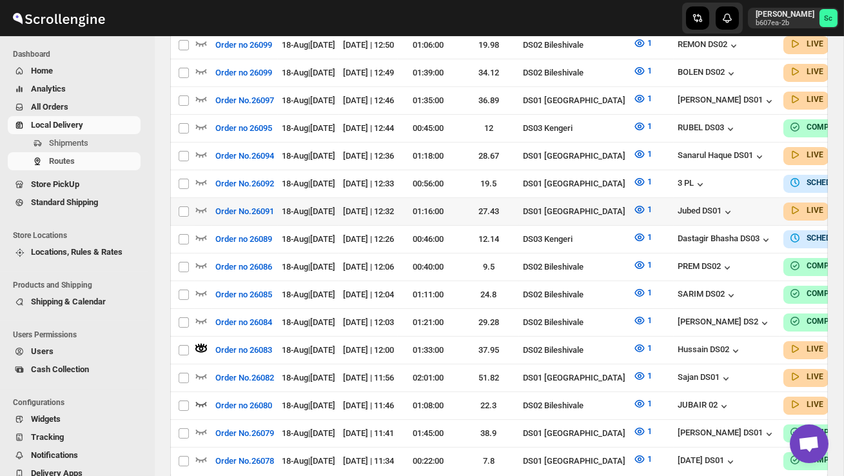
scroll to position [0, 0]
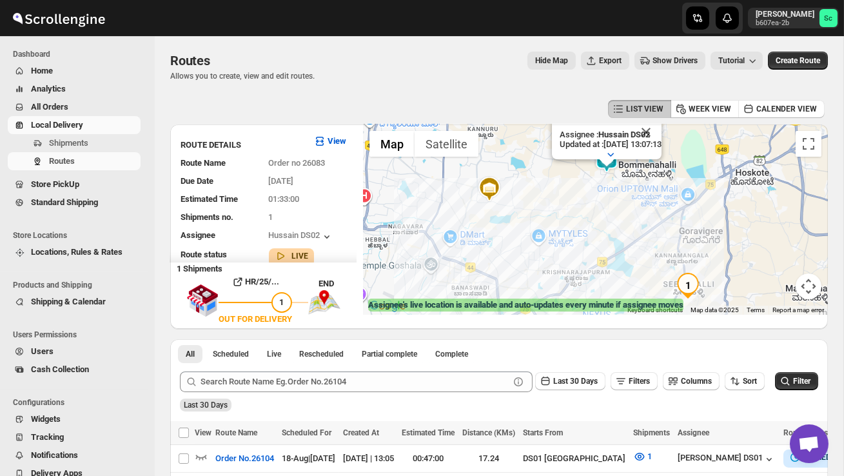
drag, startPoint x: 621, startPoint y: 200, endPoint x: 610, endPoint y: 254, distance: 55.3
click at [610, 254] on div "Assignee : Hussain DS02 Updated at : 18/08/2025, 13:07:13 Duty mode Enabled Bat…" at bounding box center [595, 219] width 465 height 190
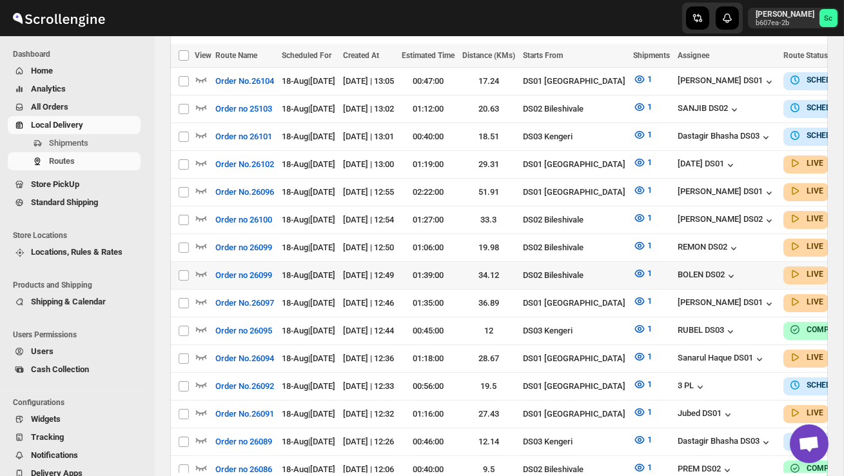
scroll to position [376, 0]
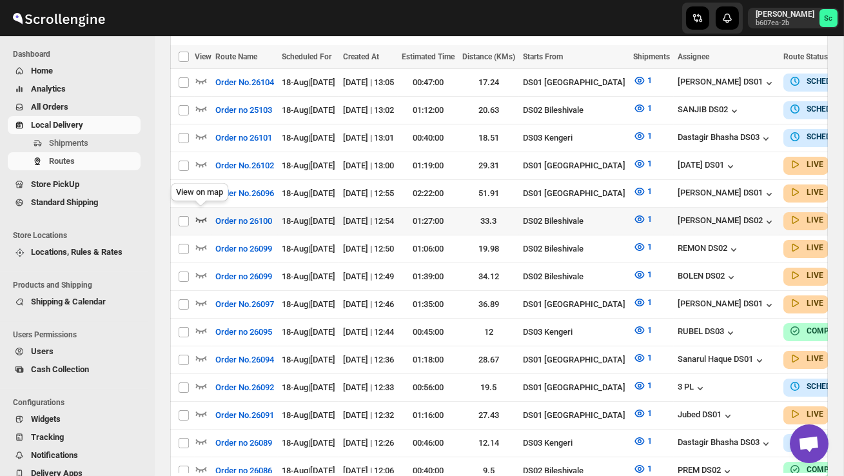
click at [200, 214] on icon "button" at bounding box center [201, 219] width 13 height 13
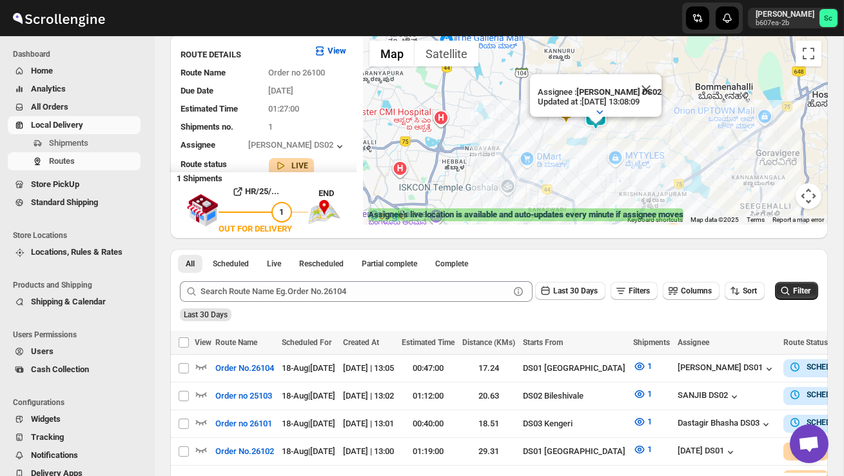
scroll to position [0, 0]
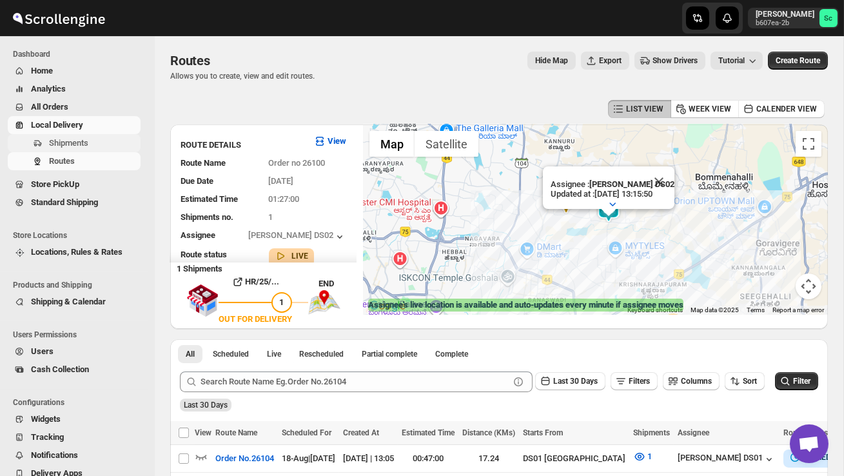
click at [112, 144] on span "Shipments" at bounding box center [93, 143] width 89 height 13
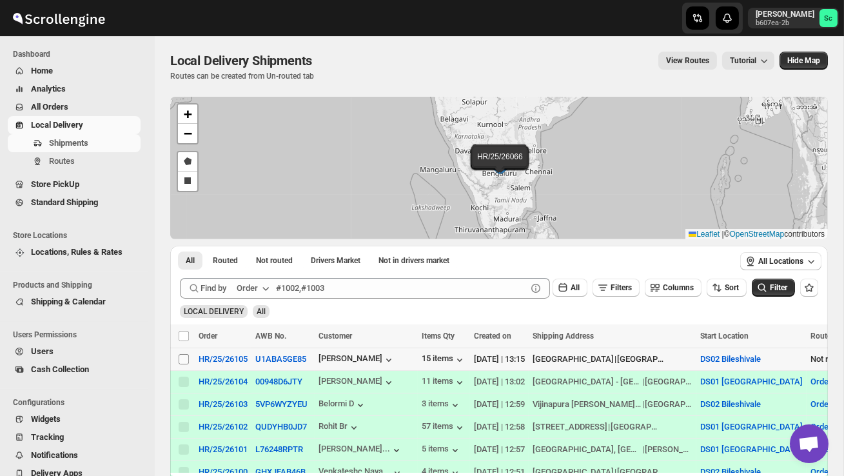
click at [184, 359] on input "Select shipment" at bounding box center [184, 359] width 10 height 10
checkbox input "true"
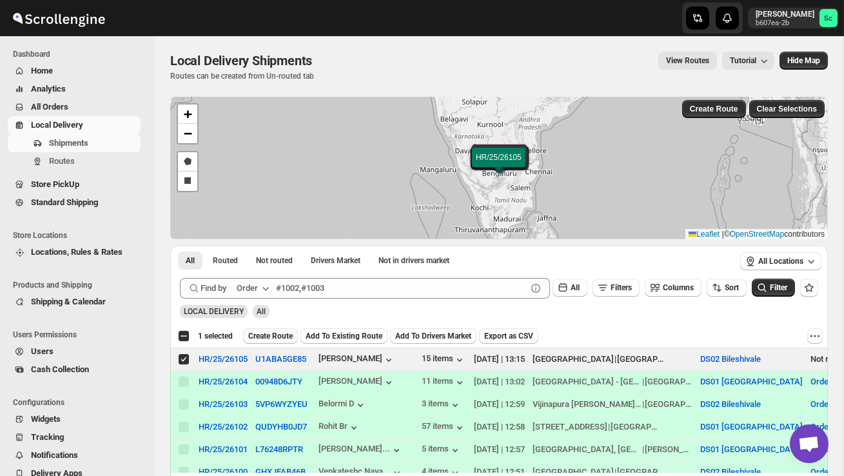
click at [270, 333] on span "Create Route" at bounding box center [270, 336] width 45 height 10
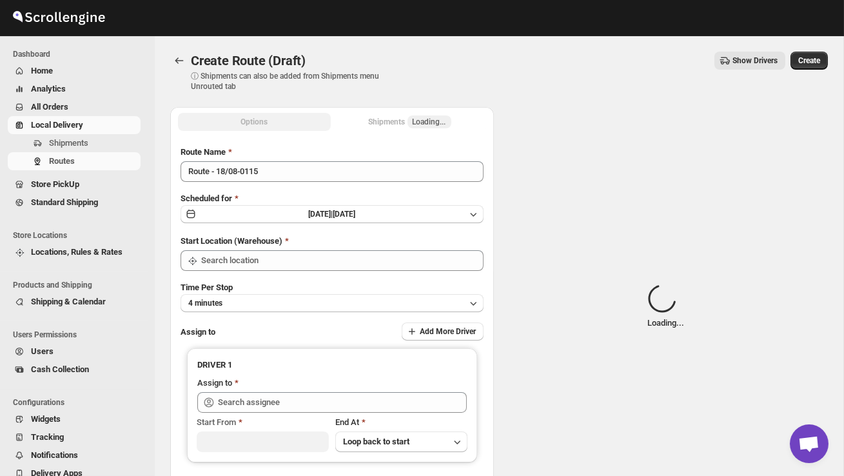
type input "DS02 Bileshivale"
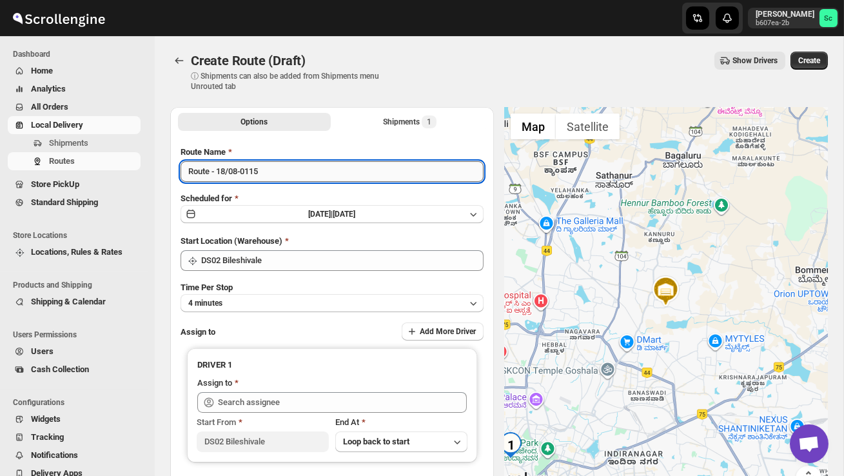
click at [277, 169] on input "Route - 18/08-0115" at bounding box center [332, 171] width 303 height 21
type input "R"
type input "Order no 26105"
click at [279, 300] on button "4 minutes" at bounding box center [332, 303] width 303 height 18
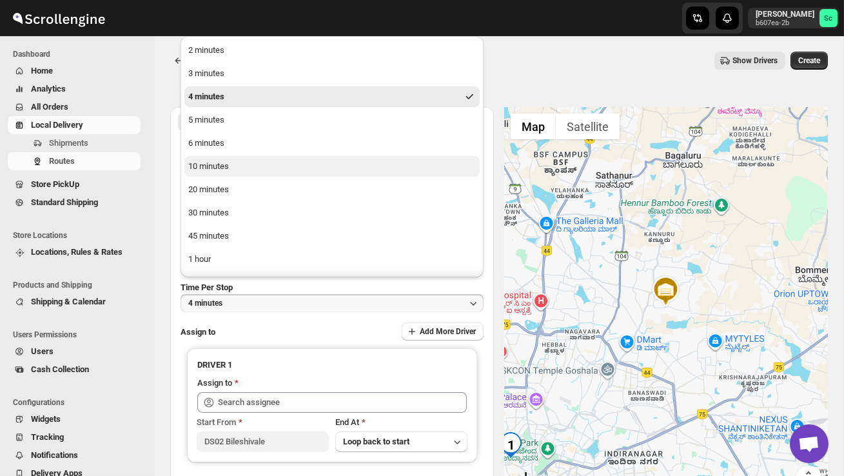
click at [231, 170] on button "10 minutes" at bounding box center [331, 166] width 295 height 21
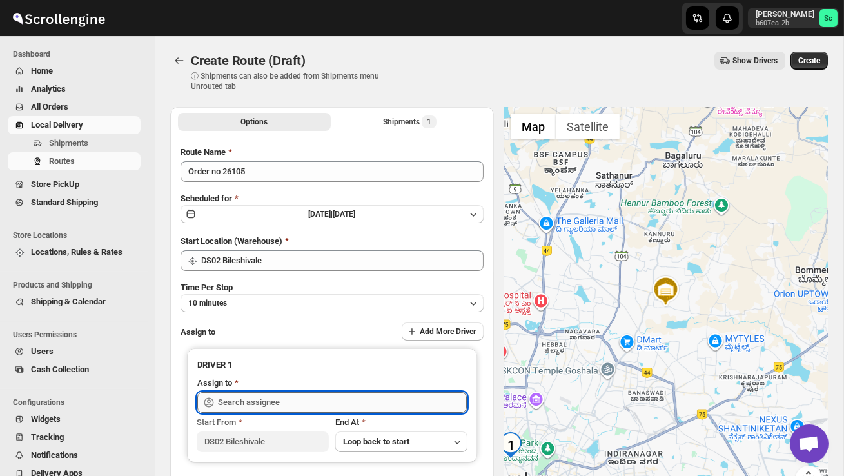
click at [280, 404] on input "text" at bounding box center [342, 402] width 249 height 21
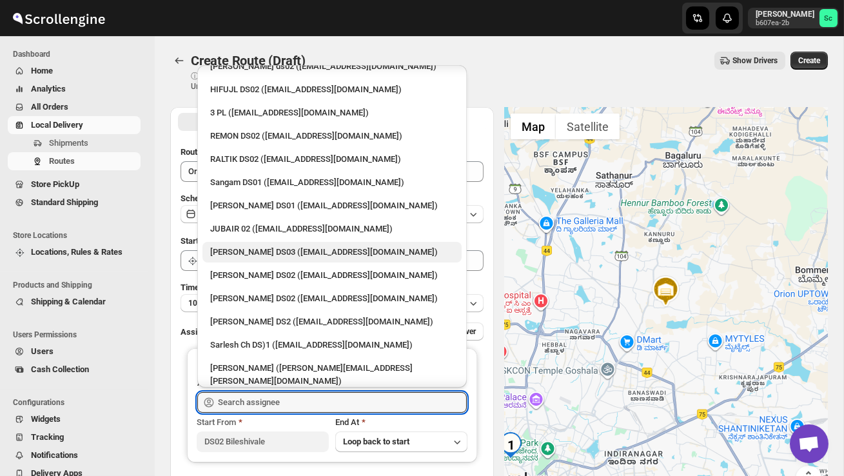
scroll to position [358, 0]
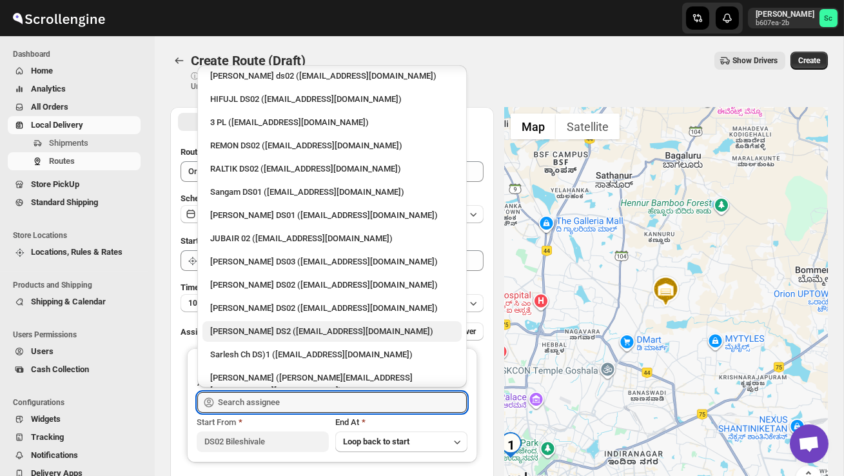
click at [273, 325] on div "[PERSON_NAME] DS2 ([EMAIL_ADDRESS][DOMAIN_NAME])" at bounding box center [332, 331] width 244 height 13
type input "[PERSON_NAME] DS2 ([EMAIL_ADDRESS][DOMAIN_NAME])"
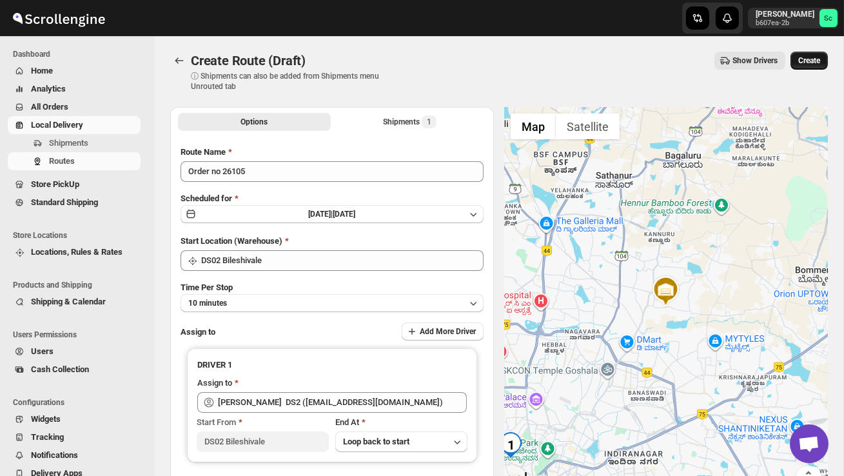
click at [810, 55] on button "Create" at bounding box center [809, 61] width 37 height 18
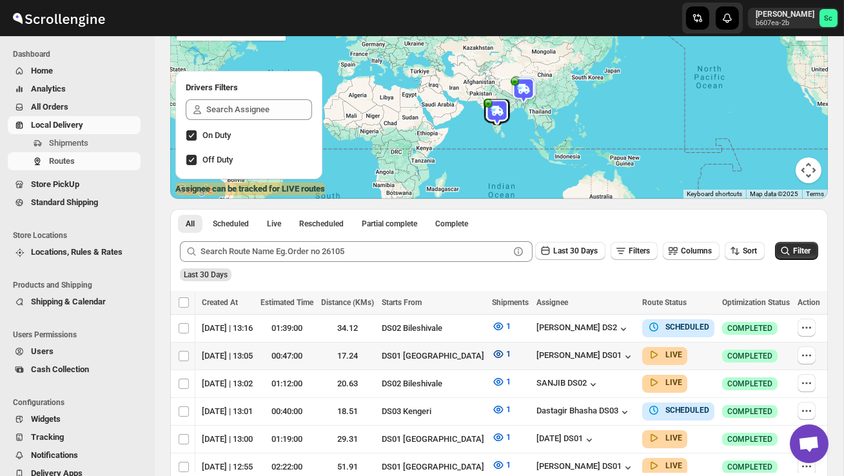
scroll to position [0, 170]
click at [806, 330] on icon "button" at bounding box center [807, 327] width 13 height 13
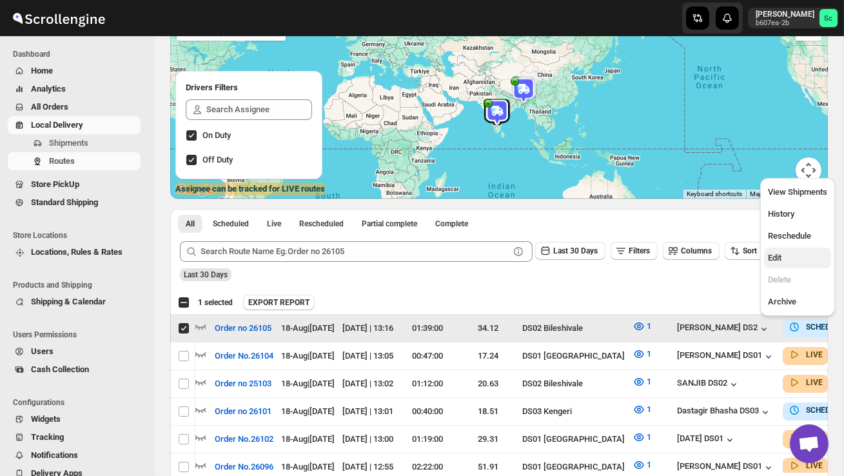
click at [791, 264] on button "Edit" at bounding box center [797, 258] width 67 height 21
checkbox input "false"
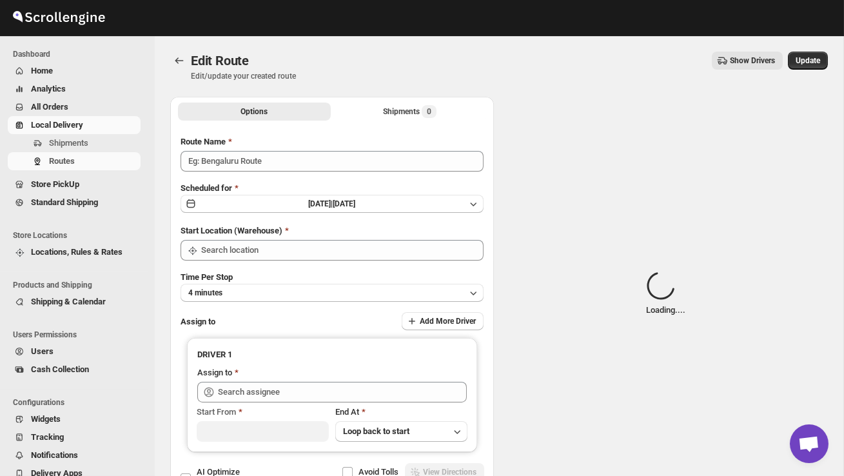
type input "Order no 26105"
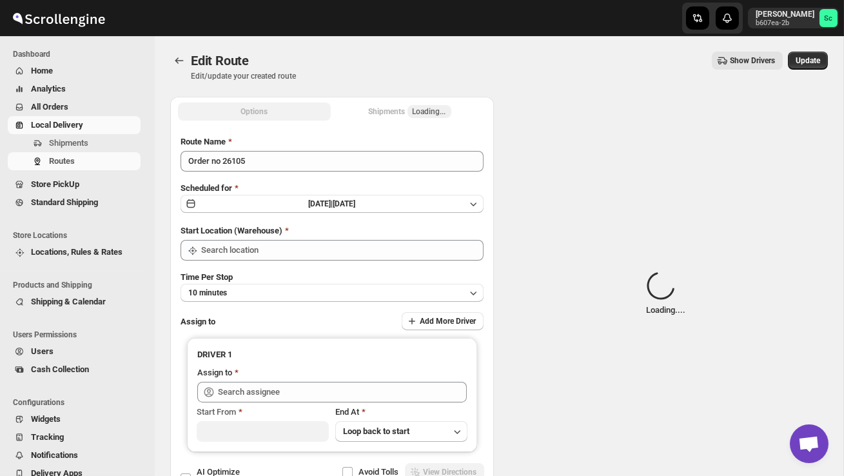
type input "DS02 Bileshivale"
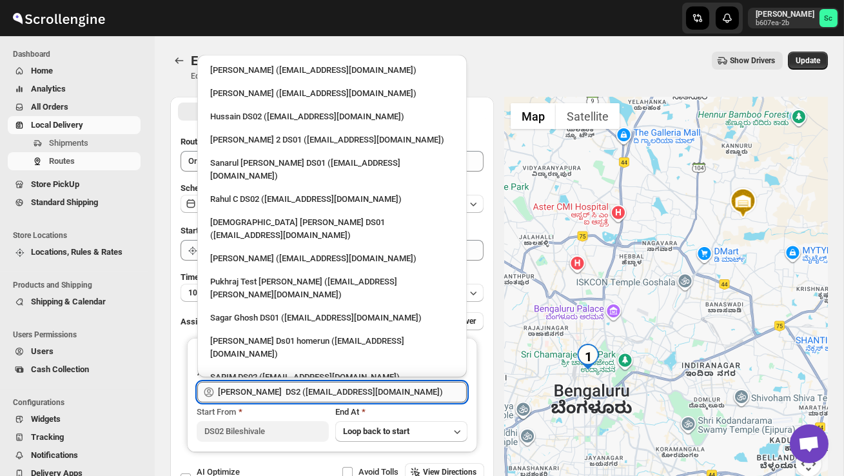
click at [419, 388] on input "[PERSON_NAME] DS2 ([EMAIL_ADDRESS][DOMAIN_NAME])" at bounding box center [342, 392] width 249 height 21
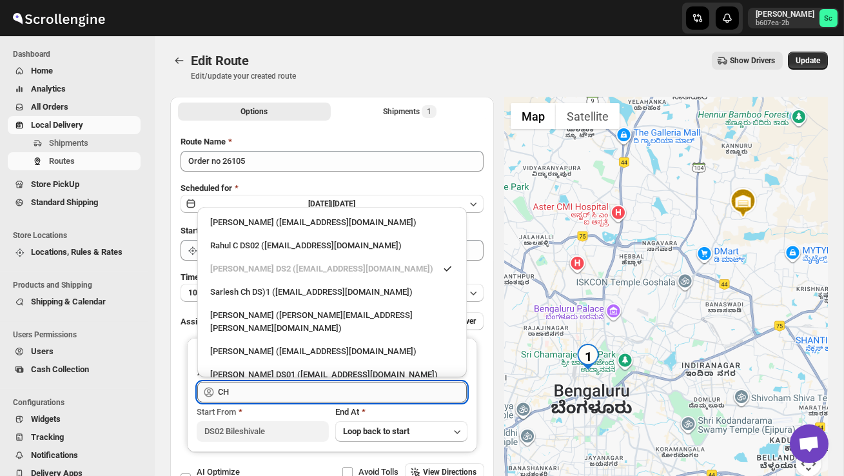
type input "C"
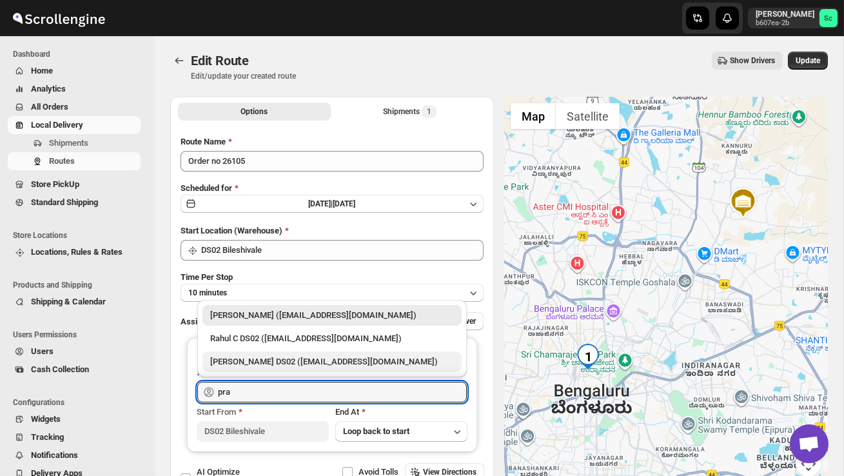
click at [383, 366] on div "[PERSON_NAME] DS02 ([EMAIL_ADDRESS][DOMAIN_NAME])" at bounding box center [332, 361] width 244 height 13
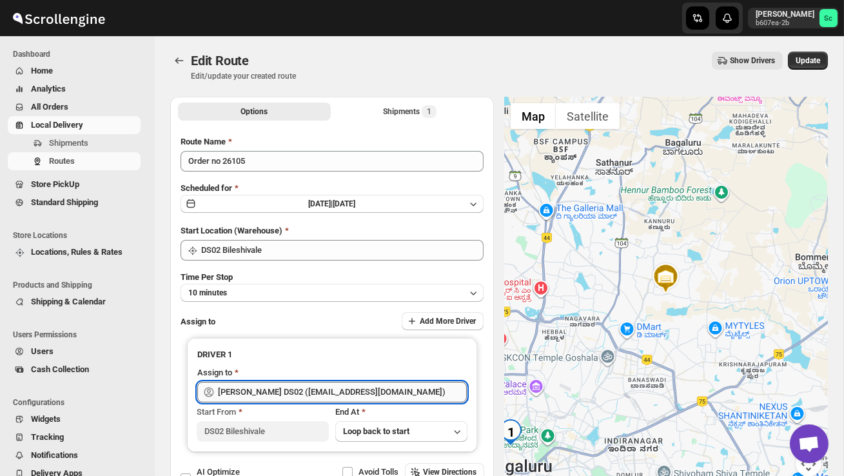
click at [404, 385] on input "[PERSON_NAME] DS02 ([EMAIL_ADDRESS][DOMAIN_NAME])" at bounding box center [342, 392] width 249 height 21
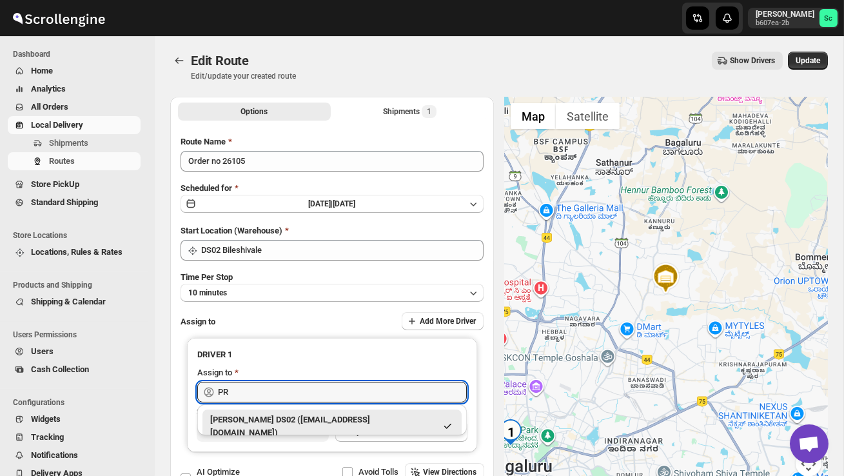
type input "P"
click at [323, 418] on div "PREM DS02 ([EMAIL_ADDRESS][DOMAIN_NAME])" at bounding box center [332, 419] width 244 height 13
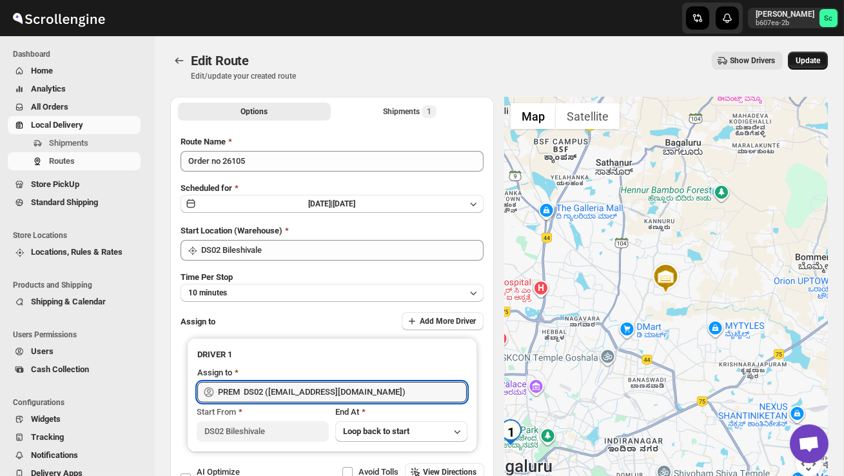
type input "PREM DS02 ([EMAIL_ADDRESS][DOMAIN_NAME])"
click at [816, 66] on button "Update" at bounding box center [808, 61] width 40 height 18
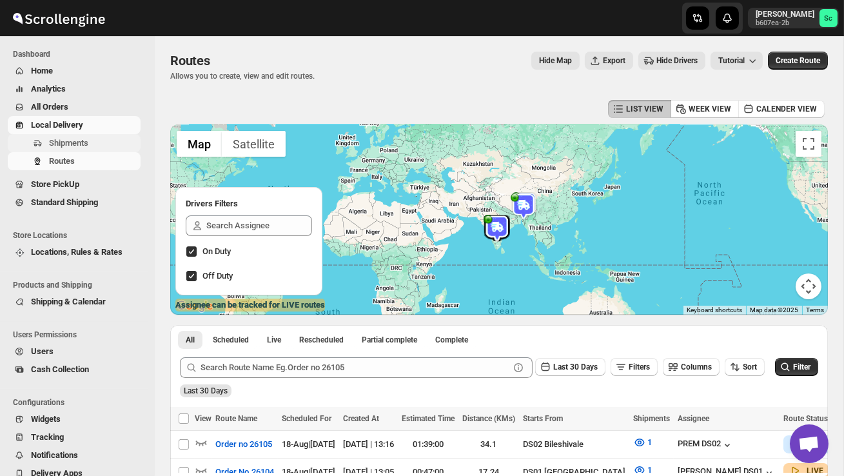
click at [81, 139] on span "Shipments" at bounding box center [68, 143] width 39 height 10
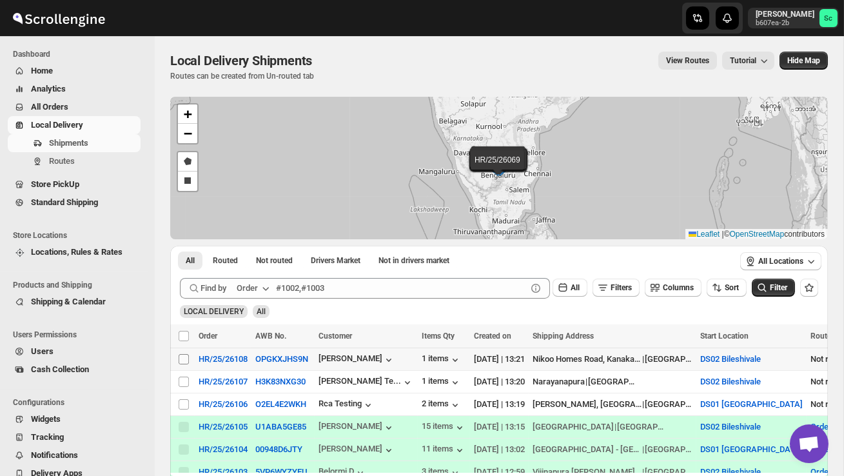
click at [183, 360] on input "Select shipment" at bounding box center [184, 359] width 10 height 10
checkbox input "true"
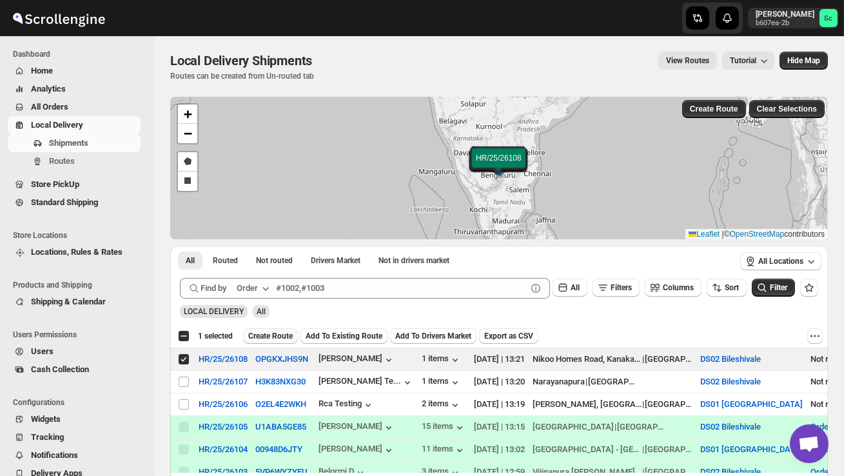
click at [272, 335] on span "Create Route" at bounding box center [270, 336] width 45 height 10
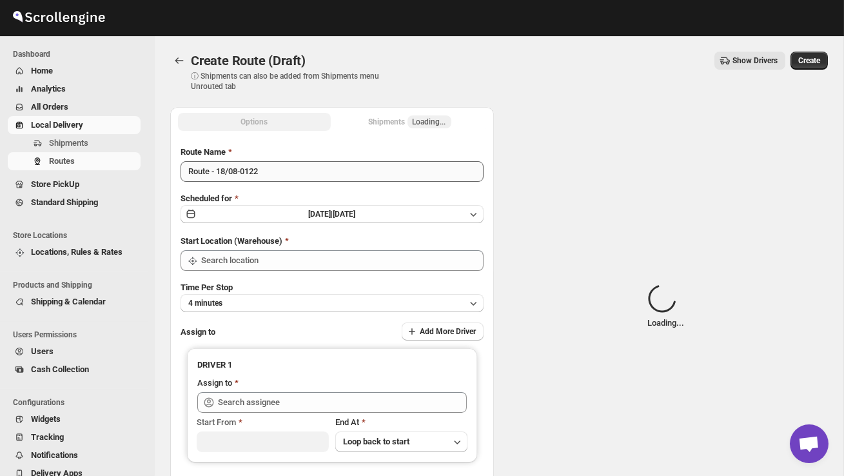
type input "DS02 Bileshivale"
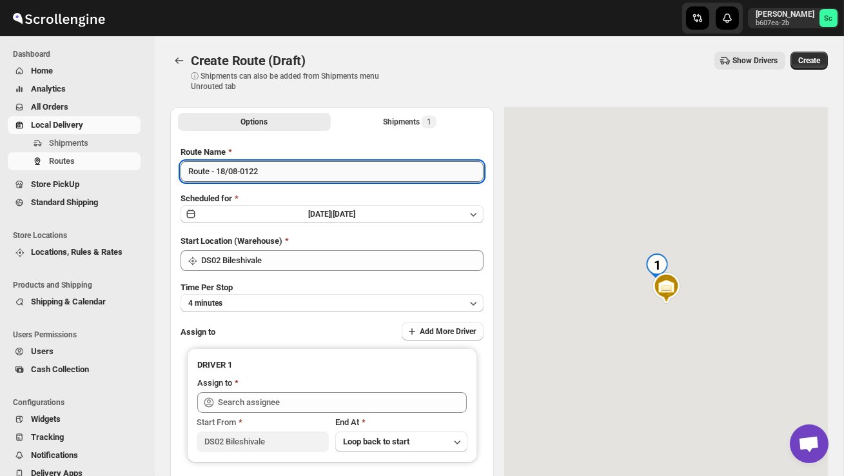
click at [275, 172] on input "Route - 18/08-0122" at bounding box center [332, 171] width 303 height 21
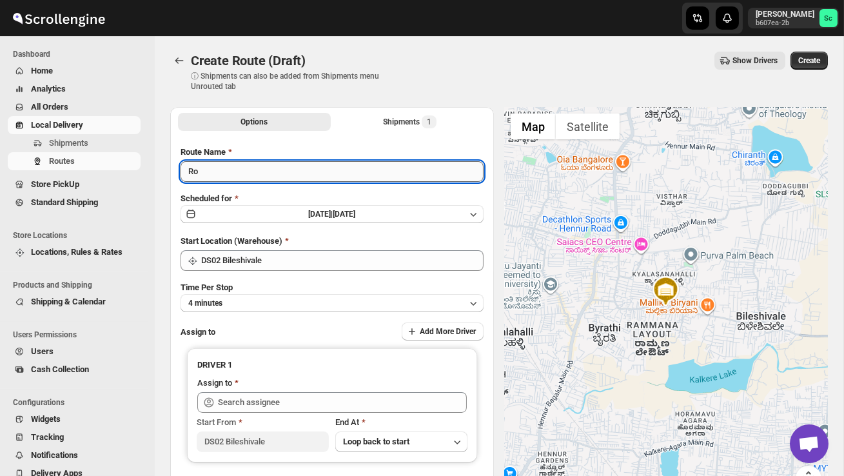
type input "R"
type input "Order no 26108"
click at [274, 297] on button "4 minutes" at bounding box center [332, 303] width 303 height 18
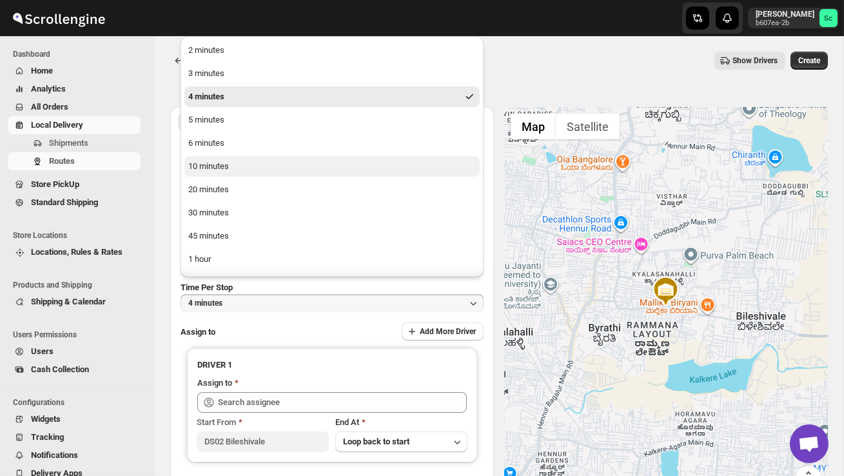
click at [236, 162] on button "10 minutes" at bounding box center [331, 166] width 295 height 21
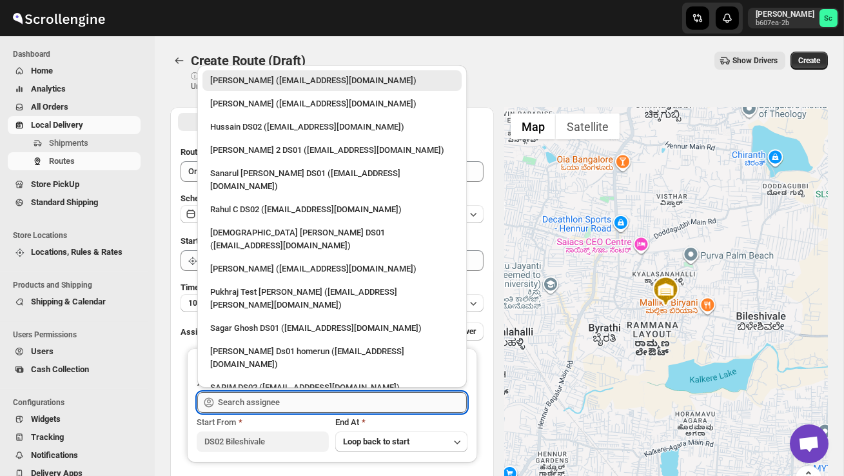
click at [235, 399] on input "text" at bounding box center [342, 402] width 249 height 21
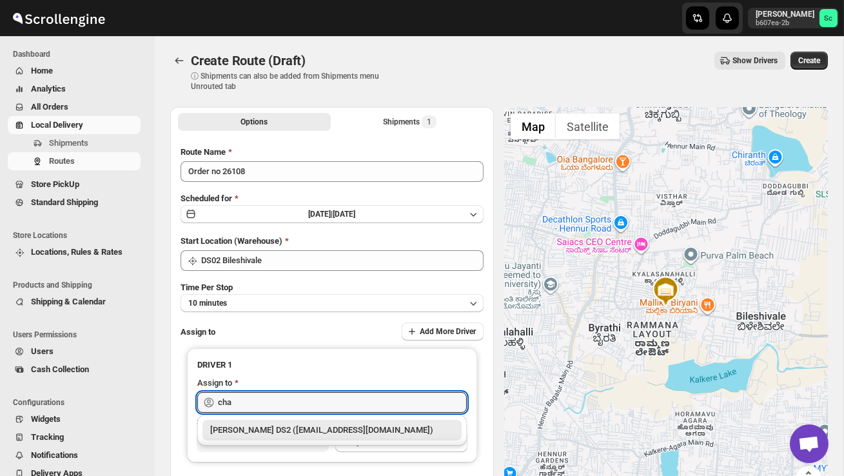
click at [281, 424] on div "[PERSON_NAME] DS2 ([EMAIL_ADDRESS][DOMAIN_NAME])" at bounding box center [332, 430] width 244 height 13
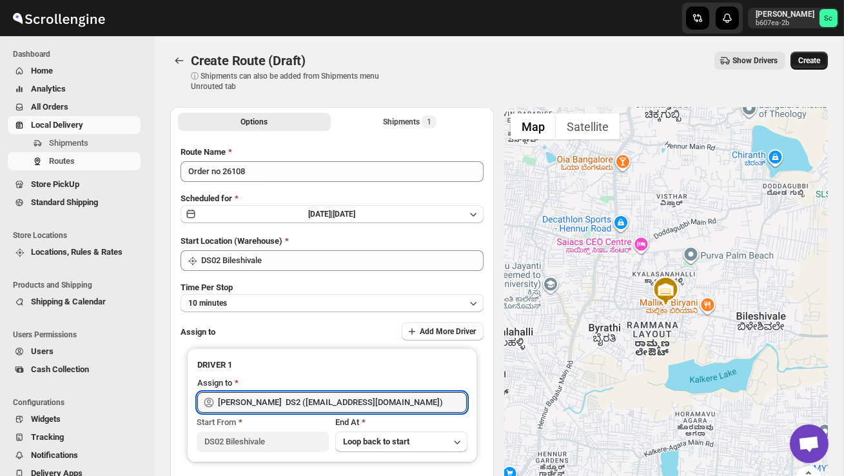
type input "[PERSON_NAME] DS2 ([EMAIL_ADDRESS][DOMAIN_NAME])"
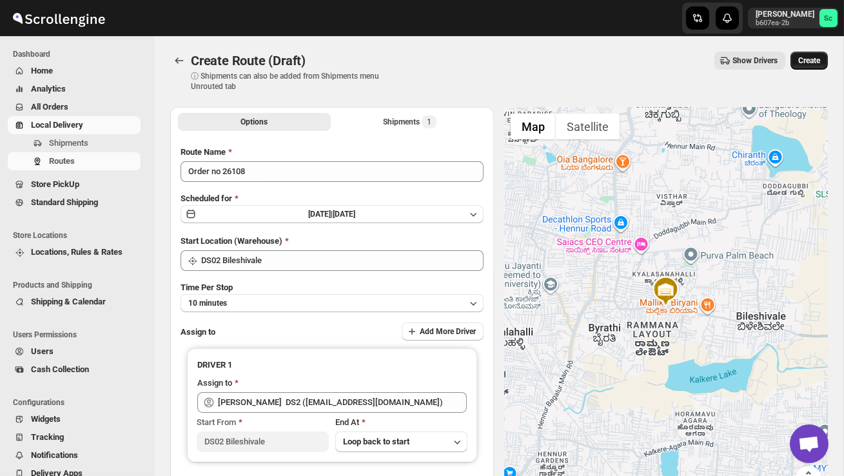
click at [811, 59] on span "Create" at bounding box center [810, 60] width 22 height 10
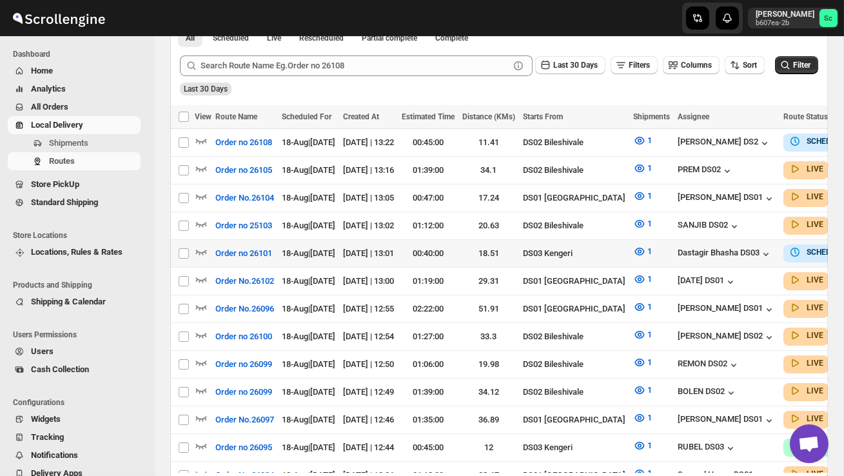
scroll to position [305, 0]
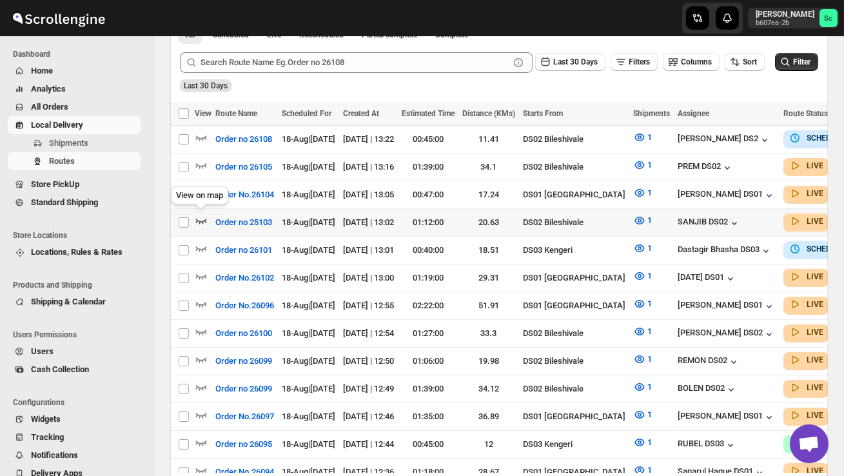
click at [204, 215] on icon "button" at bounding box center [201, 220] width 13 height 13
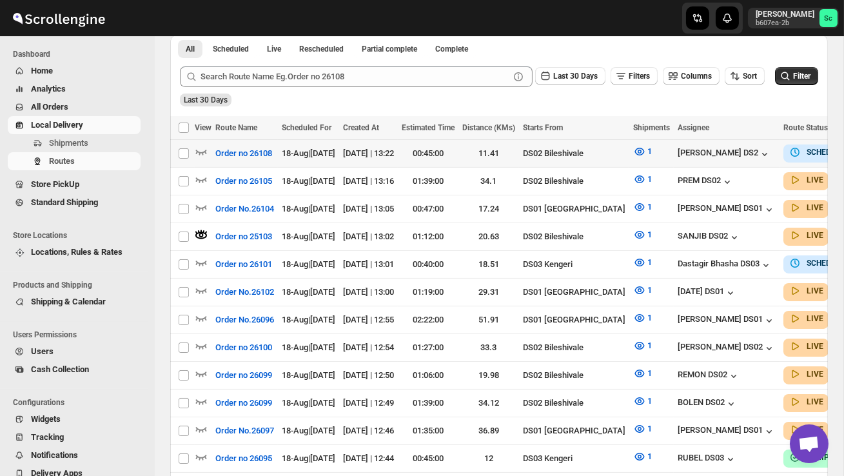
scroll to position [0, 0]
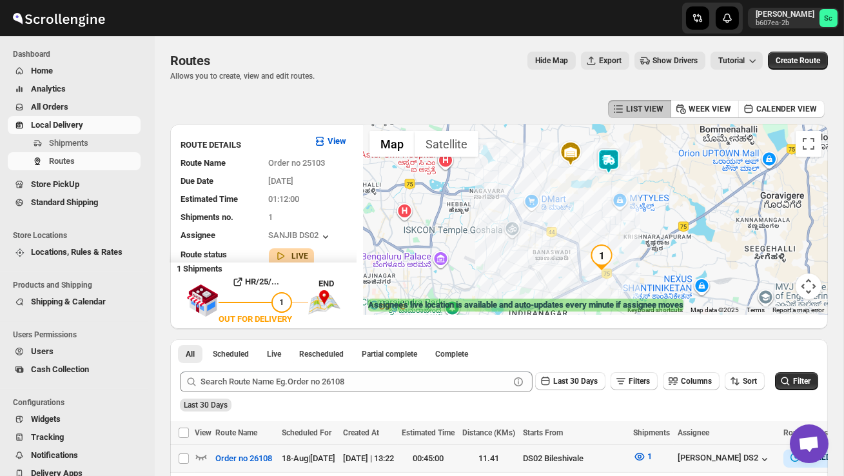
click at [609, 158] on img at bounding box center [609, 161] width 26 height 26
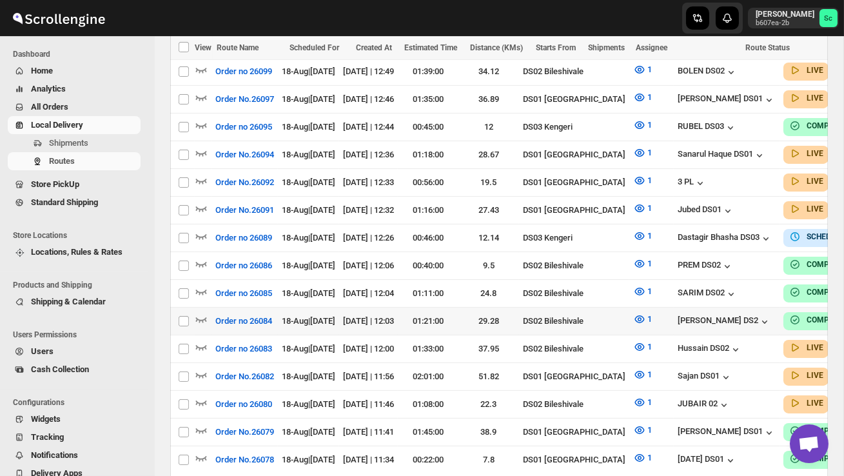
scroll to position [641, 0]
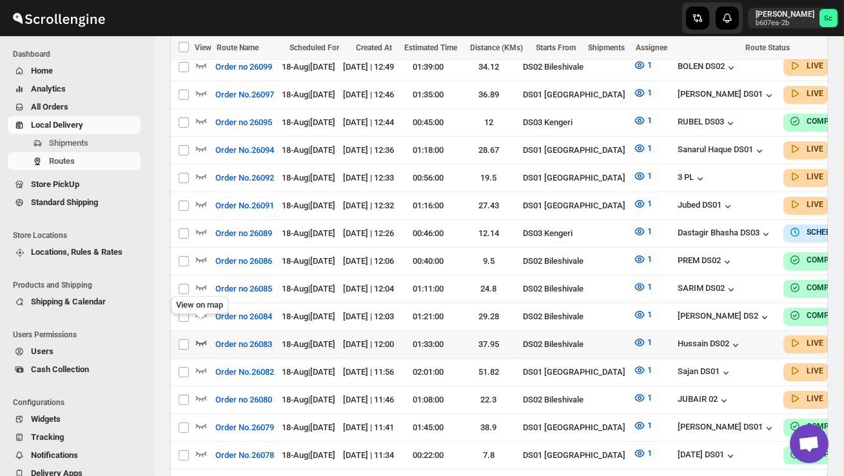
click at [199, 336] on icon "button" at bounding box center [201, 342] width 13 height 13
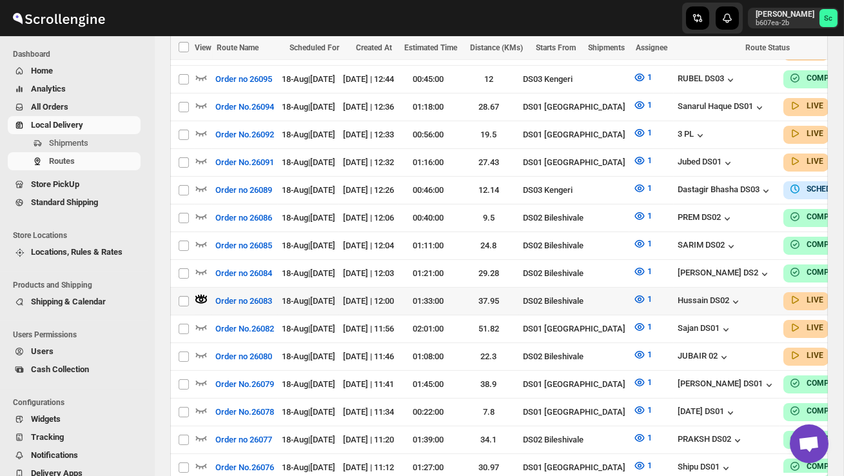
scroll to position [714, 0]
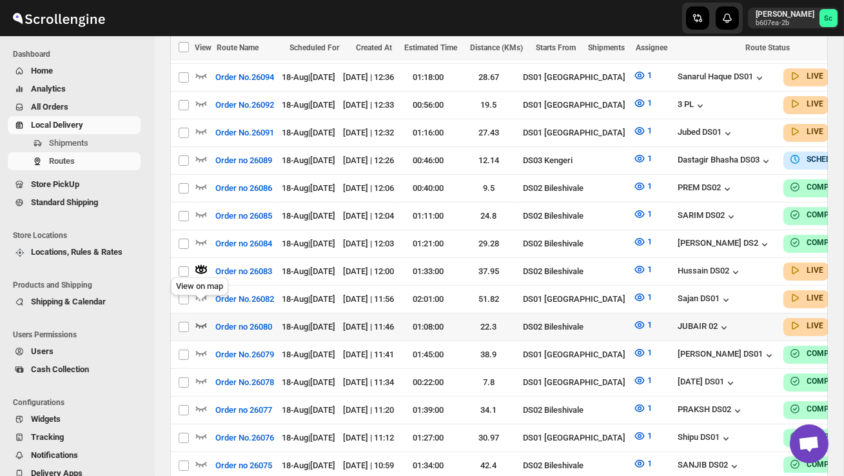
click at [203, 319] on icon "button" at bounding box center [201, 325] width 13 height 13
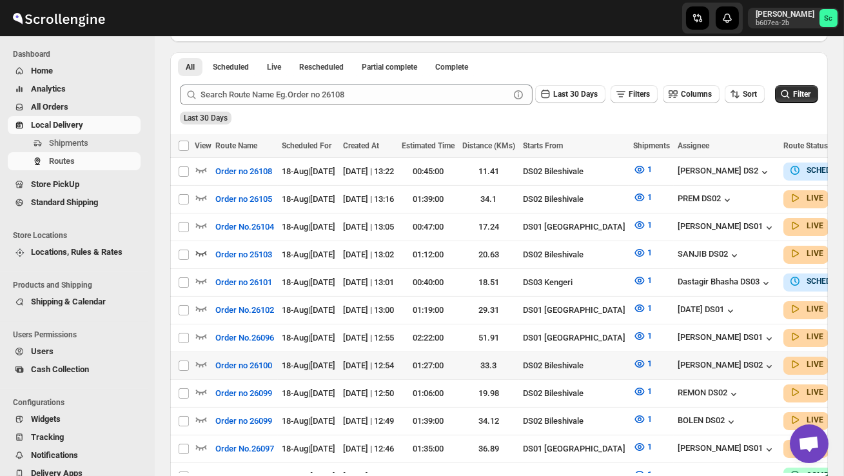
scroll to position [291, 0]
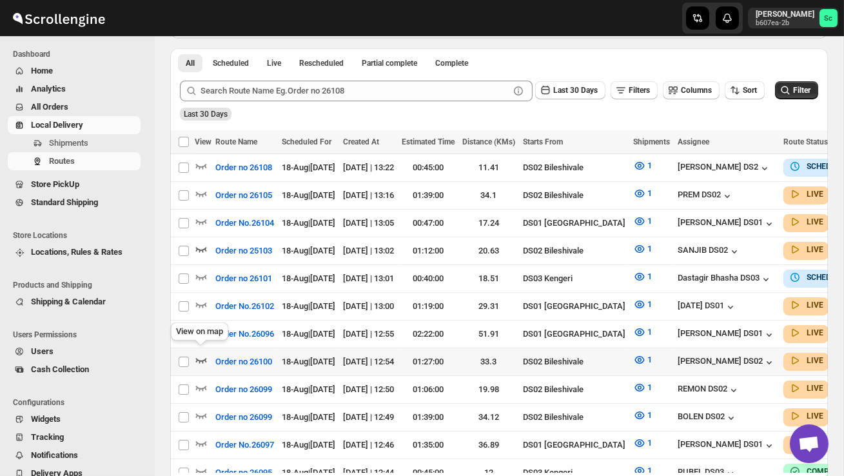
click at [199, 358] on icon "button" at bounding box center [201, 360] width 11 height 5
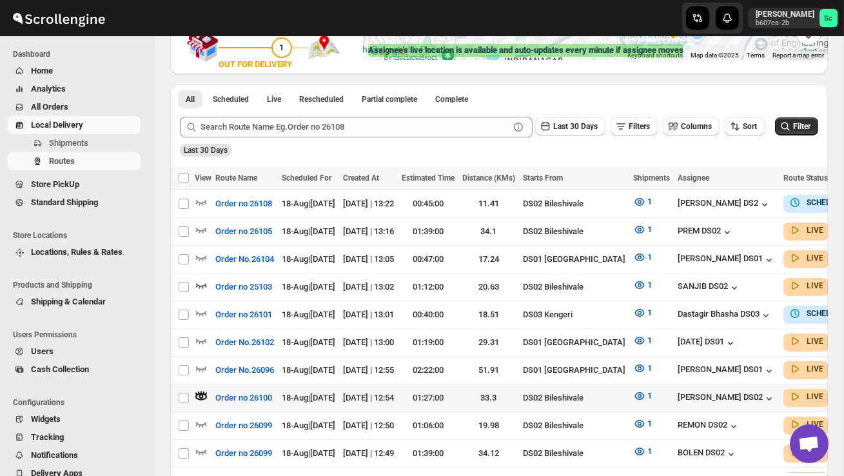
scroll to position [326, 0]
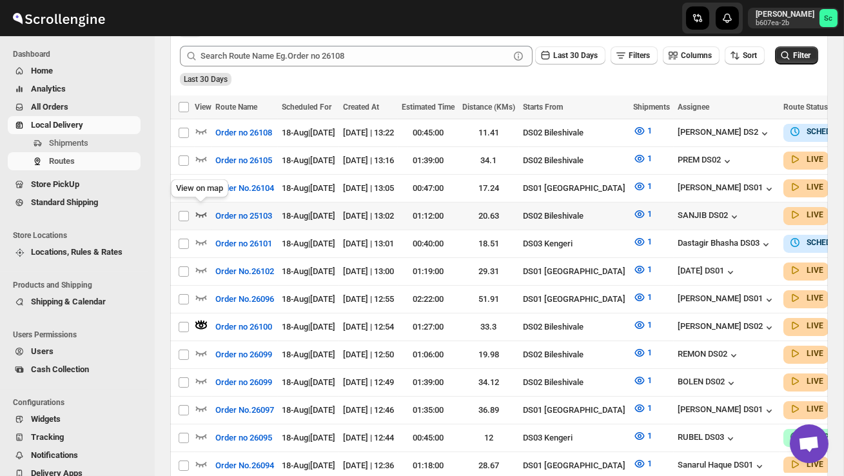
click at [199, 214] on icon "button" at bounding box center [201, 214] width 11 height 5
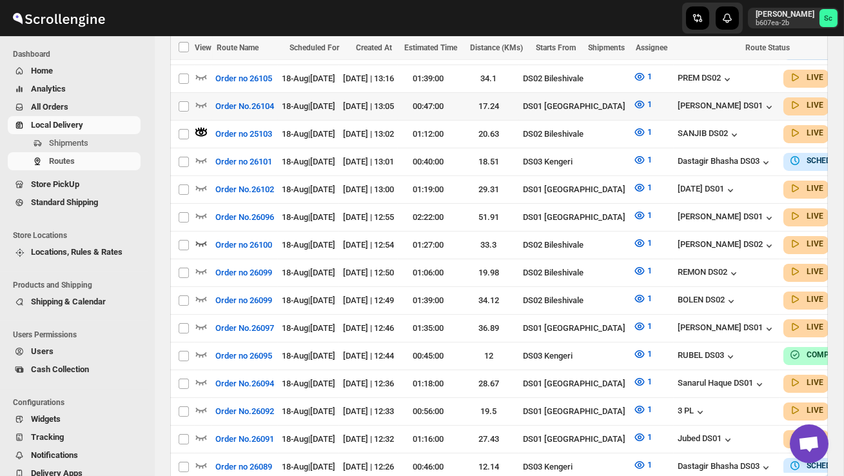
scroll to position [410, 0]
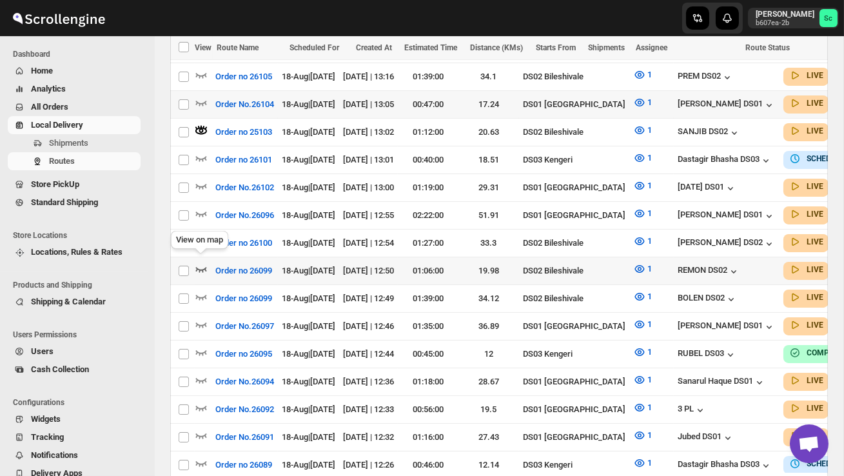
click at [200, 263] on icon "button" at bounding box center [201, 269] width 13 height 13
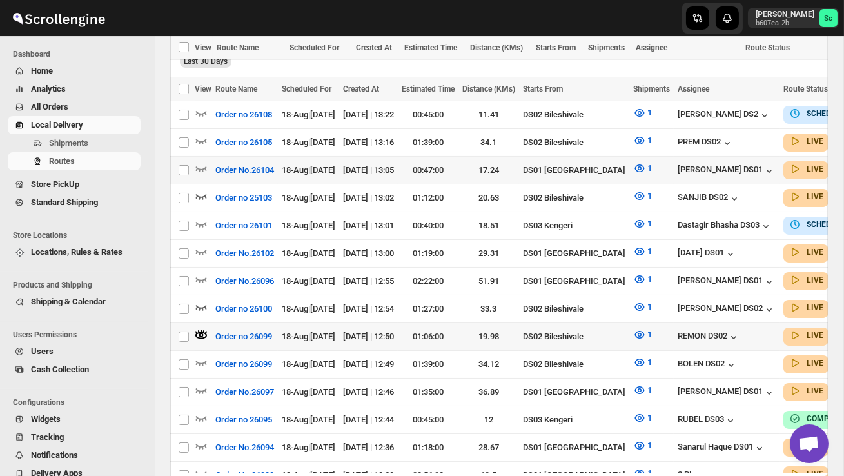
scroll to position [0, 0]
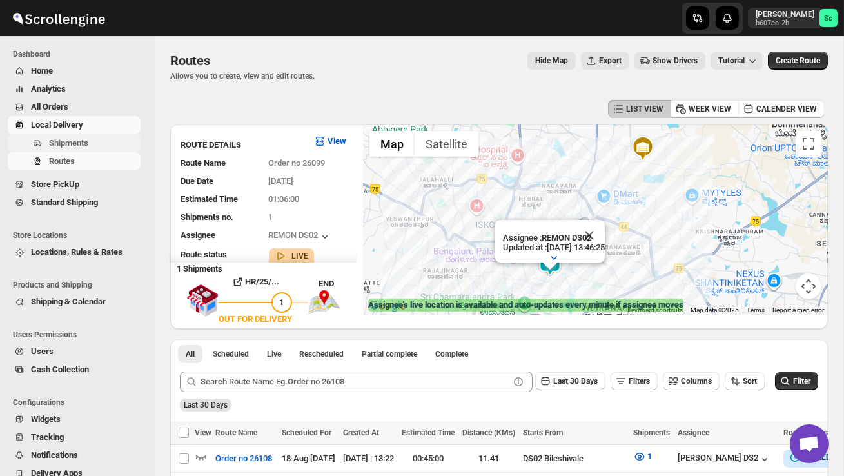
click at [98, 141] on span "Shipments" at bounding box center [93, 143] width 89 height 13
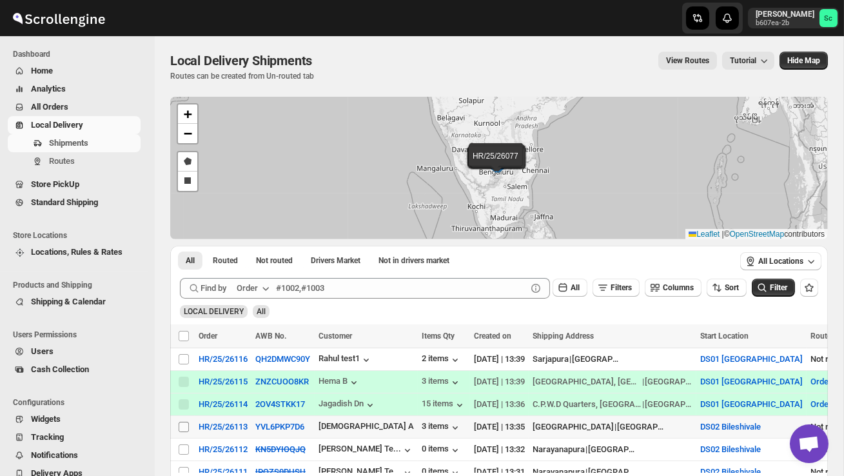
click at [183, 427] on input "Select shipment" at bounding box center [184, 427] width 10 height 10
checkbox input "true"
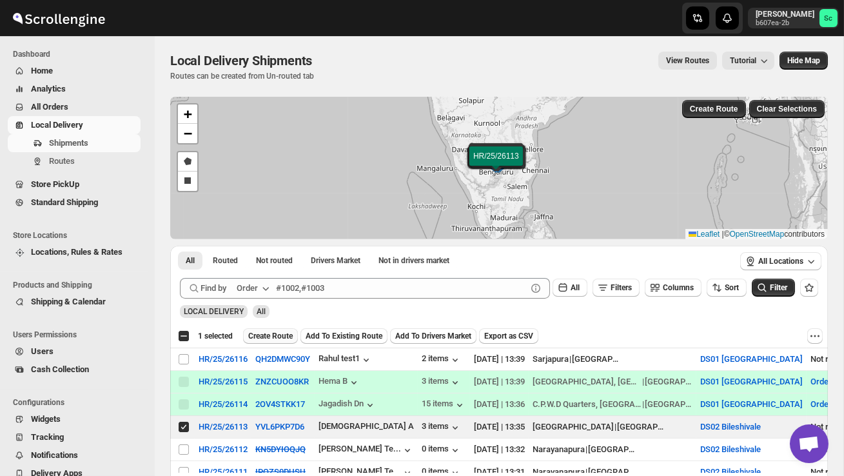
click at [280, 333] on span "Create Route" at bounding box center [270, 336] width 45 height 10
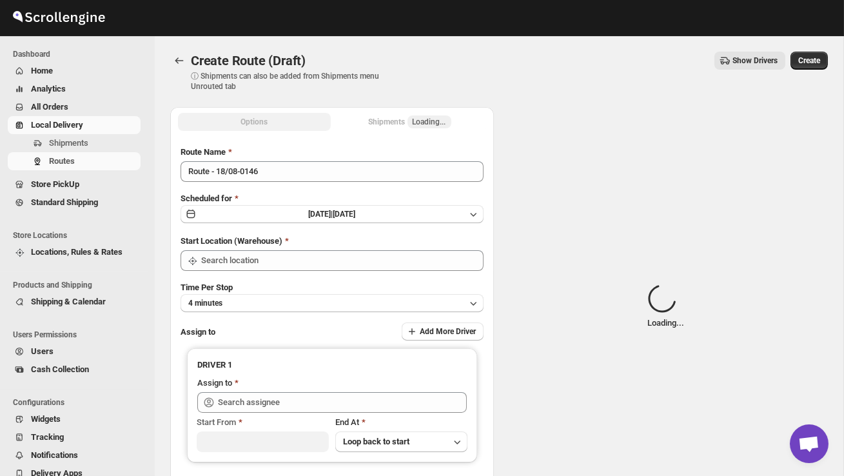
type input "DS02 Bileshivale"
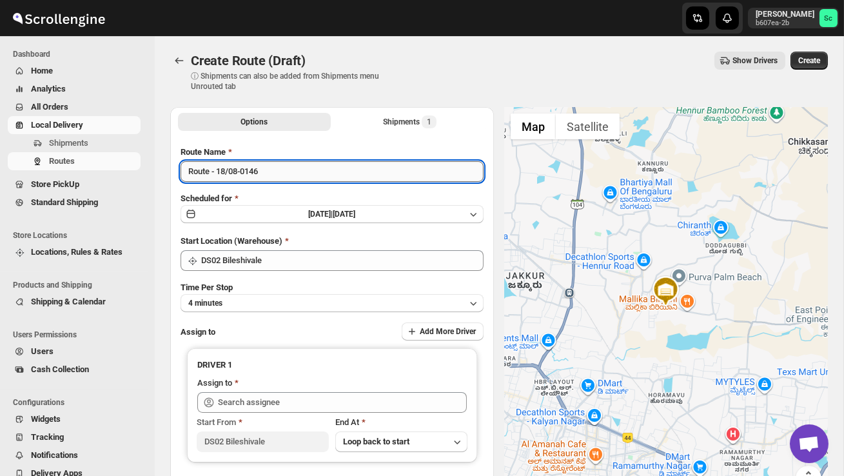
click at [283, 168] on input "Route - 18/08-0146" at bounding box center [332, 171] width 303 height 21
type input "R"
type input "Order no 26113"
click at [276, 298] on button "4 minutes" at bounding box center [332, 303] width 303 height 18
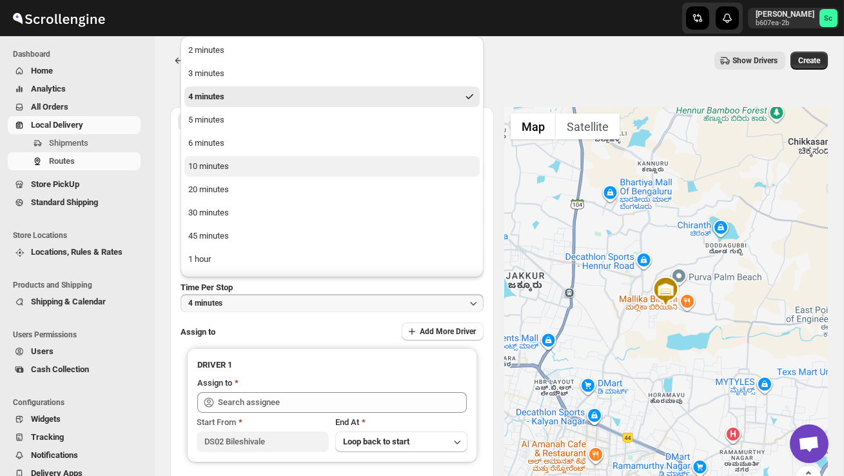
click at [240, 176] on button "10 minutes" at bounding box center [331, 166] width 295 height 21
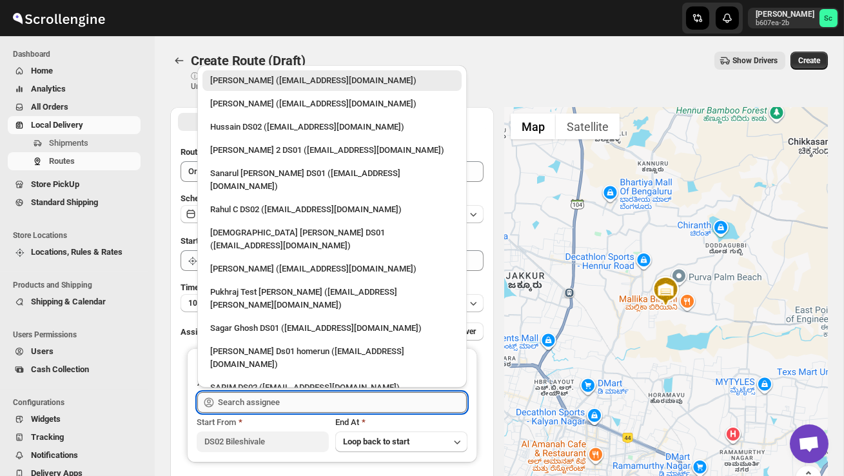
click at [253, 392] on input "text" at bounding box center [342, 402] width 249 height 21
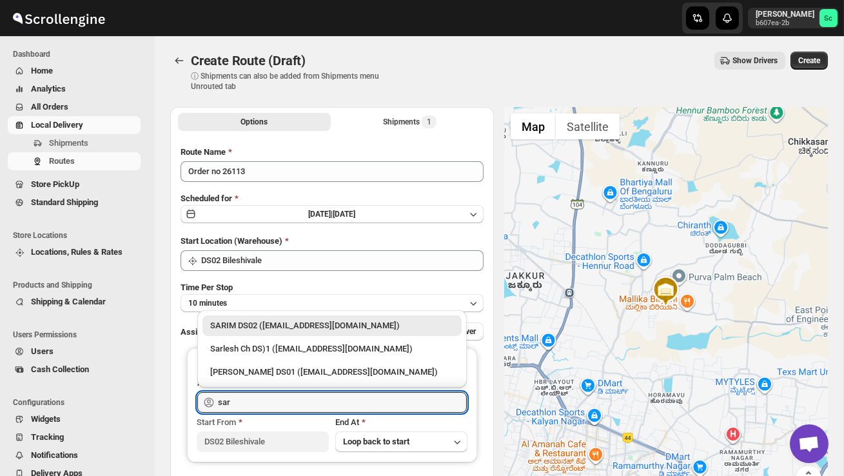
click at [272, 320] on div "SARIM DS02 ([EMAIL_ADDRESS][DOMAIN_NAME])" at bounding box center [332, 325] width 244 height 13
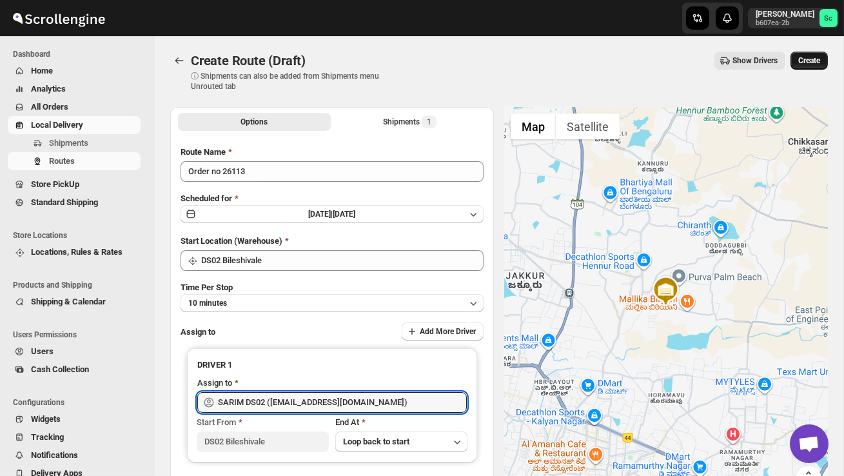
type input "SARIM DS02 ([EMAIL_ADDRESS][DOMAIN_NAME])"
click at [815, 56] on span "Create" at bounding box center [810, 60] width 22 height 10
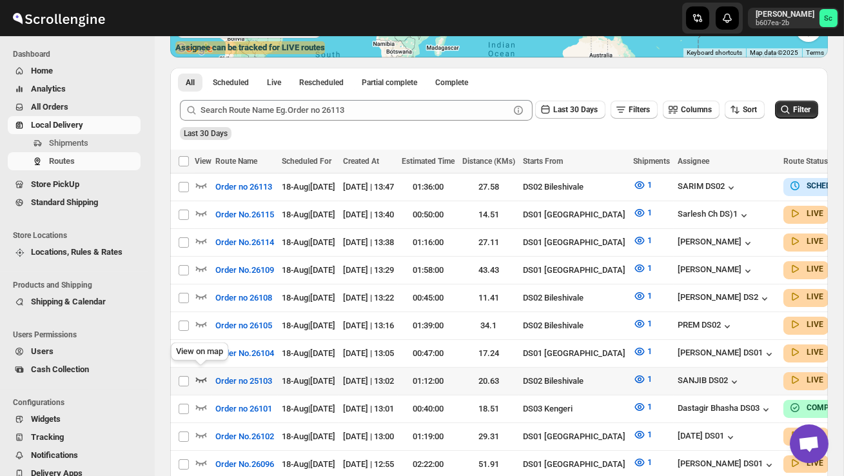
click at [201, 373] on icon "button" at bounding box center [201, 379] width 13 height 13
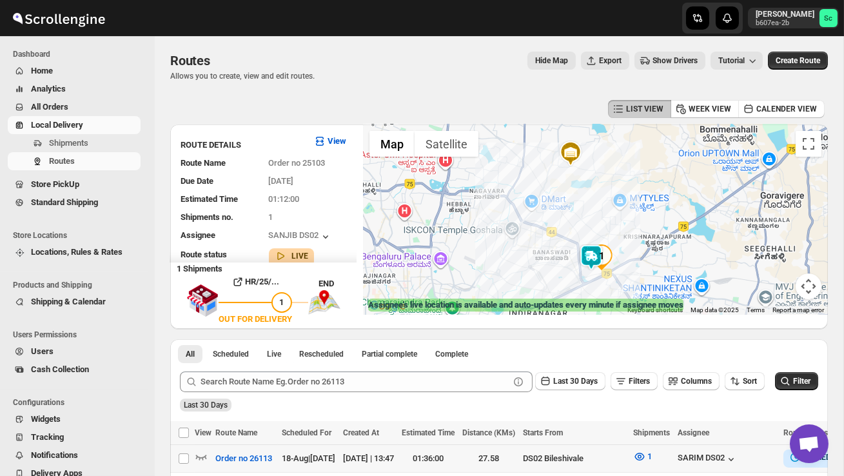
click at [588, 268] on img at bounding box center [592, 257] width 26 height 26
click at [597, 270] on div "To navigate, press the arrow keys. Assignee : [PERSON_NAME] DS02 Updated at : […" at bounding box center [595, 219] width 465 height 190
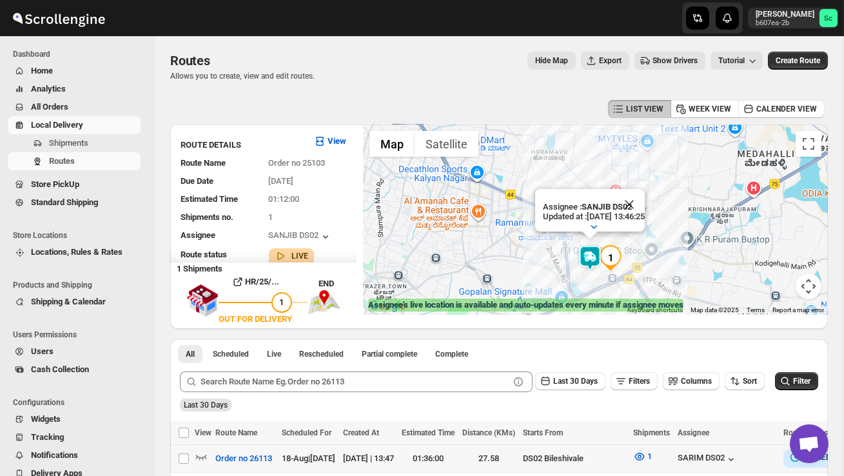
click at [577, 276] on div "Assignee : [PERSON_NAME] DS02 Updated at : [DATE] 13:46:25 Duty mode Enabled Ba…" at bounding box center [595, 219] width 465 height 190
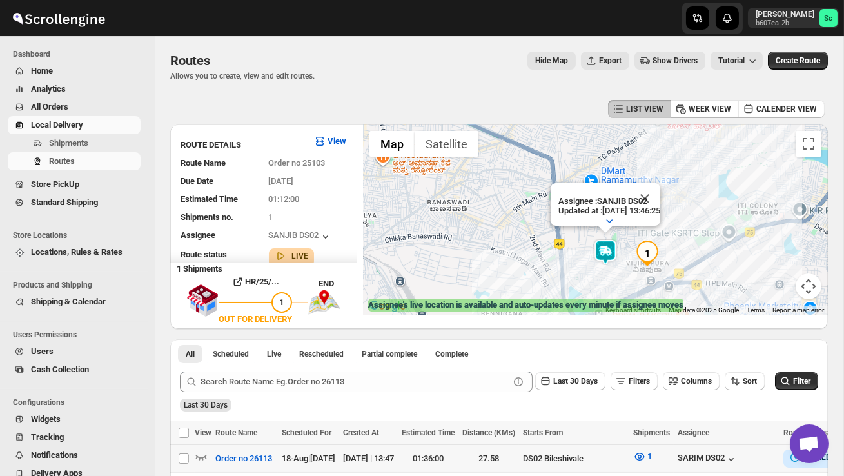
click at [606, 280] on div "Assignee : [PERSON_NAME] DS02 Updated at : [DATE] 13:46:25 Duty mode Enabled Ba…" at bounding box center [595, 219] width 465 height 190
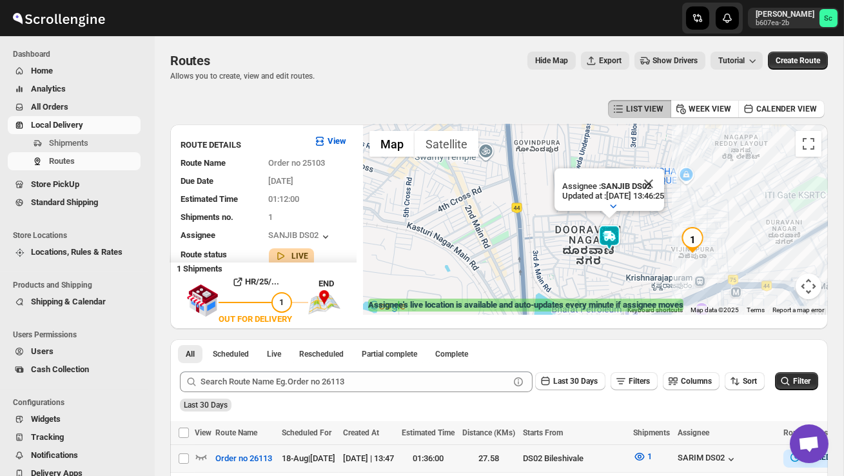
click at [618, 227] on img at bounding box center [610, 237] width 26 height 26
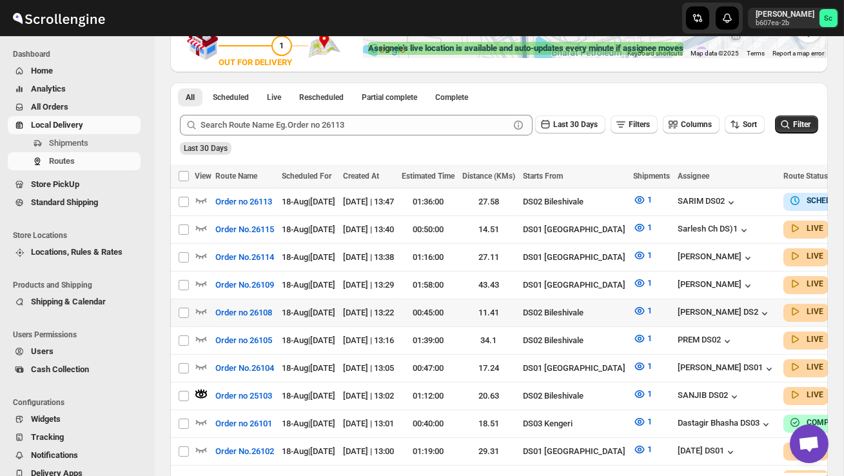
scroll to position [261, 0]
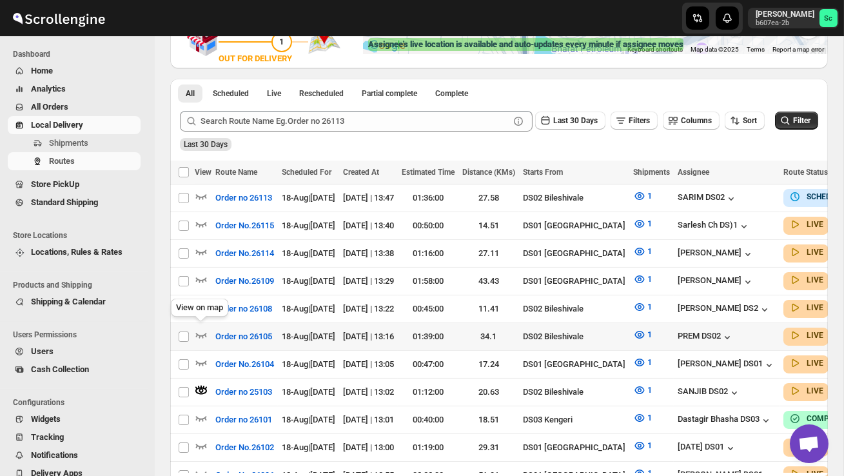
click at [199, 323] on div "View on map" at bounding box center [199, 310] width 63 height 28
click at [200, 333] on icon "button" at bounding box center [201, 334] width 13 height 13
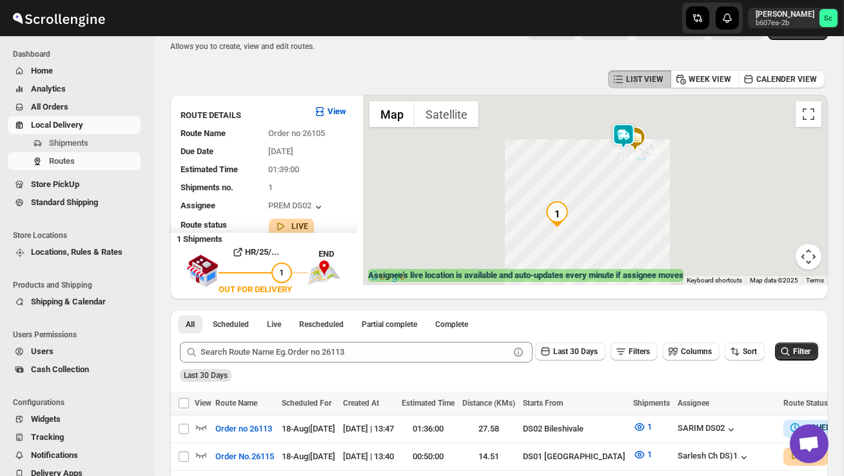
scroll to position [0, 0]
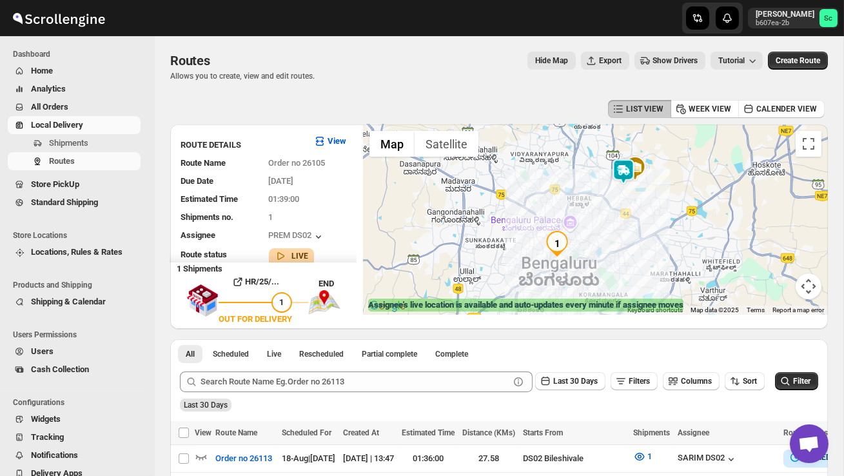
click at [668, 184] on div at bounding box center [595, 219] width 465 height 190
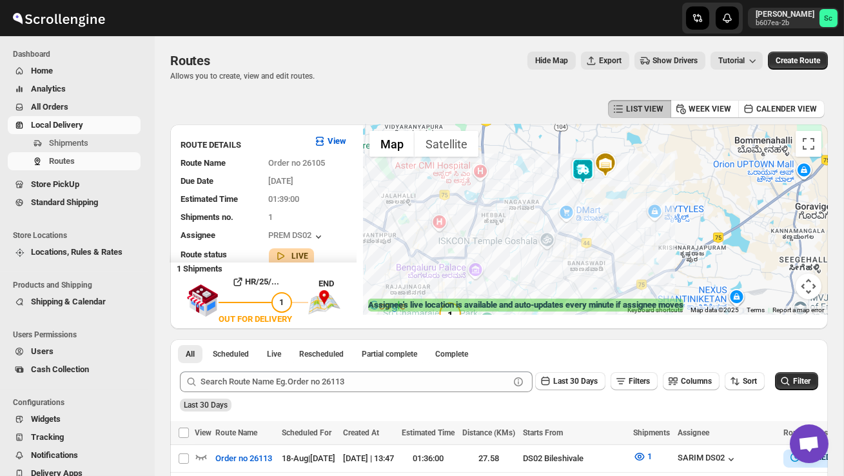
click at [625, 195] on div at bounding box center [595, 219] width 465 height 190
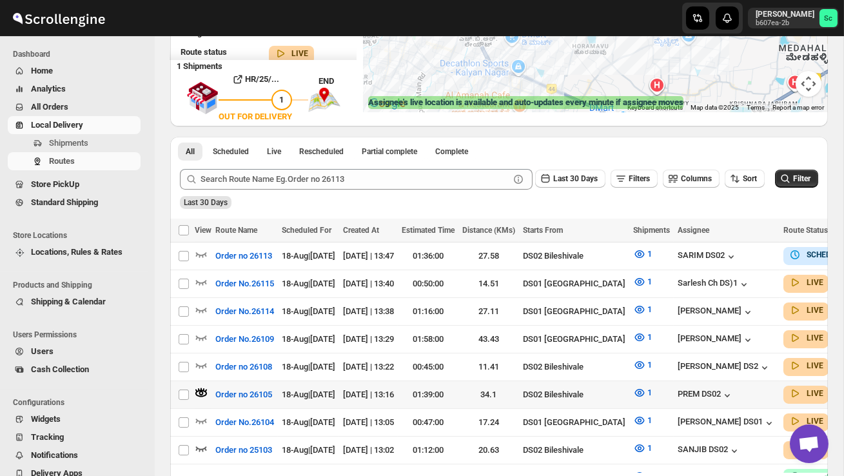
scroll to position [203, 0]
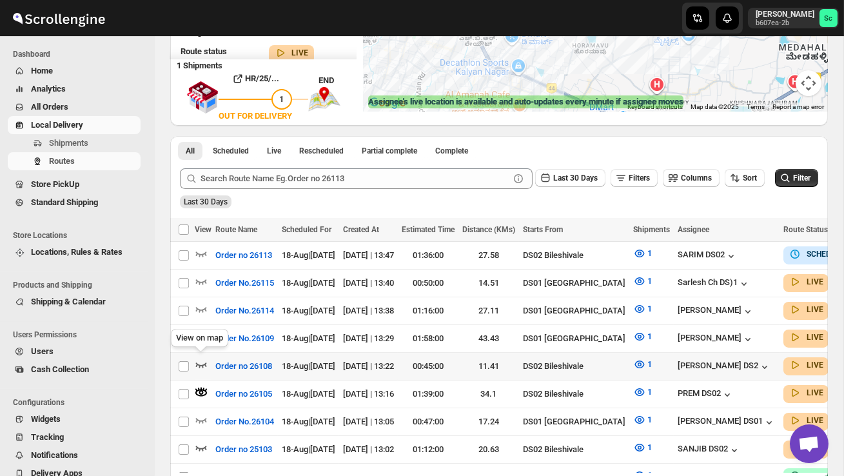
click at [201, 358] on icon "button" at bounding box center [201, 364] width 13 height 13
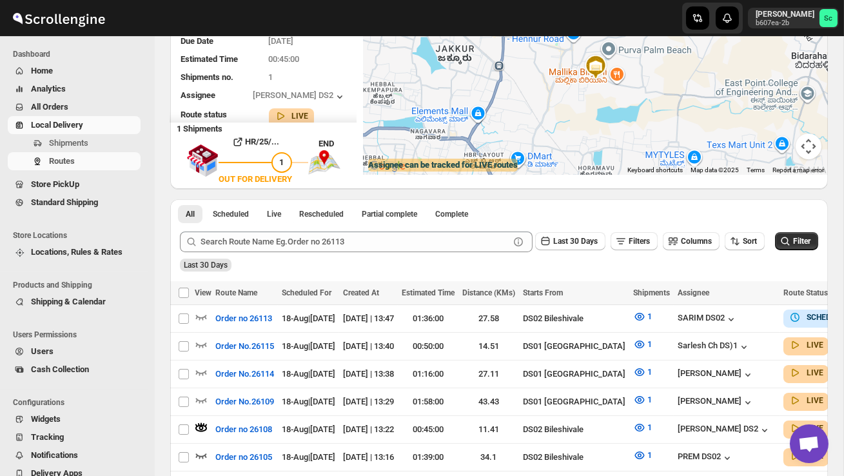
scroll to position [0, 0]
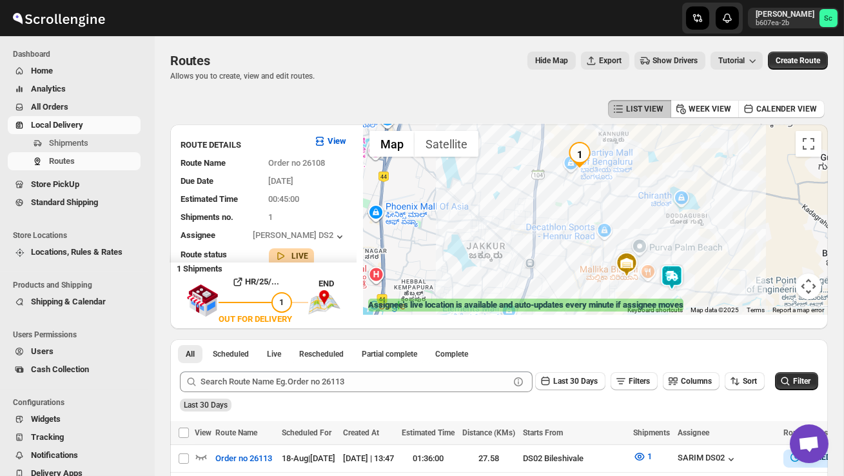
click at [675, 270] on img at bounding box center [672, 277] width 26 height 26
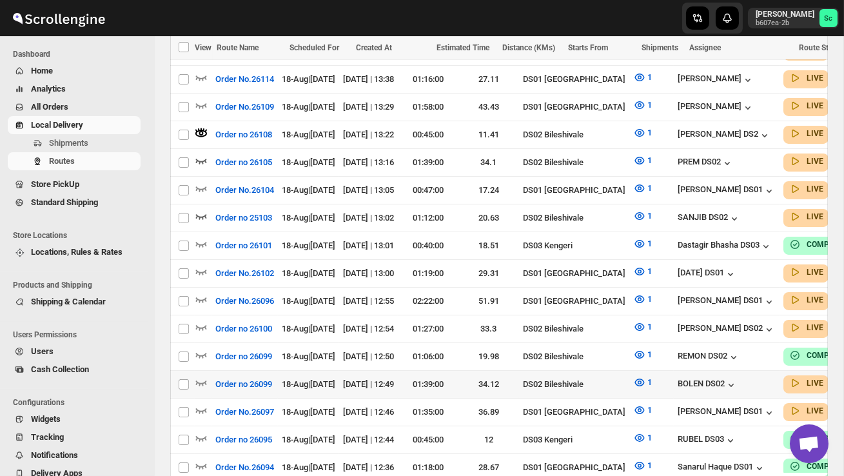
scroll to position [437, 0]
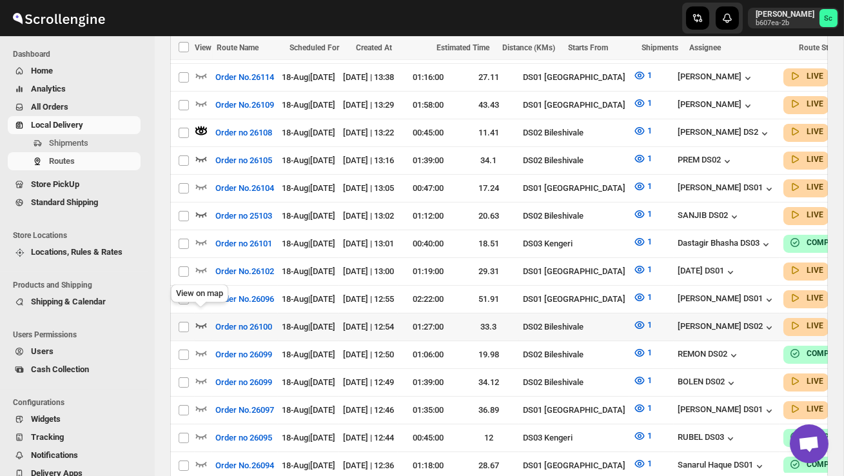
click at [203, 319] on icon "button" at bounding box center [201, 325] width 13 height 13
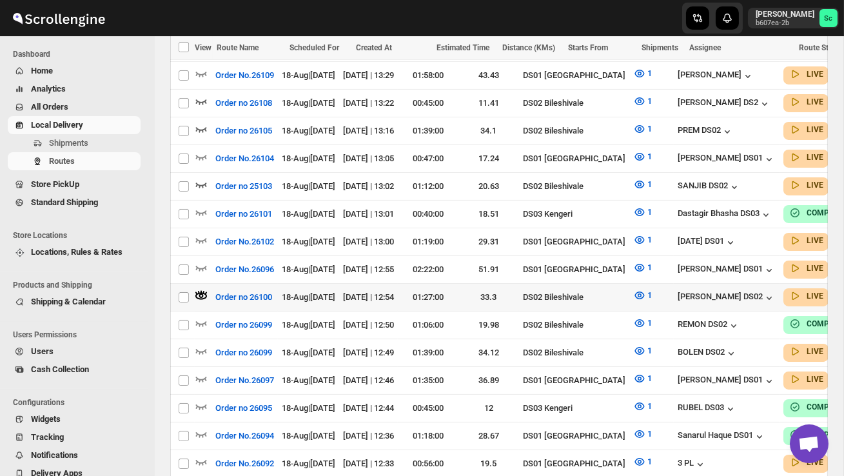
scroll to position [471, 0]
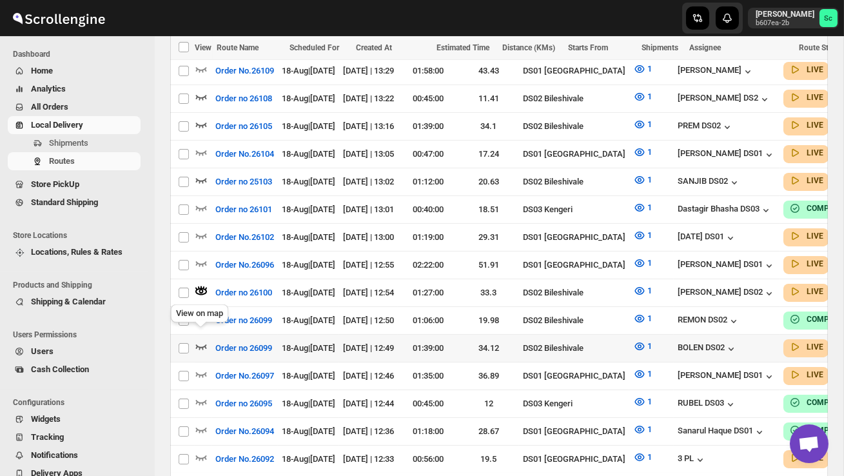
click at [200, 344] on icon "button" at bounding box center [201, 346] width 11 height 5
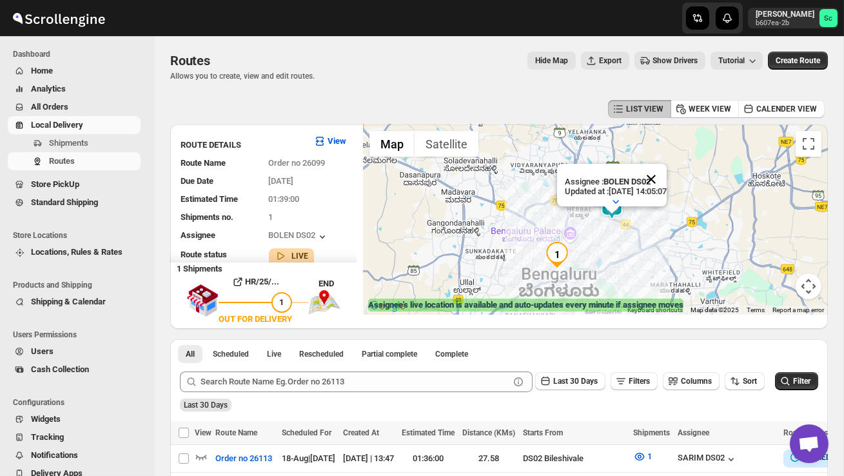
click at [667, 179] on button "Close" at bounding box center [651, 179] width 31 height 31
click at [618, 263] on div at bounding box center [595, 219] width 465 height 190
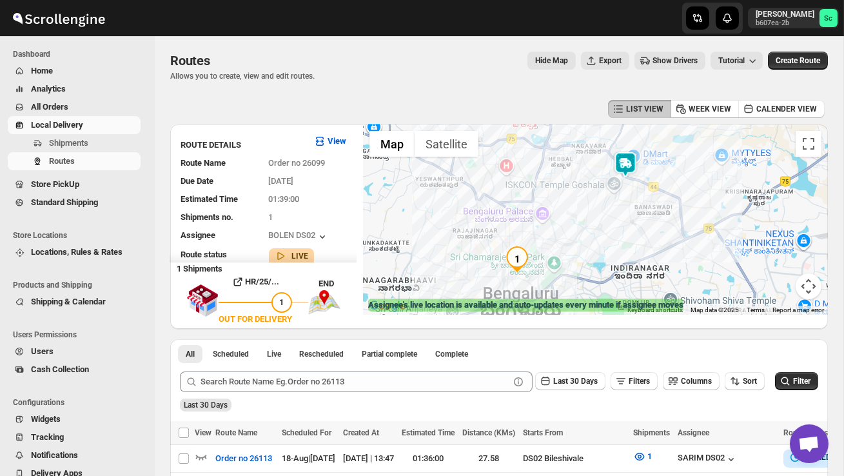
drag, startPoint x: 605, startPoint y: 248, endPoint x: 623, endPoint y: 248, distance: 18.1
click at [623, 248] on div at bounding box center [595, 219] width 465 height 190
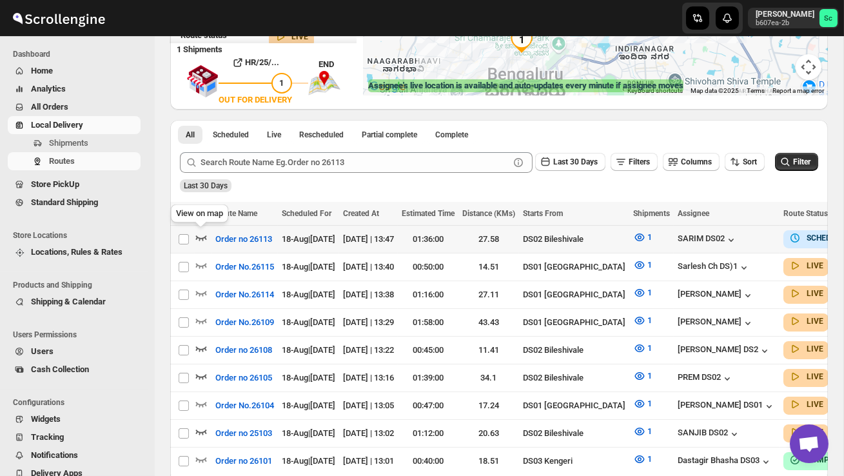
click at [197, 236] on icon "button" at bounding box center [201, 237] width 11 height 5
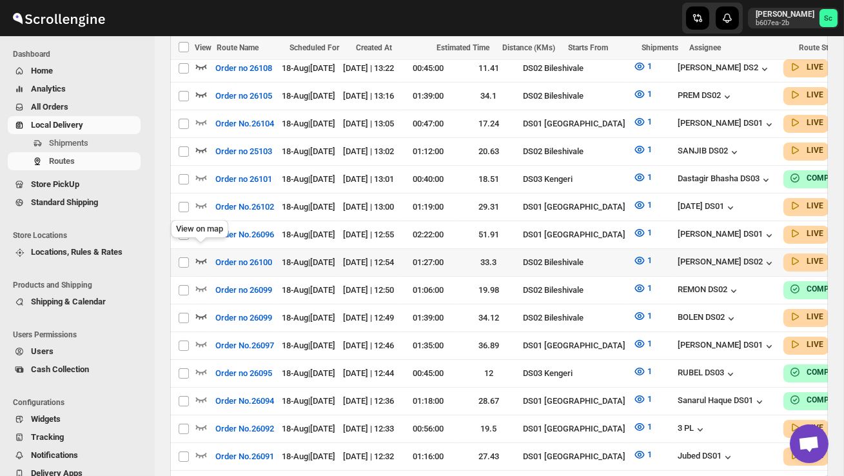
click at [203, 254] on icon "button" at bounding box center [201, 260] width 13 height 13
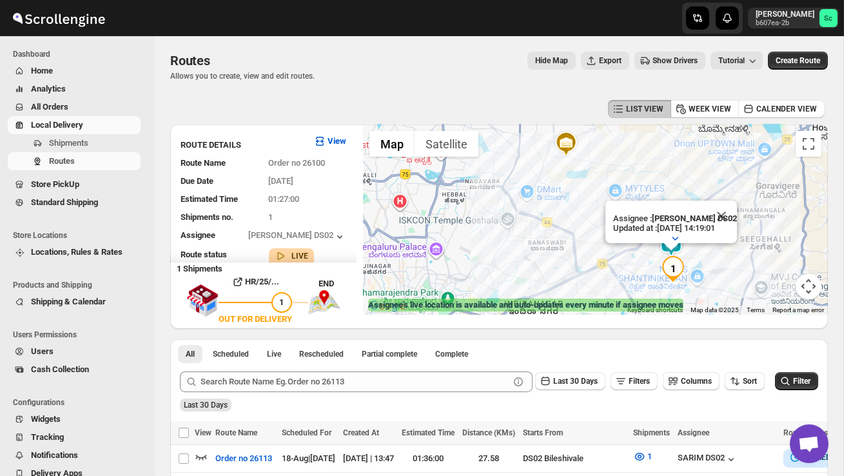
click at [657, 285] on div "Assignee : [PERSON_NAME] DS02 Updated at : [DATE] 14:19:01 Duty mode Enabled Ba…" at bounding box center [595, 219] width 465 height 190
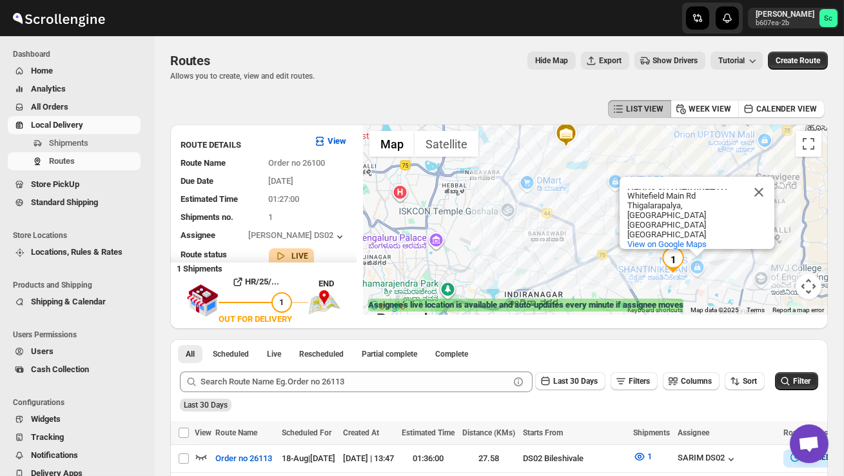
click at [761, 190] on button "Close" at bounding box center [759, 192] width 31 height 31
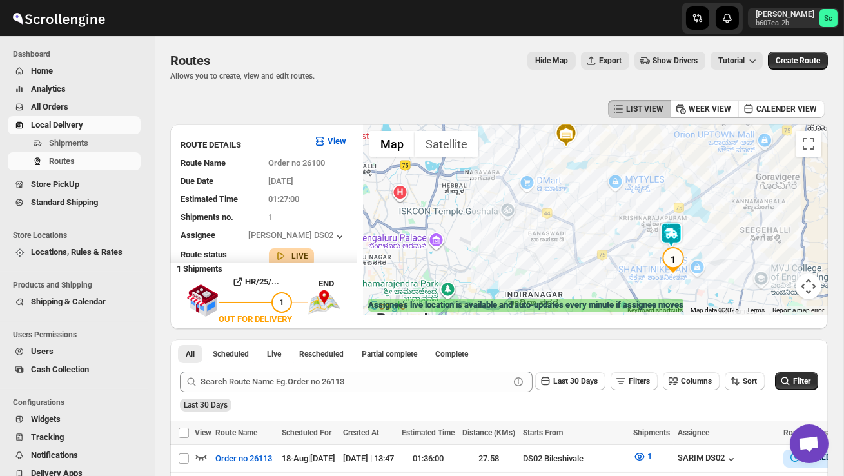
click at [708, 250] on div at bounding box center [595, 219] width 465 height 190
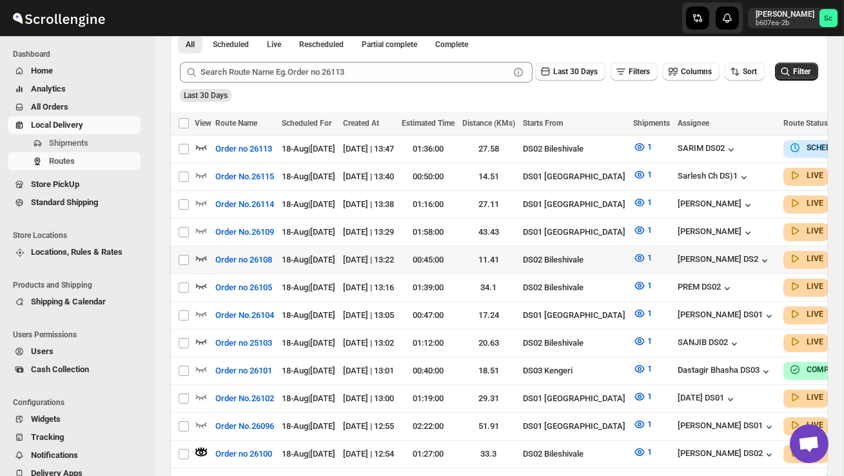
scroll to position [315, 0]
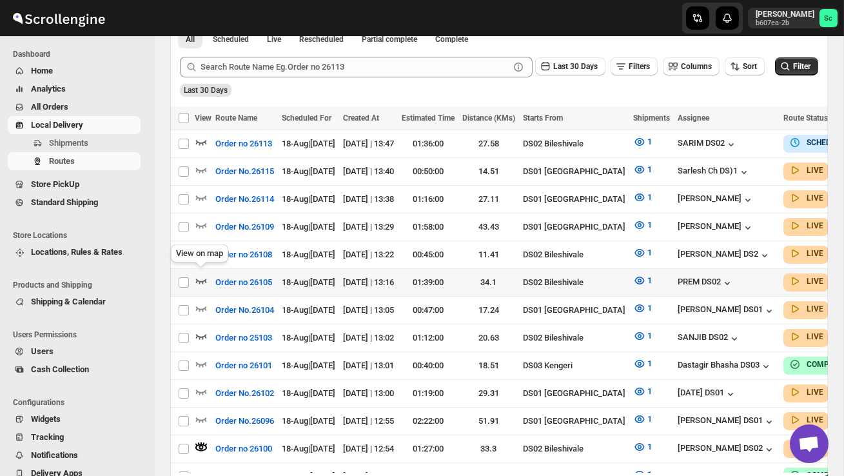
click at [197, 274] on icon "button" at bounding box center [201, 280] width 13 height 13
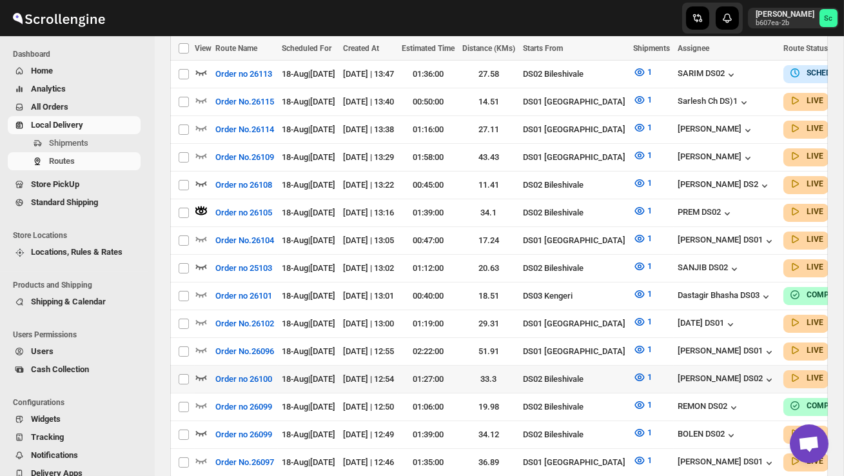
scroll to position [387, 0]
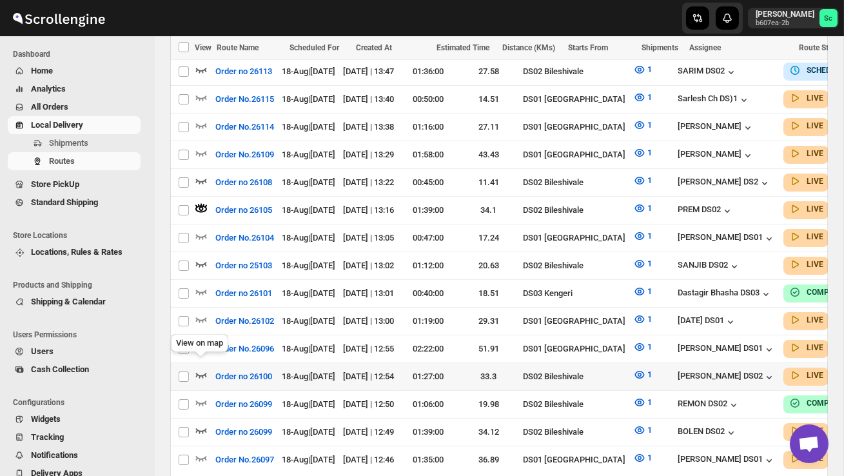
click at [206, 373] on icon "button" at bounding box center [201, 375] width 11 height 5
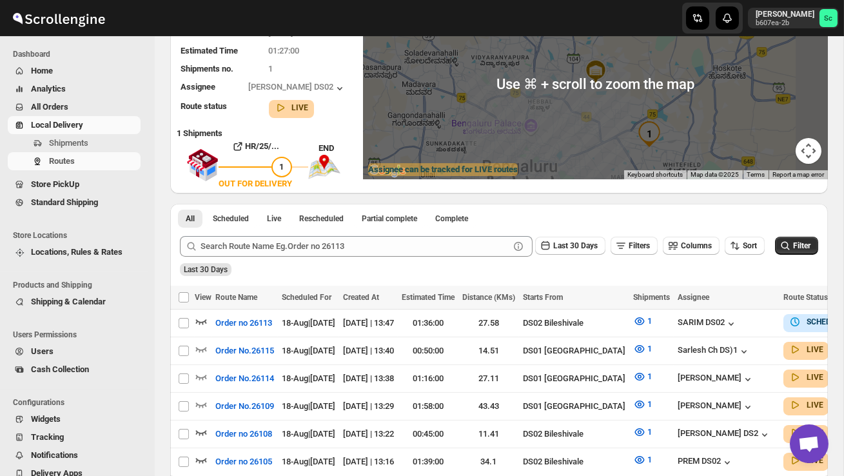
scroll to position [0, 0]
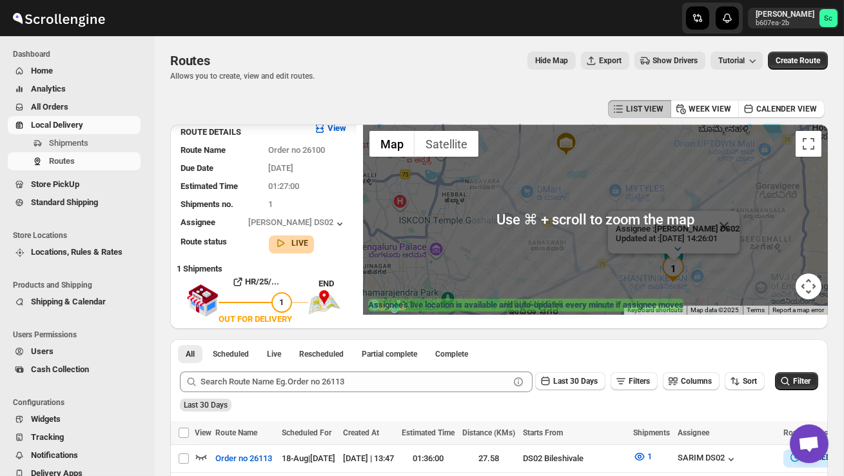
click at [658, 266] on div "Assignee : [PERSON_NAME] DS02 Updated at : [DATE] 14:26:01 Duty mode Enabled Ba…" at bounding box center [595, 219] width 465 height 190
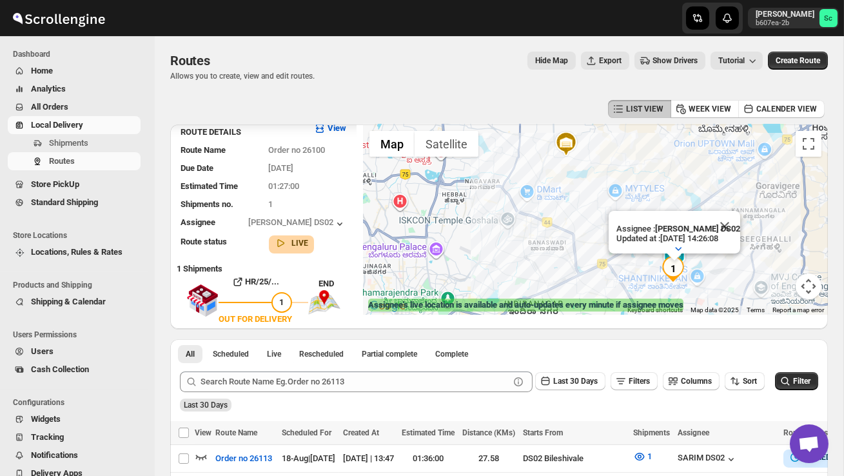
click at [738, 261] on div "Assignee : [PERSON_NAME] DS02 Updated at : [DATE] 14:26:08 Duty mode Enabled Ba…" at bounding box center [595, 219] width 465 height 190
click at [733, 254] on div "Assignee : [PERSON_NAME] DS02 Updated at : [DATE] 14:26:08 Duty mode Enabled Ba…" at bounding box center [595, 219] width 465 height 190
click at [733, 255] on div "Assignee : [PERSON_NAME] DS02 Updated at : [DATE] 14:26:08 Duty mode Enabled Ba…" at bounding box center [595, 219] width 465 height 190
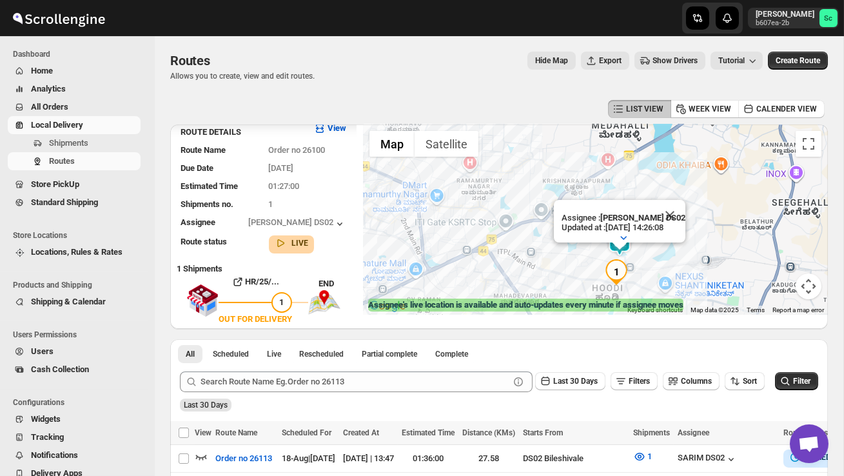
drag, startPoint x: 700, startPoint y: 263, endPoint x: 700, endPoint y: 231, distance: 32.3
click at [700, 231] on div "Assignee : MOSTUFA DS02 Updated at : 18/08/2025, 14:26:08 Duty mode Enabled Bat…" at bounding box center [595, 219] width 465 height 190
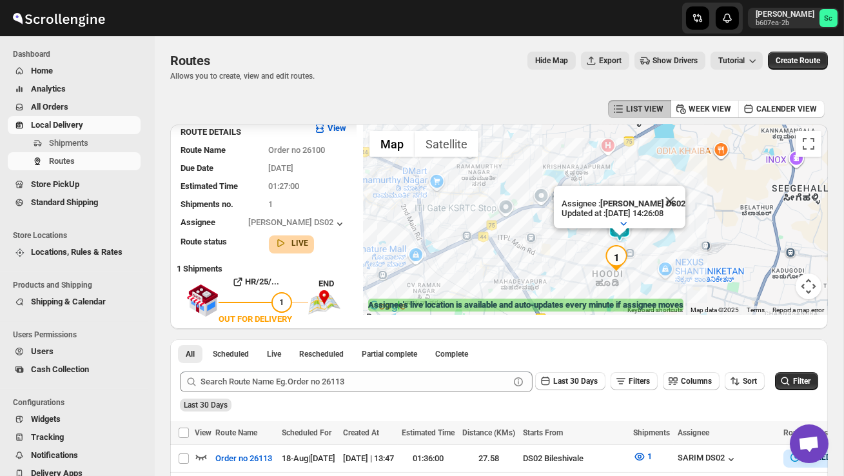
click at [700, 231] on div "Assignee : MOSTUFA DS02 Updated at : 18/08/2025, 14:26:08 Duty mode Enabled Bat…" at bounding box center [595, 219] width 465 height 190
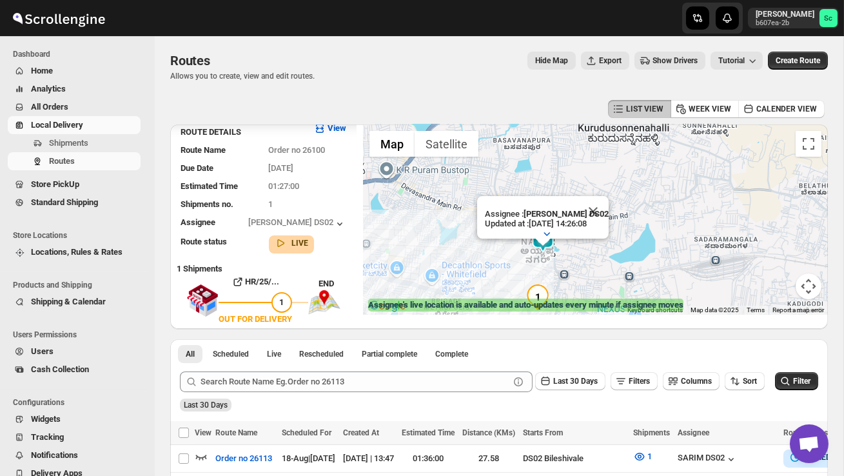
drag, startPoint x: 615, startPoint y: 264, endPoint x: 618, endPoint y: 240, distance: 24.0
click at [615, 261] on div "Assignee : MOSTUFA DS02 Updated at : 18/08/2025, 14:26:08 Duty mode Enabled Bat…" at bounding box center [595, 219] width 465 height 190
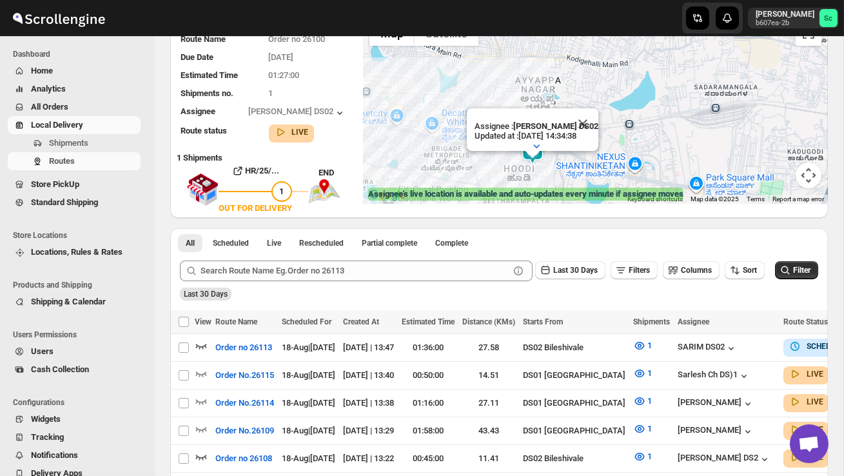
scroll to position [86, 0]
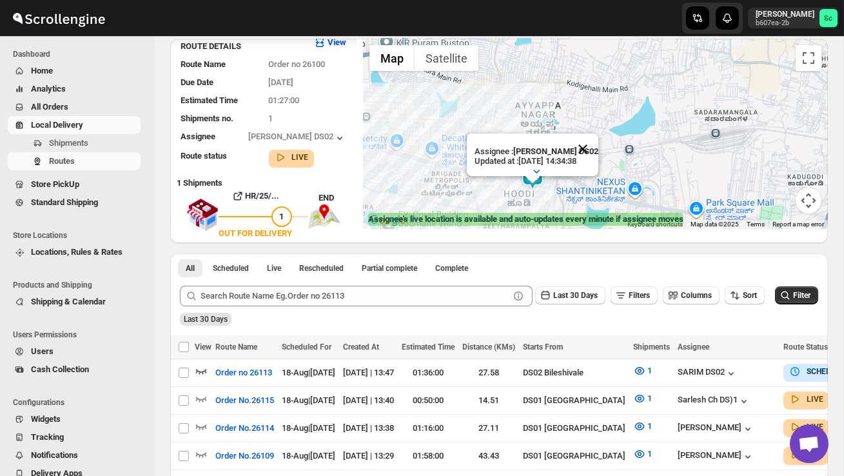
click at [588, 141] on button "Close" at bounding box center [583, 149] width 31 height 31
click at [566, 181] on div at bounding box center [595, 134] width 465 height 190
click at [565, 182] on div at bounding box center [595, 134] width 465 height 190
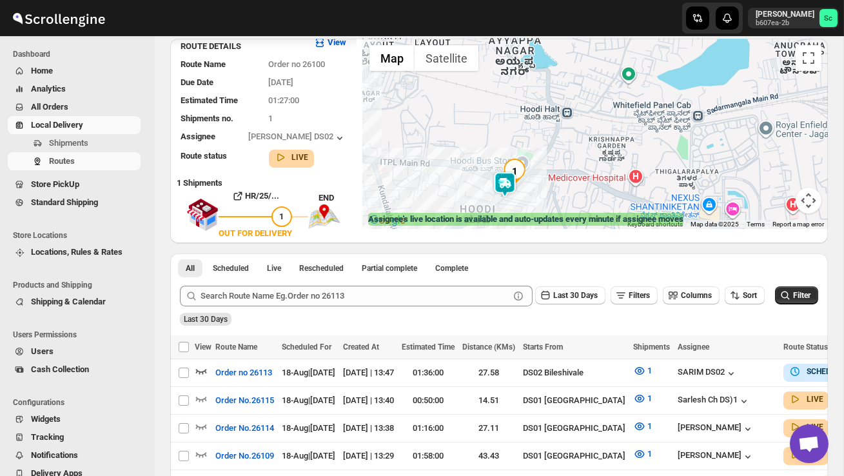
click at [550, 187] on div at bounding box center [595, 134] width 465 height 190
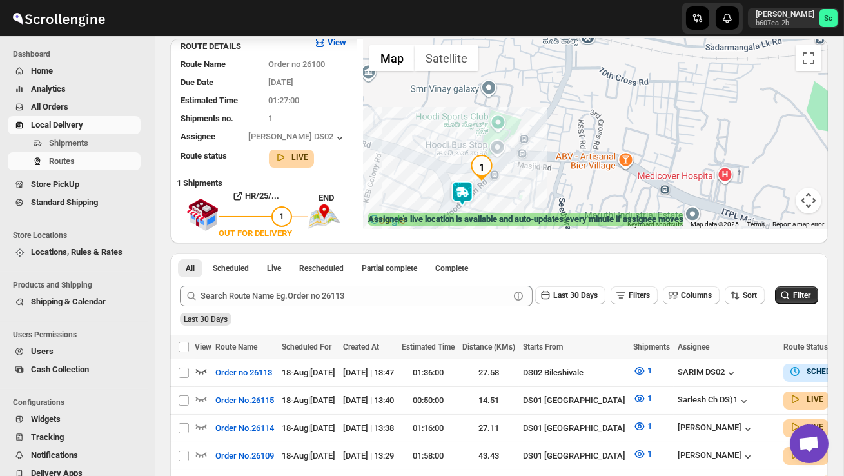
drag, startPoint x: 521, startPoint y: 201, endPoint x: 532, endPoint y: 189, distance: 15.5
click at [528, 192] on div at bounding box center [595, 134] width 465 height 190
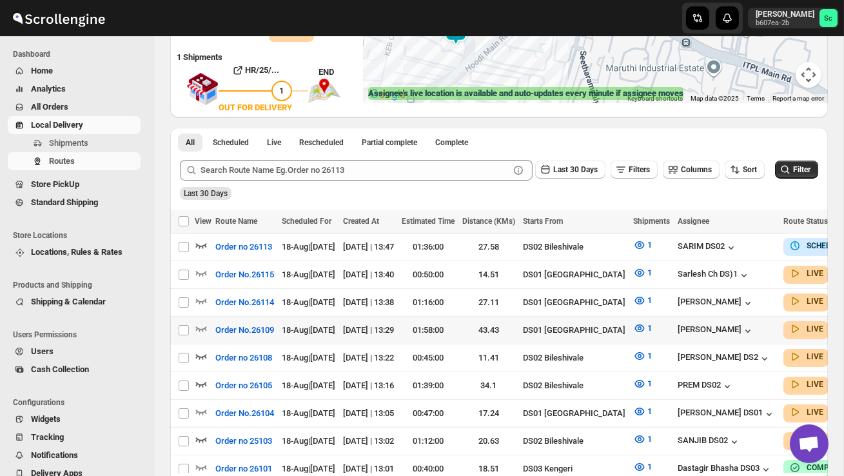
scroll to position [212, 0]
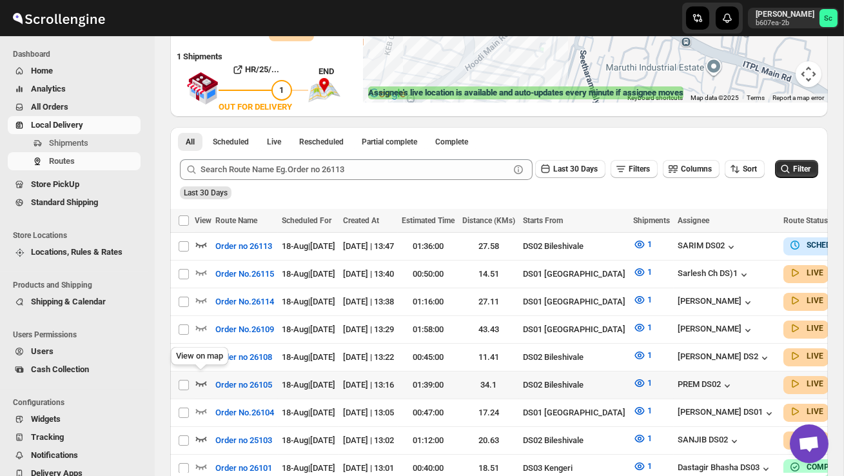
click at [203, 379] on icon "button" at bounding box center [201, 383] width 13 height 13
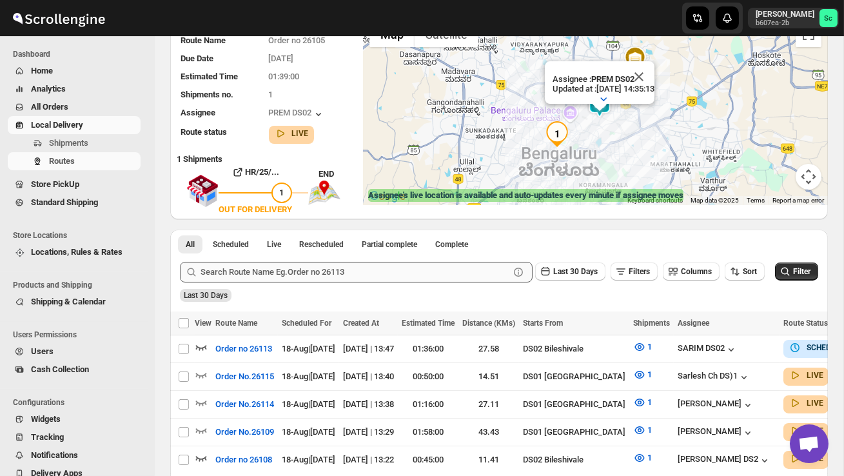
scroll to position [114, 0]
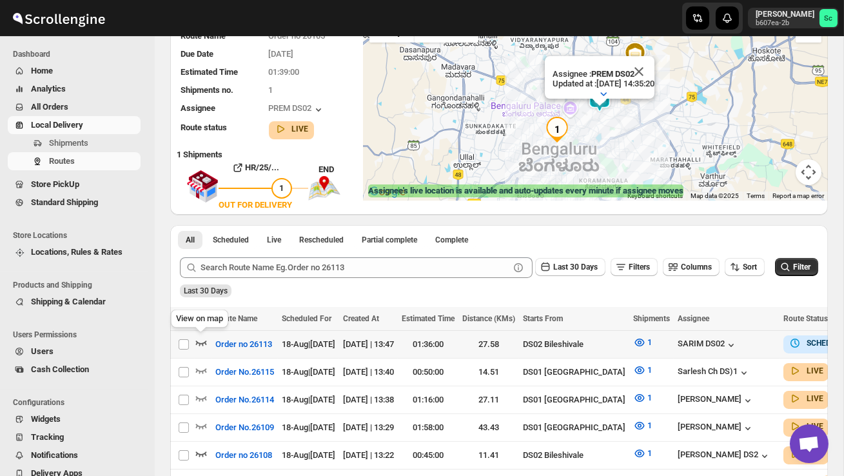
click at [201, 339] on icon "button" at bounding box center [201, 342] width 13 height 13
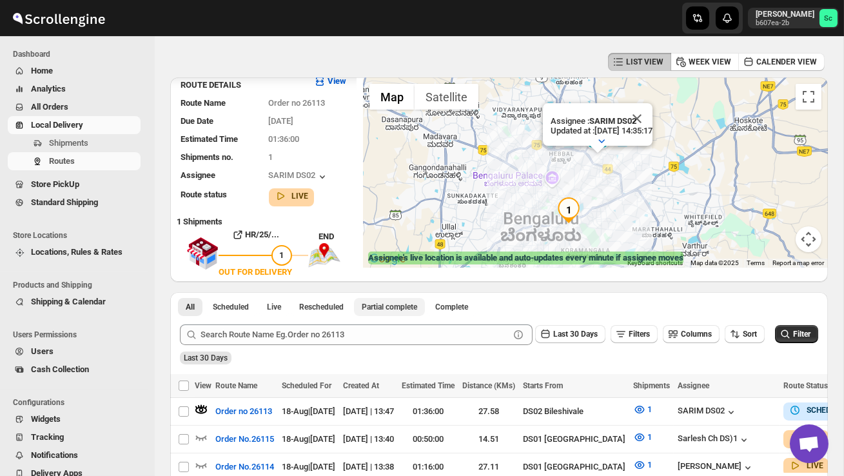
scroll to position [0, 0]
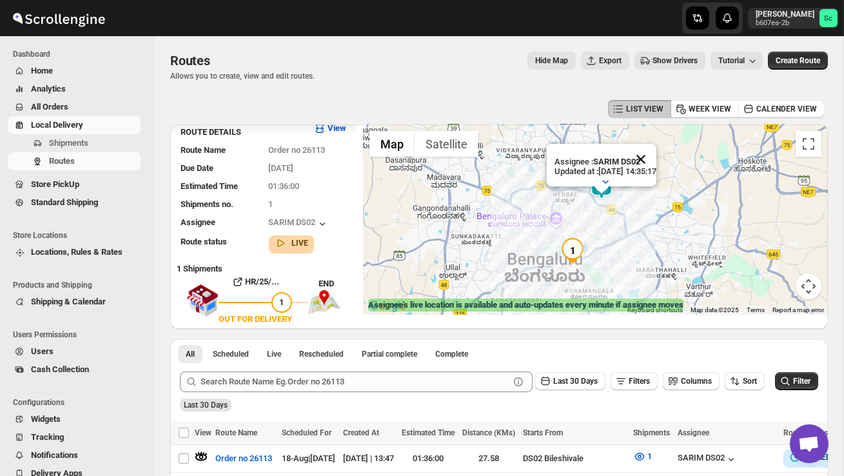
click at [657, 155] on button "Close" at bounding box center [641, 159] width 31 height 31
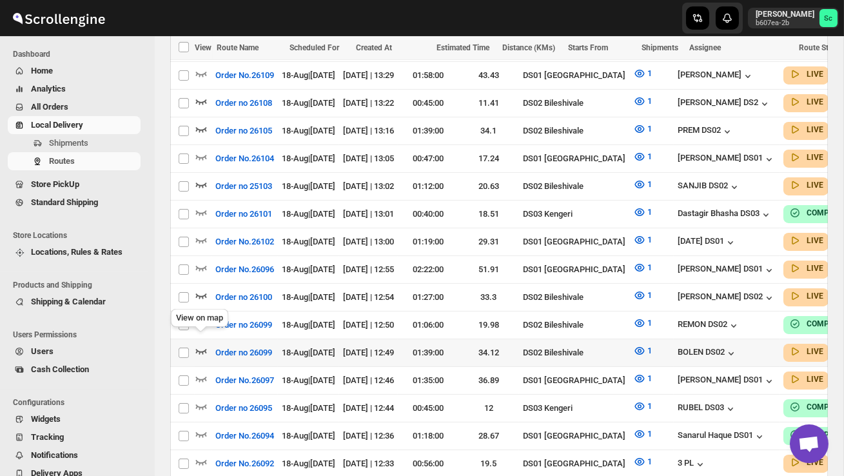
click at [201, 349] on icon "button" at bounding box center [201, 351] width 11 height 5
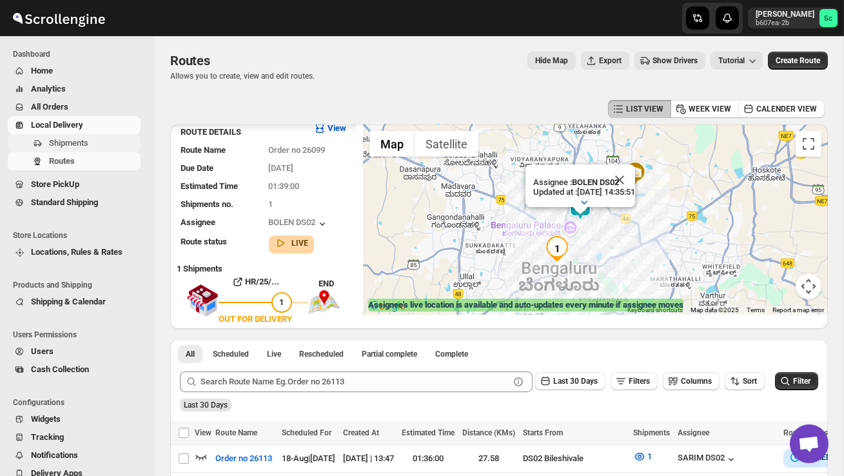
click at [106, 141] on span "Shipments" at bounding box center [93, 143] width 89 height 13
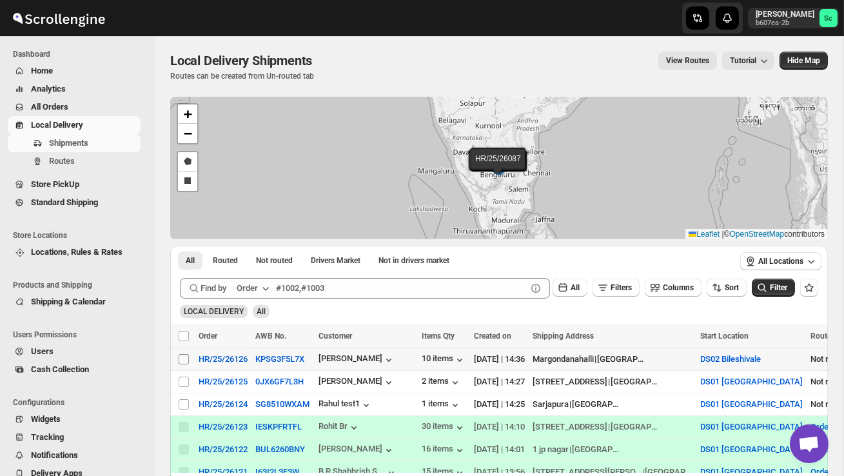
click at [180, 360] on input "Select shipment" at bounding box center [184, 359] width 10 height 10
checkbox input "true"
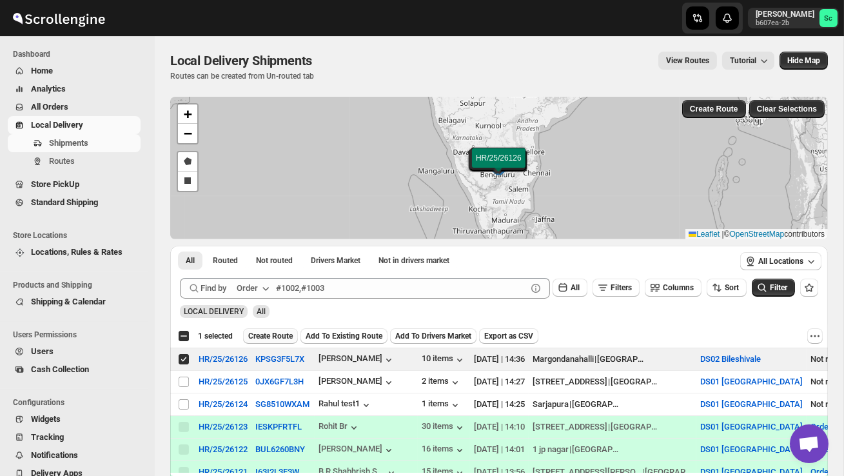
click at [279, 340] on span "Create Route" at bounding box center [270, 336] width 45 height 10
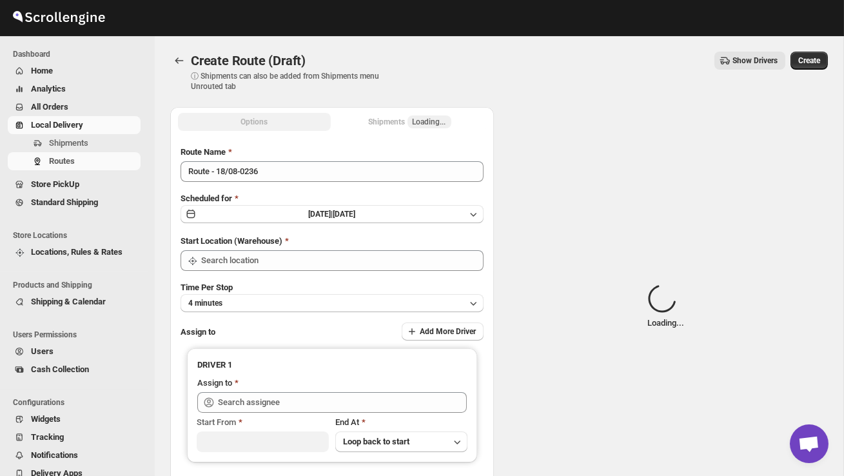
type input "DS02 Bileshivale"
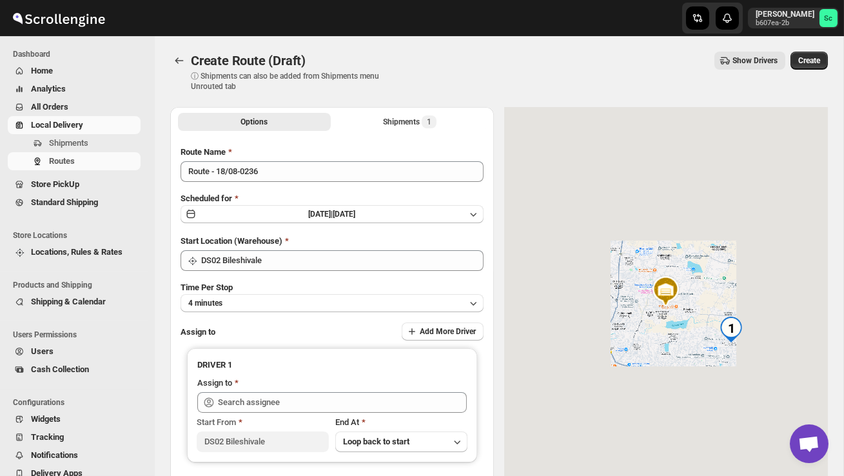
click at [283, 185] on div "Route Name Route - 18/08-0236 Scheduled for Mon Aug 18 2025 | Today Start Locat…" at bounding box center [332, 322] width 303 height 353
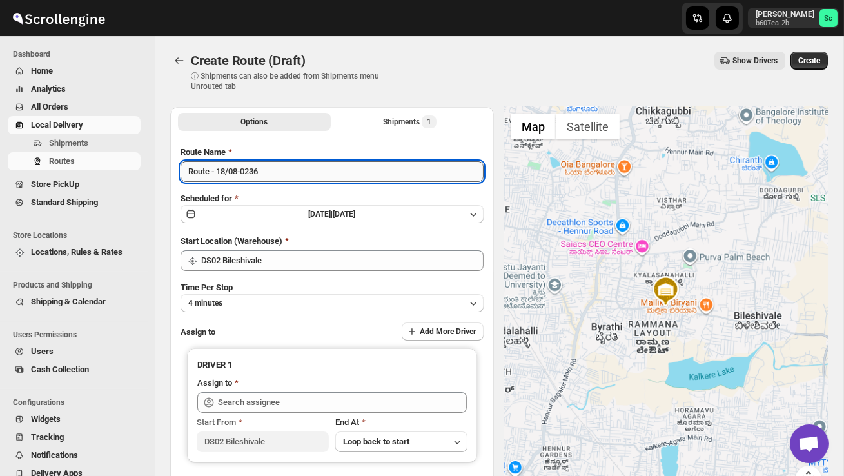
click at [281, 177] on input "Route - 18/08-0236" at bounding box center [332, 171] width 303 height 21
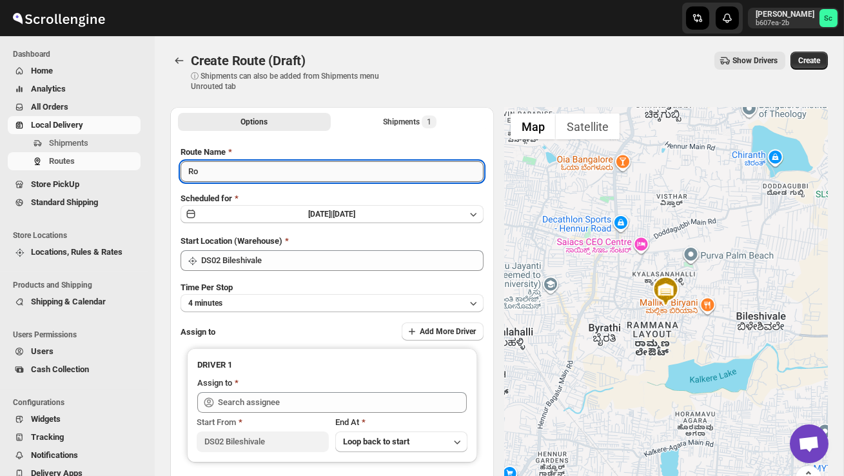
type input "R"
type input "Order no 26126"
click at [287, 301] on button "4 minutes" at bounding box center [332, 303] width 303 height 18
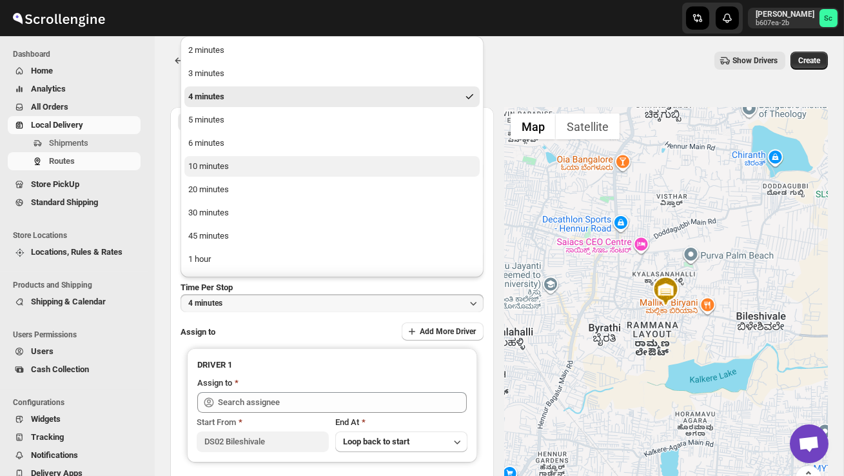
click at [246, 174] on button "10 minutes" at bounding box center [331, 166] width 295 height 21
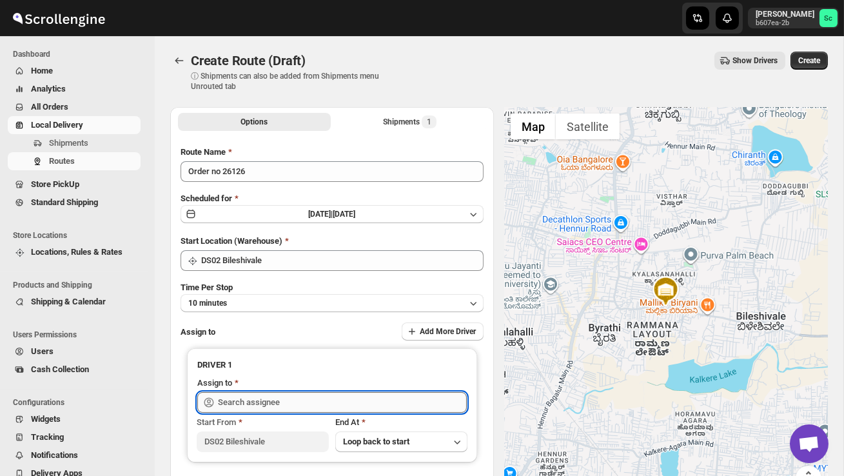
click at [274, 399] on input "text" at bounding box center [342, 402] width 249 height 21
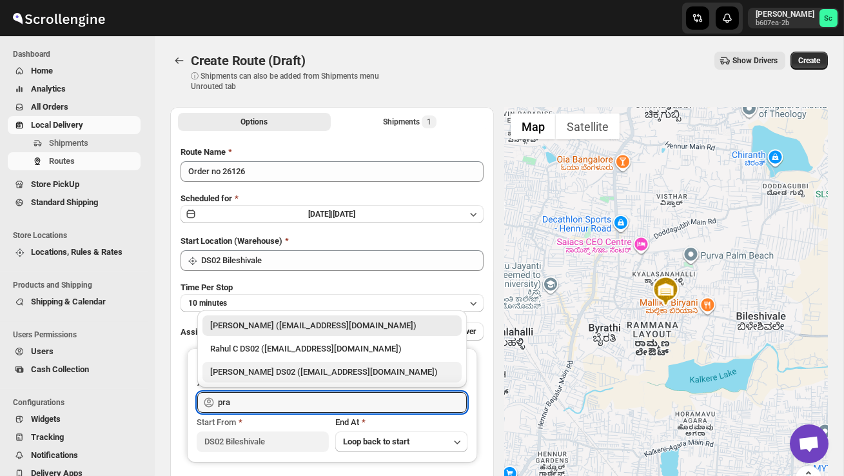
click at [292, 370] on div "[PERSON_NAME] DS02 ([EMAIL_ADDRESS][DOMAIN_NAME])" at bounding box center [332, 372] width 244 height 13
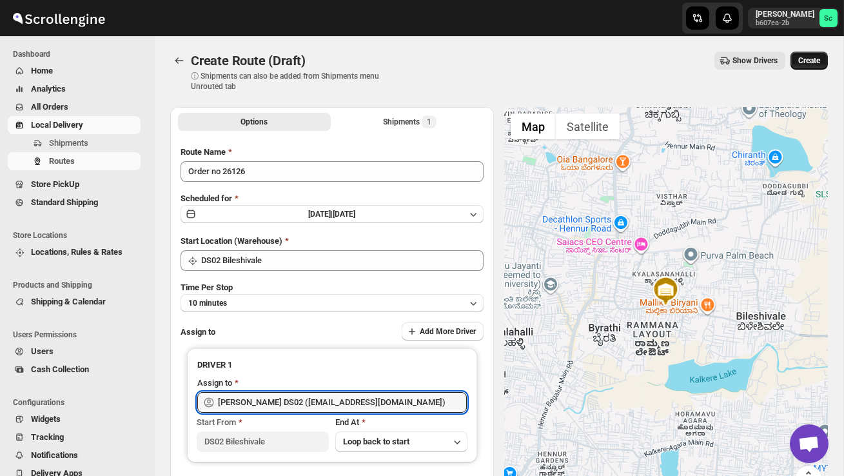
type input "[PERSON_NAME] DS02 ([EMAIL_ADDRESS][DOMAIN_NAME])"
click at [814, 61] on span "Create" at bounding box center [810, 60] width 22 height 10
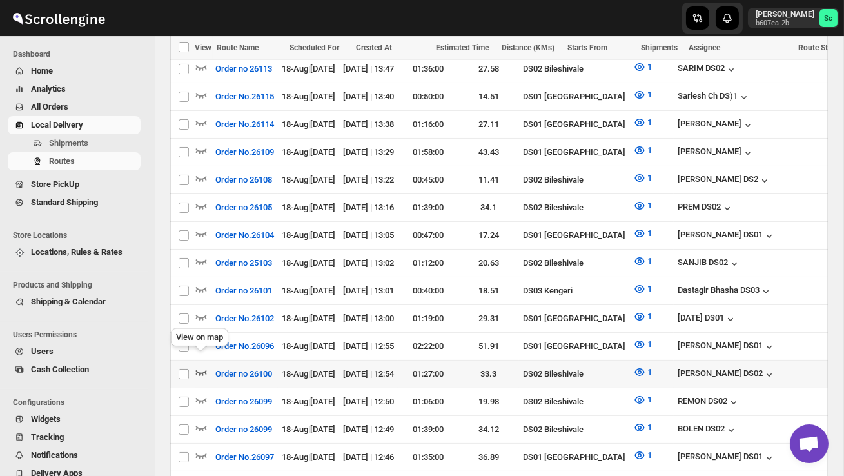
click at [203, 366] on icon "button" at bounding box center [201, 372] width 13 height 13
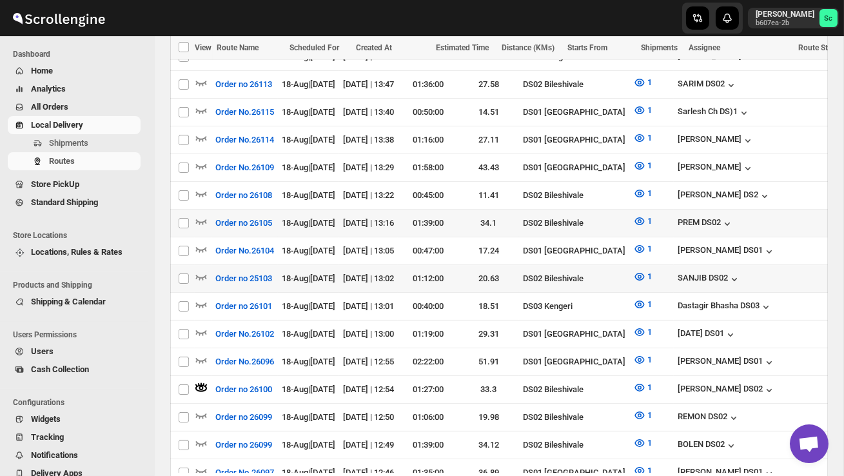
scroll to position [541, 0]
click at [78, 143] on span "Shipments" at bounding box center [68, 143] width 39 height 10
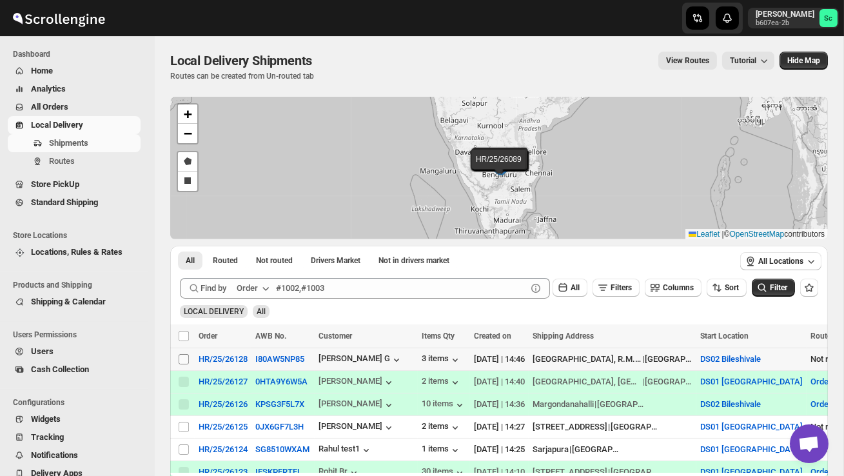
click at [179, 357] on input "Select shipment" at bounding box center [184, 359] width 10 height 10
checkbox input "true"
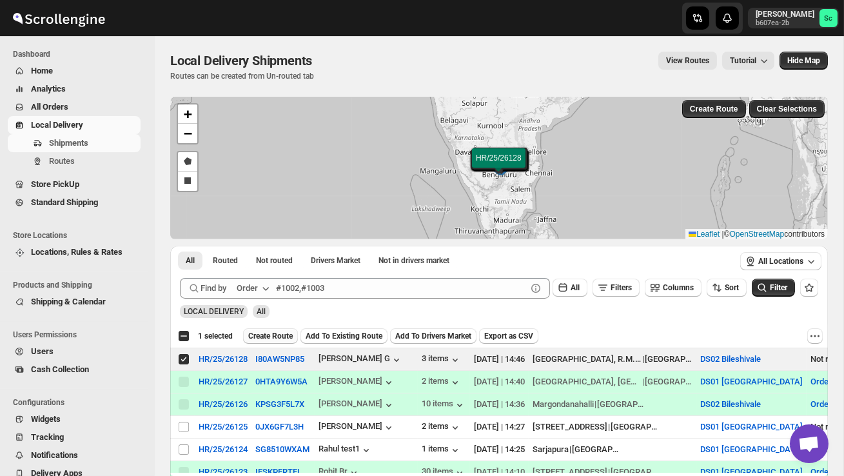
click at [277, 333] on span "Create Route" at bounding box center [270, 336] width 45 height 10
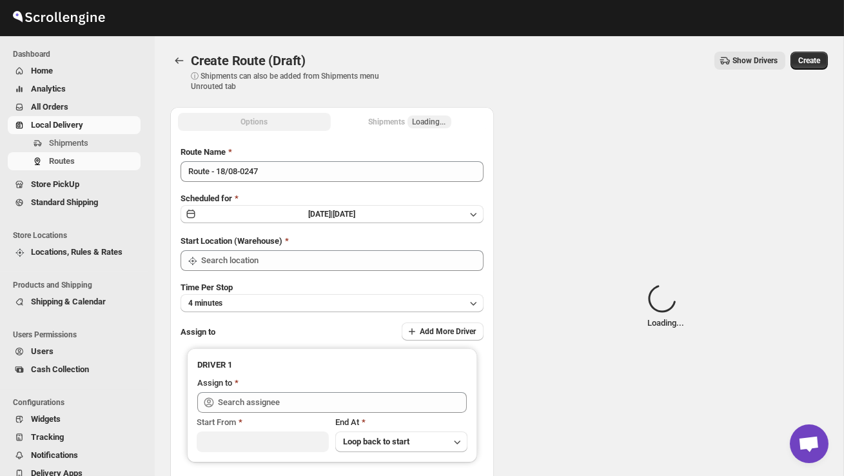
type input "DS02 Bileshivale"
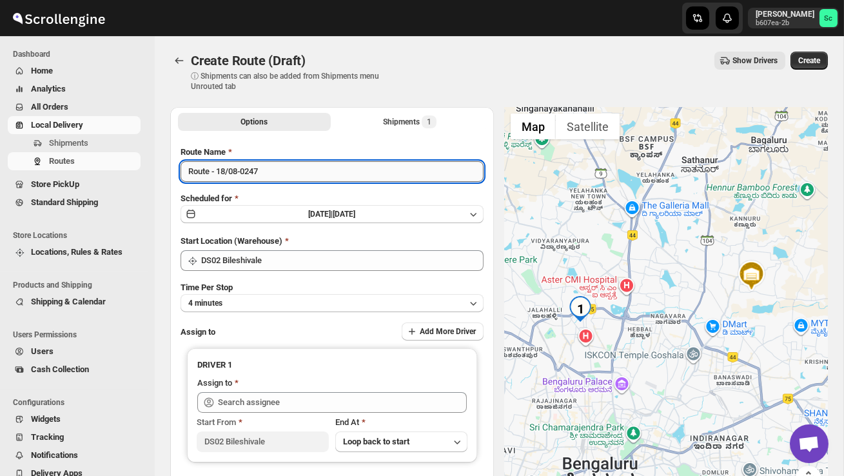
click at [273, 168] on input "Route - 18/08-0247" at bounding box center [332, 171] width 303 height 21
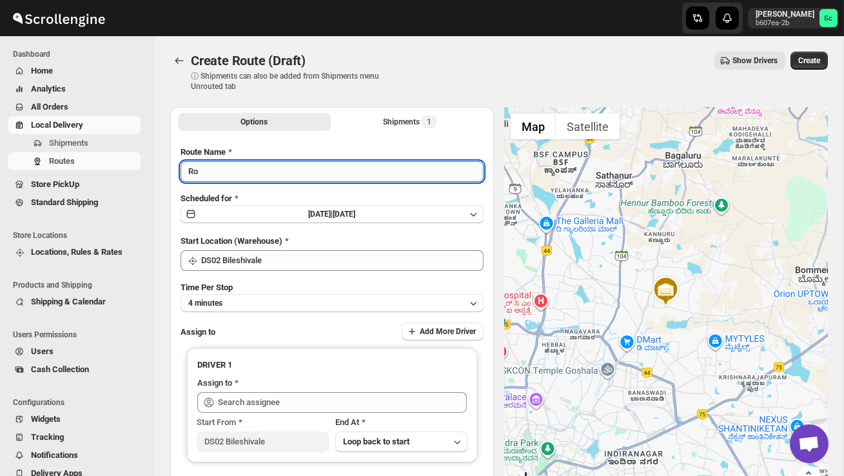
type input "R"
type input "Order no 26128"
click at [359, 296] on button "4 minutes" at bounding box center [332, 303] width 303 height 18
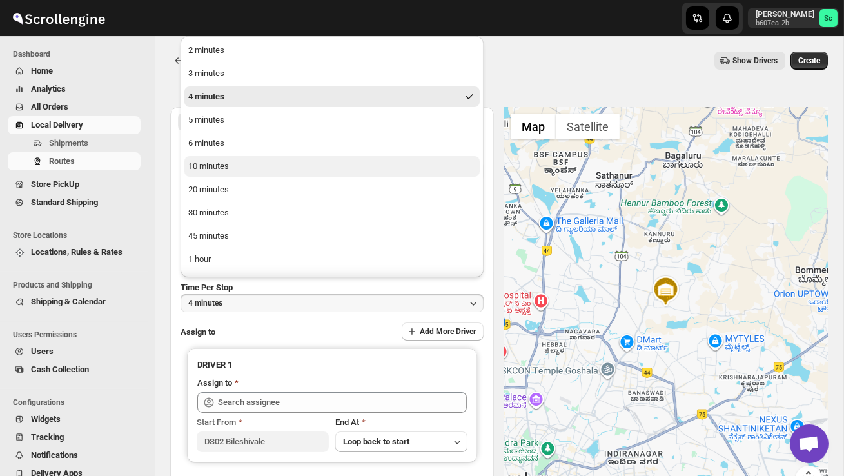
click at [249, 167] on button "10 minutes" at bounding box center [331, 166] width 295 height 21
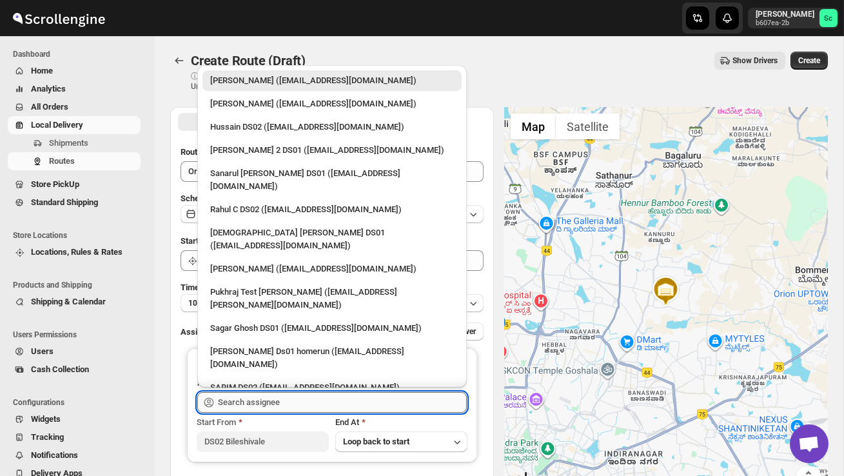
click at [239, 398] on input "text" at bounding box center [342, 402] width 249 height 21
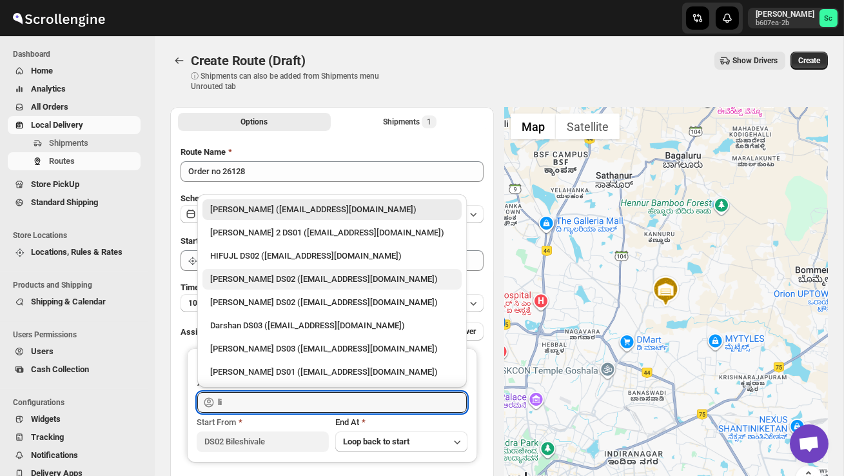
click at [280, 278] on div "[PERSON_NAME] DS02 ([EMAIL_ADDRESS][DOMAIN_NAME])" at bounding box center [332, 279] width 244 height 13
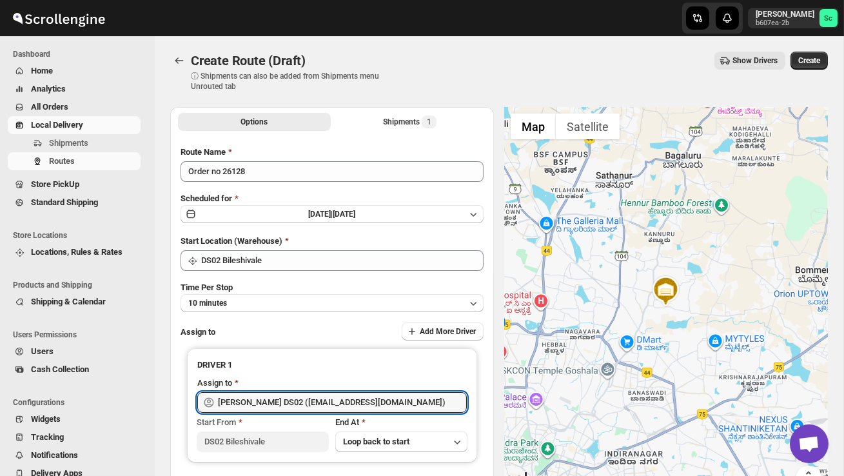
type input "[PERSON_NAME] DS02 ([EMAIL_ADDRESS][DOMAIN_NAME])"
click at [813, 66] on button "Create" at bounding box center [809, 61] width 37 height 18
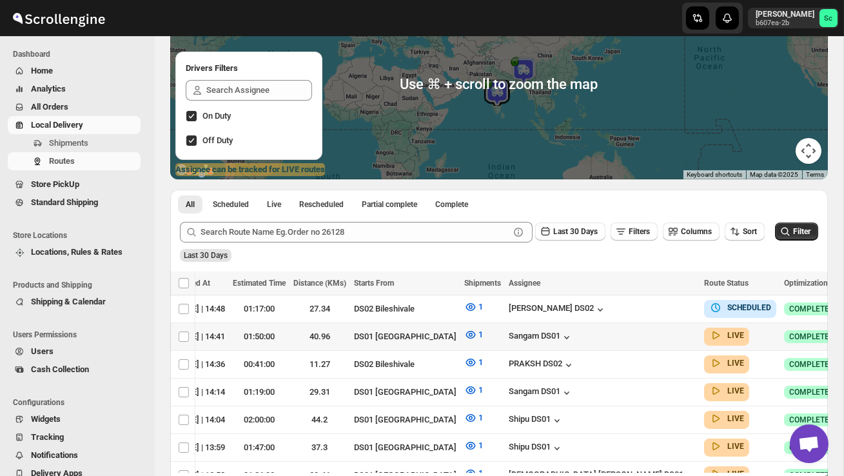
scroll to position [0, 169]
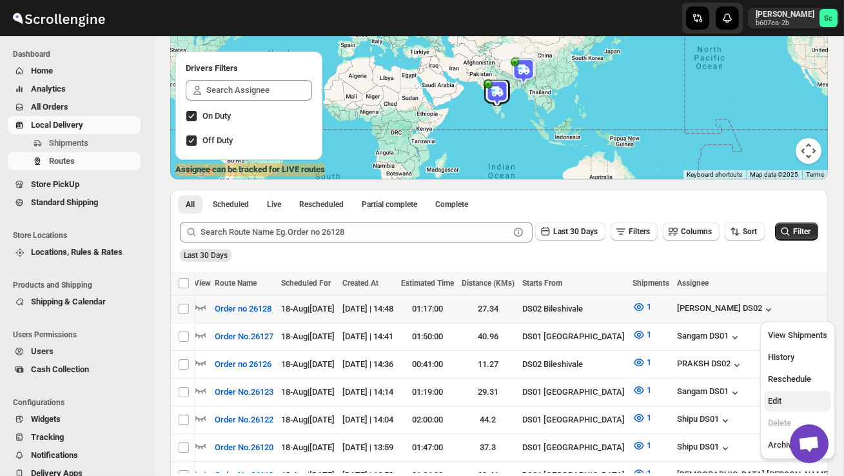
click at [797, 406] on span "Edit" at bounding box center [797, 401] width 59 height 13
checkbox input "true"
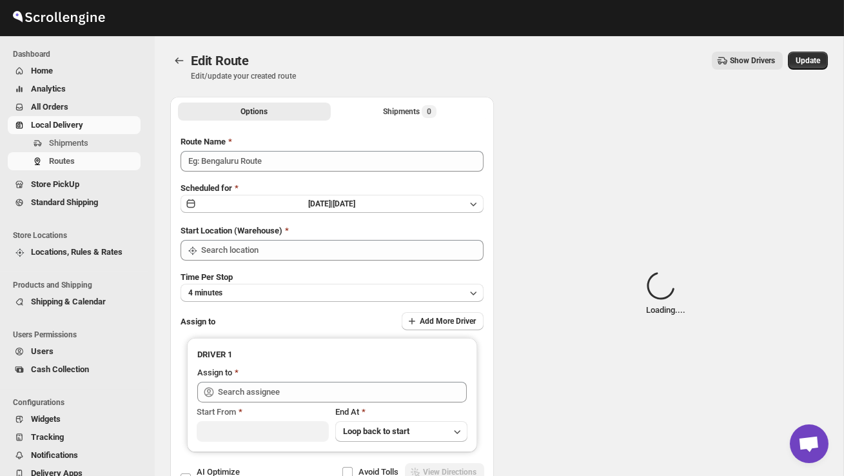
type input "Order no 26128"
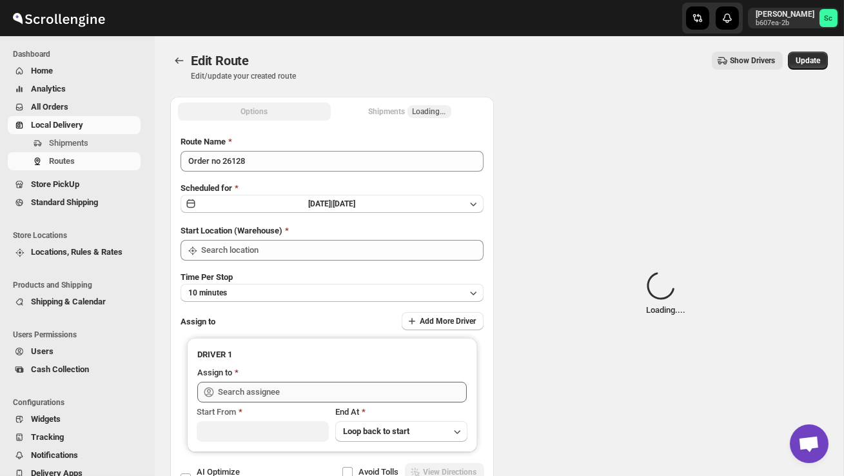
type input "DS02 Bileshivale"
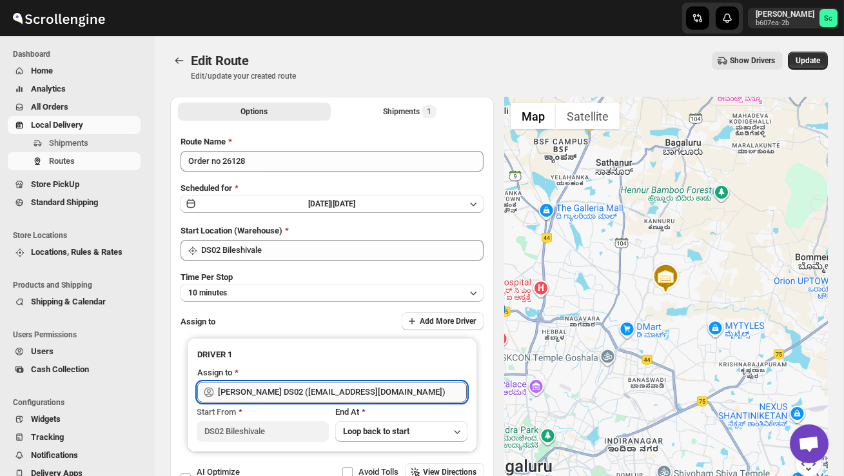
click at [404, 392] on input "[PERSON_NAME] DS02 ([EMAIL_ADDRESS][DOMAIN_NAME])" at bounding box center [342, 392] width 249 height 21
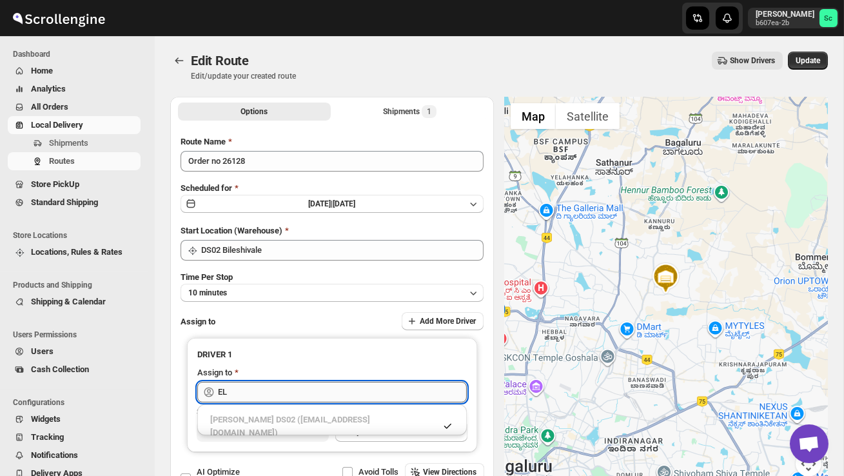
type input "E"
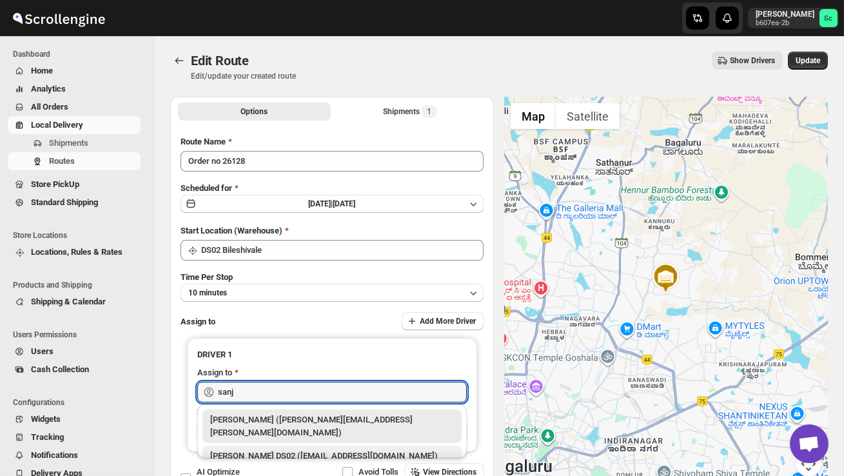
click at [402, 450] on div "[PERSON_NAME] DS02 ([EMAIL_ADDRESS][DOMAIN_NAME])" at bounding box center [332, 456] width 244 height 13
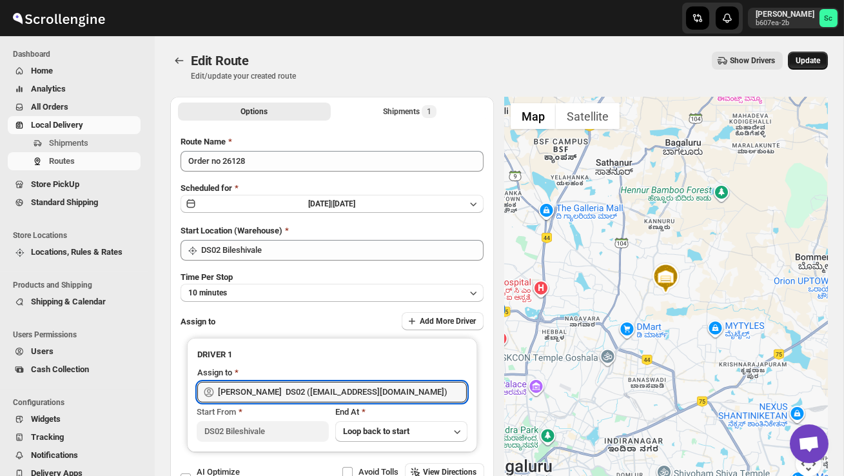
type input "[PERSON_NAME] DS02 ([EMAIL_ADDRESS][DOMAIN_NAME])"
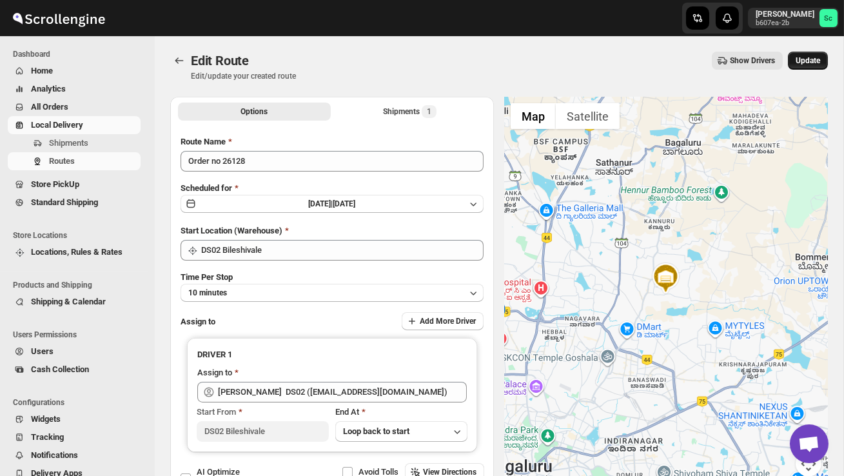
click at [813, 64] on span "Update" at bounding box center [808, 60] width 25 height 10
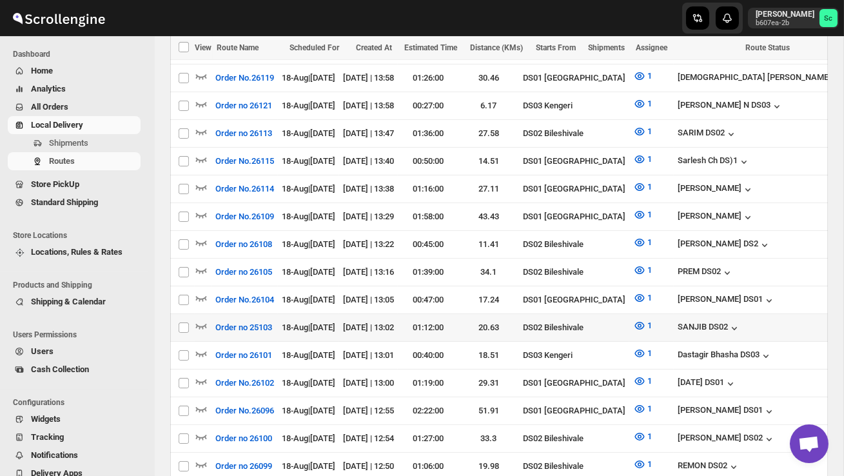
scroll to position [544, 0]
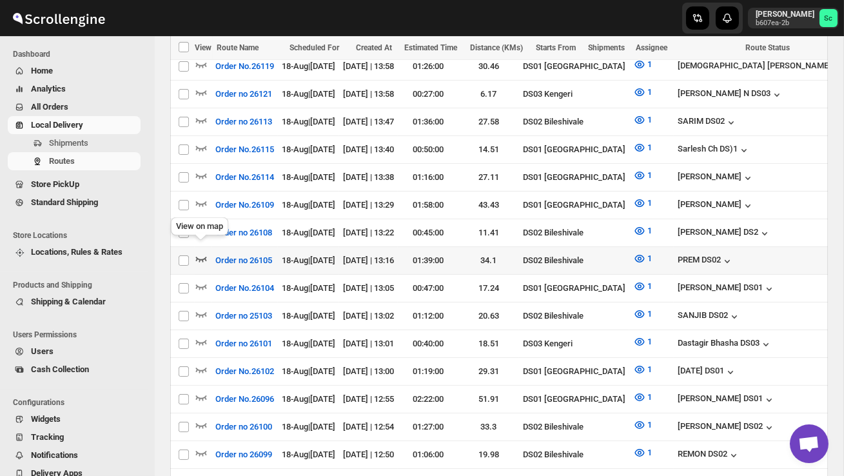
click at [201, 252] on icon "button" at bounding box center [201, 258] width 13 height 13
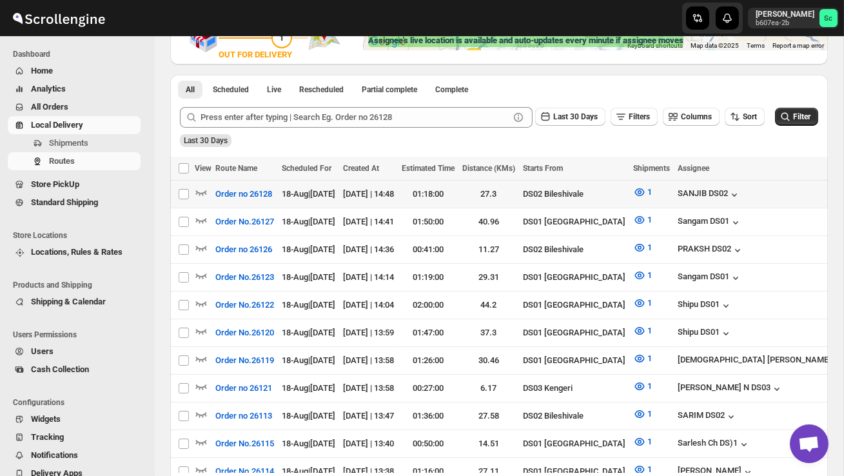
scroll to position [372, 0]
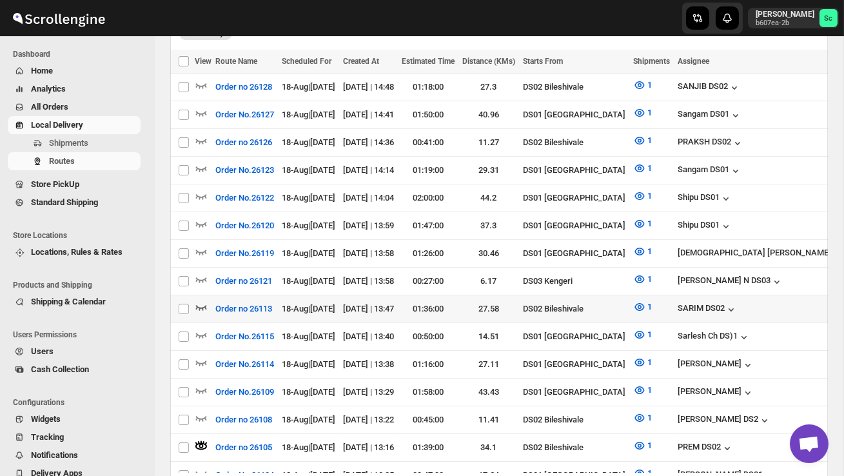
click at [198, 301] on icon "button" at bounding box center [201, 307] width 13 height 13
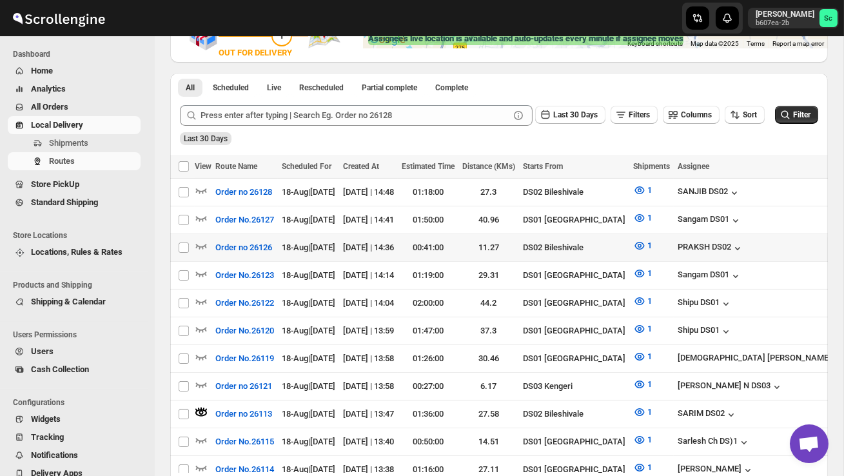
scroll to position [0, 0]
click at [204, 244] on icon "button" at bounding box center [201, 246] width 11 height 5
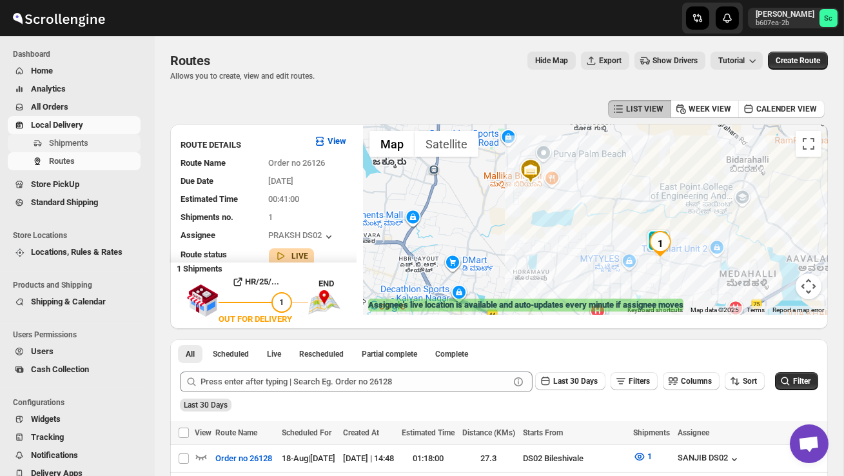
click at [85, 137] on span "Shipments" at bounding box center [93, 143] width 89 height 13
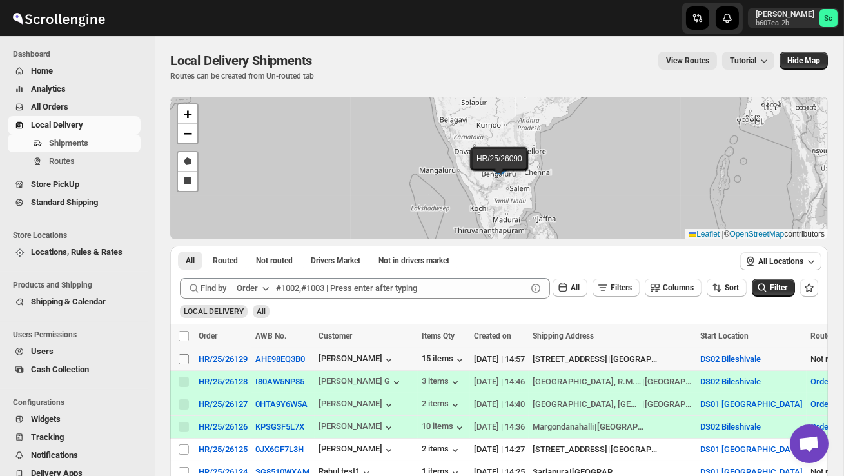
click at [179, 354] on input "Select shipment" at bounding box center [184, 359] width 10 height 10
checkbox input "true"
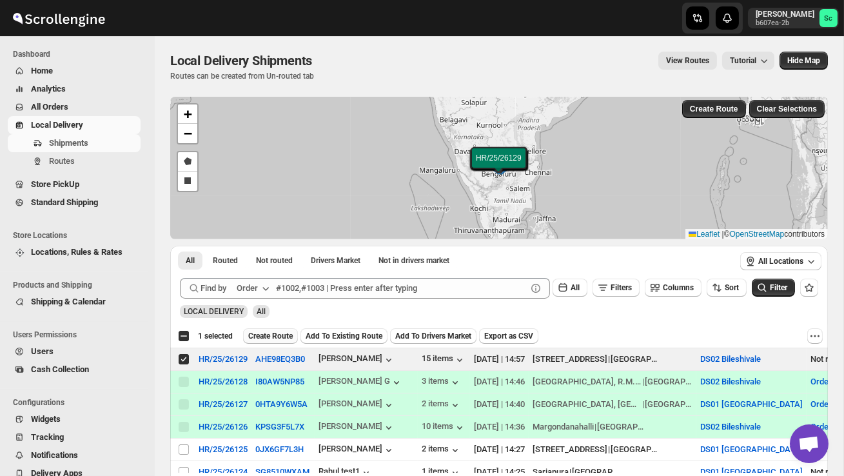
click at [290, 328] on button "Create Route" at bounding box center [270, 335] width 55 height 15
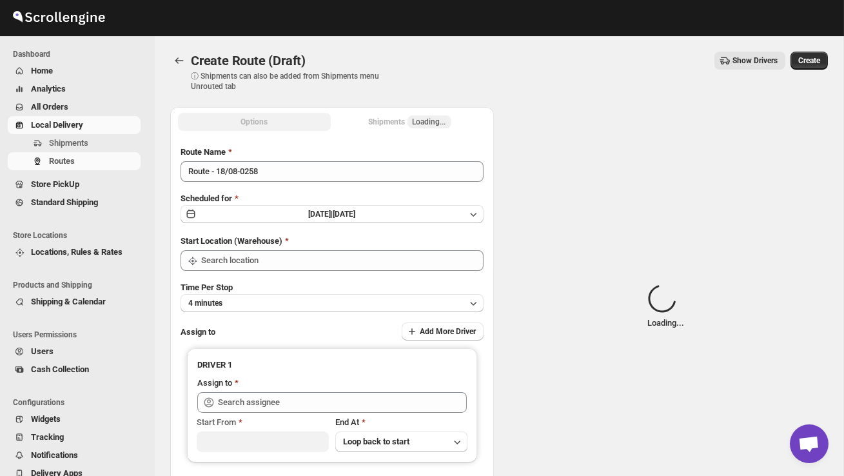
type input "DS02 Bileshivale"
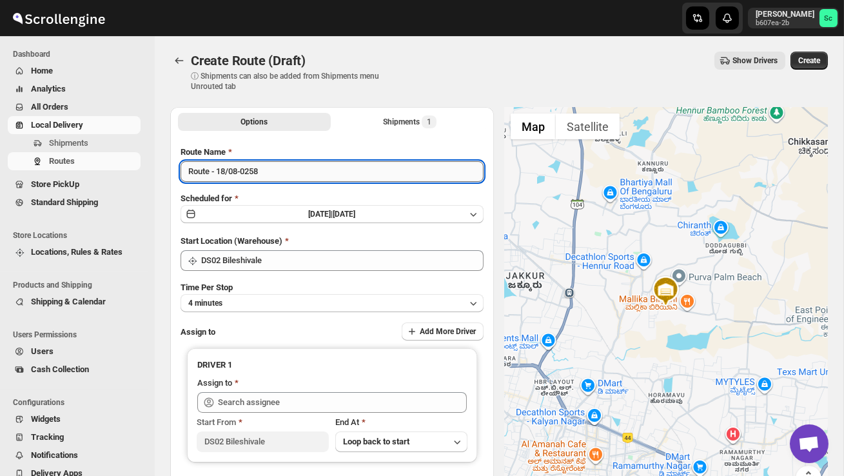
click at [276, 174] on input "Route - 18/08-0258" at bounding box center [332, 171] width 303 height 21
type input "R"
type input "Order no 261229"
click at [277, 303] on button "4 minutes" at bounding box center [332, 303] width 303 height 18
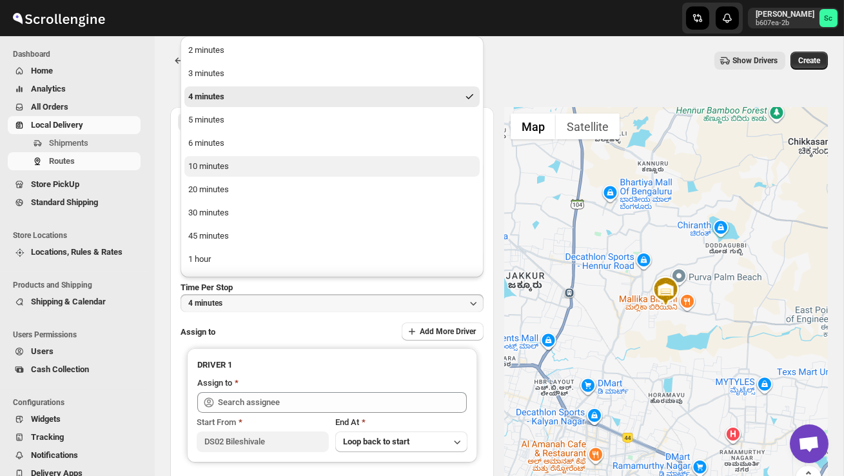
click at [228, 174] on button "10 minutes" at bounding box center [331, 166] width 295 height 21
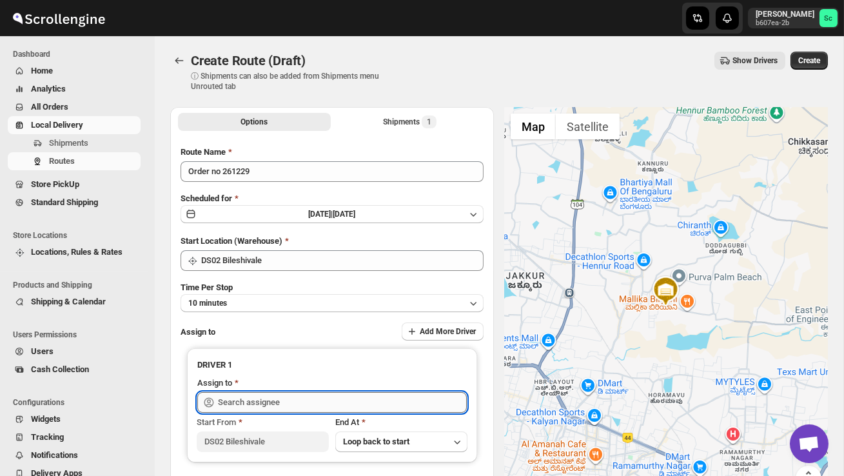
click at [243, 398] on input "text" at bounding box center [342, 402] width 249 height 21
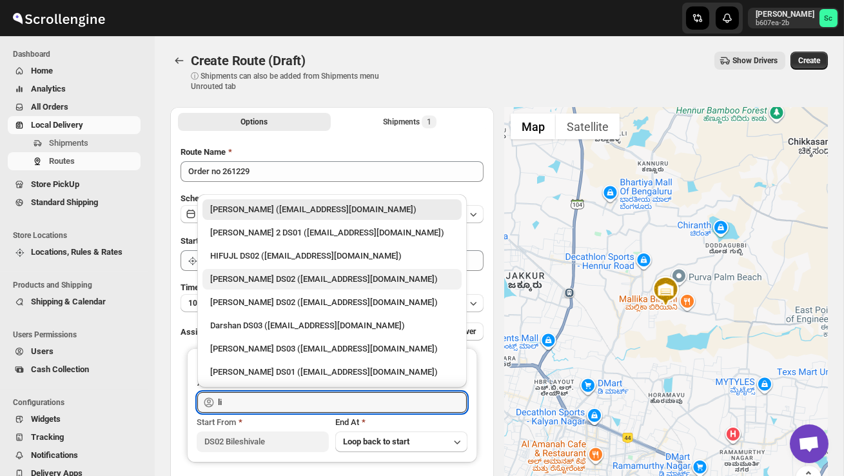
click at [270, 275] on div "[PERSON_NAME] DS02 ([EMAIL_ADDRESS][DOMAIN_NAME])" at bounding box center [332, 279] width 244 height 13
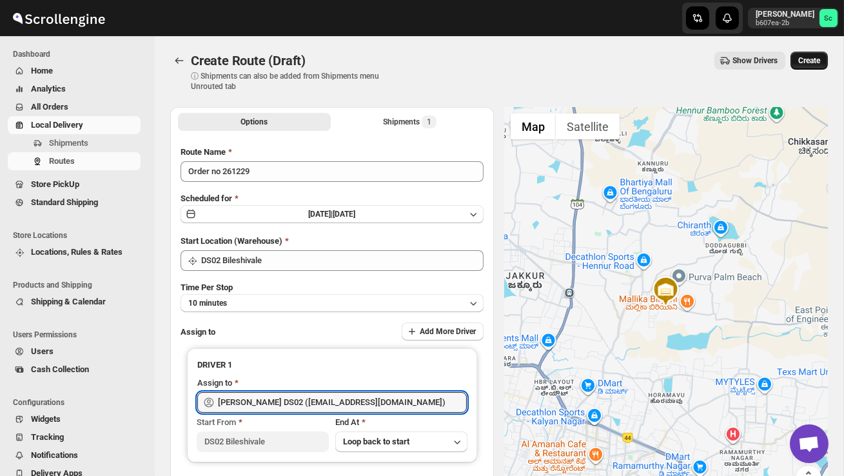
type input "[PERSON_NAME] DS02 ([EMAIL_ADDRESS][DOMAIN_NAME])"
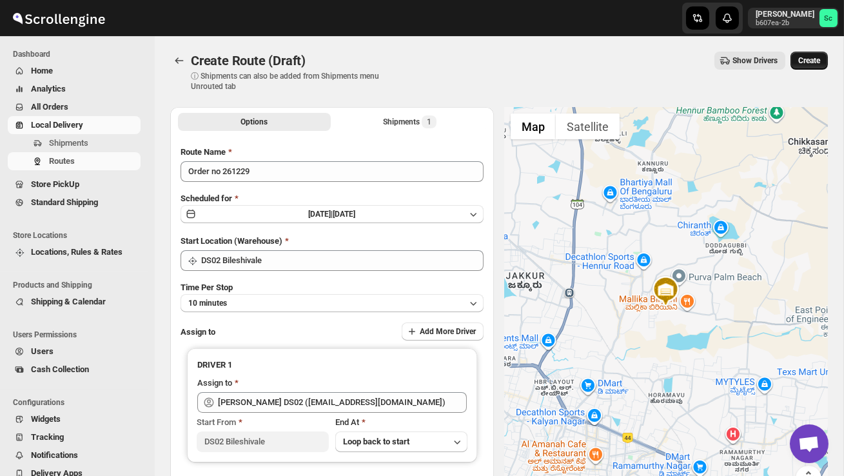
click at [811, 58] on span "Create" at bounding box center [810, 60] width 22 height 10
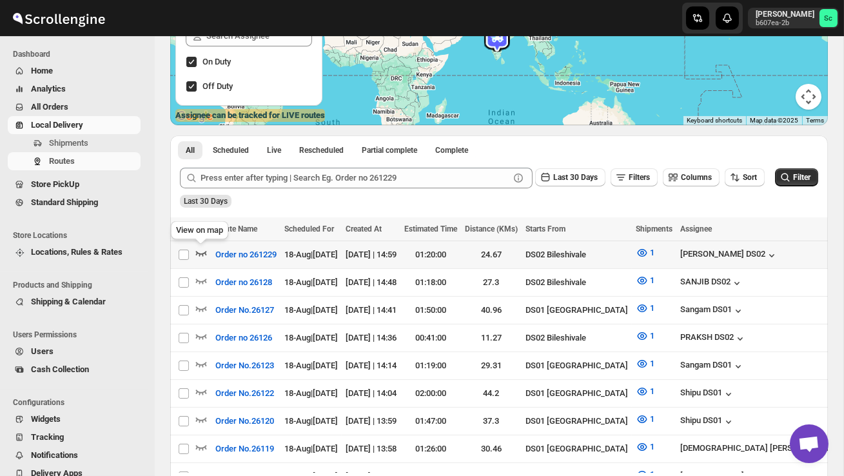
click at [200, 255] on icon "button" at bounding box center [201, 252] width 13 height 13
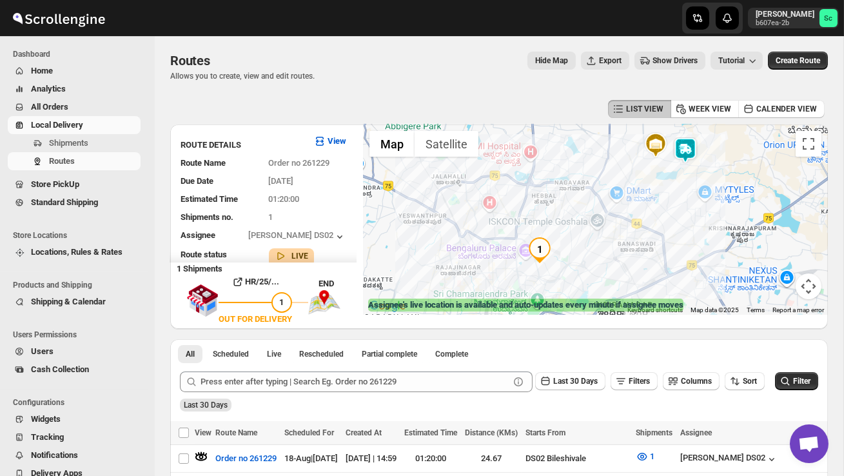
click at [541, 247] on img "1" at bounding box center [540, 250] width 26 height 26
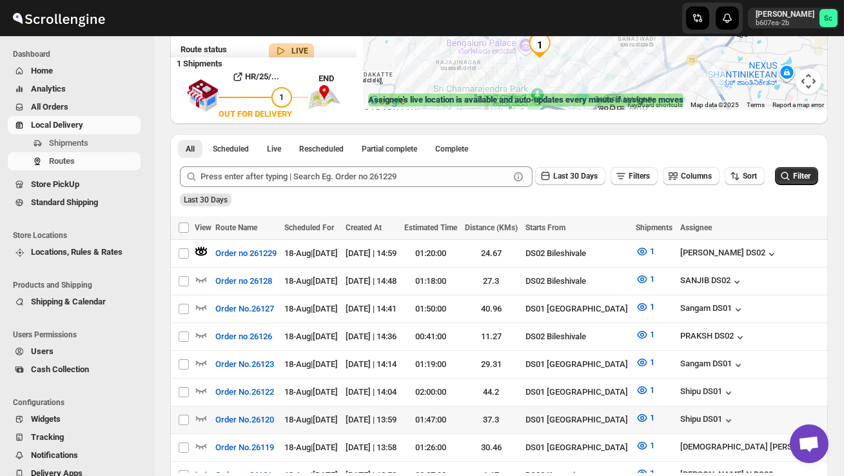
scroll to position [206, 0]
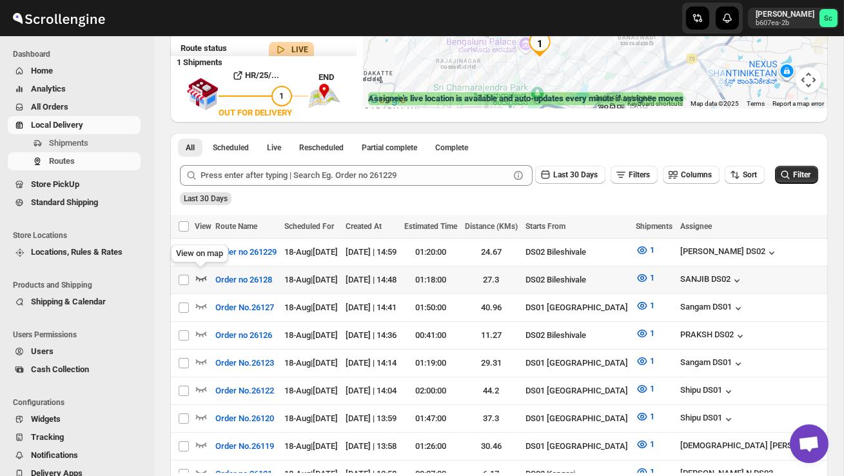
click at [196, 279] on icon "button" at bounding box center [201, 278] width 13 height 13
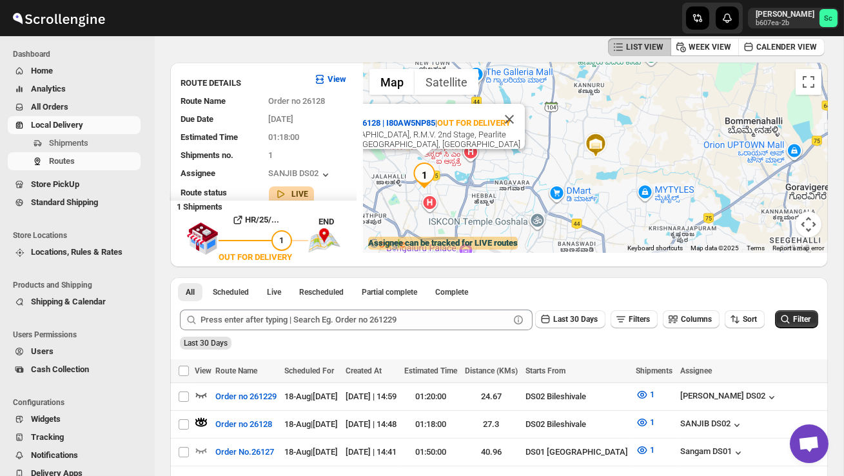
scroll to position [0, 0]
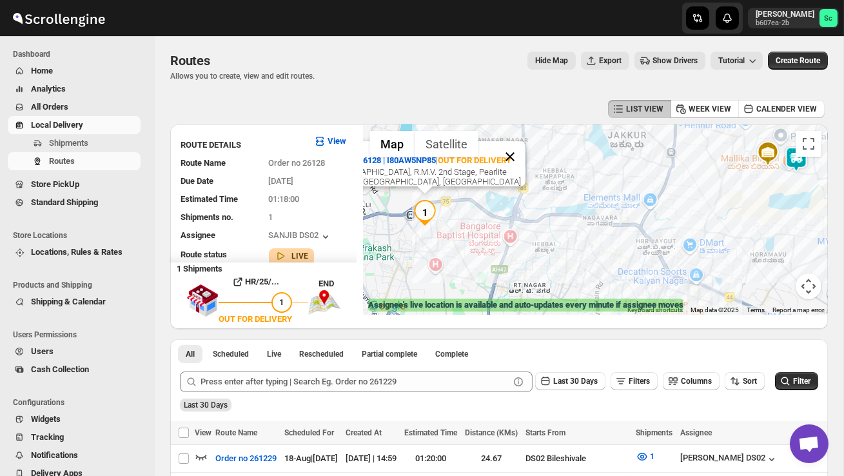
click at [513, 153] on button "Close" at bounding box center [510, 156] width 31 height 31
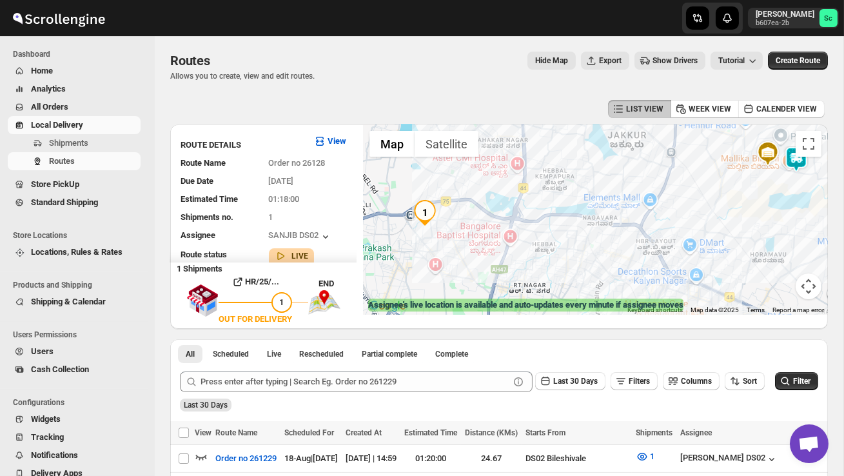
click at [513, 135] on div "To navigate, press the arrow keys." at bounding box center [595, 219] width 465 height 190
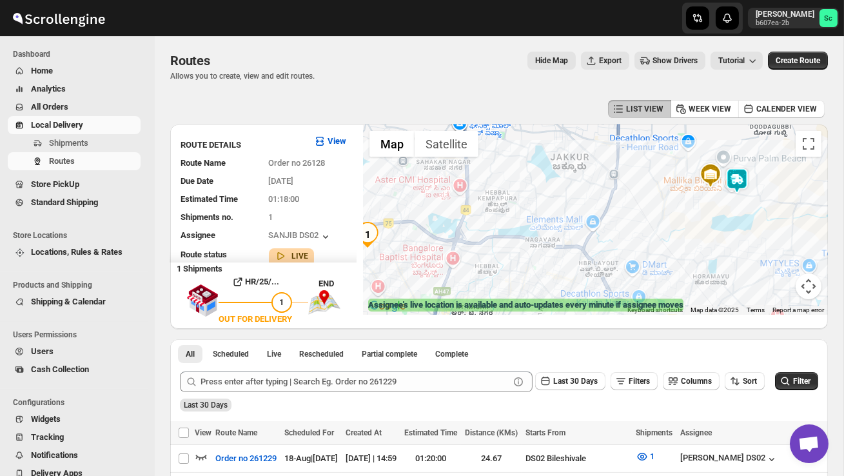
drag, startPoint x: 650, startPoint y: 199, endPoint x: 567, endPoint y: 223, distance: 86.7
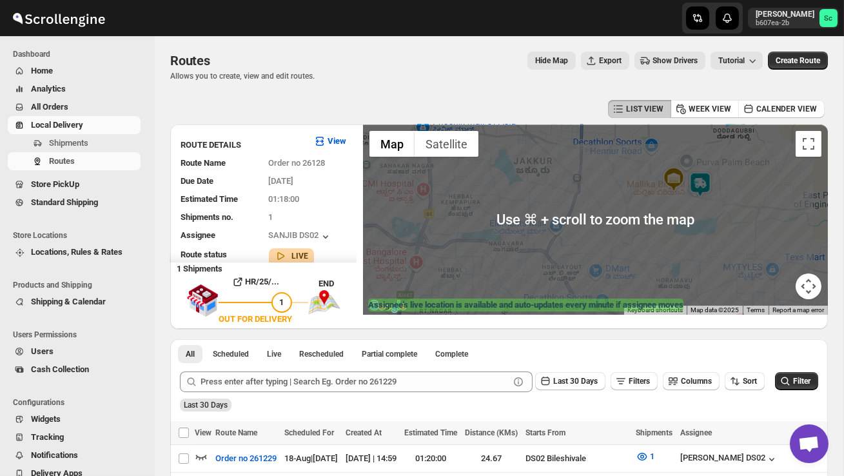
click at [702, 179] on img at bounding box center [701, 185] width 26 height 26
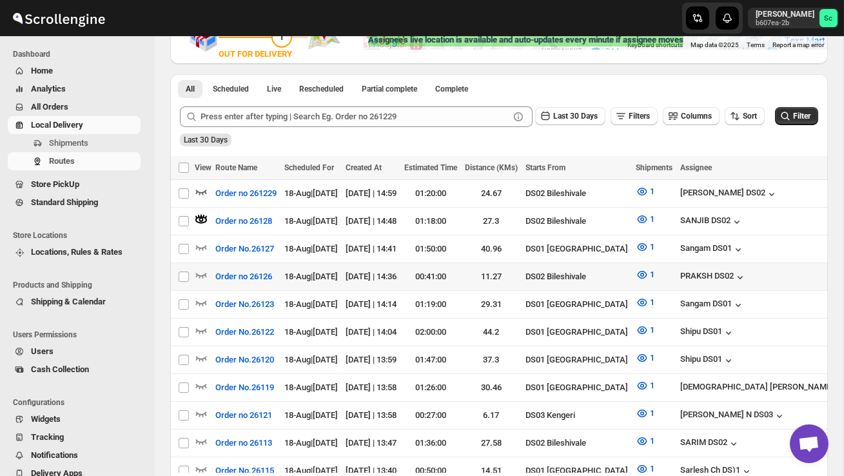
scroll to position [268, 0]
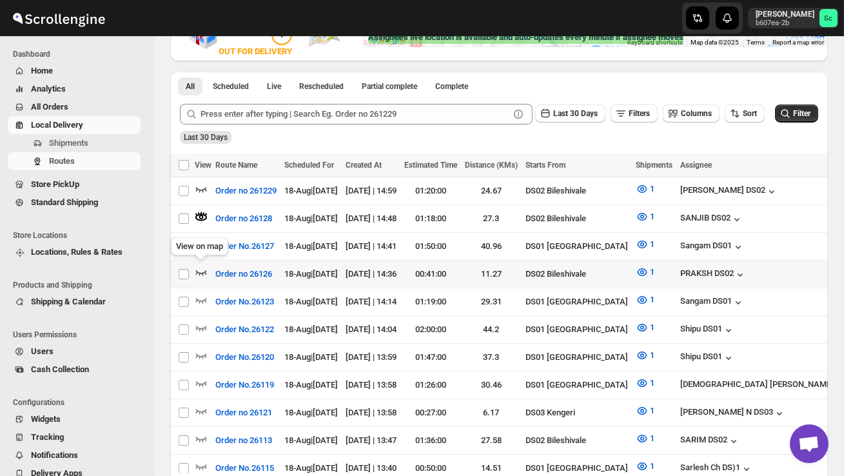
click at [201, 266] on icon "button" at bounding box center [201, 272] width 13 height 13
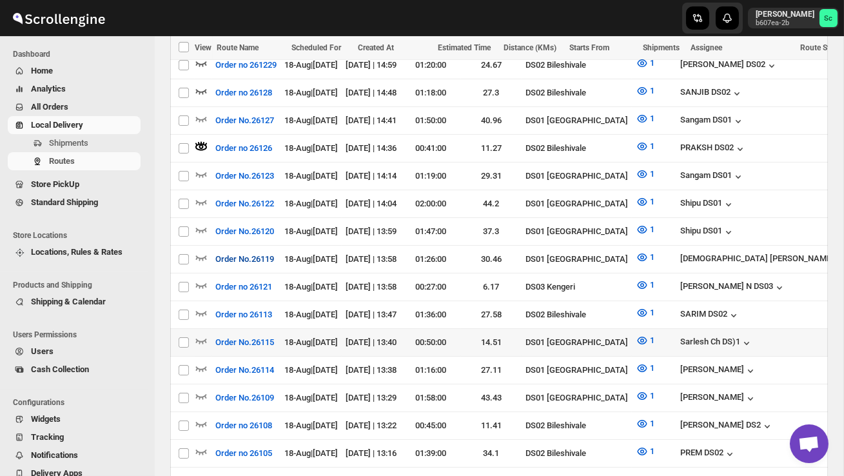
scroll to position [394, 0]
click at [203, 310] on icon "button" at bounding box center [201, 312] width 11 height 5
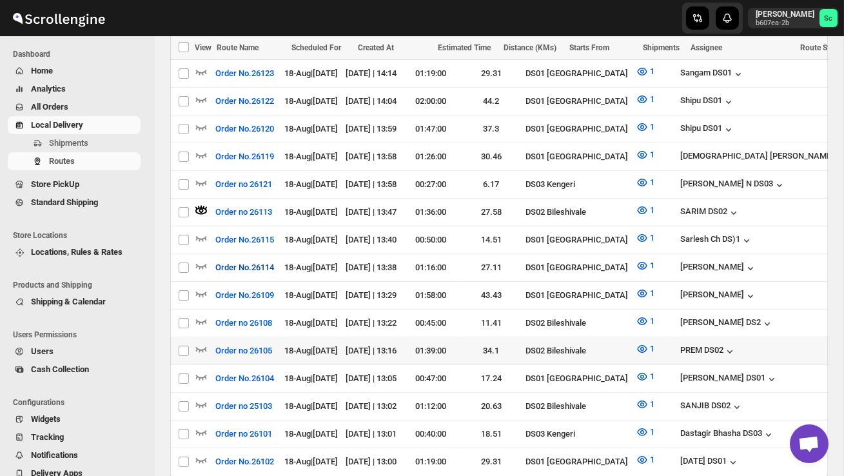
scroll to position [501, 0]
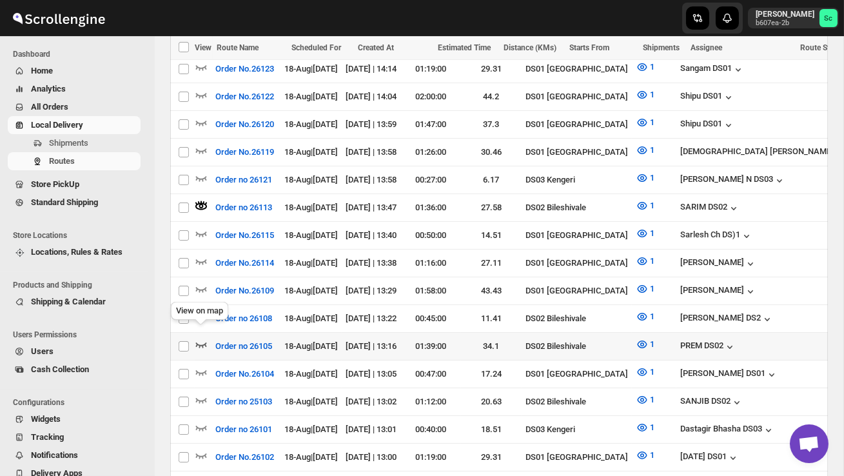
click at [201, 343] on icon "button" at bounding box center [201, 345] width 11 height 5
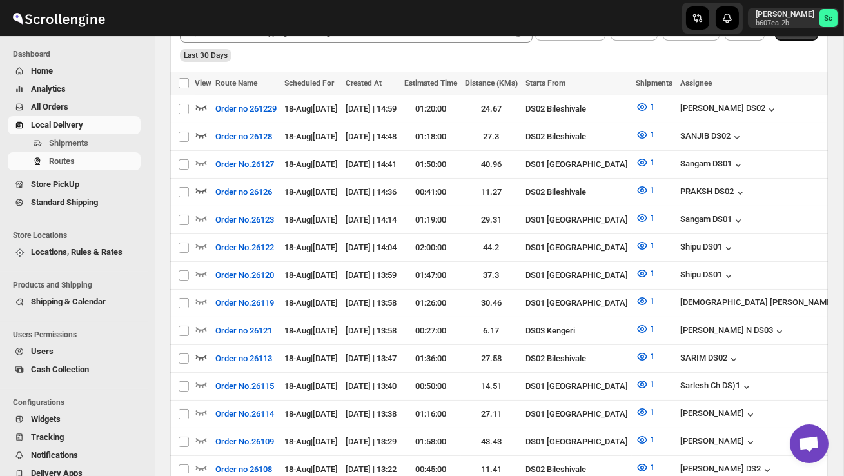
scroll to position [0, 0]
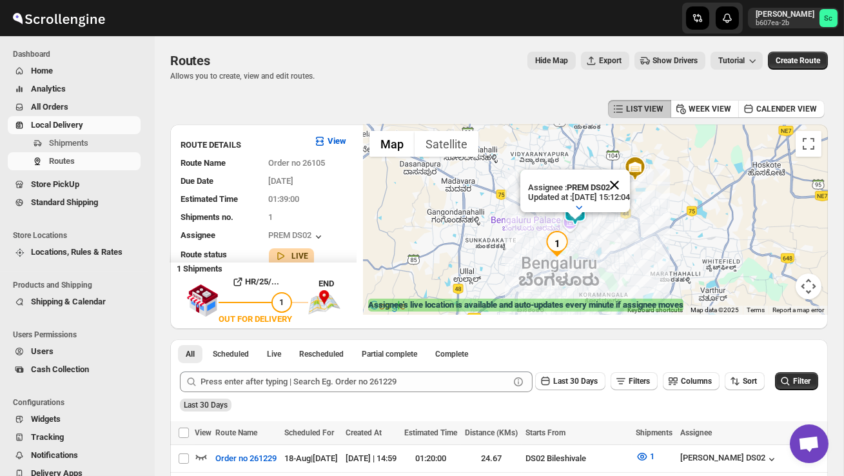
click at [628, 184] on button "Close" at bounding box center [614, 185] width 31 height 31
click at [602, 238] on div at bounding box center [595, 219] width 465 height 190
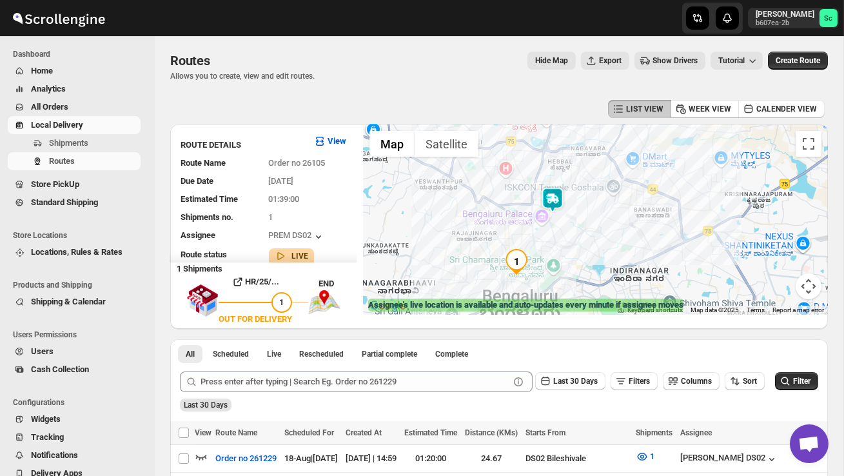
click at [602, 238] on div at bounding box center [595, 219] width 465 height 190
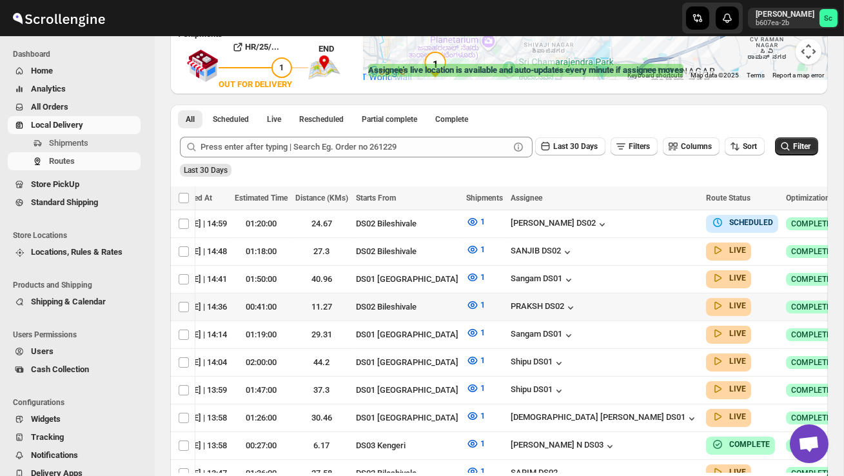
scroll to position [0, 171]
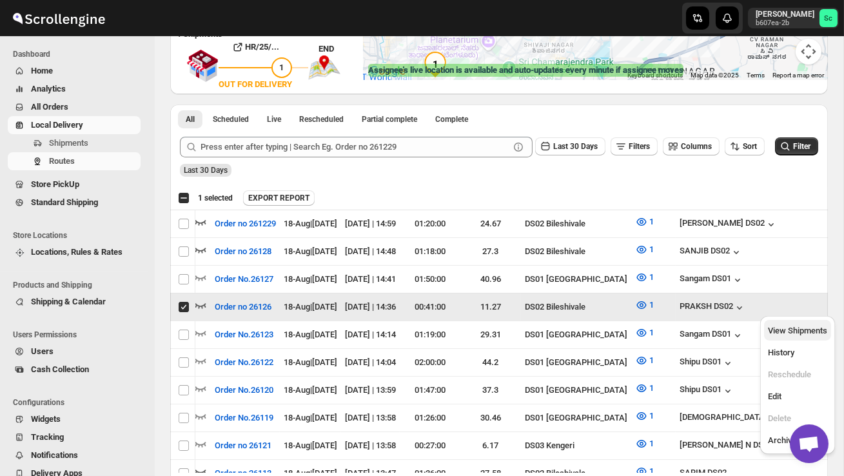
click at [802, 336] on span "View Shipments" at bounding box center [797, 330] width 59 height 13
checkbox input "false"
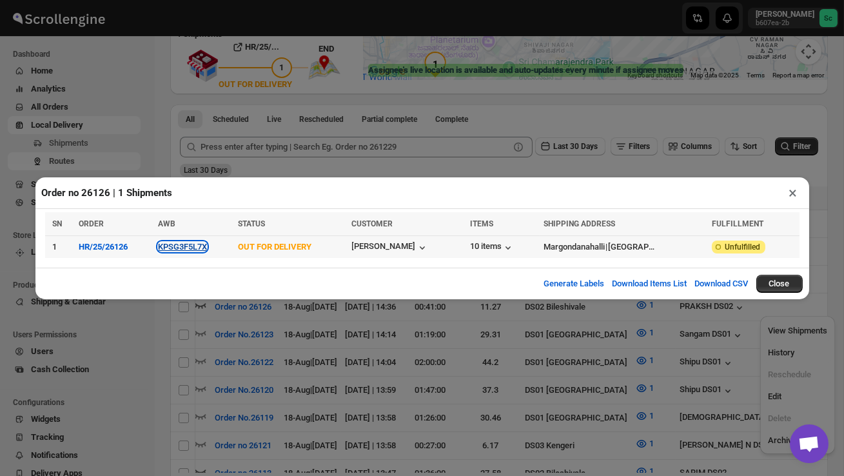
click at [192, 245] on button "KPSG3F5L7X" at bounding box center [182, 247] width 49 height 10
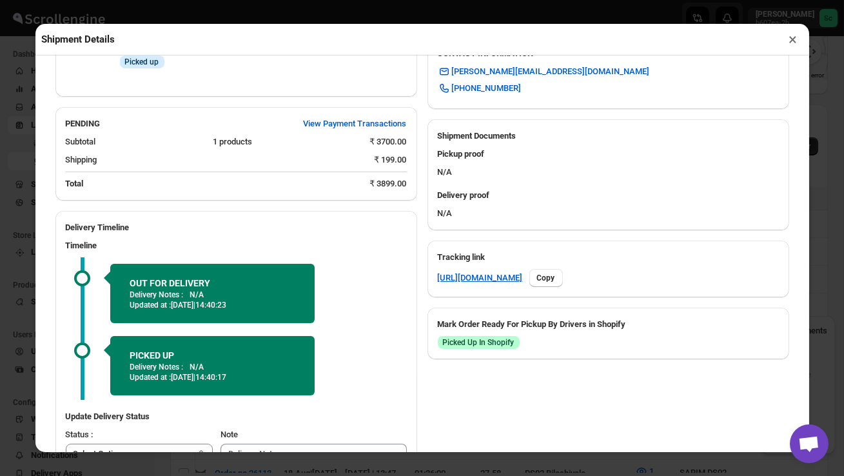
scroll to position [504, 0]
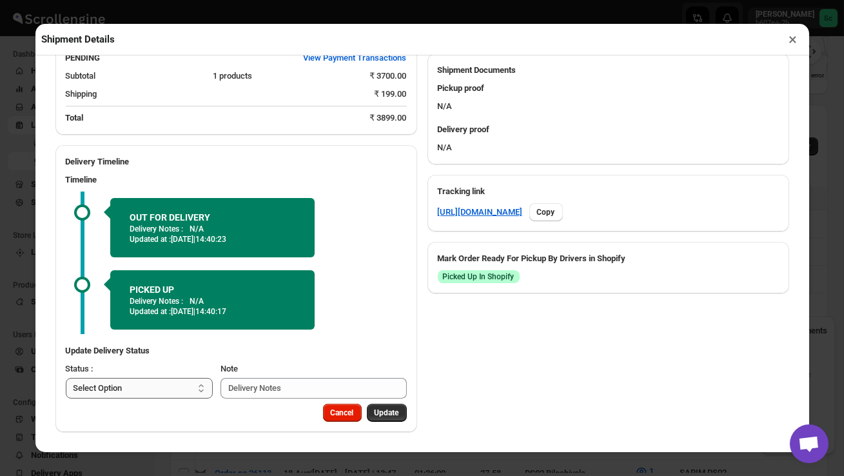
click at [162, 390] on select "Select Option PICKED UP OUT FOR DELIVERY RESCHEDULE DELIVERED CANCELLED" at bounding box center [140, 388] width 148 height 21
select select "DELIVERED"
click at [384, 413] on span "Update" at bounding box center [387, 413] width 25 height 10
select select
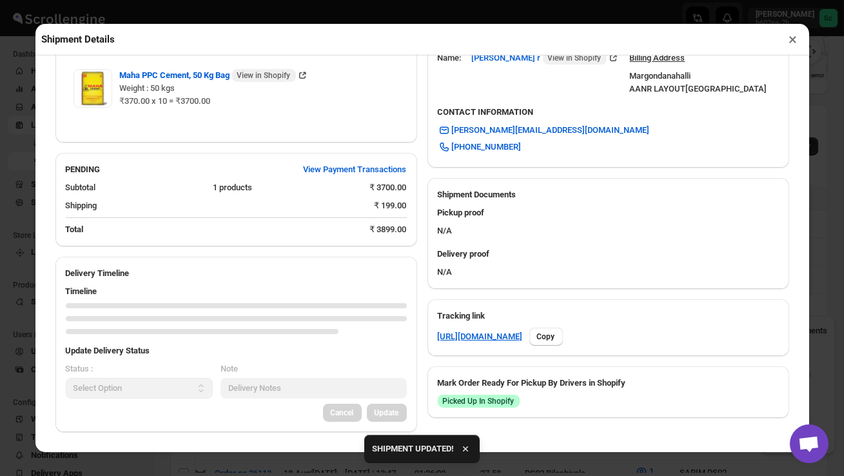
scroll to position [491, 0]
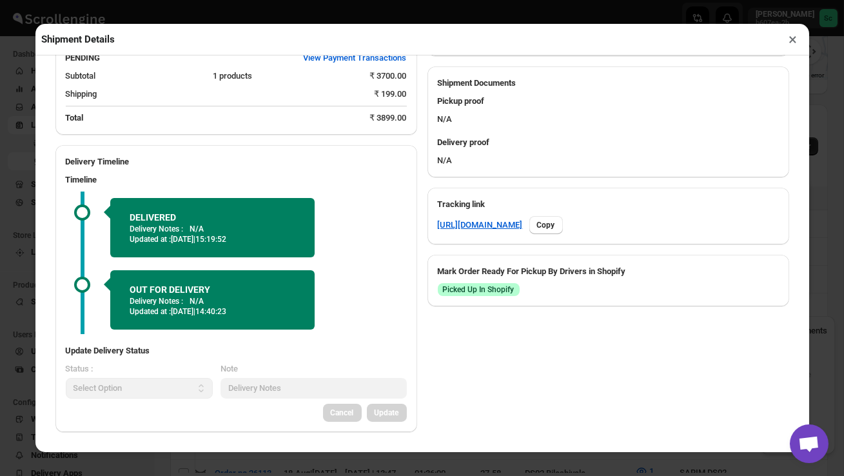
click at [797, 39] on button "×" at bounding box center [793, 39] width 19 height 18
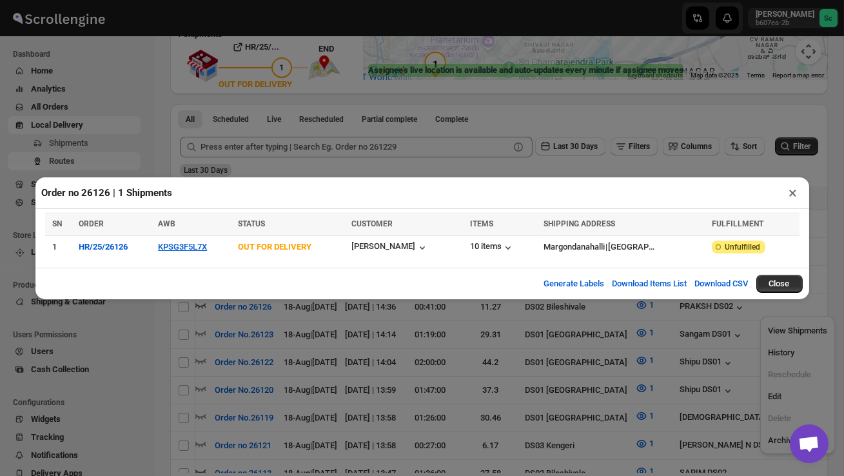
click at [791, 197] on button "×" at bounding box center [793, 193] width 19 height 18
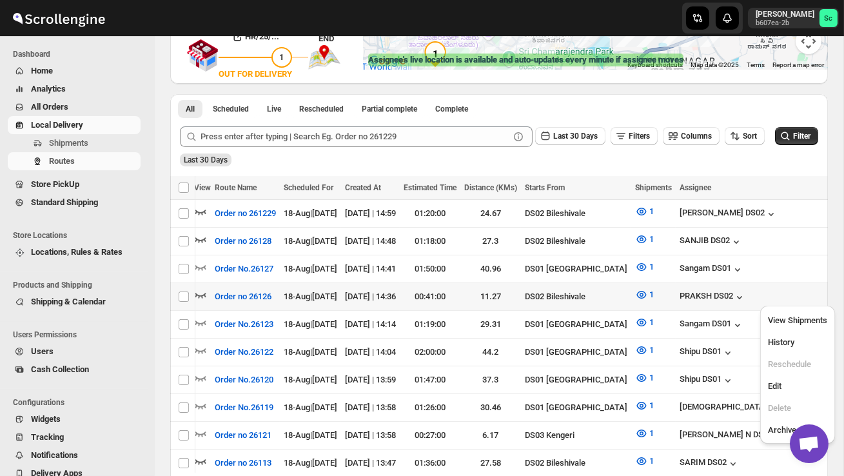
scroll to position [246, 0]
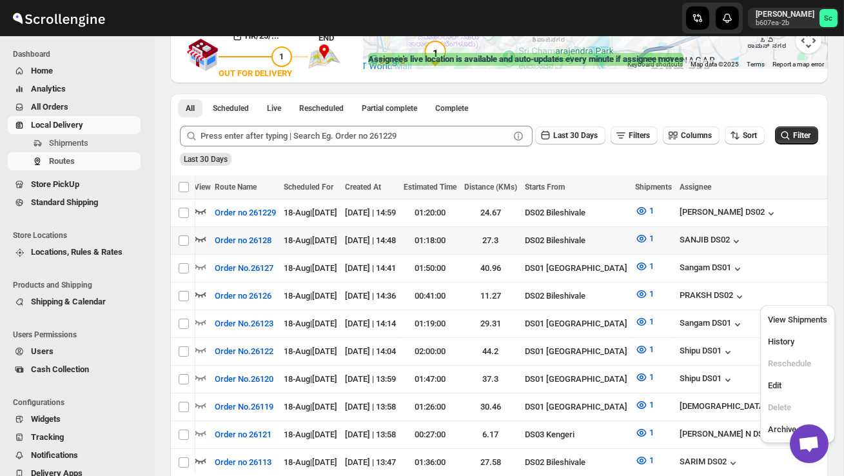
click at [201, 234] on icon "button" at bounding box center [200, 238] width 13 height 13
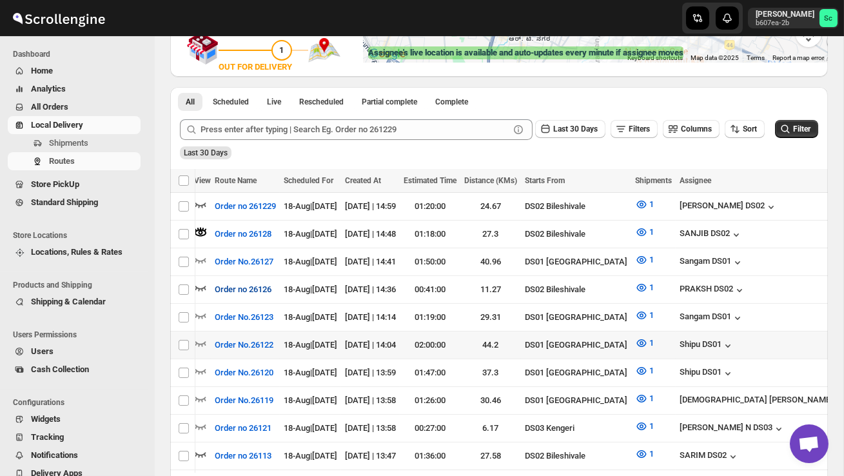
scroll to position [257, 0]
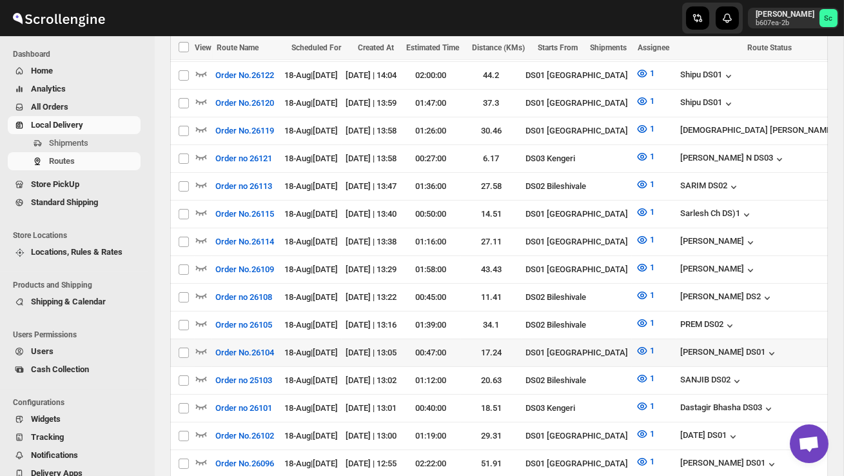
scroll to position [541, 0]
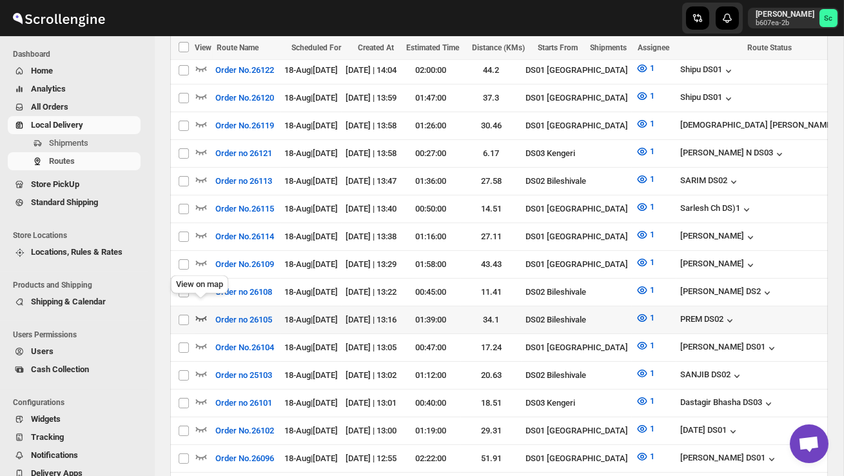
click at [203, 312] on icon "button" at bounding box center [201, 318] width 13 height 13
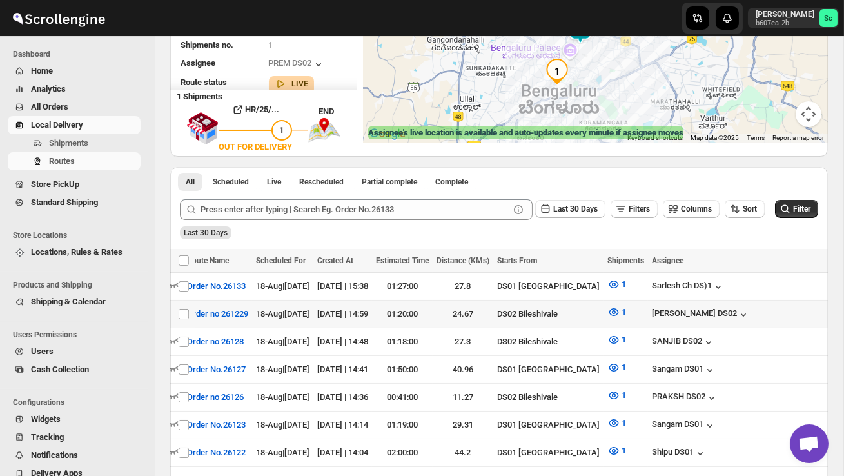
scroll to position [0, 0]
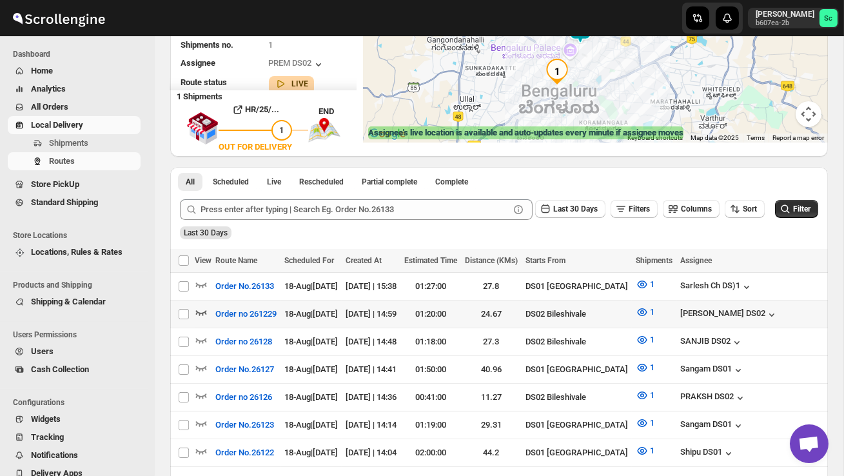
click at [198, 310] on icon "button" at bounding box center [201, 312] width 13 height 13
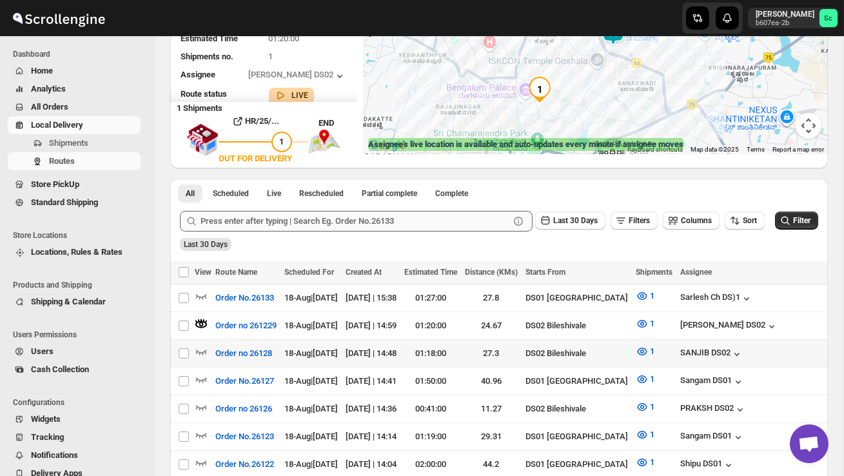
scroll to position [219, 0]
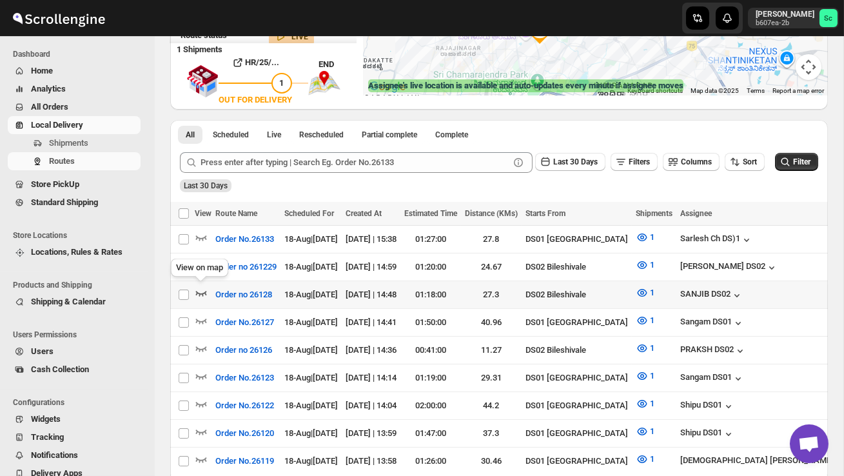
click at [199, 290] on icon "button" at bounding box center [201, 292] width 13 height 13
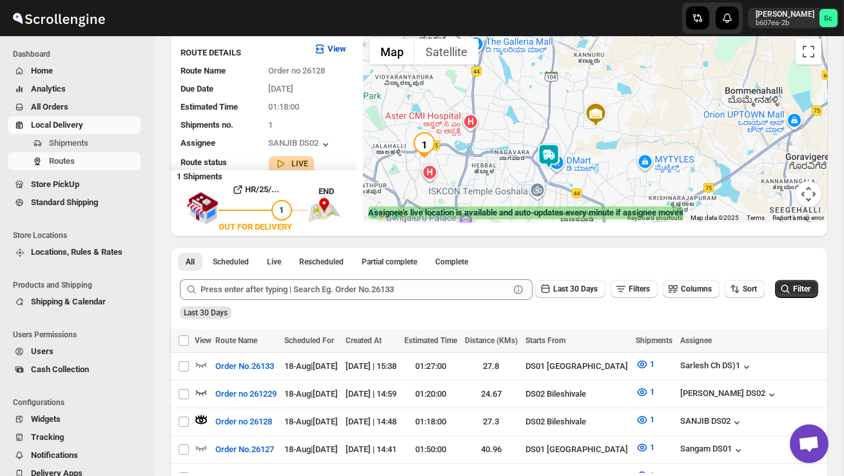
scroll to position [0, 0]
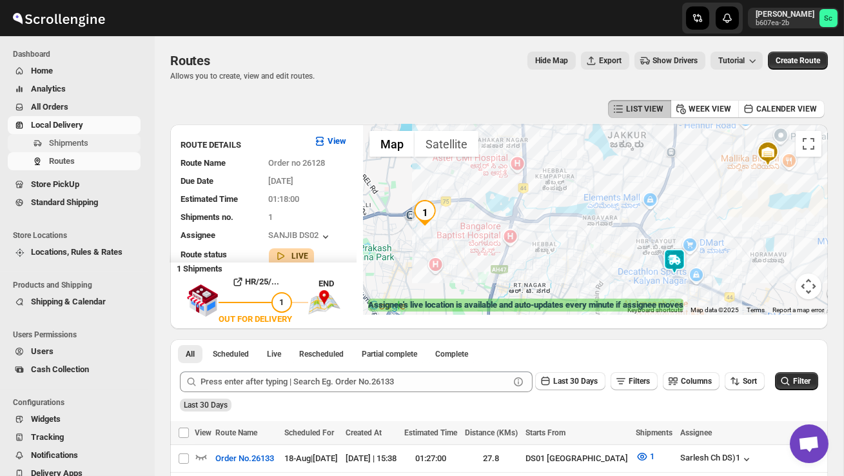
click at [95, 138] on span "Shipments" at bounding box center [93, 143] width 89 height 13
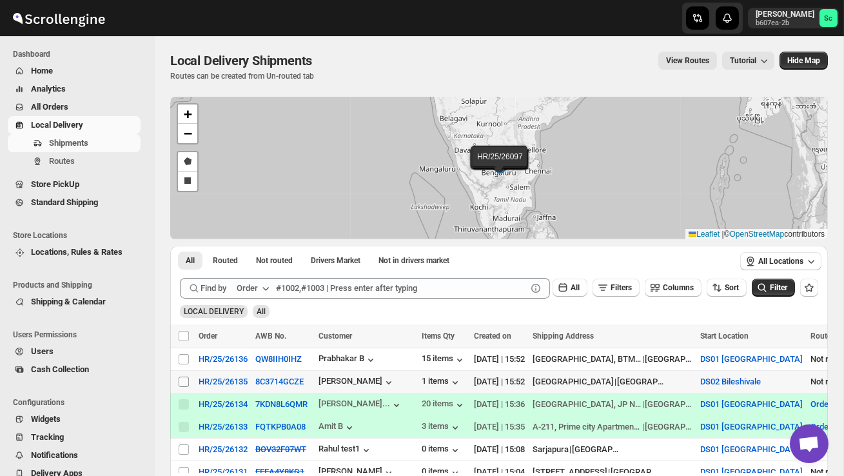
click at [183, 383] on input "Select shipment" at bounding box center [184, 382] width 10 height 10
checkbox input "true"
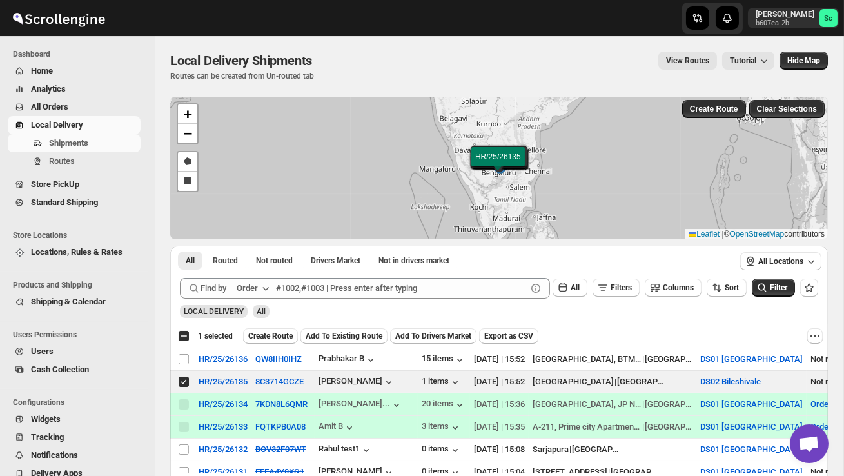
click at [290, 337] on span "Create Route" at bounding box center [270, 336] width 45 height 10
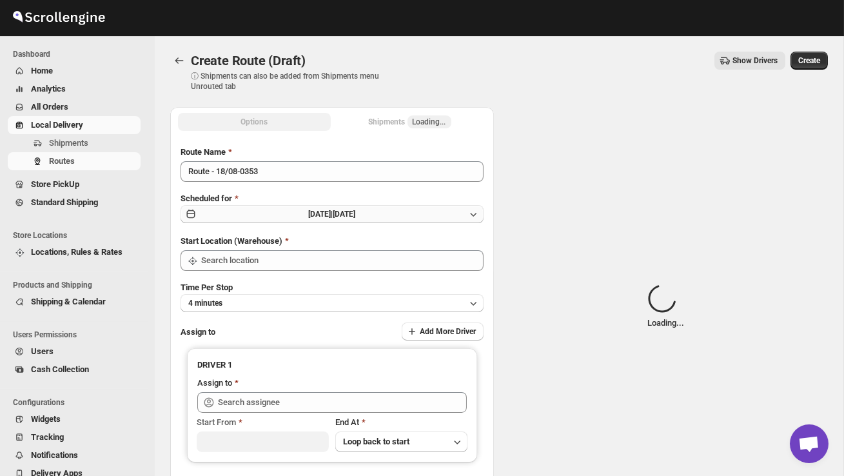
type input "DS02 Bileshivale"
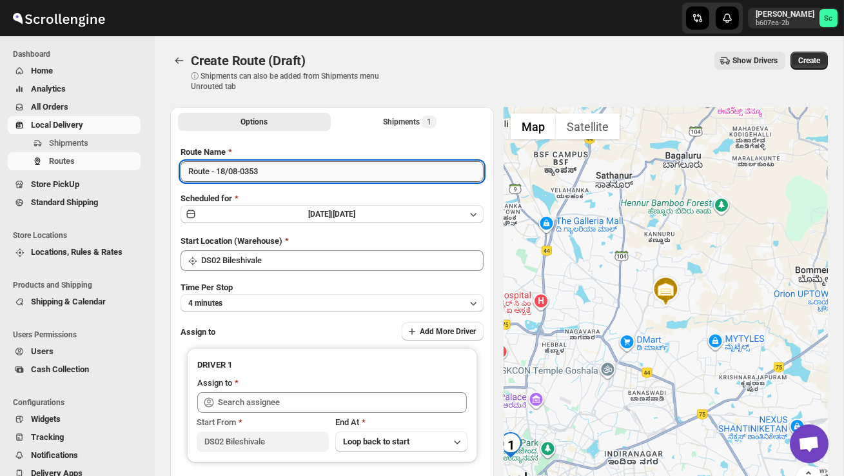
click at [275, 165] on input "Route - 18/08-0353" at bounding box center [332, 171] width 303 height 21
type input "R"
type input "Order no 26135"
click at [289, 299] on button "4 minutes" at bounding box center [332, 303] width 303 height 18
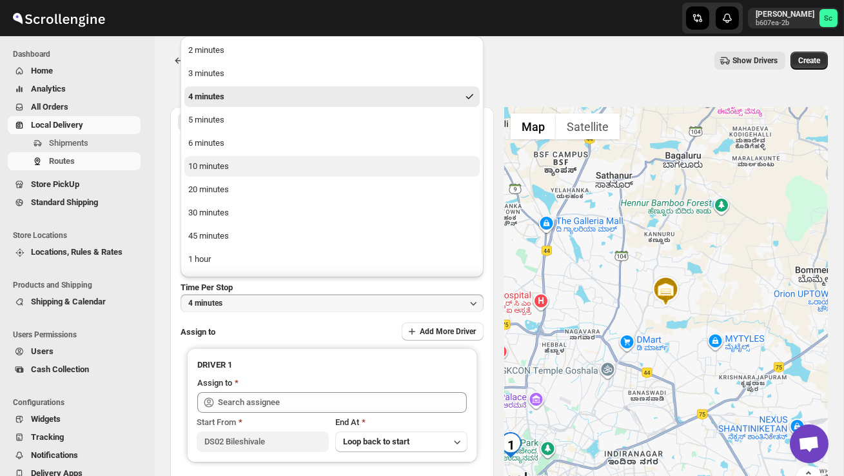
click at [242, 161] on button "10 minutes" at bounding box center [331, 166] width 295 height 21
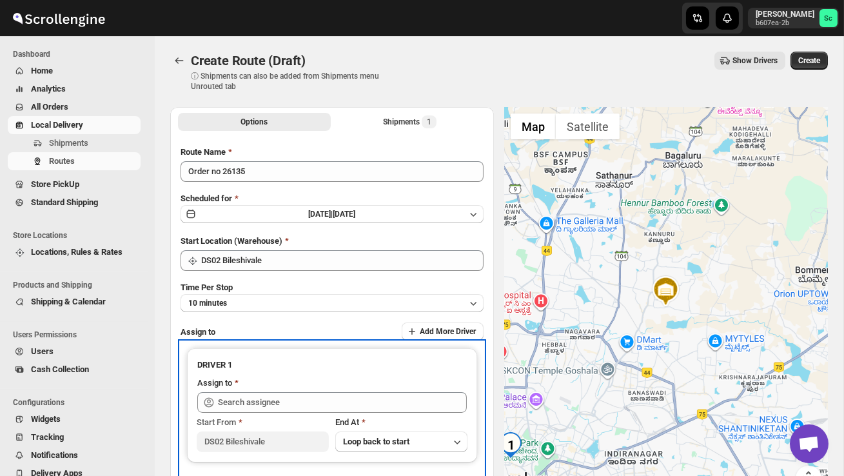
click at [256, 390] on div "Assign to" at bounding box center [332, 384] width 270 height 15
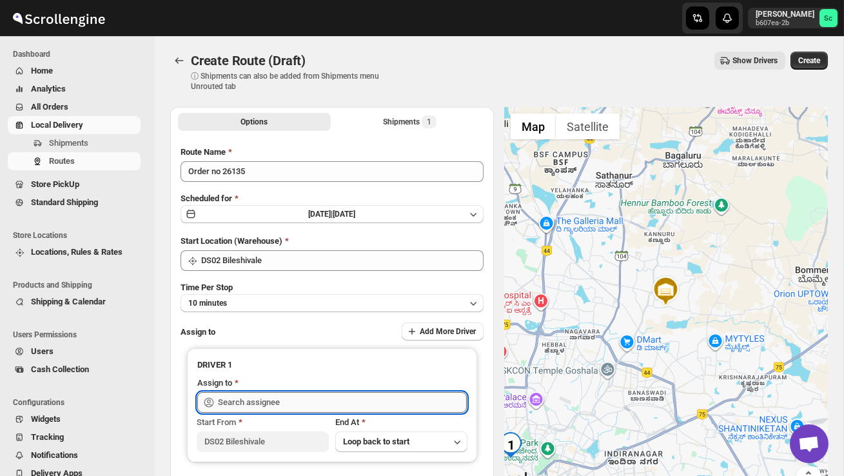
click at [251, 401] on input "text" at bounding box center [342, 402] width 249 height 21
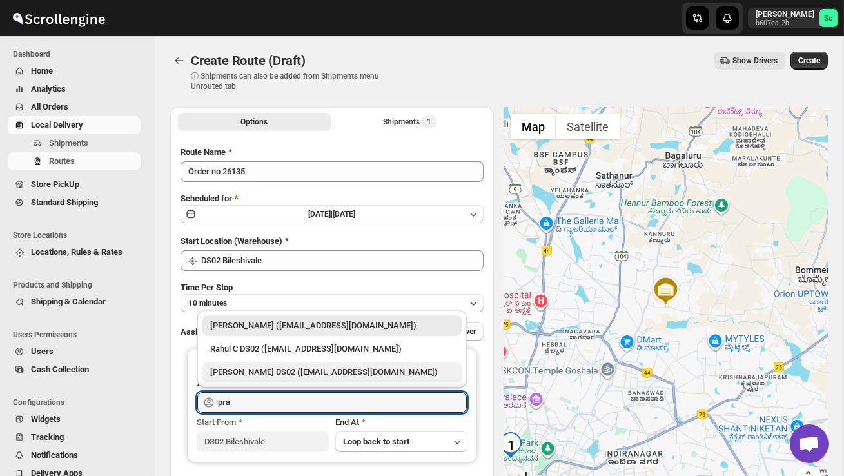
click at [293, 364] on div "[PERSON_NAME] DS02 ([EMAIL_ADDRESS][DOMAIN_NAME])" at bounding box center [332, 372] width 259 height 21
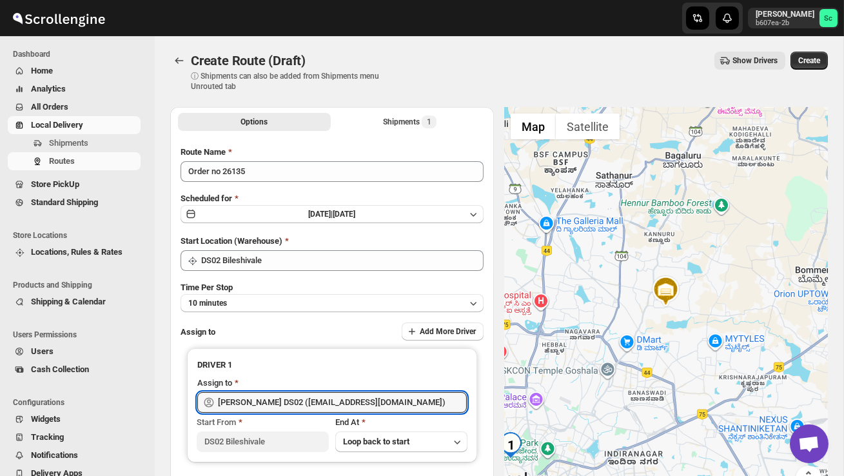
type input "[PERSON_NAME] DS02 ([EMAIL_ADDRESS][DOMAIN_NAME])"
click at [819, 63] on span "Create" at bounding box center [810, 60] width 22 height 10
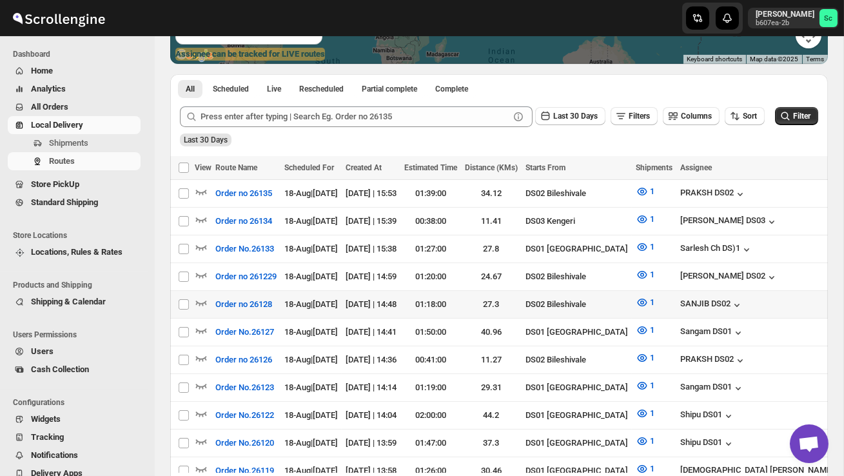
scroll to position [260, 0]
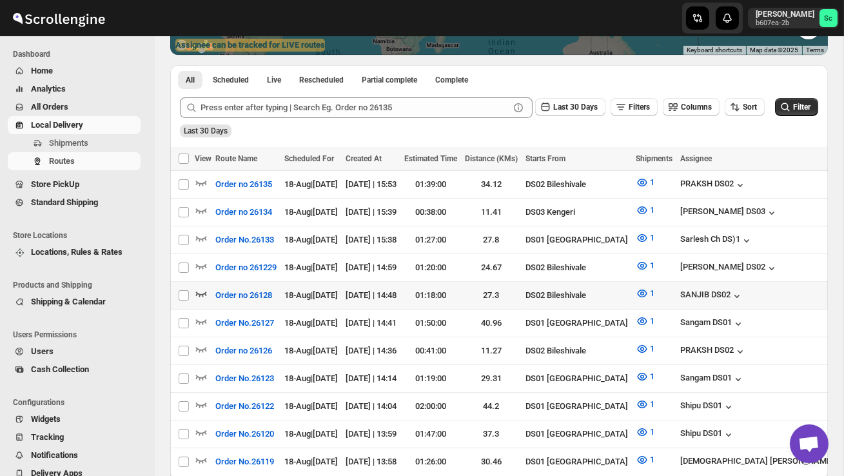
click at [201, 290] on icon "button" at bounding box center [201, 293] width 13 height 13
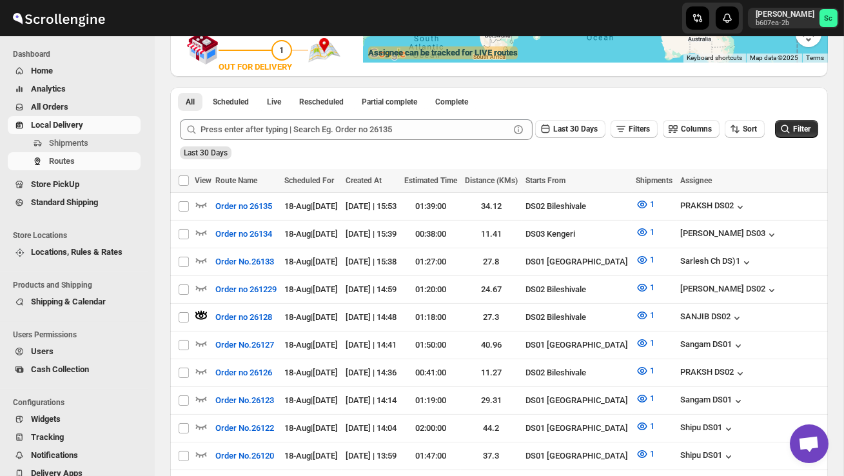
scroll to position [0, 0]
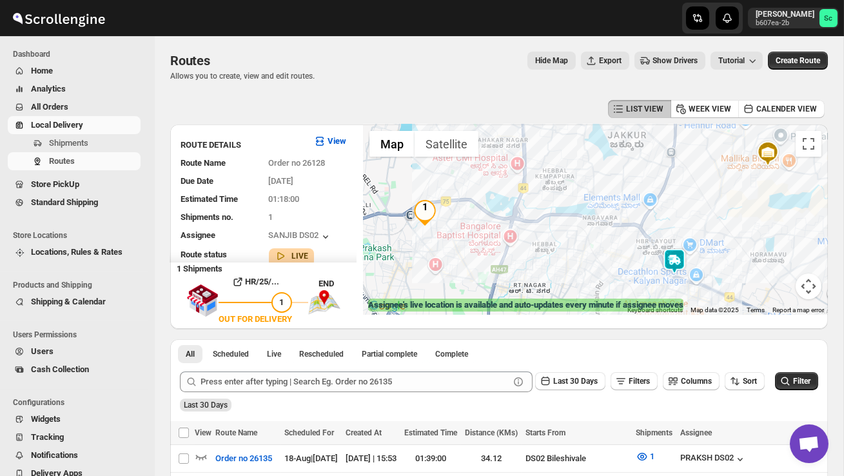
click at [681, 252] on img at bounding box center [675, 261] width 26 height 26
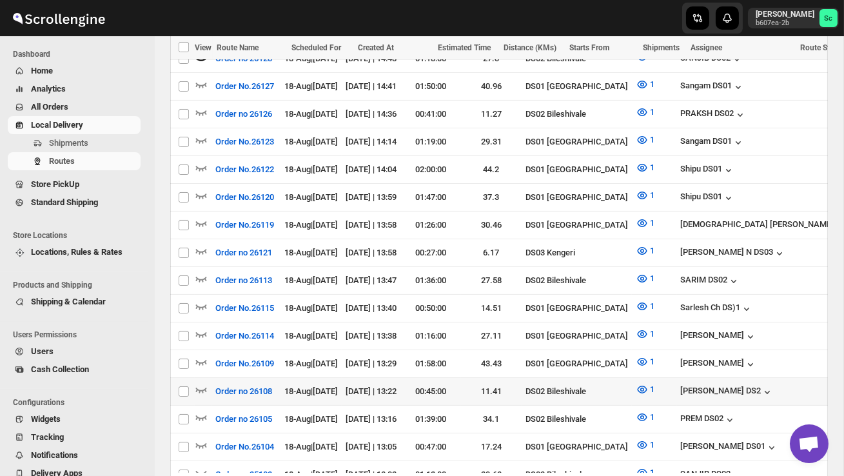
scroll to position [573, 0]
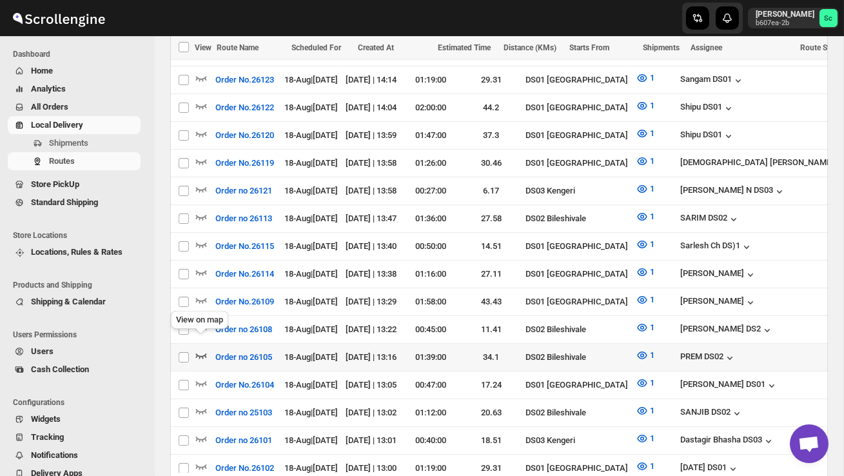
click at [201, 349] on icon "button" at bounding box center [201, 355] width 13 height 13
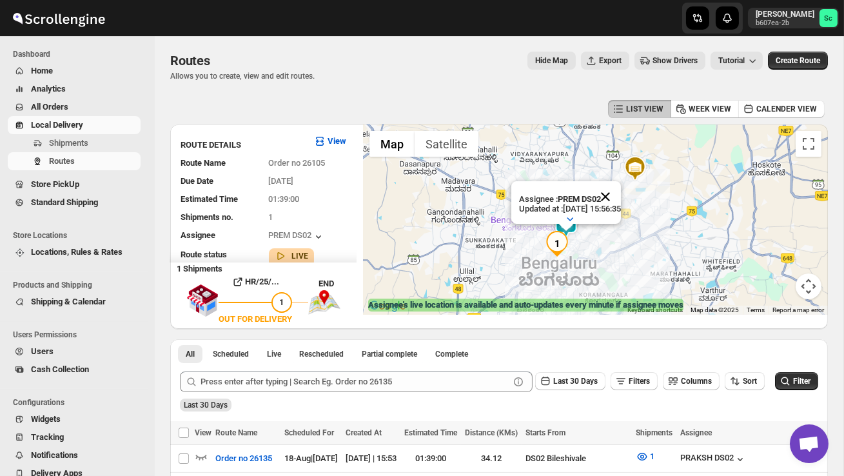
click at [621, 196] on button "Close" at bounding box center [605, 196] width 31 height 31
click at [588, 237] on div at bounding box center [595, 219] width 465 height 190
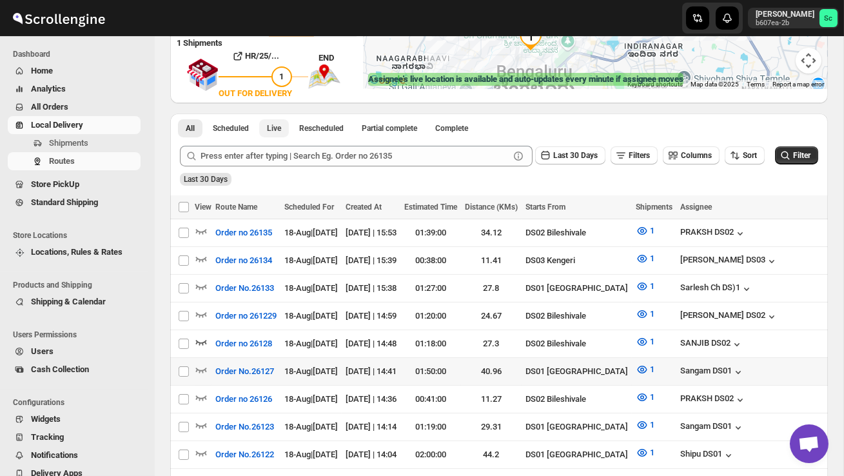
scroll to position [234, 0]
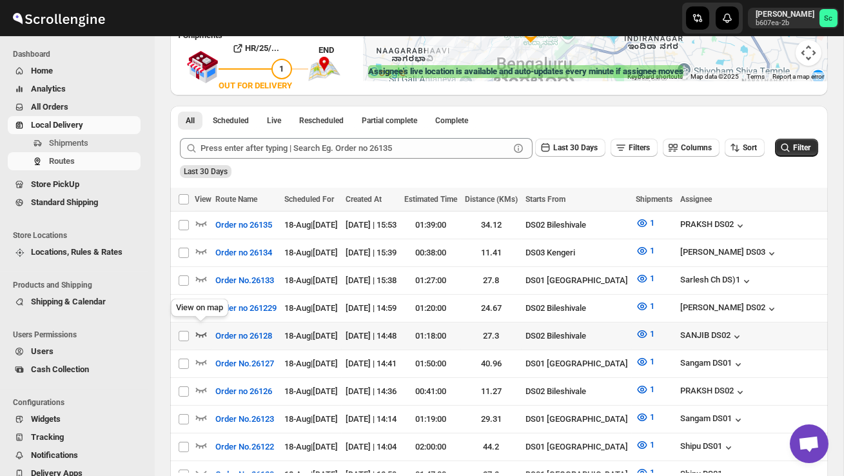
click at [199, 328] on icon "button" at bounding box center [201, 334] width 13 height 13
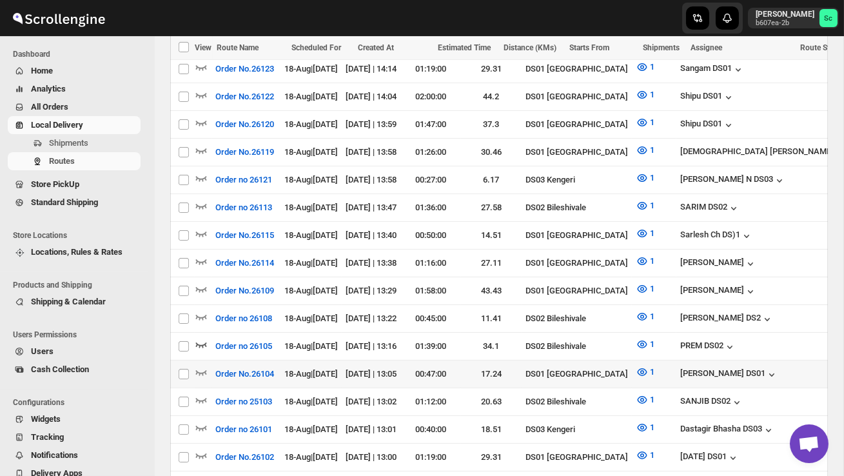
scroll to position [588, 0]
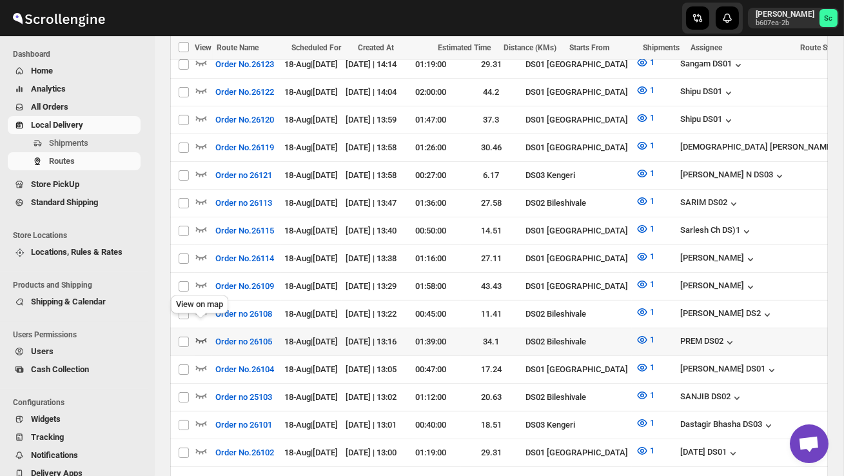
click at [202, 338] on icon "button" at bounding box center [201, 340] width 11 height 5
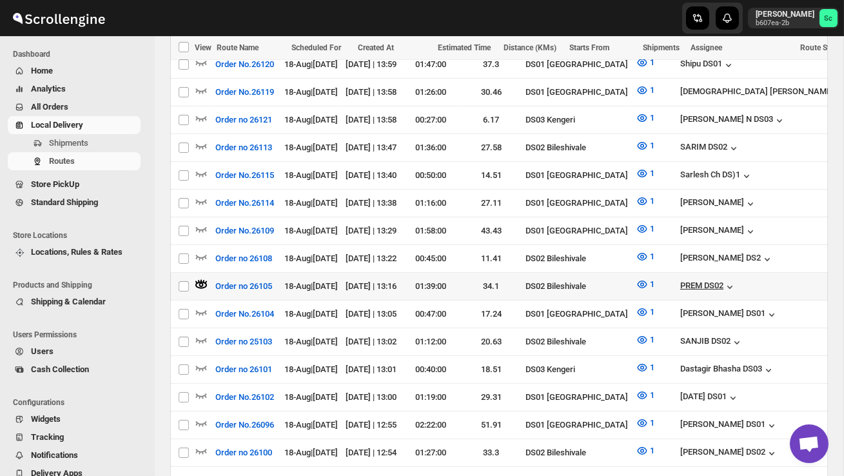
scroll to position [0, 171]
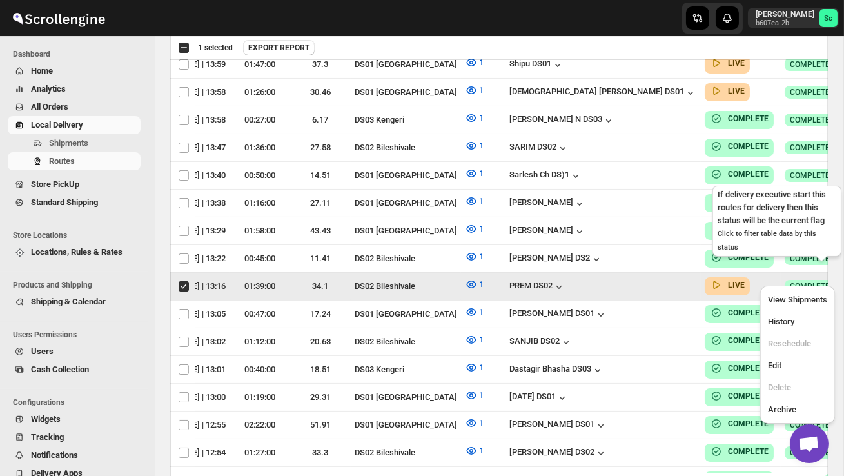
scroll to position [0, 1]
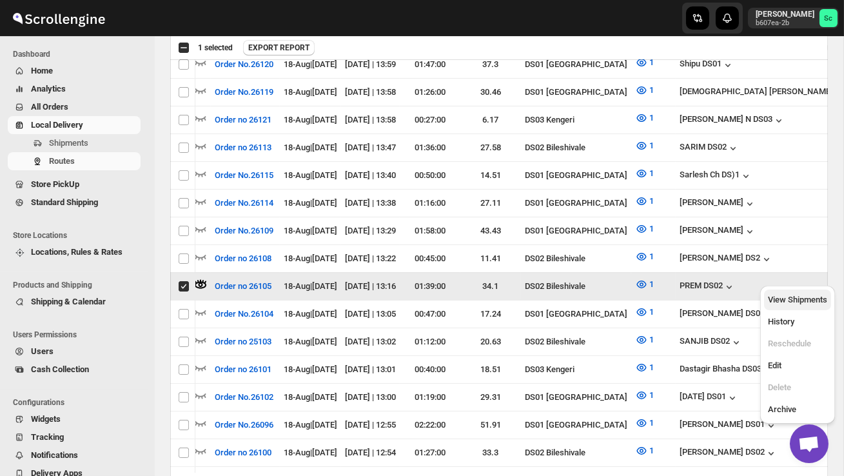
click at [805, 295] on span "View Shipments" at bounding box center [797, 300] width 59 height 10
checkbox input "false"
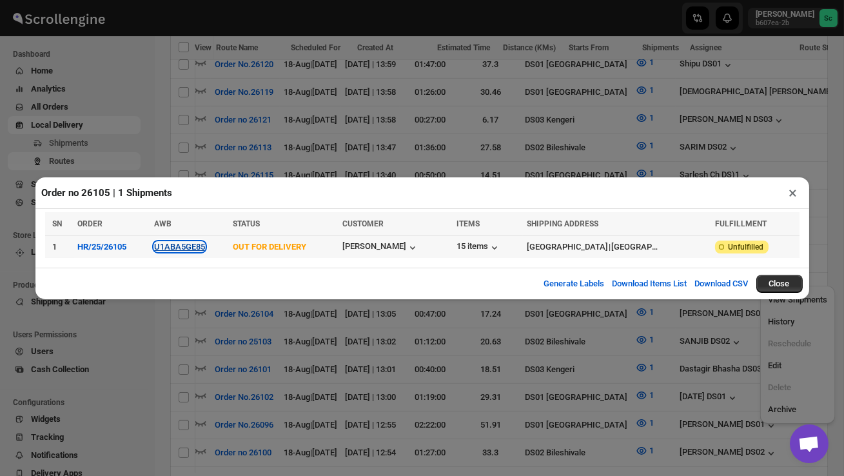
click at [174, 245] on button "U1ABA5GE85" at bounding box center [179, 247] width 51 height 10
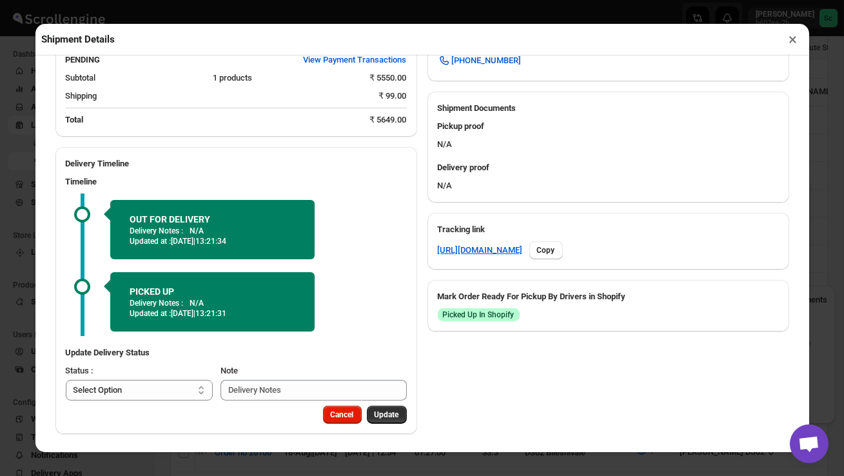
scroll to position [504, 0]
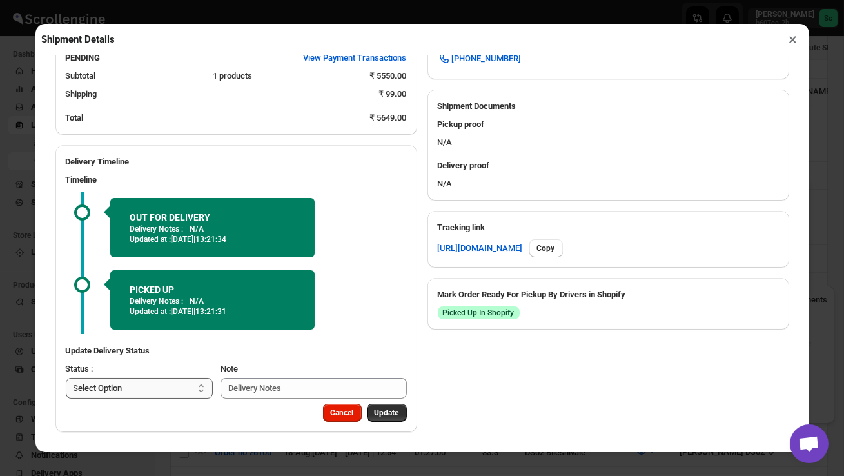
click at [167, 392] on select "Select Option PICKED UP OUT FOR DELIVERY RESCHEDULE DELIVERED CANCELLED" at bounding box center [140, 388] width 148 height 21
select select "DELIVERED"
click at [384, 415] on span "Update" at bounding box center [387, 413] width 25 height 10
select select
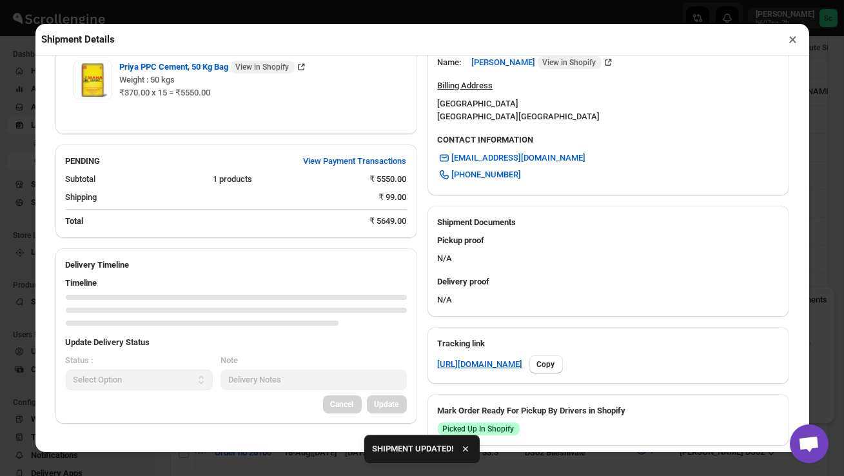
scroll to position [491, 0]
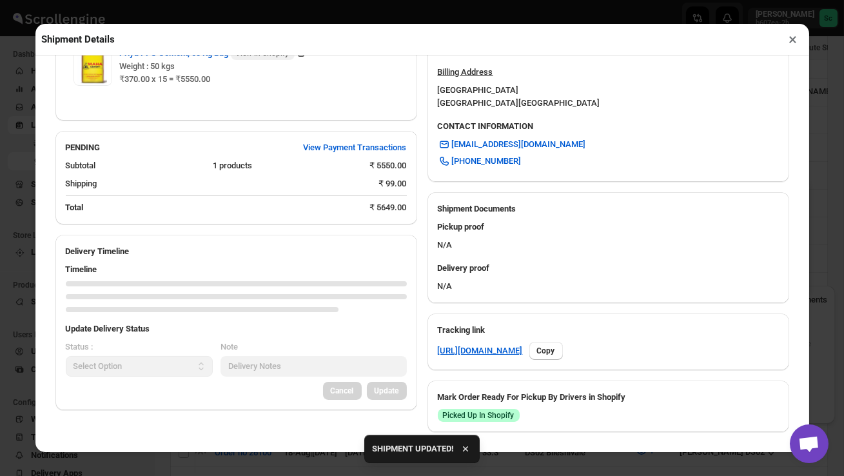
click at [792, 41] on button "×" at bounding box center [793, 39] width 19 height 18
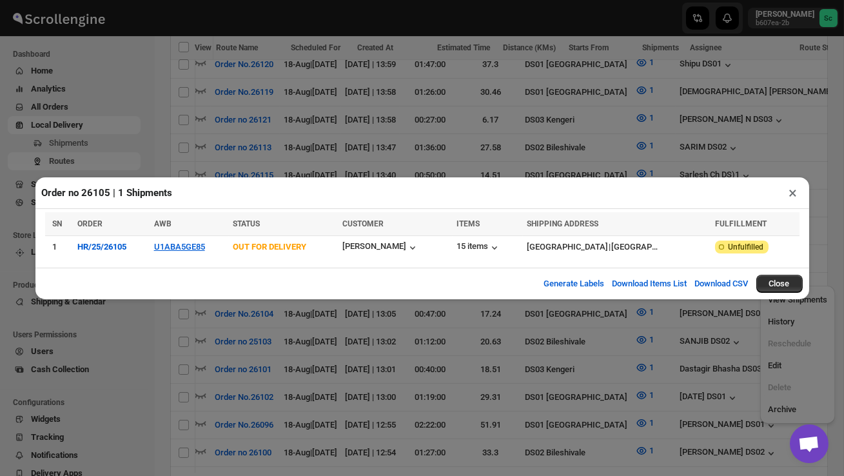
click at [788, 190] on button "×" at bounding box center [793, 193] width 19 height 18
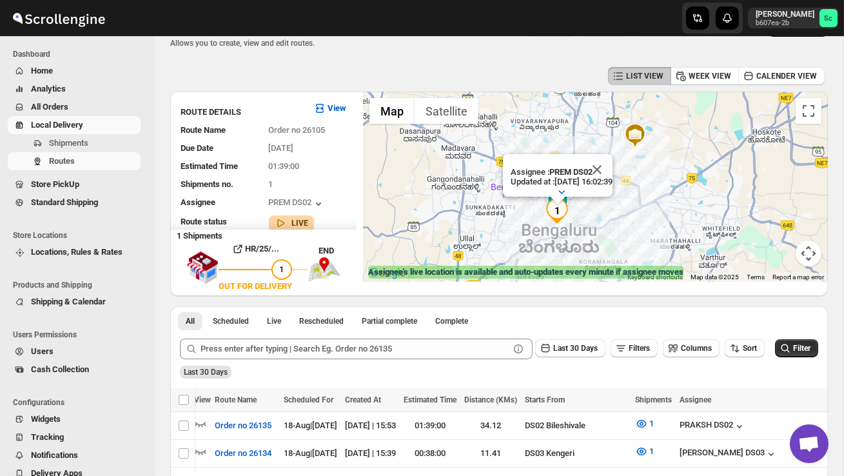
scroll to position [0, 0]
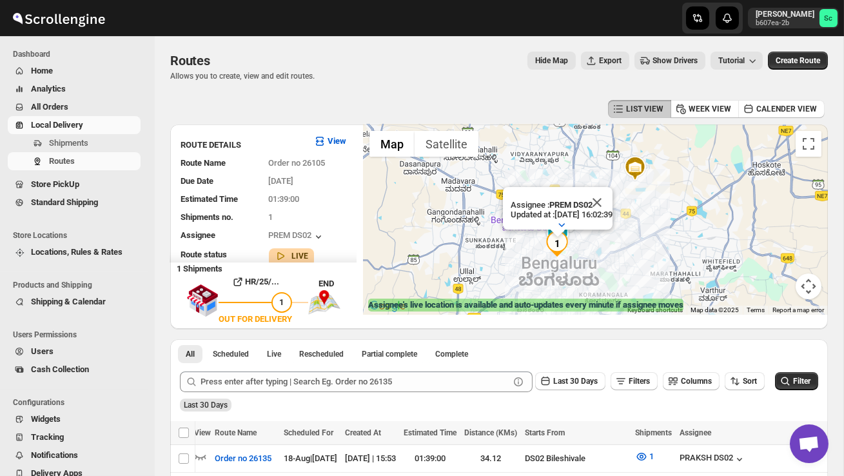
click at [508, 244] on div "Assignee : PREM DS02 Updated at : [DATE] 16:02:39 Duty mode Enabled Battery per…" at bounding box center [595, 219] width 465 height 190
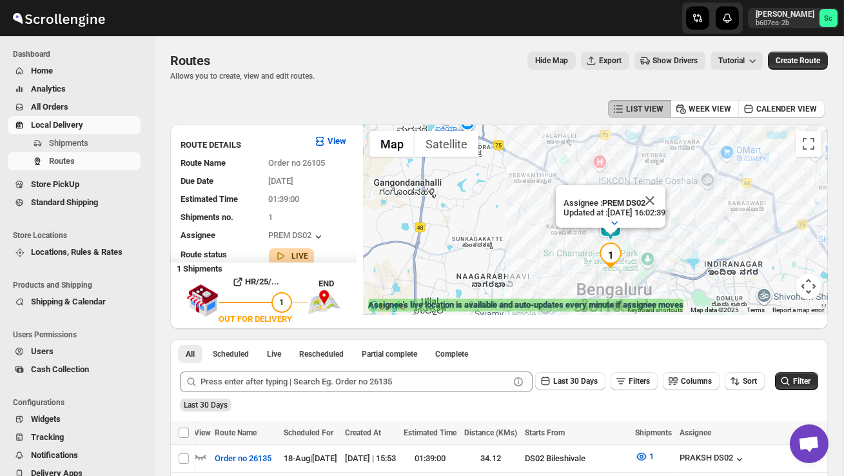
click at [508, 244] on div "Assignee : PREM DS02 Updated at : [DATE] 16:02:39 Duty mode Enabled Battery per…" at bounding box center [595, 219] width 465 height 190
click at [559, 239] on div "Assignee : PREM DS02 Updated at : [DATE] 16:02:39 Duty mode Enabled Battery per…" at bounding box center [595, 219] width 465 height 190
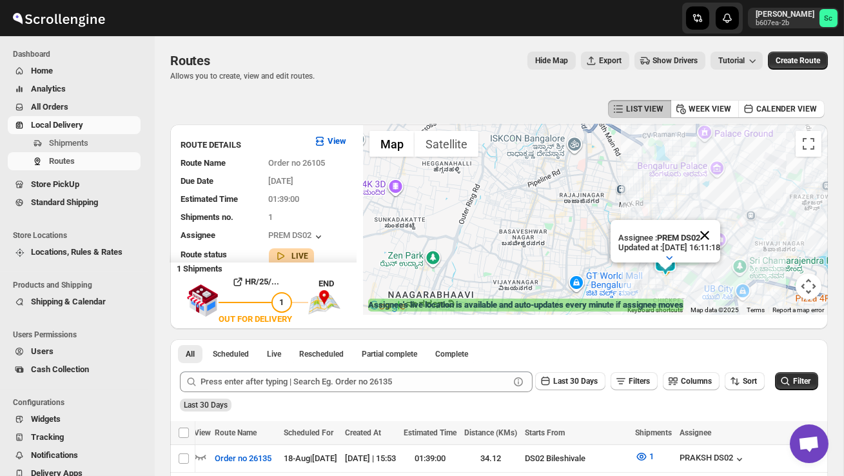
click at [721, 240] on button "Close" at bounding box center [705, 235] width 31 height 31
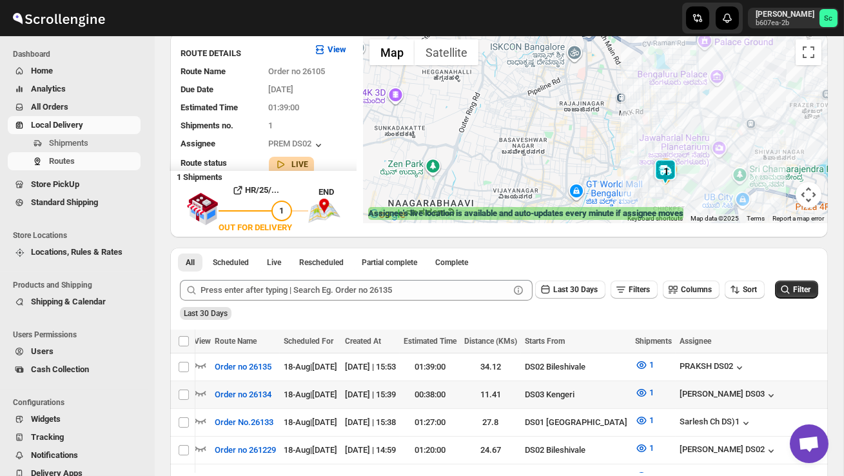
scroll to position [90, 0]
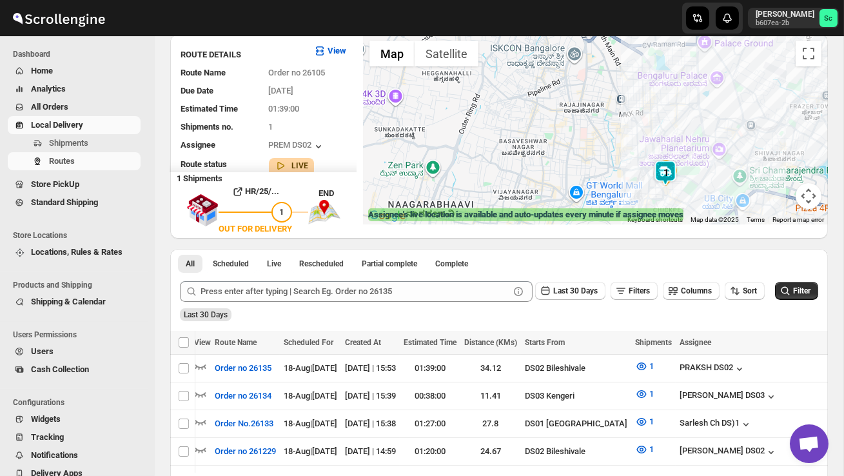
click at [659, 191] on div at bounding box center [595, 129] width 465 height 190
click at [659, 192] on div at bounding box center [595, 129] width 465 height 190
click at [695, 168] on div at bounding box center [595, 129] width 465 height 190
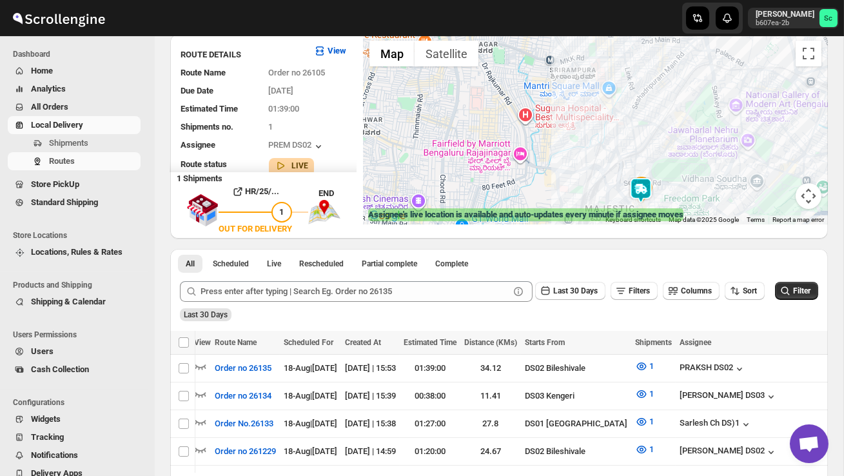
click at [695, 168] on div at bounding box center [595, 129] width 465 height 190
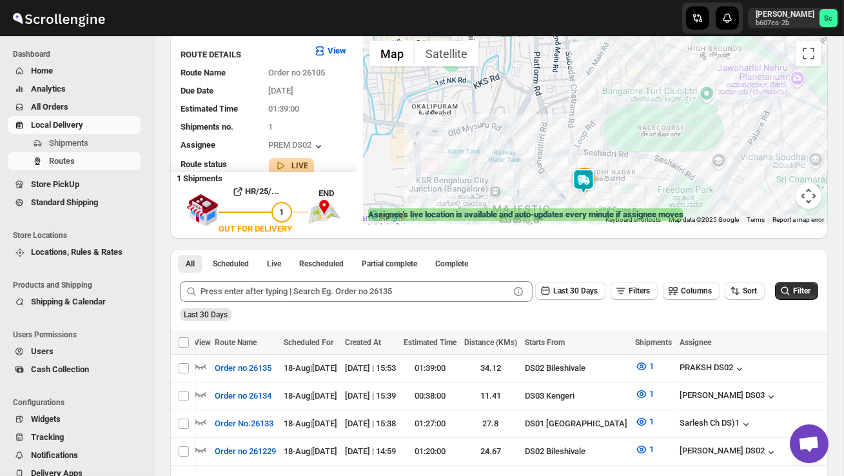
drag, startPoint x: 643, startPoint y: 188, endPoint x: 617, endPoint y: 95, distance: 96.0
click at [616, 95] on div at bounding box center [595, 129] width 465 height 190
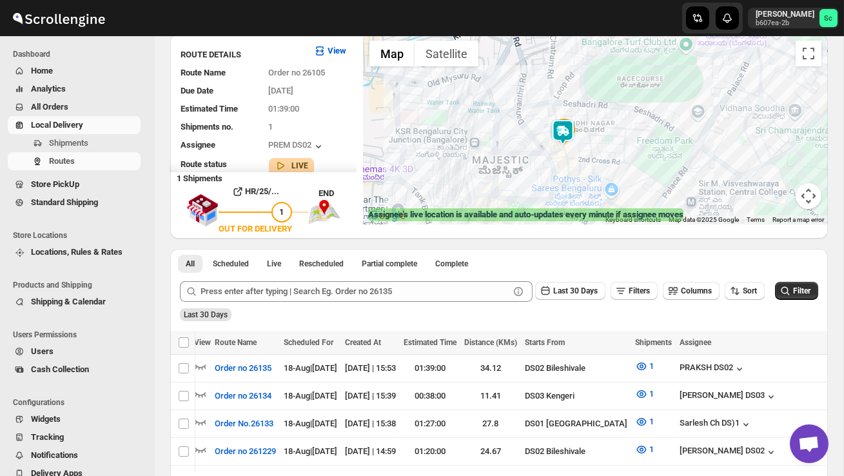
click at [608, 138] on div at bounding box center [595, 129] width 465 height 190
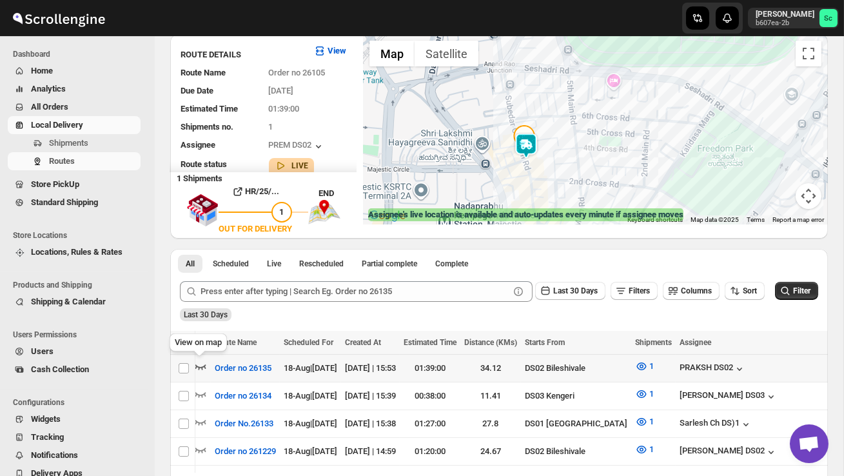
click at [197, 366] on icon "button" at bounding box center [200, 366] width 11 height 5
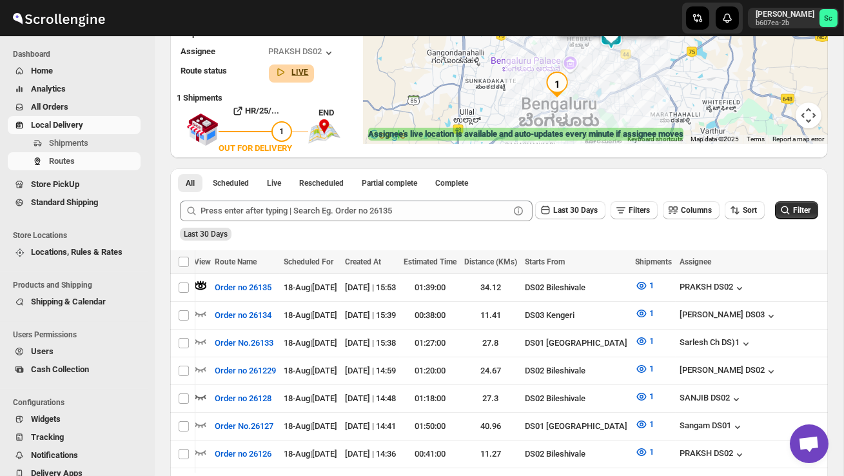
scroll to position [187, 0]
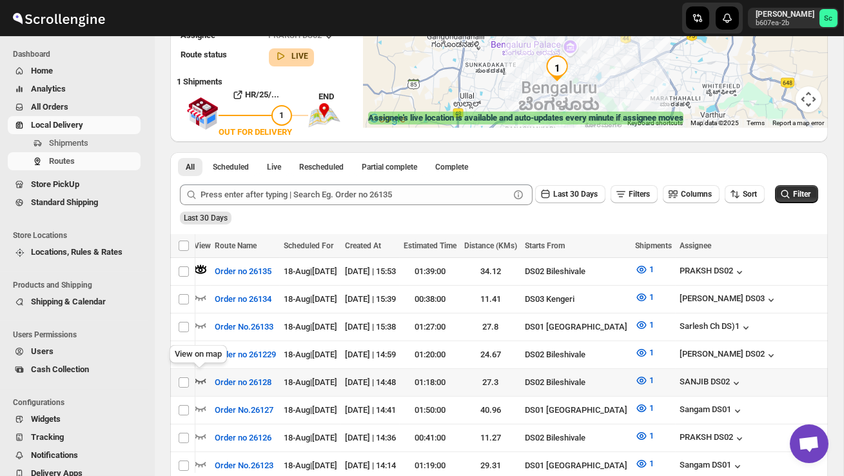
click at [201, 379] on icon "button" at bounding box center [200, 381] width 11 height 5
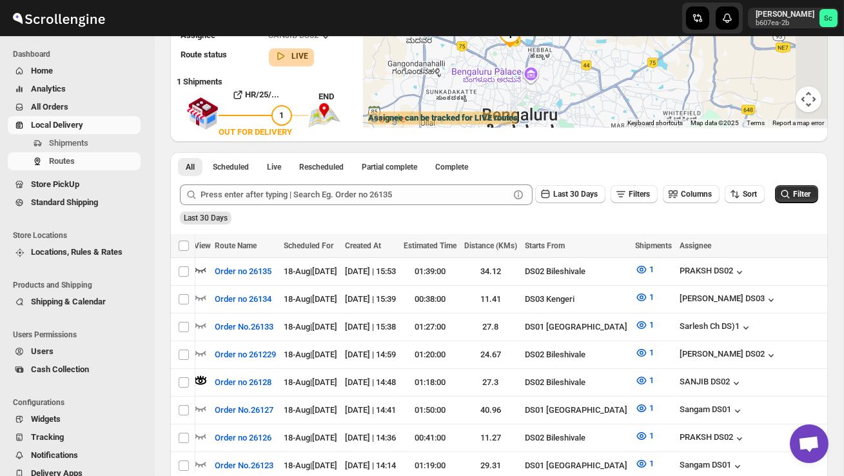
scroll to position [0, 0]
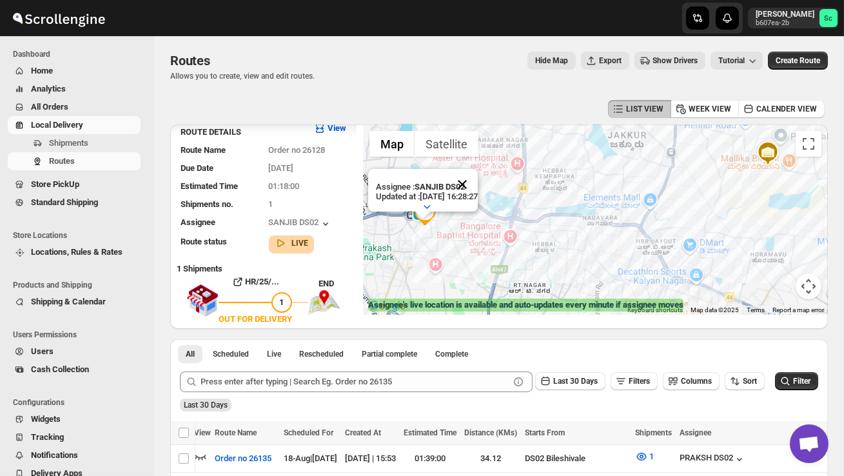
click at [472, 184] on button "Close" at bounding box center [462, 184] width 31 height 31
click at [455, 235] on div at bounding box center [595, 219] width 465 height 190
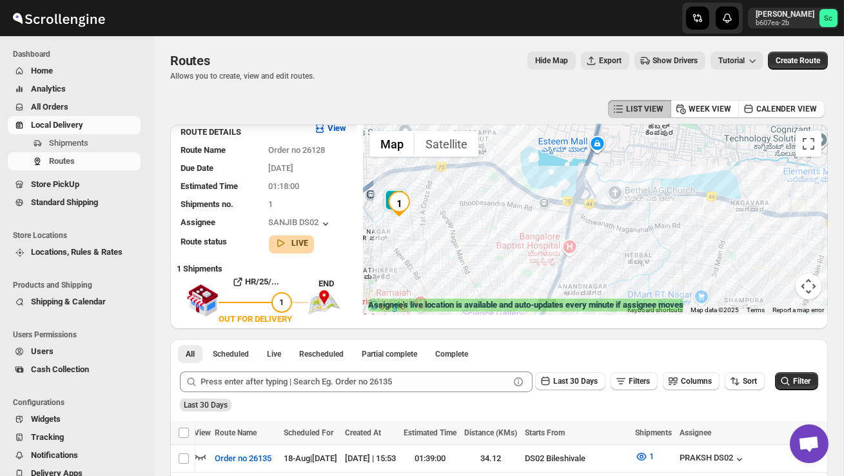
drag, startPoint x: 412, startPoint y: 232, endPoint x: 464, endPoint y: 244, distance: 52.9
click at [462, 244] on div at bounding box center [595, 219] width 465 height 190
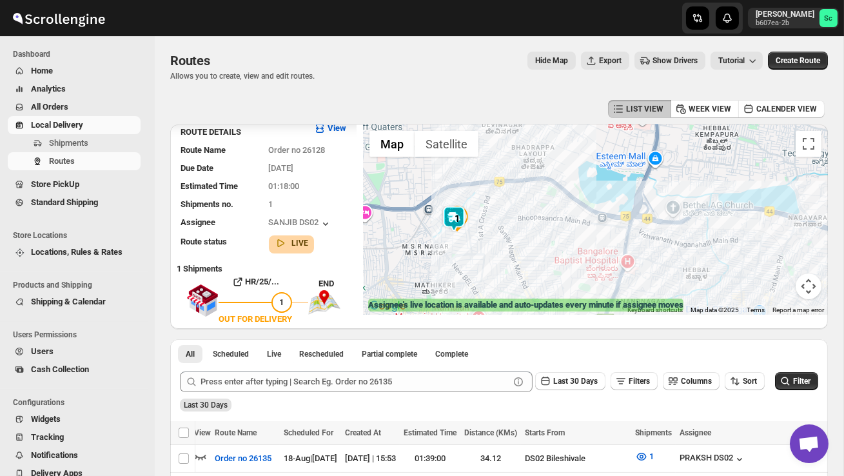
click at [464, 244] on div at bounding box center [595, 219] width 465 height 190
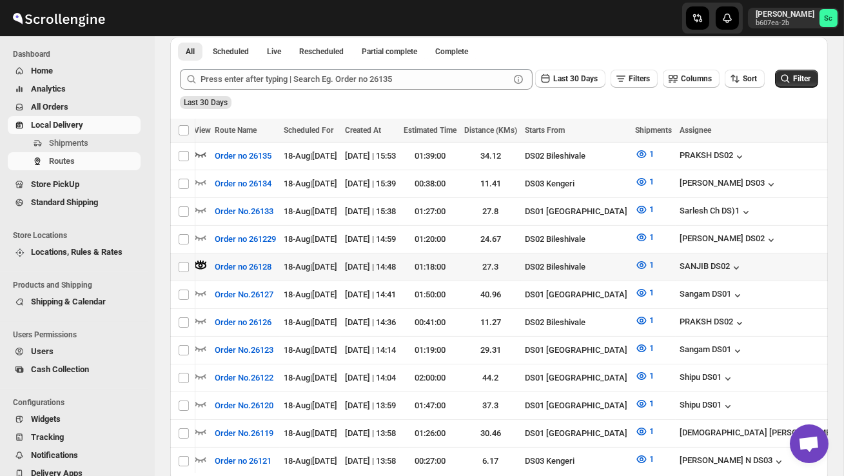
scroll to position [0, 171]
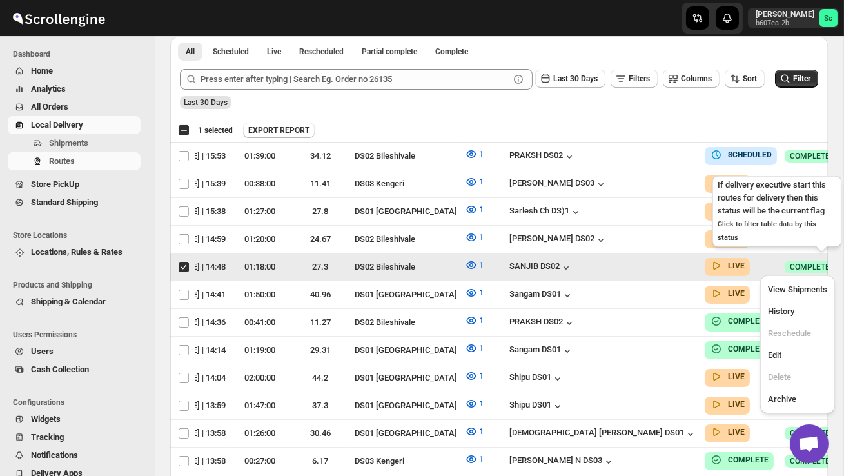
scroll to position [0, 1]
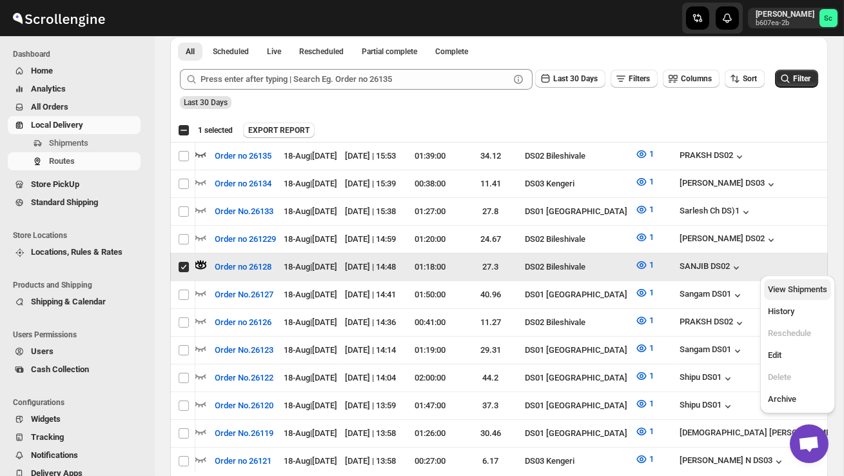
click at [799, 287] on span "View Shipments" at bounding box center [797, 289] width 59 height 10
checkbox input "false"
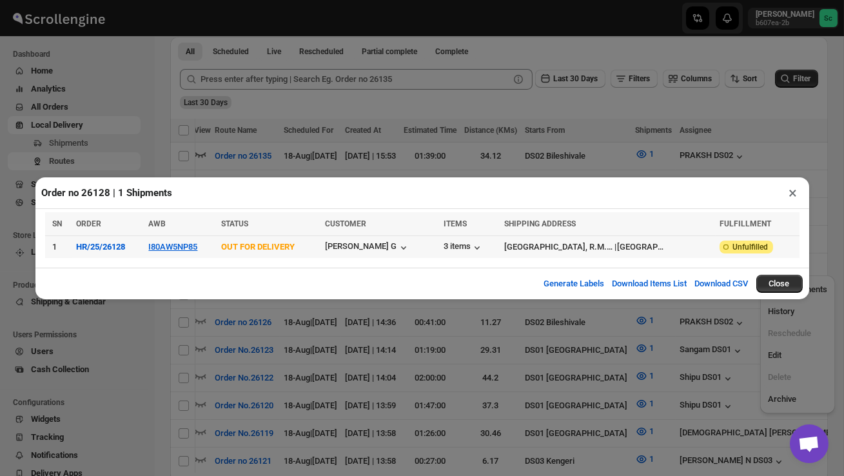
click at [176, 241] on td "I80AW5NP85" at bounding box center [180, 246] width 73 height 23
click at [176, 248] on button "I80AW5NP85" at bounding box center [172, 247] width 49 height 10
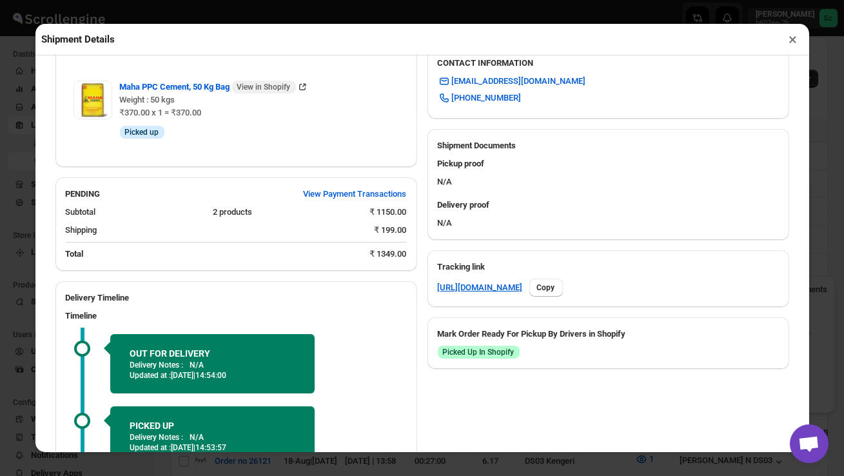
scroll to position [601, 0]
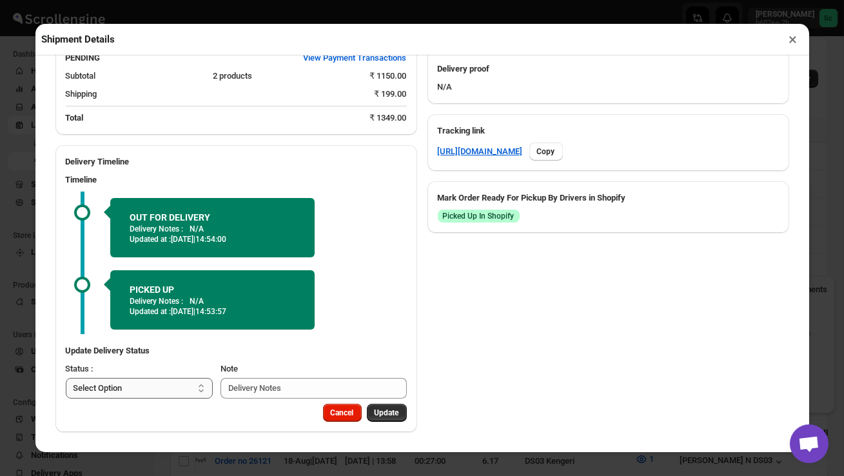
click at [159, 383] on select "Select Option PICKED UP OUT FOR DELIVERY RESCHEDULE DELIVERED CANCELLED" at bounding box center [140, 388] width 148 height 21
select select "DELIVERED"
click at [389, 415] on span "Update" at bounding box center [387, 413] width 25 height 10
select select
click at [799, 37] on button "×" at bounding box center [793, 39] width 19 height 18
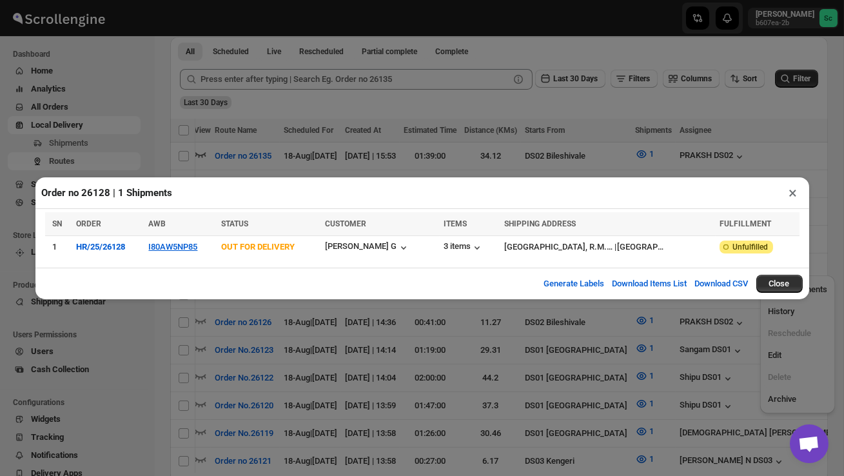
click at [793, 188] on button "×" at bounding box center [793, 193] width 19 height 18
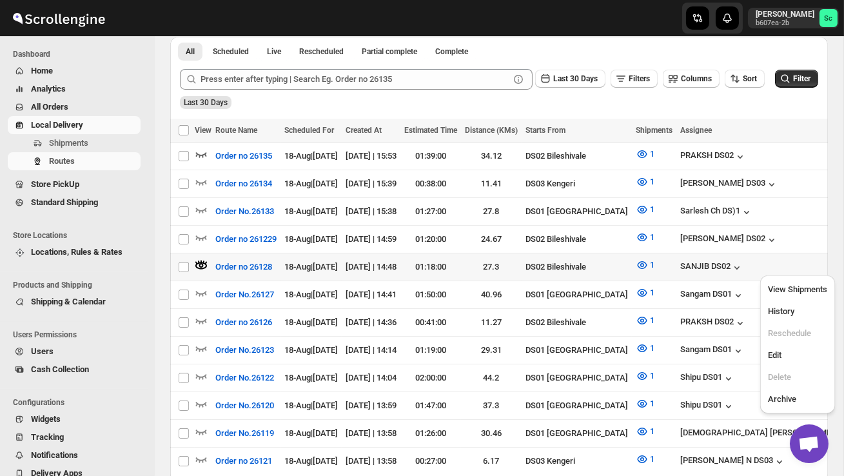
scroll to position [0, 0]
